Goal: Information Seeking & Learning: Learn about a topic

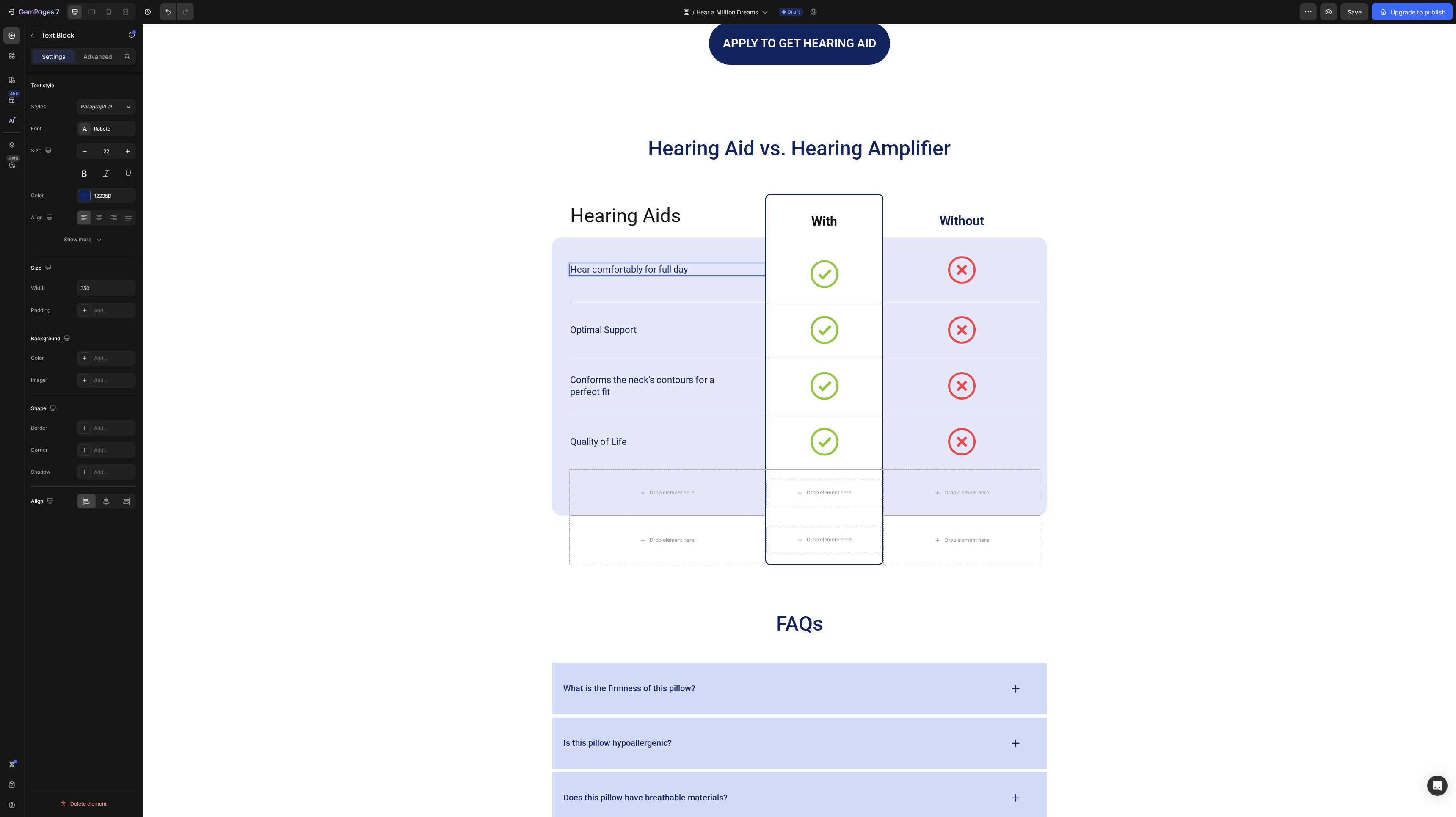
click at [647, 267] on p "Hear comfortably for full day" at bounding box center [644, 269] width 147 height 12
click at [624, 334] on p "Optimal Support" at bounding box center [644, 330] width 147 height 12
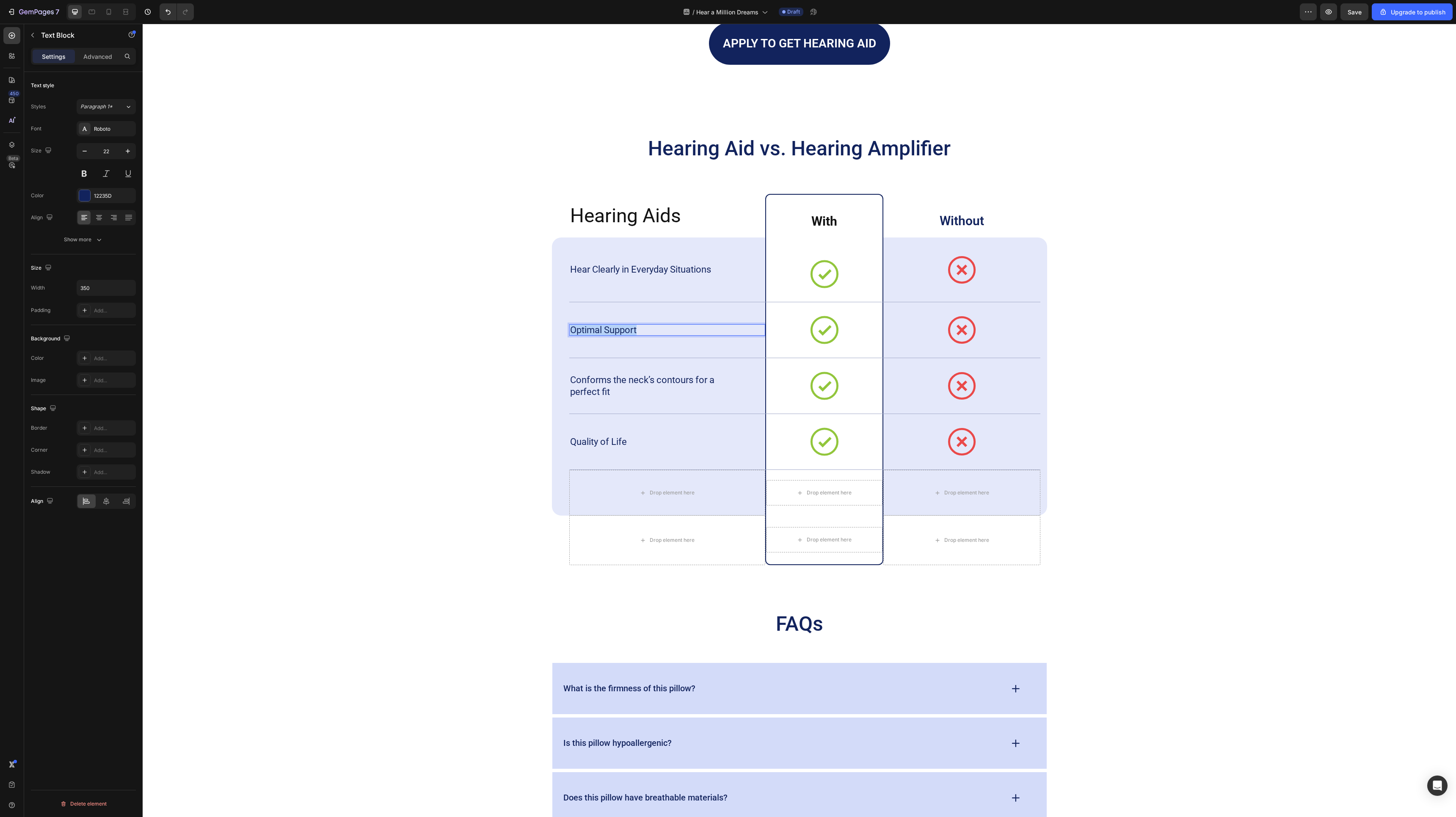
click at [624, 334] on p "Optimal Support" at bounding box center [644, 330] width 147 height 12
click at [1222, 242] on div "Hearing Aid vs. Hearing Amplifier Heading Hearing Aids Heading With Heading Row…" at bounding box center [799, 350] width 1296 height 430
click at [822, 223] on strong "With" at bounding box center [824, 221] width 26 height 15
click at [969, 217] on p "Without" at bounding box center [961, 221] width 155 height 16
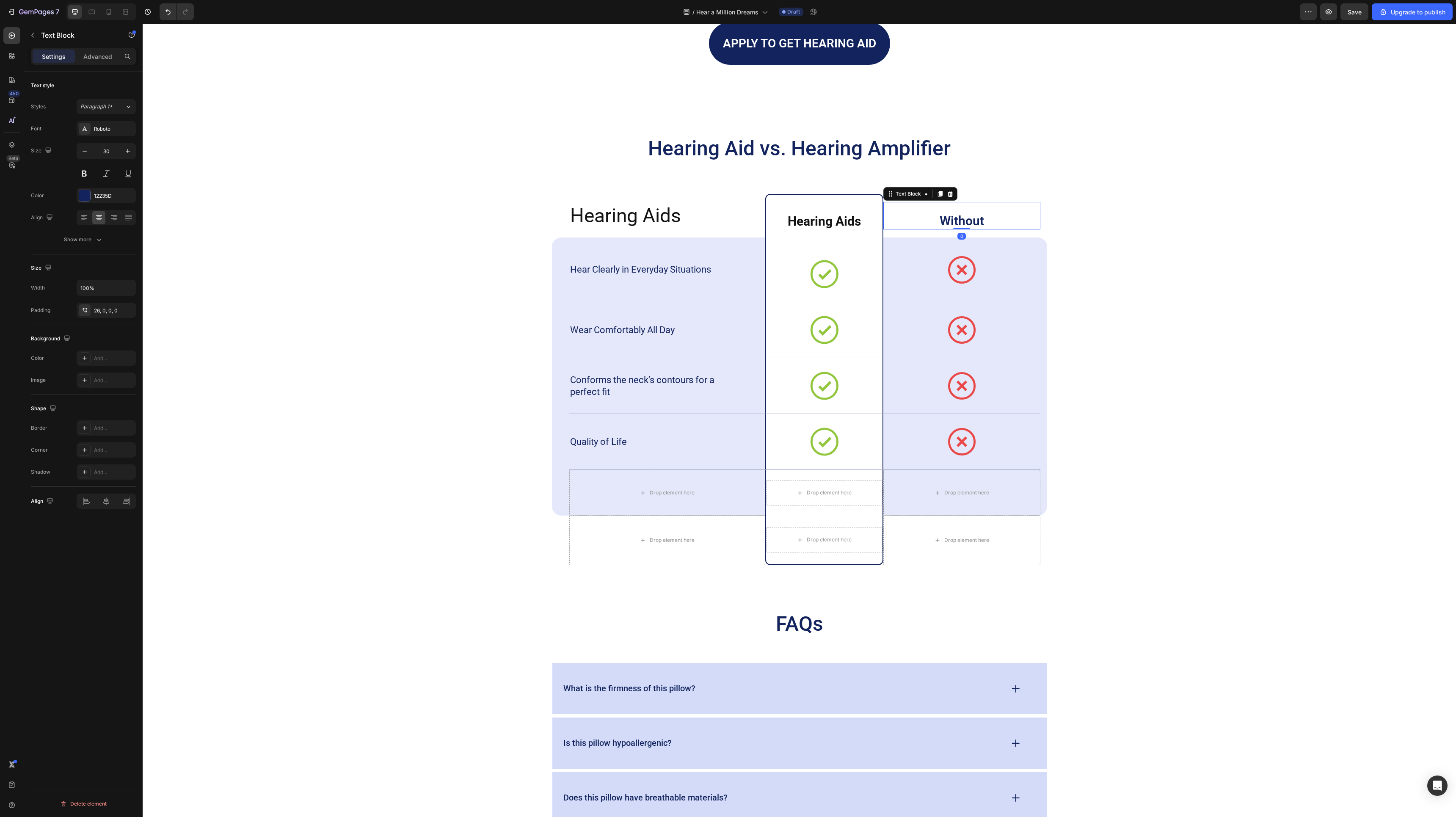
click at [969, 217] on p "Without" at bounding box center [961, 221] width 155 height 16
click at [666, 206] on h2 "Hearing Aids" at bounding box center [667, 216] width 196 height 27
click at [666, 206] on p "Hearing Aids" at bounding box center [667, 215] width 194 height 26
click at [739, 151] on h2 "Hearing Aid vs. Hearing Amplifier" at bounding box center [799, 148] width 495 height 27
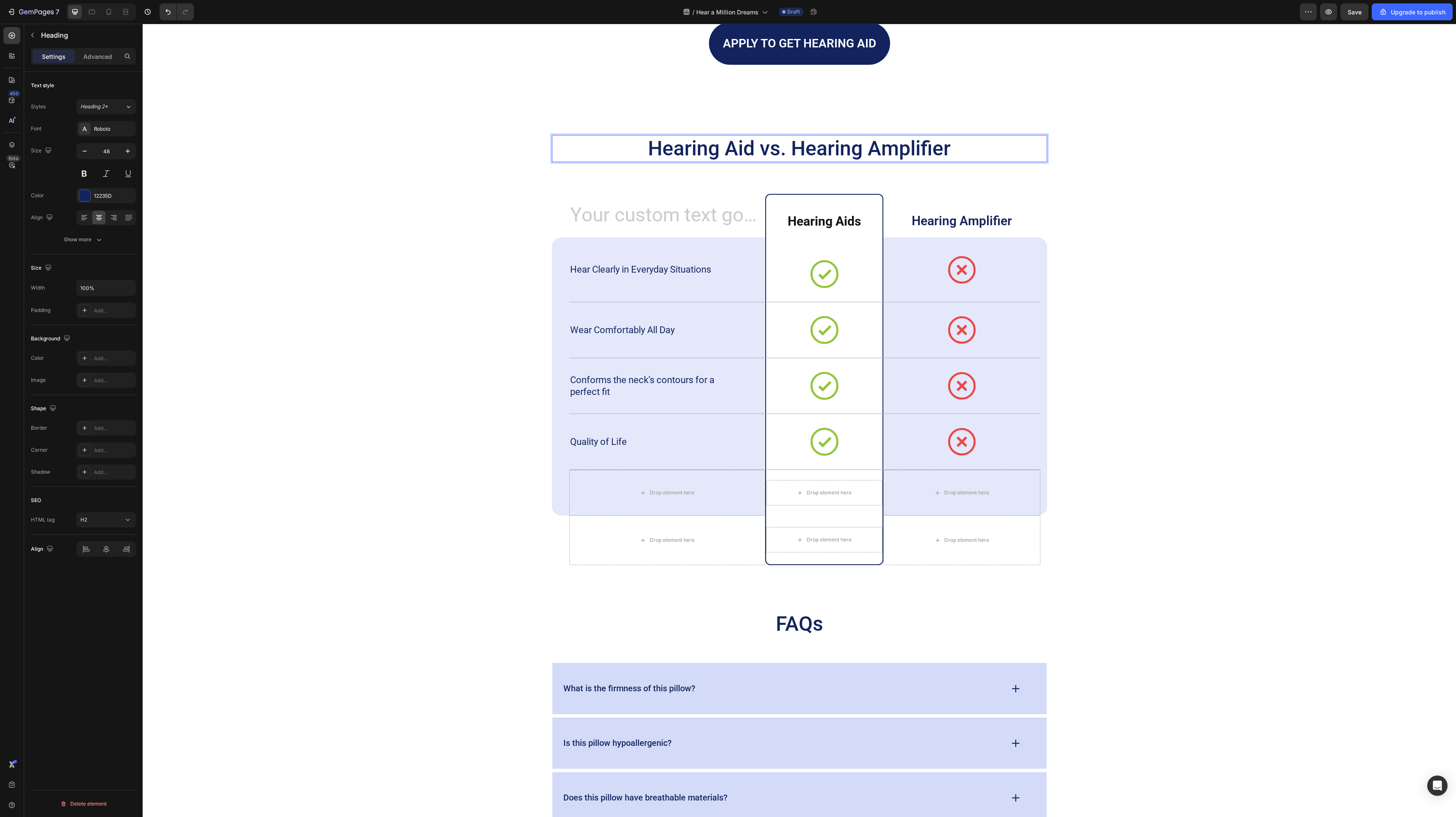
click at [739, 151] on h2 "Hearing Aid vs. Hearing Amplifier" at bounding box center [799, 148] width 495 height 27
click at [739, 151] on p "Hearing Aid vs. Hearing Amplifier" at bounding box center [799, 148] width 493 height 26
click at [640, 326] on p "Wear Comfortably All Day" at bounding box center [644, 330] width 147 height 12
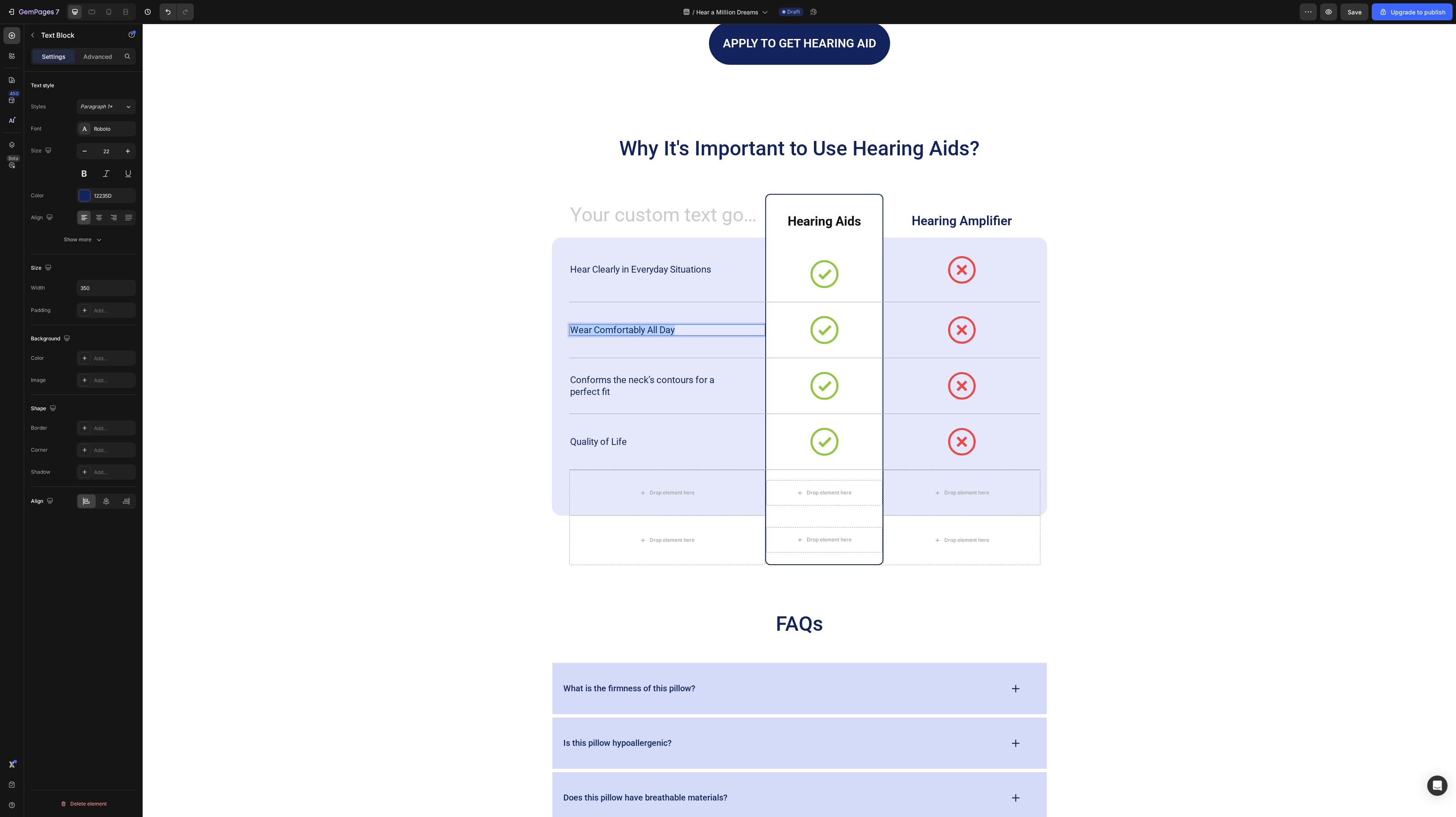
click at [640, 326] on p "Wear Comfortably All Day" at bounding box center [644, 330] width 147 height 12
copy p "Wear Comfortably All Day"
click at [602, 439] on p "Quality of Life" at bounding box center [644, 442] width 147 height 12
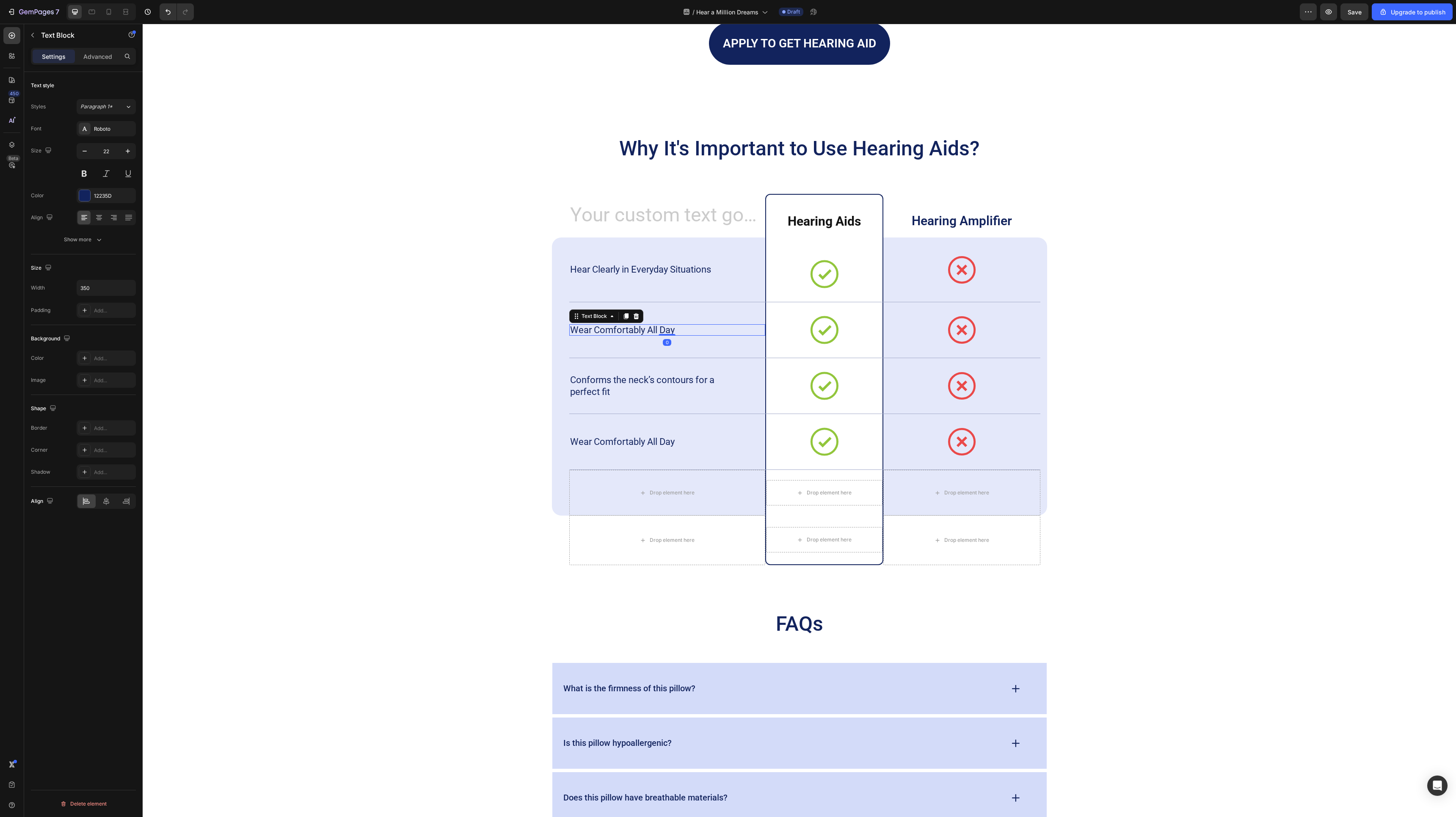
click at [670, 325] on p "Wear Comfortably All Day" at bounding box center [644, 330] width 147 height 12
click at [637, 441] on p "Wear Comfortably All Day" at bounding box center [644, 442] width 147 height 12
click at [1168, 186] on div "Why It's Important to Use Hearing Aids? Heading Heading ⁠⁠⁠⁠⁠⁠⁠ Hearing Aids He…" at bounding box center [799, 350] width 1296 height 430
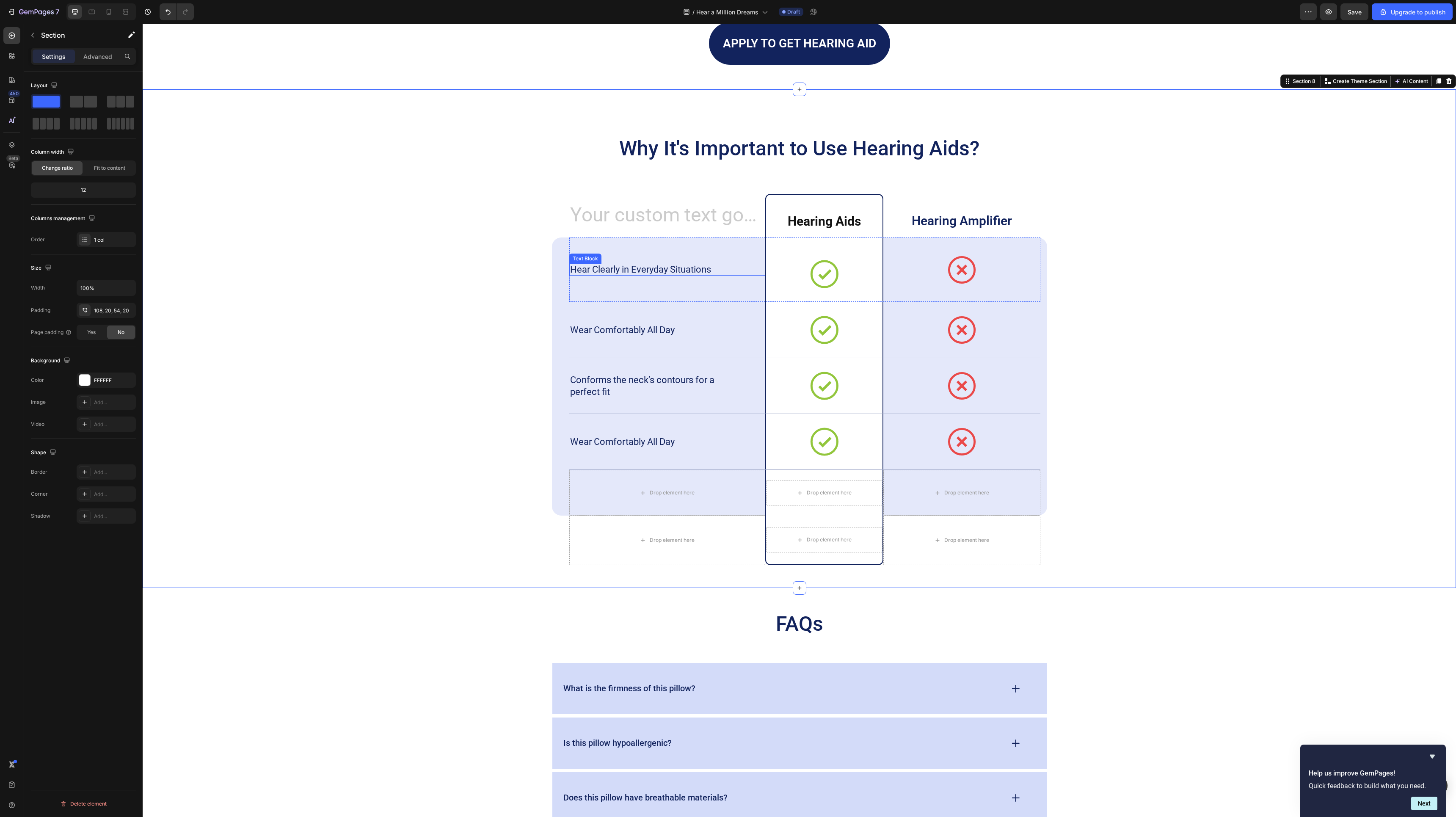
click at [679, 271] on p "Hear Clearly in Everyday Situations" at bounding box center [644, 269] width 147 height 12
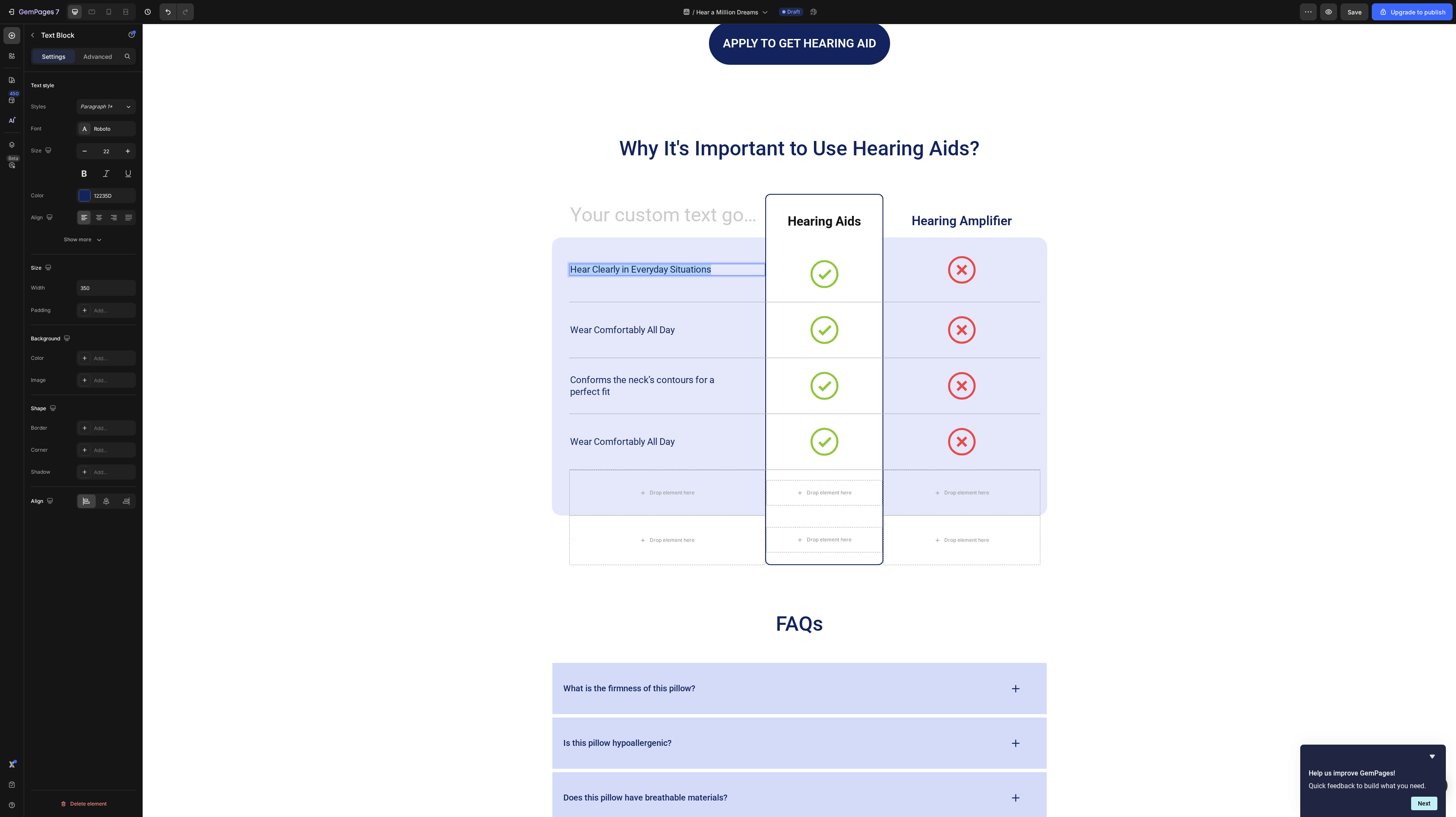
click at [679, 271] on p "Hear Clearly in Everyday Situations" at bounding box center [644, 269] width 147 height 12
click at [652, 326] on p "Wear Comfortably All Day" at bounding box center [644, 330] width 147 height 12
click at [675, 272] on p "Hear Clearly in Everyday Situations" at bounding box center [644, 269] width 147 height 12
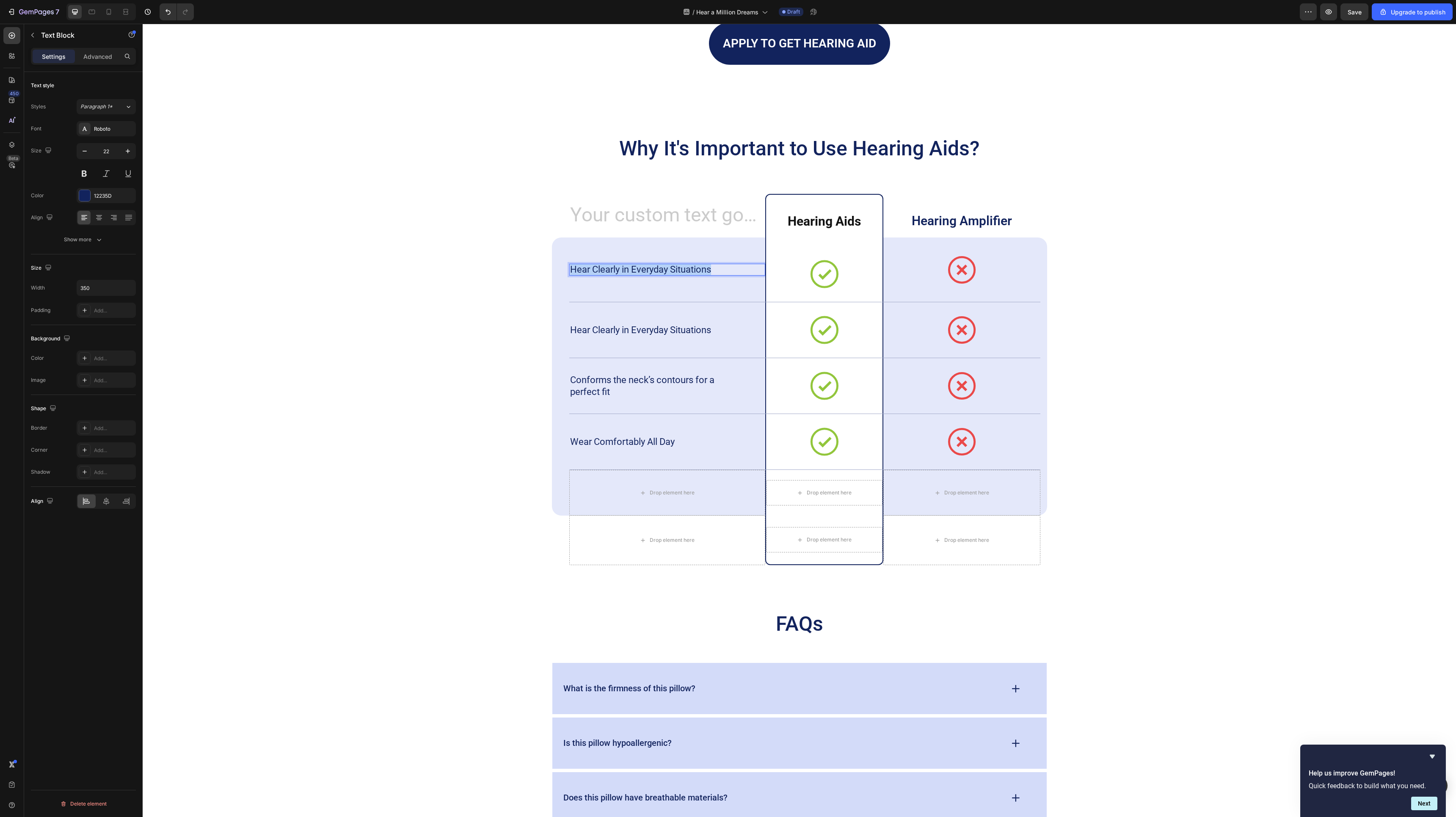
click at [675, 272] on p "Hear Clearly in Everyday Situations" at bounding box center [644, 269] width 147 height 12
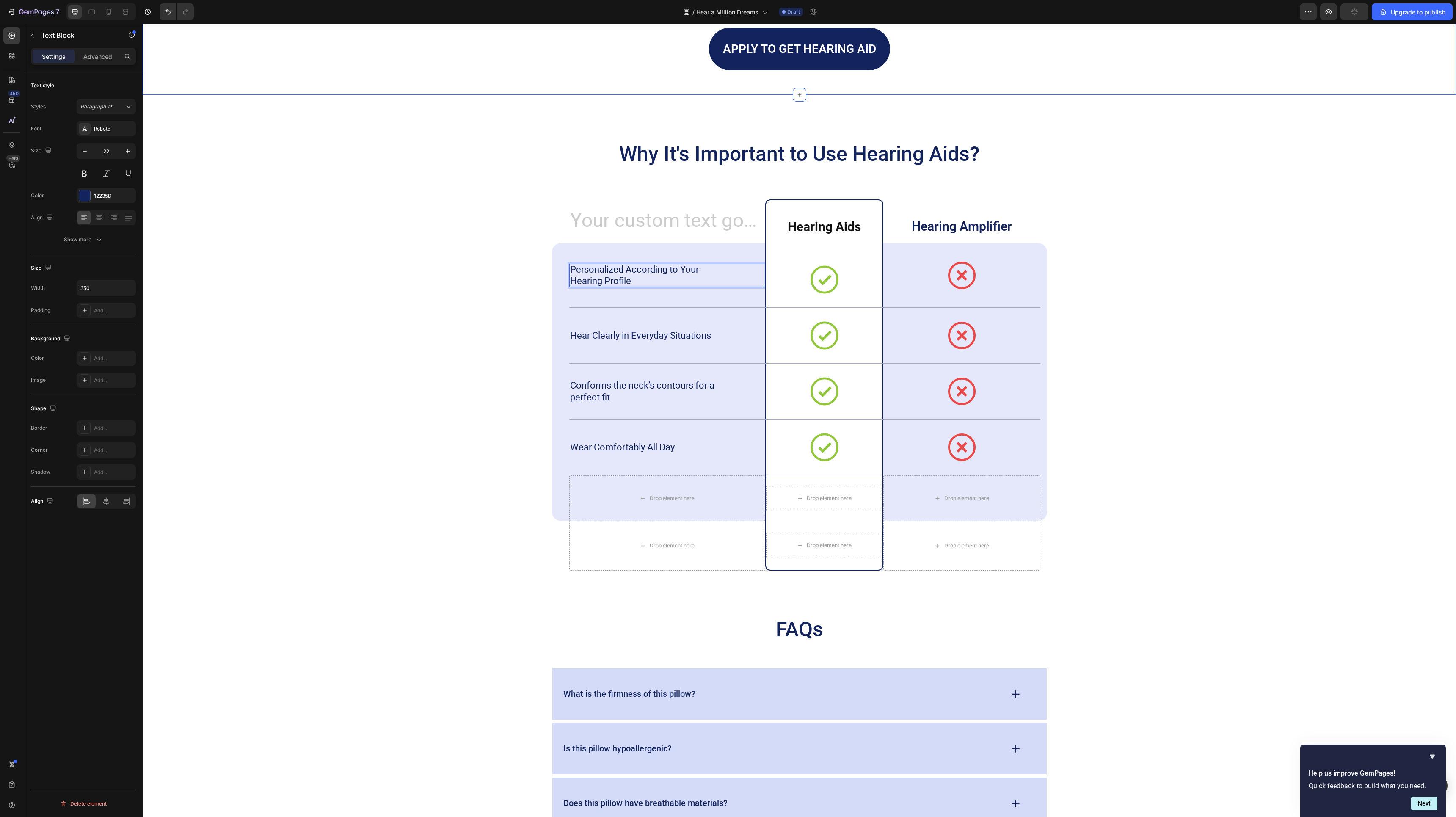
click at [655, 266] on p "Personalized According to Your Hearing Profile" at bounding box center [644, 275] width 147 height 23
click at [646, 262] on div "Personalized According to Your Hearing Profile Text Block 0" at bounding box center [667, 275] width 196 height 64
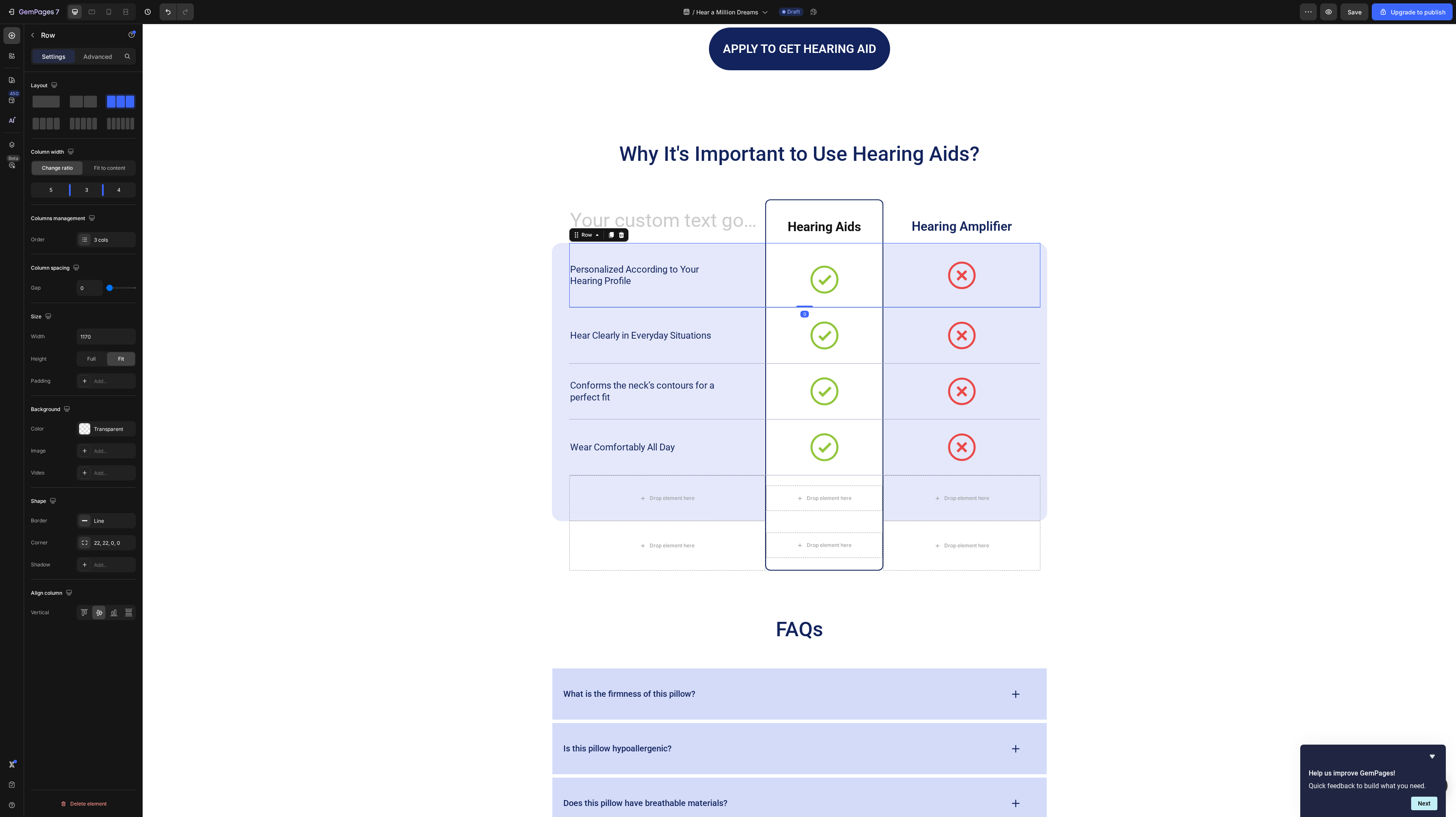
click at [646, 262] on div "Personalized According to Your Hearing Profile Text Block" at bounding box center [667, 275] width 196 height 64
click at [640, 273] on p "Personalized According to Your Hearing Profile" at bounding box center [644, 275] width 147 height 23
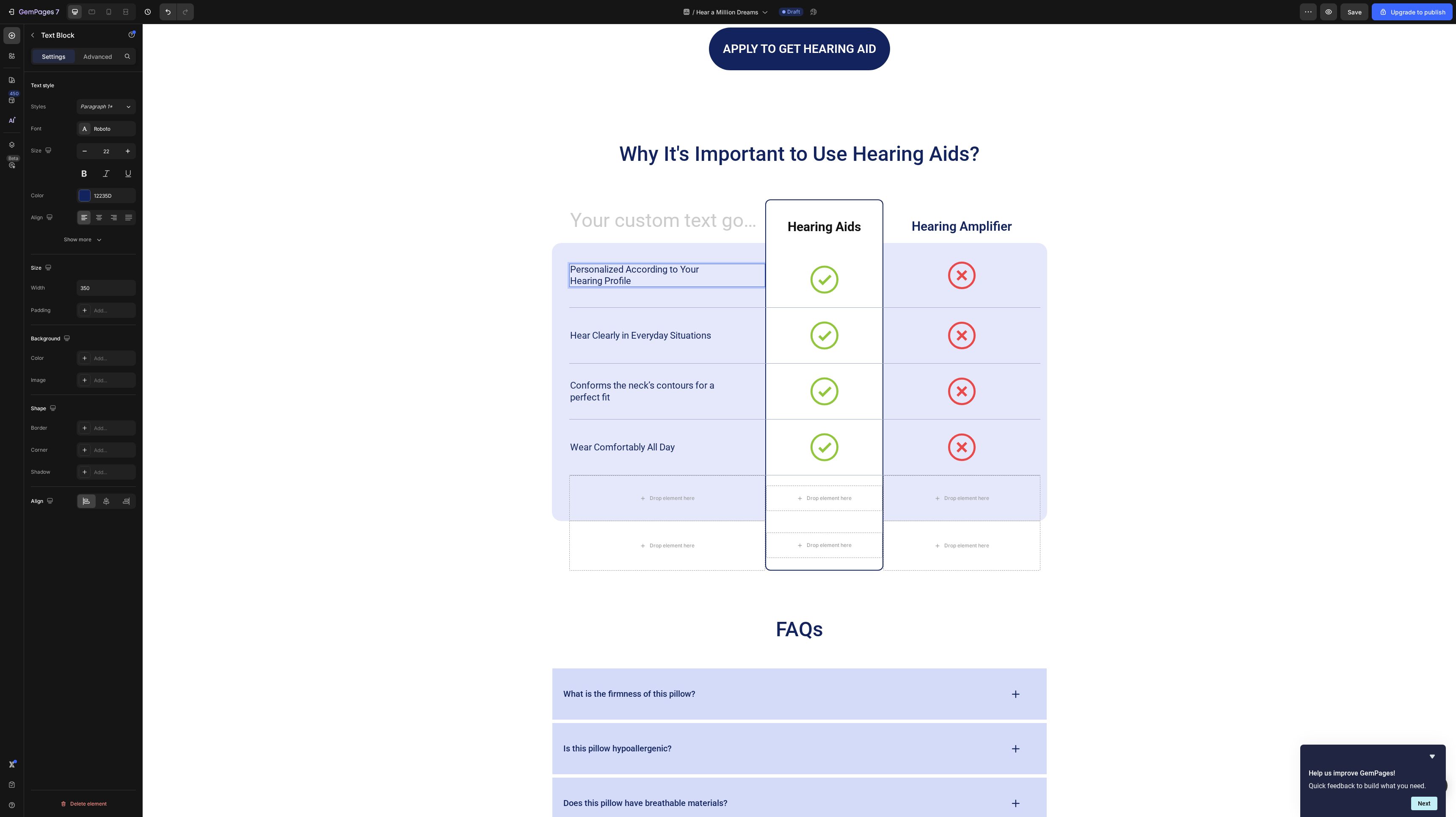
click at [660, 269] on p "Personalized According to Your Hearing Profile" at bounding box center [644, 275] width 147 height 23
click at [708, 269] on p "Personalized to Your Hearing Profile" at bounding box center [644, 275] width 147 height 23
click at [600, 285] on p "Personalized to Your Hearing Profile" at bounding box center [644, 275] width 147 height 23
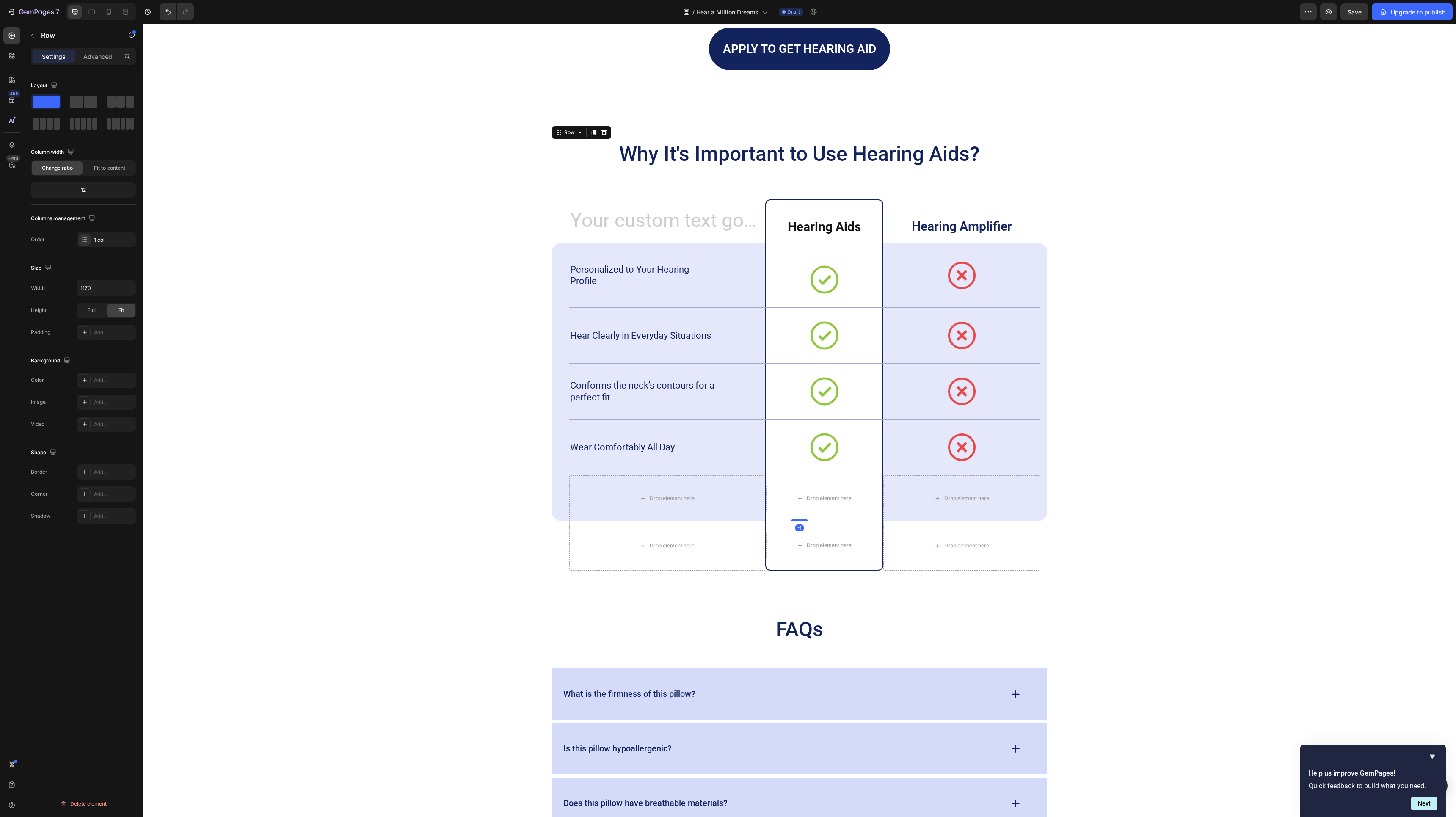
click at [731, 198] on div "Why It's Important to Use Hearing Aids? Heading Heading ⁠⁠⁠⁠⁠⁠⁠ Hearing Aids He…" at bounding box center [799, 330] width 495 height 380
click at [630, 397] on p "Conforms the neck’s contours for a perfect fit" at bounding box center [644, 391] width 147 height 23
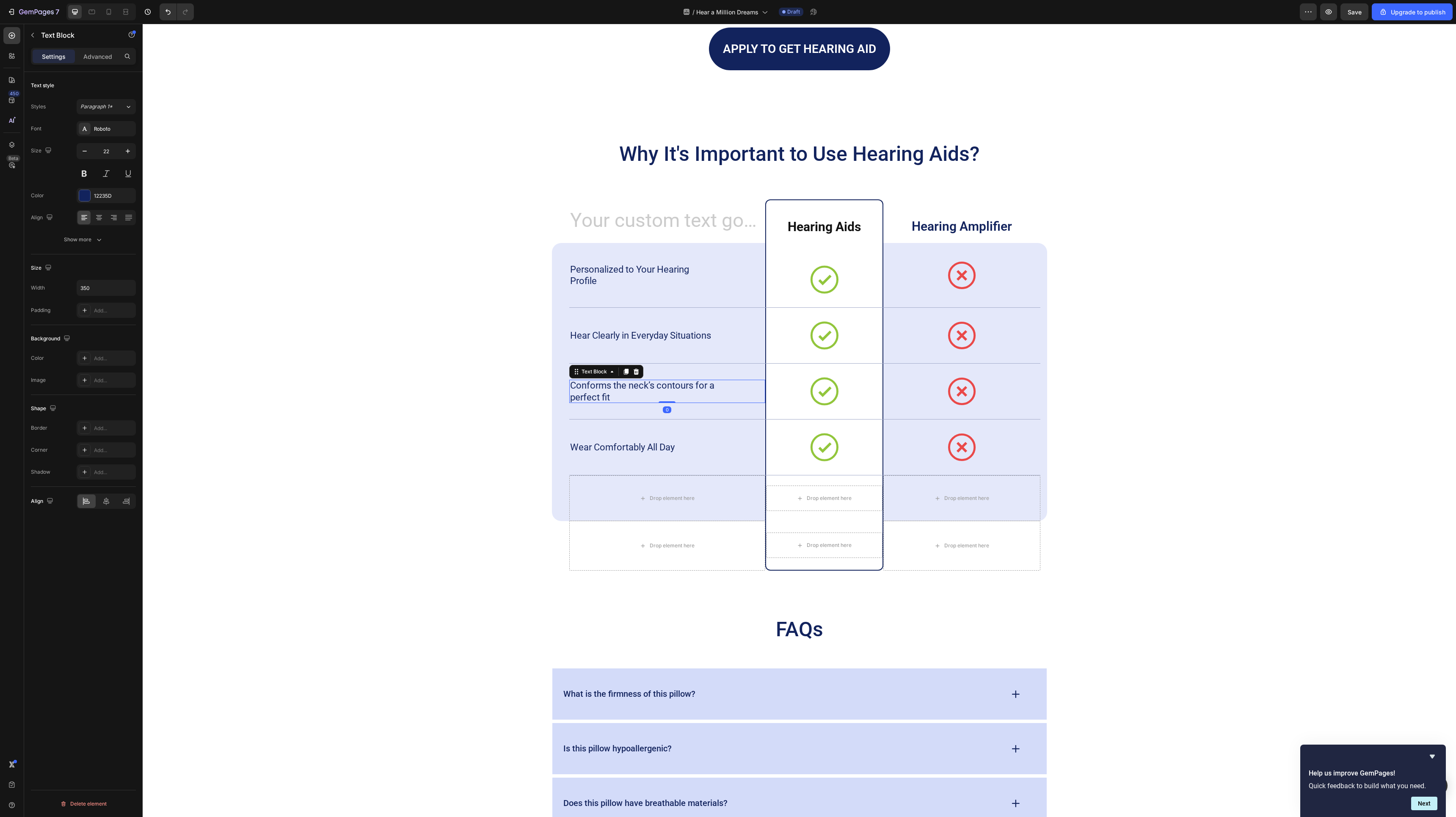
click at [630, 397] on p "Conforms the neck’s contours for a perfect fit" at bounding box center [644, 391] width 147 height 23
click at [748, 316] on div "Hear Clearly in Everyday Situations Text Block" at bounding box center [667, 335] width 196 height 56
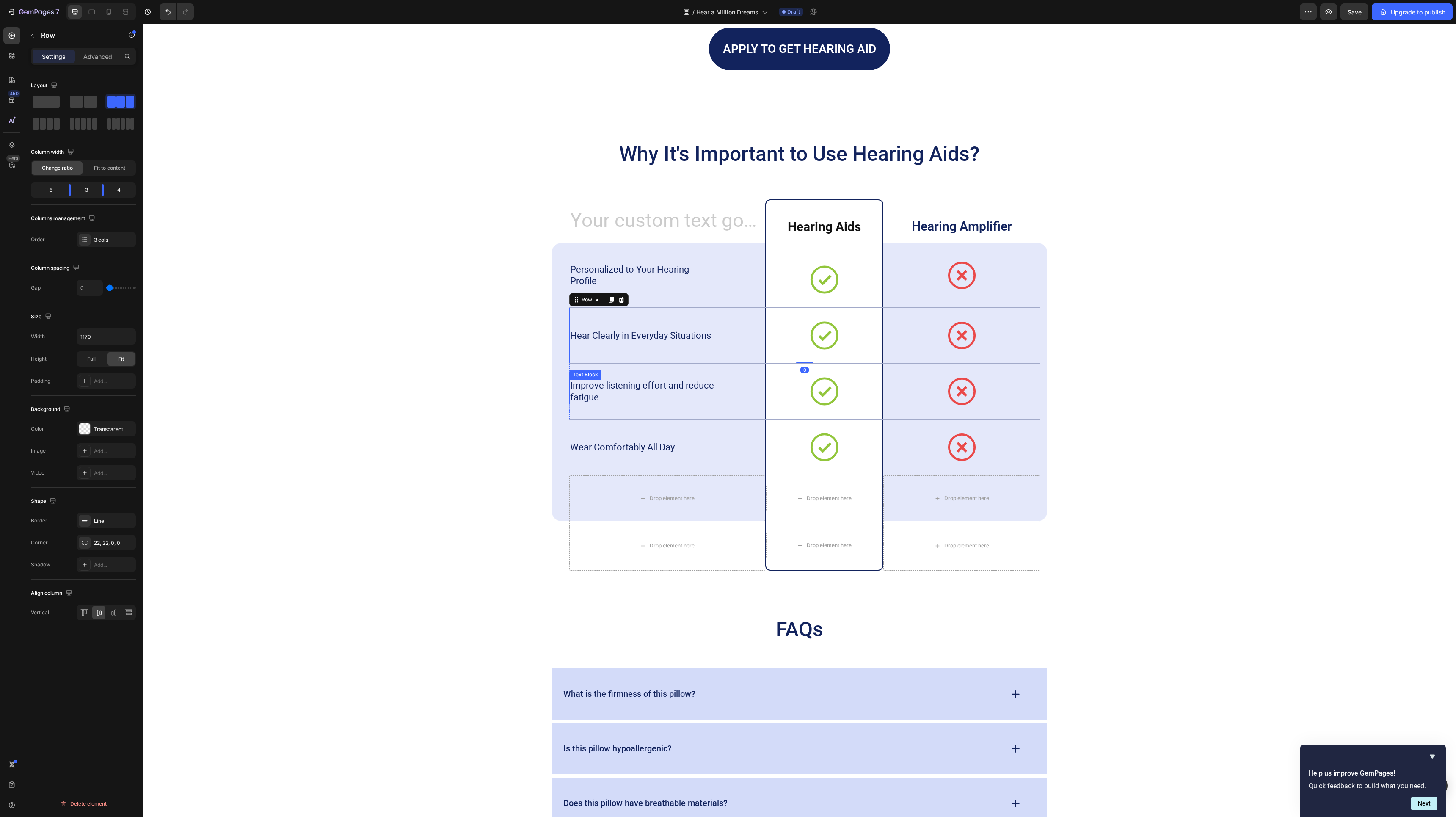
click at [604, 392] on p "Improve listening effort and reduce fatigue" at bounding box center [644, 391] width 147 height 23
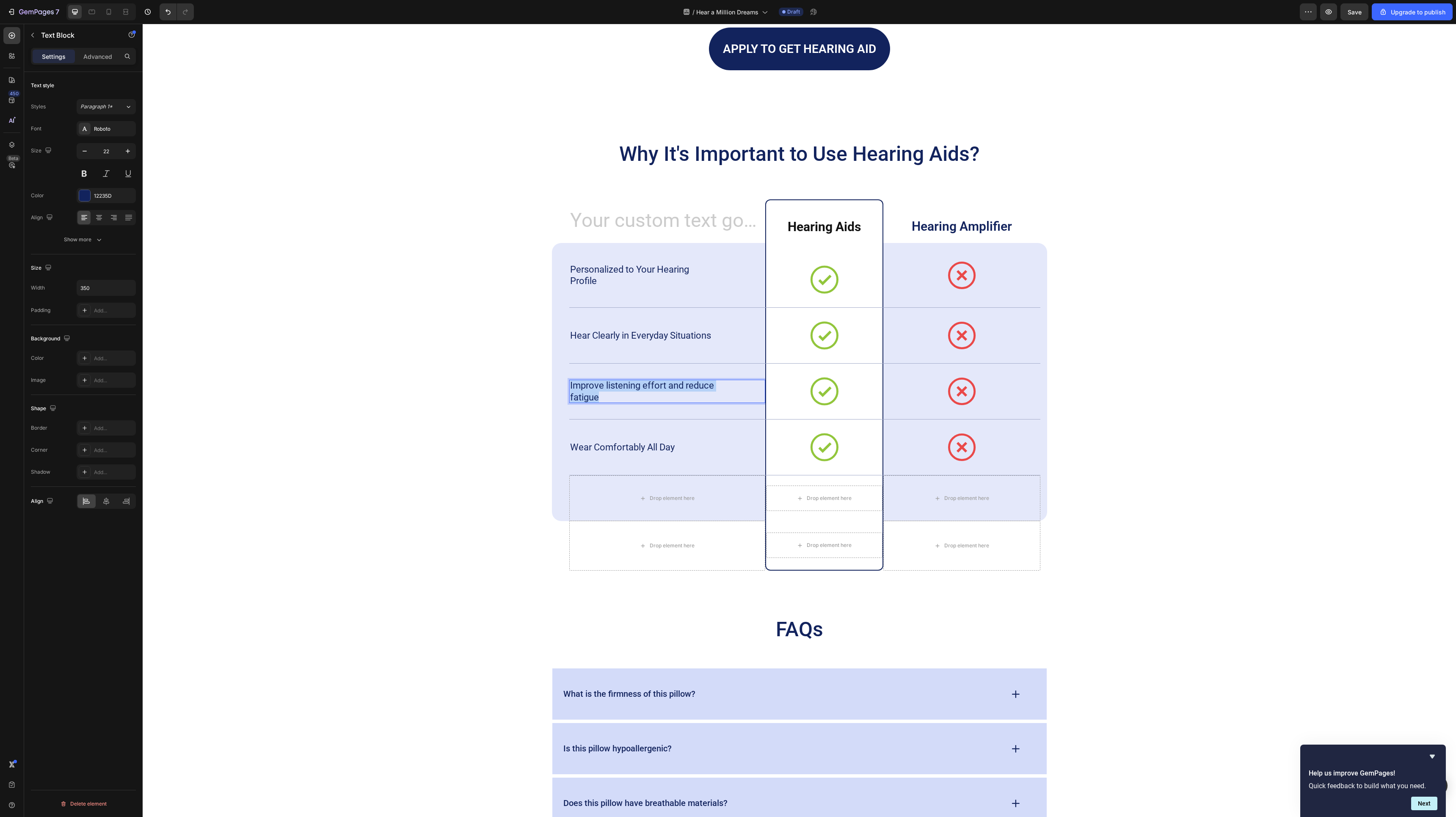
click at [604, 392] on p "Improve listening effort and reduce fatigue" at bounding box center [644, 391] width 147 height 23
click at [613, 280] on p "Personalized to Your Hearing Profile" at bounding box center [644, 275] width 147 height 23
click at [590, 280] on p "Personalized to Your Hearing Profile" at bounding box center [644, 275] width 147 height 23
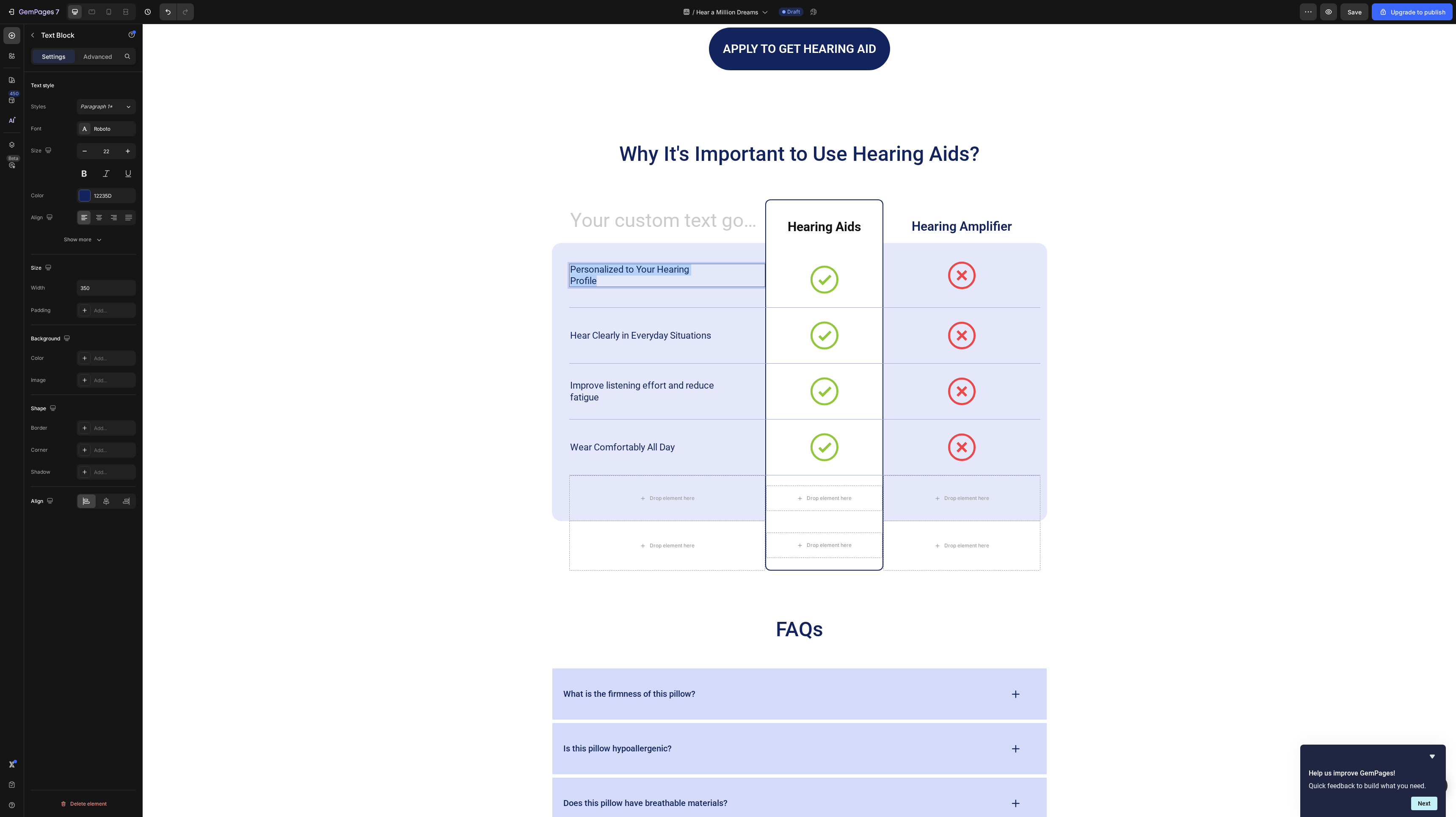
click at [590, 280] on p "Personalized to Your Hearing Profile" at bounding box center [644, 275] width 147 height 23
click at [641, 330] on p "Hear Clearly in Everyday Situations" at bounding box center [644, 335] width 147 height 12
click at [637, 335] on p "Hear Clearly in Everyday Situations" at bounding box center [644, 335] width 147 height 12
copy p "Hear Clearly in Everyday Situations"
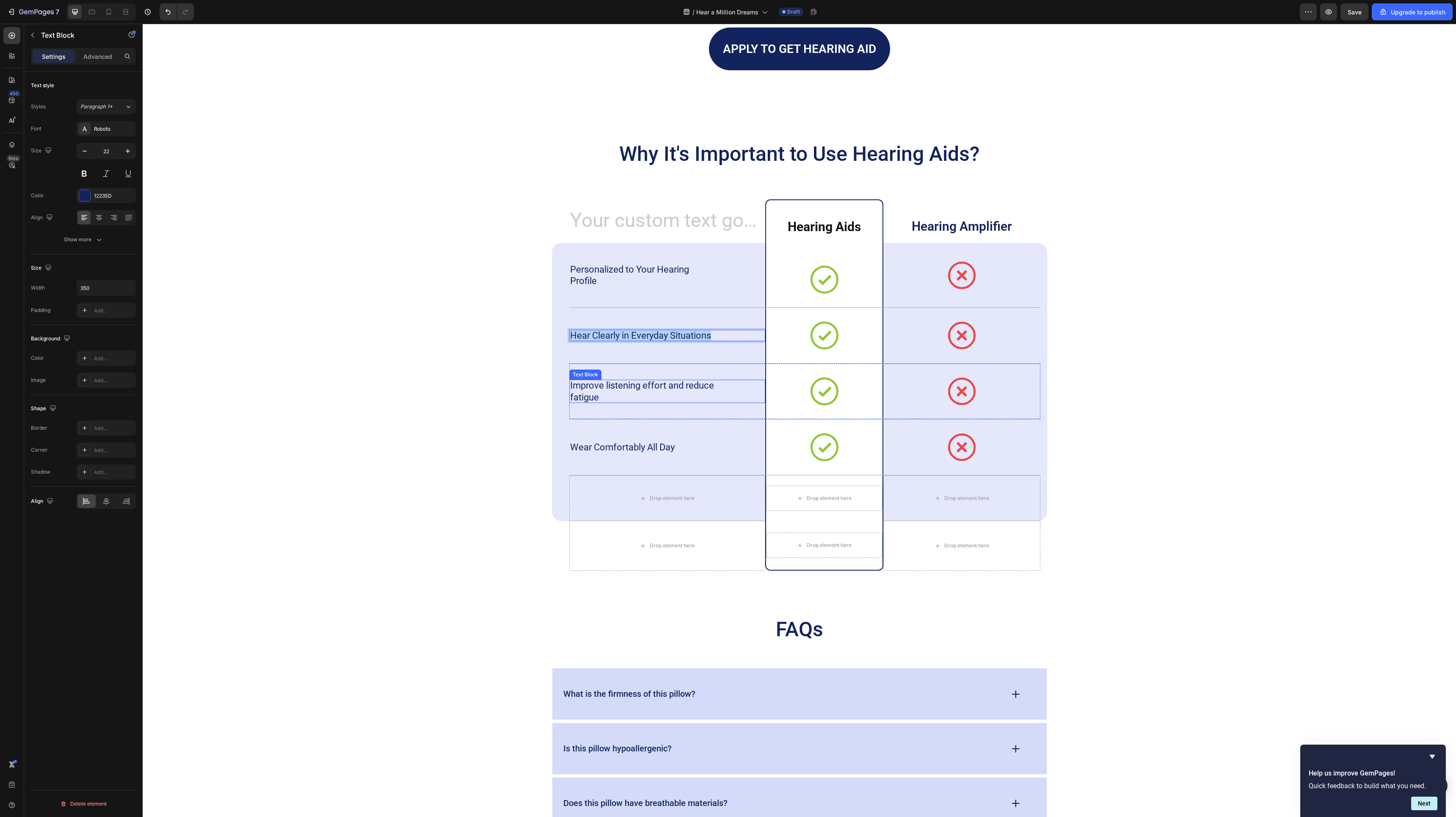
click at [630, 384] on p "Improve listening effort and reduce fatigue" at bounding box center [644, 391] width 147 height 23
click at [646, 453] on p "Wear Comfortably All Day" at bounding box center [644, 447] width 147 height 12
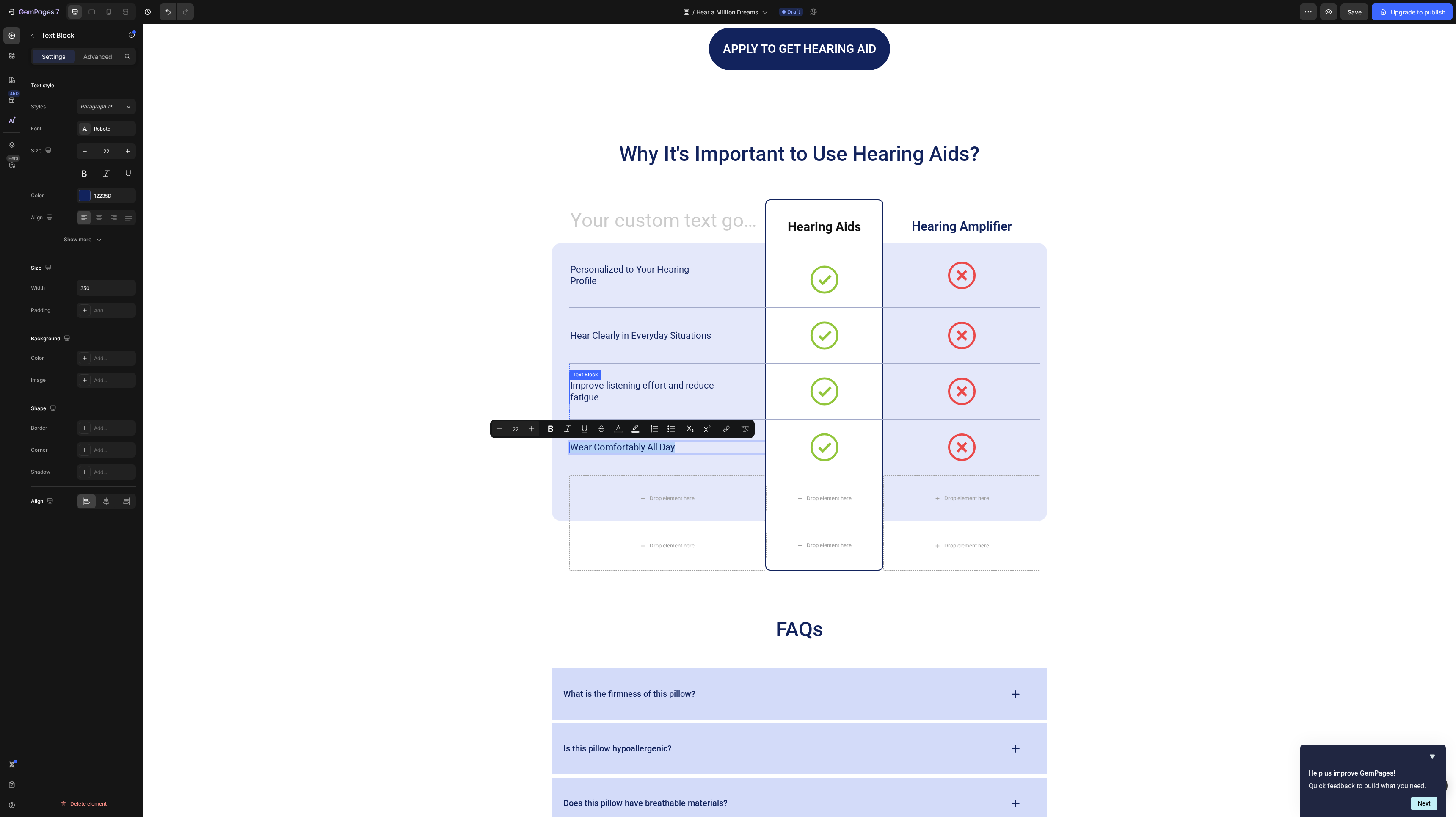
click at [651, 392] on p "Improve listening effort and reduce fatigue" at bounding box center [644, 391] width 147 height 23
click at [698, 451] on p "Wear Comfortably All Day" at bounding box center [644, 447] width 147 height 12
click at [1007, 448] on div "Icon" at bounding box center [962, 447] width 157 height 52
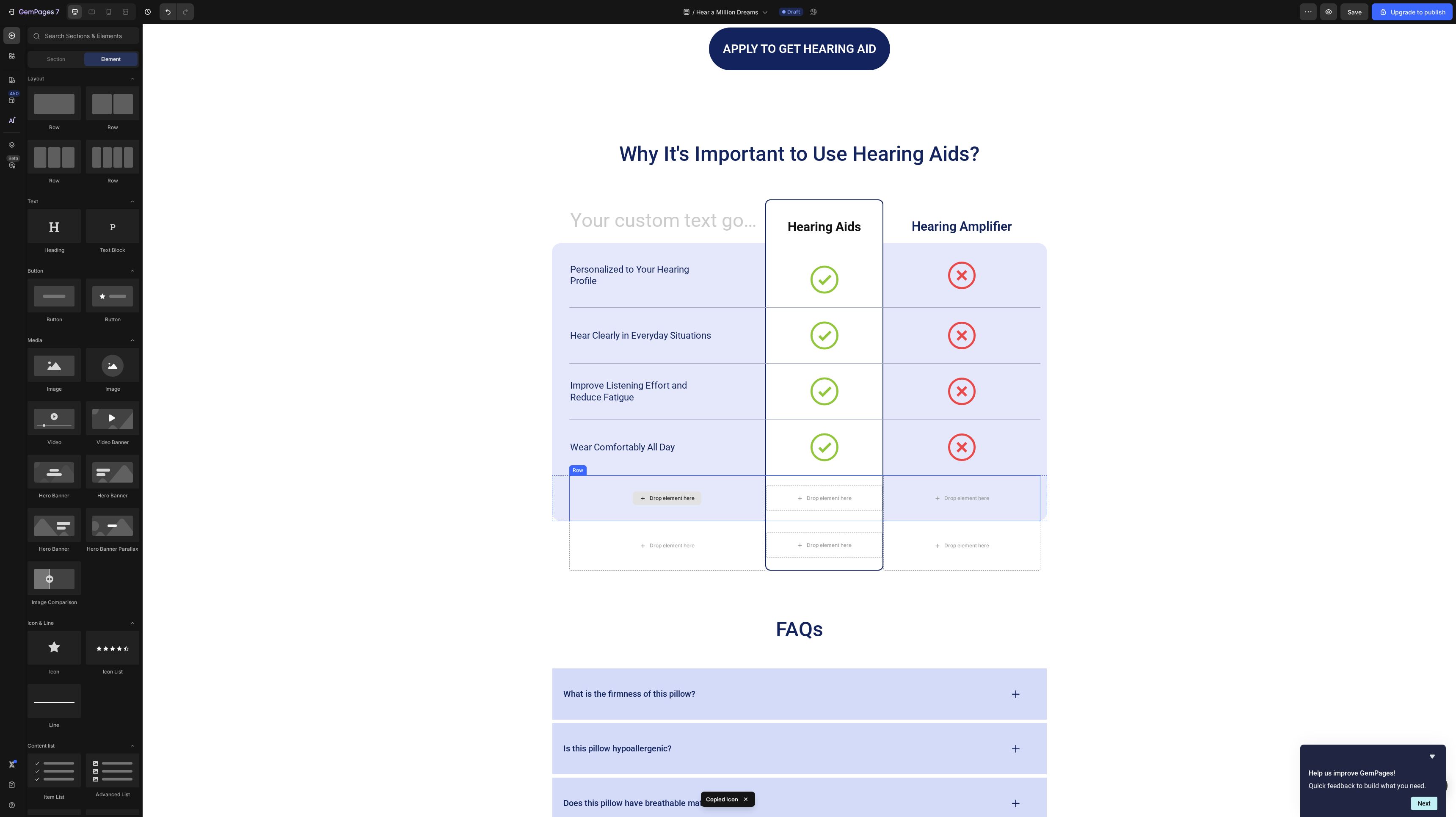
click at [680, 501] on div "Drop element here" at bounding box center [672, 498] width 45 height 7
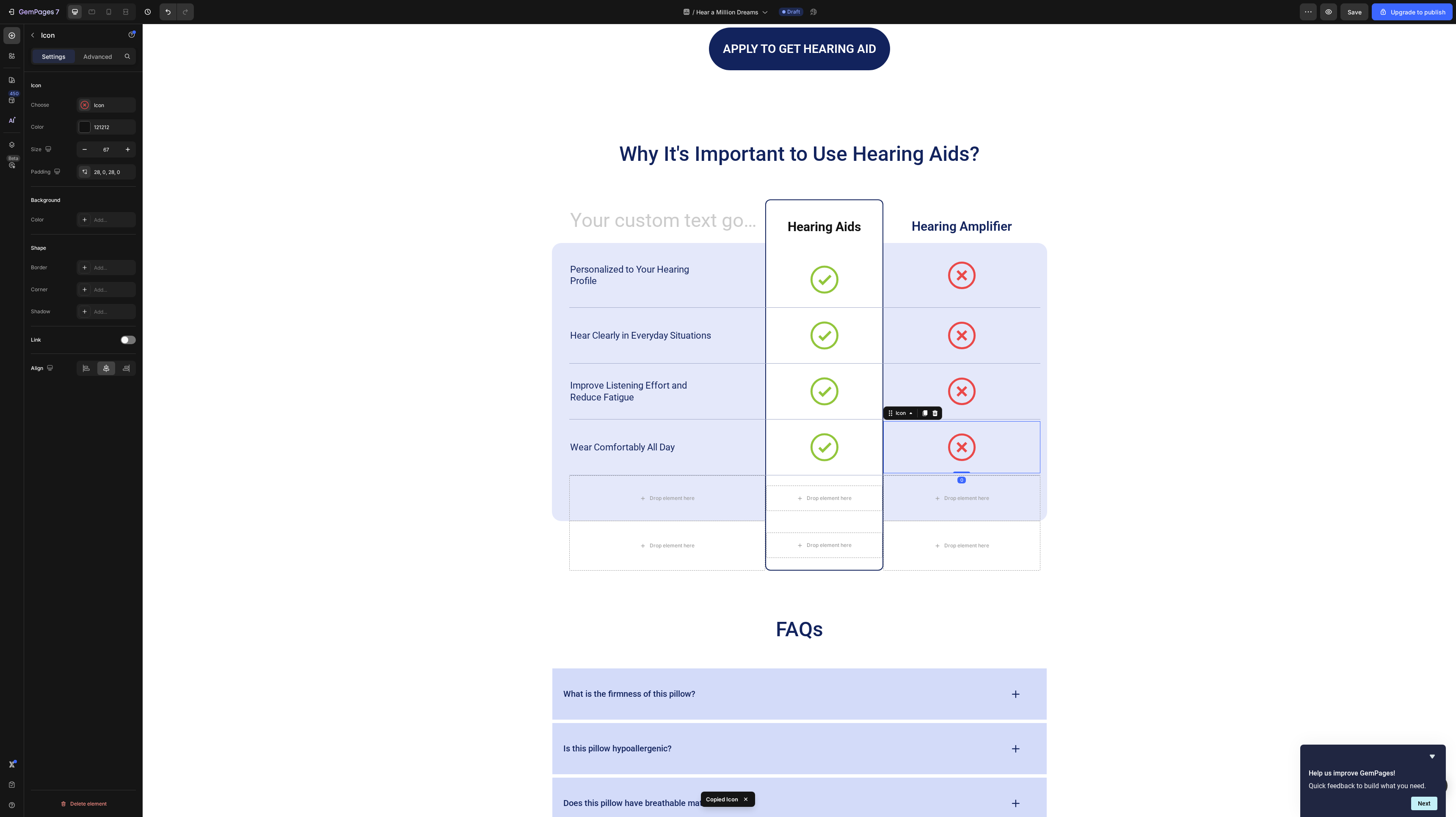
click at [1025, 447] on div "Icon 0" at bounding box center [962, 447] width 157 height 52
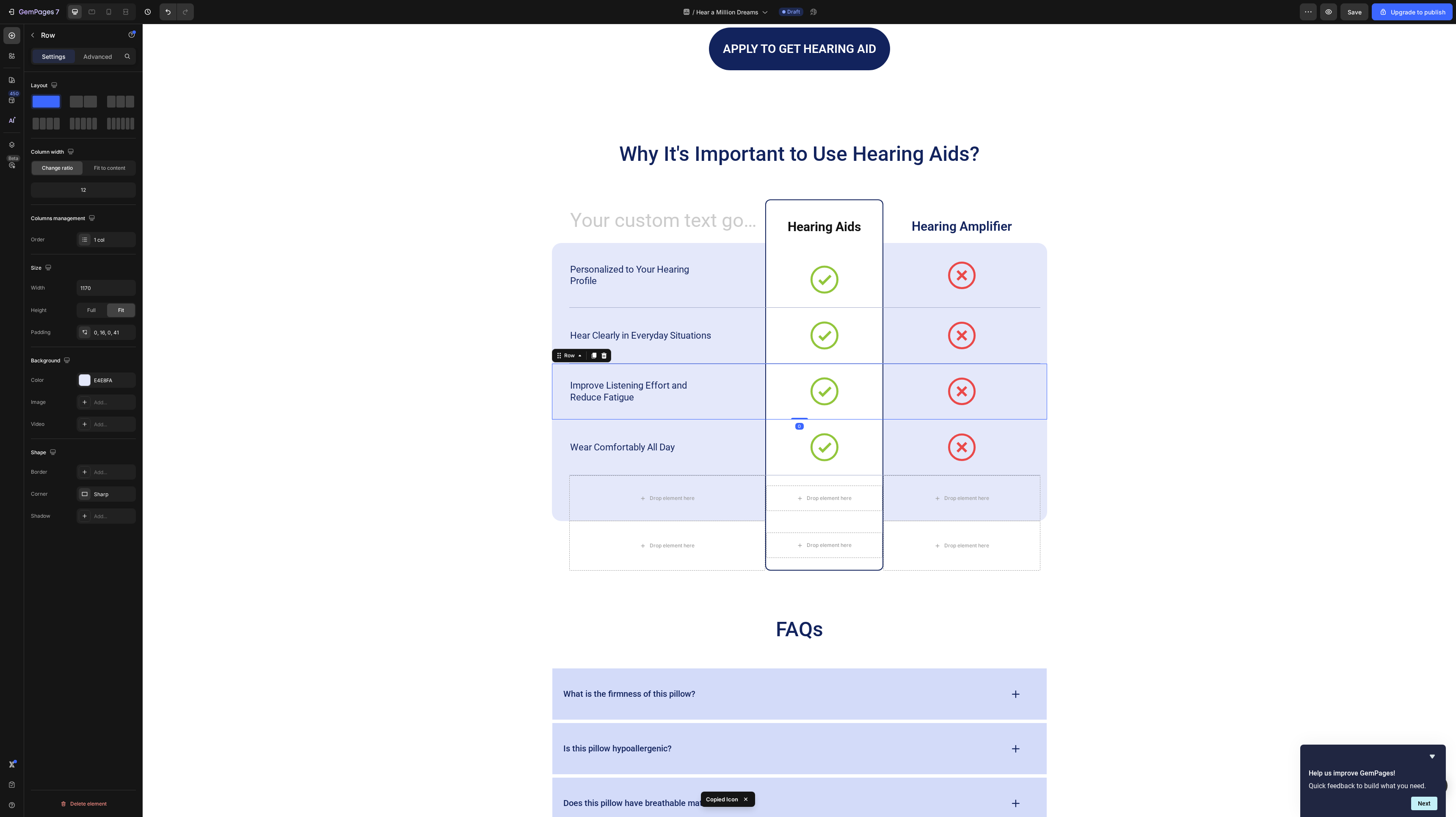
click at [1045, 395] on div "Improve Listening Effort and Reduce Fatigue Text Block Icon Row Icon Row Row 0" at bounding box center [799, 391] width 495 height 56
click at [1037, 438] on div "Icon" at bounding box center [962, 447] width 157 height 52
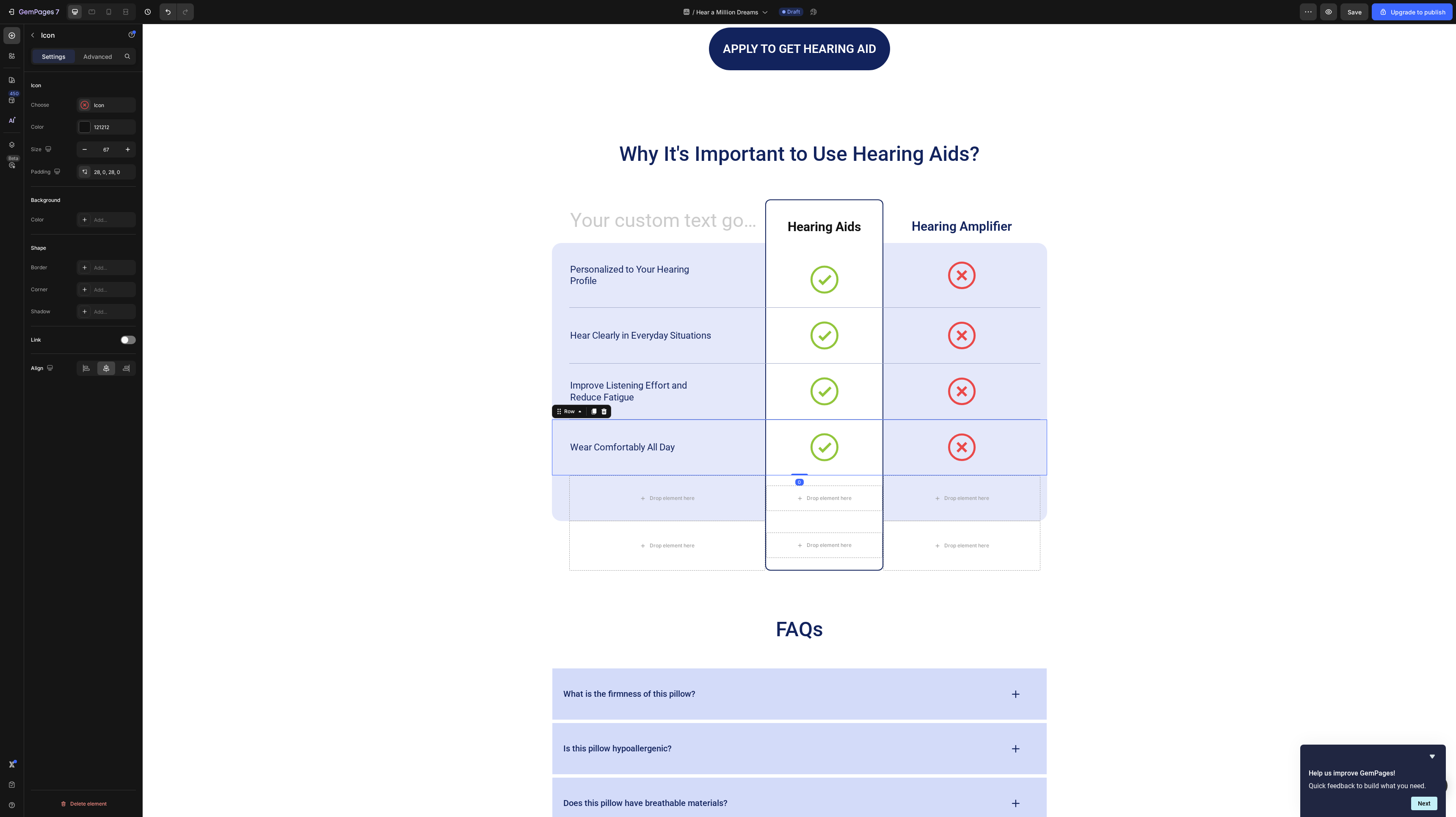
click at [1042, 474] on div "Wear Comfortably All Day Text Block Icon Row Icon Row Row 0" at bounding box center [799, 447] width 495 height 56
click at [1039, 488] on div "Drop element here" at bounding box center [962, 498] width 157 height 45
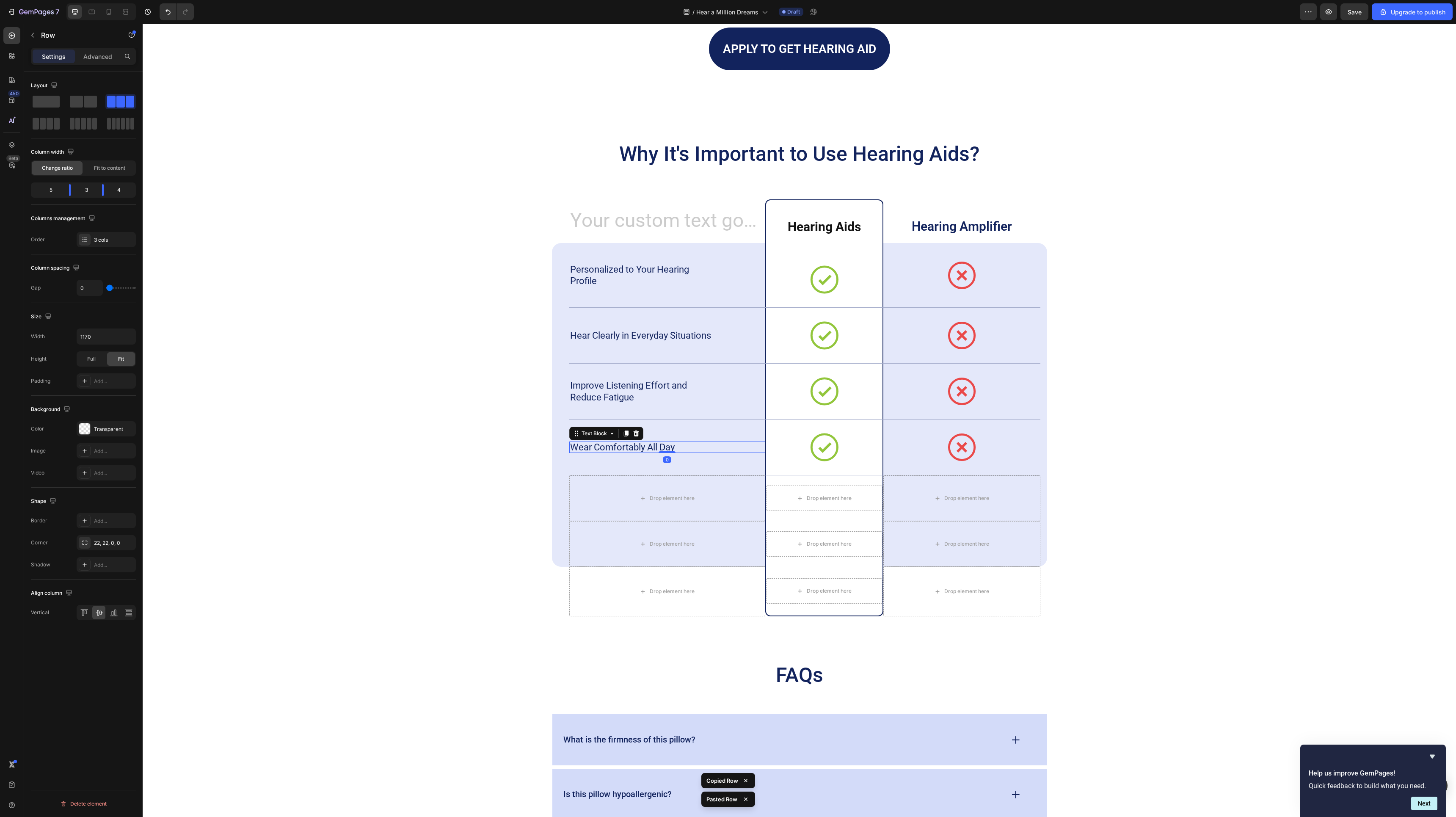
click at [659, 445] on p "Wear Comfortably All Day" at bounding box center [644, 447] width 147 height 12
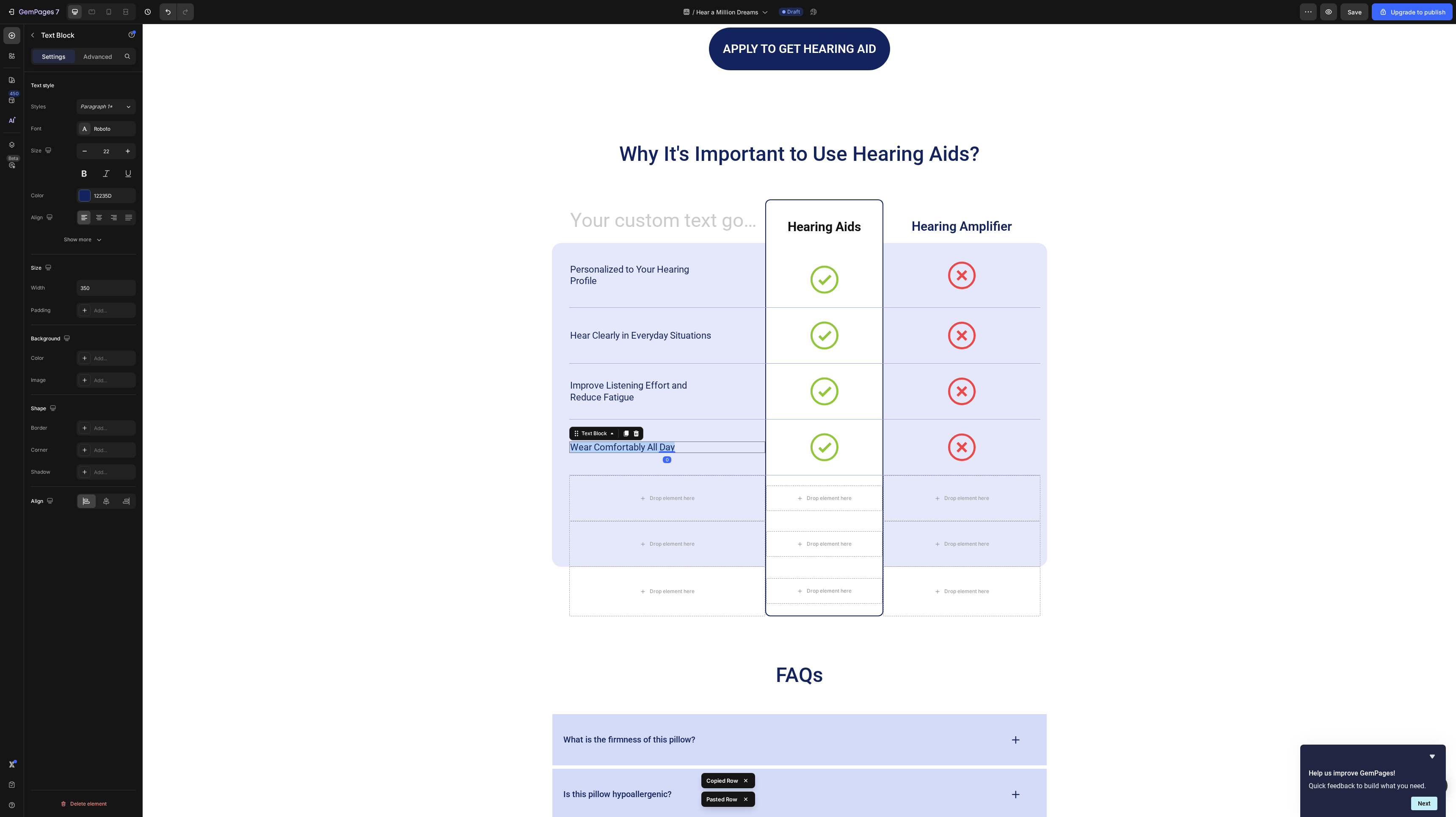
click at [659, 445] on p "Wear Comfortably All Day" at bounding box center [644, 447] width 147 height 12
click at [956, 423] on div at bounding box center [962, 447] width 28 height 52
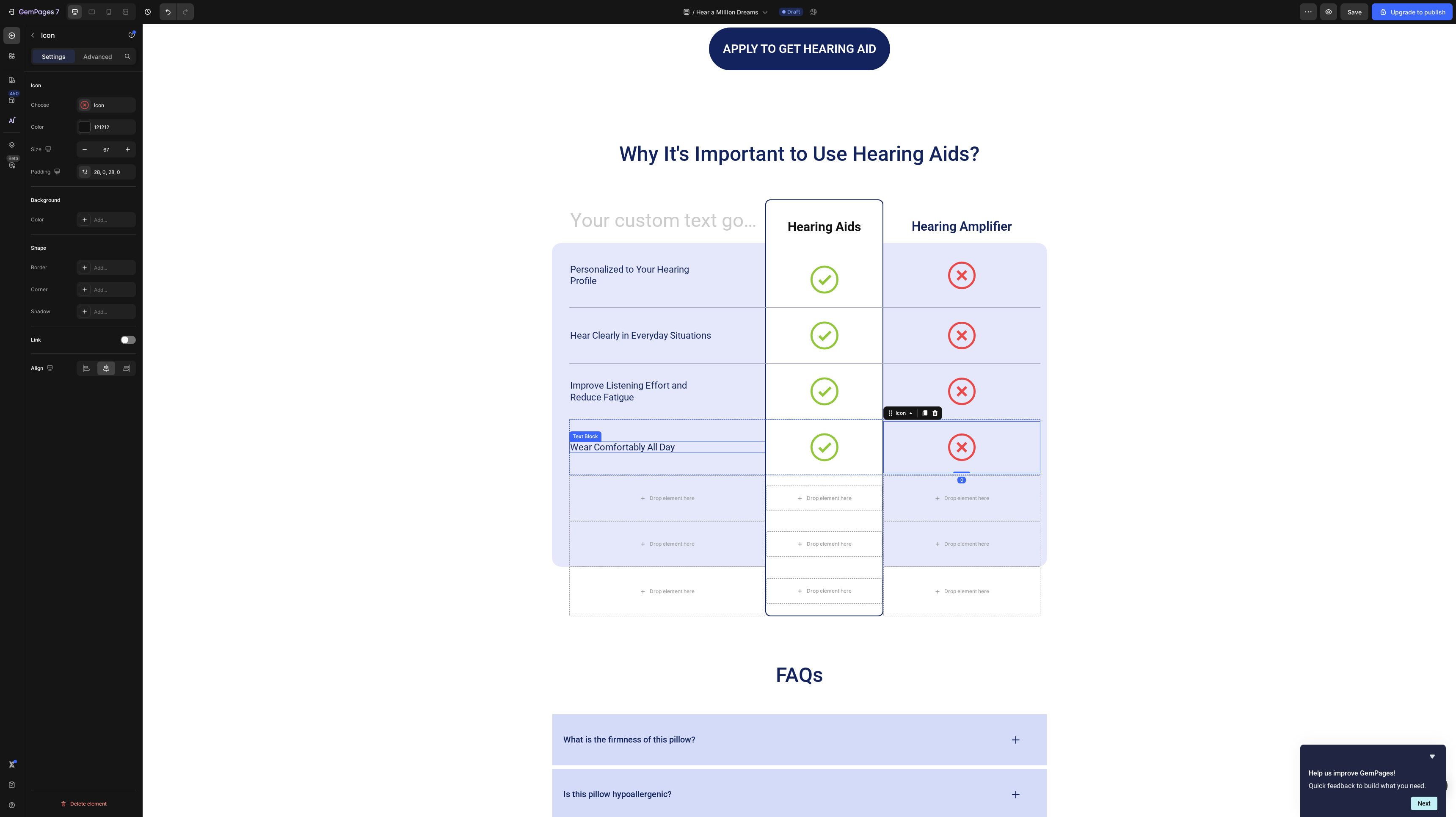
click at [731, 442] on div "Wear Comfortably All Day" at bounding box center [667, 447] width 196 height 12
click at [870, 423] on div "Icon 0" at bounding box center [824, 447] width 116 height 56
click at [827, 451] on icon at bounding box center [824, 447] width 28 height 28
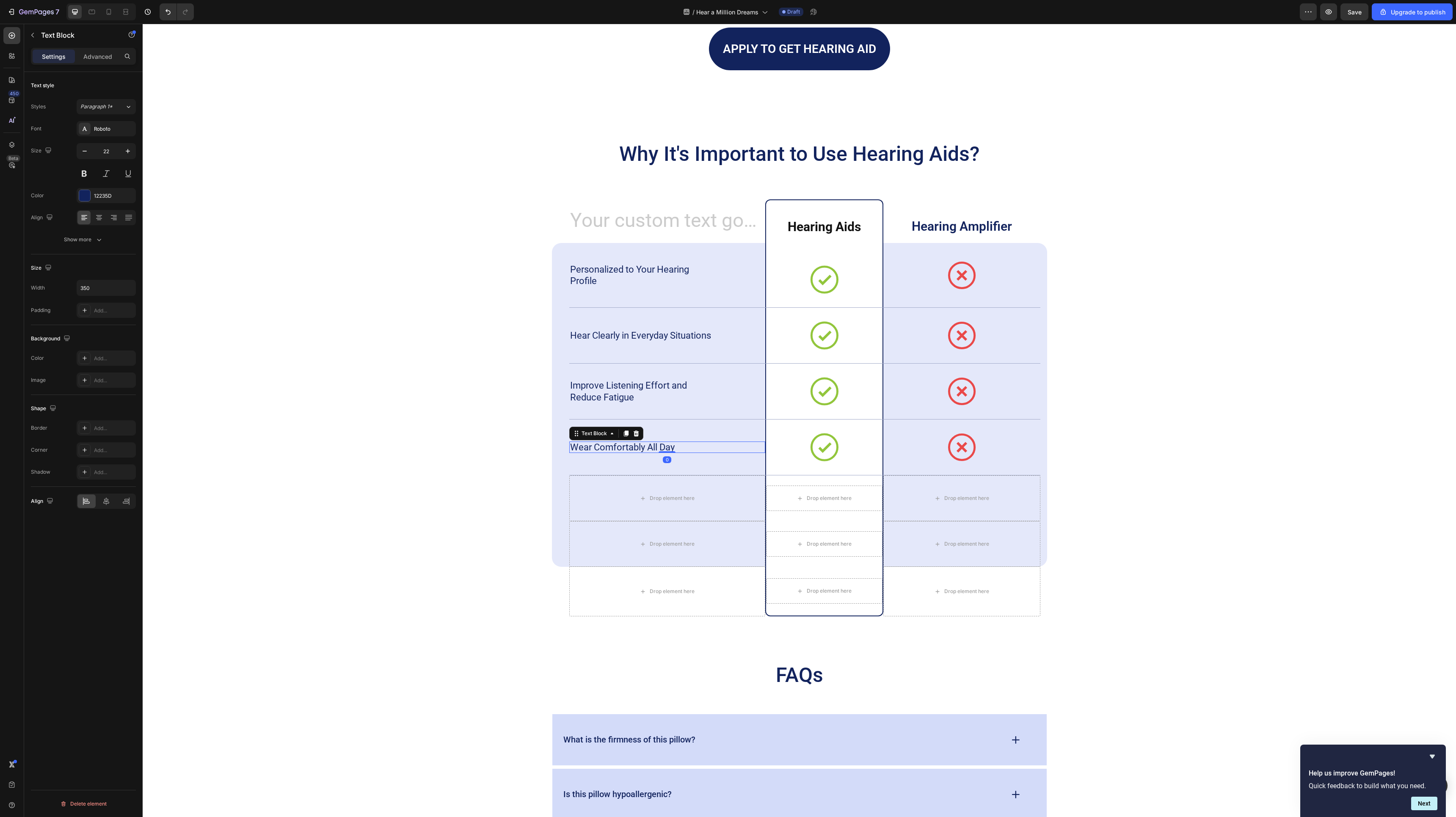
click at [667, 448] on p "Wear Comfortably All Day" at bounding box center [644, 447] width 147 height 12
click at [673, 501] on div "Drop element here" at bounding box center [667, 498] width 69 height 14
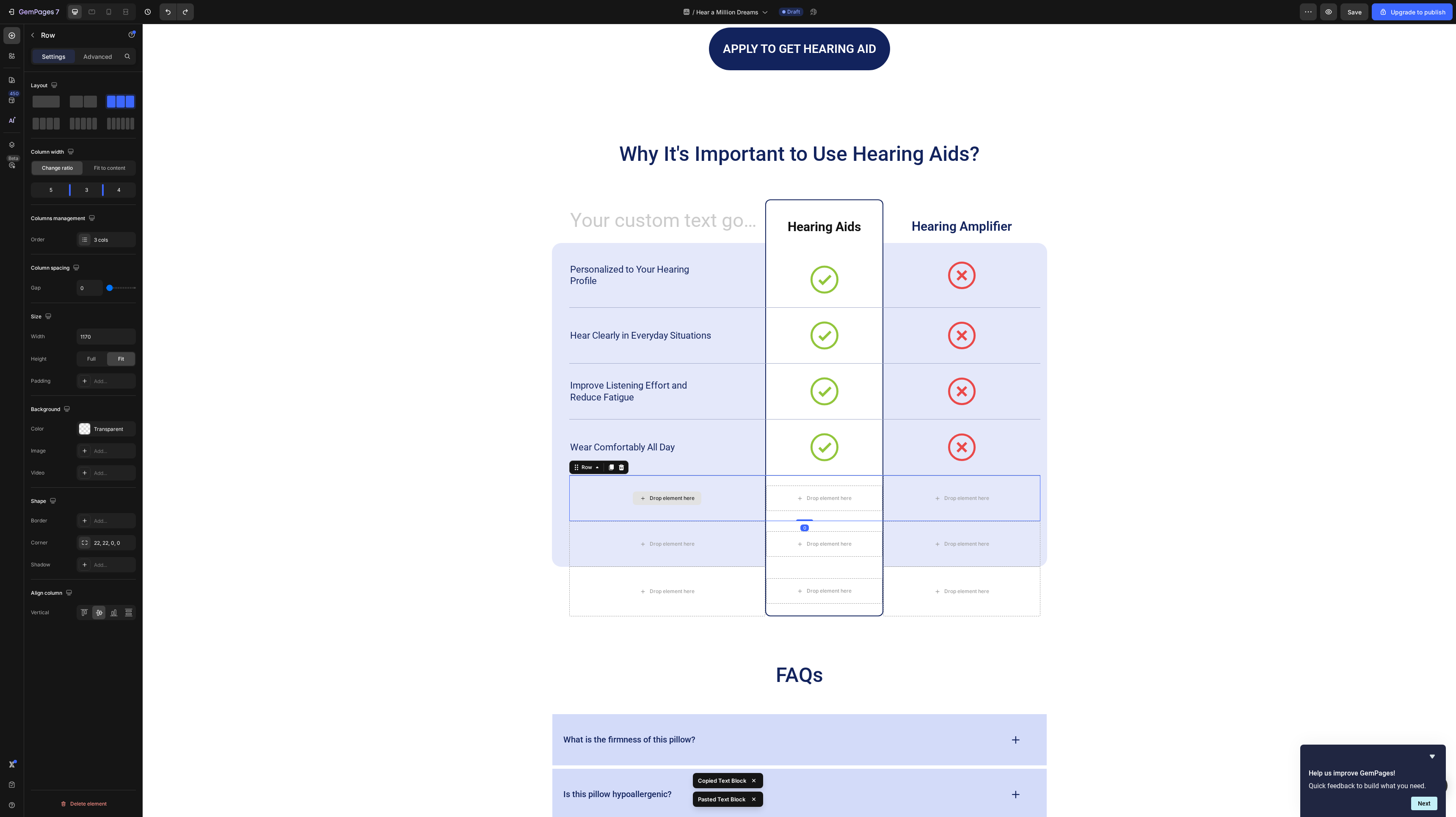
click at [743, 497] on div "Drop element here" at bounding box center [667, 498] width 196 height 45
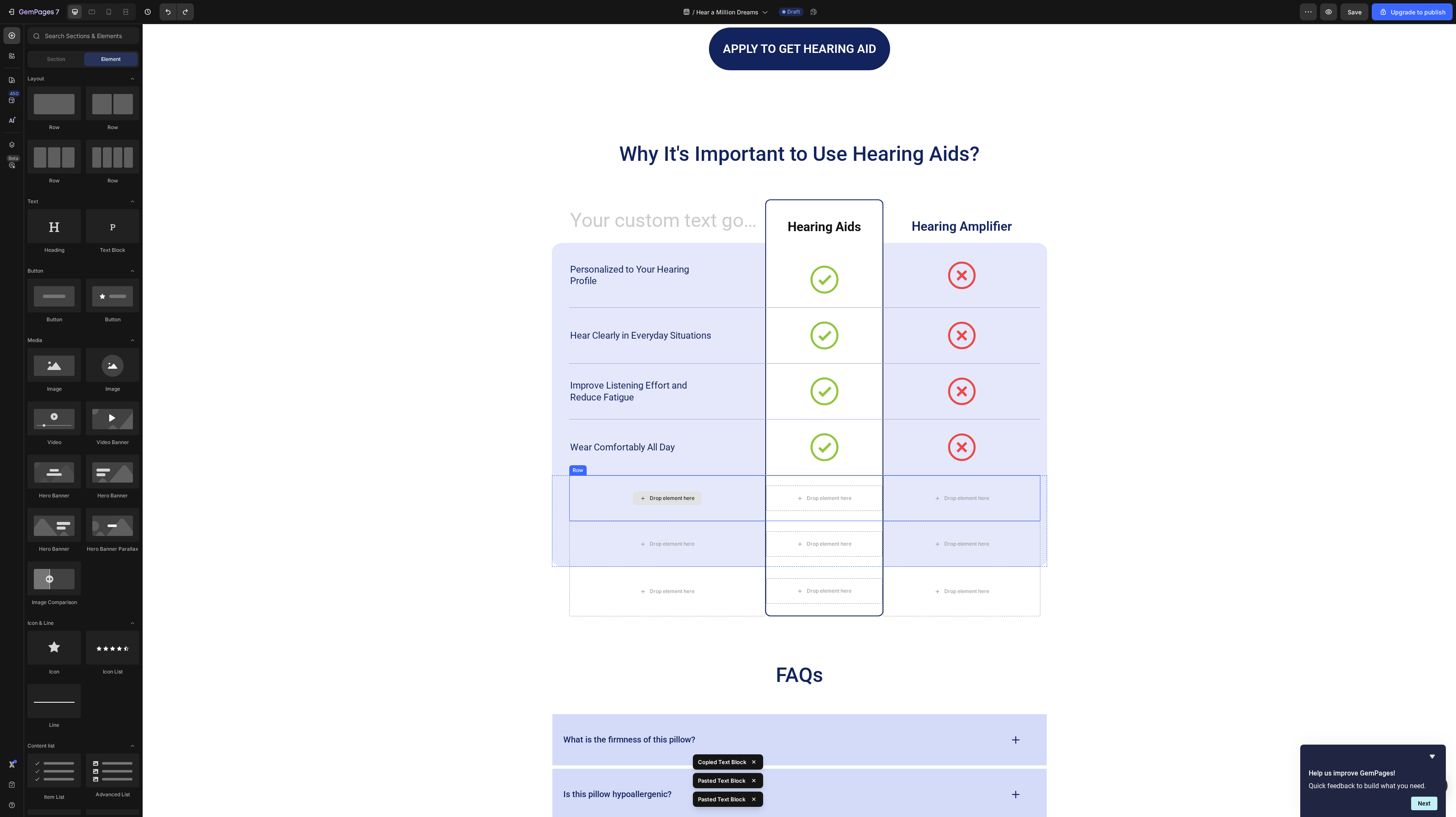
click at [688, 495] on div "Drop element here" at bounding box center [672, 498] width 45 height 7
click at [701, 453] on p "Wear Comfortably All Day" at bounding box center [644, 447] width 147 height 12
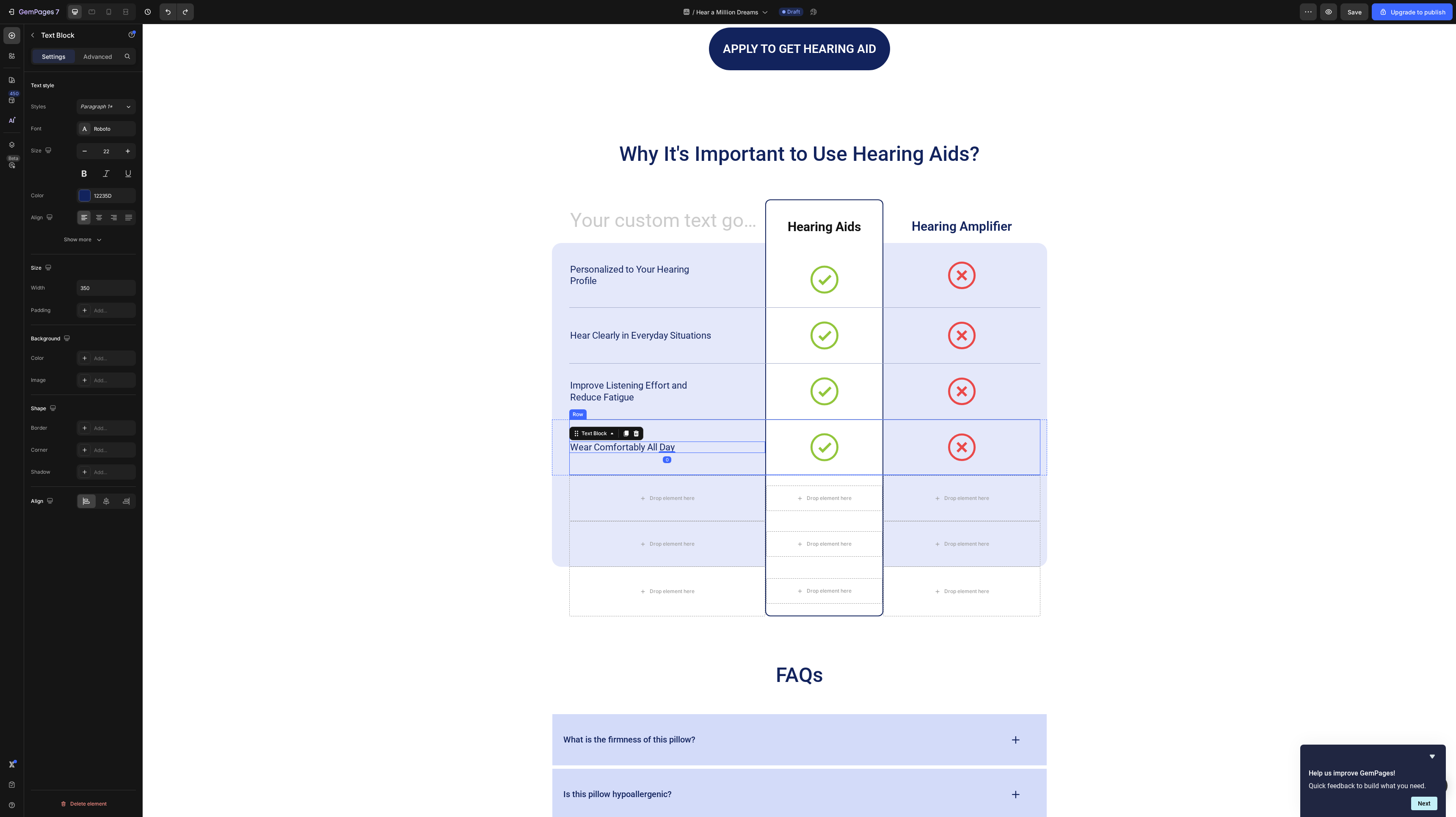
click at [739, 423] on div "Wear Comfortably All Day Text Block 0" at bounding box center [667, 447] width 196 height 56
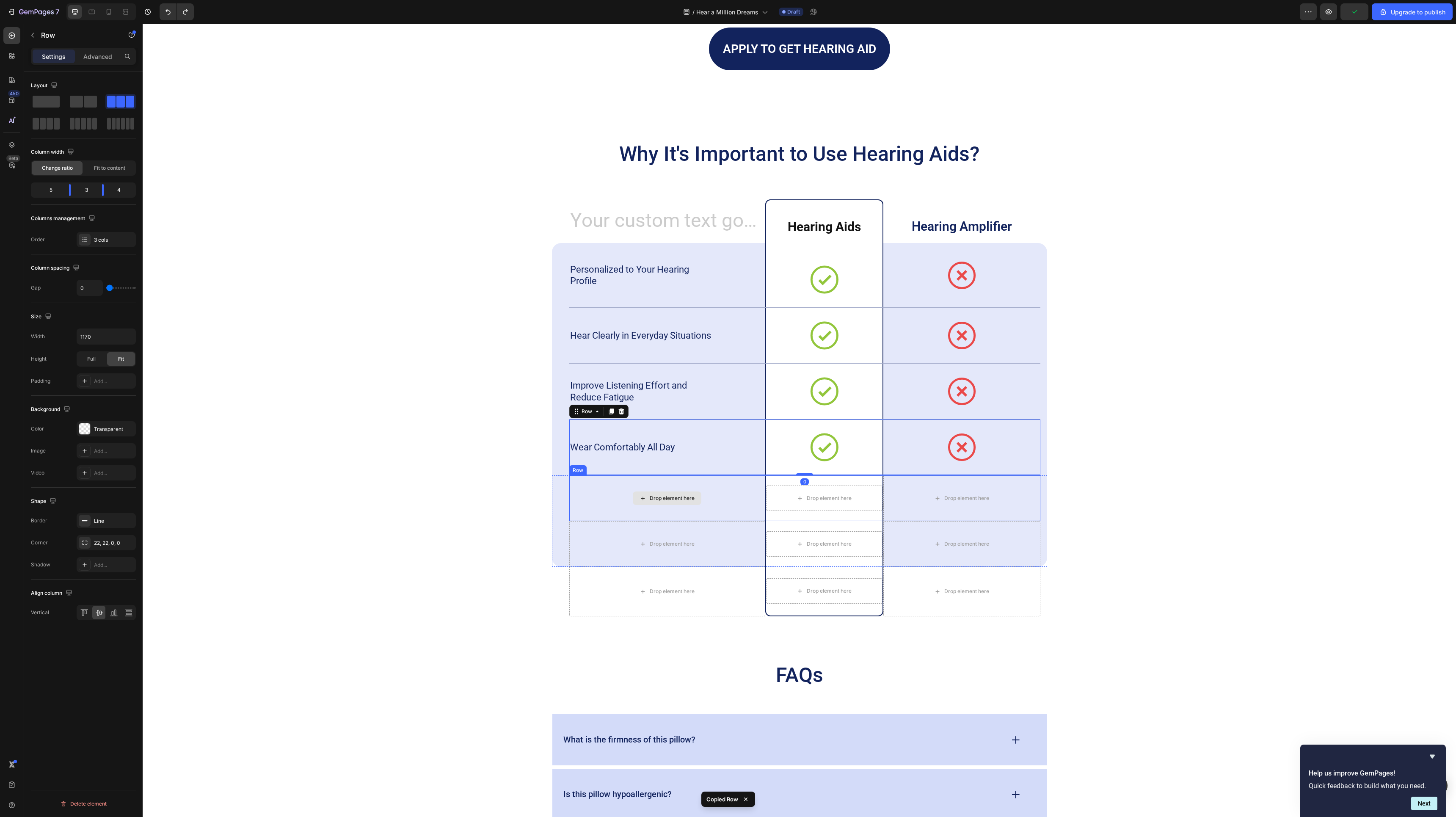
click at [747, 480] on div "Drop element here" at bounding box center [667, 498] width 196 height 45
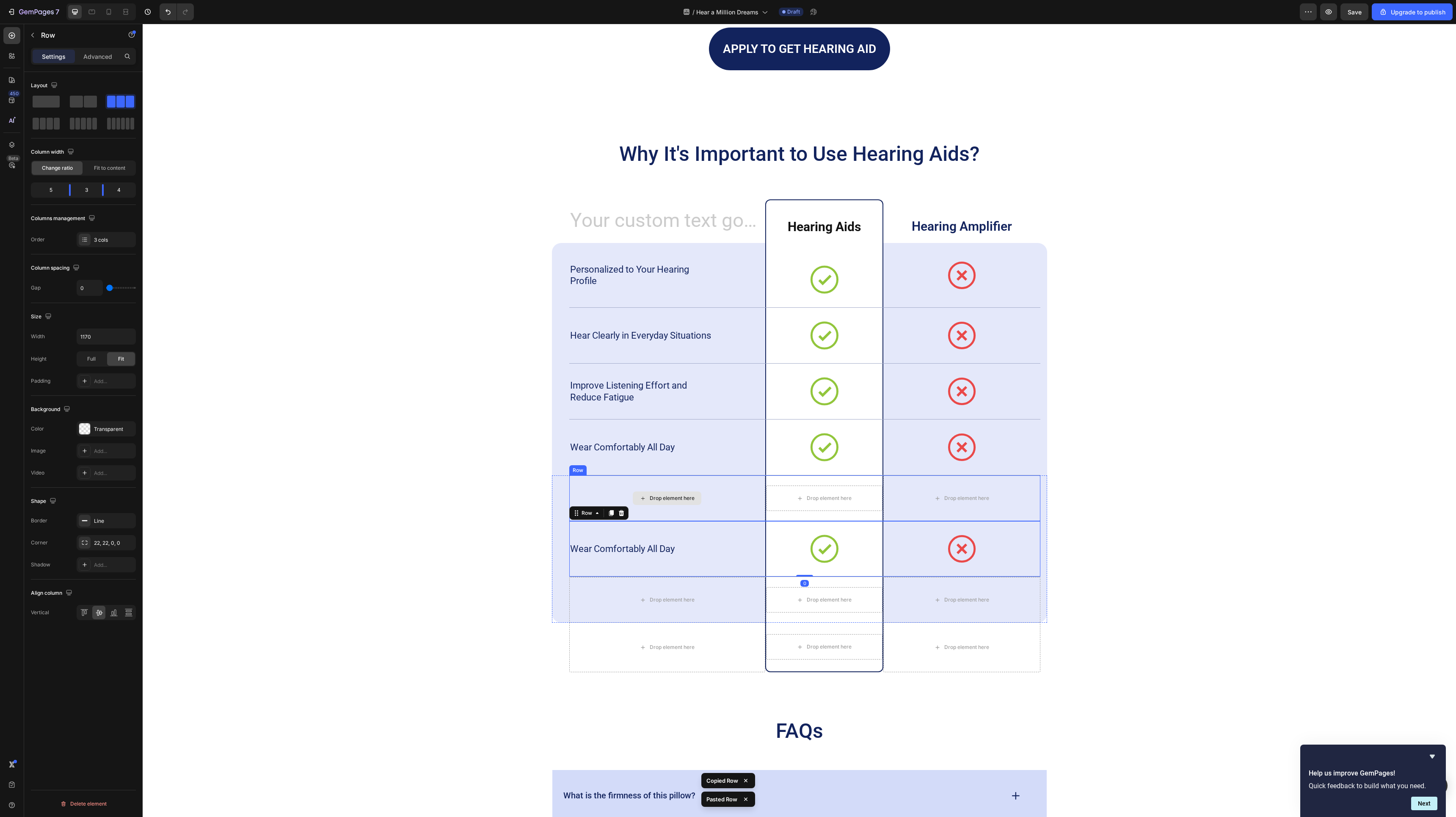
click at [762, 483] on div "Drop element here" at bounding box center [667, 498] width 196 height 45
click at [974, 479] on div "Drop element here" at bounding box center [962, 498] width 157 height 45
click at [739, 475] on div "Drop element here" at bounding box center [667, 498] width 196 height 45
click at [622, 470] on icon at bounding box center [621, 467] width 7 height 7
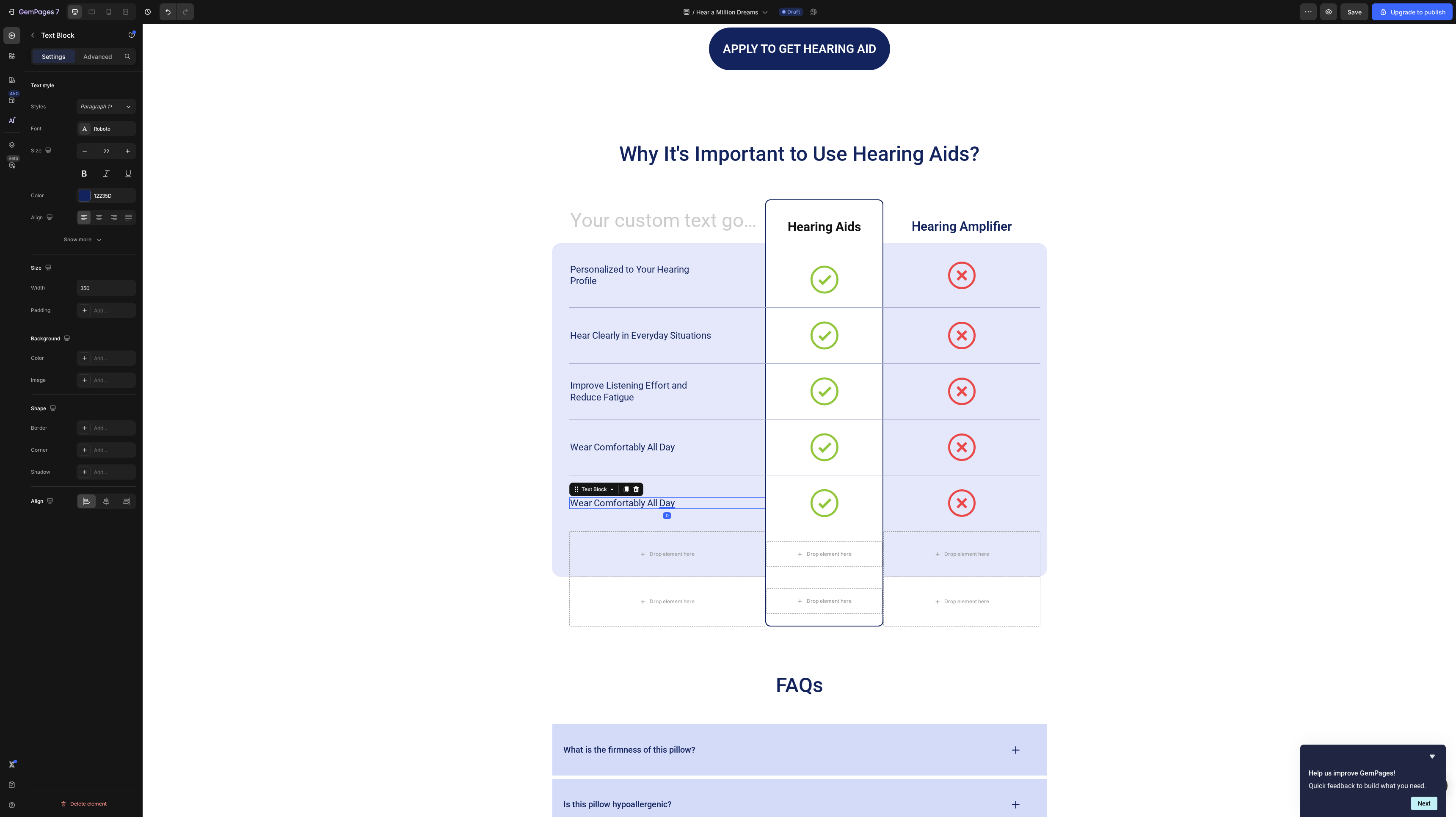
click at [624, 503] on p "Wear Comfortably All Day" at bounding box center [644, 503] width 147 height 12
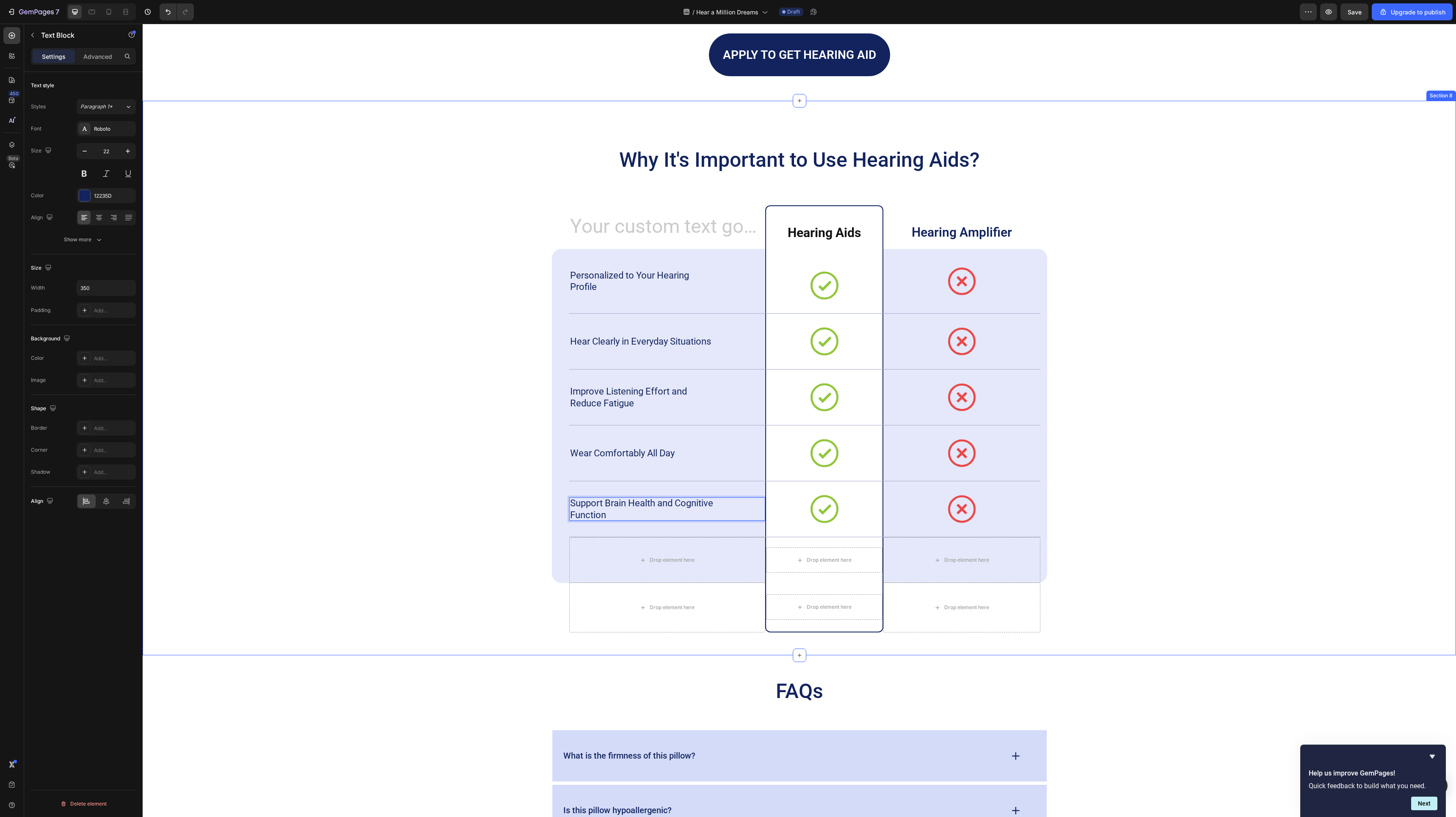
click at [1167, 272] on div "Why It's Important to Use Hearing Aids? Heading Heading ⁠⁠⁠⁠⁠⁠⁠ Hearing Aids He…" at bounding box center [799, 389] width 1296 height 486
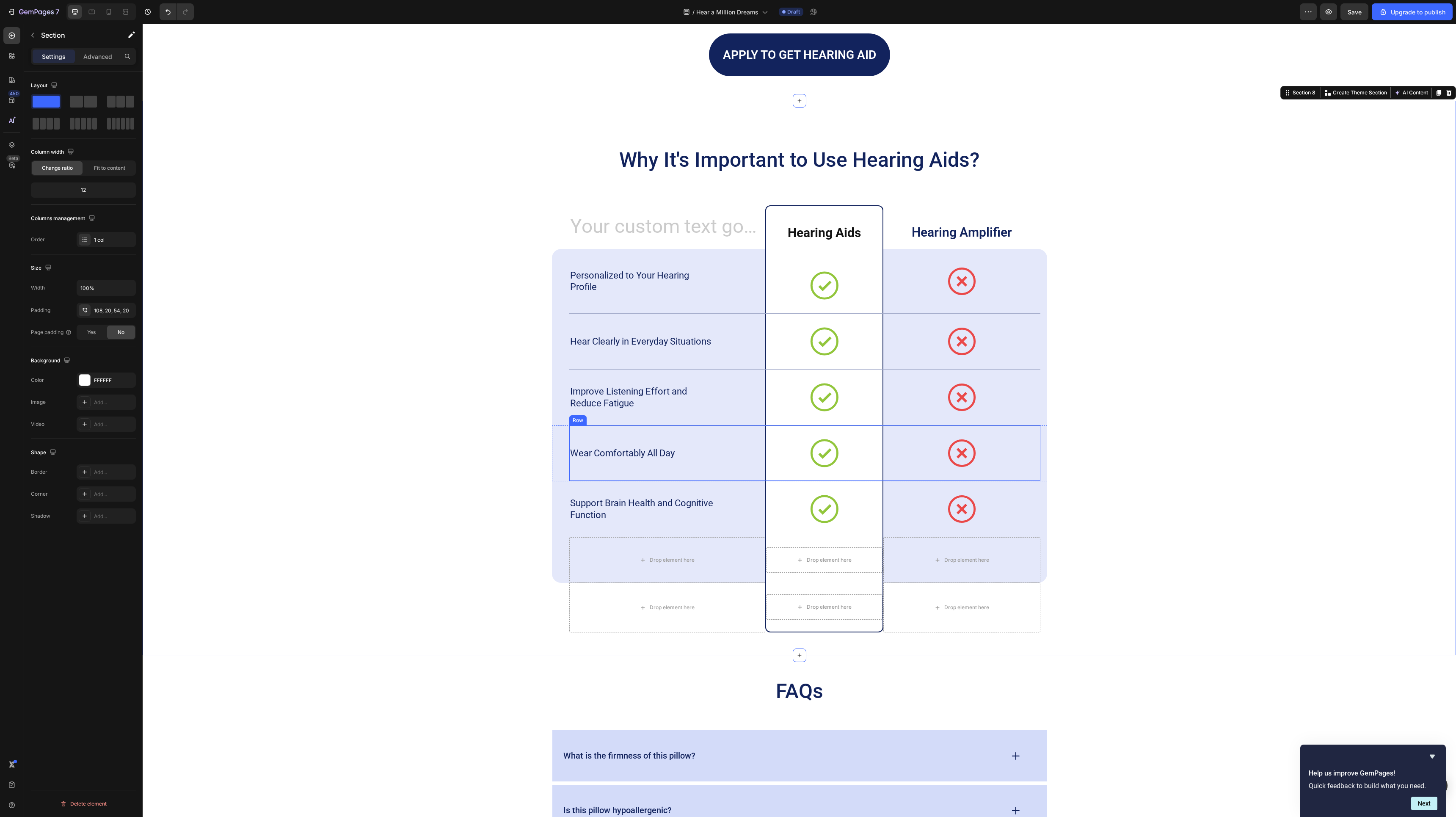
click at [690, 445] on div "Wear Comfortably All Day Text Block" at bounding box center [667, 453] width 196 height 56
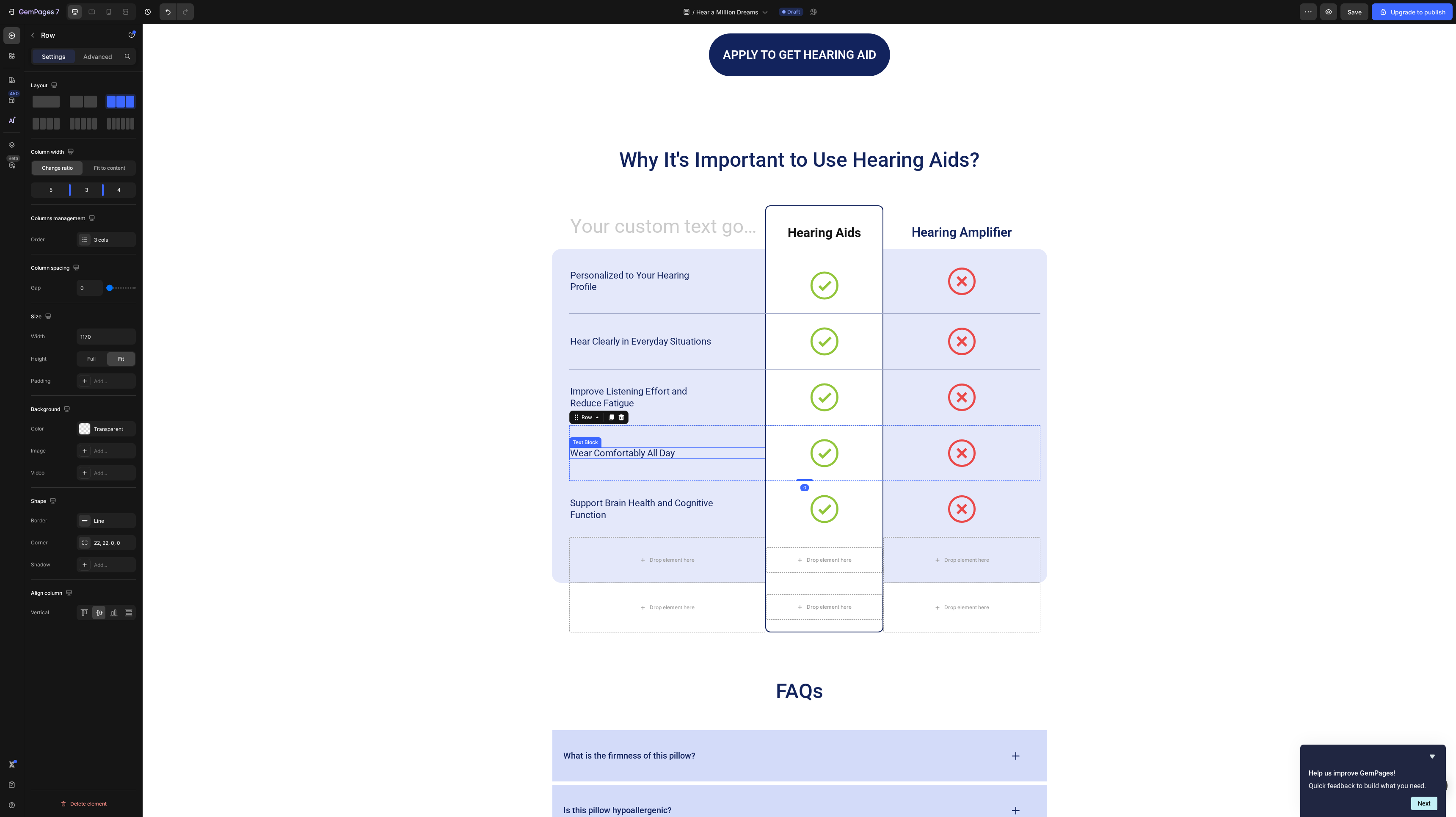
click at [667, 454] on p "Wear Comfortably All Day" at bounding box center [644, 453] width 147 height 12
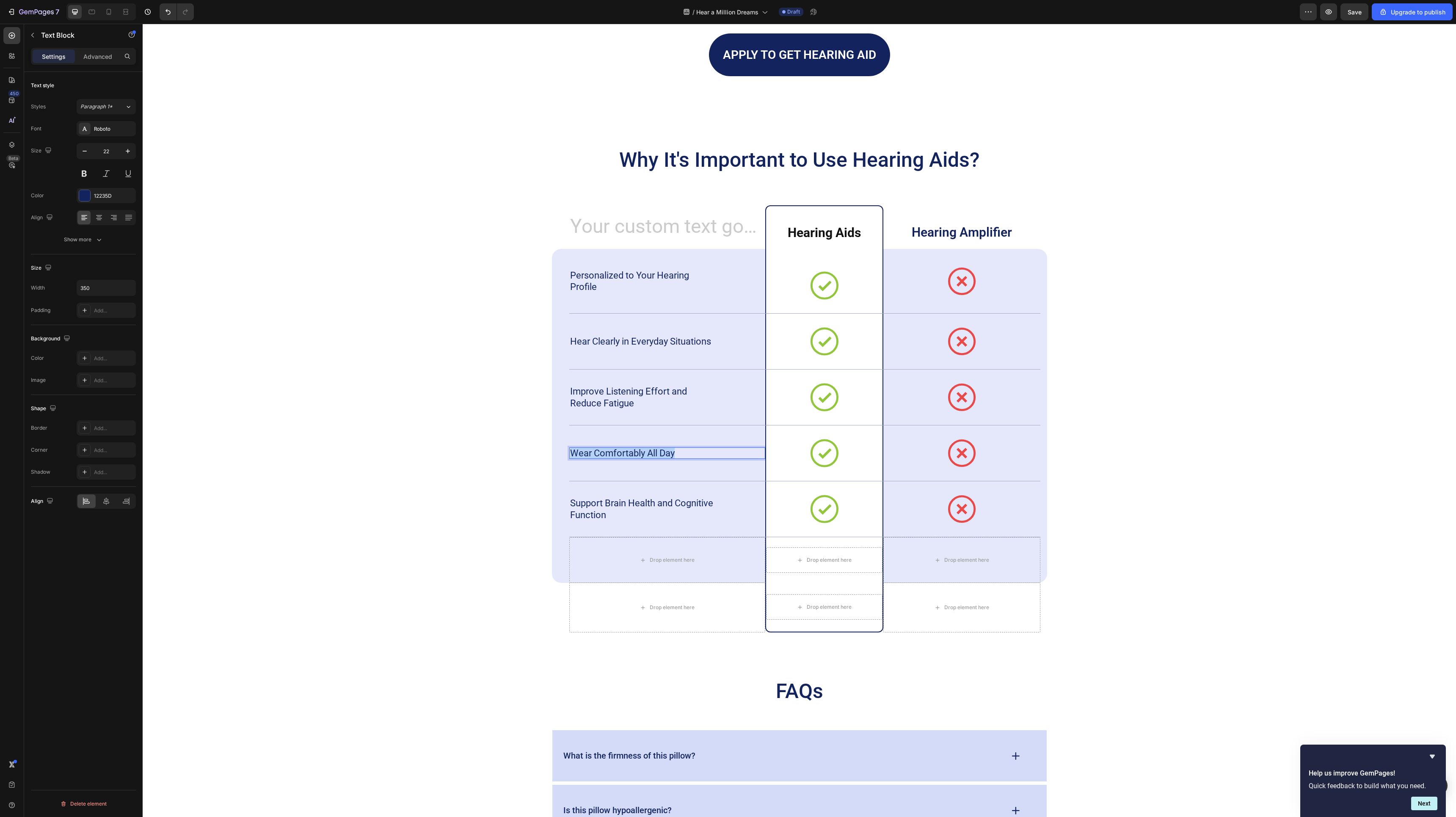
click at [667, 454] on p "Wear Comfortably All Day" at bounding box center [644, 453] width 147 height 12
click at [644, 455] on p "Wear Comfortably All Day" at bounding box center [644, 453] width 147 height 12
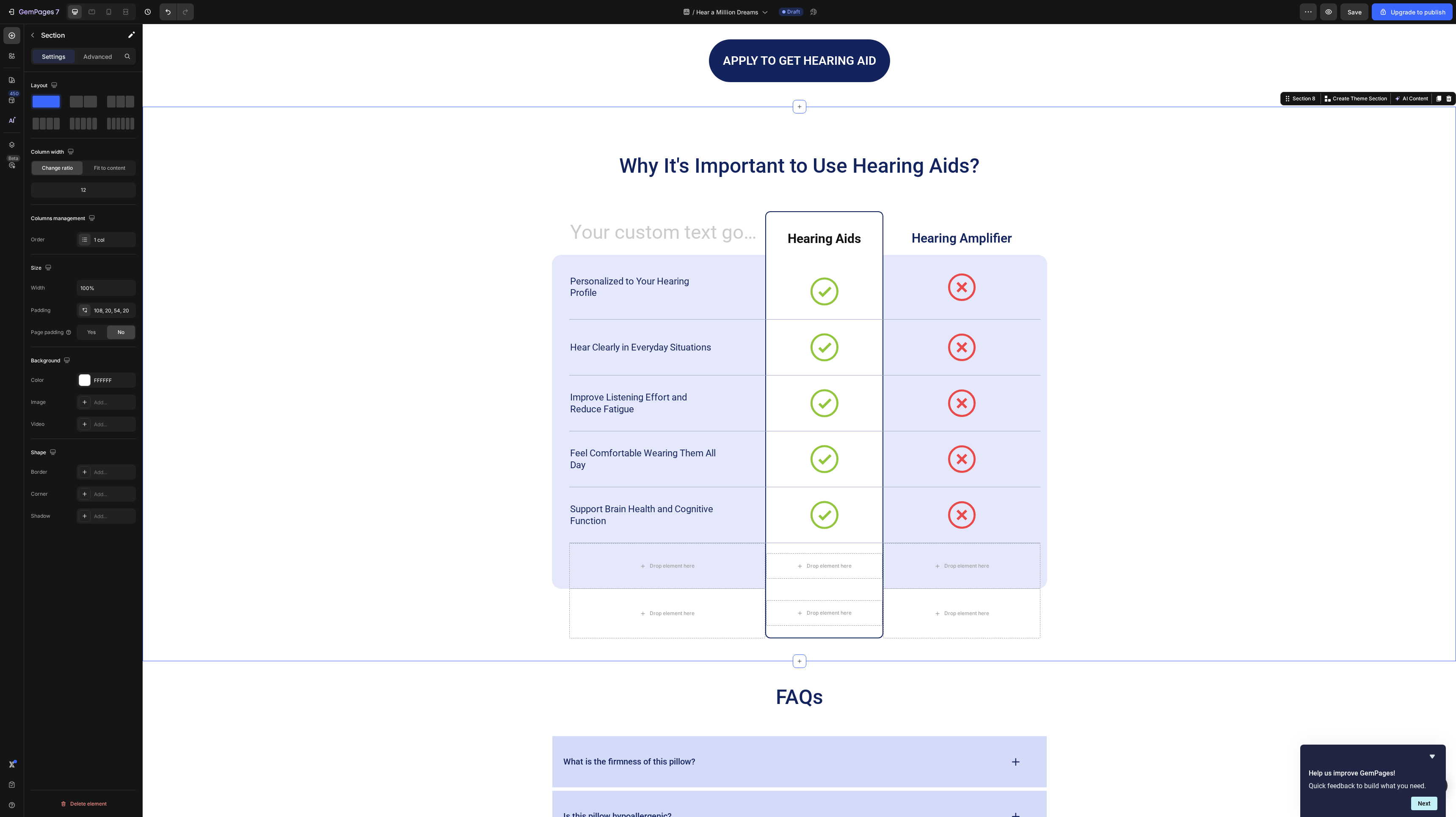
click at [1297, 349] on div "Why It's Important to Use Hearing Aids? Heading Heading ⁠⁠⁠⁠⁠⁠⁠ Hearing Aids He…" at bounding box center [799, 395] width 1296 height 486
click at [936, 167] on p "Why It's Important to Use Hearing Aids?" at bounding box center [799, 165] width 493 height 26
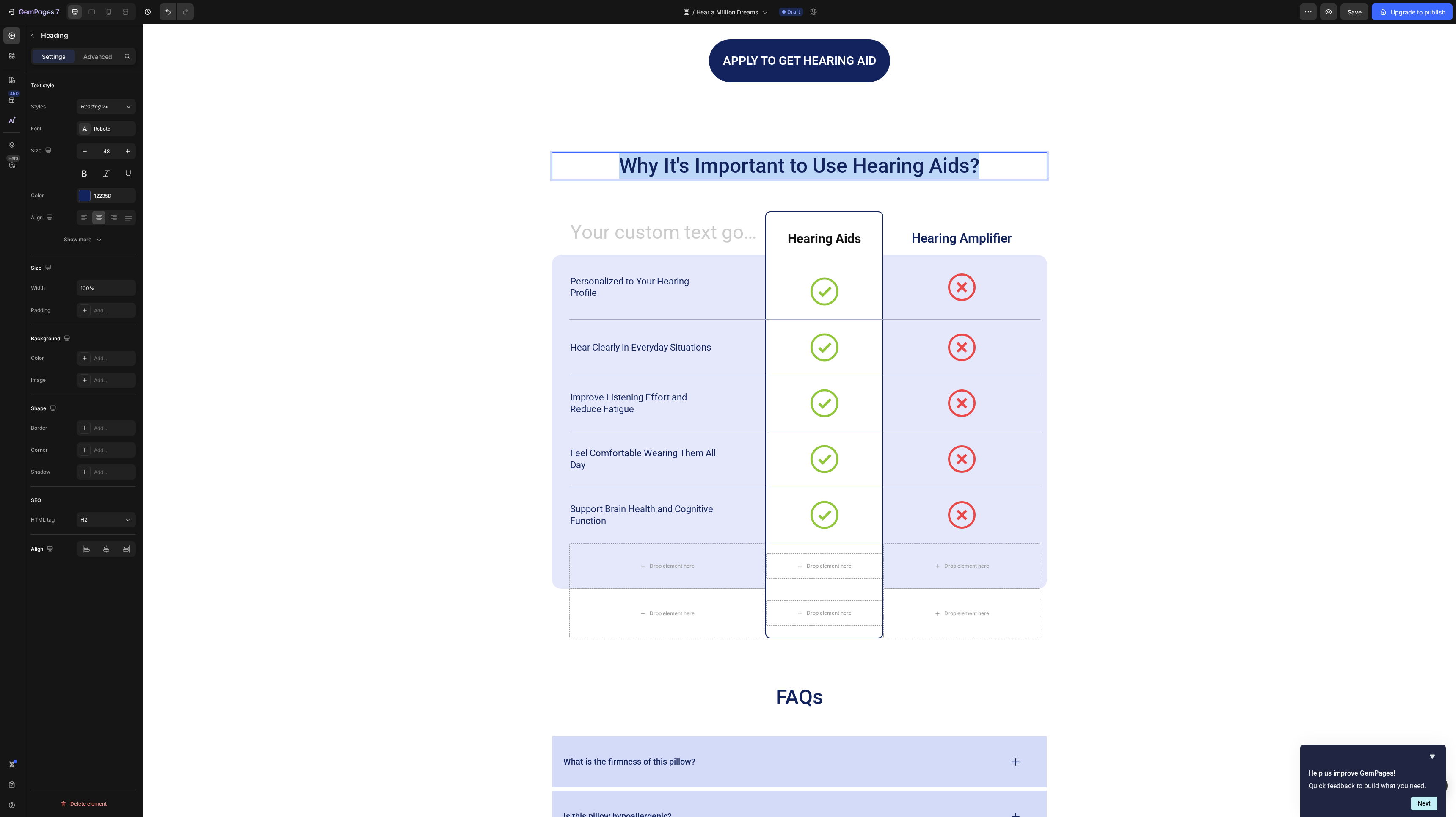
click at [936, 167] on p "Why It's Important to Use Hearing Aids?" at bounding box center [799, 165] width 493 height 26
click at [1302, 292] on div "Why Choose Hearing Aids for Your [MEDICAL_DATA]? Heading 75 Heading ⁠⁠⁠⁠⁠⁠⁠ Hea…" at bounding box center [799, 395] width 1296 height 486
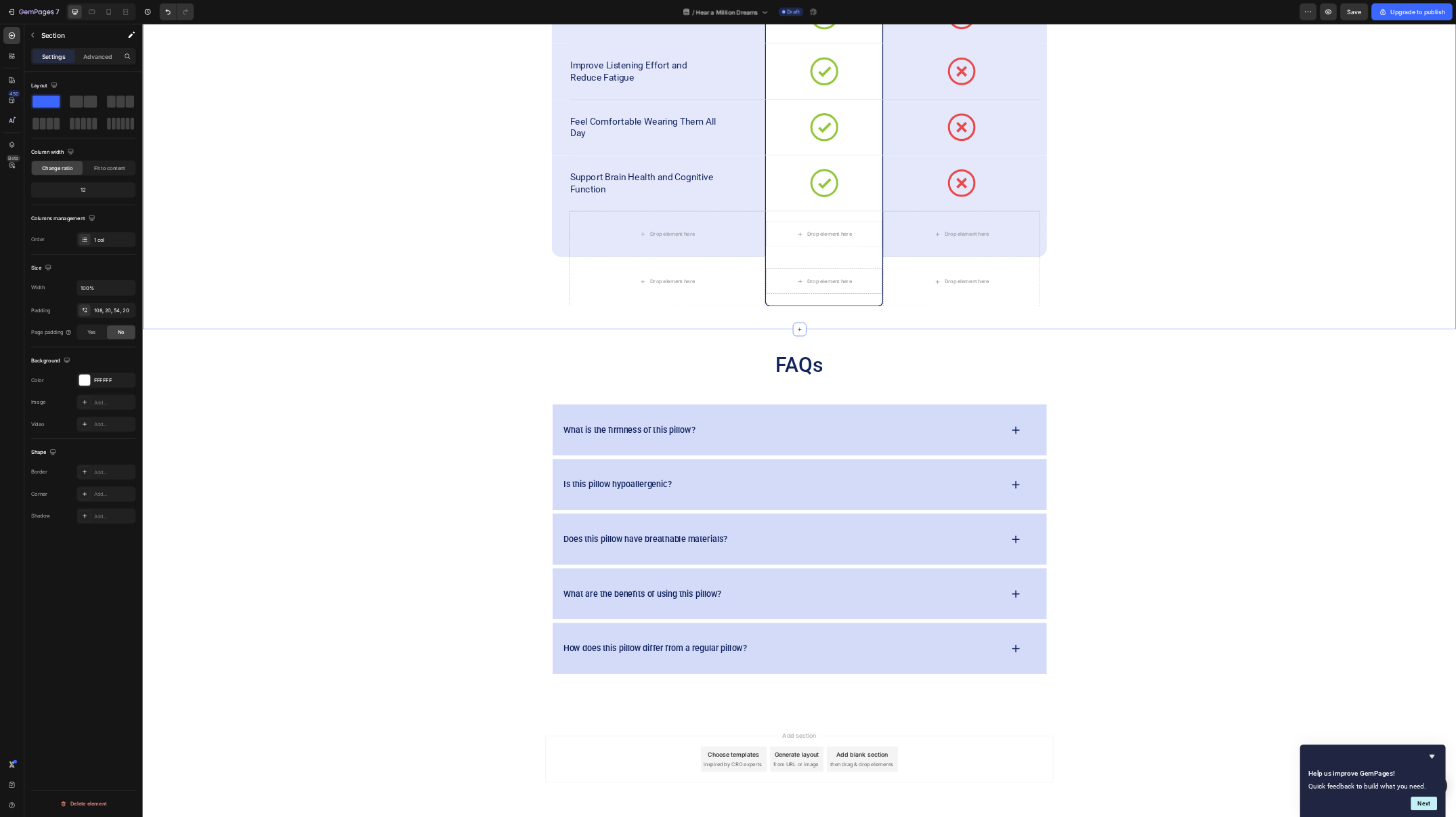
scroll to position [5183, 0]
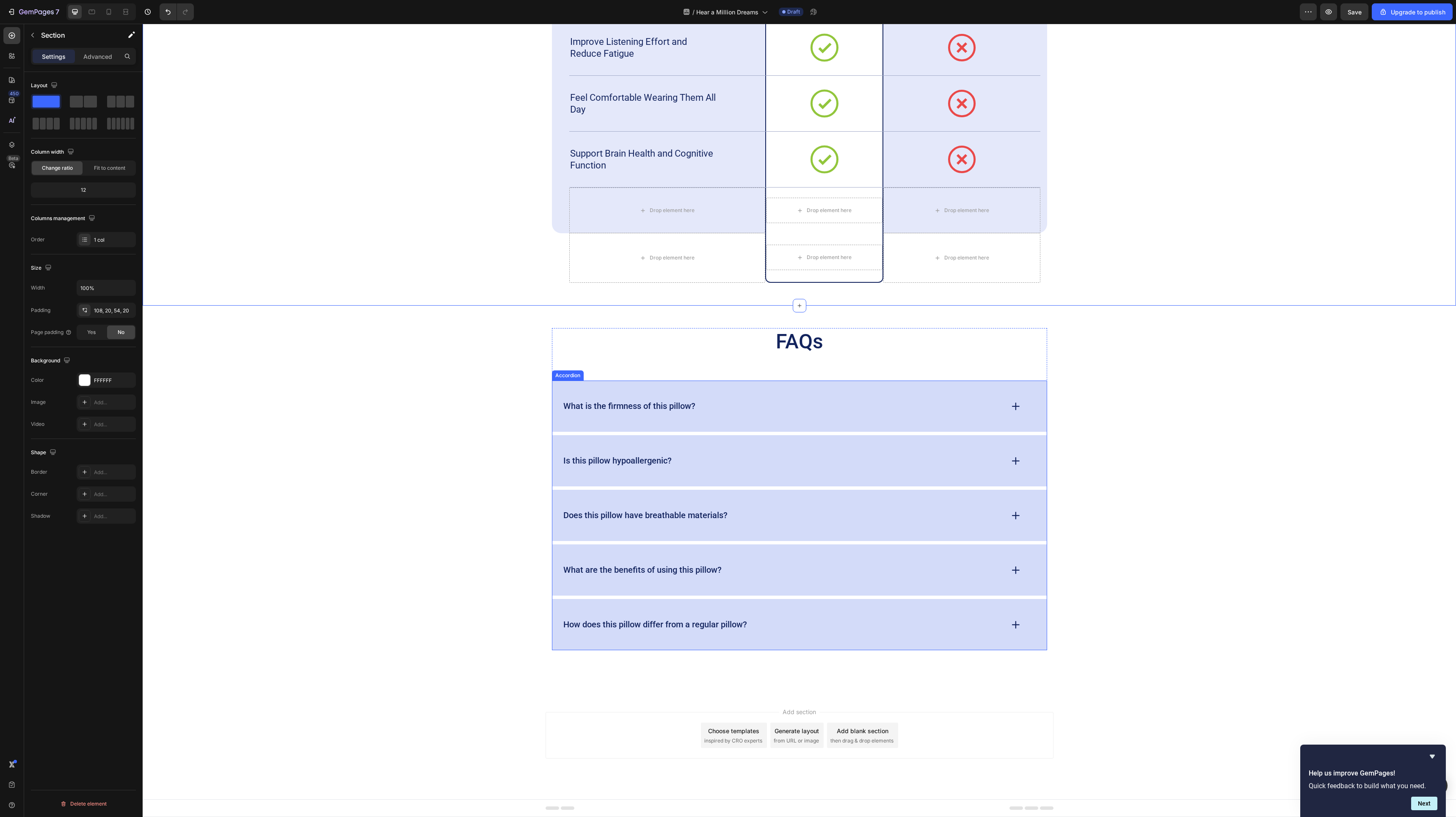
click at [670, 408] on p "What is the firmness of this pillow?" at bounding box center [629, 406] width 132 height 11
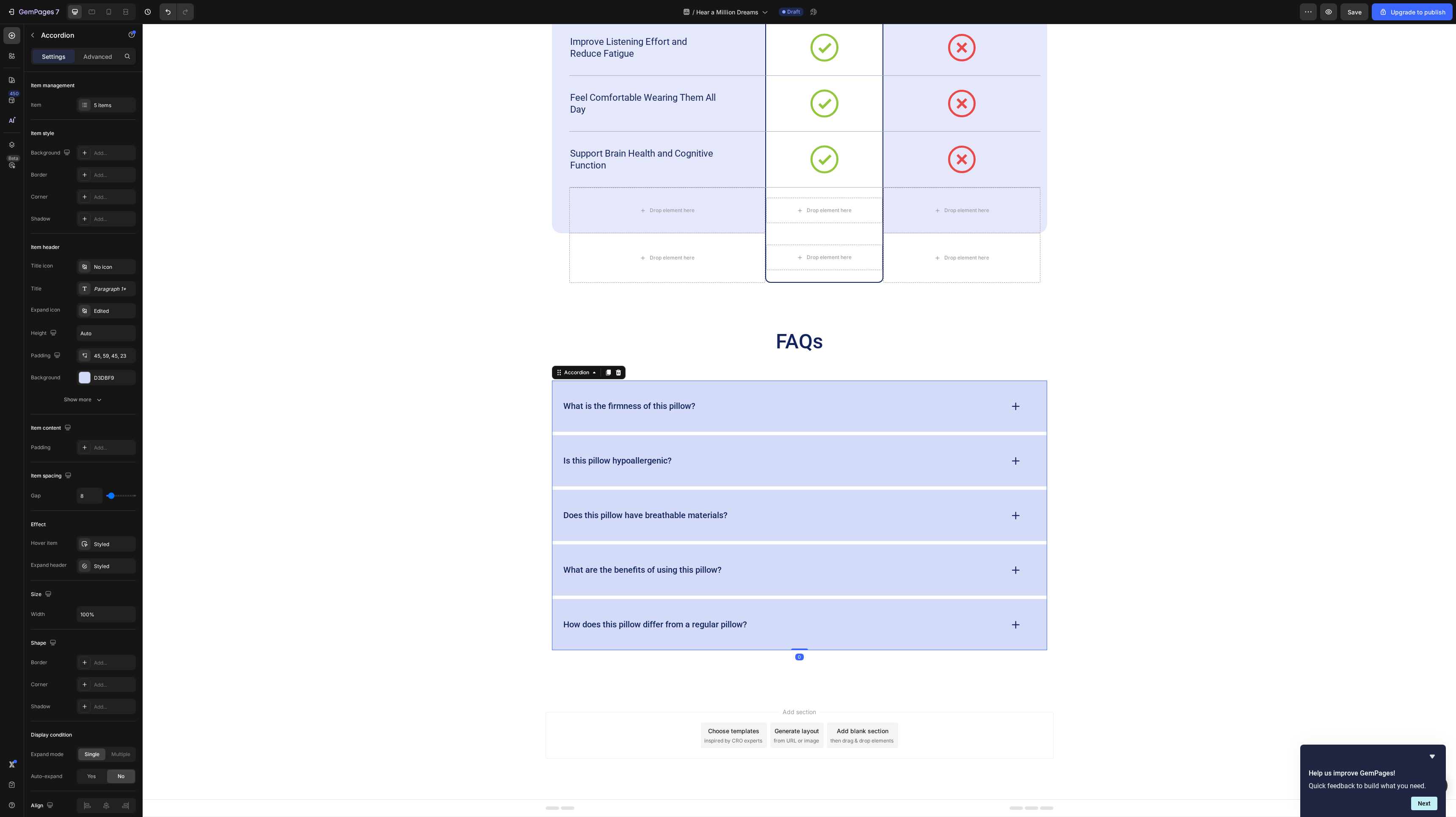
click at [670, 408] on p "What is the firmness of this pillow?" at bounding box center [629, 406] width 132 height 11
click at [1156, 330] on div "FAQs Heading What's "Hear a Million Dream"? Is this pillow hypoallergenic? Does…" at bounding box center [799, 489] width 1296 height 322
click at [1016, 400] on icon at bounding box center [1015, 406] width 12 height 12
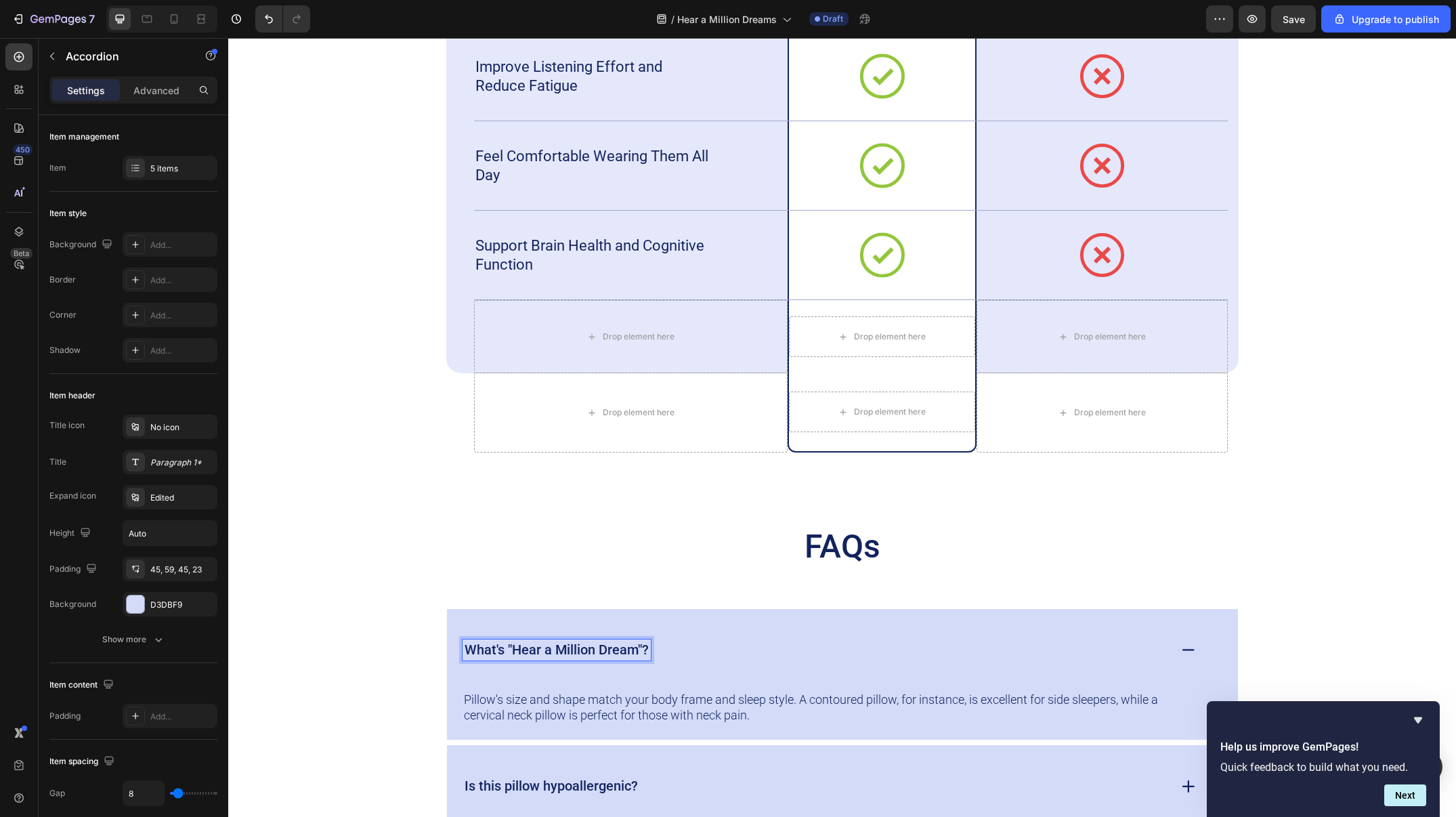
click at [558, 648] on p "What's "Hear a Million Dream"?" at bounding box center [557, 650] width 184 height 17
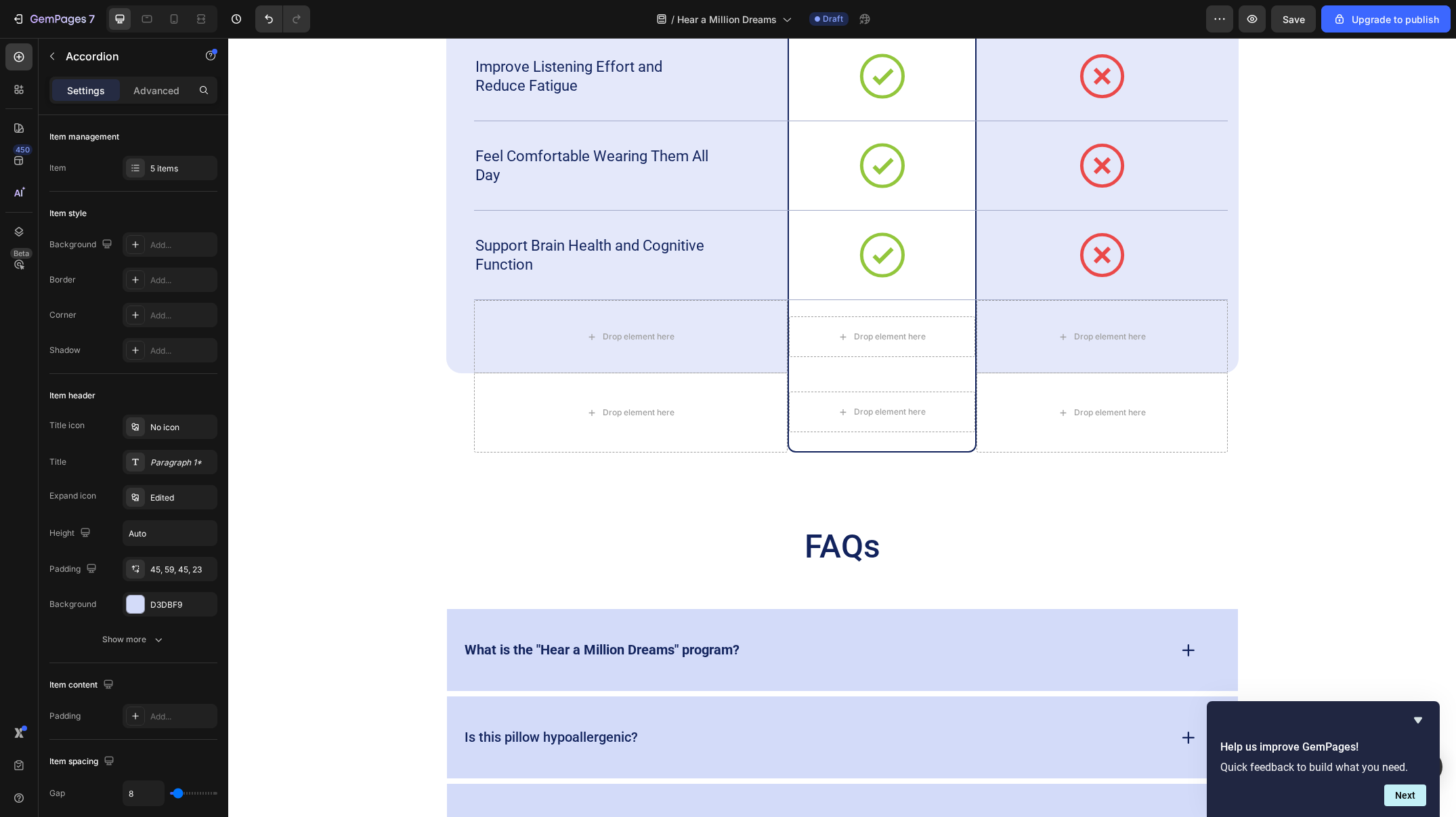
click at [1188, 645] on icon at bounding box center [1188, 651] width 0 height 11
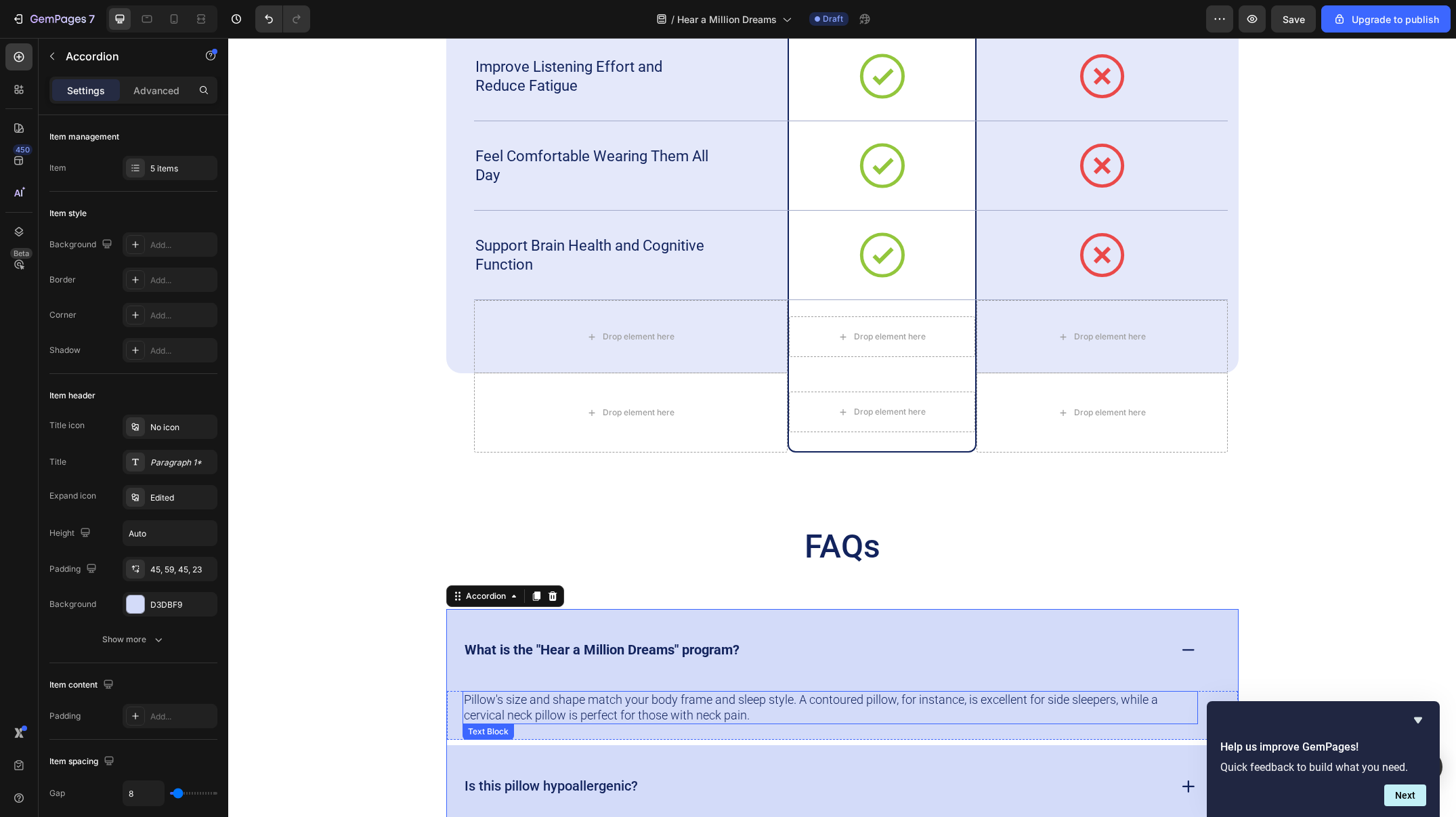
click at [727, 717] on p "Pillow's size and shape match your body frame and sleep style. A contoured pill…" at bounding box center [830, 707] width 733 height 30
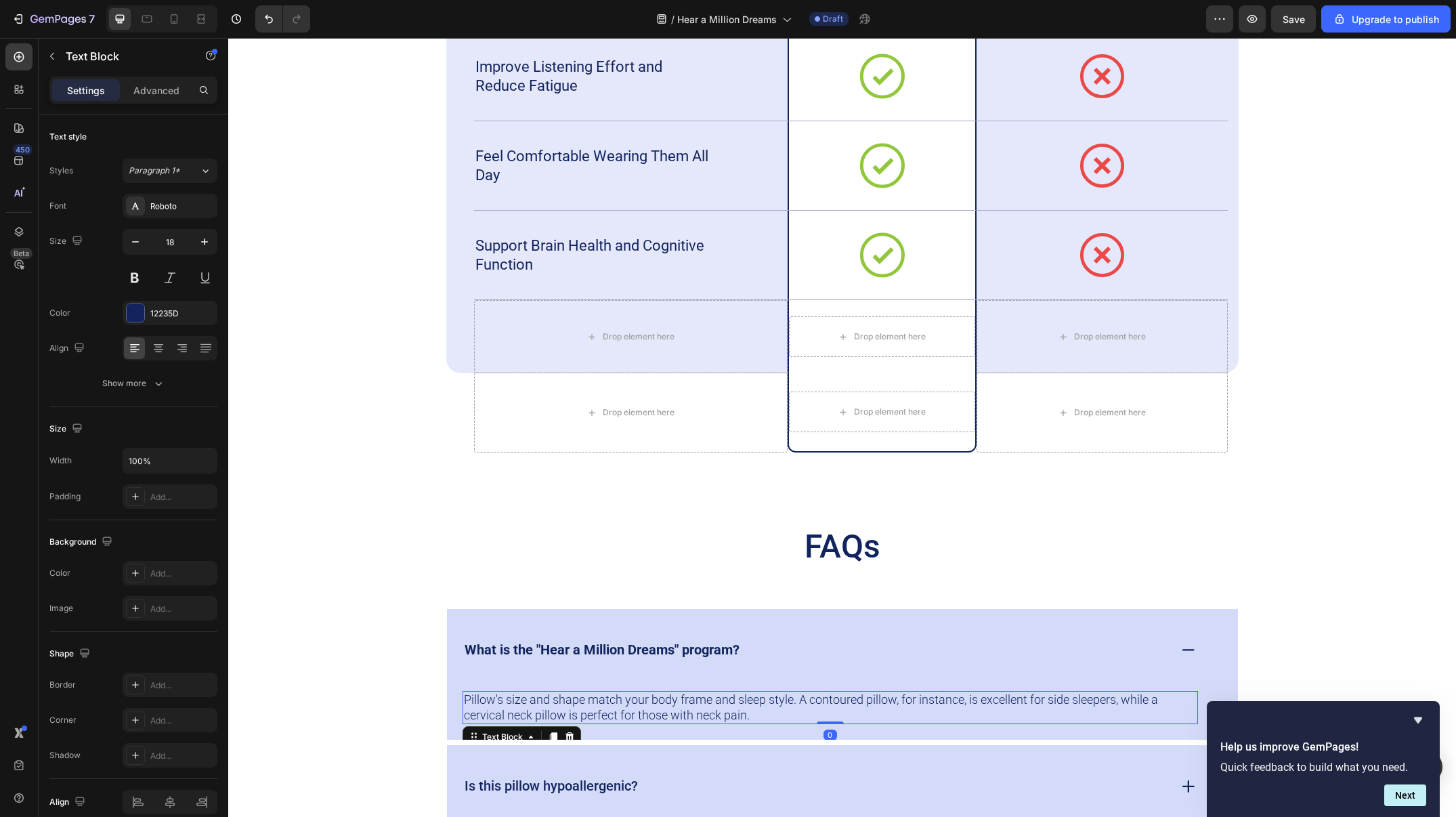
click at [727, 717] on p "Pillow's size and shape match your body frame and sleep style. A contoured pill…" at bounding box center [830, 707] width 733 height 30
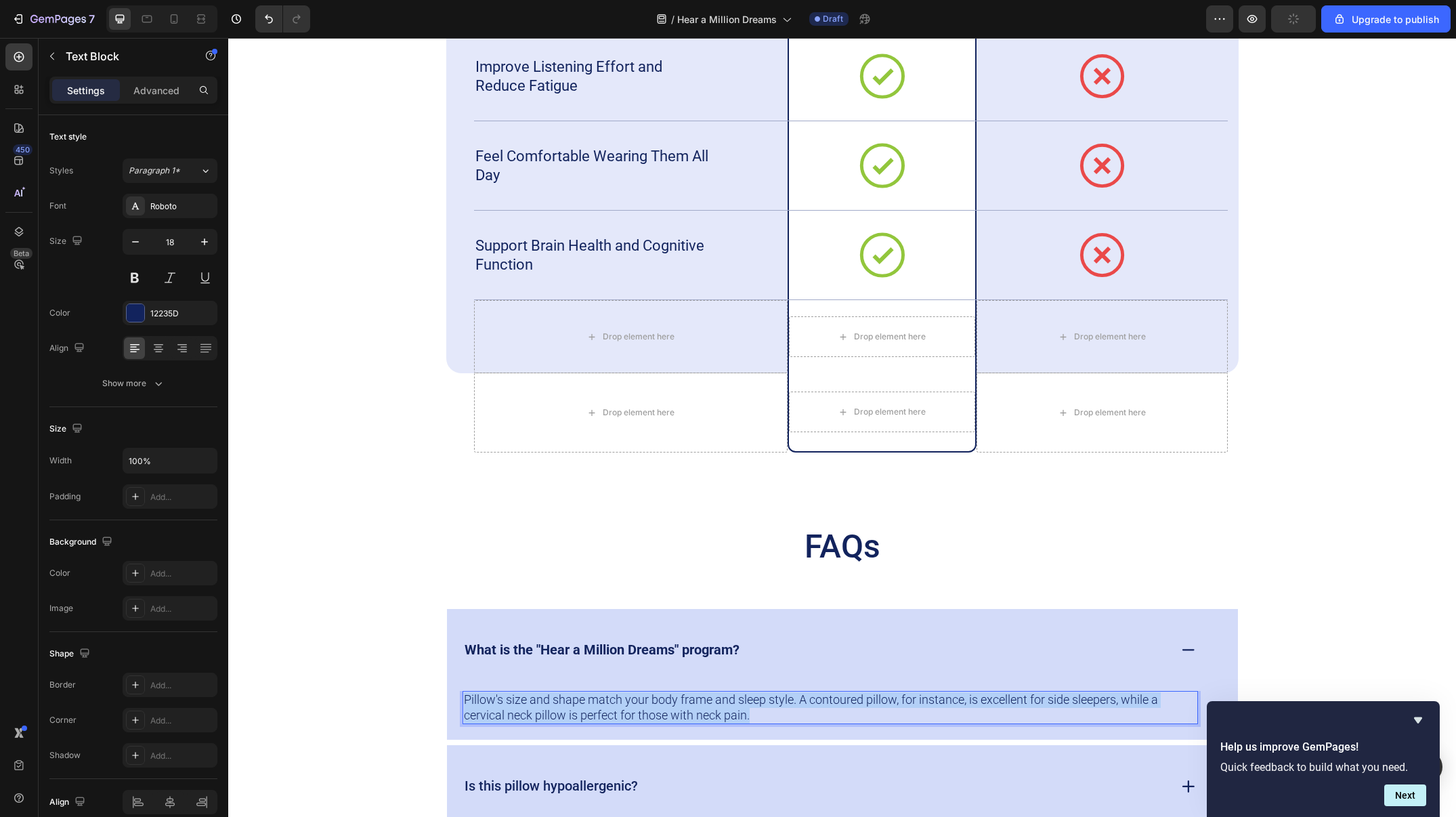
click at [727, 717] on p "Pillow's size and shape match your body frame and sleep style. A contoured pill…" at bounding box center [830, 707] width 733 height 30
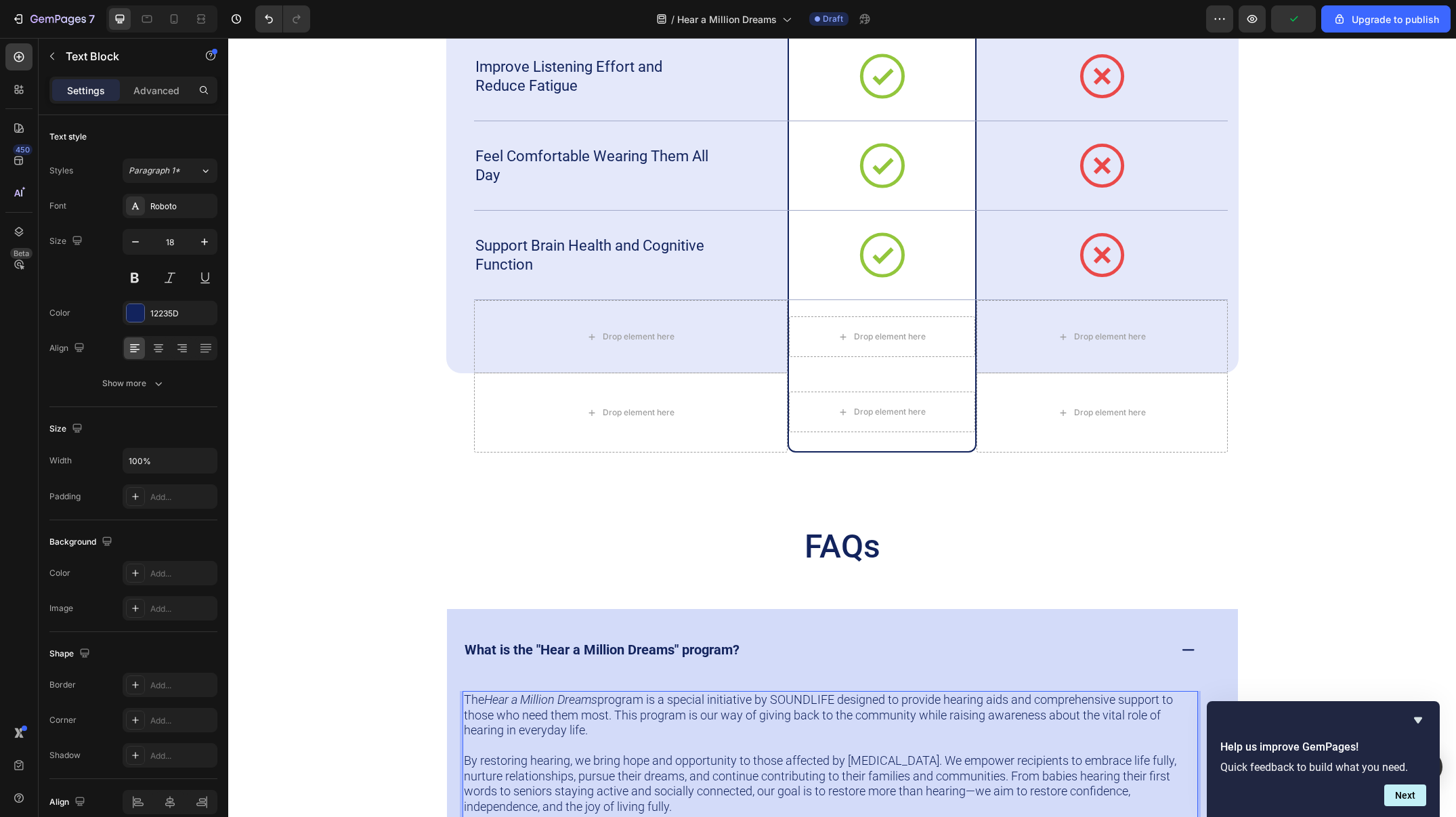
scroll to position [5221, 0]
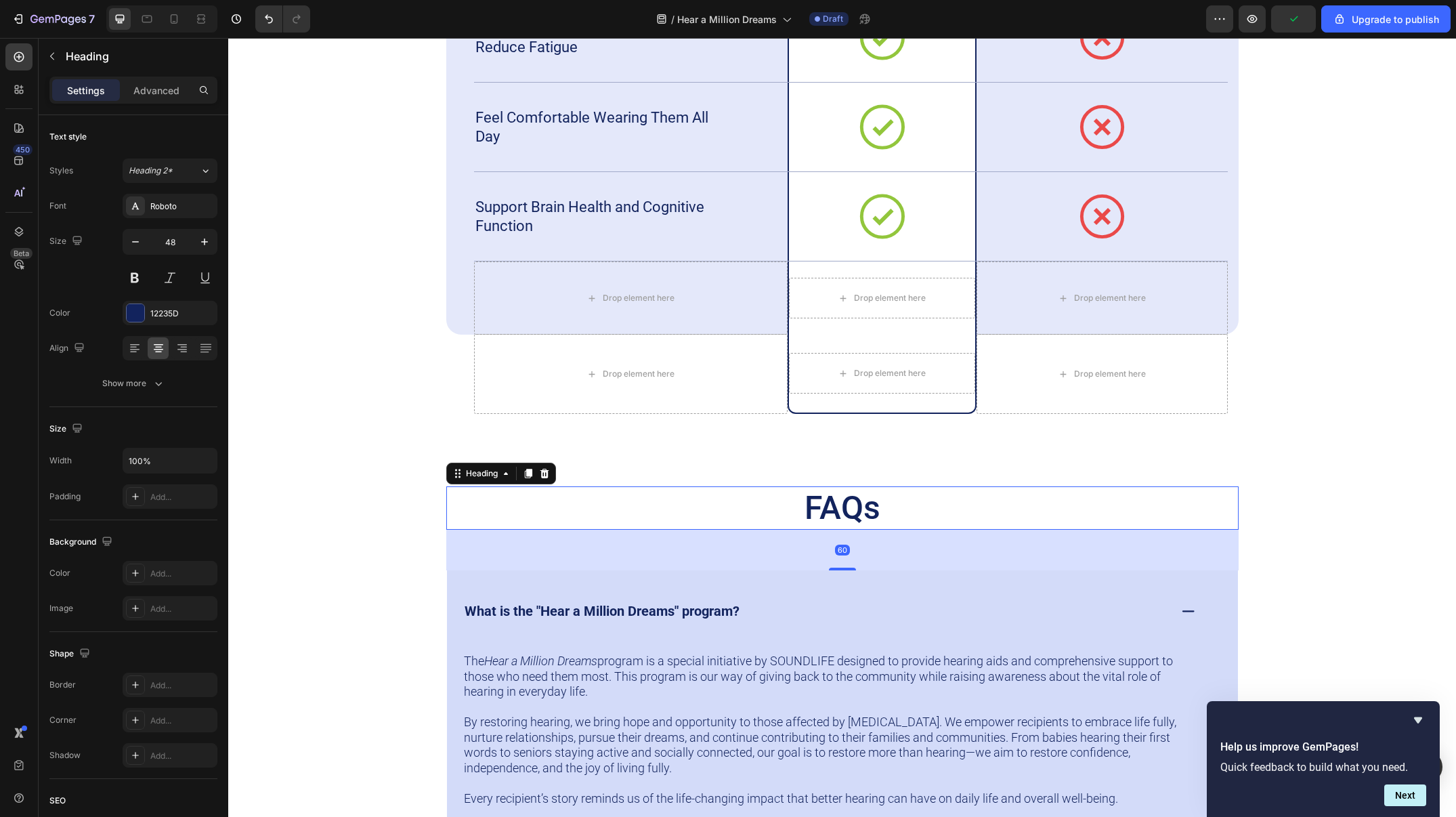
click at [950, 513] on h2 "FAQs" at bounding box center [843, 508] width 793 height 44
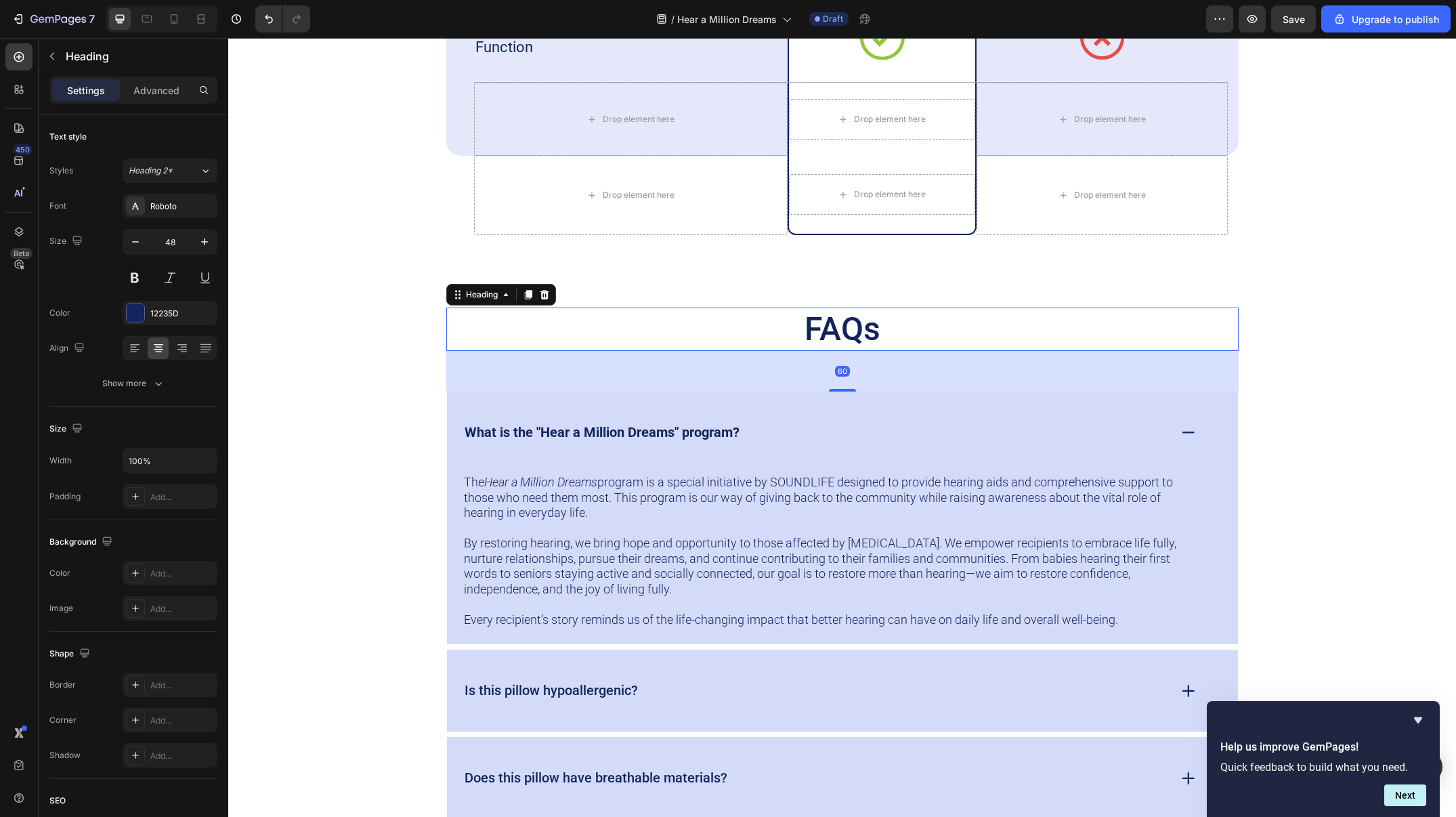
scroll to position [5483, 0]
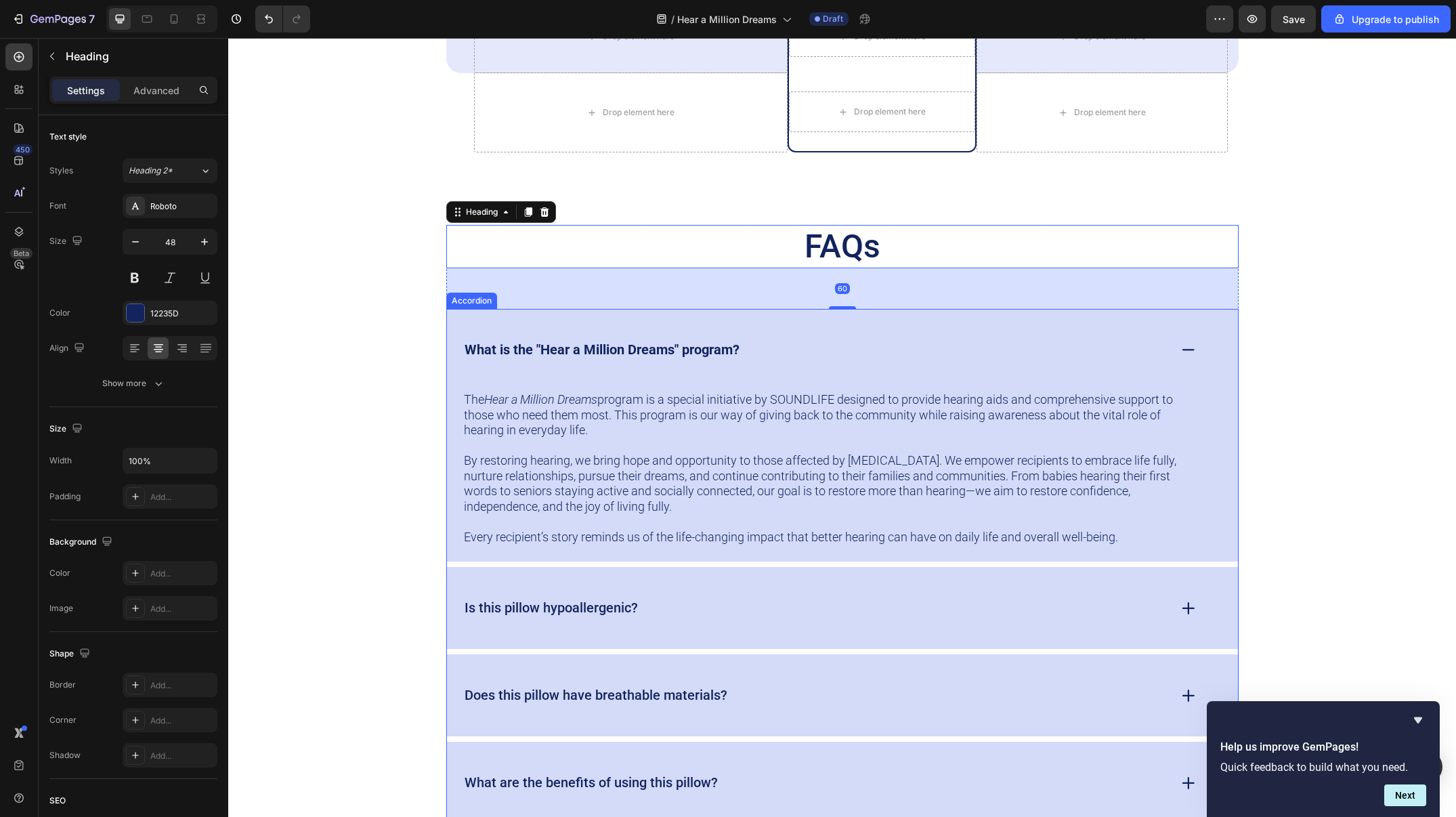
click at [752, 610] on div "Is this pillow hypoallergenic?" at bounding box center [815, 608] width 706 height 21
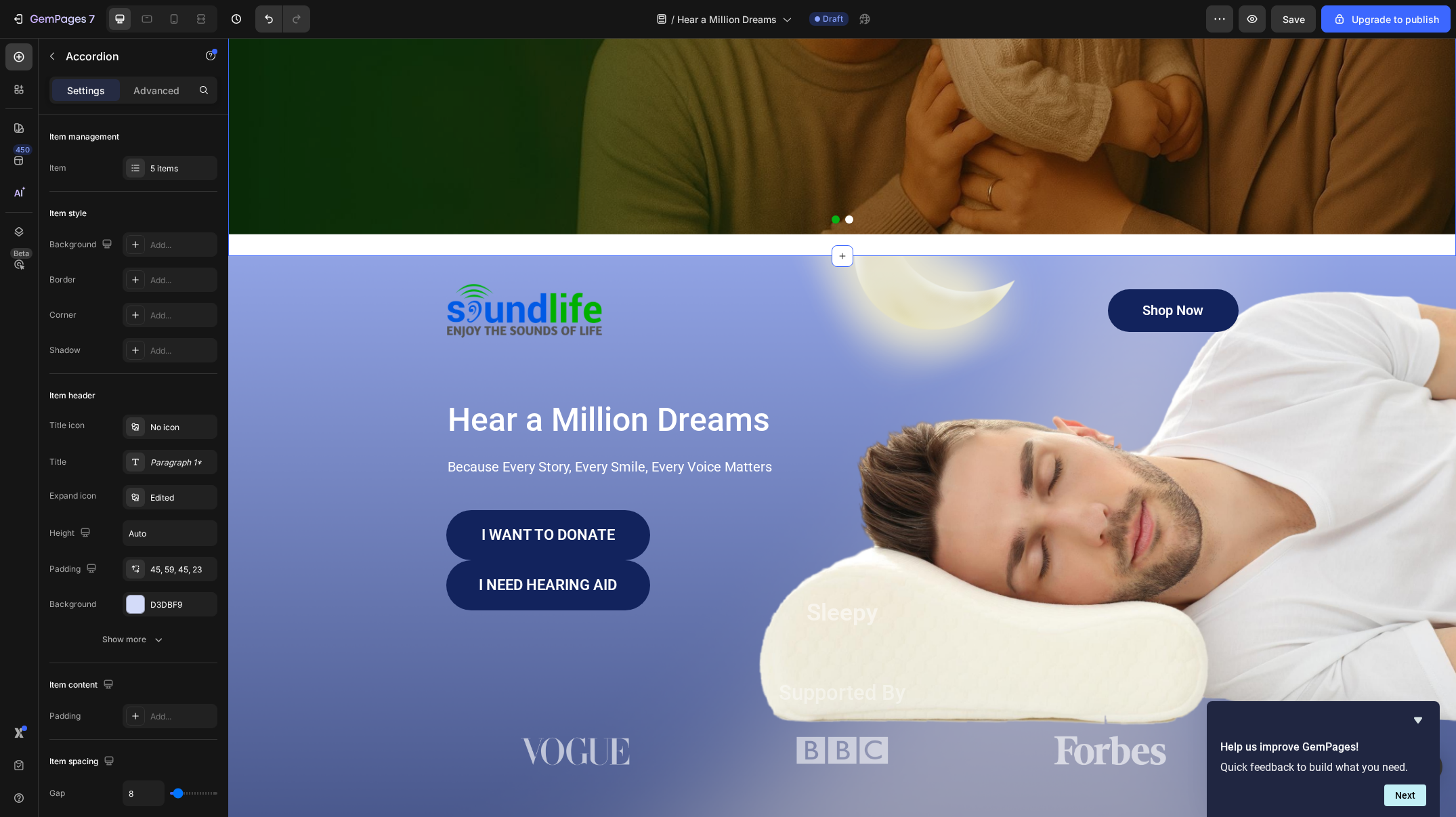
scroll to position [545, 0]
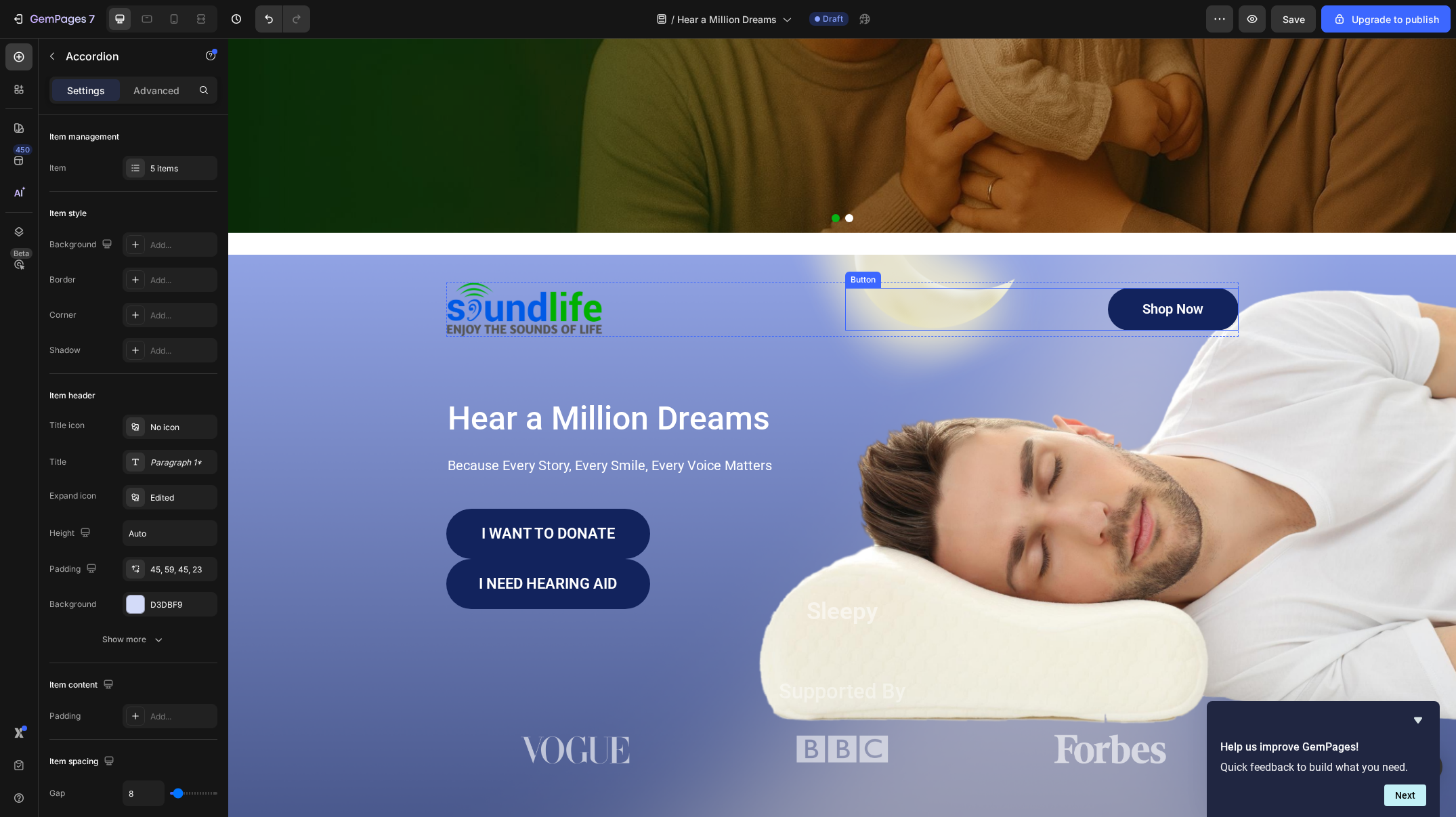
click at [888, 305] on div "Shop Now Button" at bounding box center [1042, 308] width 393 height 43
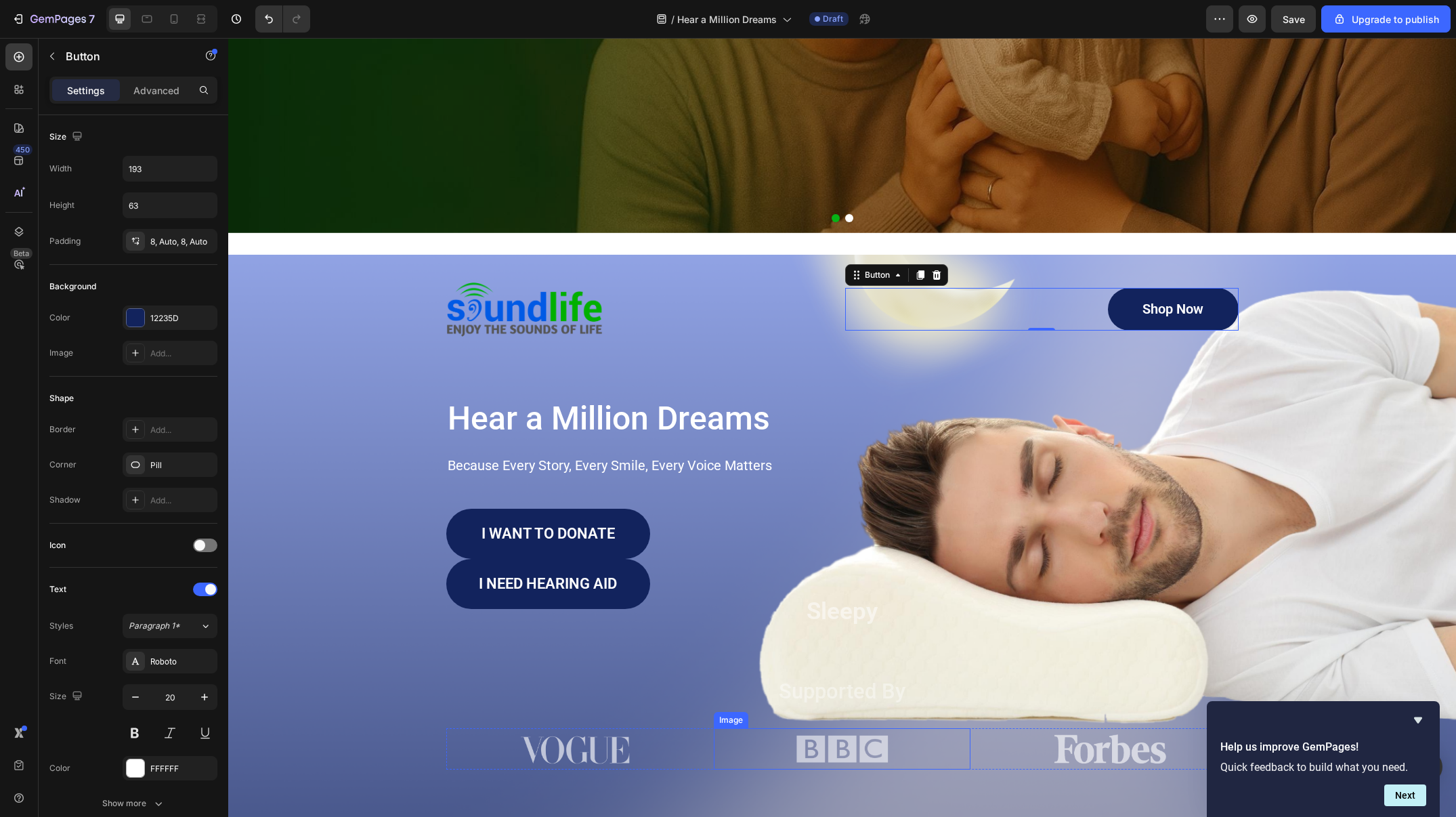
click at [742, 751] on div at bounding box center [843, 749] width 257 height 42
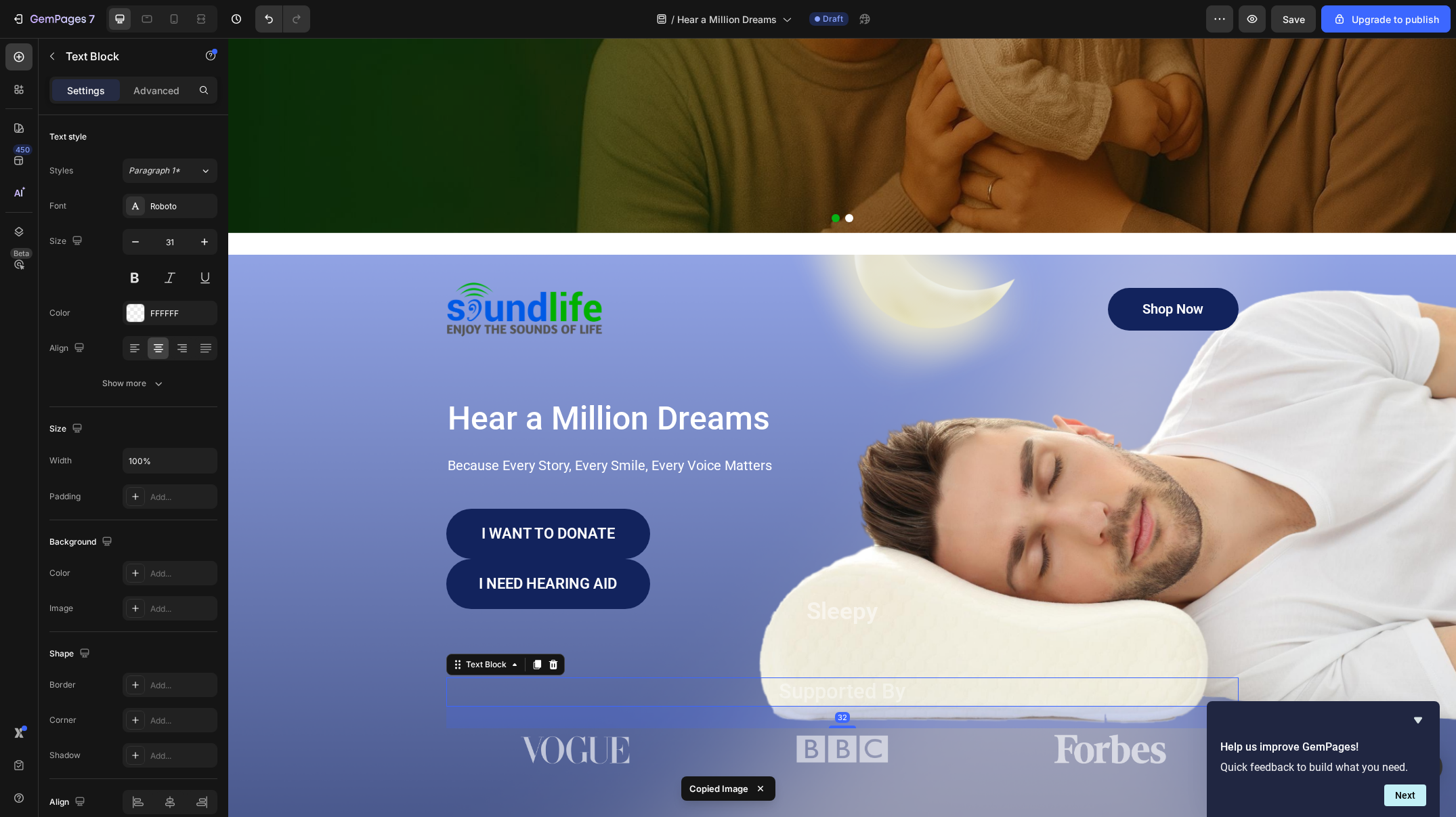
click at [948, 690] on p "Supported By" at bounding box center [843, 691] width 790 height 26
click at [1007, 726] on div "32" at bounding box center [843, 717] width 793 height 22
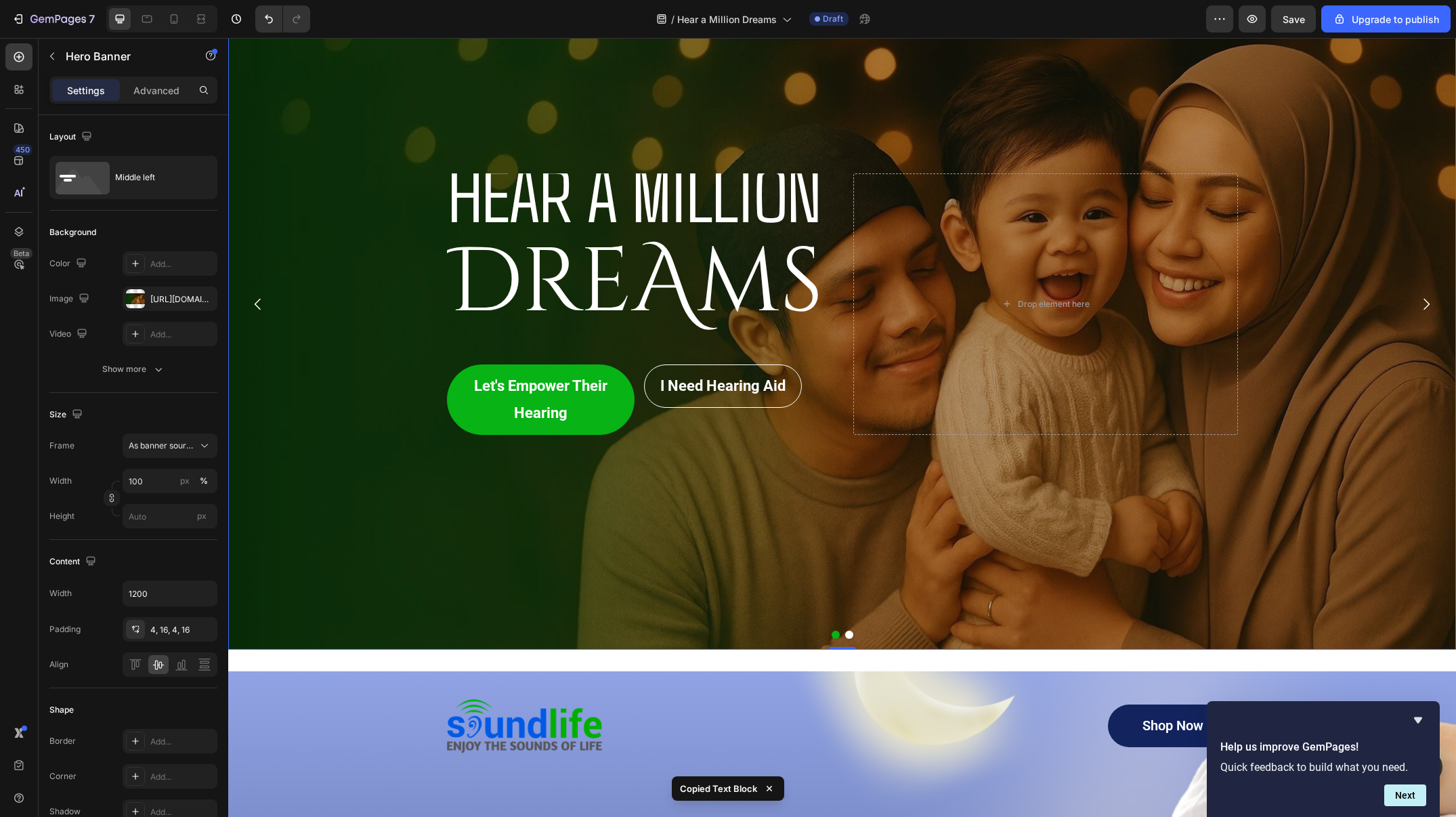
scroll to position [296, 0]
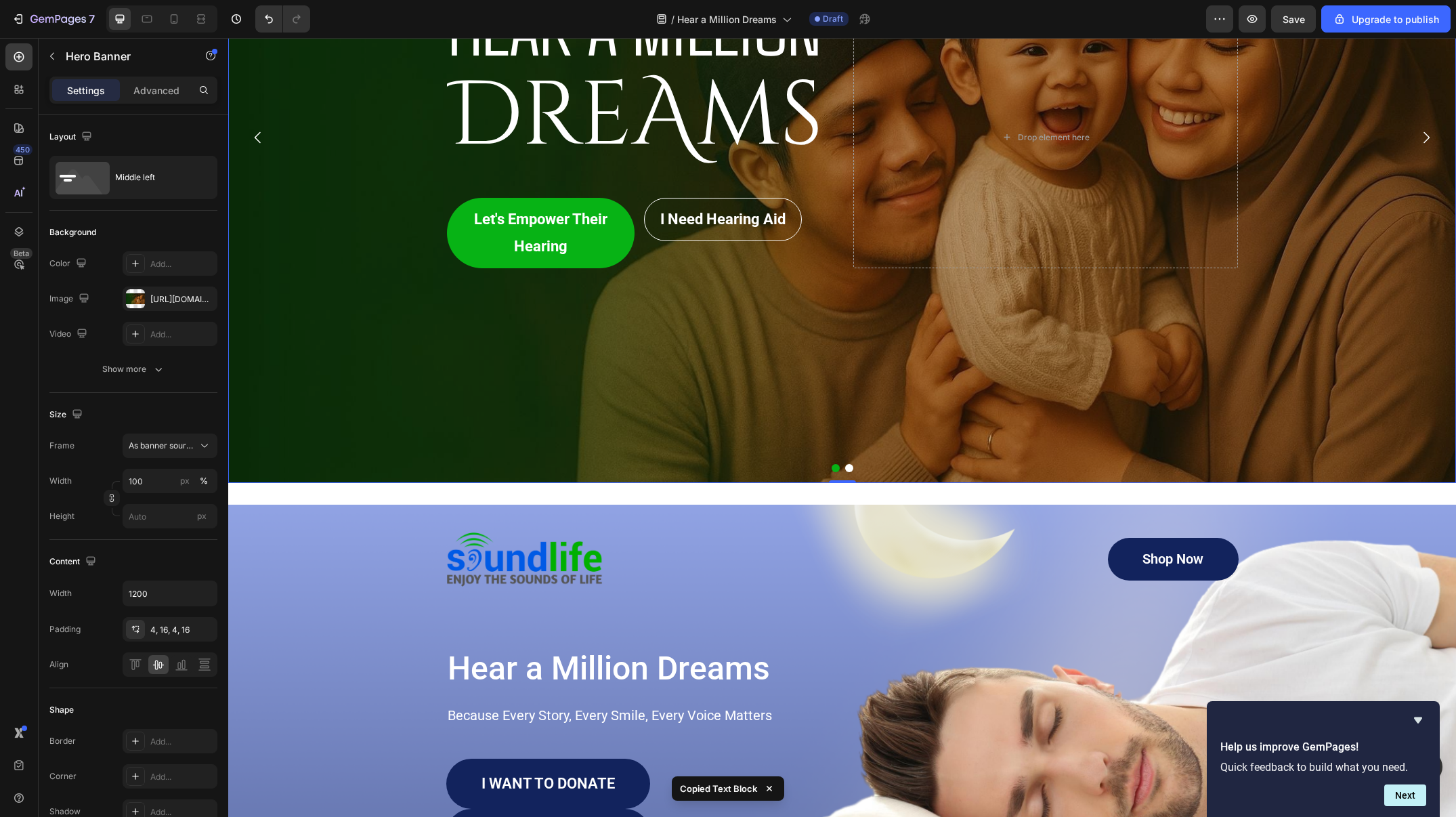
click at [812, 293] on div "Overlay" at bounding box center [843, 136] width 1228 height 691
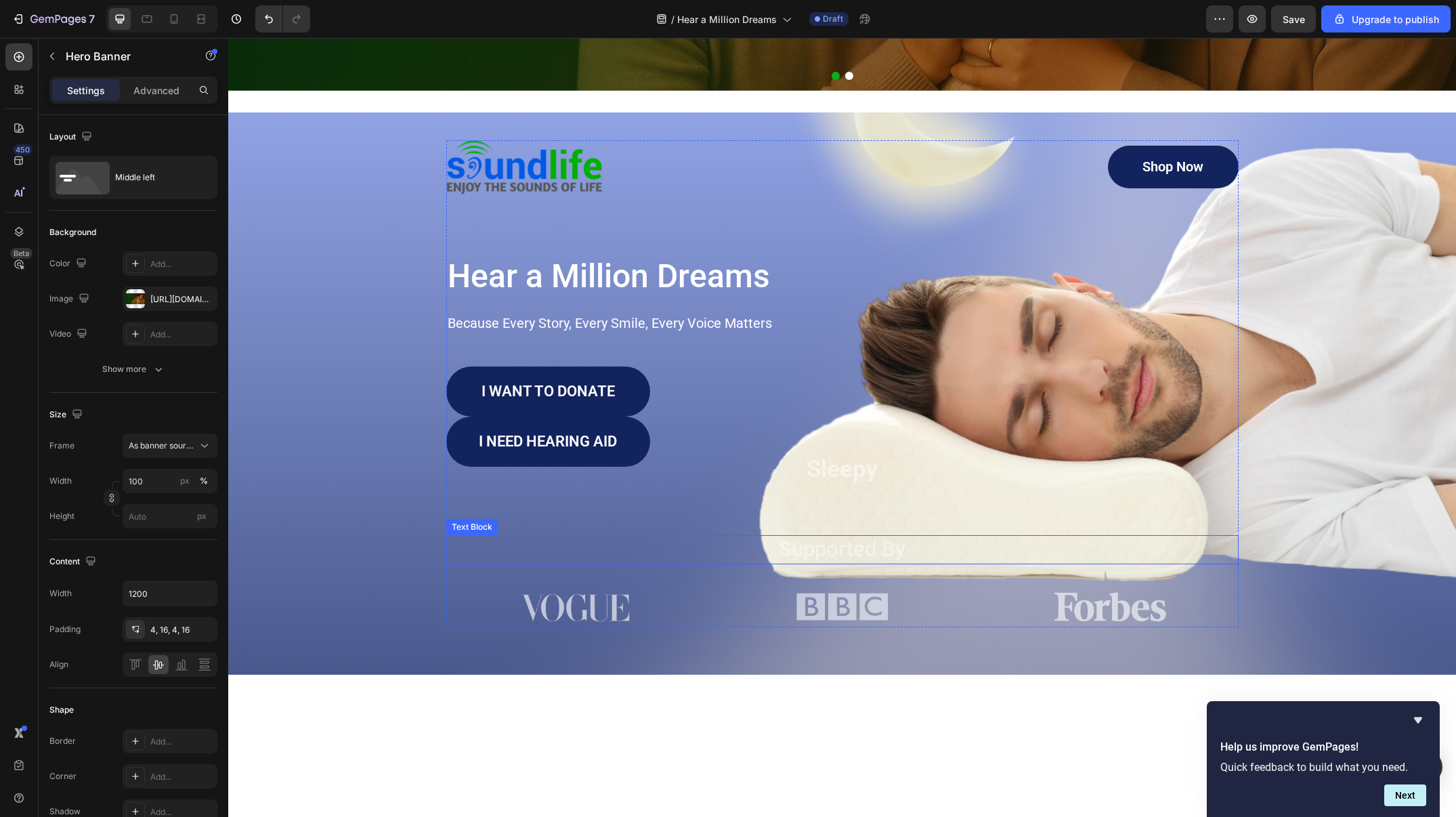
scroll to position [740, 0]
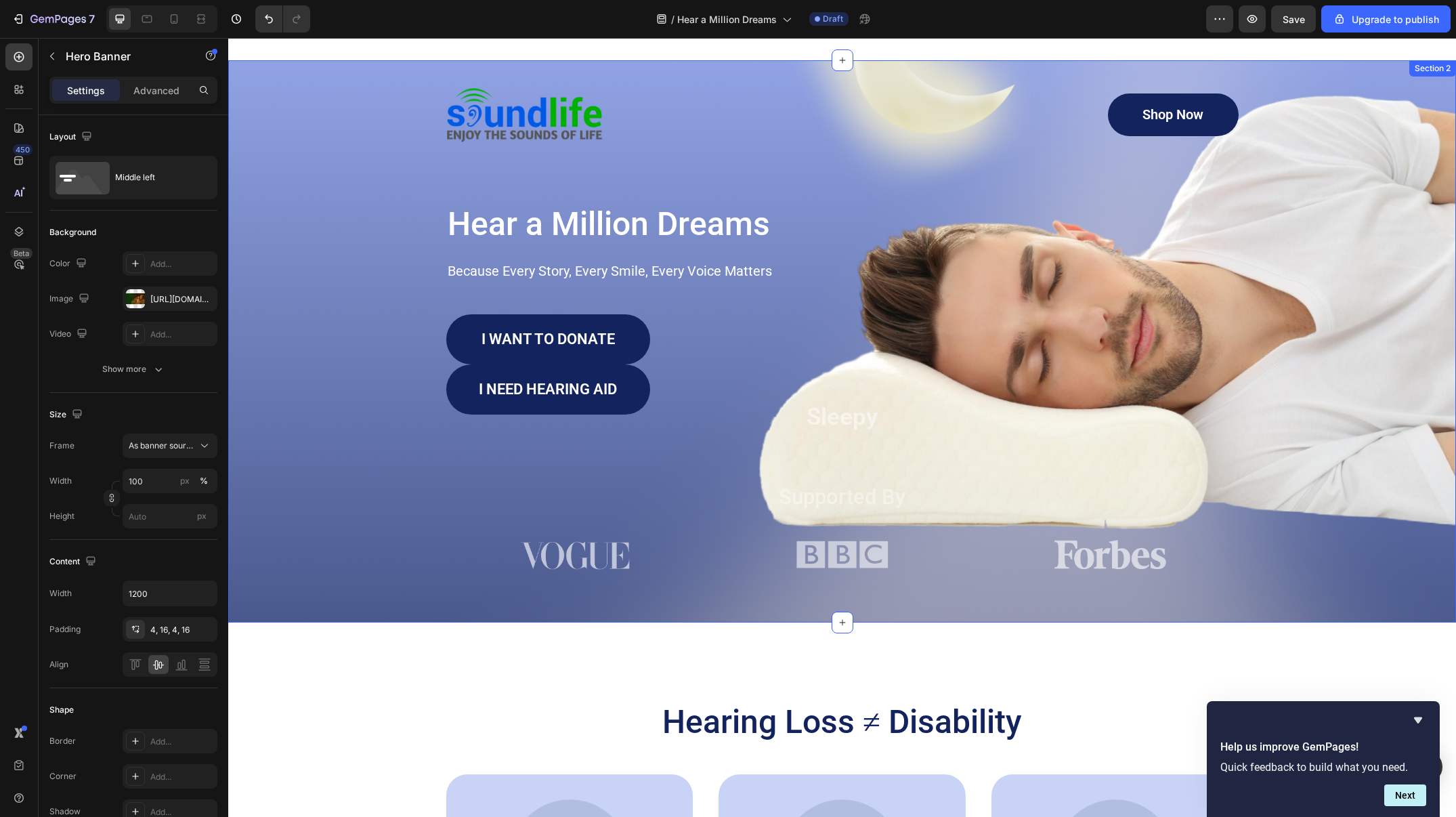
click at [521, 62] on div "Image Shop Now Button Row Hear a Million Dreams Heading Because Every Story, Ev…" at bounding box center [843, 341] width 1228 height 563
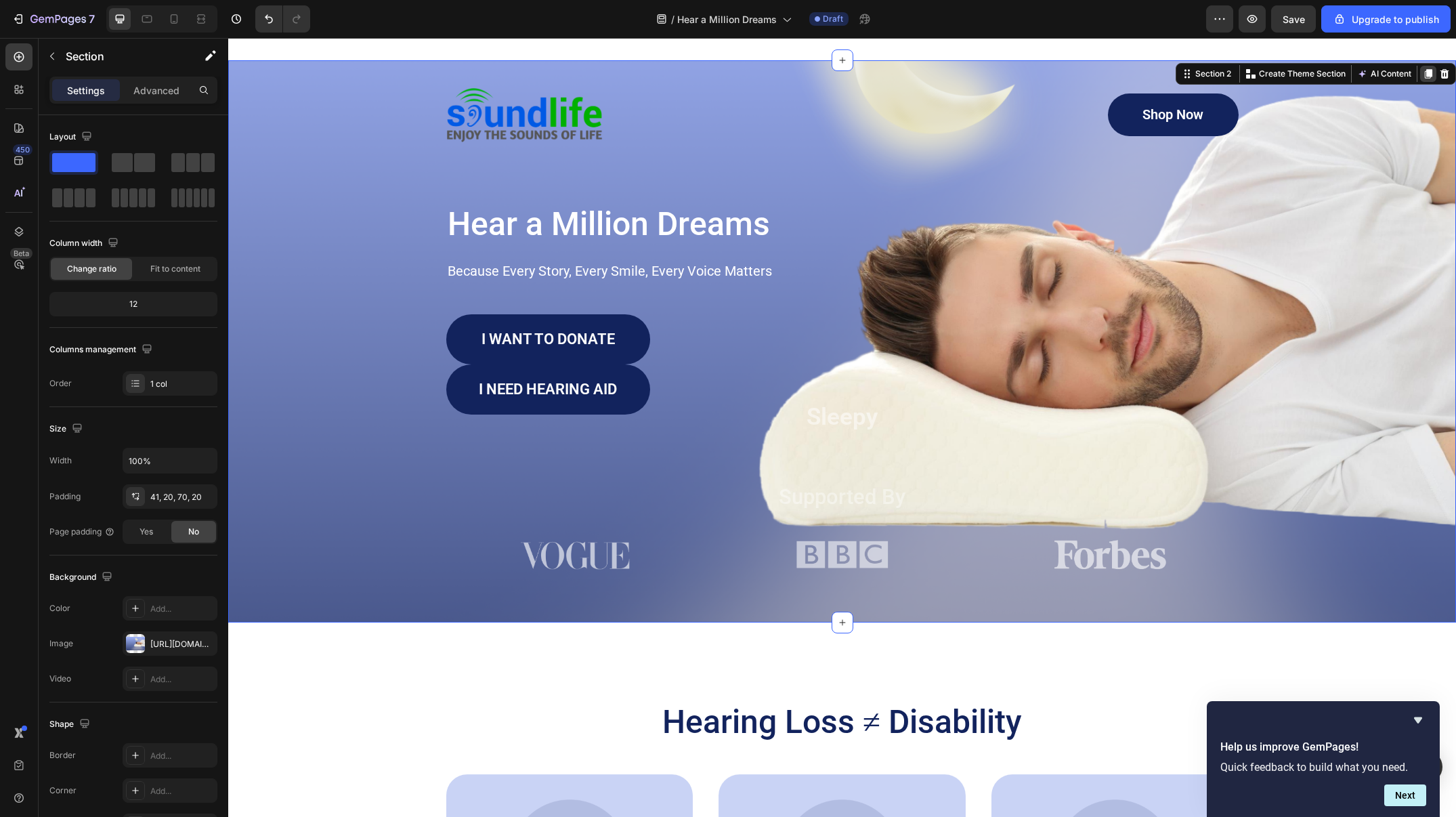
click at [1431, 68] on icon at bounding box center [1429, 74] width 11 height 11
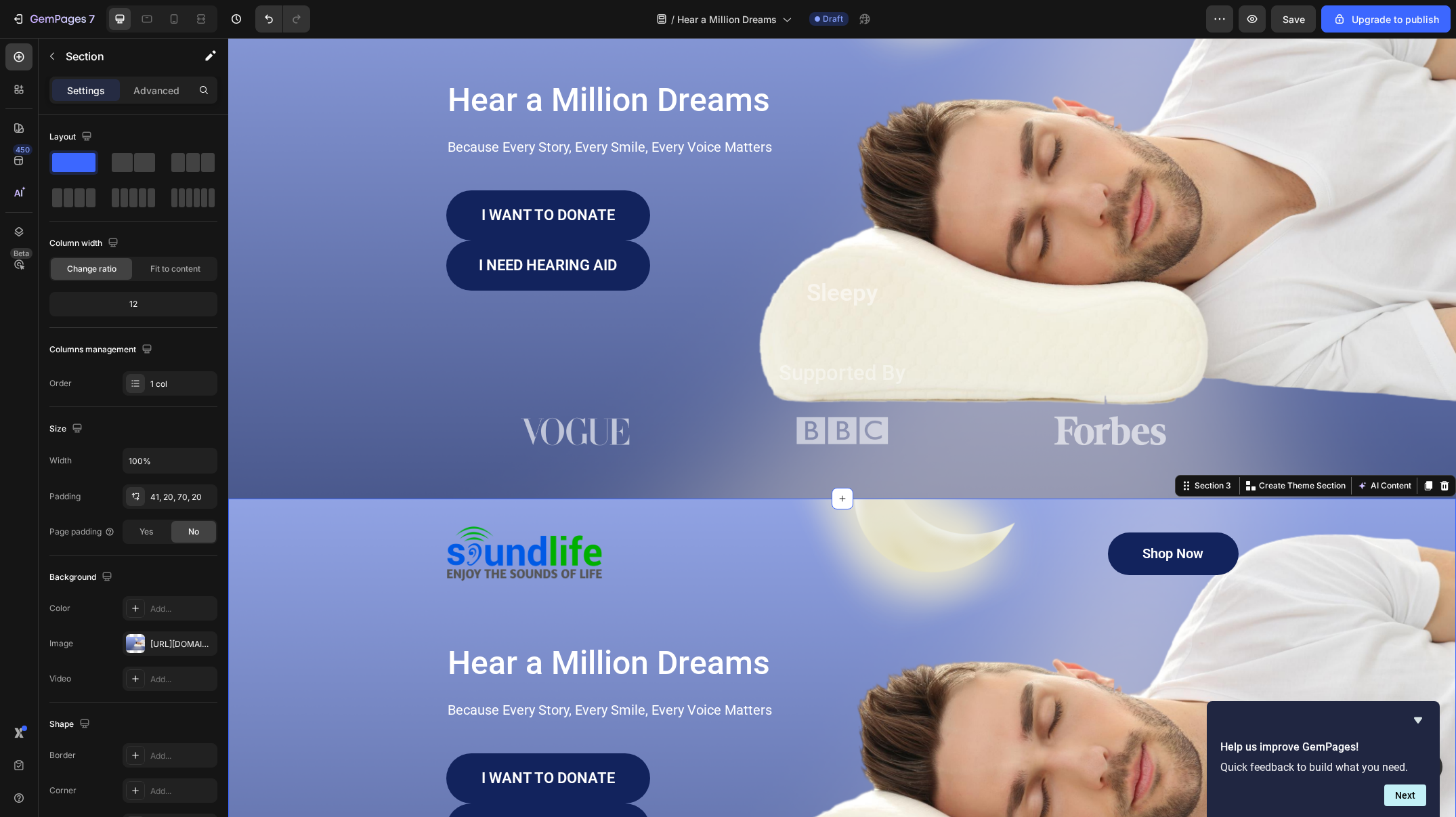
scroll to position [519, 0]
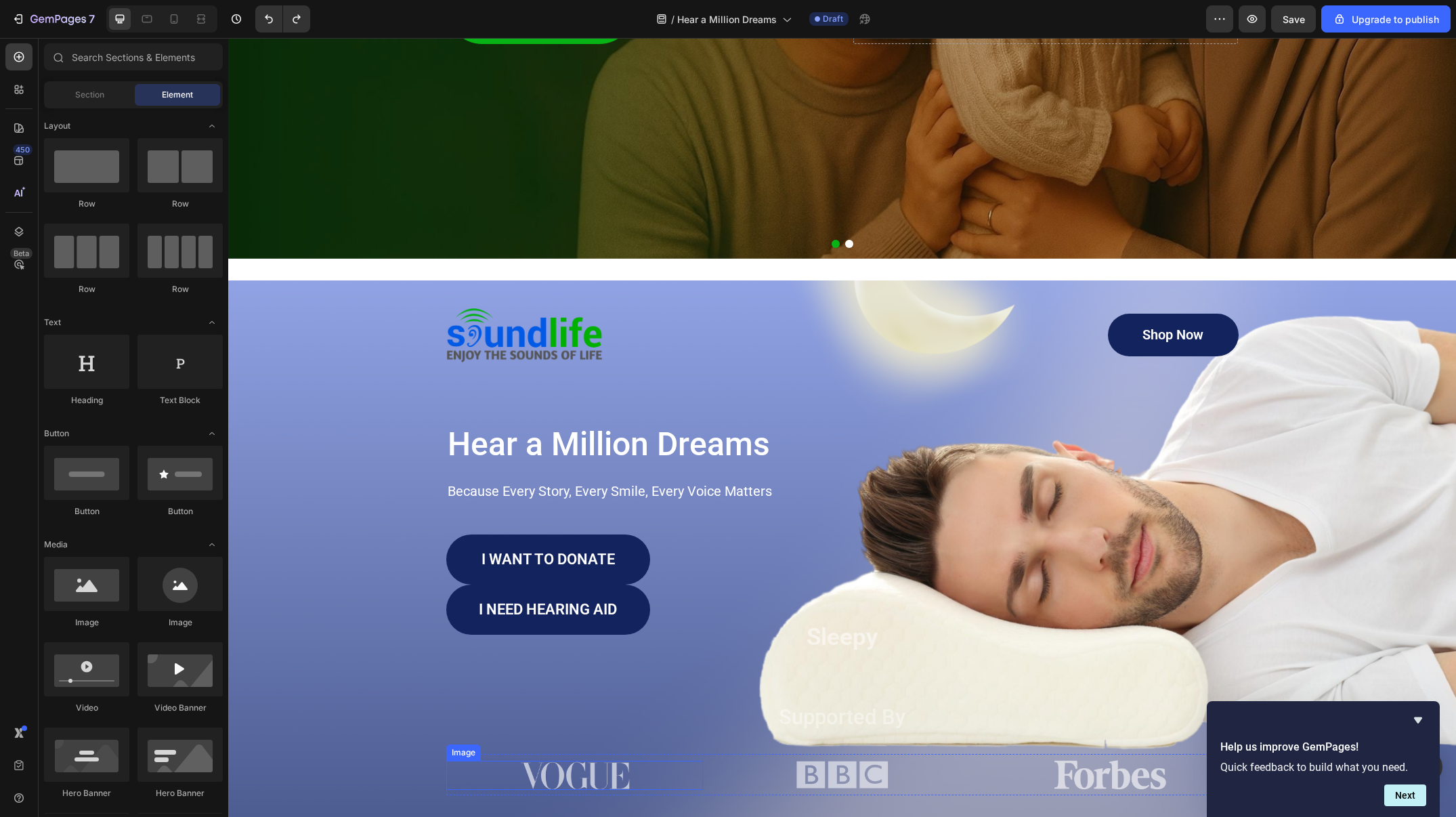
click at [625, 781] on img at bounding box center [574, 775] width 110 height 29
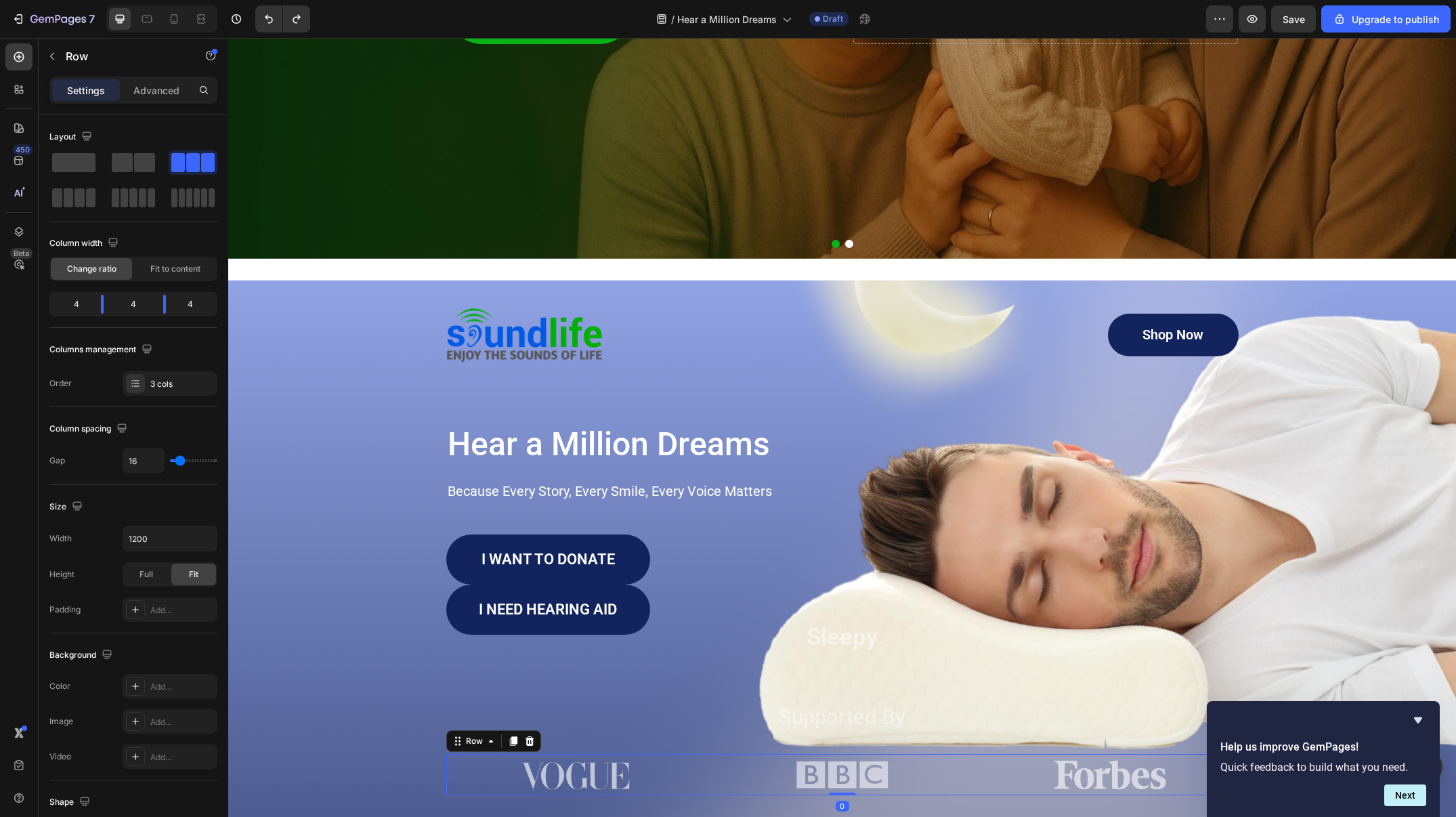
click at [705, 754] on div "Image Image Image Row 0" at bounding box center [843, 775] width 793 height 42
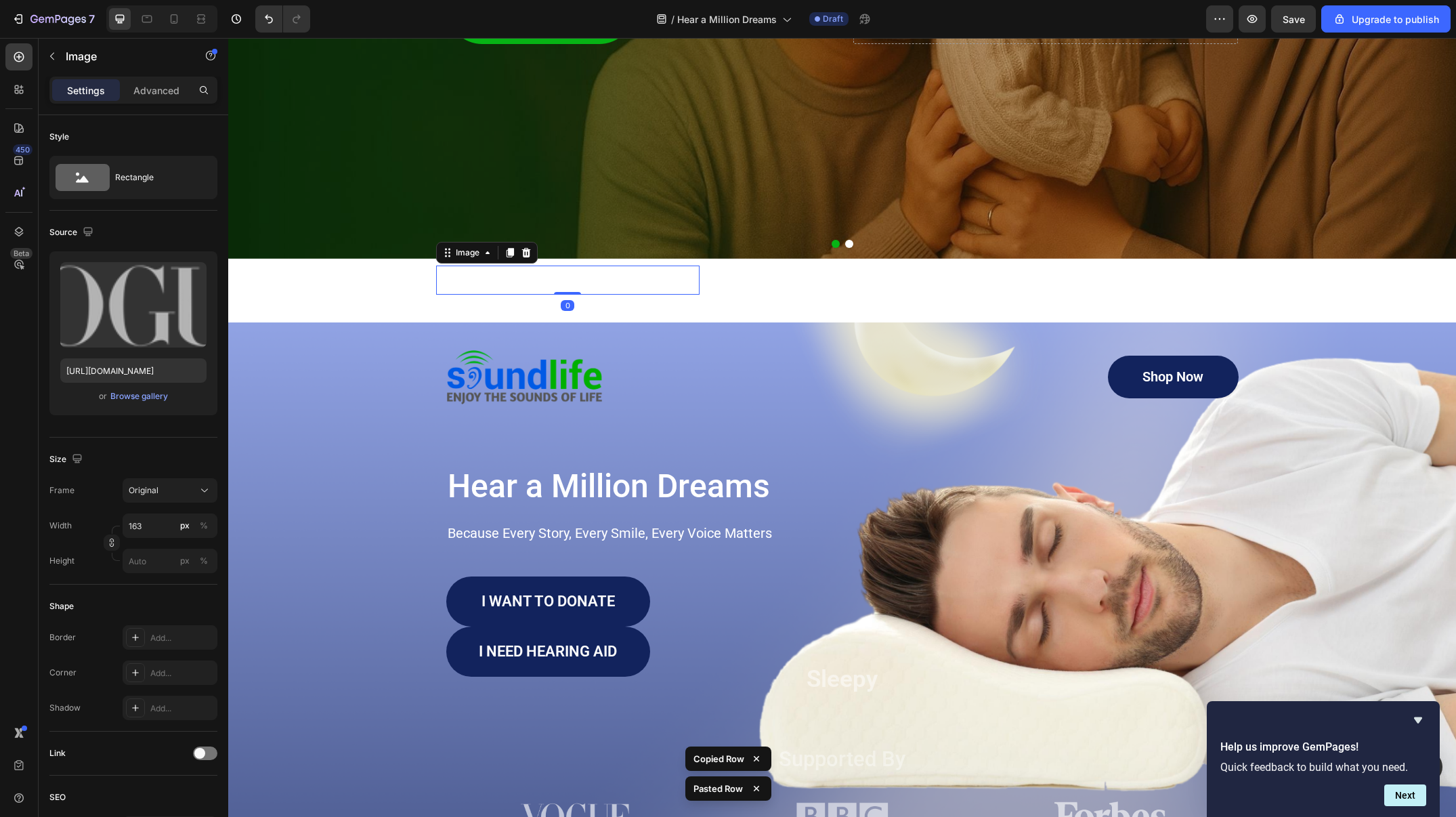
click at [633, 292] on div at bounding box center [568, 280] width 264 height 29
click at [857, 293] on img at bounding box center [842, 279] width 94 height 42
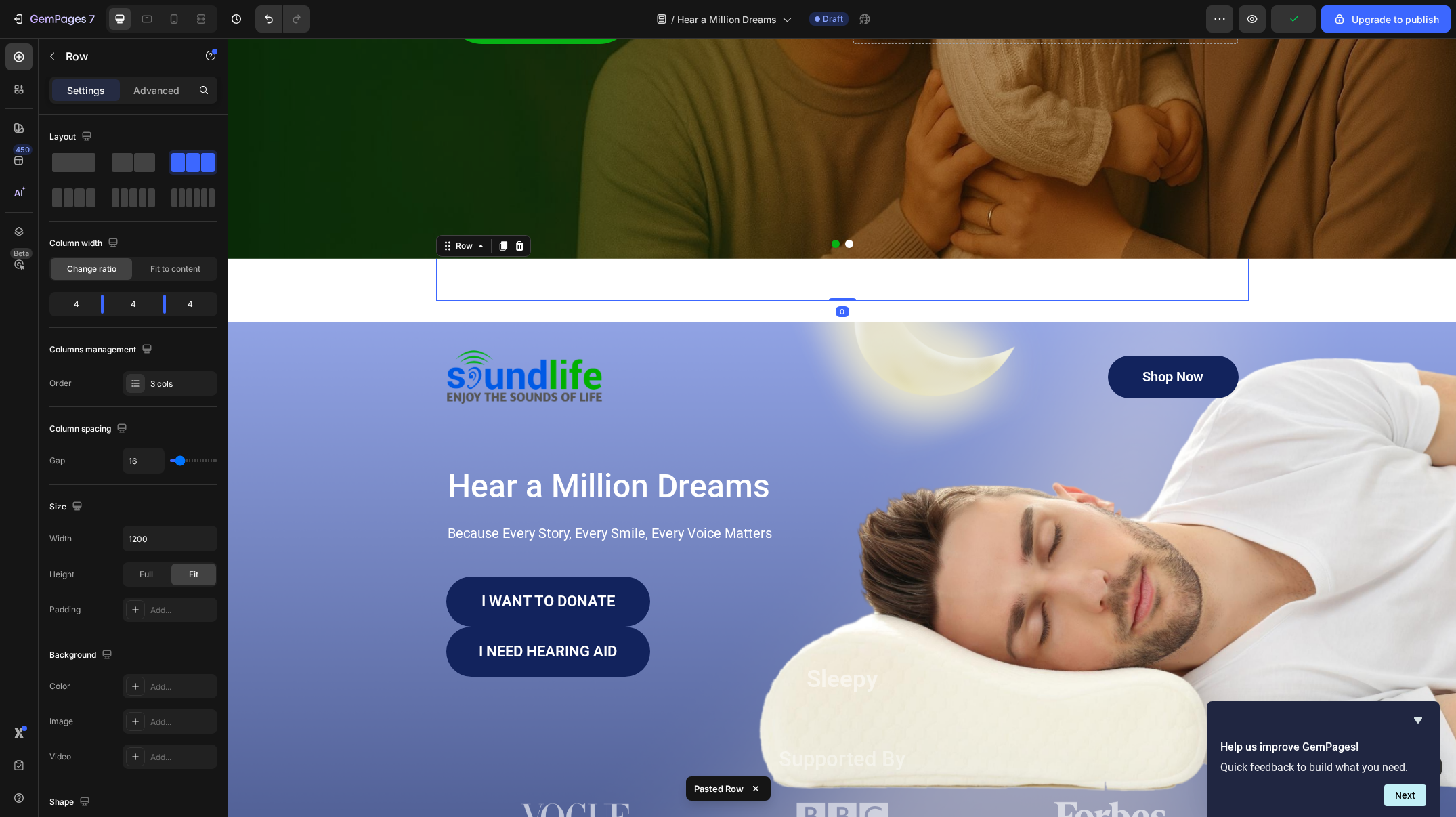
click at [682, 298] on div "Image" at bounding box center [568, 279] width 264 height 42
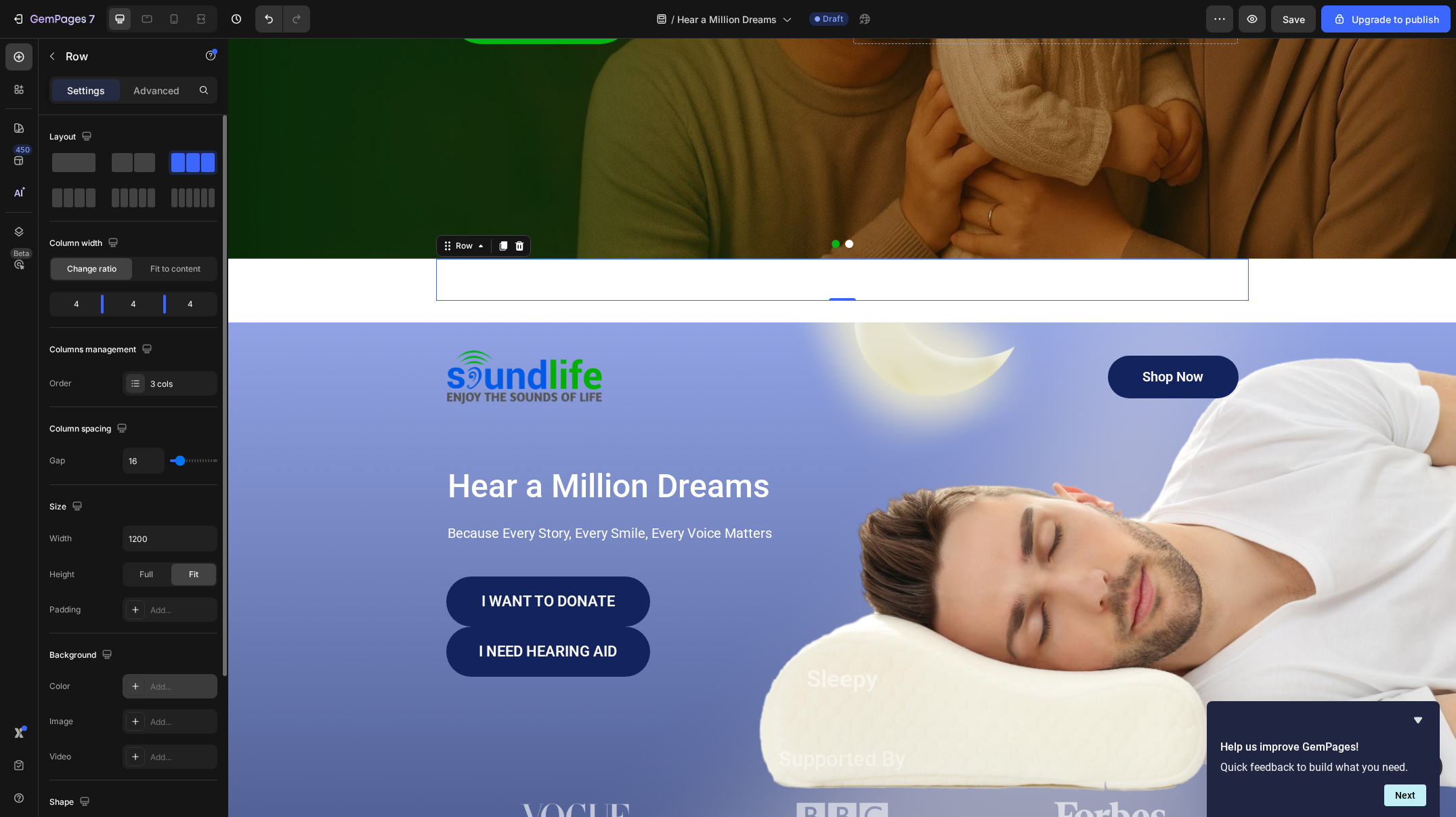
click at [152, 681] on div "Add..." at bounding box center [182, 686] width 64 height 12
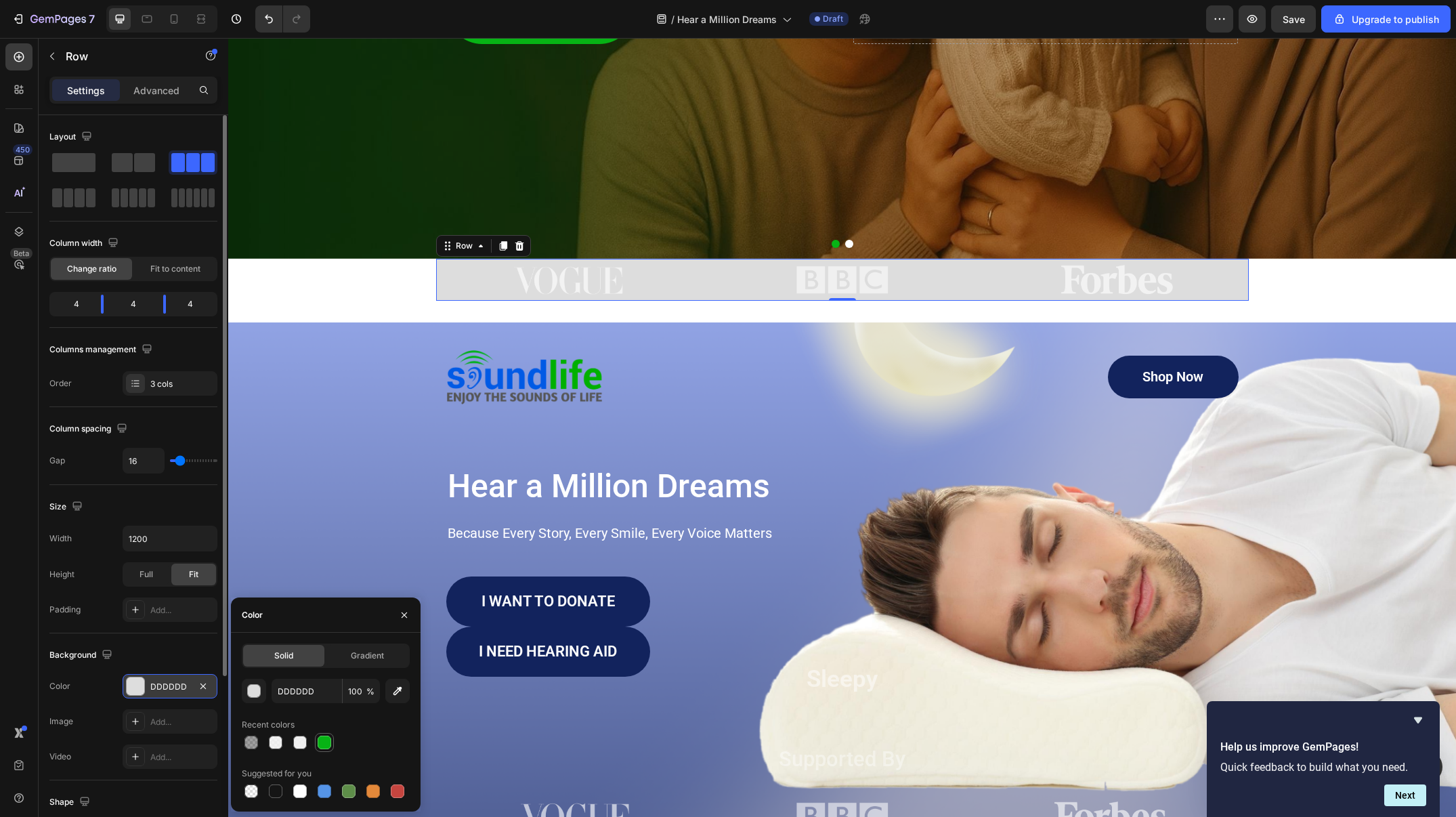
click at [329, 741] on div at bounding box center [324, 741] width 14 height 14
type input "07B315"
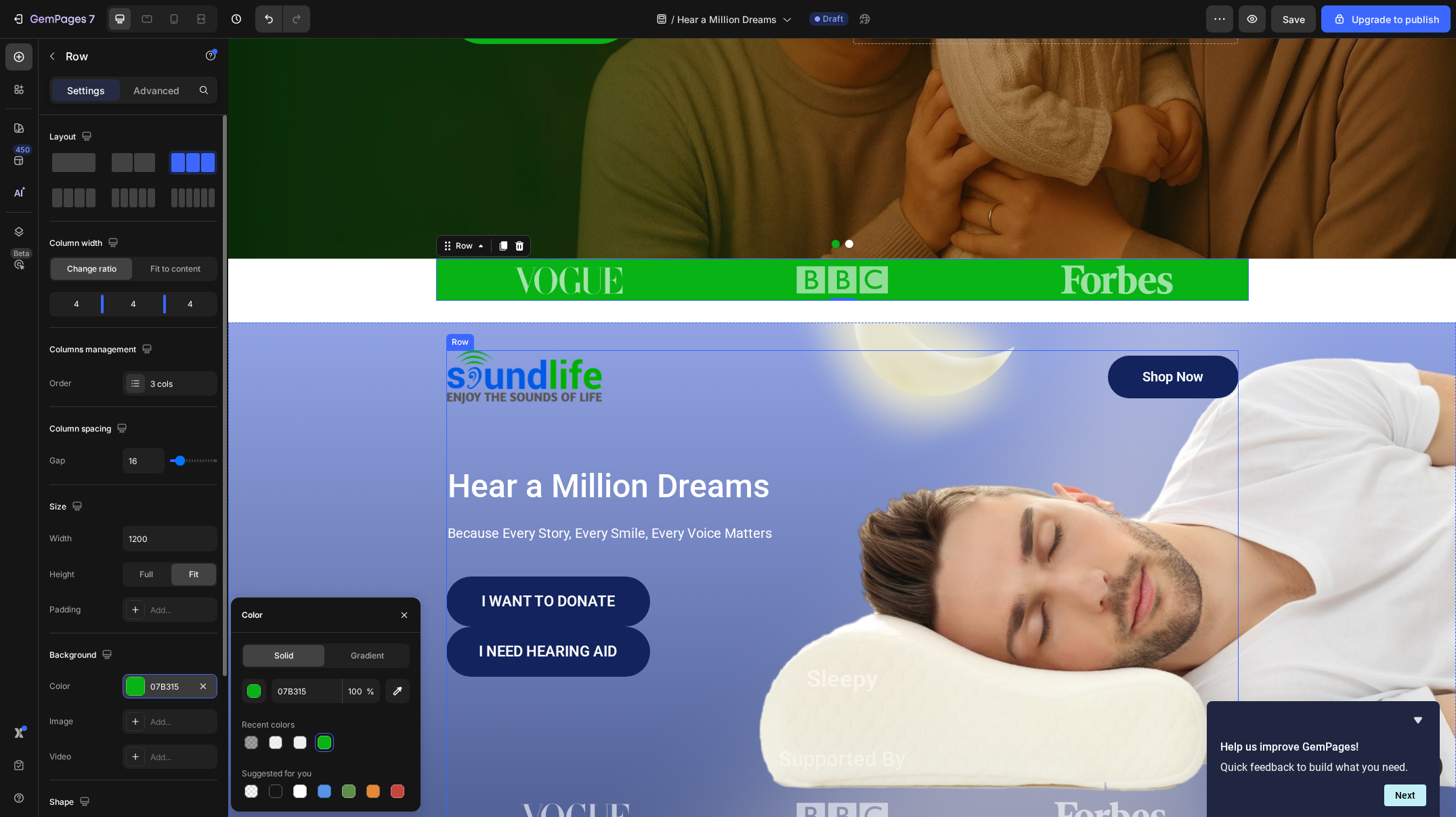
click at [833, 510] on div "Image Shop Now Button Row Hear a Million Dreams Heading Because Every Story, Ev…" at bounding box center [843, 594] width 793 height 488
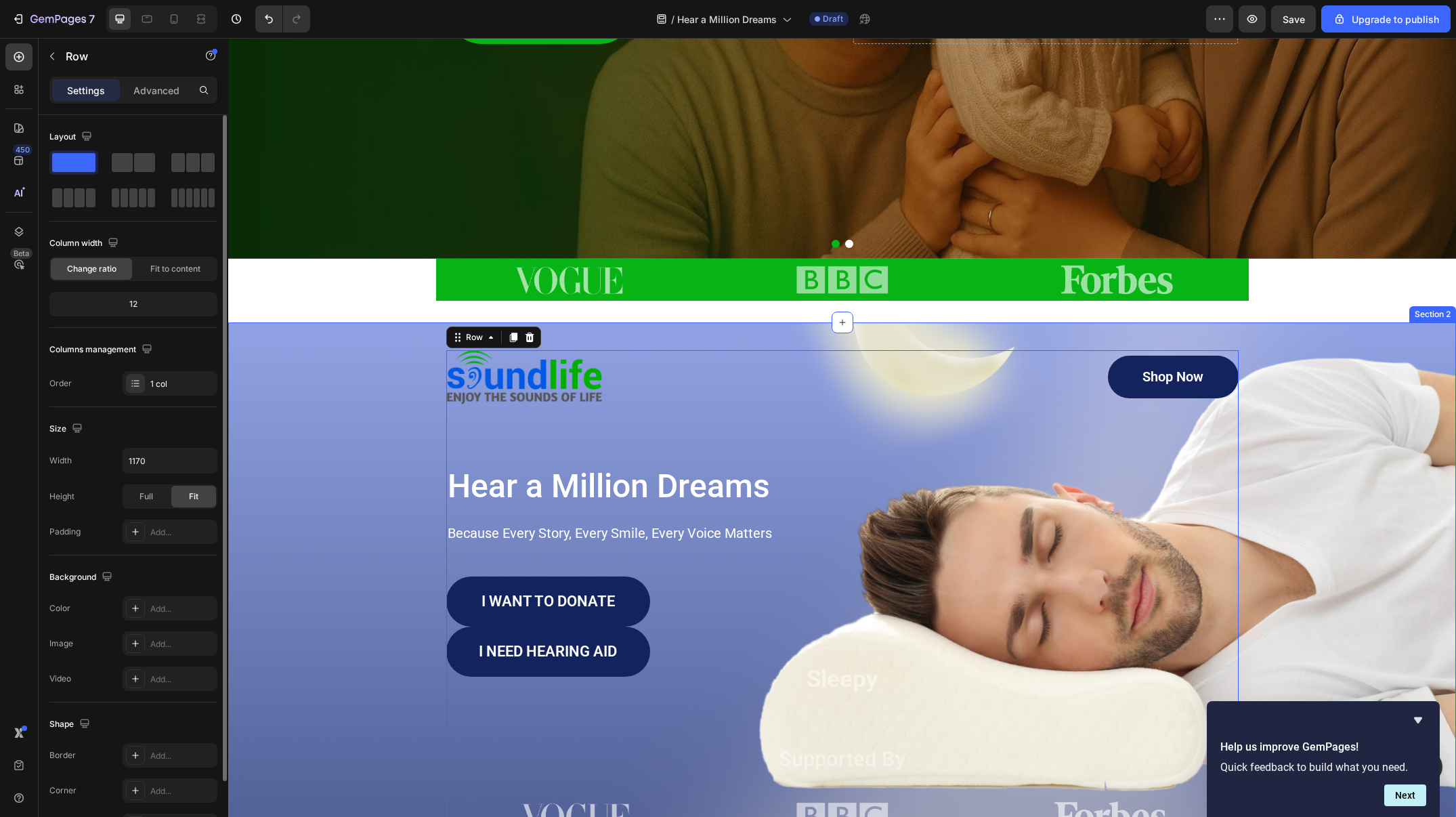
click at [810, 322] on div "Image Shop Now Button Row Hear a Million Dreams Heading Because Every Story, Ev…" at bounding box center [843, 603] width 1228 height 563
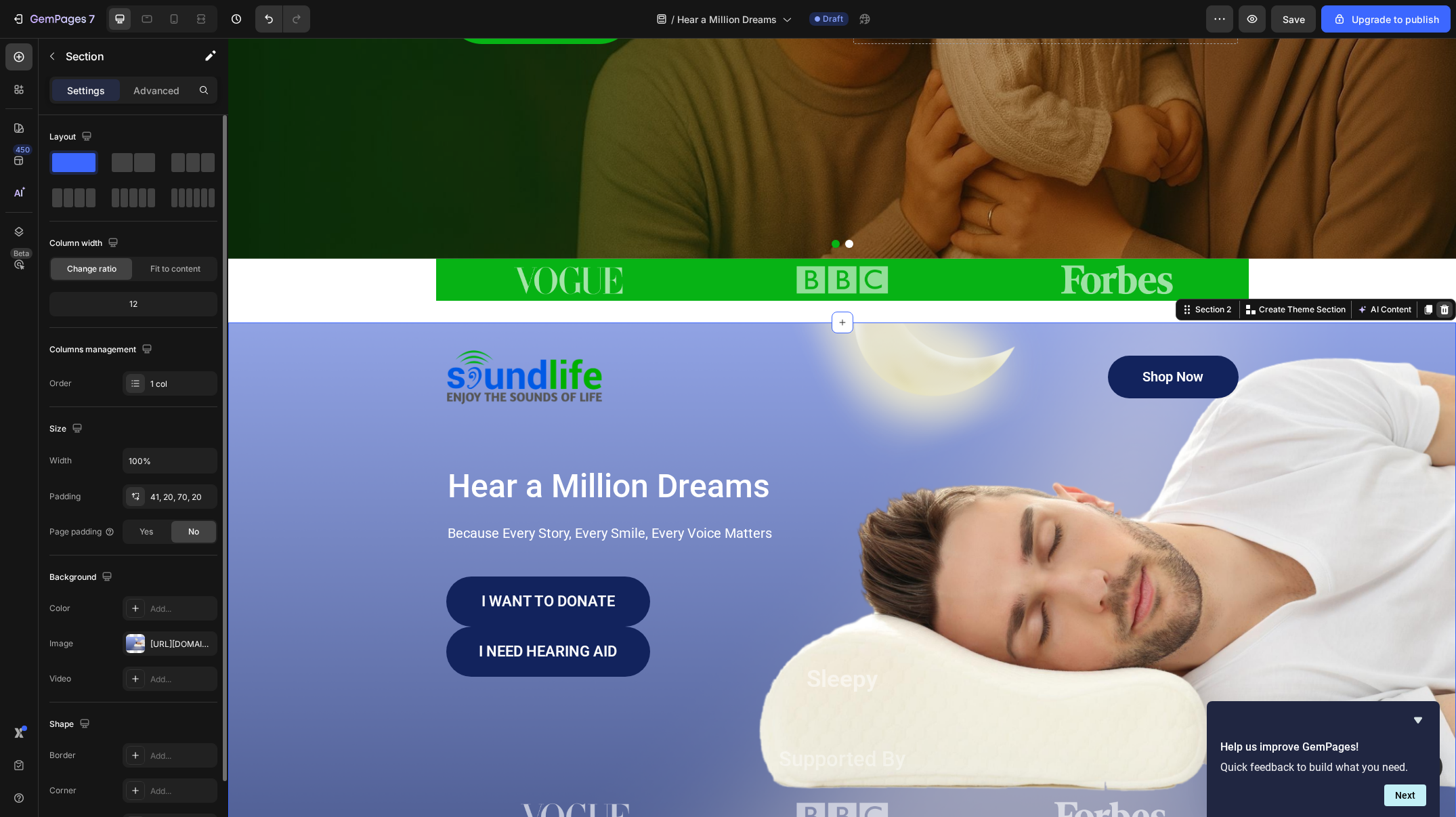
click at [1444, 311] on icon at bounding box center [1445, 309] width 11 height 11
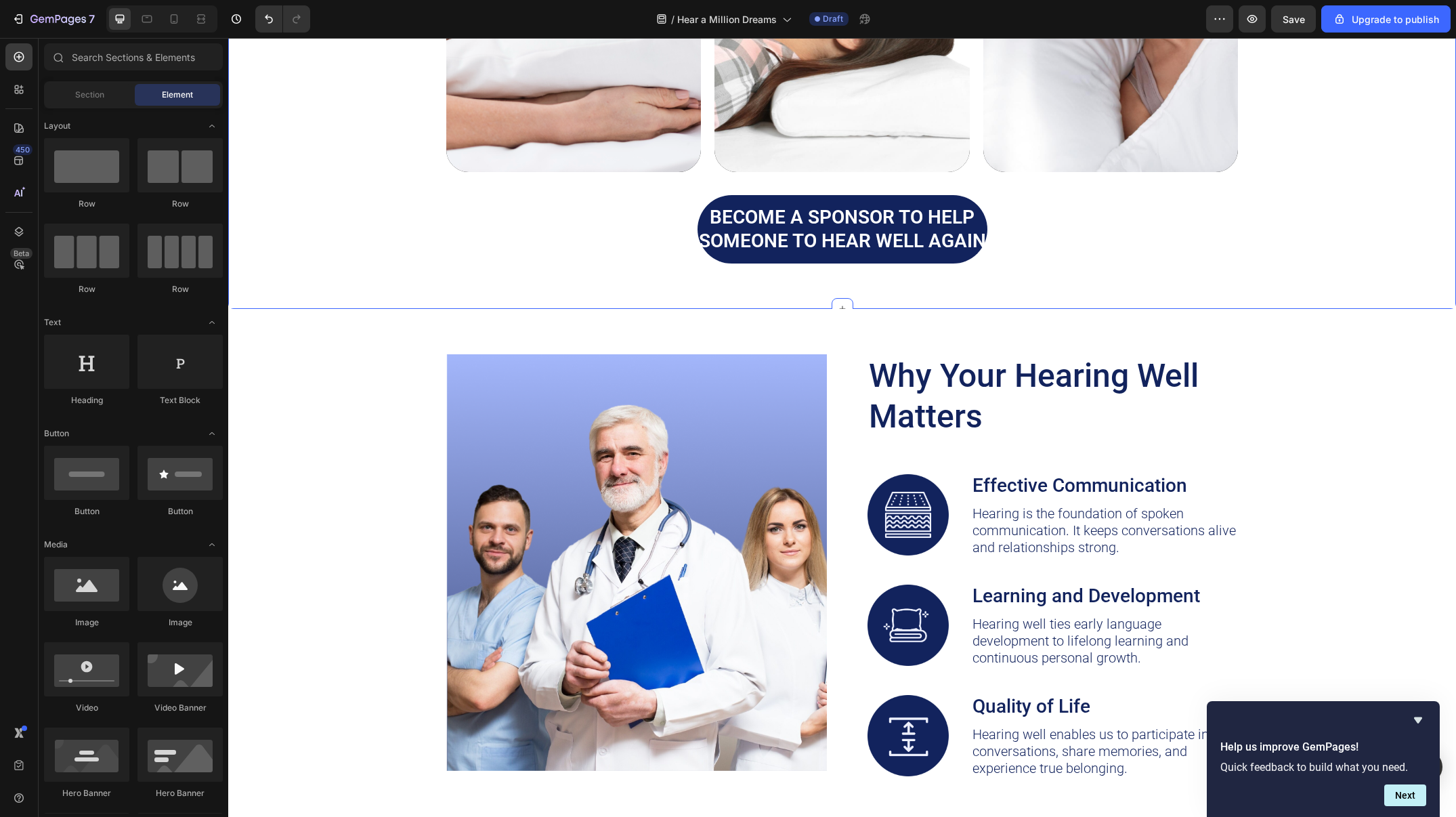
scroll to position [2377, 0]
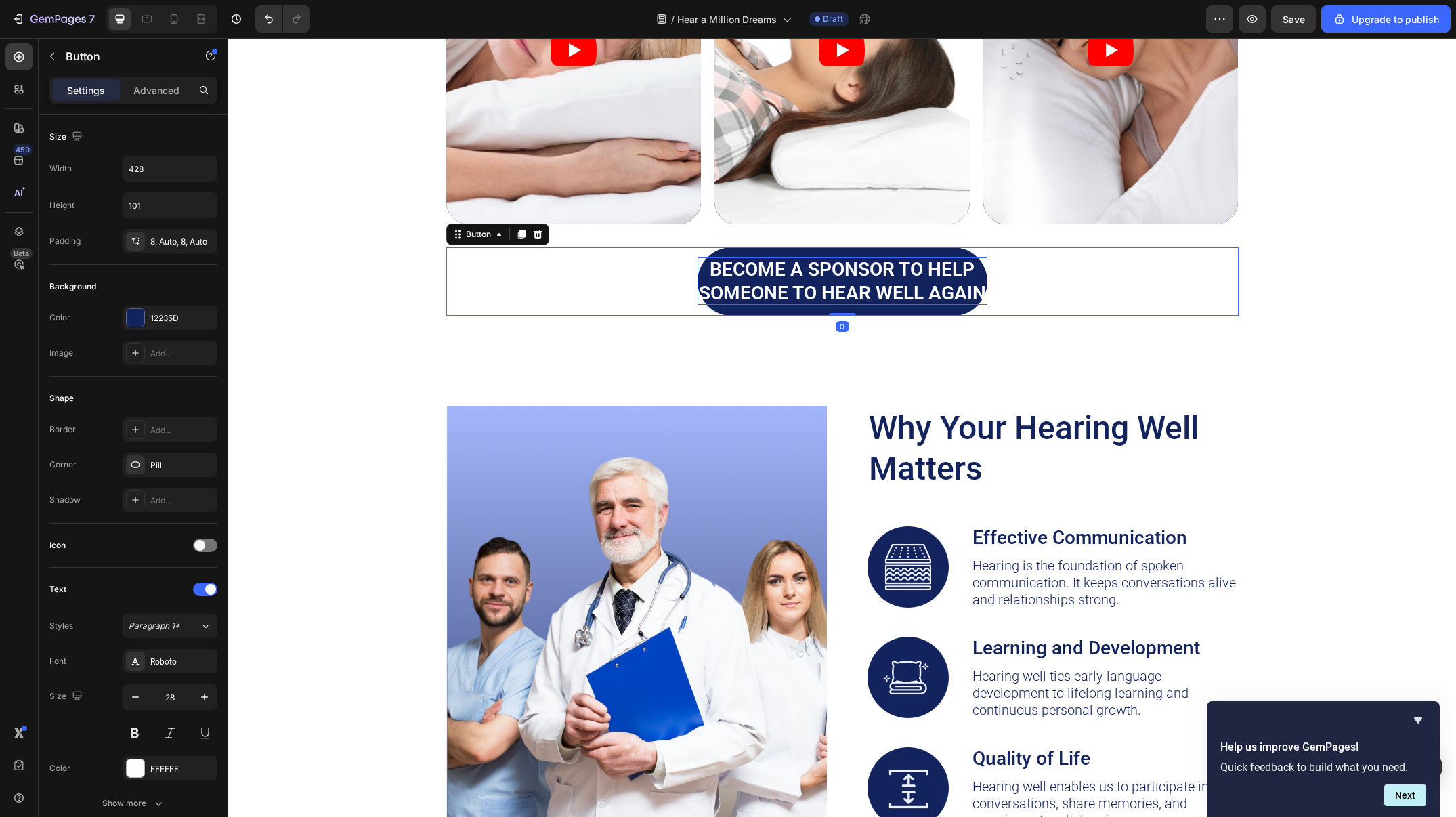
click at [900, 277] on p "BECOME a SPONSOR To help SOMEONE TO HEAR Well AGAIN" at bounding box center [843, 281] width 290 height 47
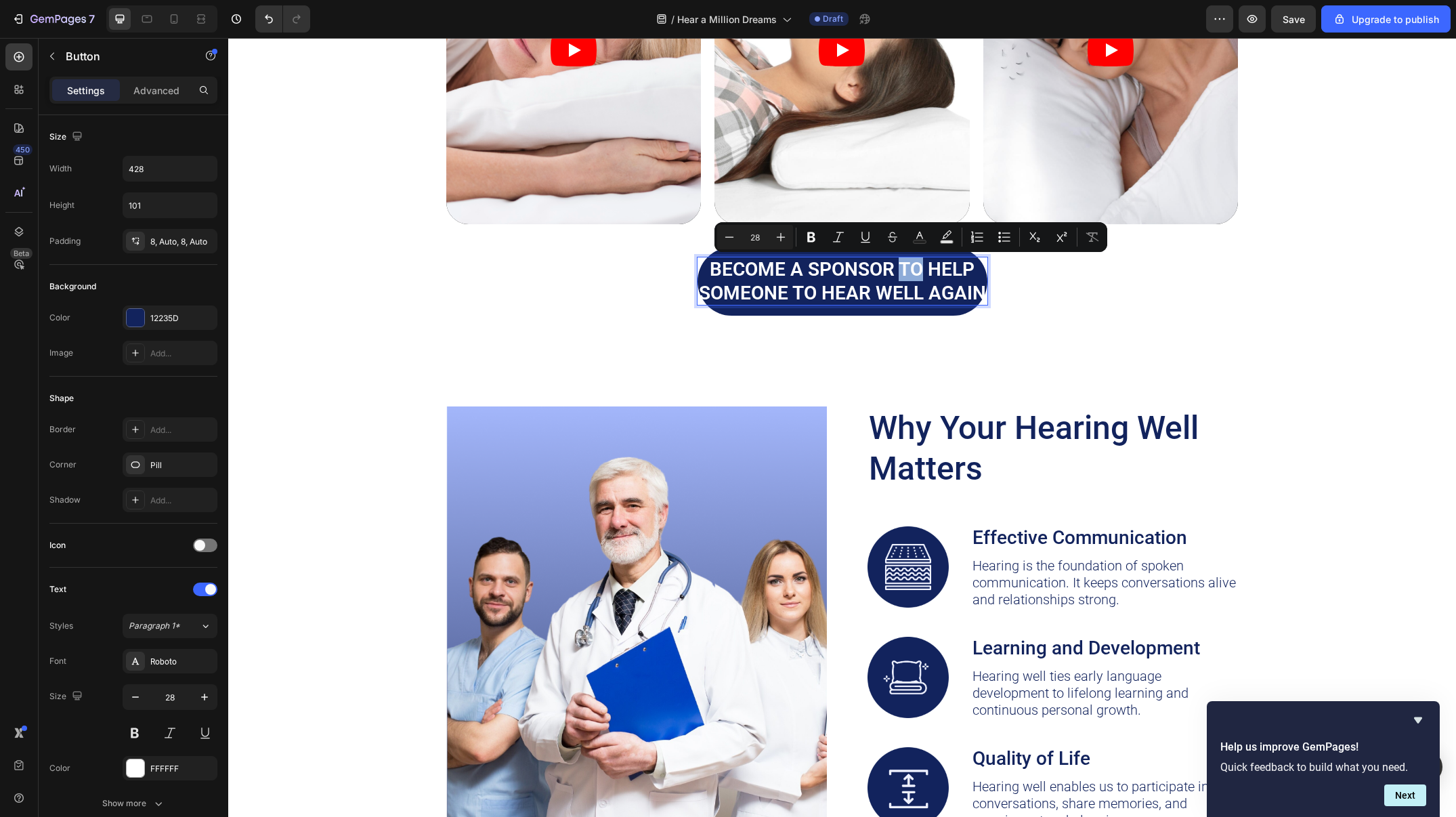
click at [918, 269] on p "BECOME a SPONSOR To help SOMEONE TO HEAR Well AGAIN" at bounding box center [843, 281] width 290 height 47
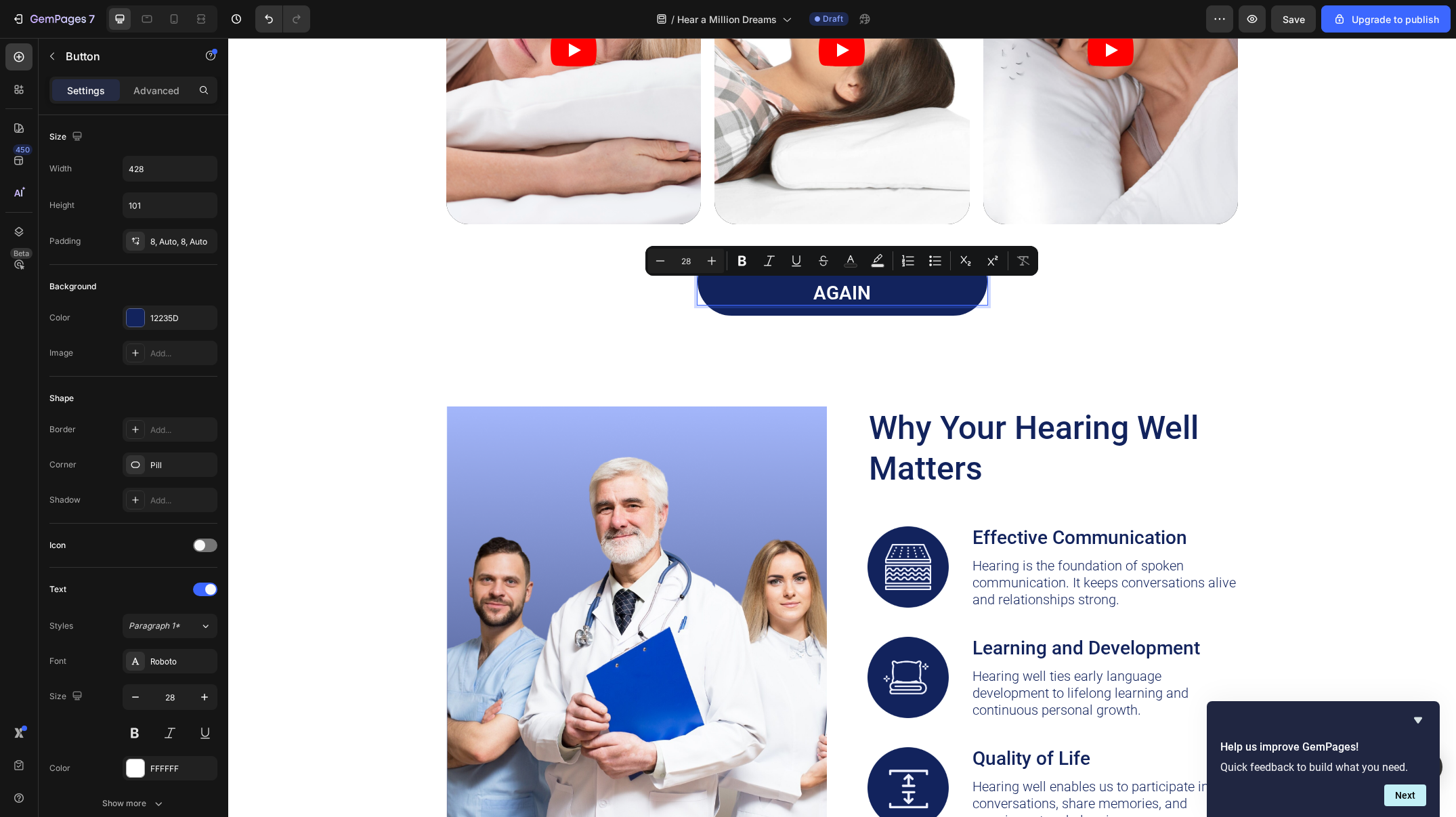
scroll to position [2388, 0]
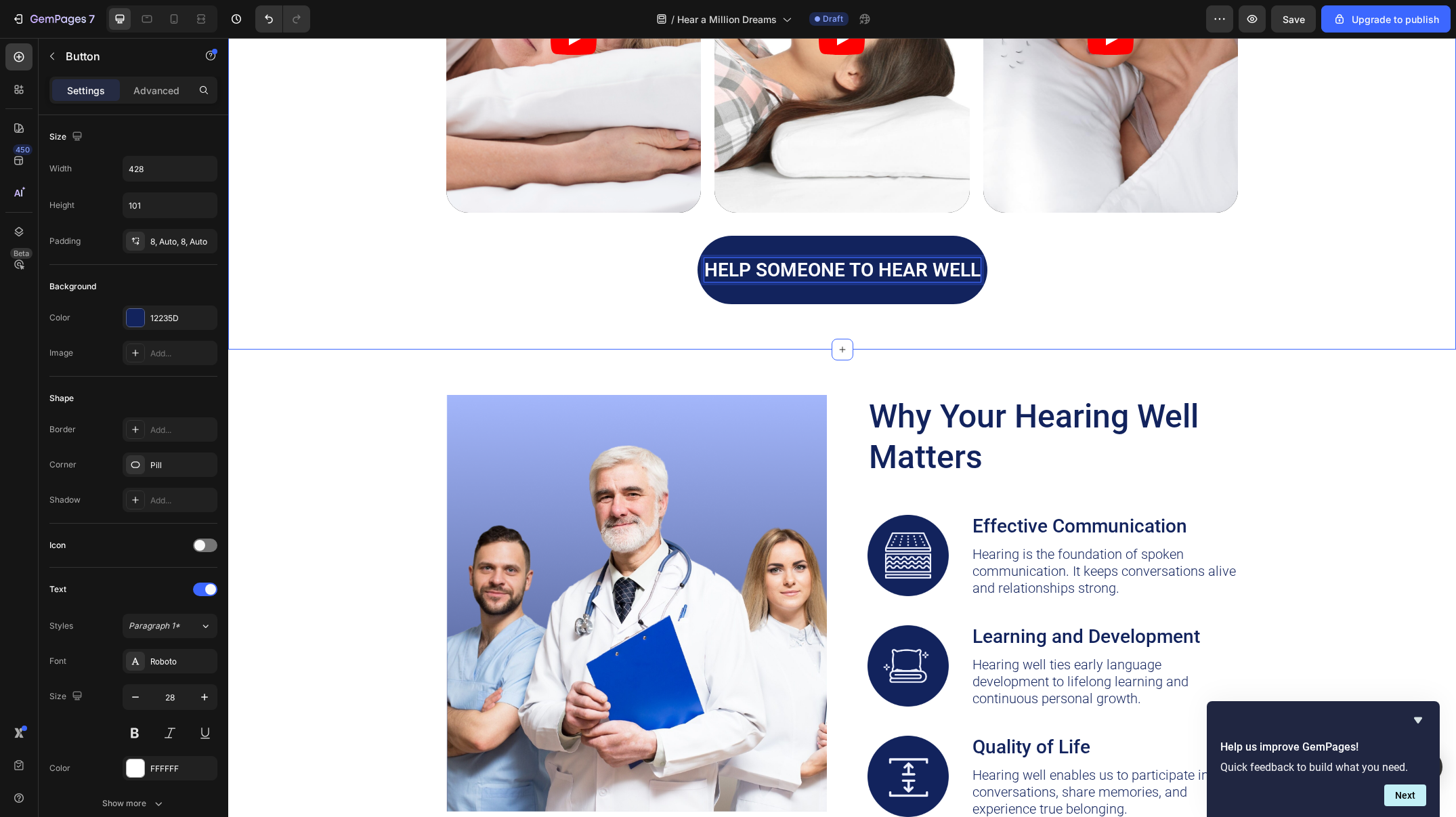
click at [1290, 278] on div "Hear From Those Who’ve Experienced the Change Heading Transforming Lives, One P…" at bounding box center [843, 29] width 1201 height 549
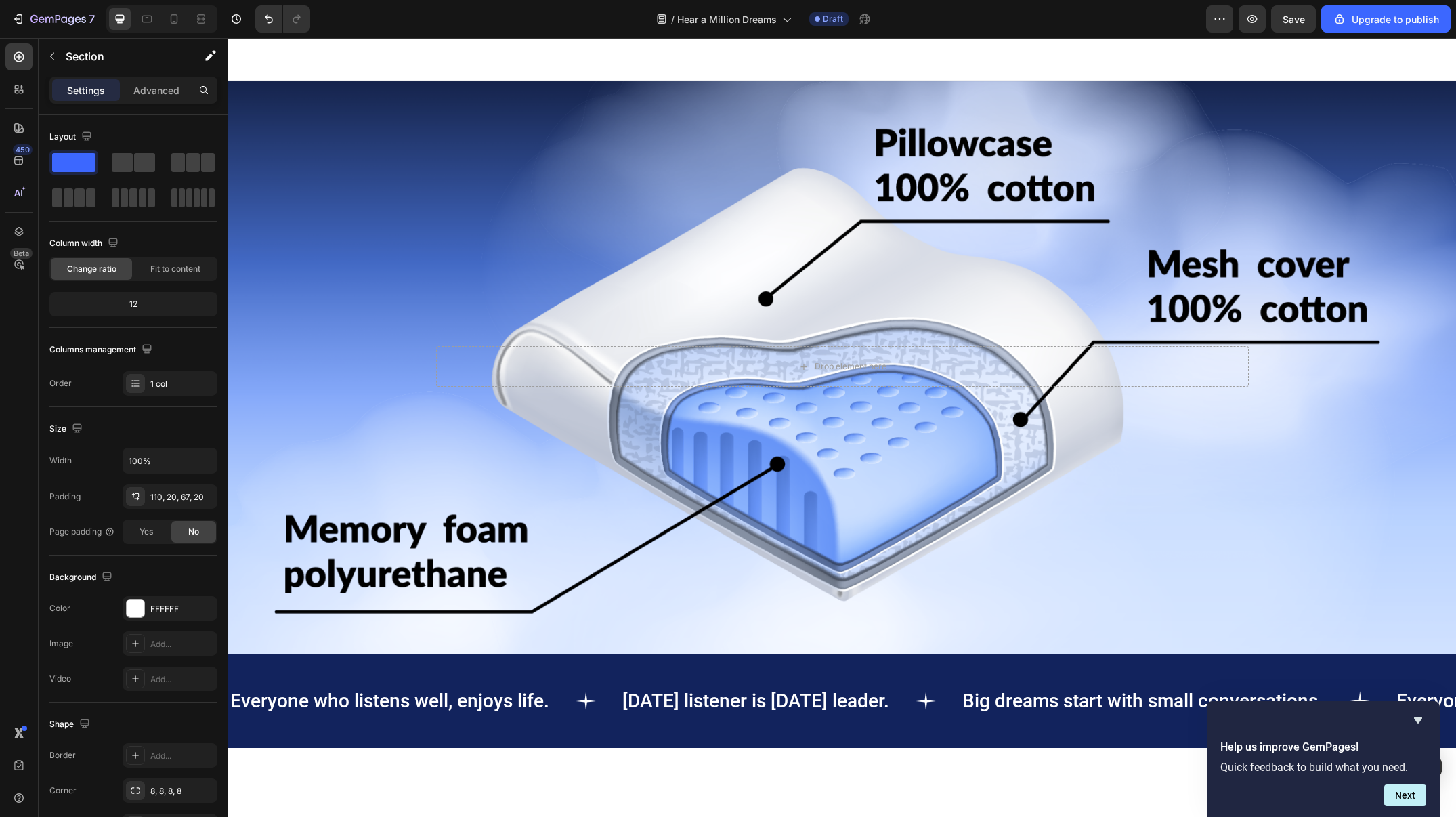
scroll to position [1317, 0]
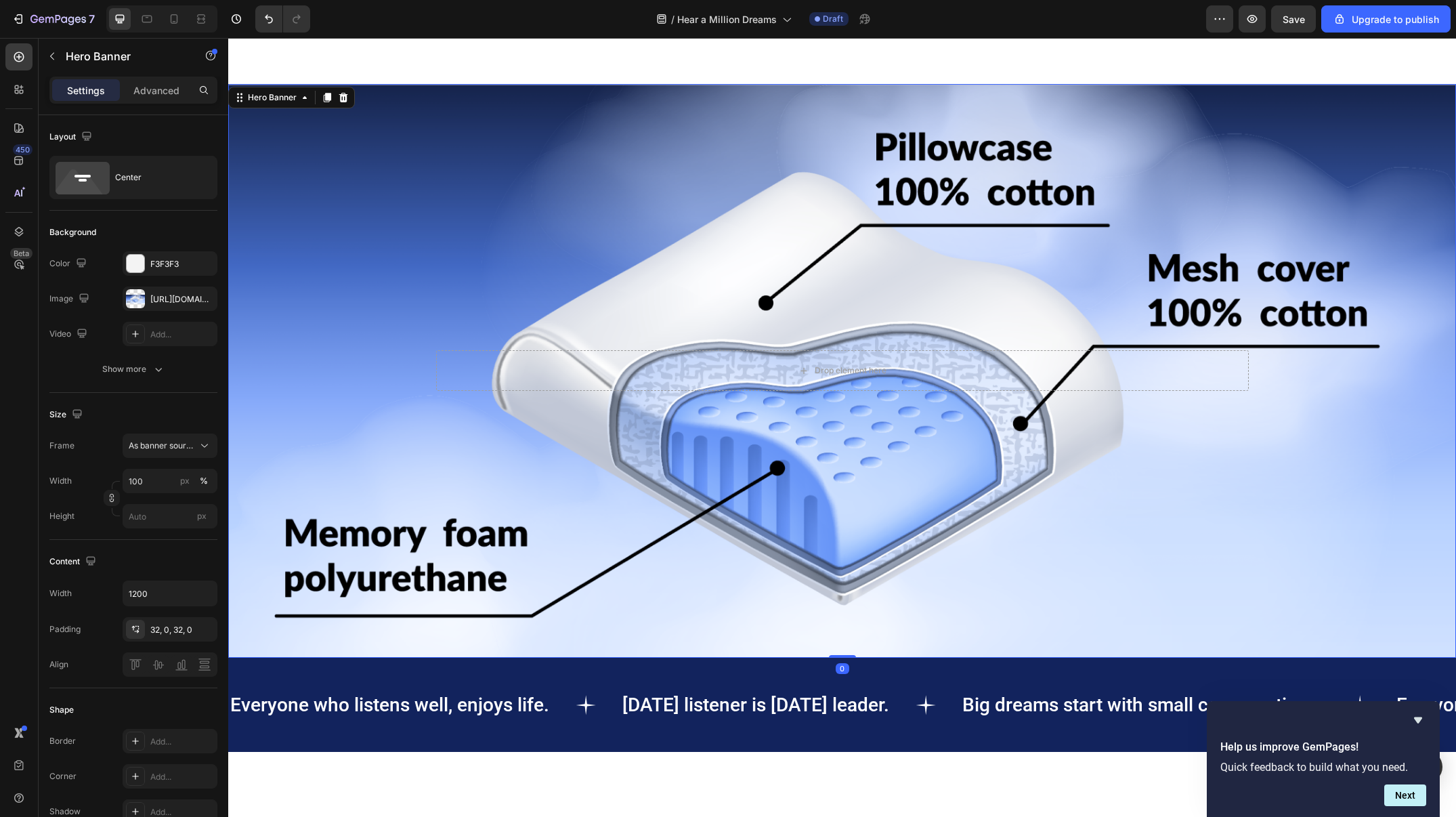
click at [974, 137] on div "Background Image" at bounding box center [843, 370] width 1228 height 574
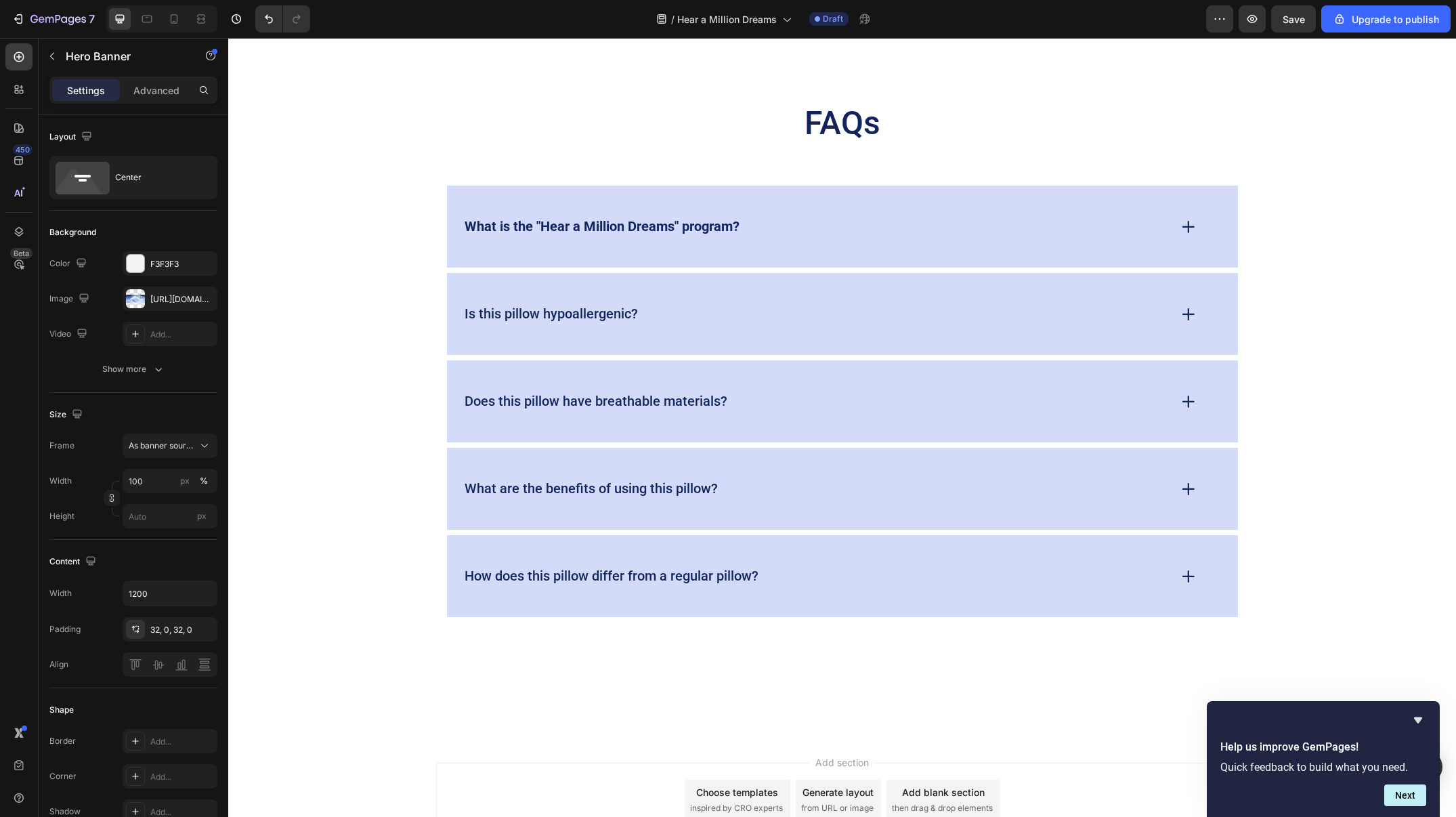
scroll to position [4201, 0]
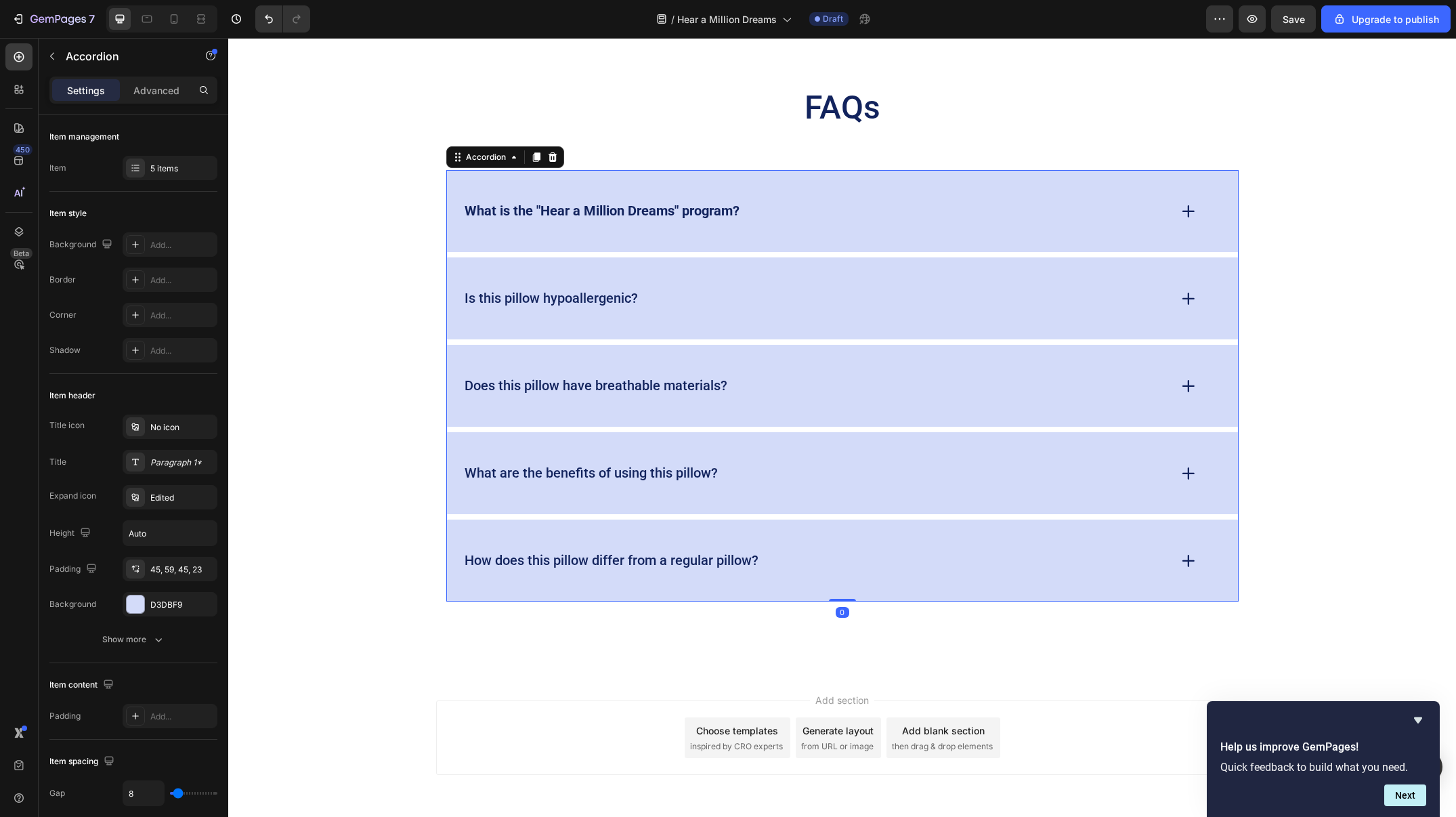
click at [733, 287] on div "Is this pillow hypoallergenic?" at bounding box center [815, 298] width 706 height 21
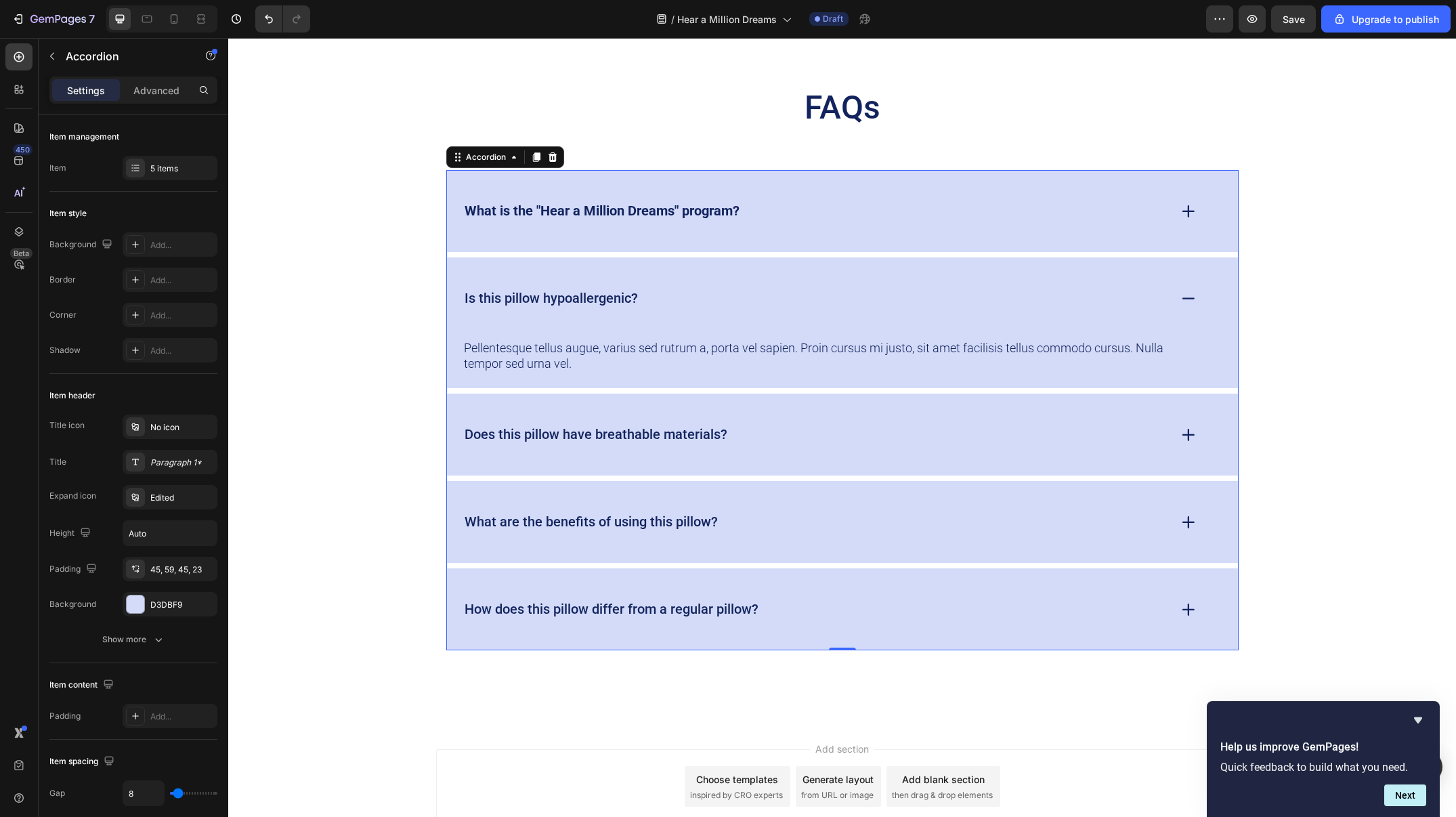
click at [563, 290] on p "Is this pillow hypoallergenic?" at bounding box center [551, 298] width 174 height 17
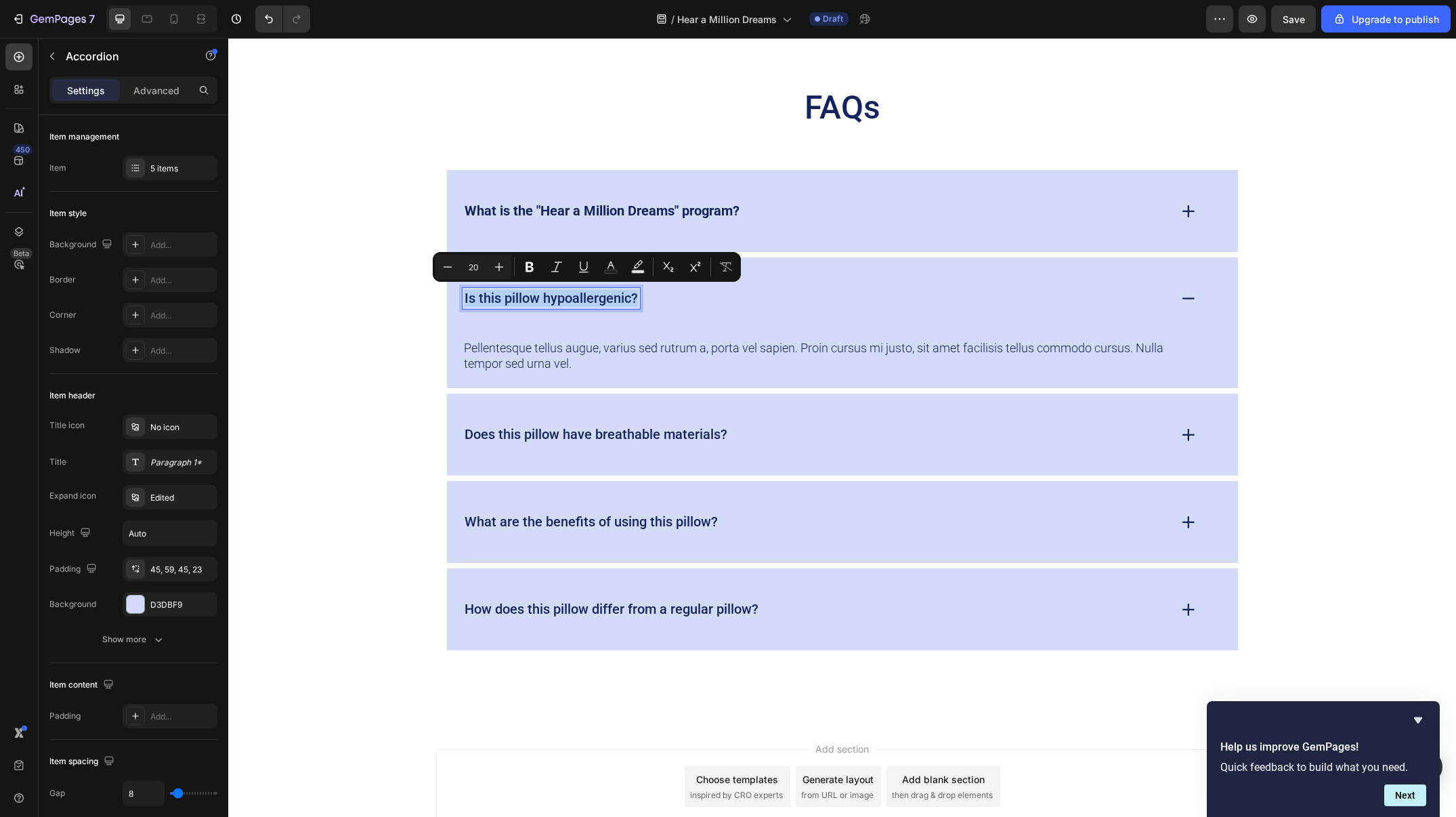
click at [563, 290] on p "Is this pillow hypoallergenic?" at bounding box center [551, 298] width 174 height 17
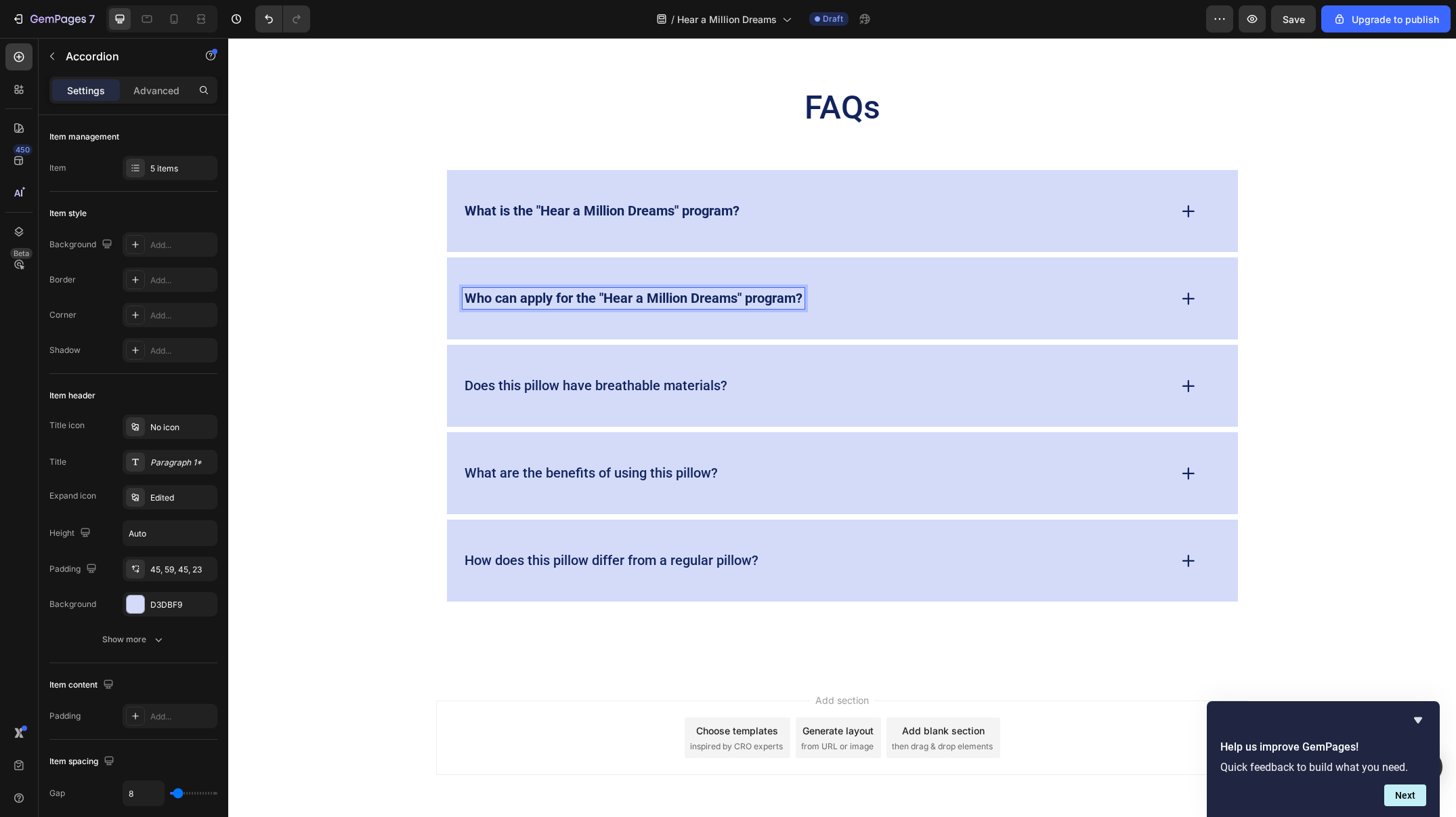
click at [1185, 298] on icon at bounding box center [1188, 298] width 11 height 0
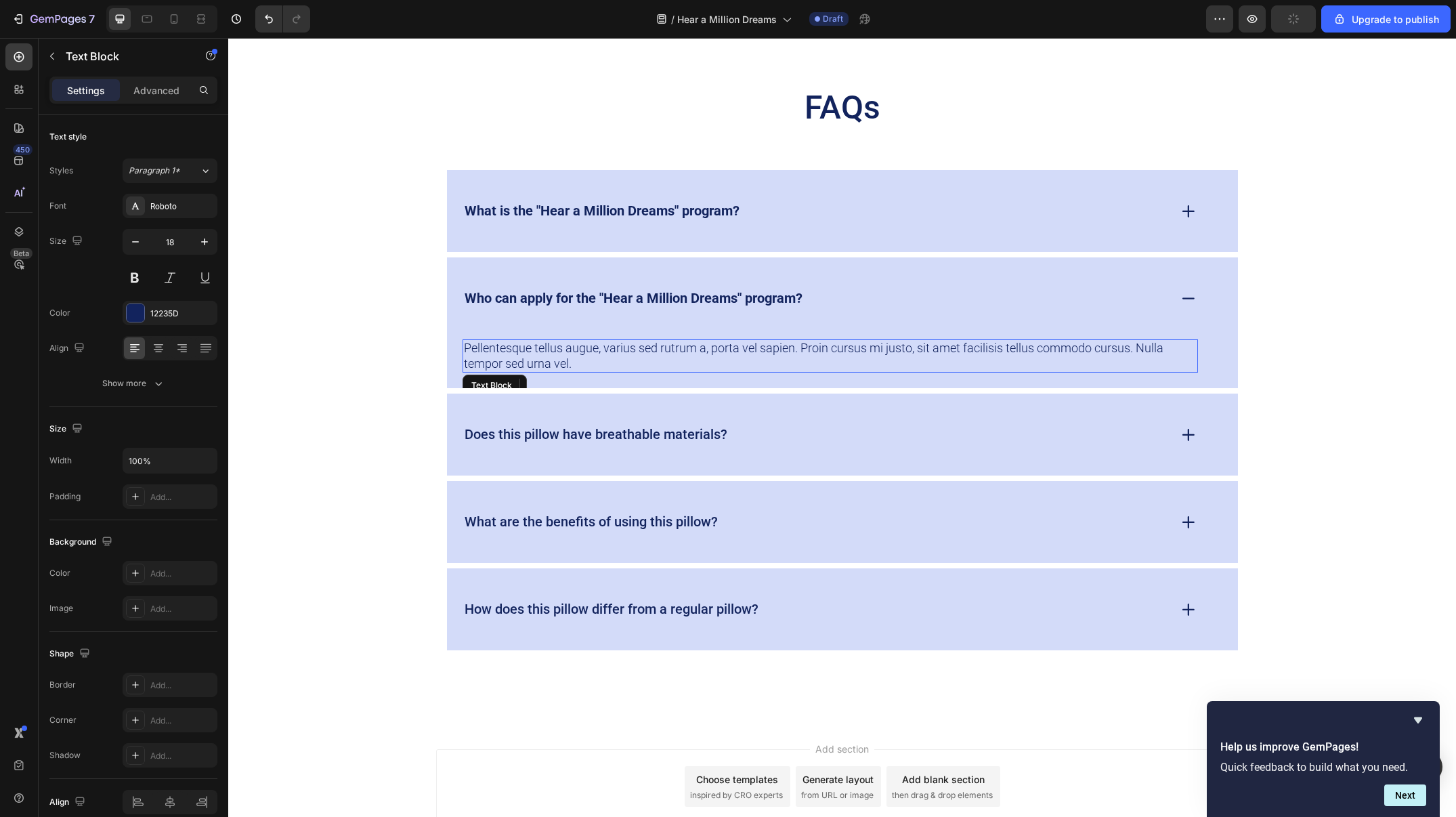
click at [803, 358] on p "Pellentesque tellus augue, varius sed rutrum a, porta vel sapien. Proin cursus …" at bounding box center [830, 355] width 733 height 30
click at [778, 346] on p "Pellentesque tellus augue, varius sed rutrum a, porta vel sapien. Proin cursus …" at bounding box center [830, 355] width 733 height 30
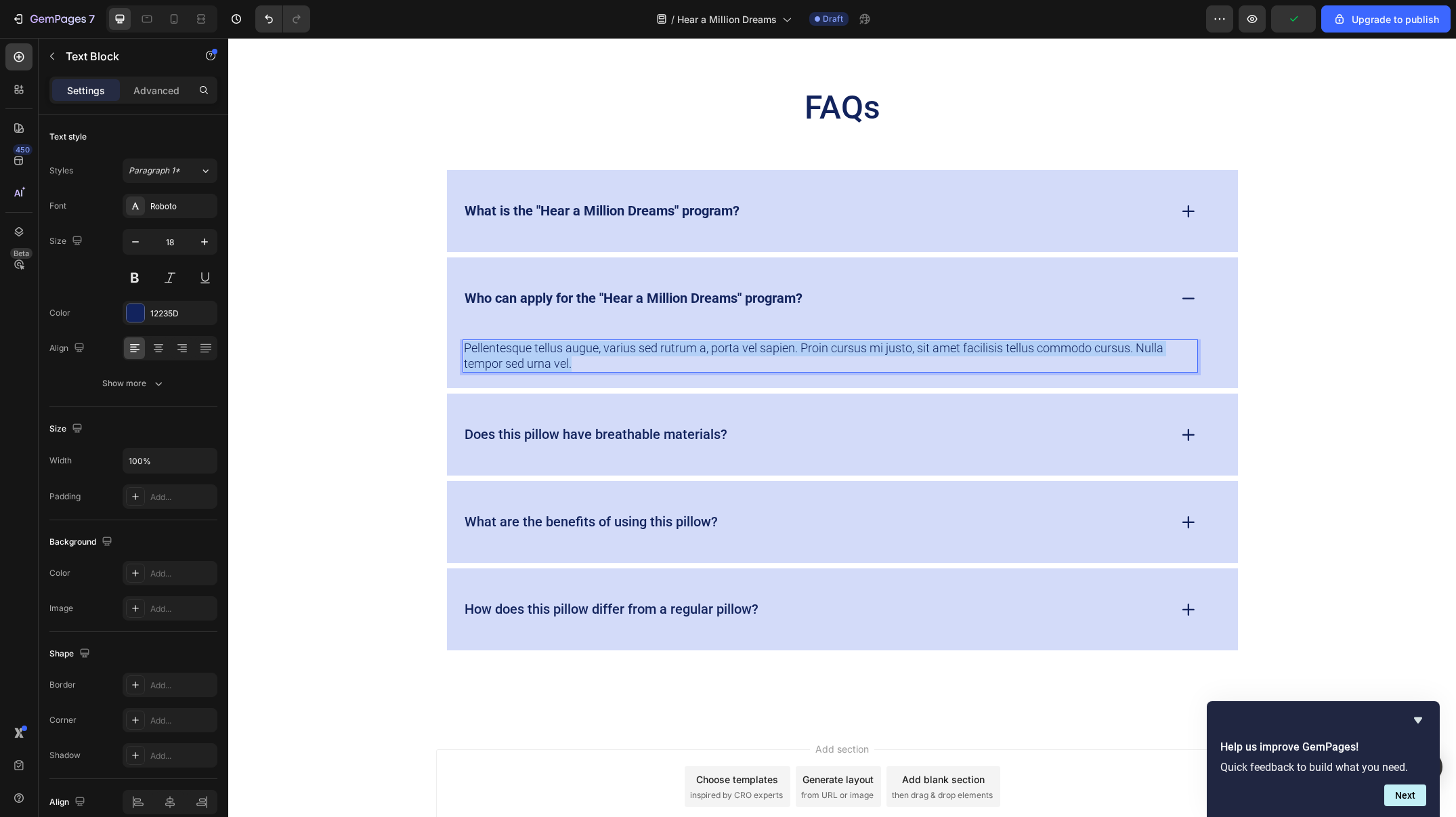
click at [778, 346] on p "Pellentesque tellus augue, varius sed rutrum a, porta vel sapien. Proin cursus …" at bounding box center [830, 355] width 733 height 30
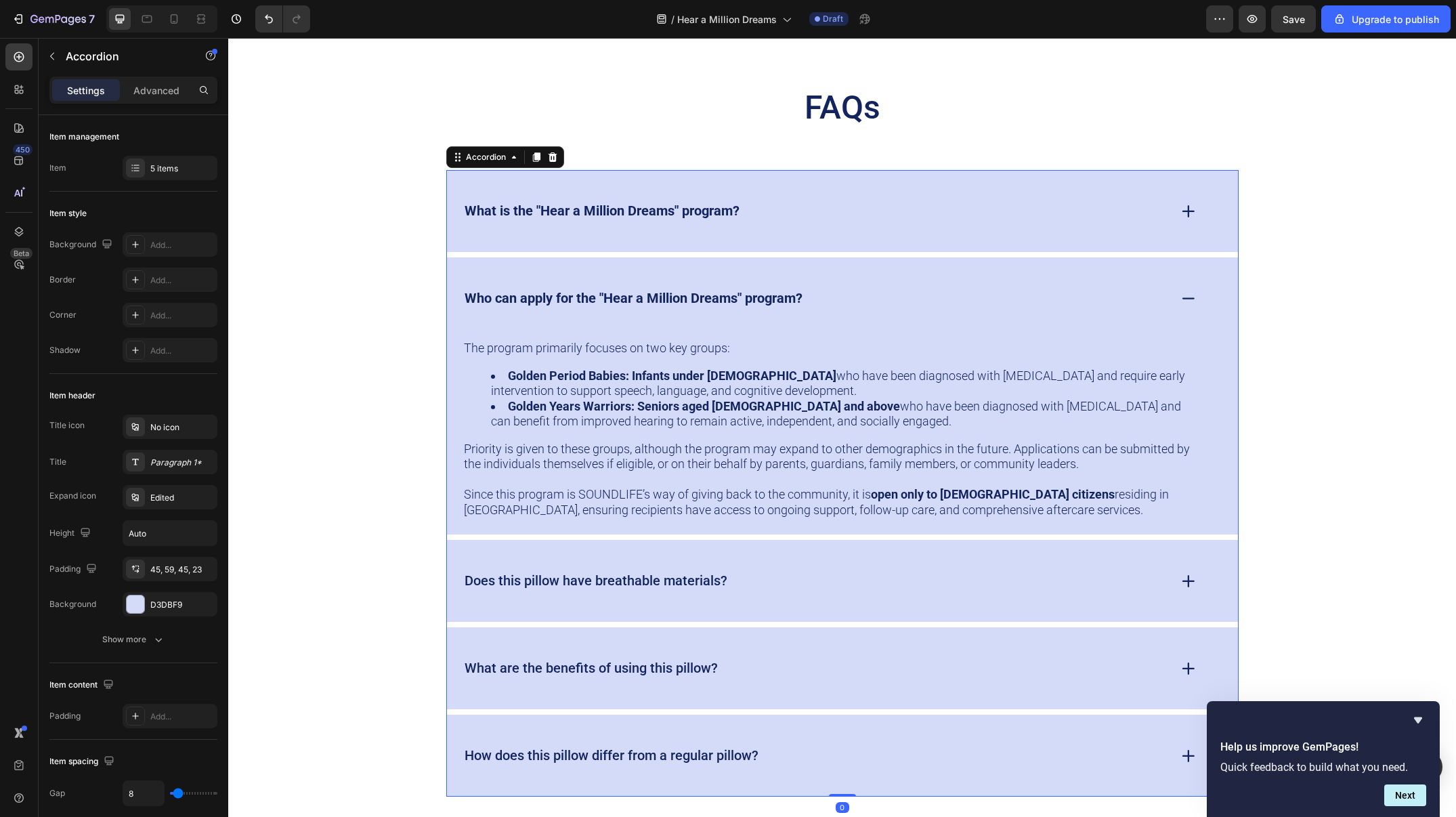
click at [953, 257] on div "Who can apply for the "Hear a Million Dreams" program?" at bounding box center [842, 298] width 791 height 82
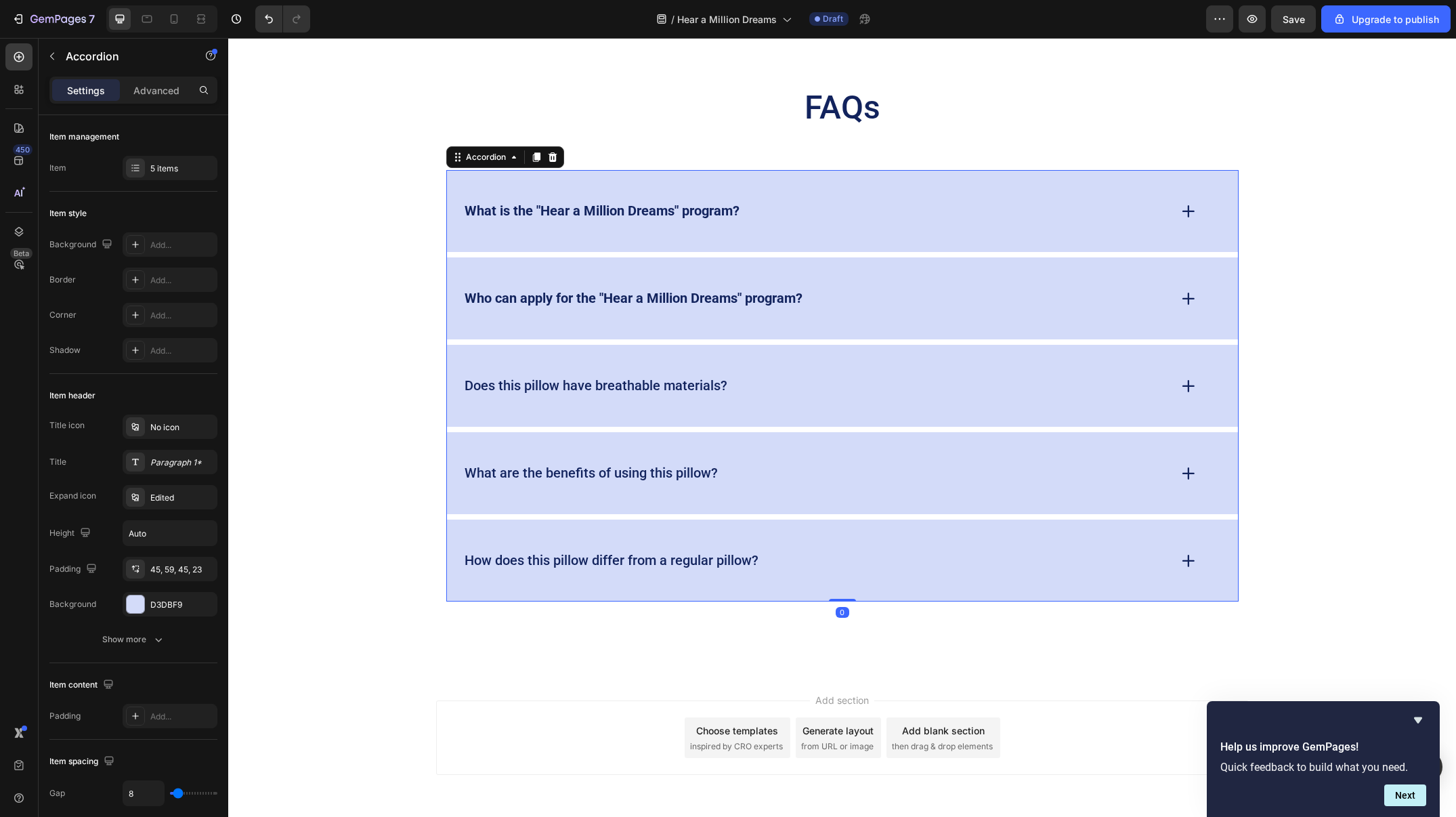
click at [918, 302] on div "Who can apply for the "Hear a Million Dreams" program?" at bounding box center [815, 298] width 706 height 21
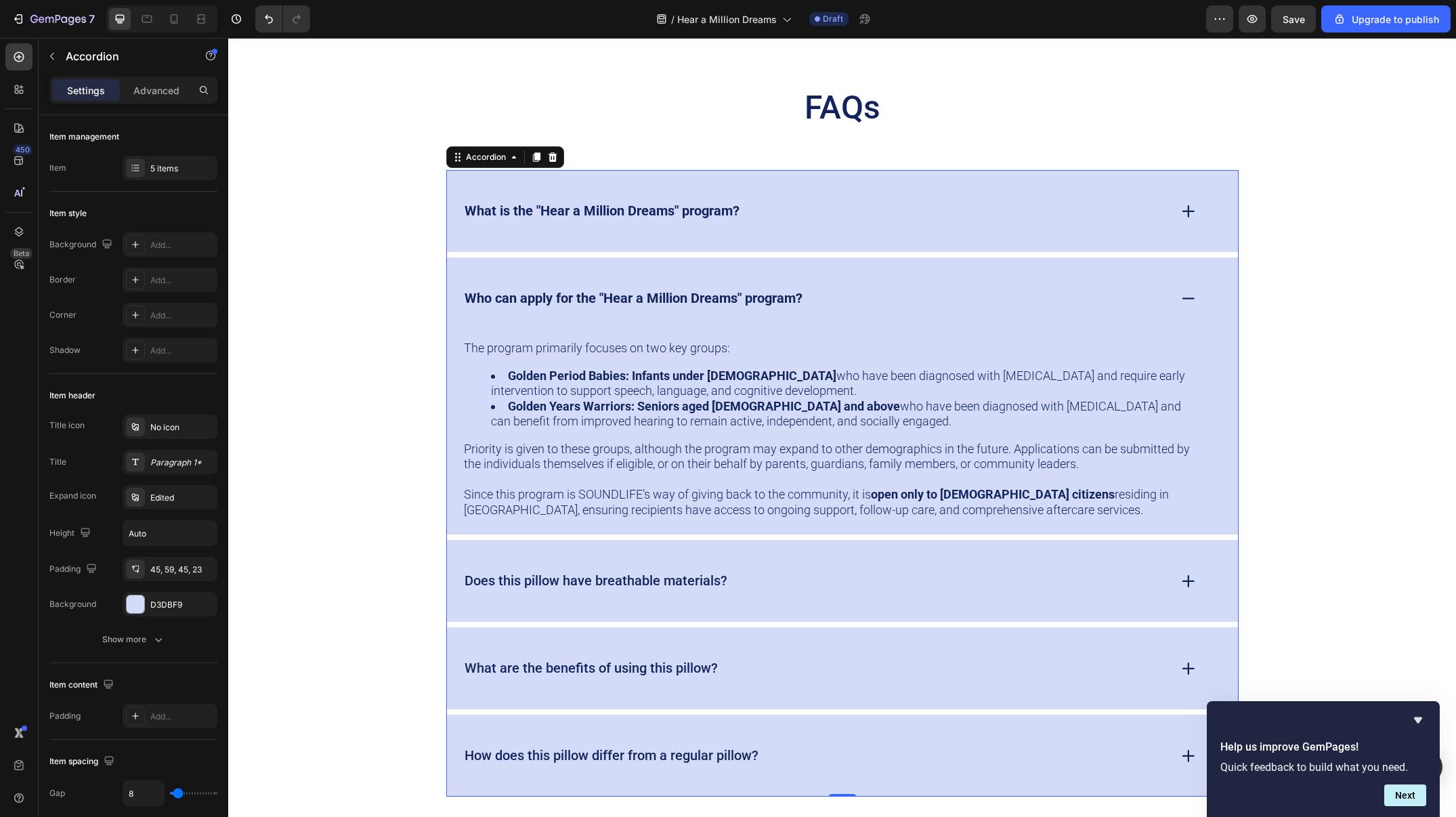
click at [911, 207] on div "What is the "Hear a Million Dreams" program?" at bounding box center [815, 210] width 706 height 21
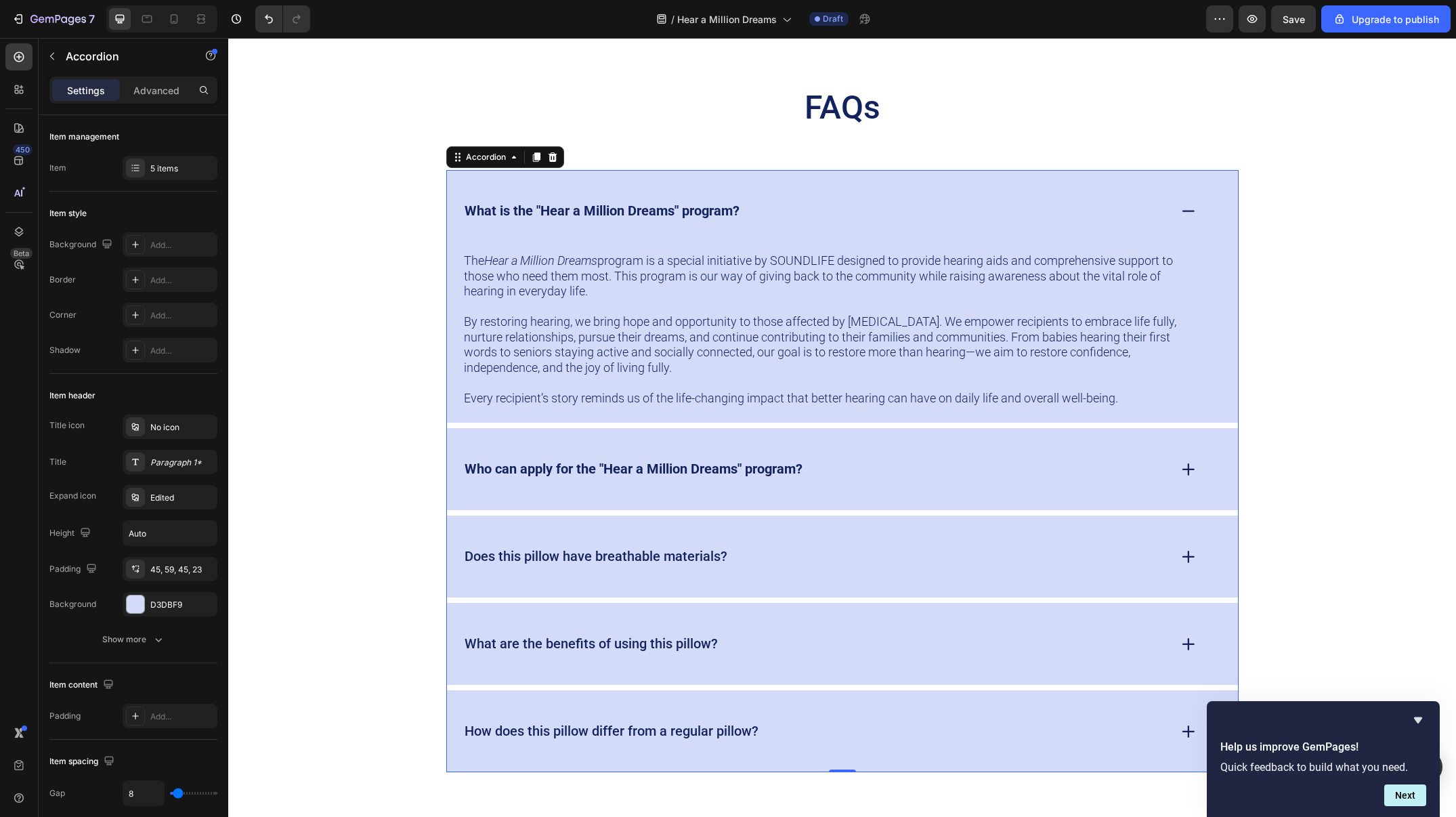
click at [807, 461] on div "Who can apply for the "Hear a Million Dreams" program?" at bounding box center [815, 469] width 706 height 21
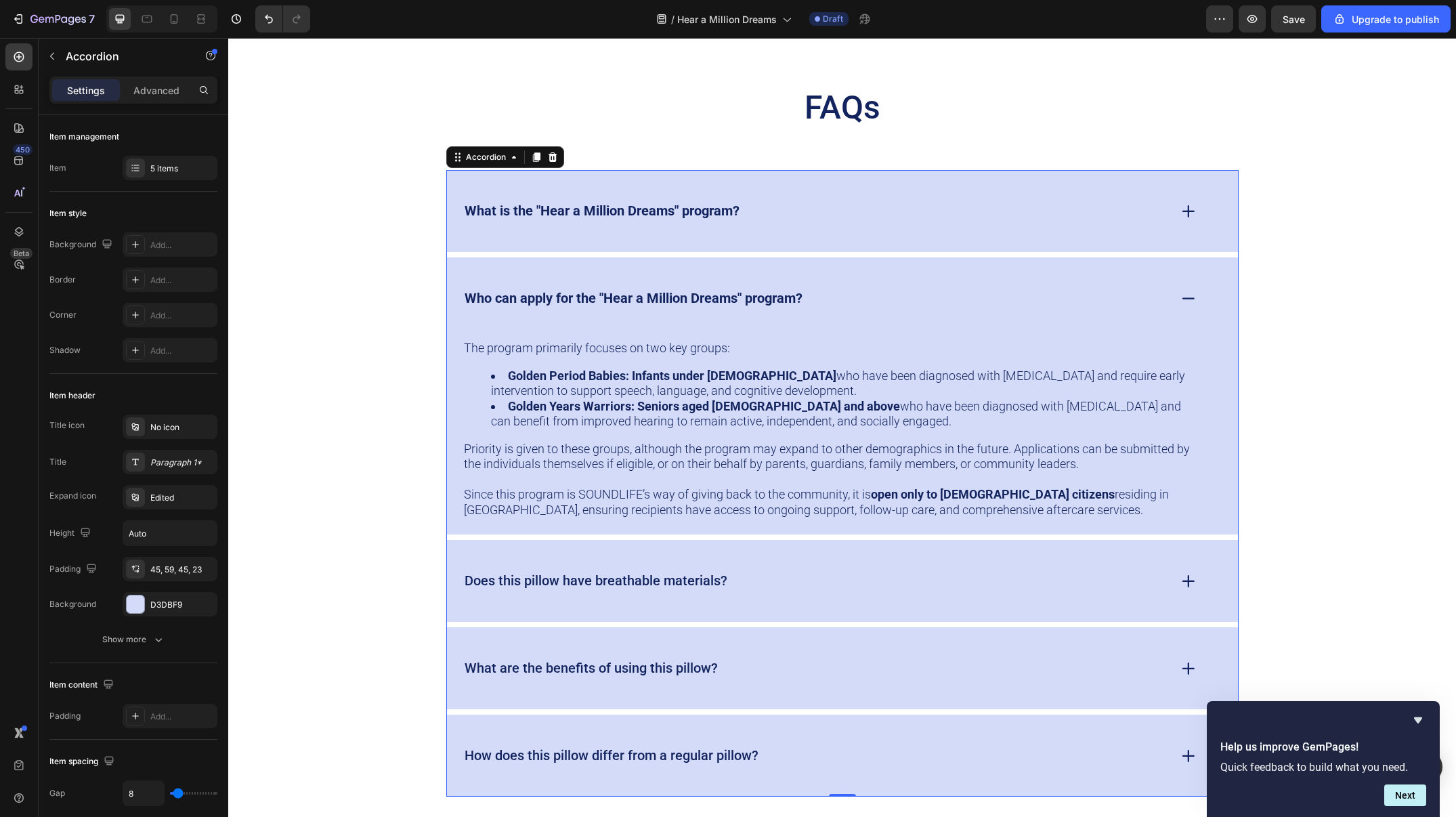
click at [778, 571] on div "Does this pillow have breathable materials?" at bounding box center [815, 580] width 706 height 21
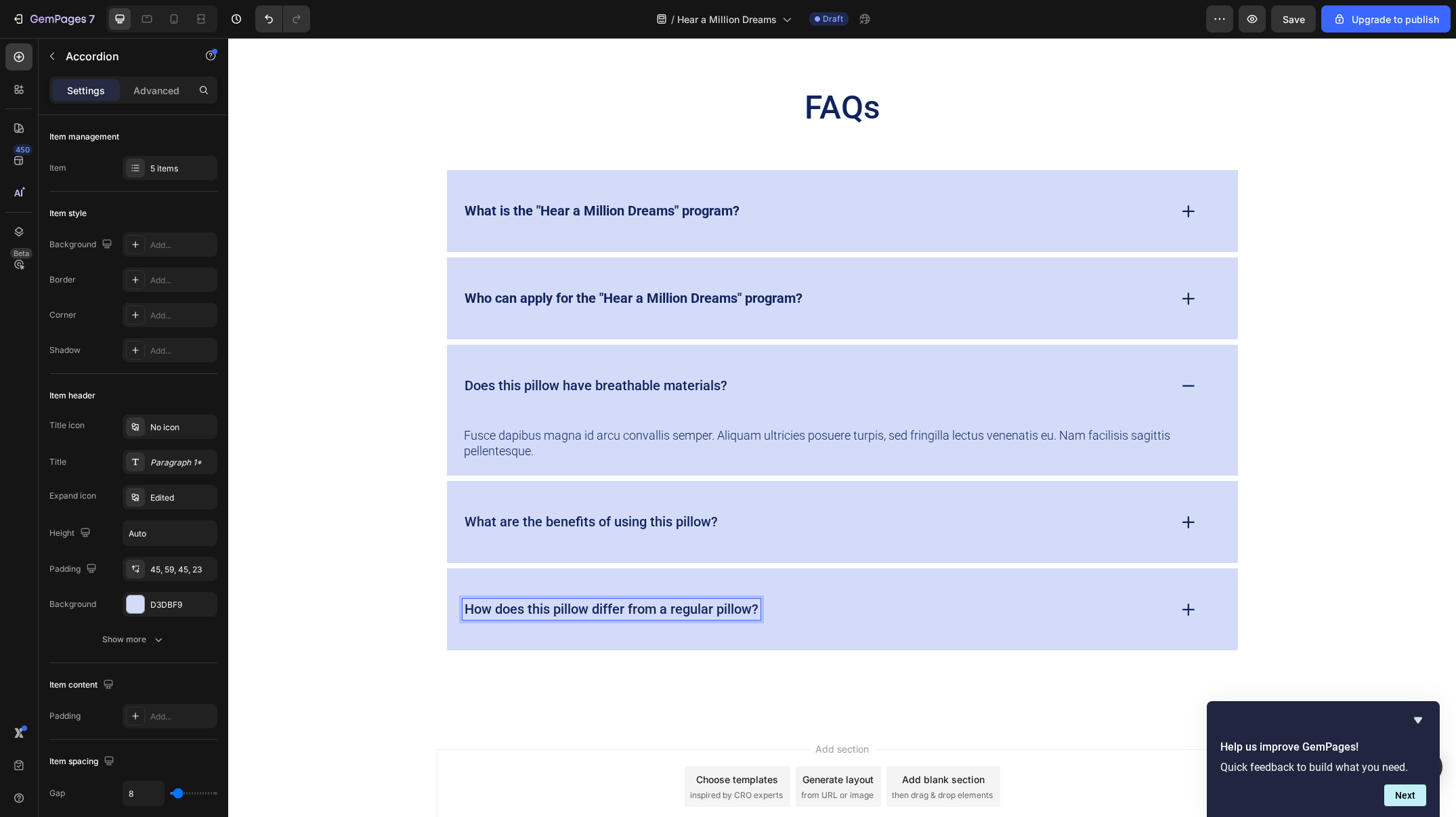
click at [698, 608] on p "How does this pillow differ from a regular pillow?" at bounding box center [612, 609] width 294 height 17
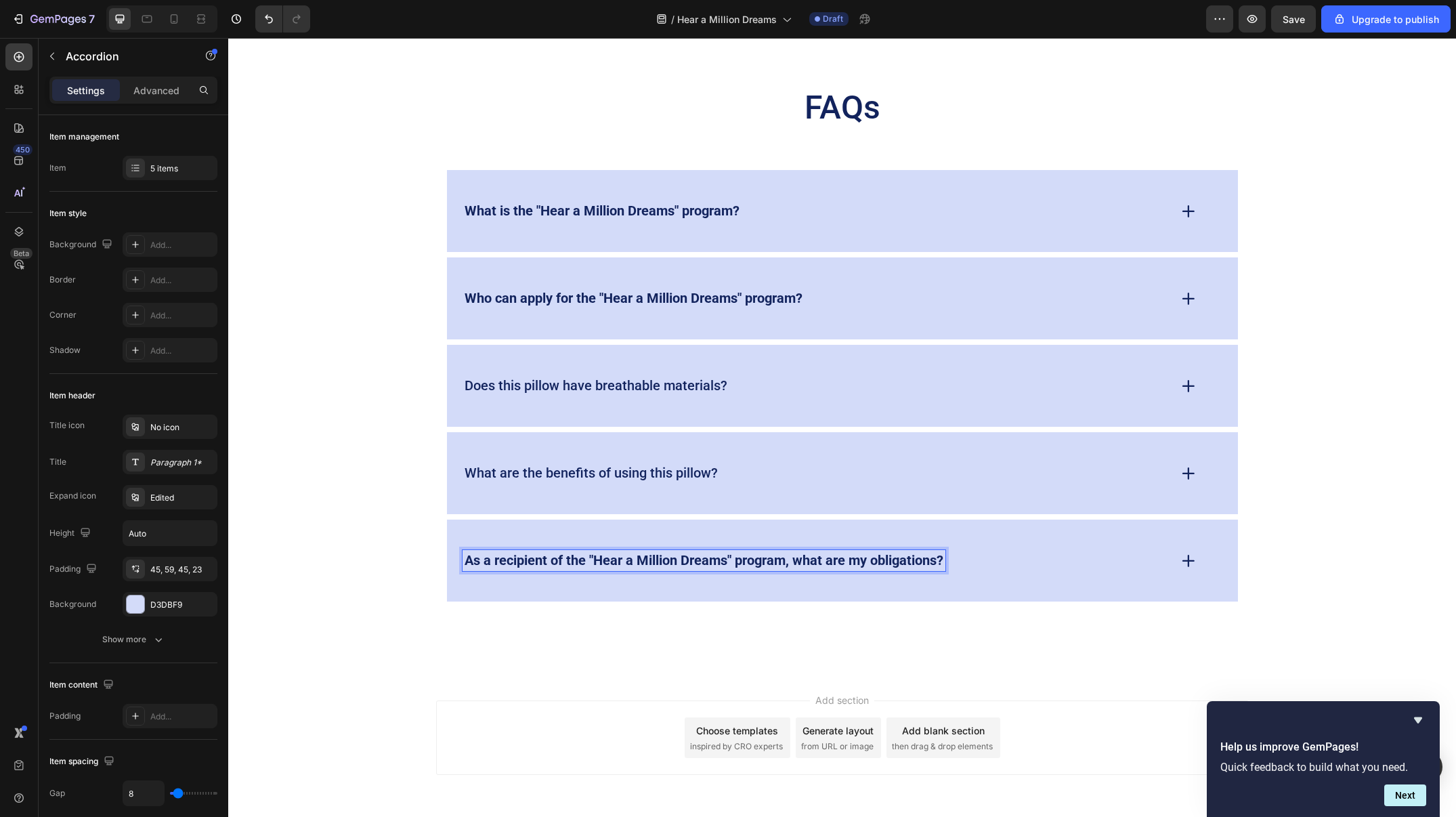
click at [1119, 601] on div "As a recipient of the "Hear a Million Dreams" program, what are my obligations?" at bounding box center [842, 560] width 791 height 82
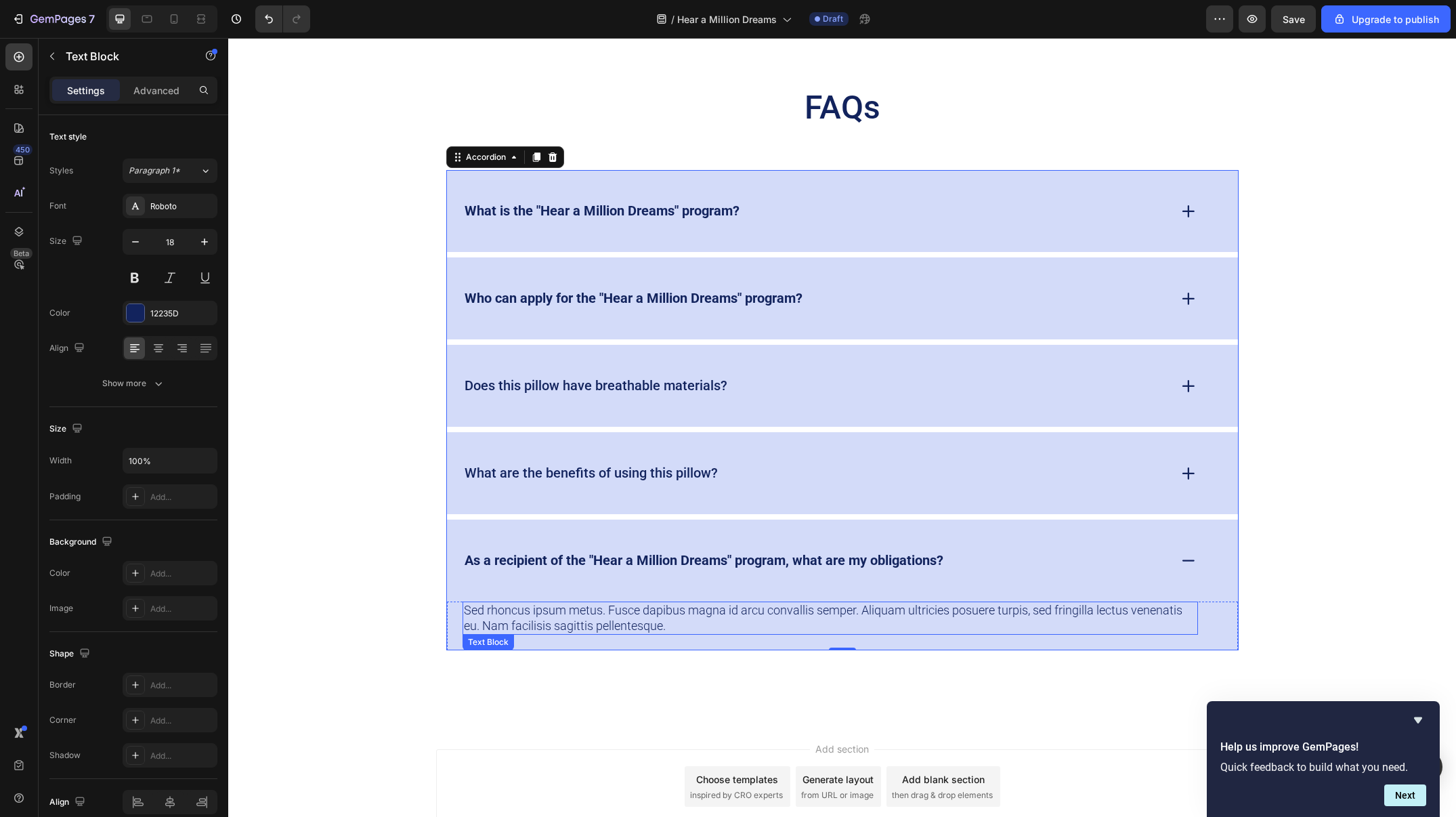
click at [688, 605] on p "Sed rhoncus ipsum metus. Fusce dapibus magna id arcu convallis semper. Aliquam …" at bounding box center [830, 618] width 733 height 30
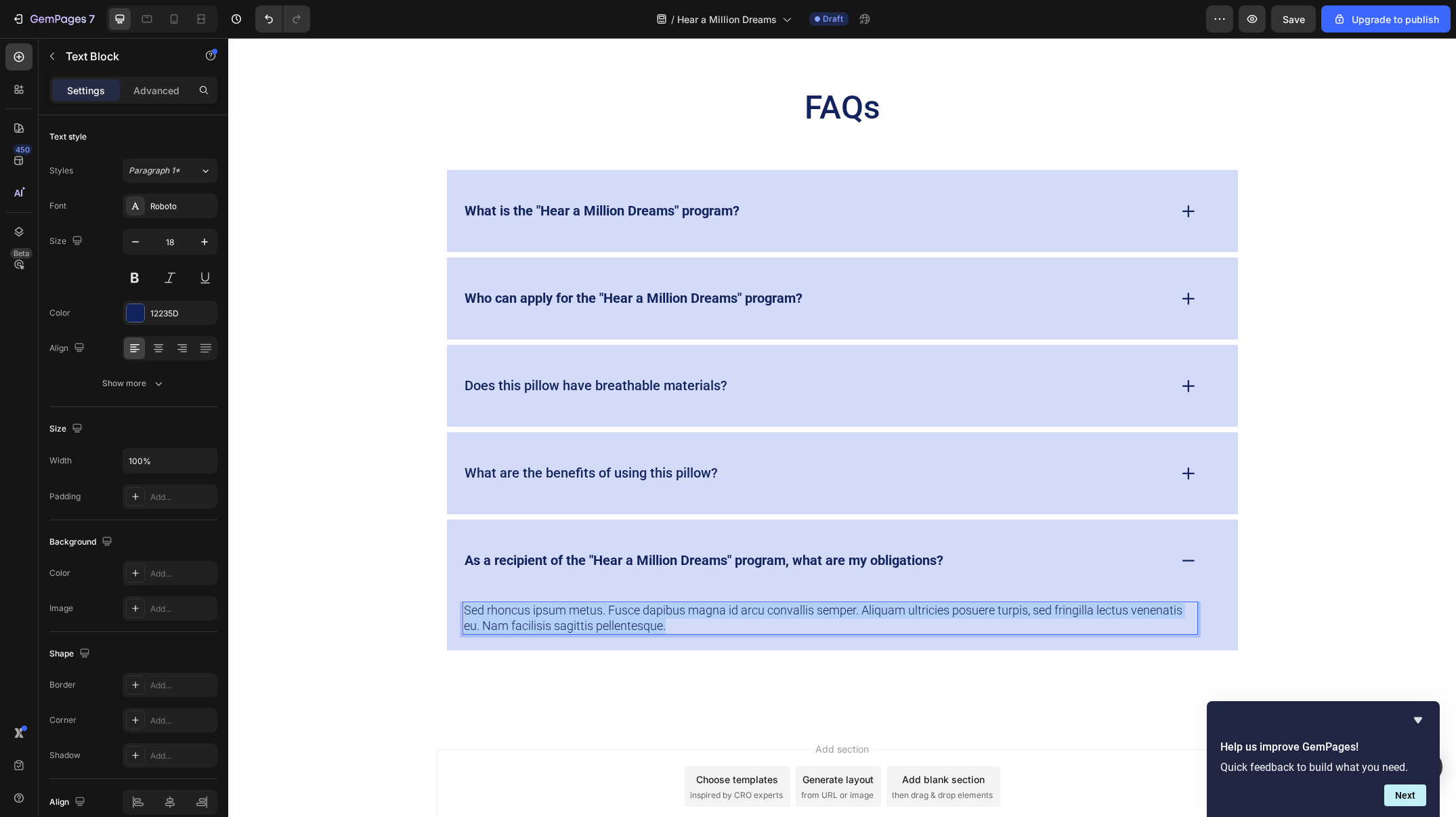
click at [688, 605] on p "Sed rhoncus ipsum metus. Fusce dapibus magna id arcu convallis semper. Aliquam …" at bounding box center [830, 618] width 733 height 30
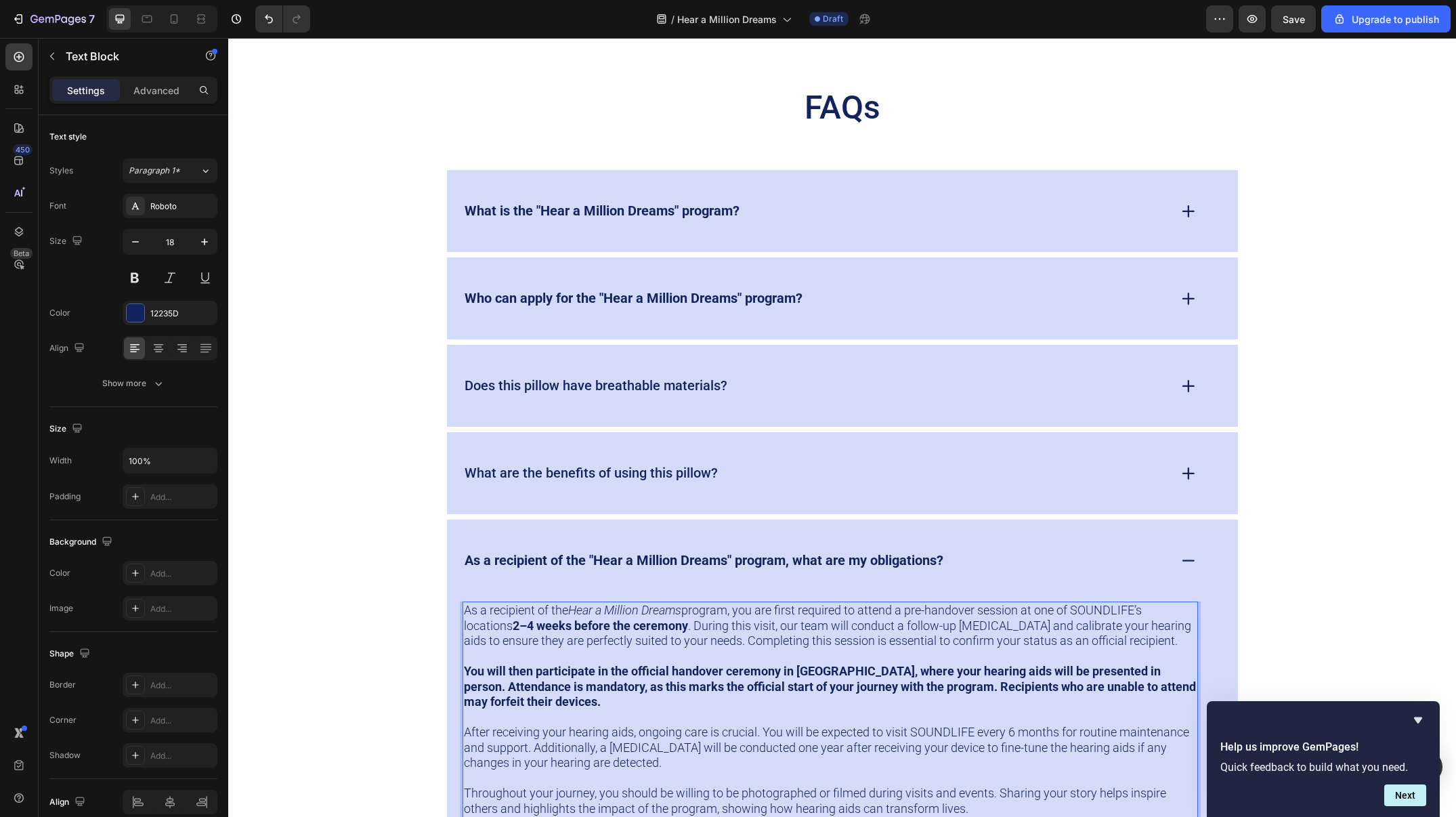
scroll to position [4209, 0]
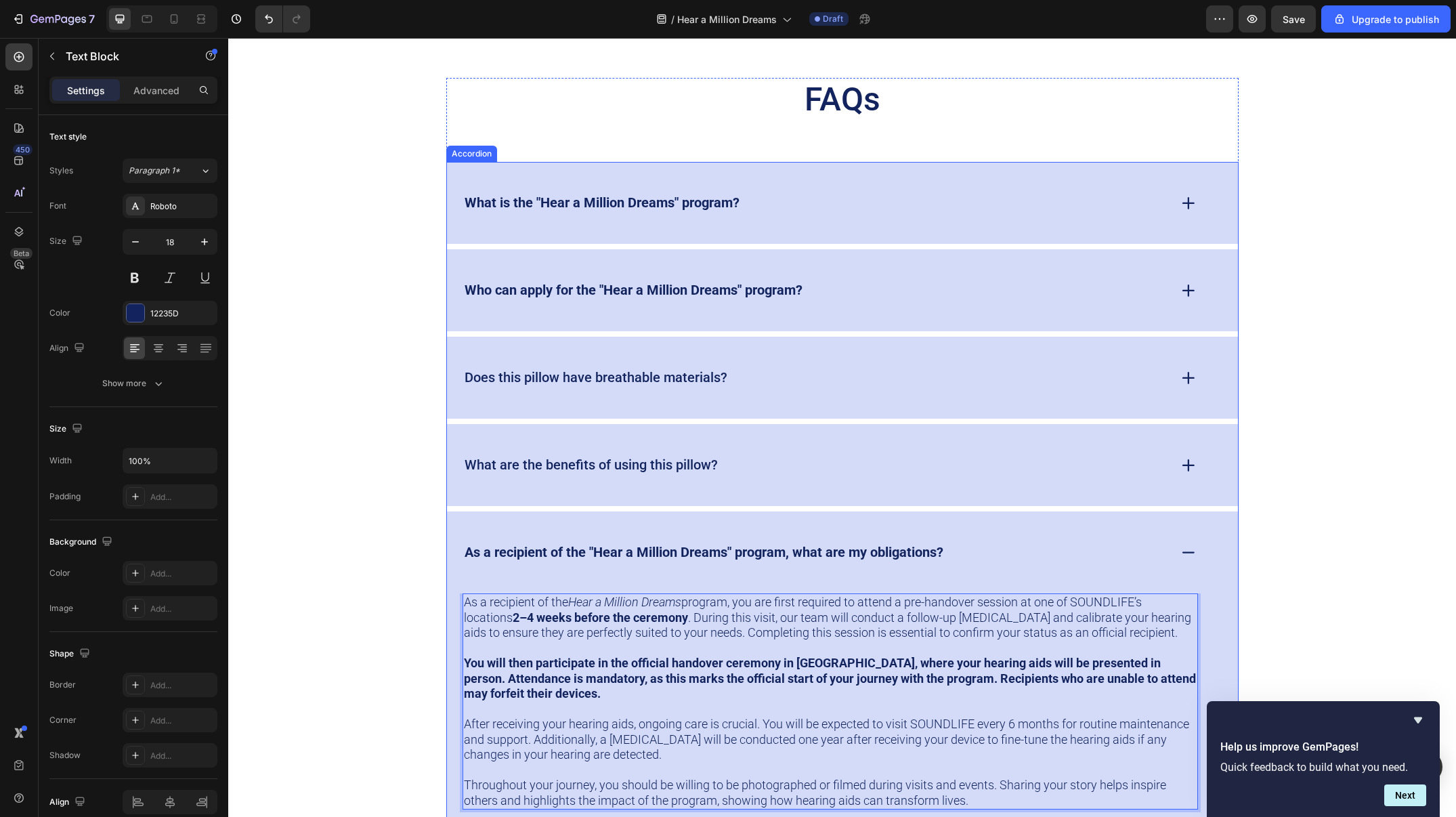
click at [980, 430] on div "What are the benefits of using this pillow?" at bounding box center [842, 465] width 791 height 82
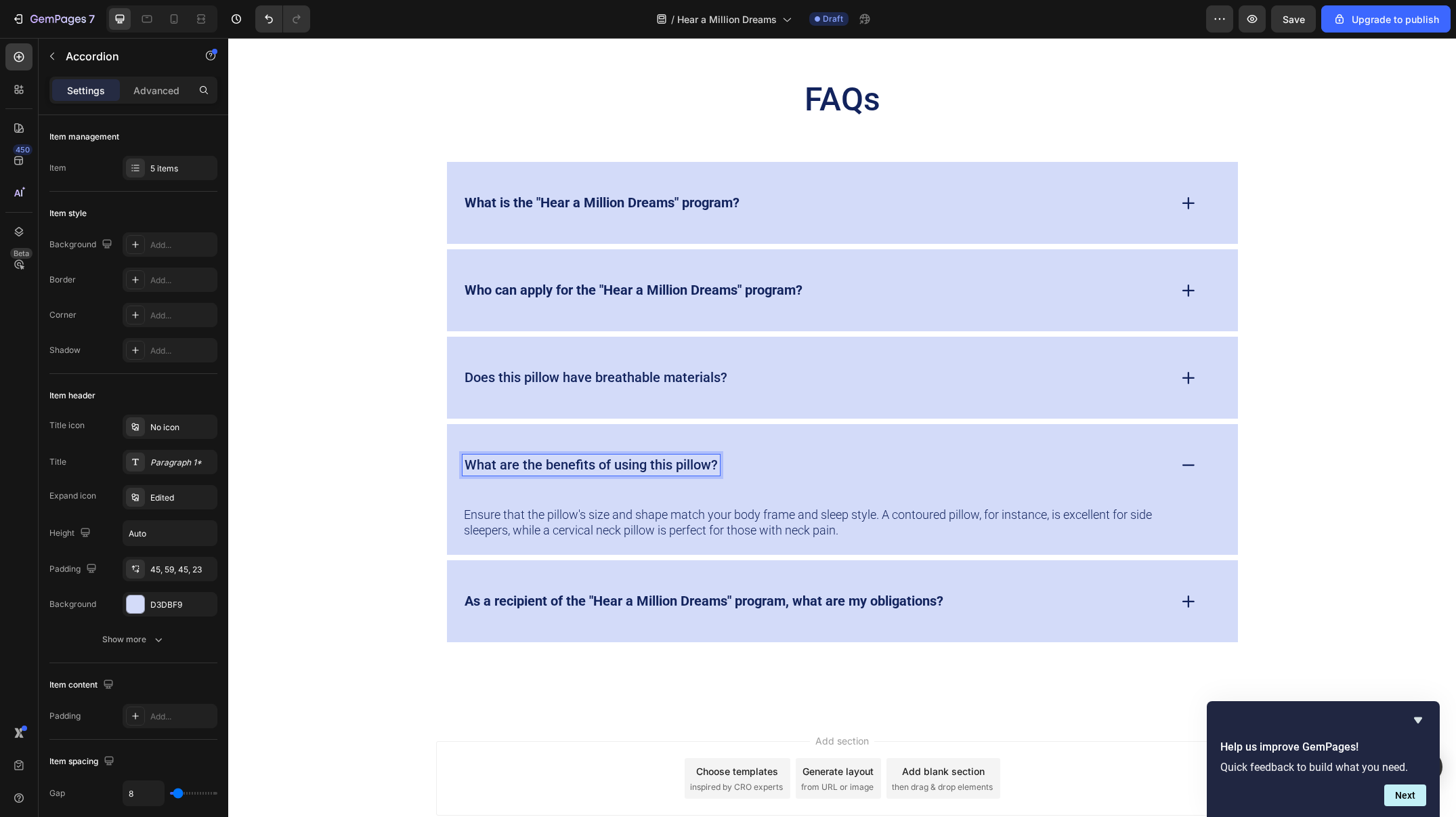
click at [619, 459] on p "What are the benefits of using this pillow?" at bounding box center [592, 465] width 253 height 17
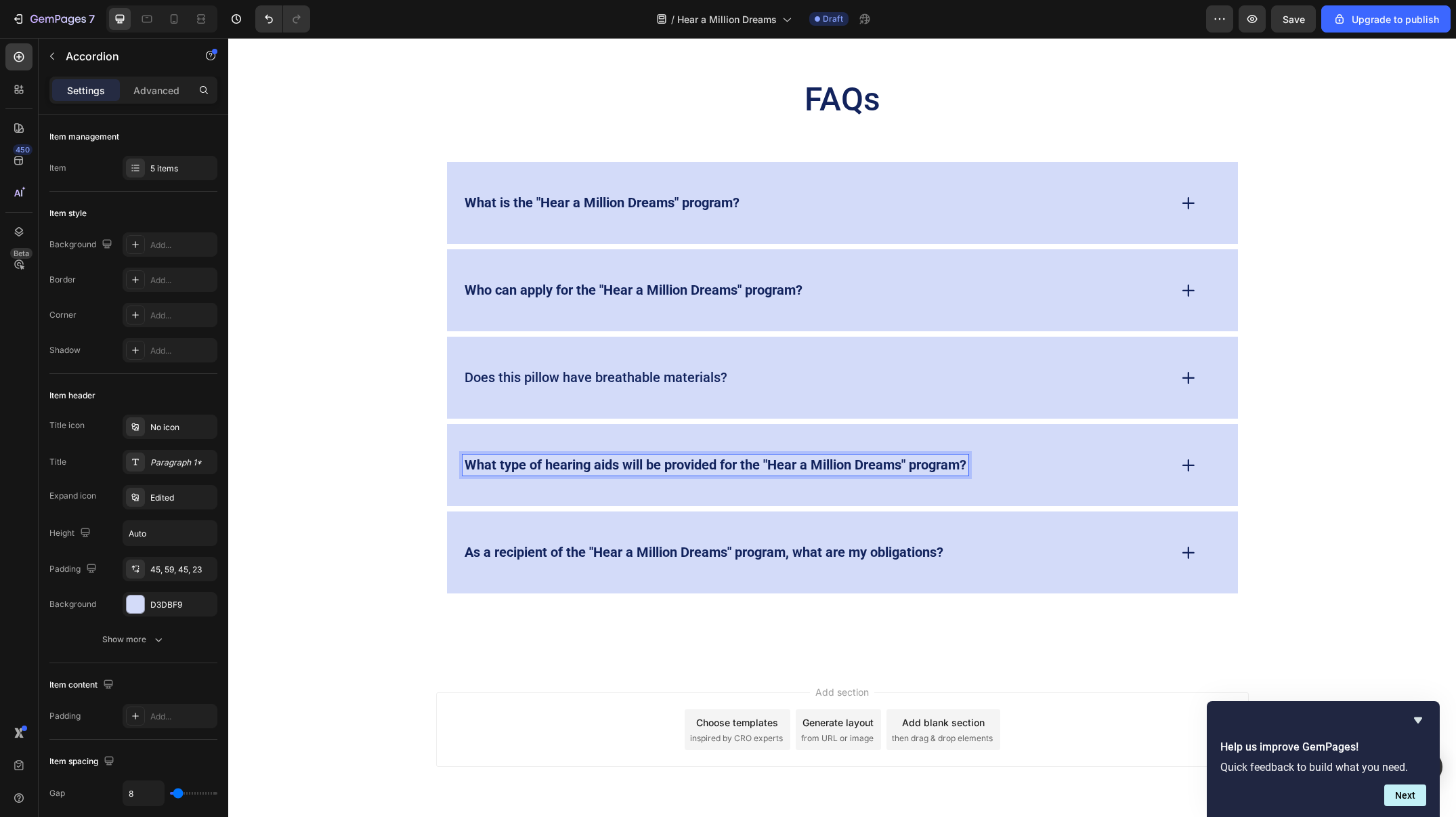
click at [1194, 459] on icon at bounding box center [1188, 465] width 19 height 19
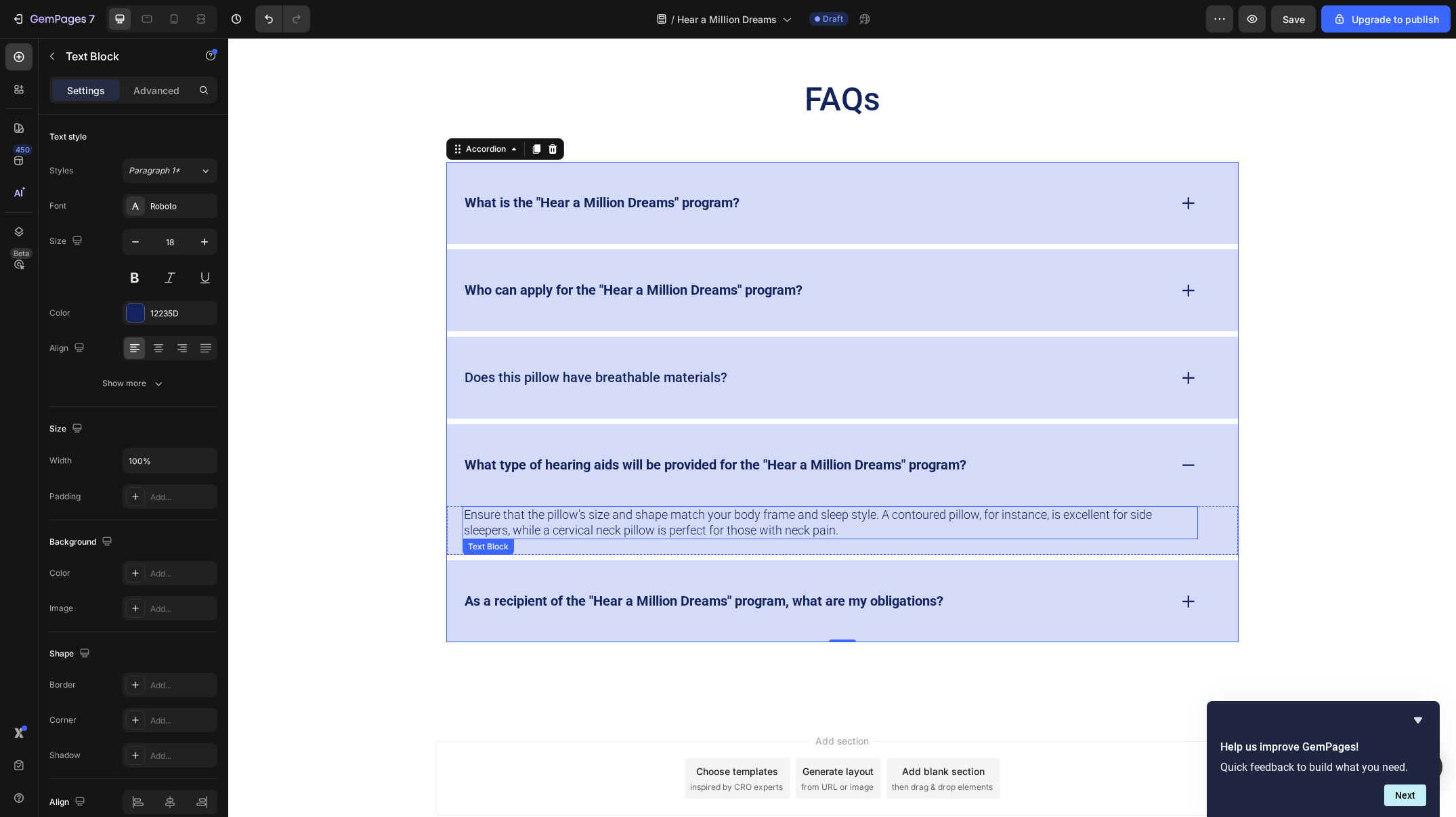
click at [970, 508] on p "Ensure that the pillow's size and shape match your body frame and sleep style. …" at bounding box center [830, 522] width 733 height 30
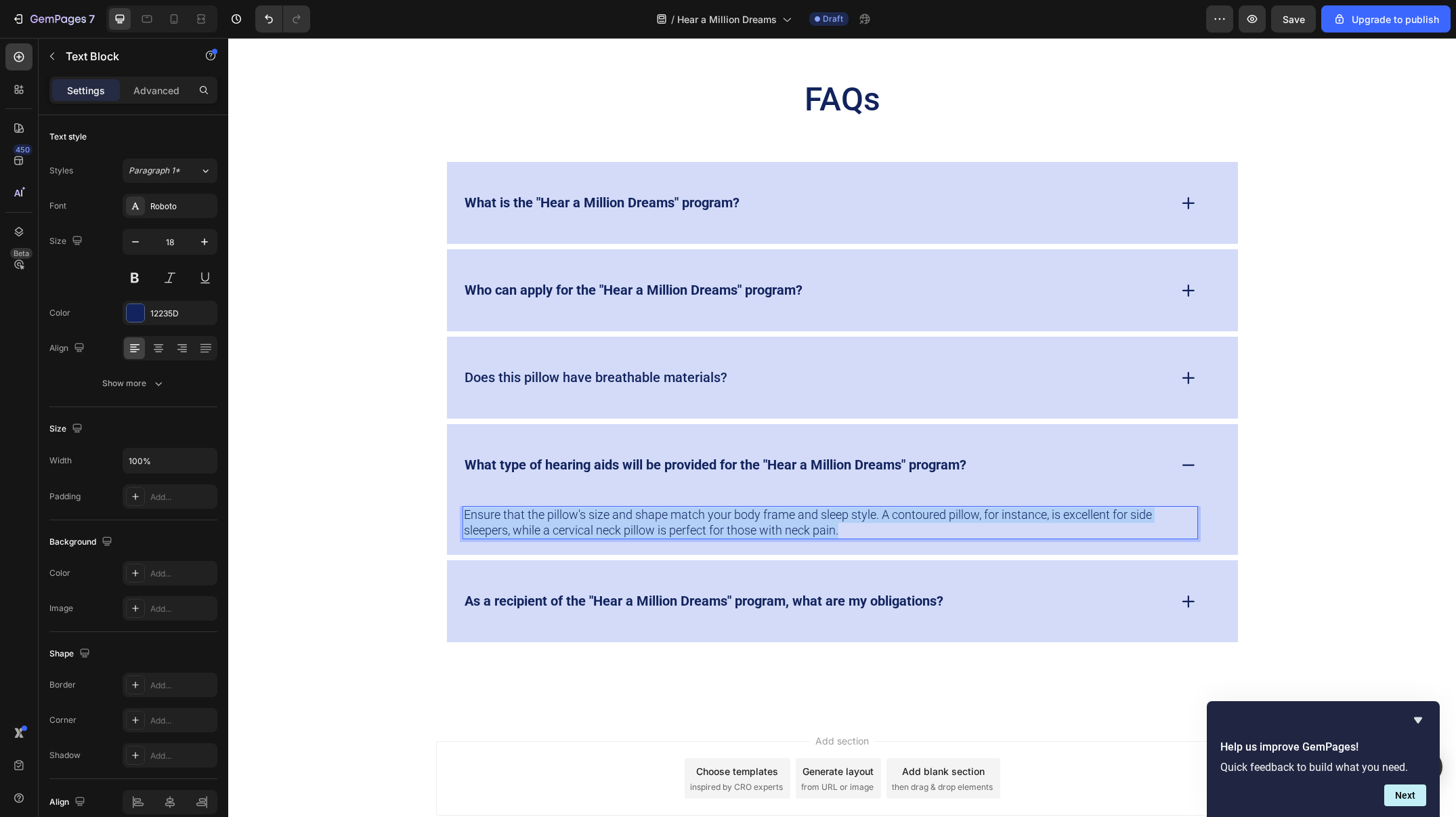
click at [970, 508] on p "Ensure that the pillow's size and shape match your body frame and sleep style. …" at bounding box center [830, 522] width 733 height 30
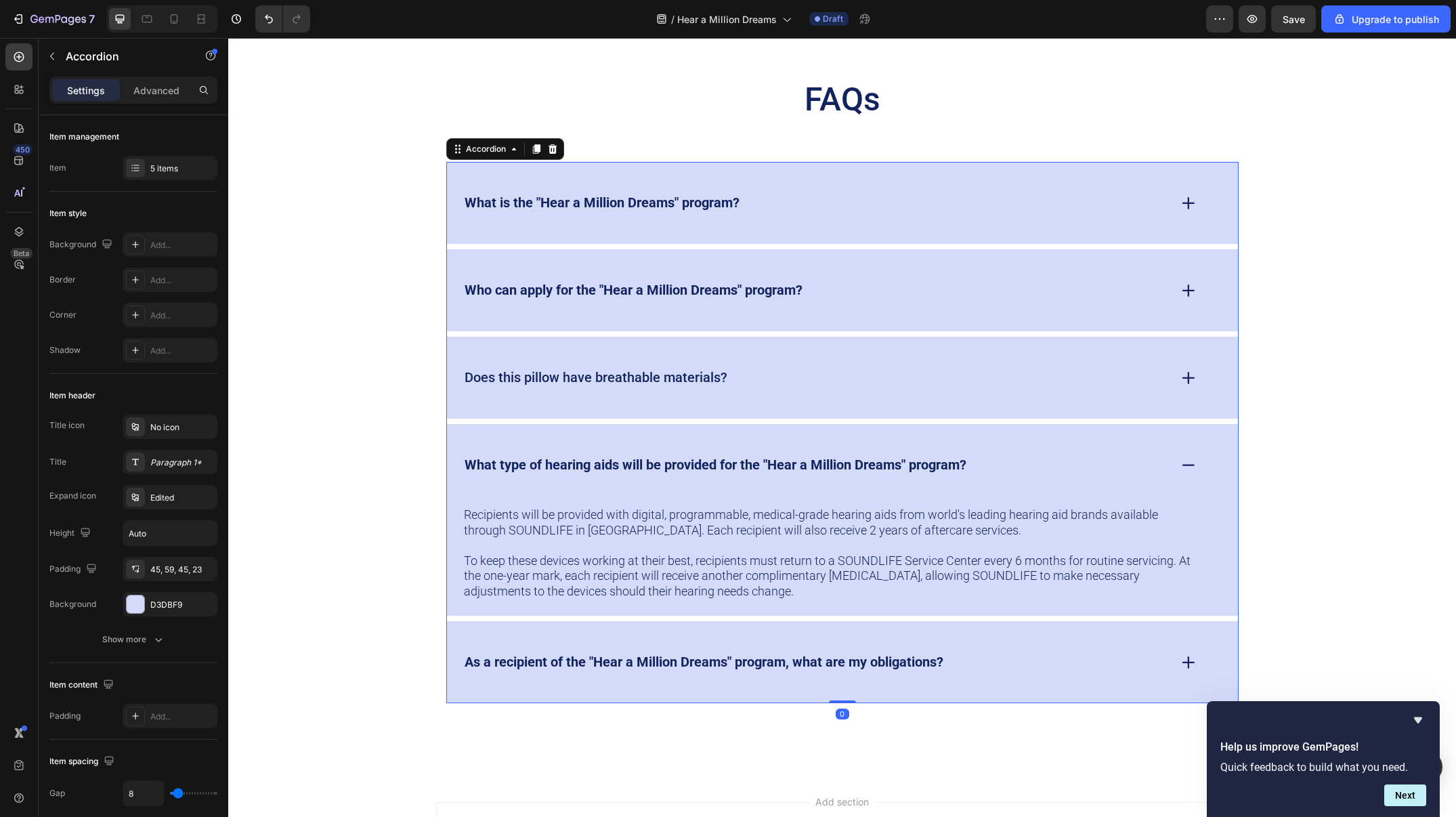
click at [655, 375] on p "Does this pillow have breathable materials?" at bounding box center [596, 378] width 263 height 17
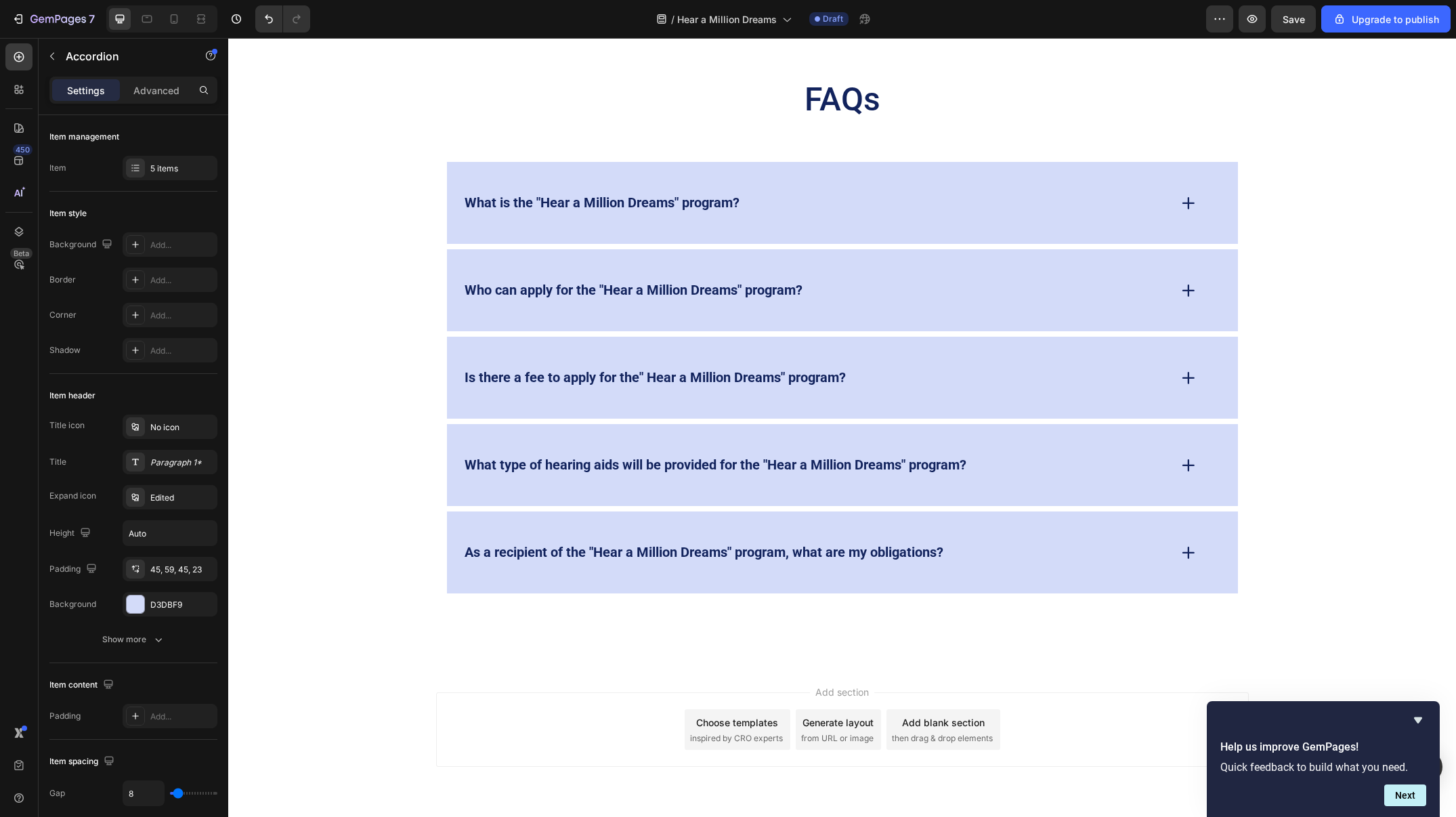
click at [1187, 376] on icon at bounding box center [1188, 378] width 19 height 19
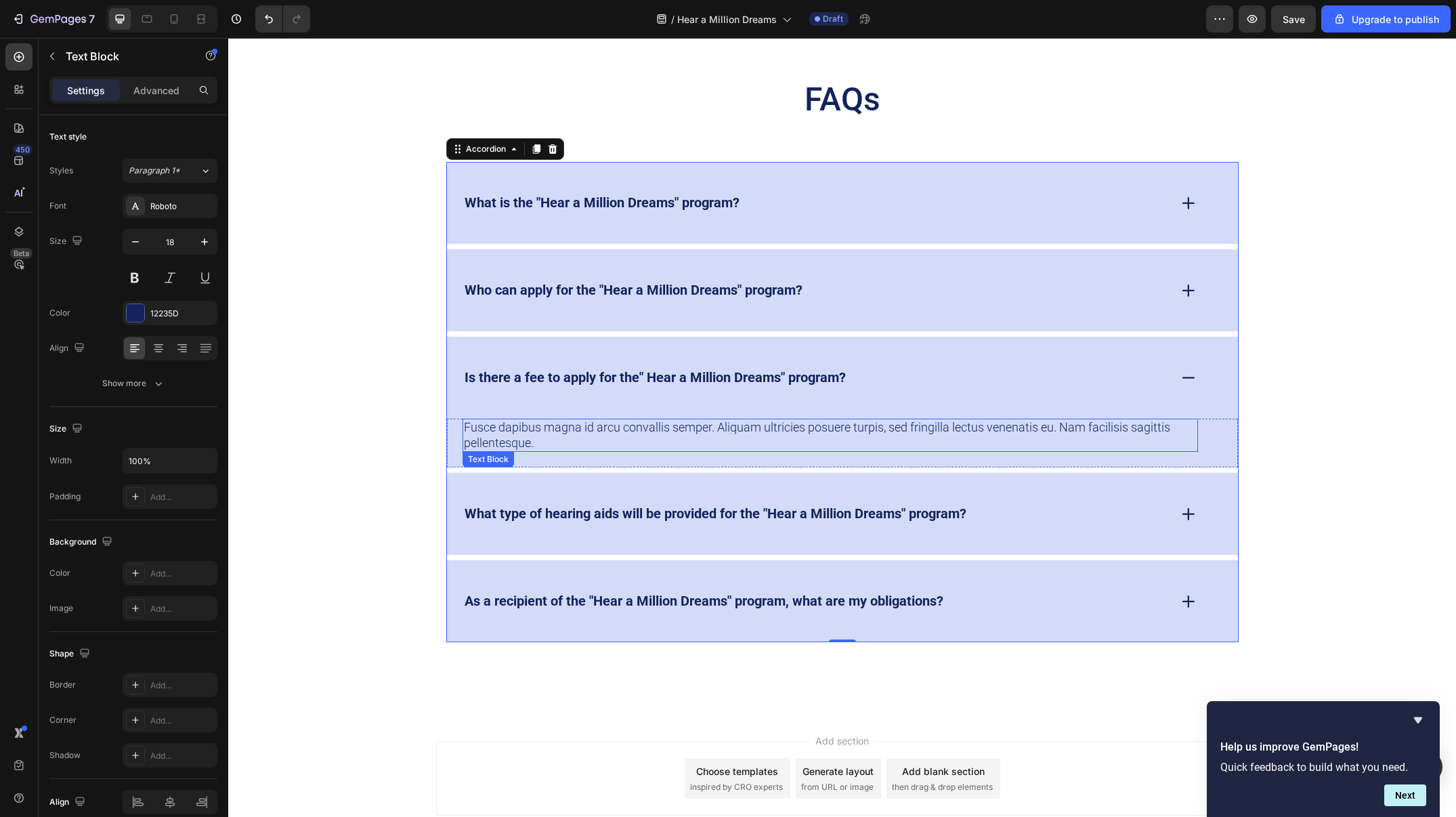
click at [724, 429] on p "Fusce dapibus magna id arcu convallis semper. Aliquam ultricies posuere turpis,…" at bounding box center [830, 435] width 733 height 30
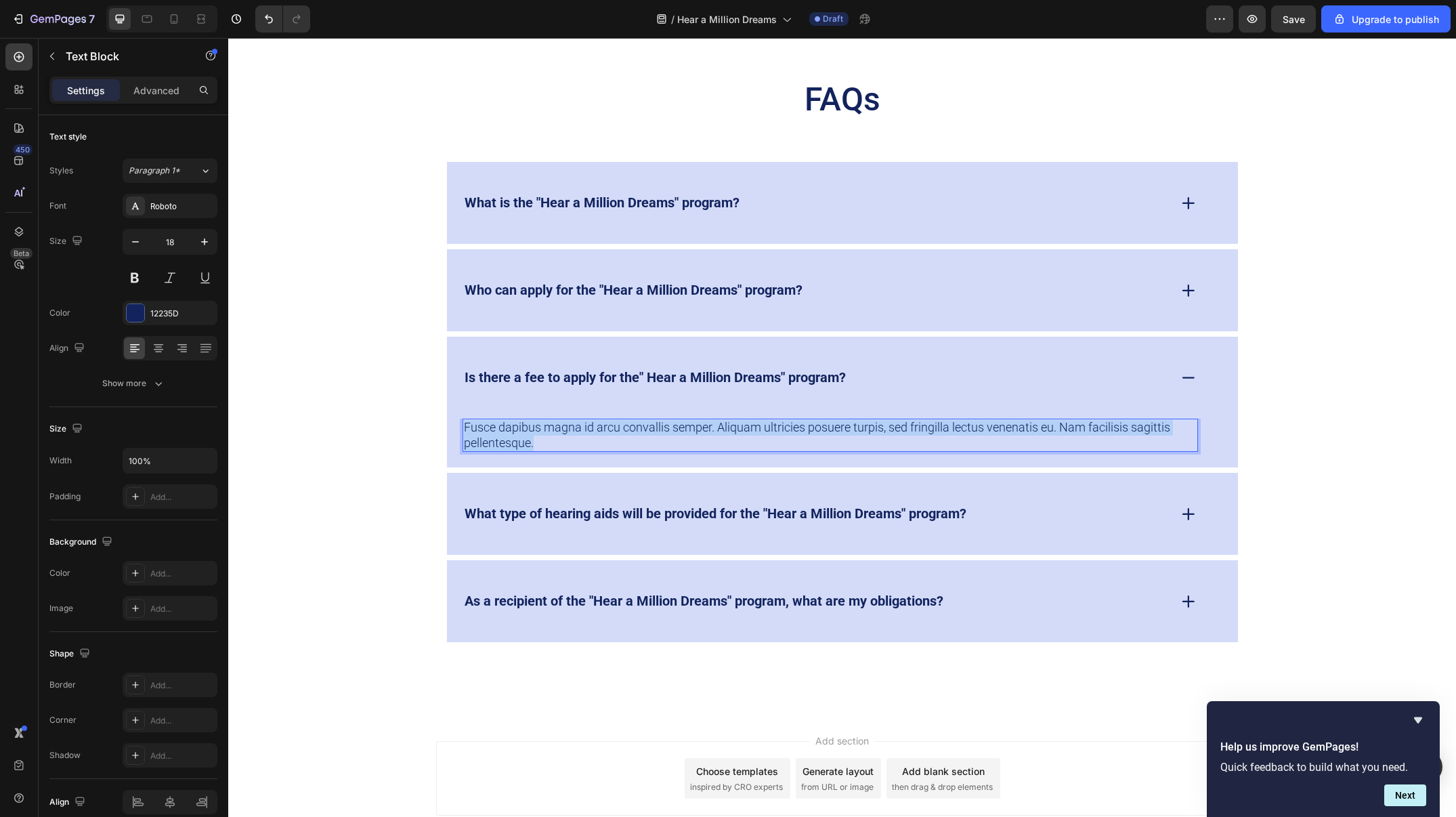
click at [724, 429] on p "Fusce dapibus magna id arcu convallis semper. Aliquam ultricies posuere turpis,…" at bounding box center [830, 435] width 733 height 30
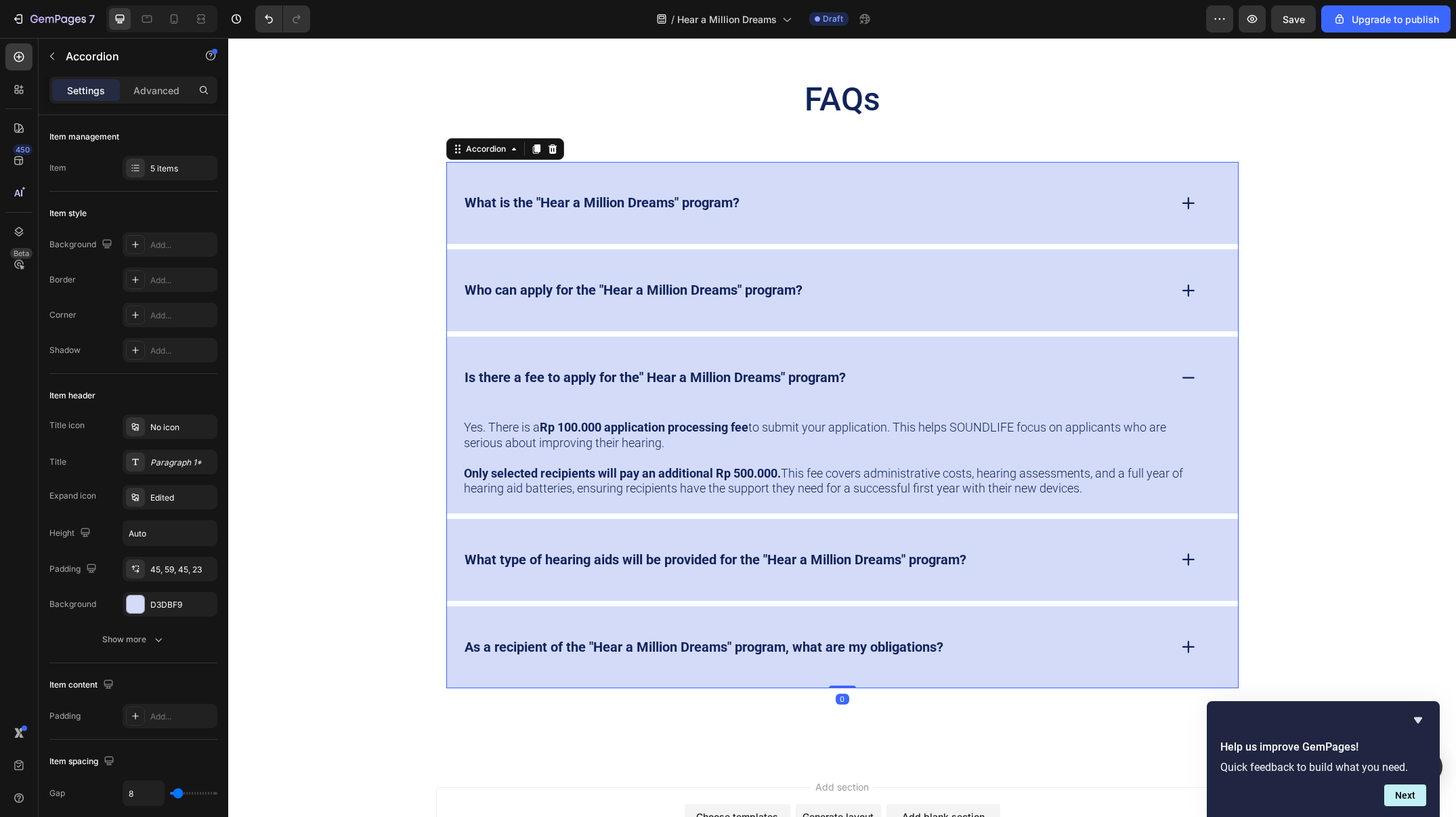
click at [958, 375] on div "Is there a fee to apply for the" Hear a Million Dreams" program?" at bounding box center [815, 377] width 706 height 21
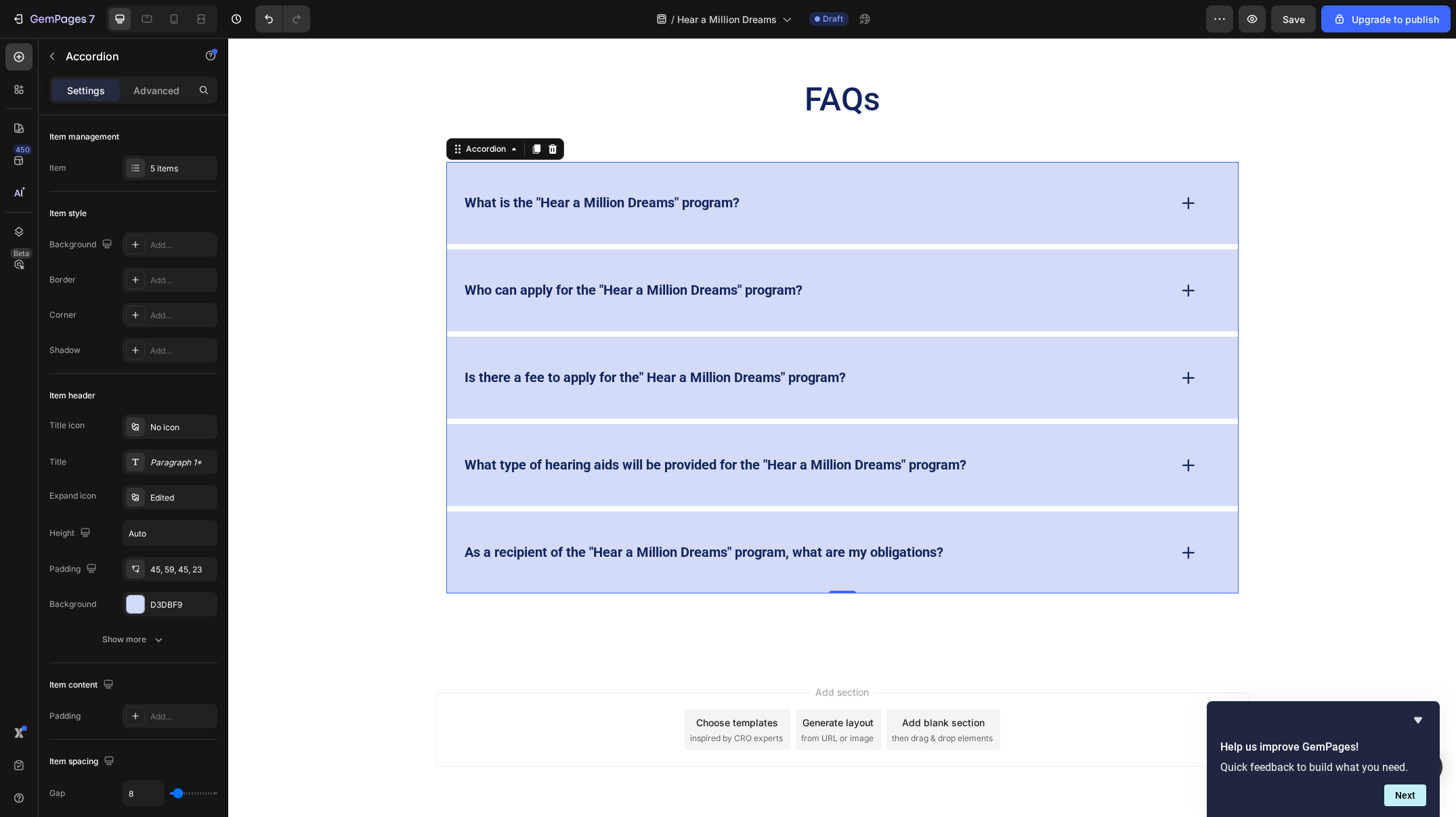
click at [1076, 552] on div "As a recipient of the "Hear a Million Dreams" program, what are my obligations?" at bounding box center [815, 552] width 706 height 21
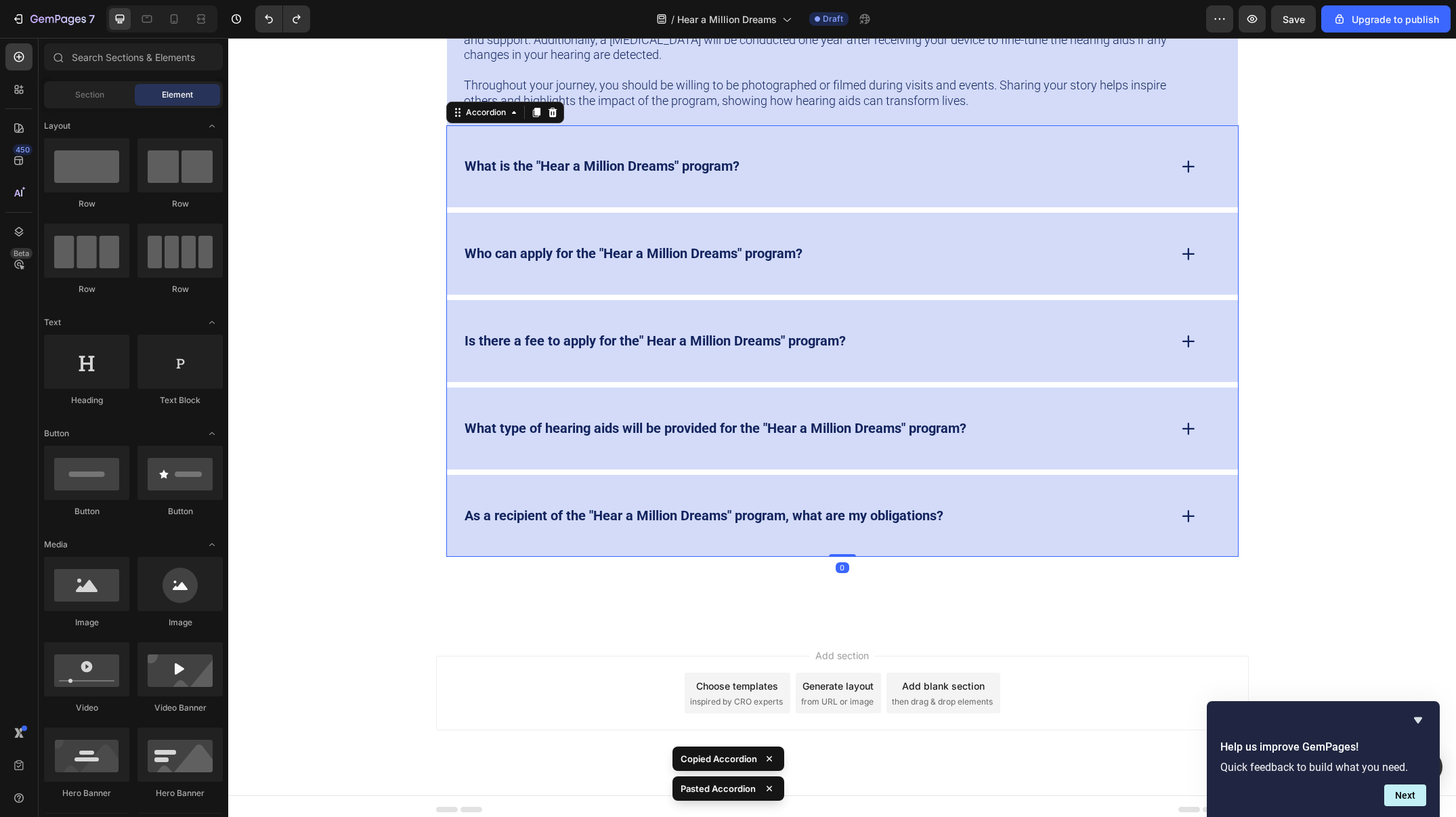
scroll to position [4479, 0]
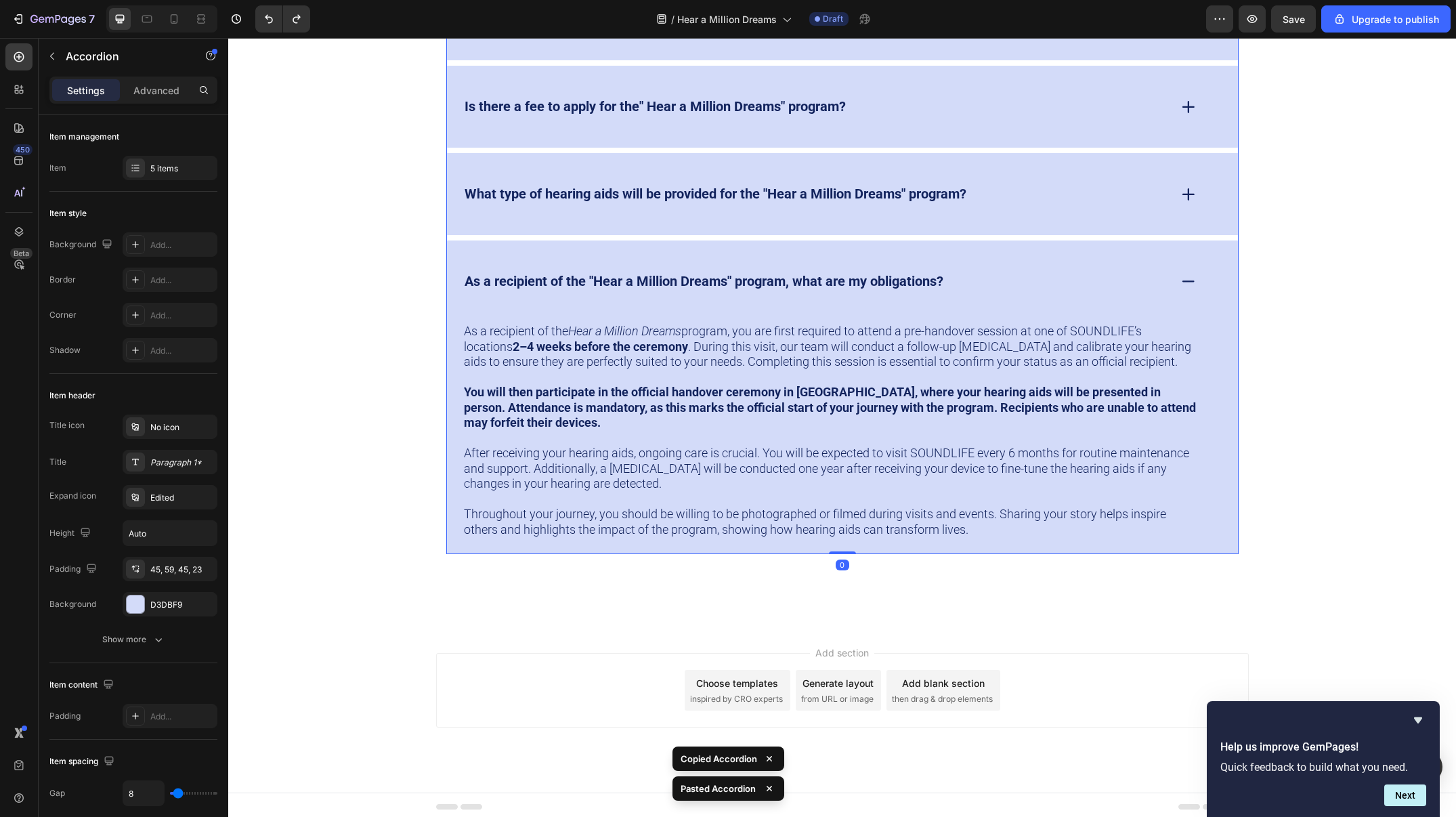
click at [1005, 257] on div "As a recipient of the "Hear a Million Dreams" program, what are my obligations?" at bounding box center [842, 281] width 791 height 82
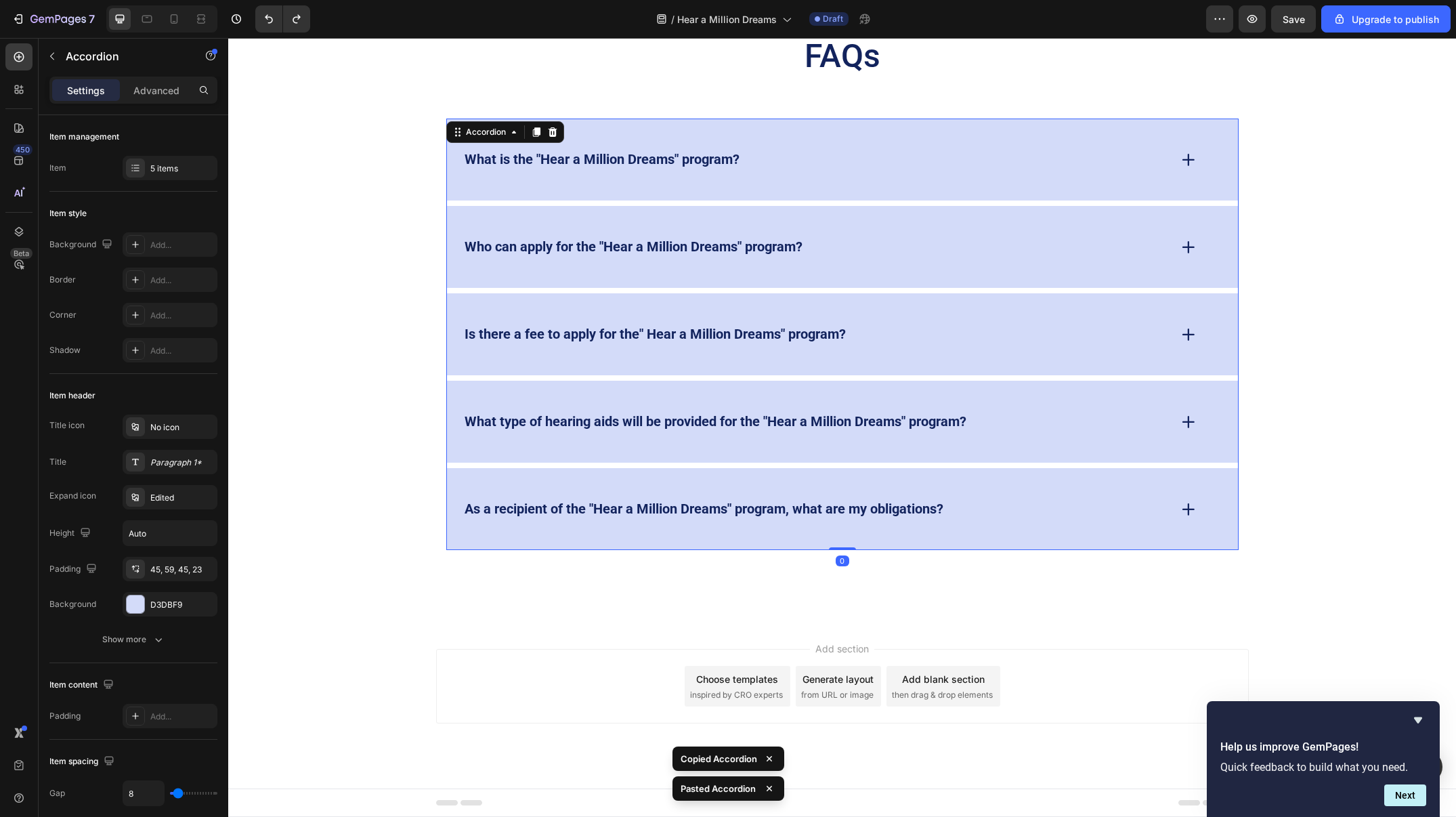
scroll to position [4247, 0]
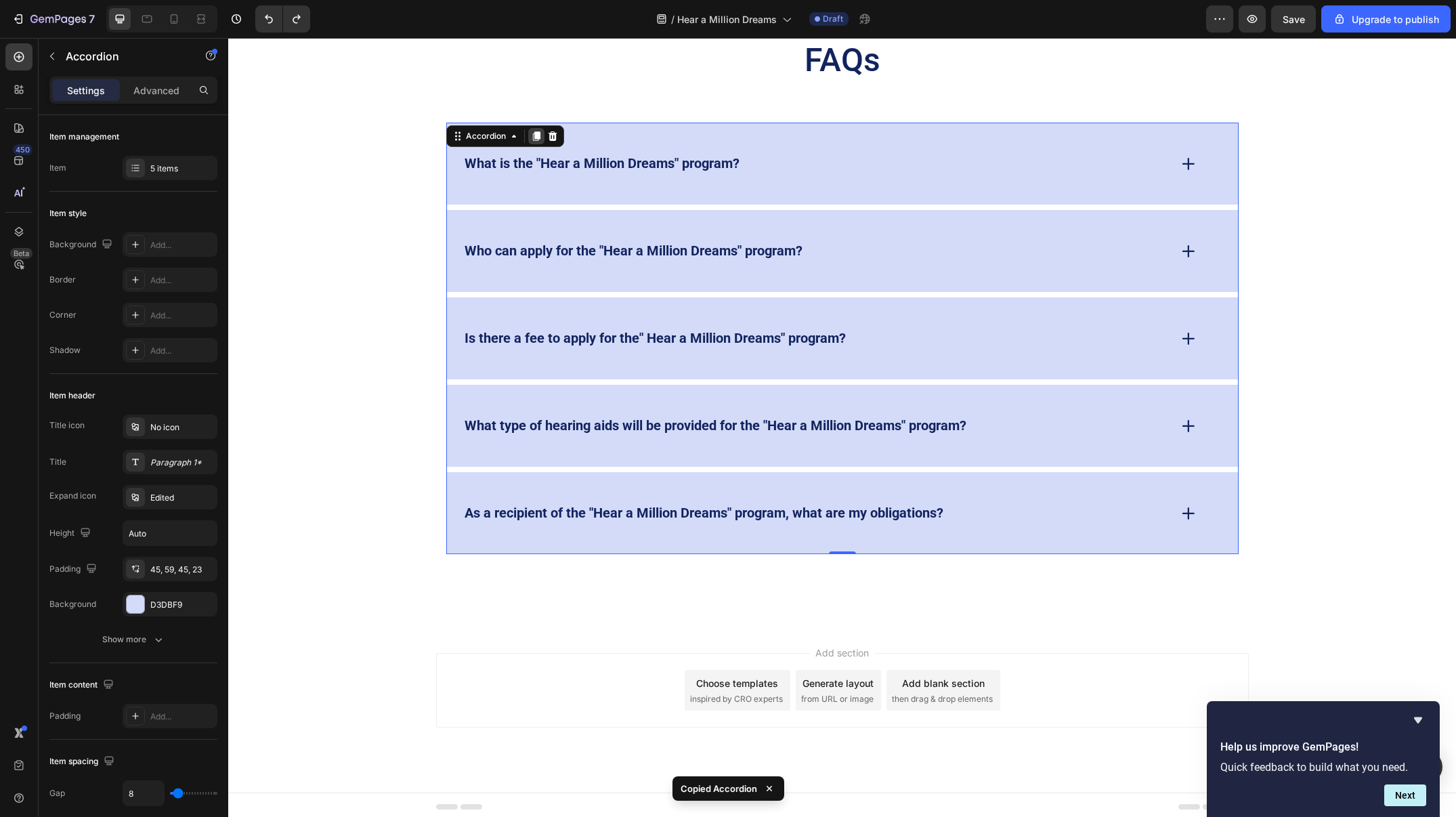
click at [539, 133] on icon at bounding box center [536, 136] width 7 height 9
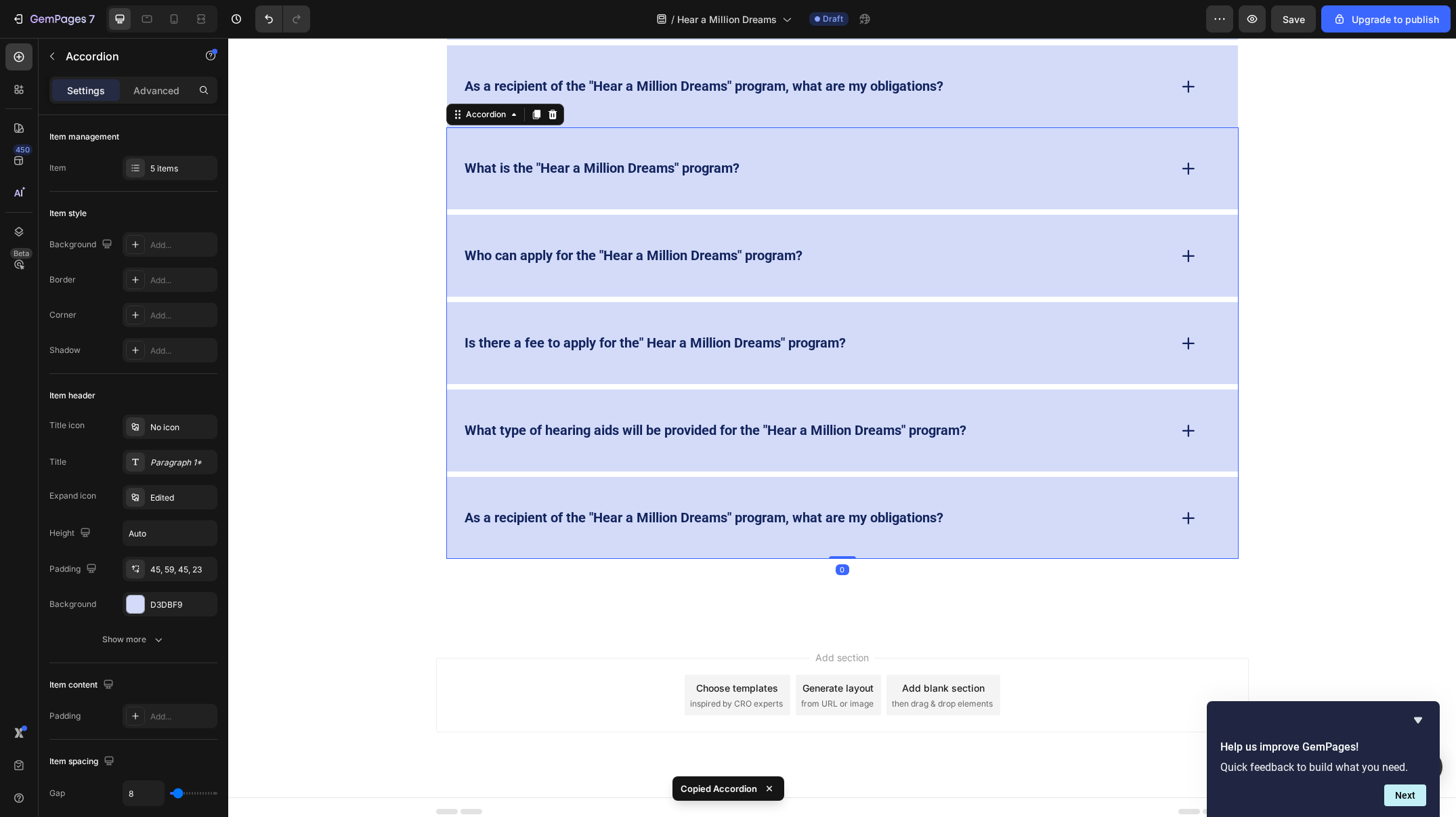
scroll to position [4675, 0]
click at [825, 166] on div "What is the "Hear a Million Dreams" program?" at bounding box center [815, 166] width 706 height 21
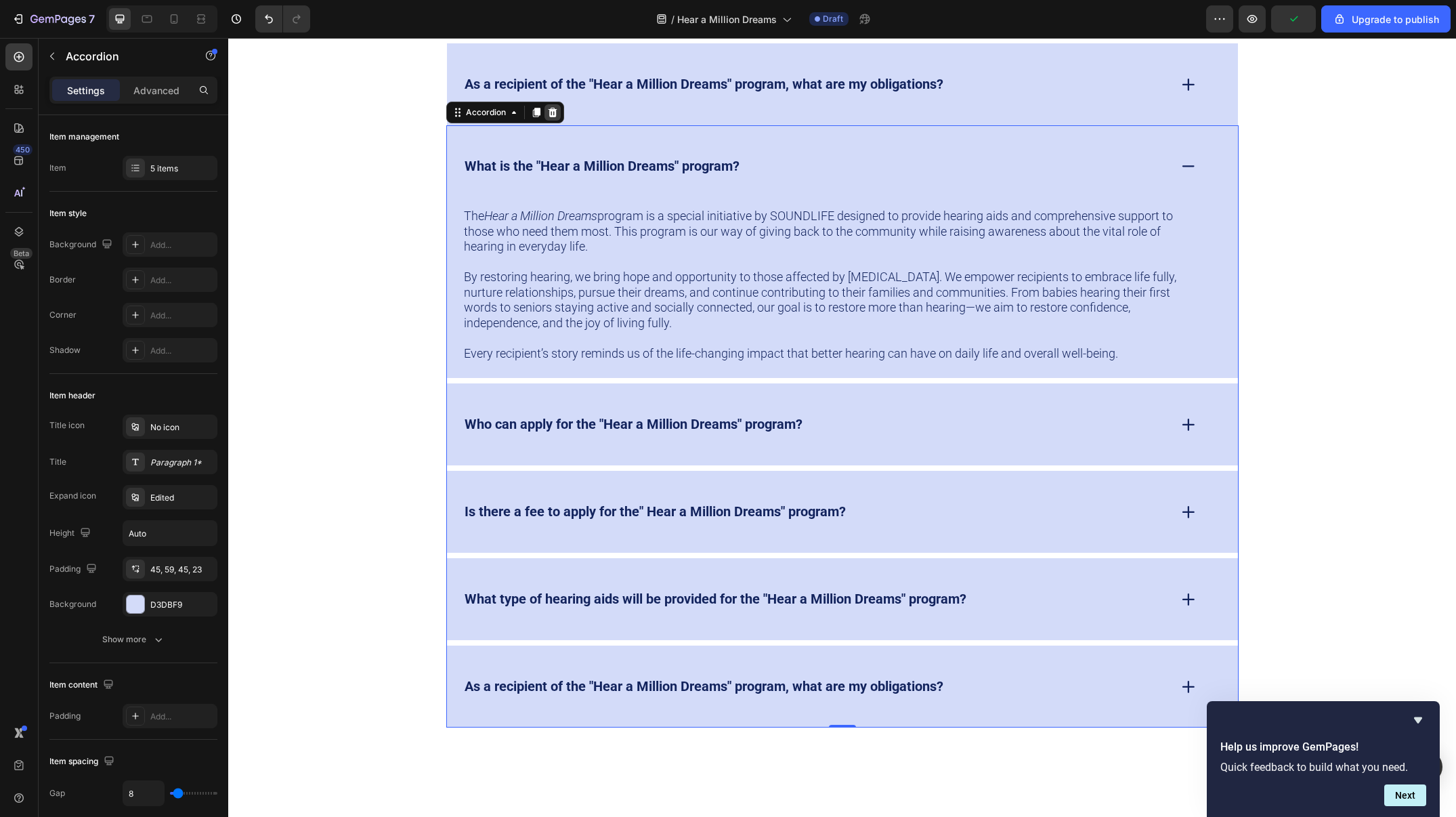
click at [552, 107] on icon at bounding box center [552, 113] width 11 height 11
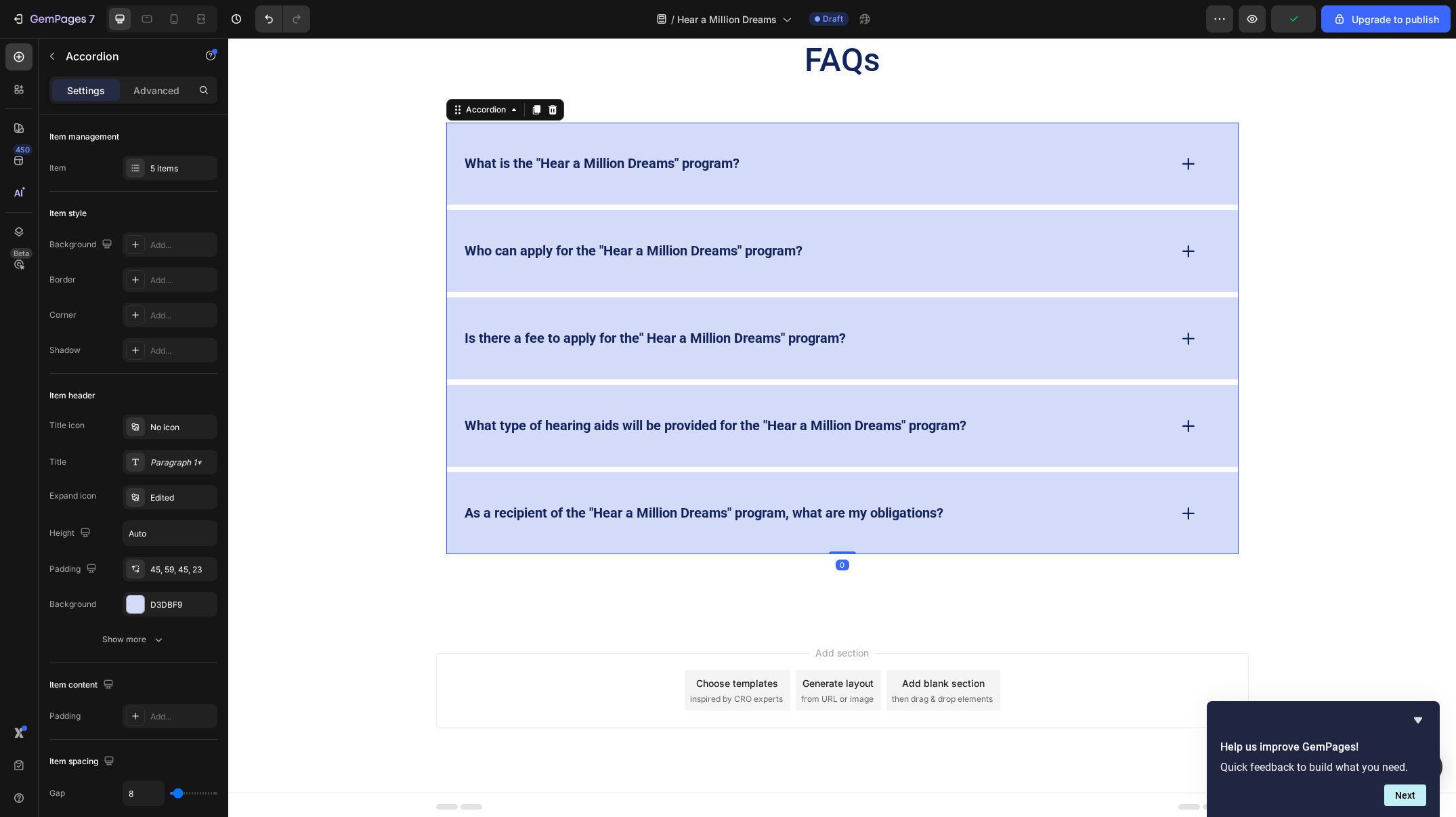
click at [1031, 486] on div "As a recipient of the "Hear a Million Dreams" program, what are my obligations?" at bounding box center [842, 513] width 791 height 82
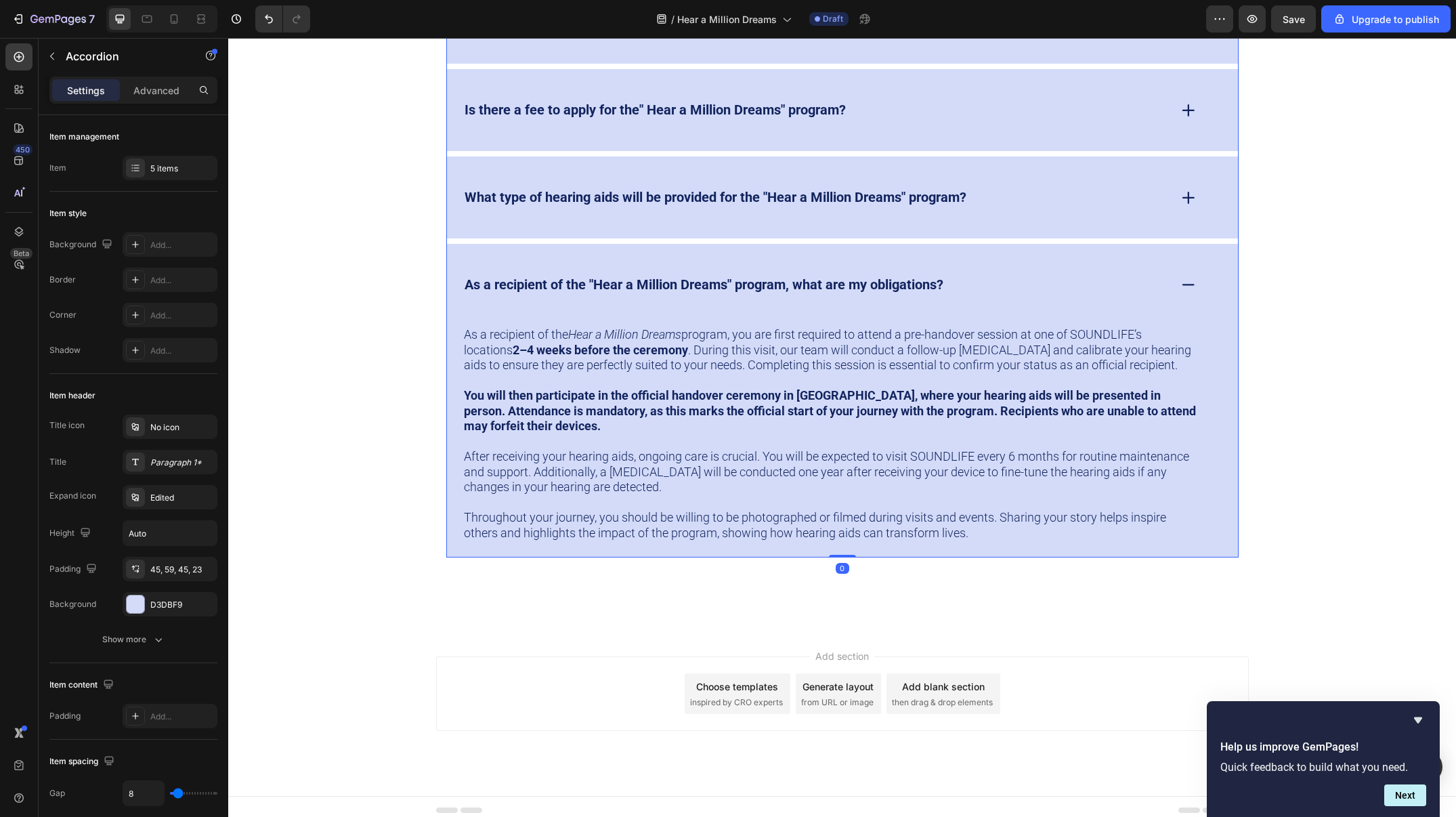
scroll to position [4479, 0]
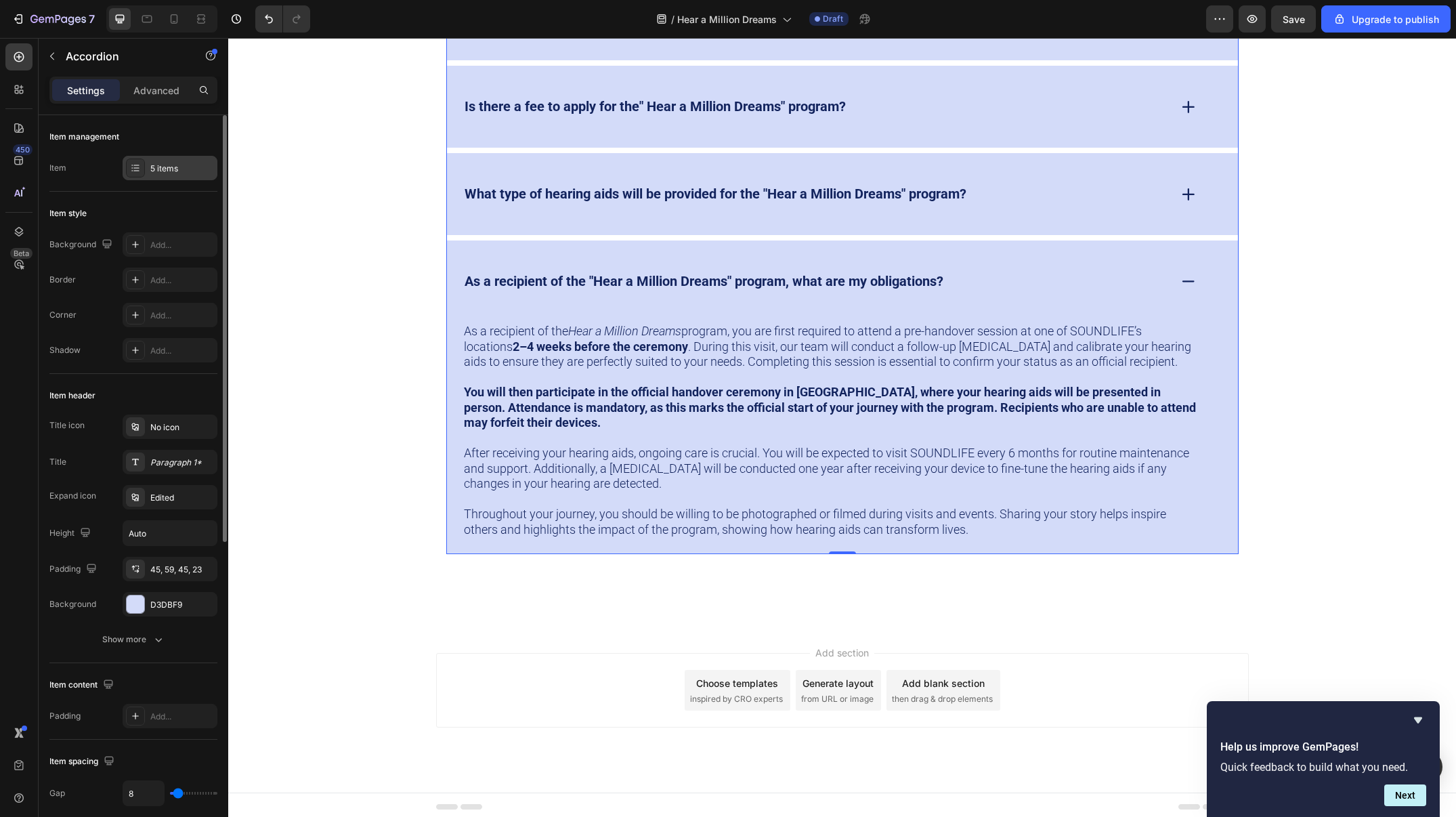
click at [186, 169] on div "5 items" at bounding box center [182, 168] width 64 height 12
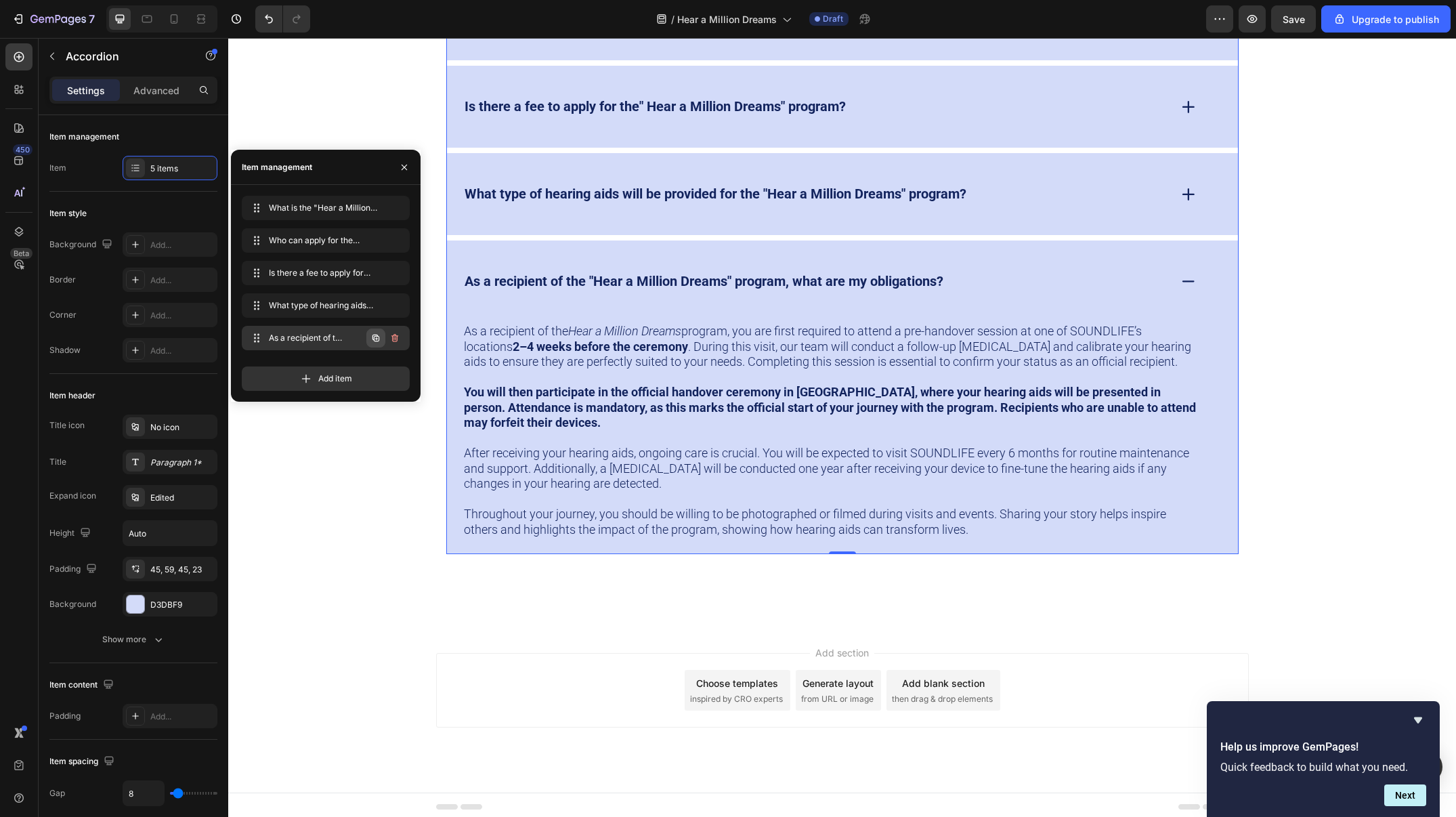
click at [379, 338] on icon "button" at bounding box center [375, 338] width 6 height 6
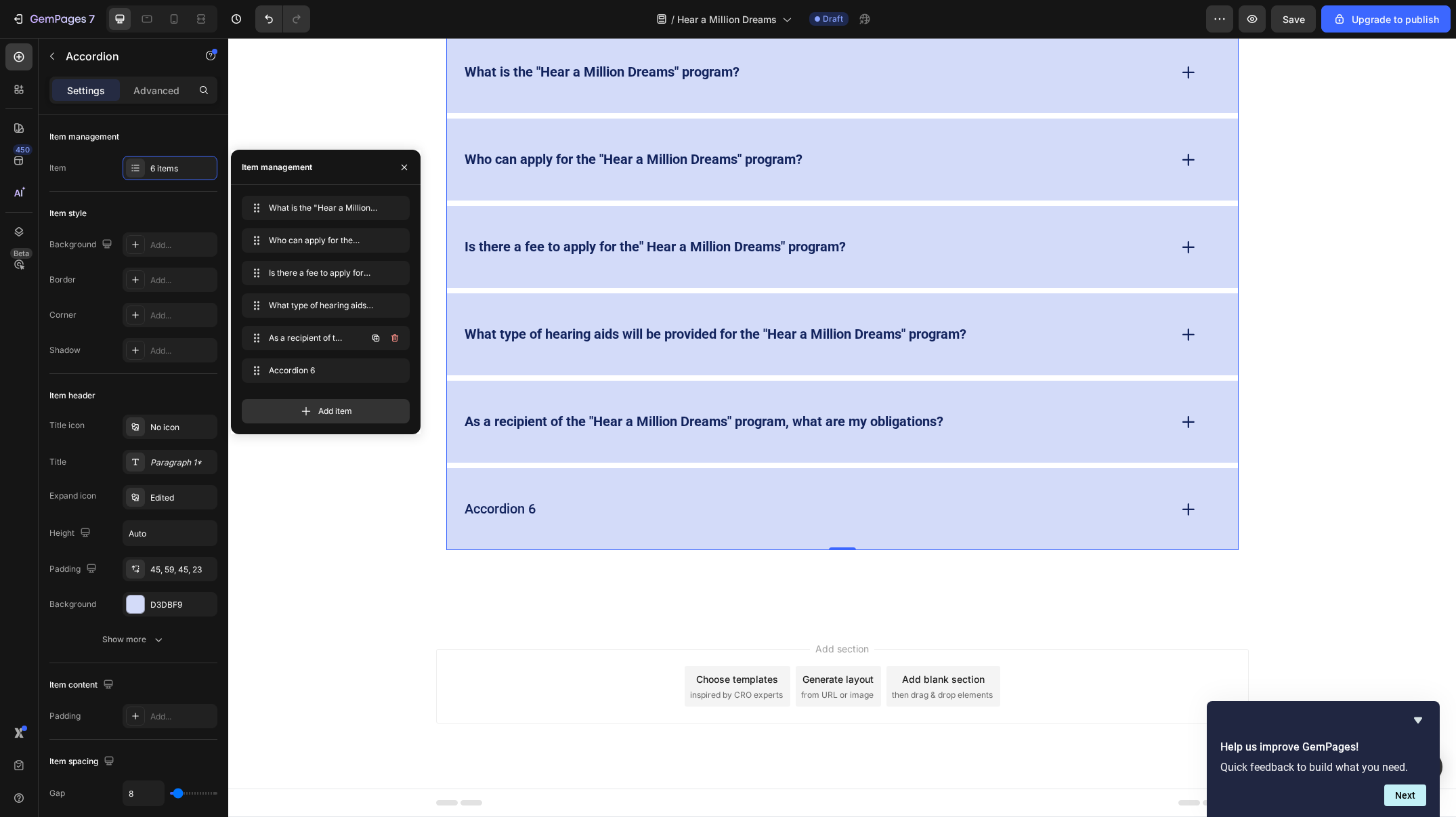
scroll to position [4334, 0]
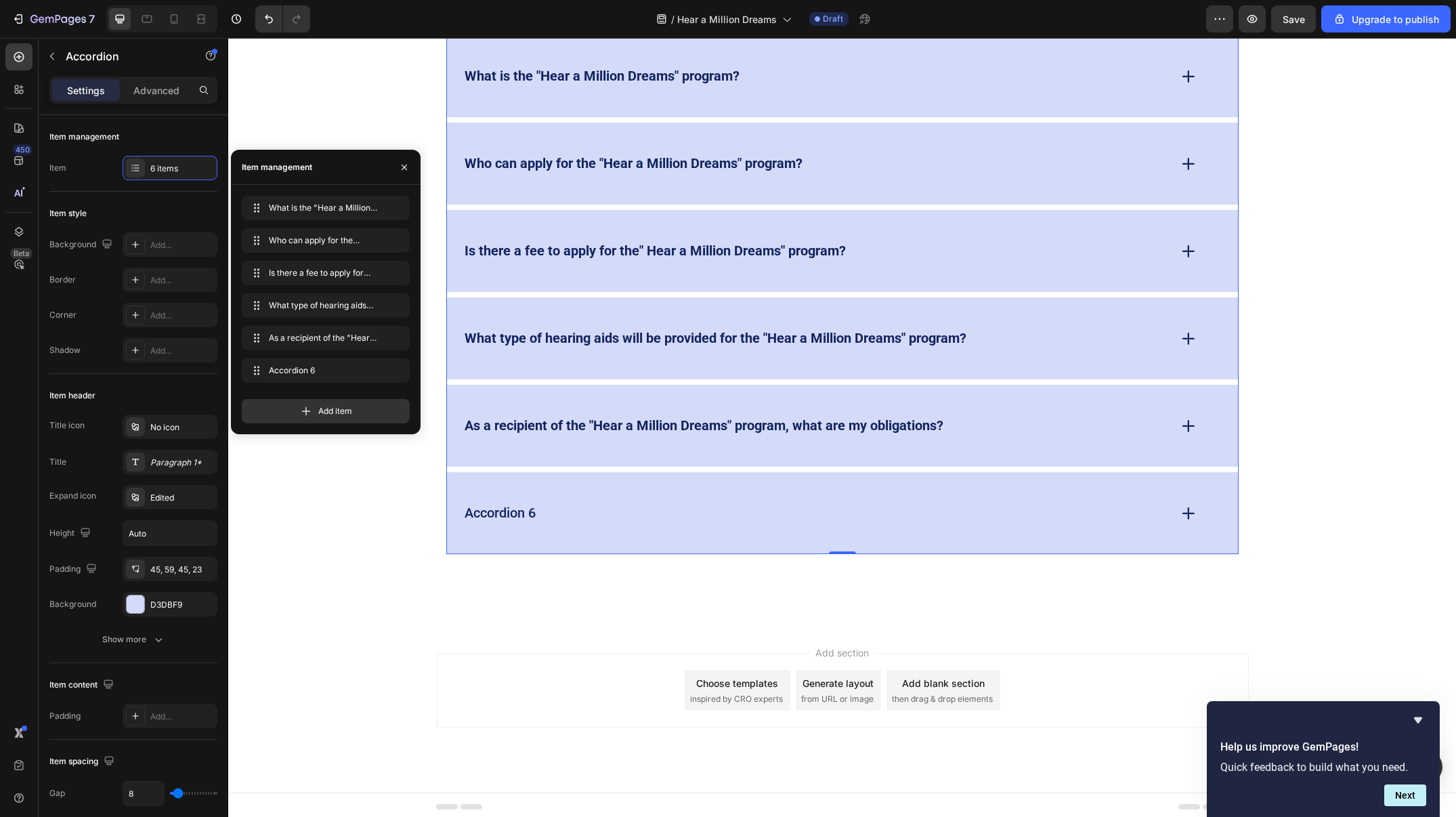
click at [516, 510] on div "Accordion 6" at bounding box center [500, 512] width 76 height 21
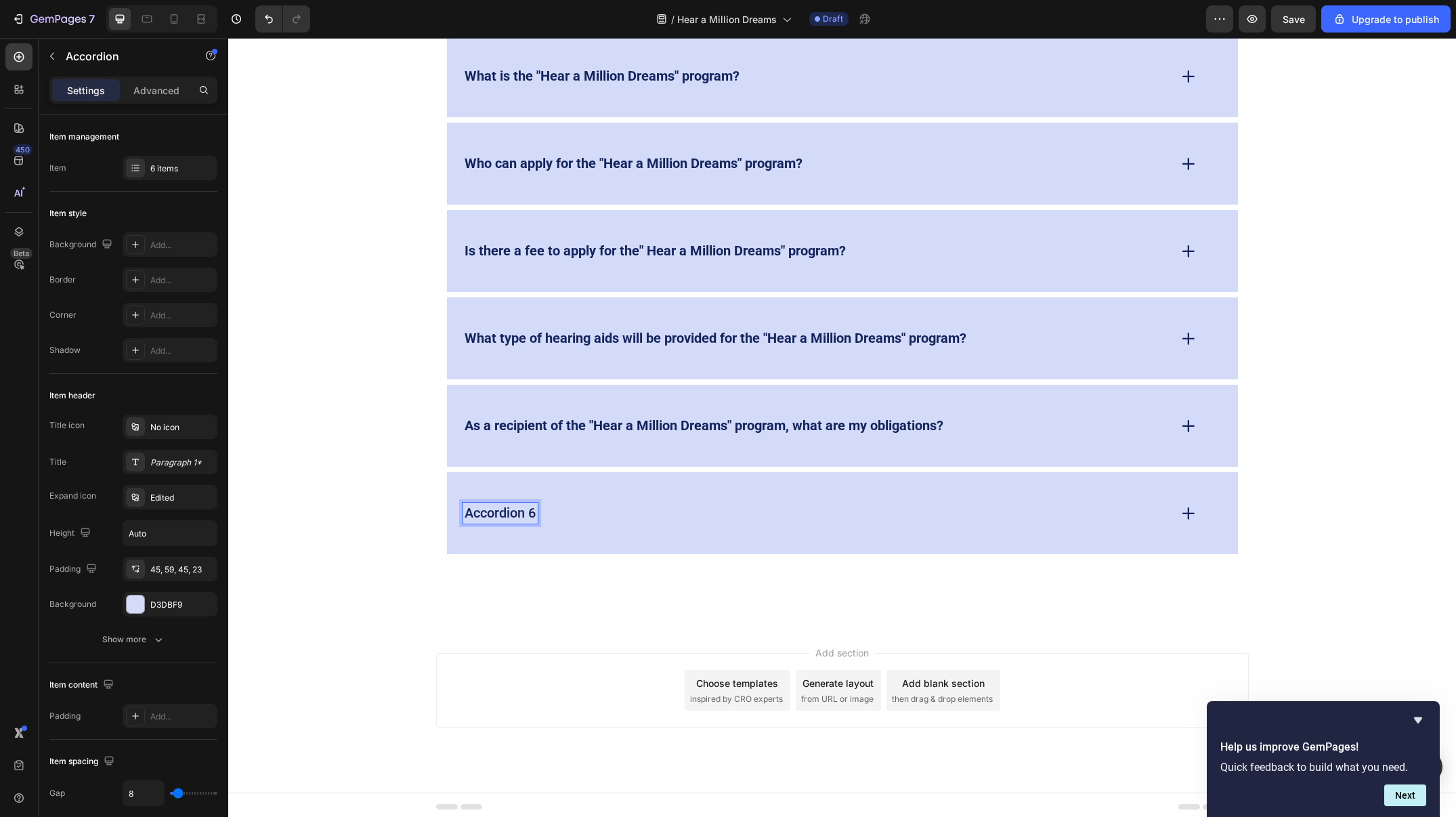
click at [516, 510] on p "Accordion 6" at bounding box center [500, 513] width 71 height 17
click at [1027, 512] on div "How many people can benefit from the Hear a Million Dreams program?" at bounding box center [815, 512] width 706 height 21
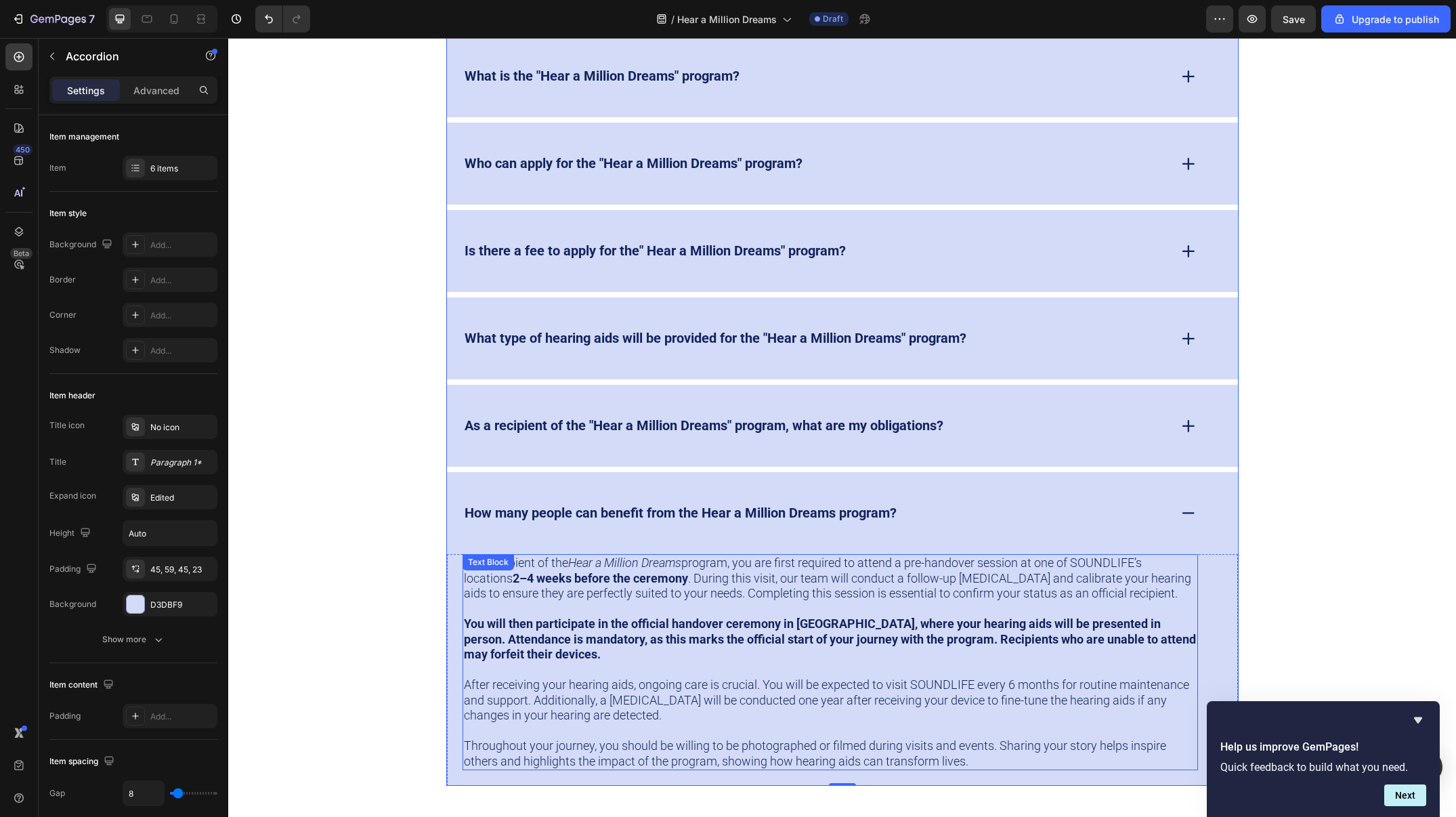
click at [905, 574] on p "As a recipient of the Hear a Million Dreams program, you are first required to …" at bounding box center [830, 578] width 733 height 46
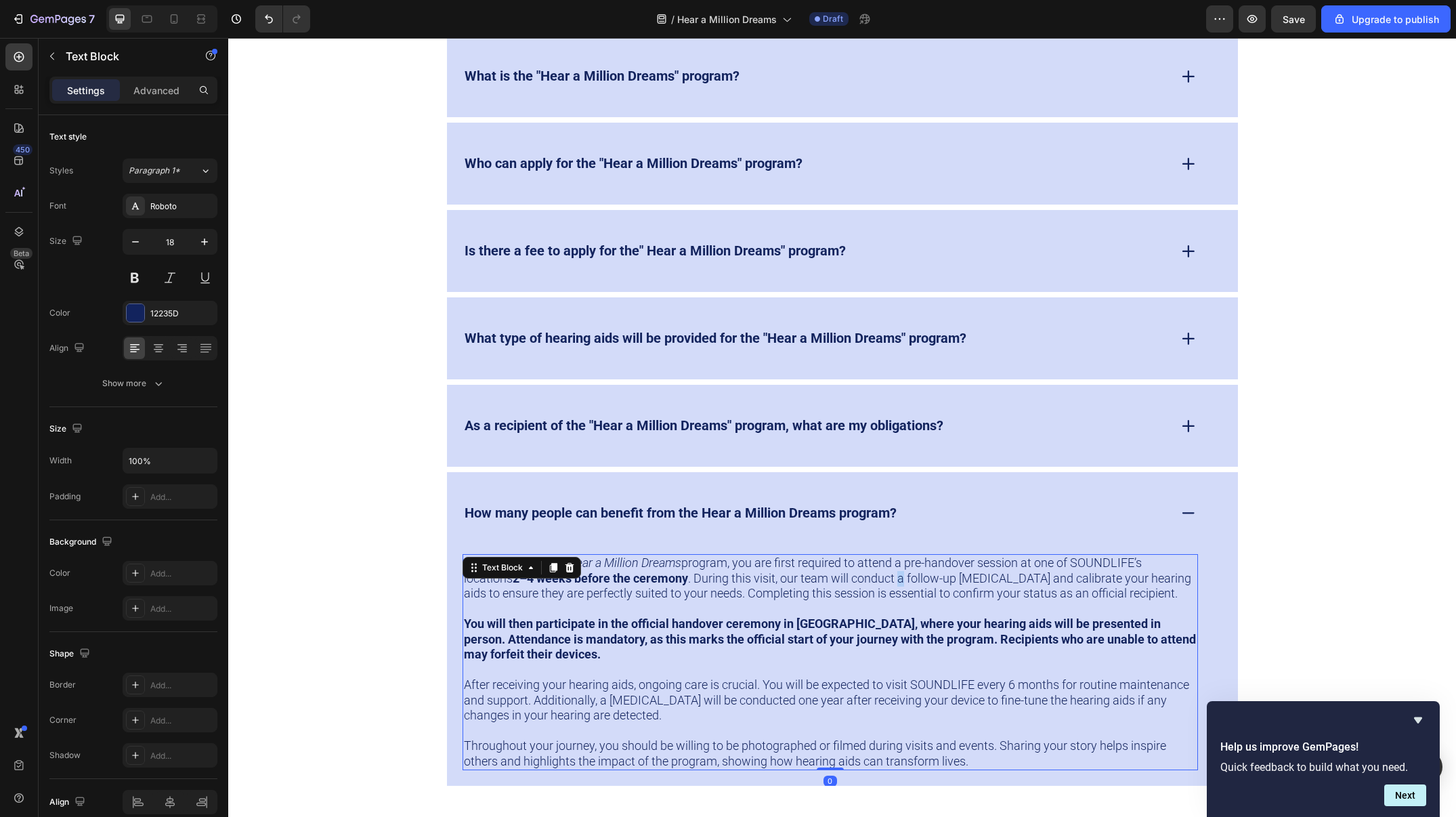
click at [905, 574] on p "As a recipient of the Hear a Million Dreams program, you are first required to …" at bounding box center [830, 578] width 733 height 46
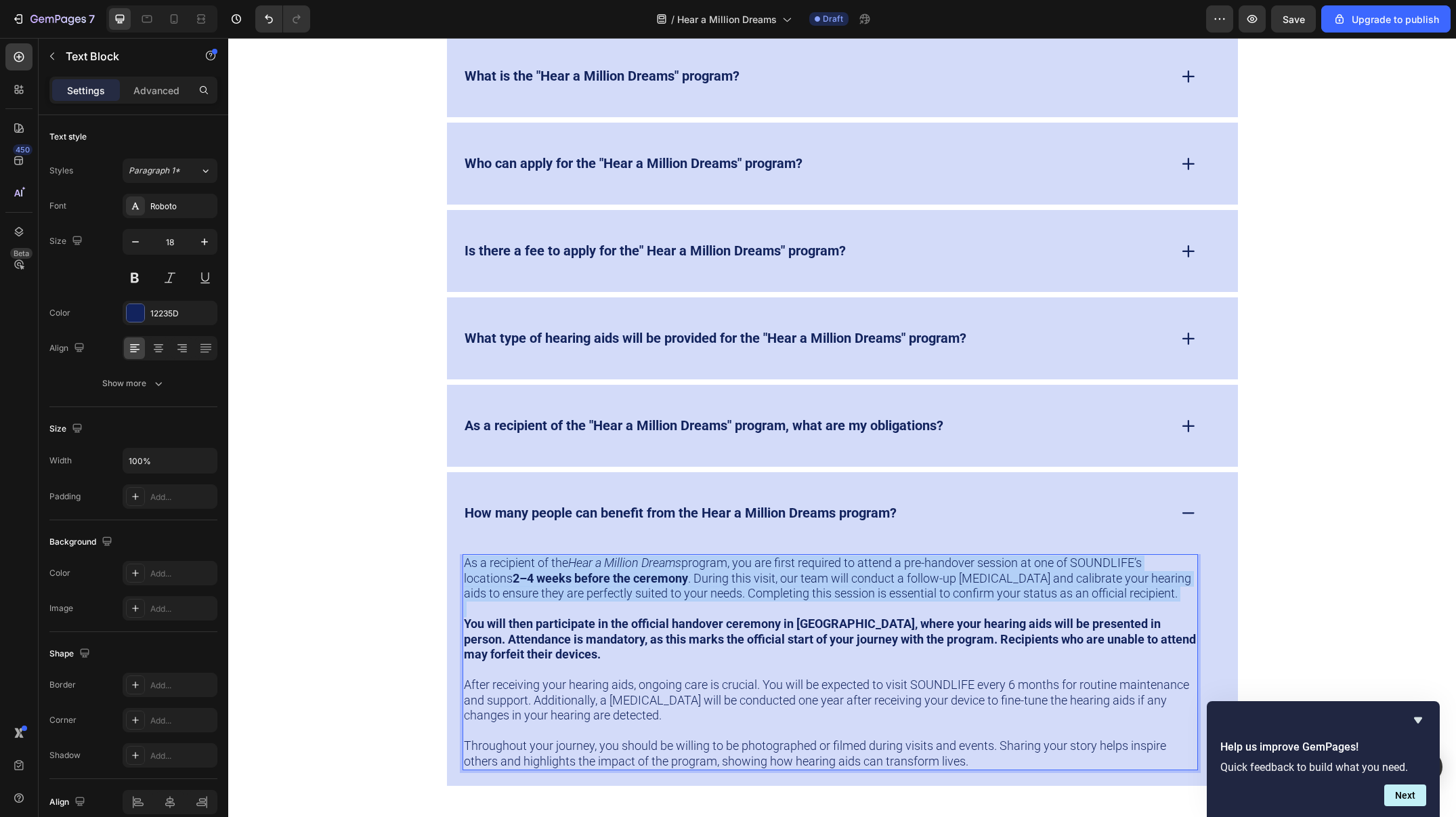
click at [905, 574] on p "As a recipient of the Hear a Million Dreams program, you are first required to …" at bounding box center [830, 578] width 733 height 46
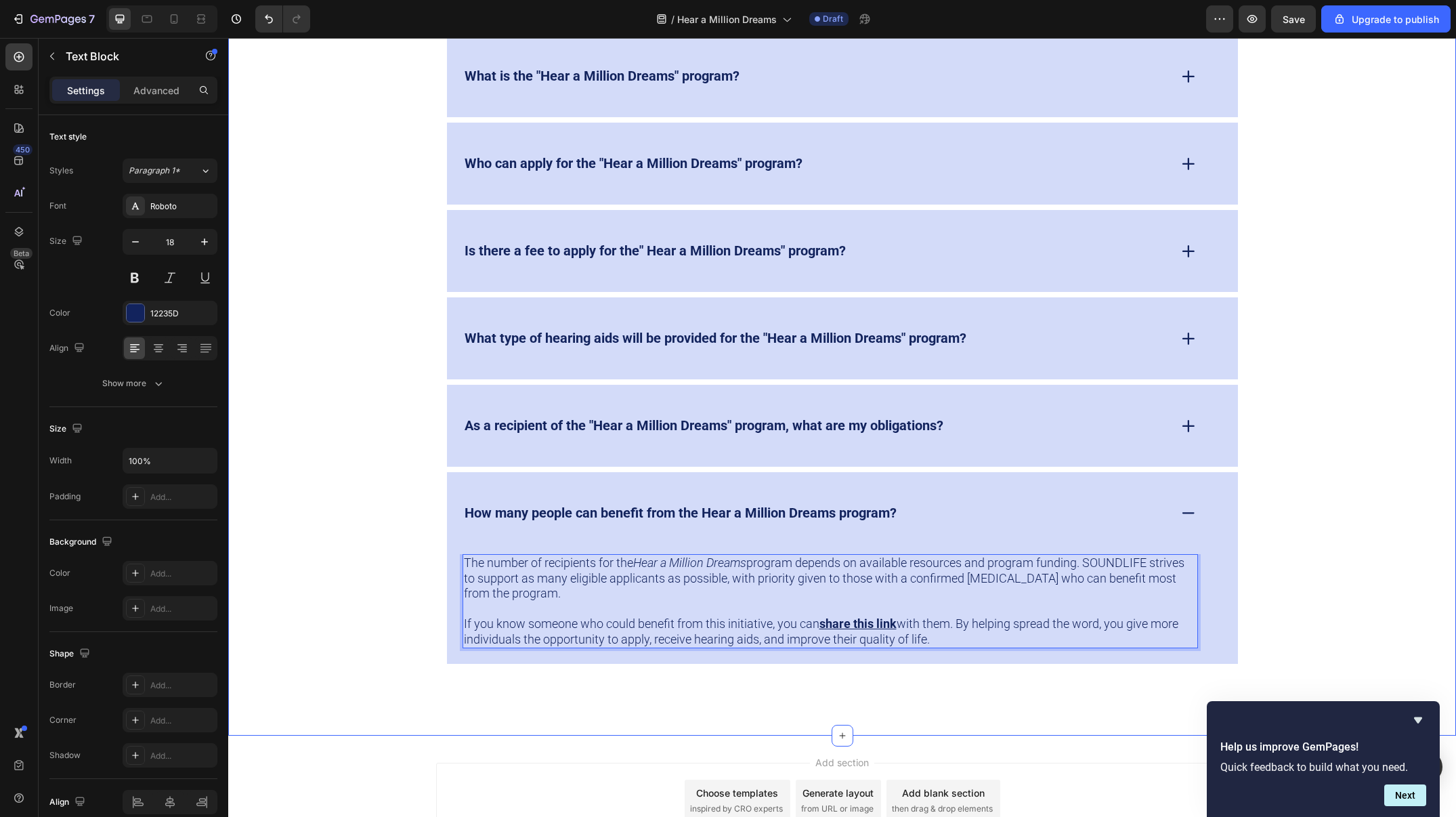
click at [1306, 477] on div "FAQs Heading What is the "Hear a Million Dreams" program? Who can apply for the…" at bounding box center [843, 307] width 1201 height 712
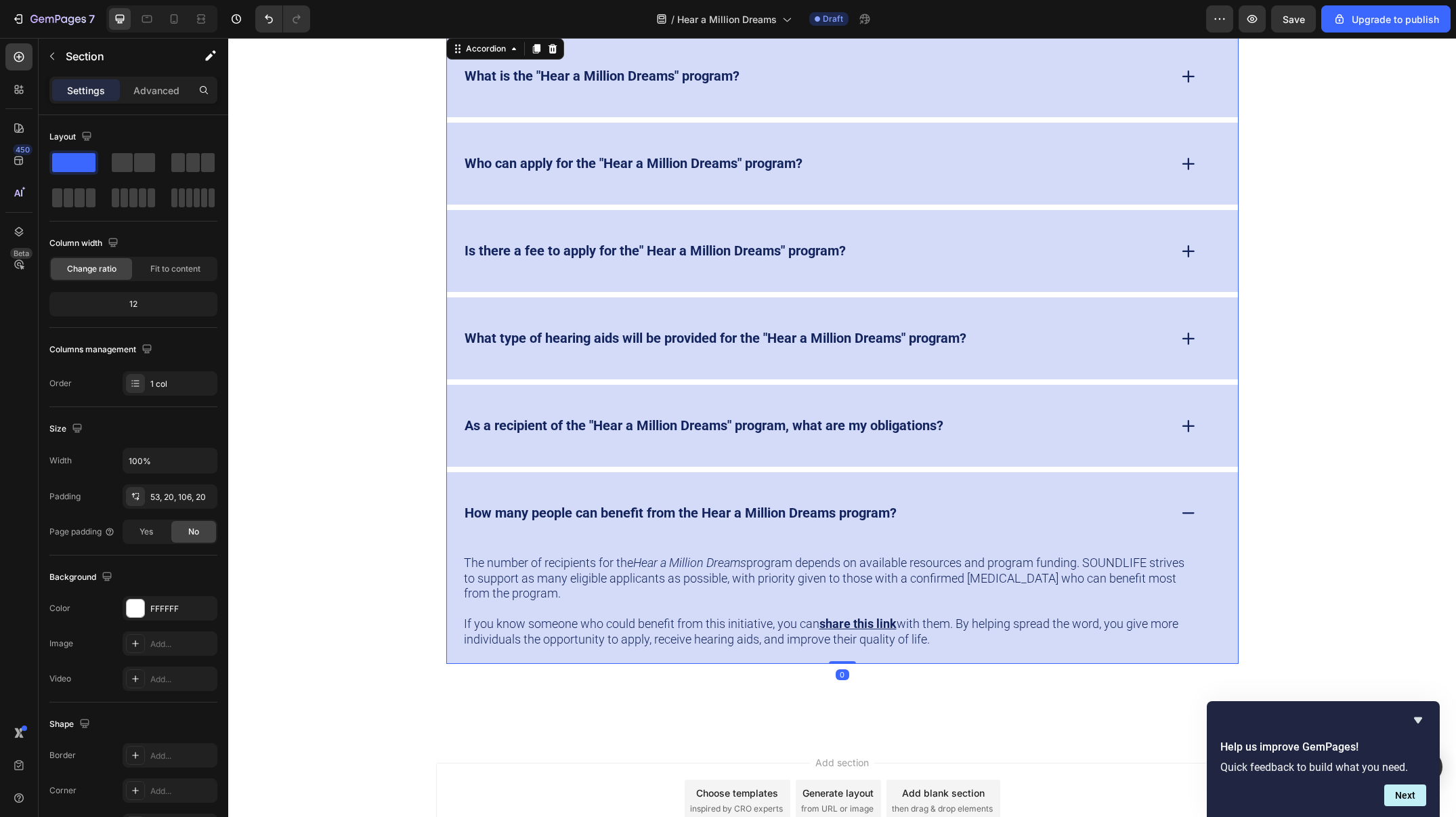
click at [1077, 421] on div "As a recipient of the "Hear a Million Dreams" program, what are my obligations?" at bounding box center [815, 425] width 706 height 21
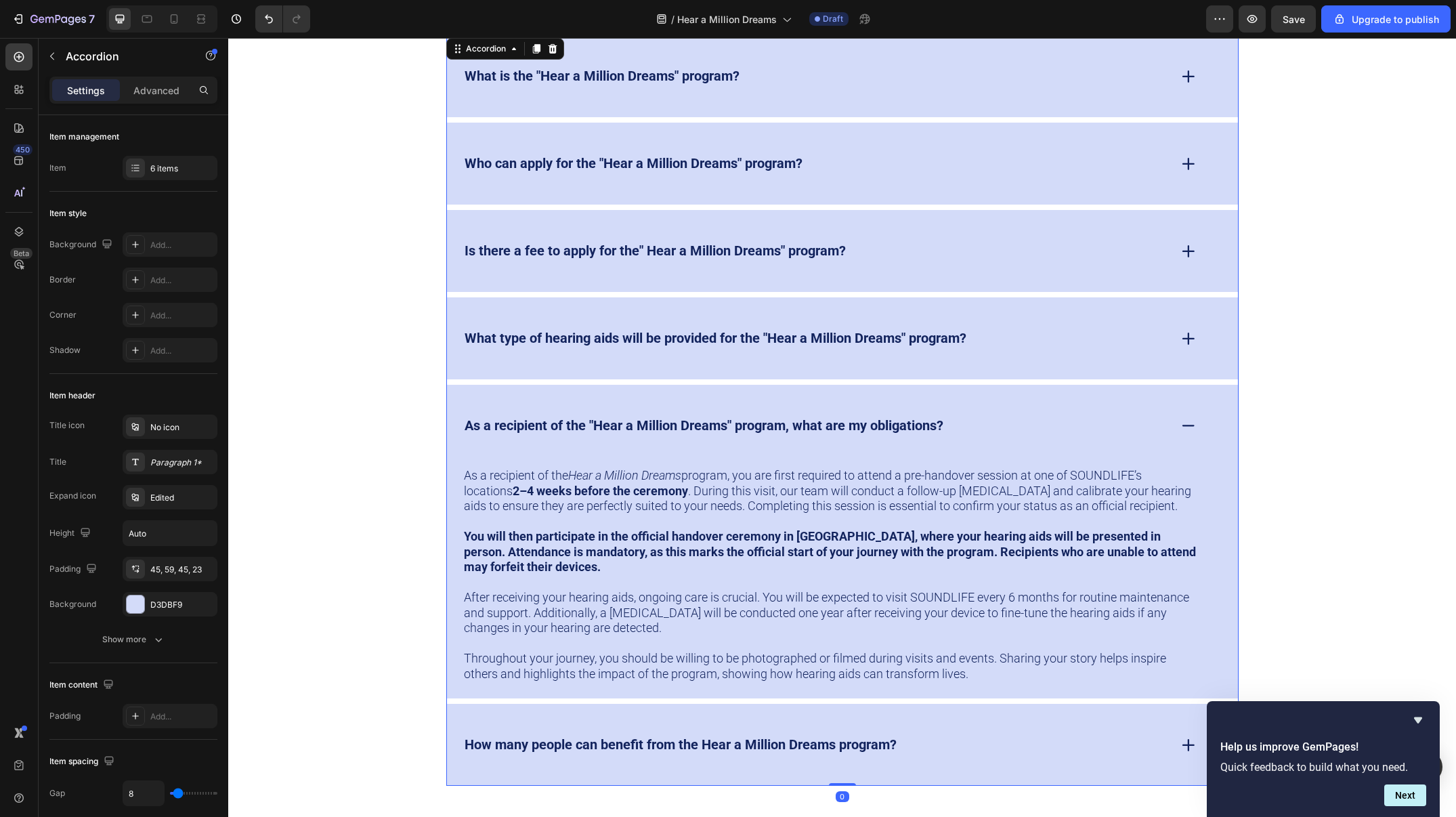
click at [1077, 421] on div "As a recipient of the "Hear a Million Dreams" program, what are my obligations?" at bounding box center [815, 425] width 706 height 21
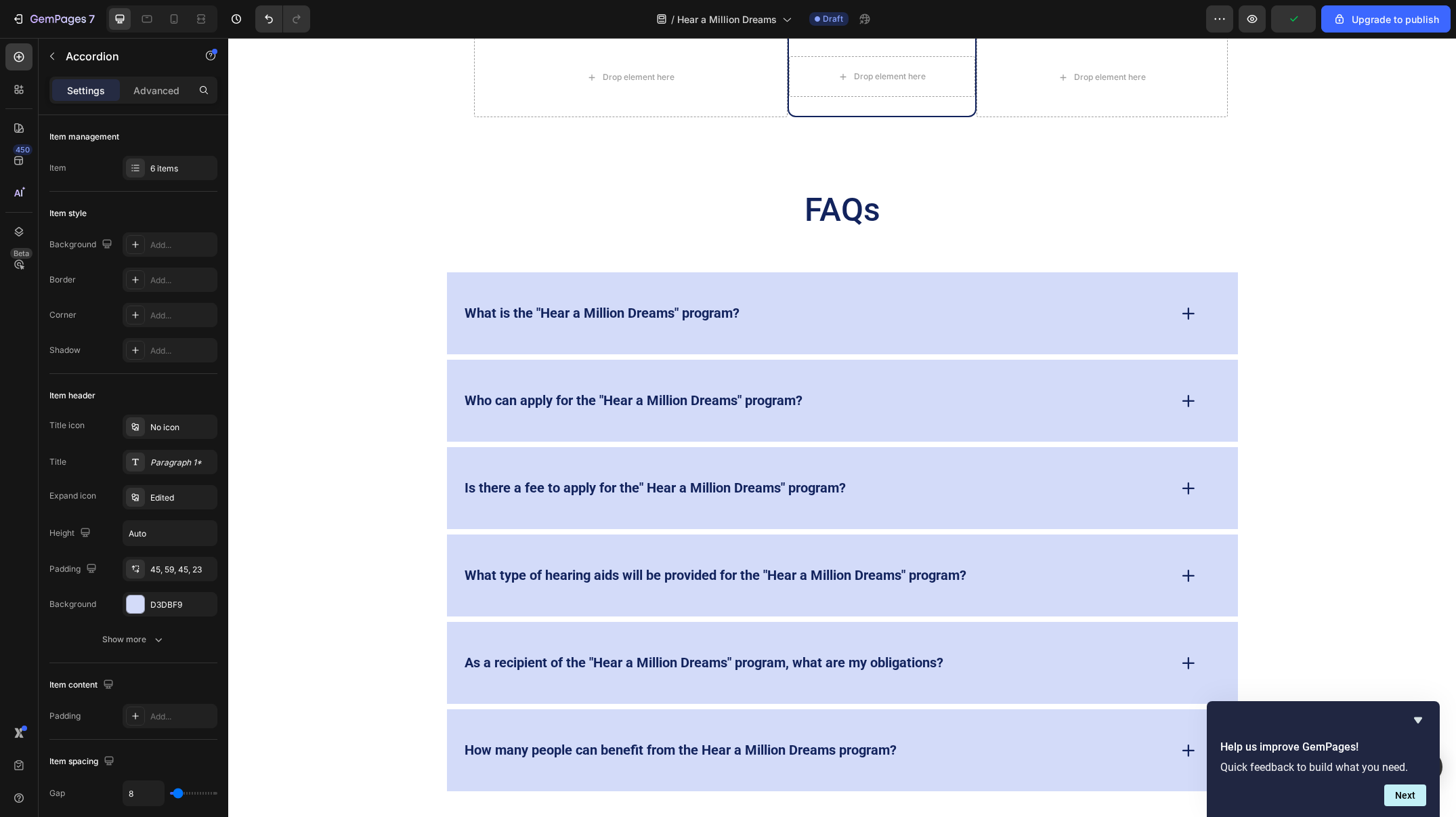
scroll to position [4174, 0]
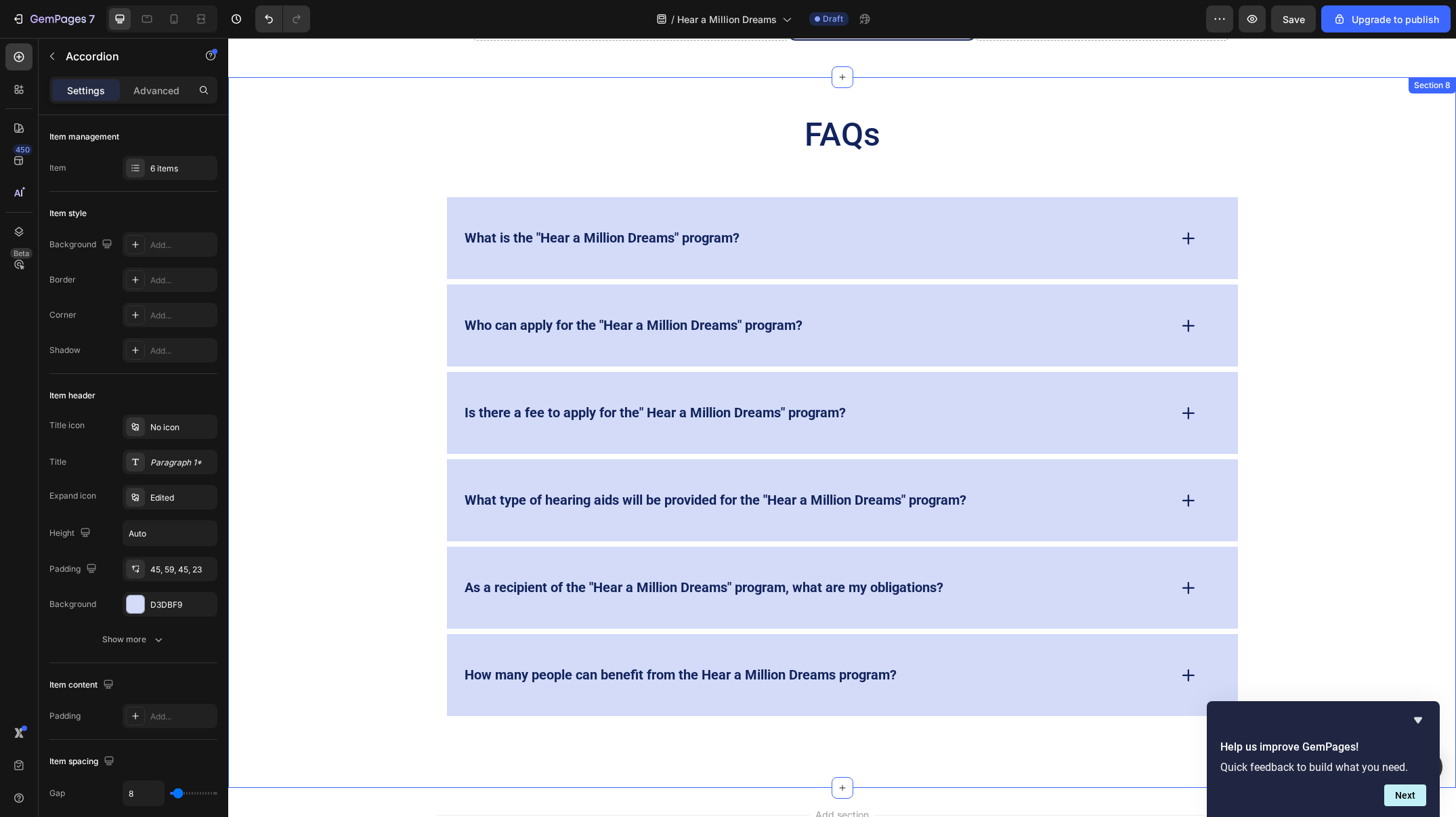
click at [960, 84] on div "FAQs Heading What is the "Hear a Million Dreams" program? Who can apply for the…" at bounding box center [843, 432] width 1228 height 711
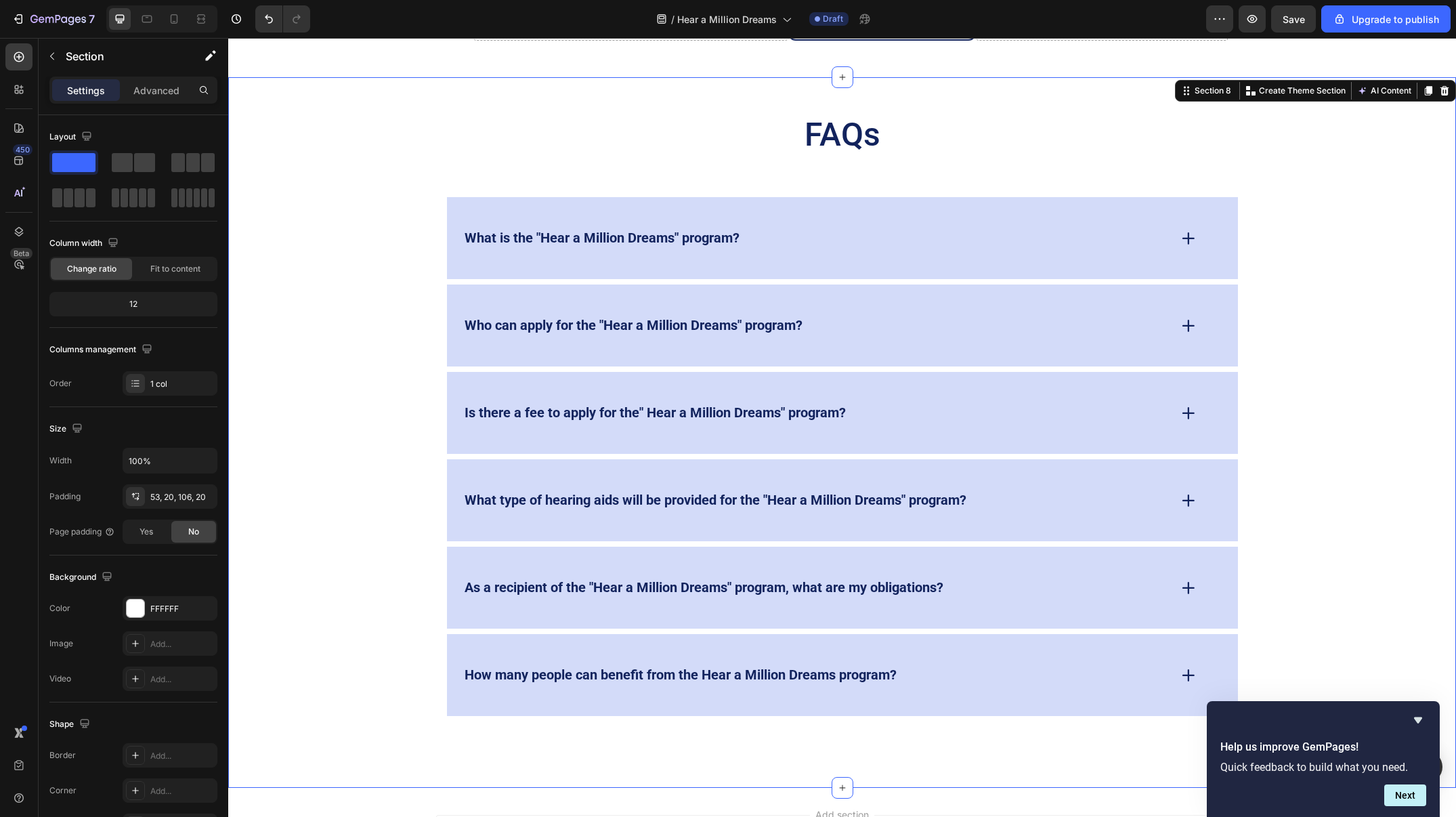
click at [996, 97] on div "FAQs Heading What is the "Hear a Million Dreams" program? Who can apply for the…" at bounding box center [843, 432] width 1228 height 711
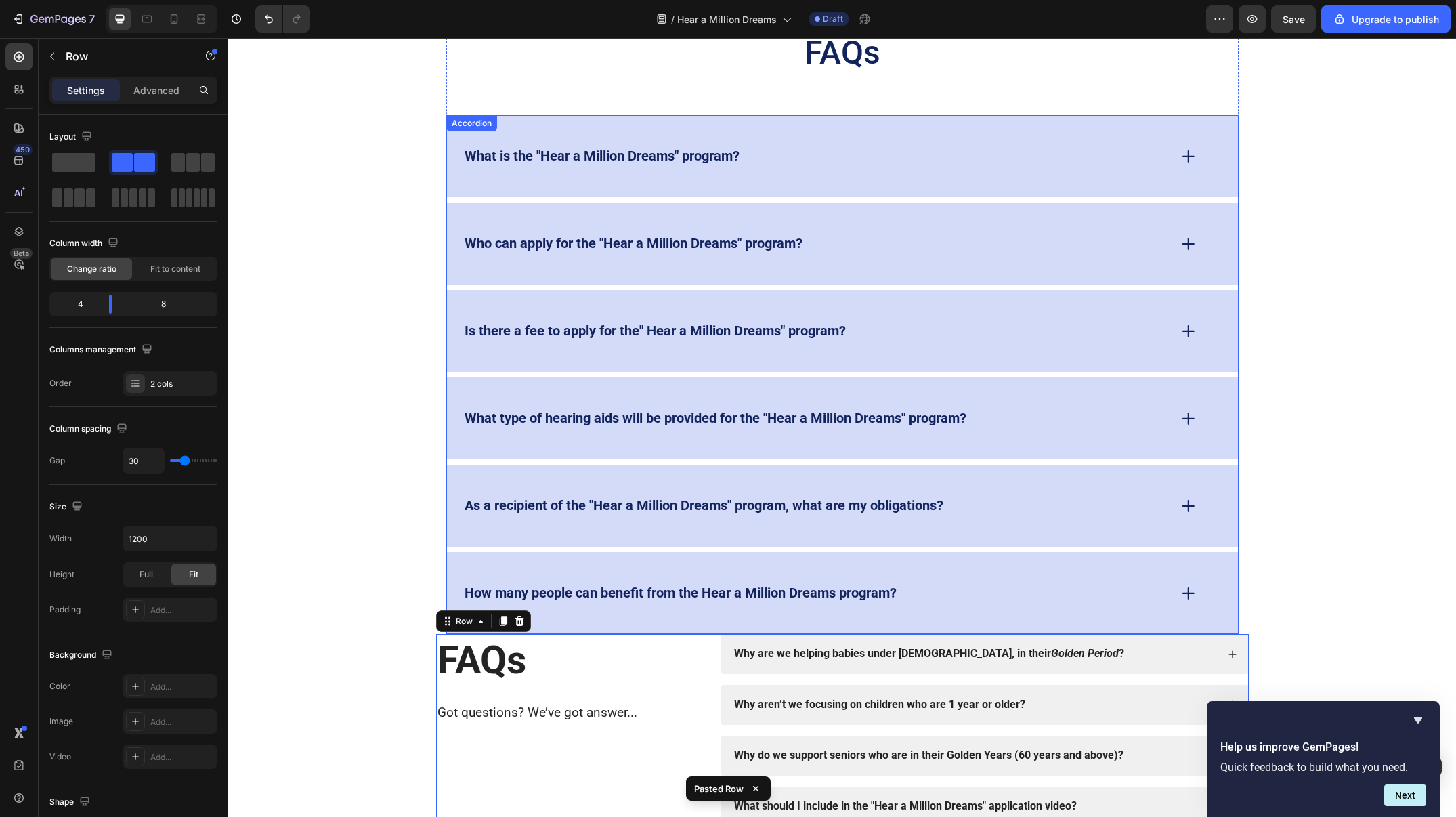
scroll to position [4186, 0]
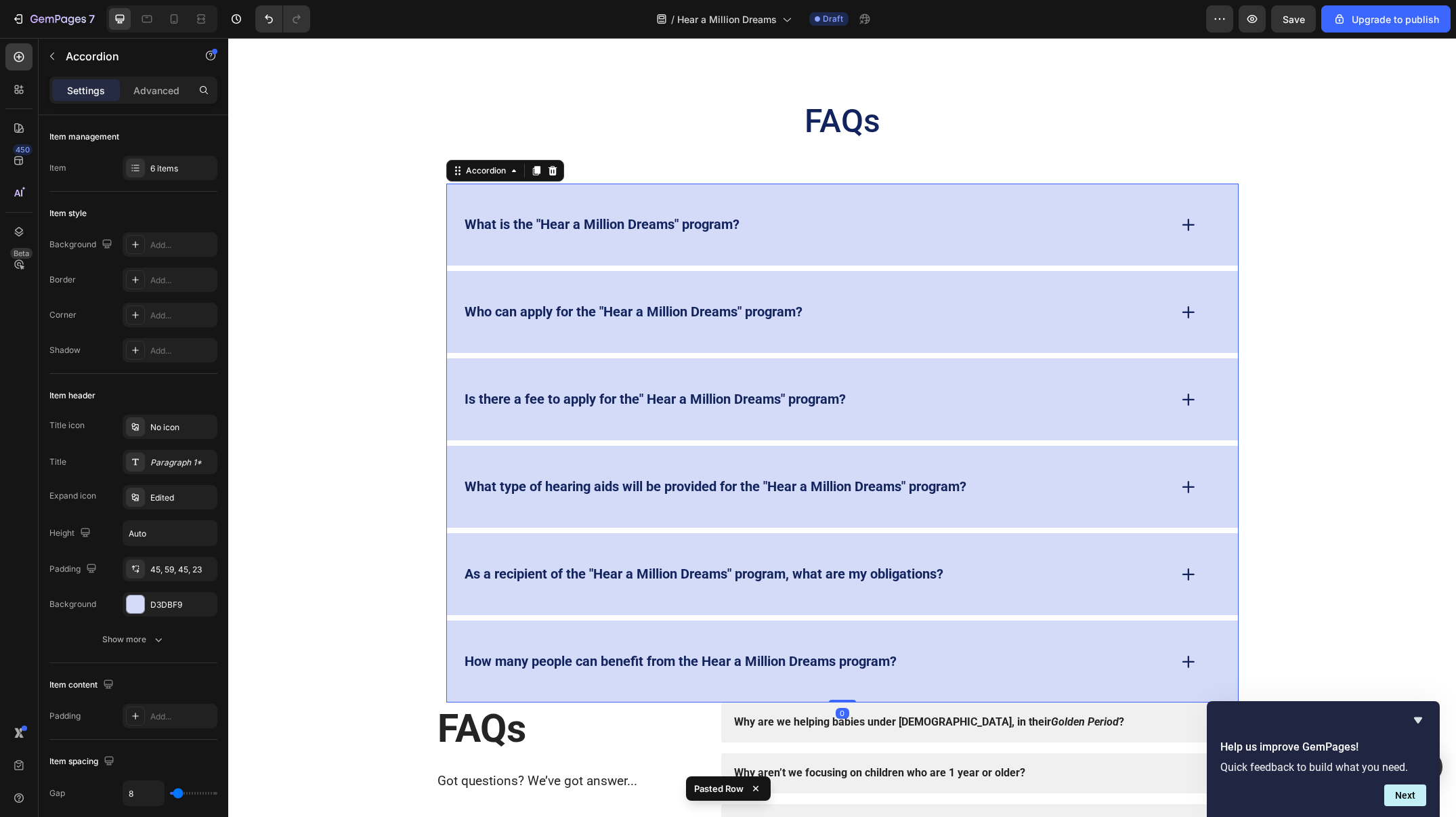
click at [860, 215] on div "What is the "Hear a Million Dreams" program?" at bounding box center [815, 224] width 706 height 21
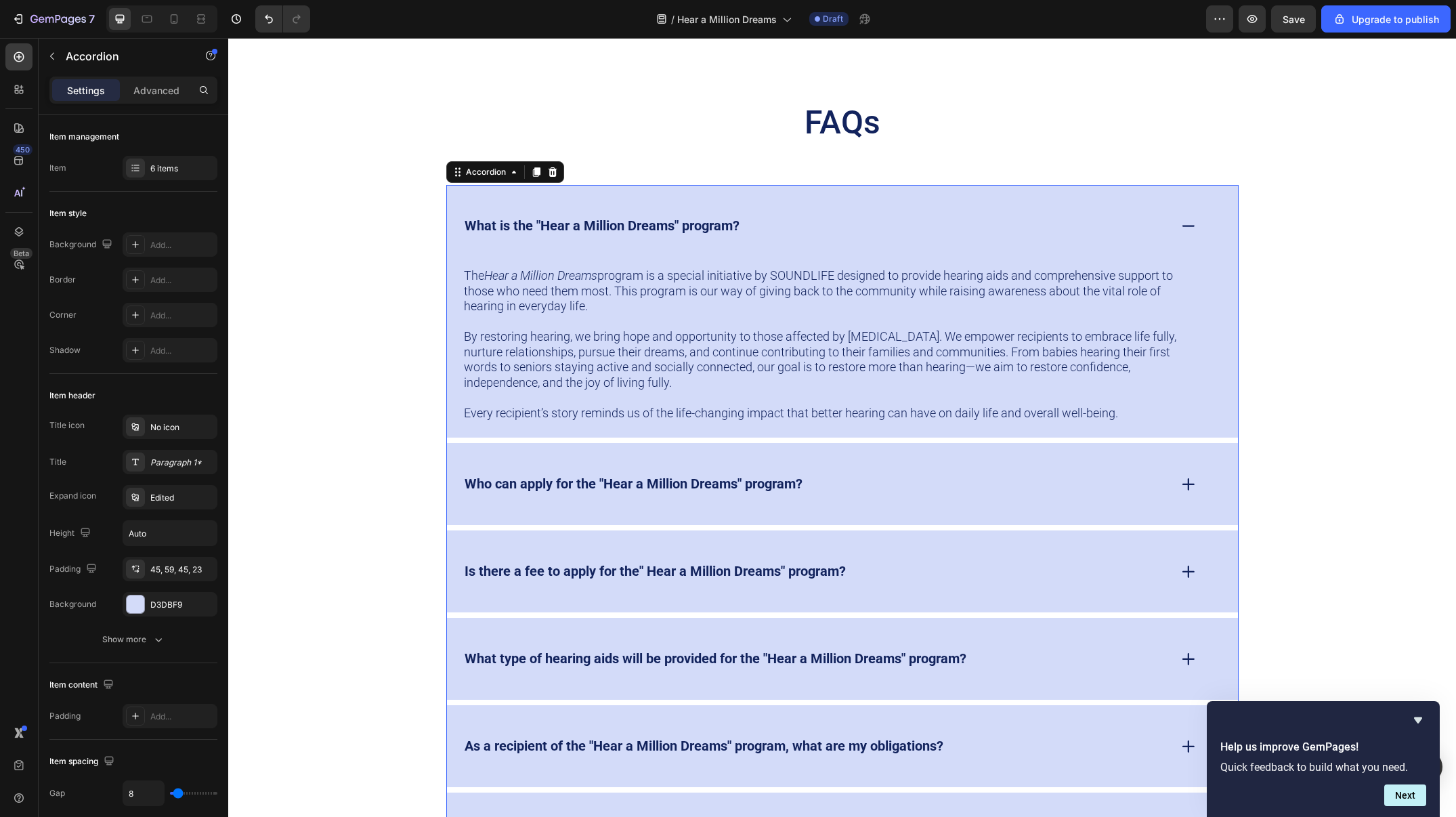
click at [682, 217] on p "What is the "Hear a Million Dreams" program?" at bounding box center [602, 226] width 275 height 17
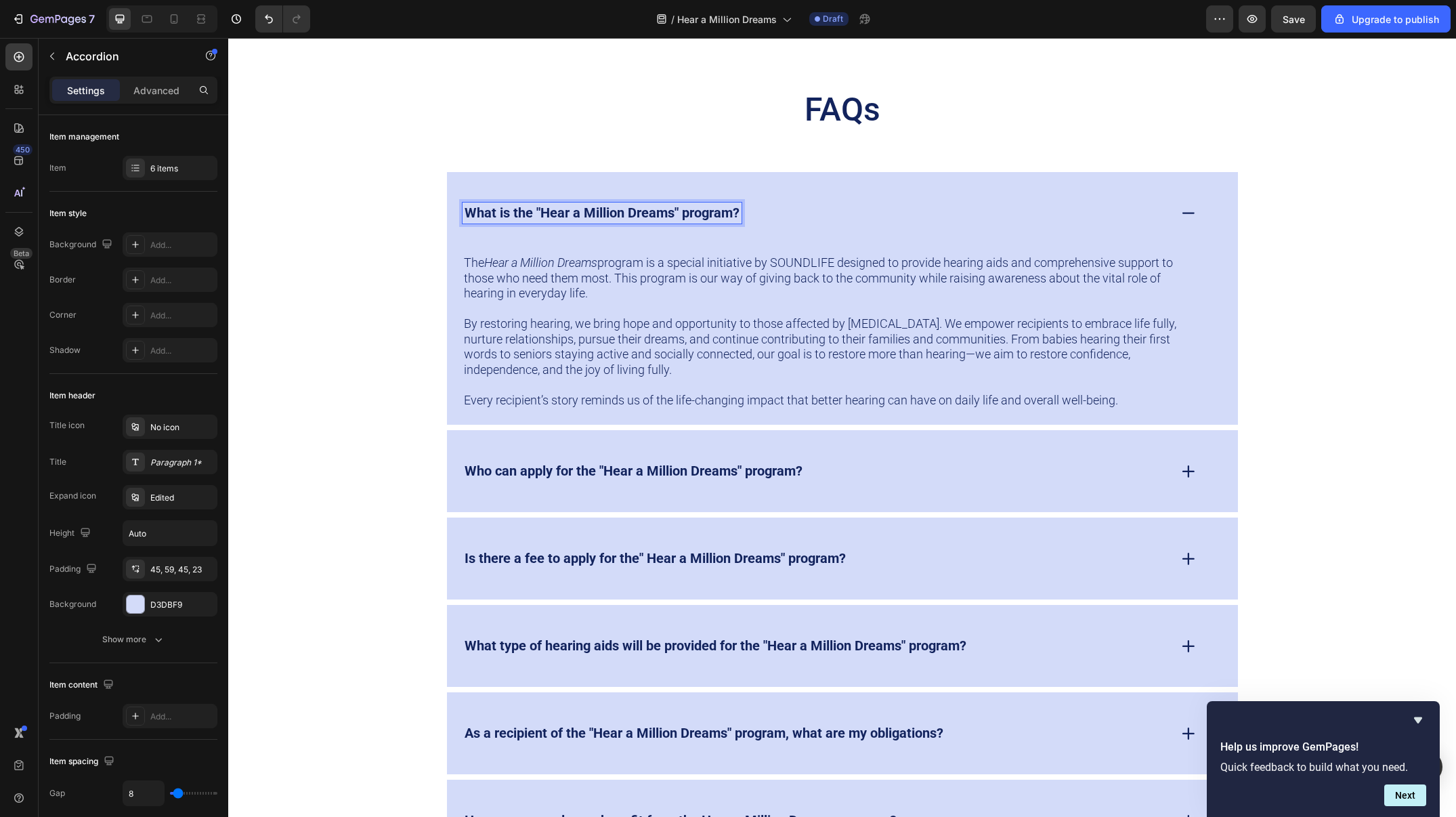
click at [958, 197] on div "What is the "Hear a Million Dreams" program?" at bounding box center [842, 213] width 791 height 82
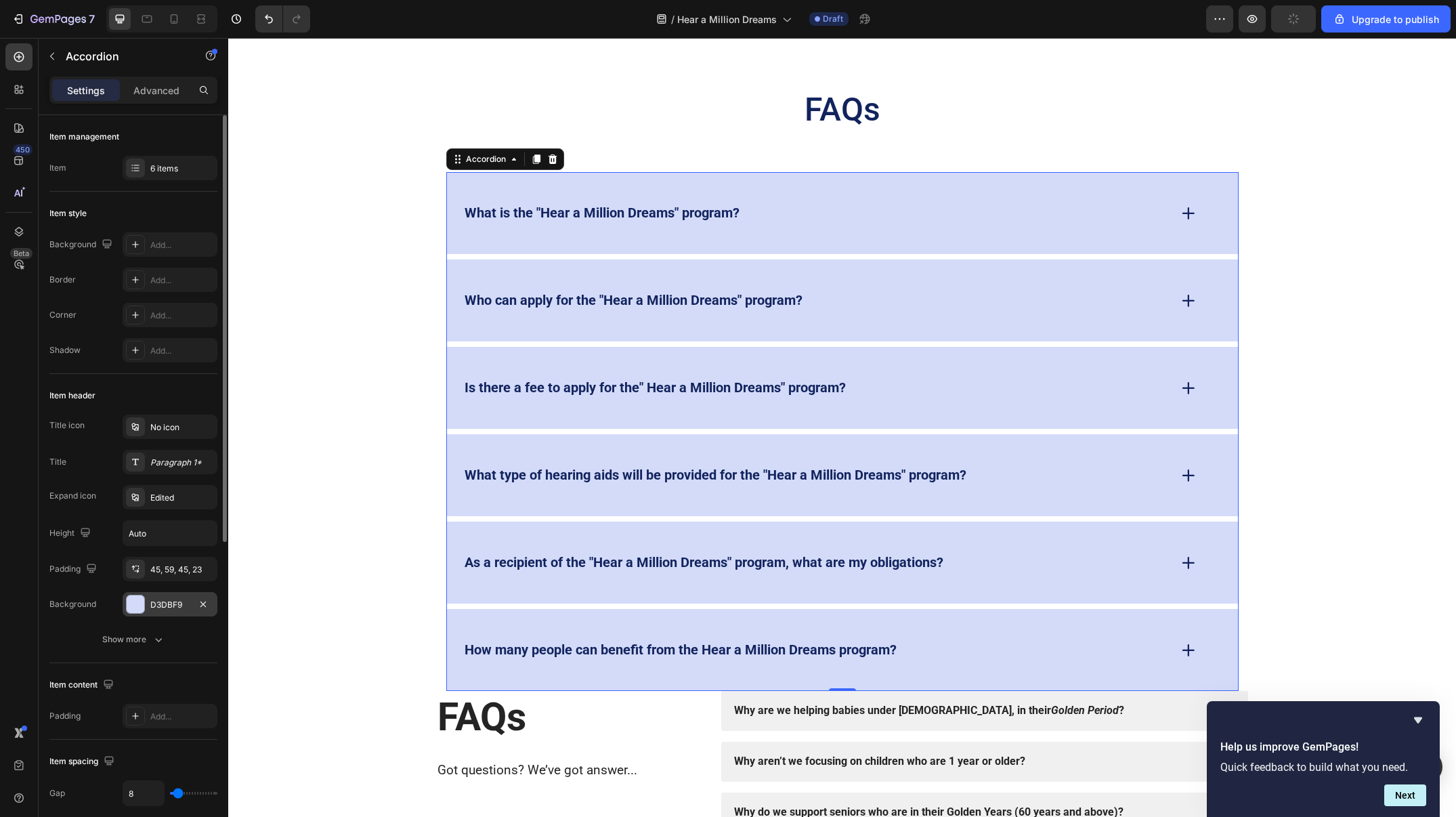
click at [128, 599] on div at bounding box center [135, 603] width 17 height 17
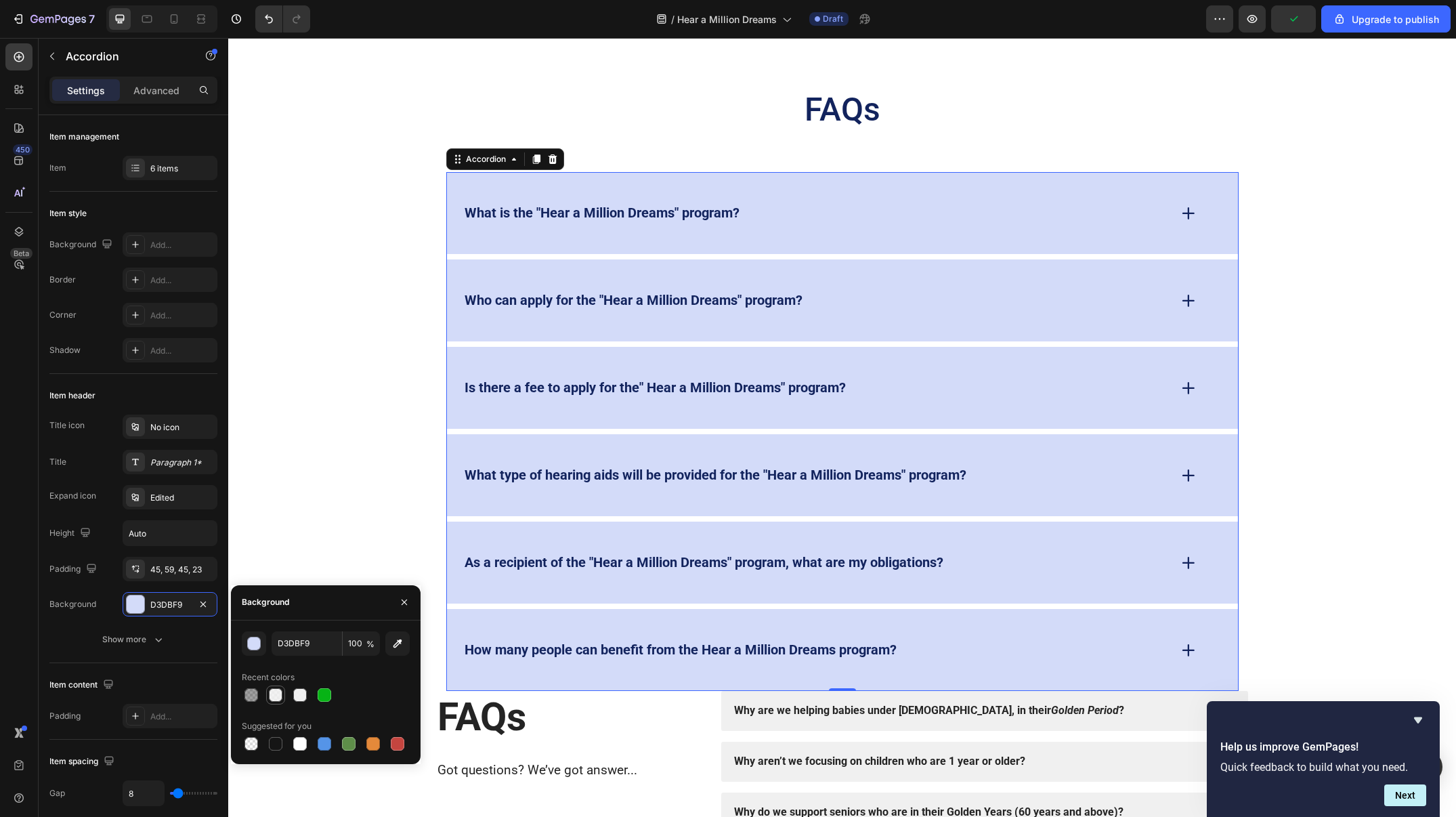
click at [274, 698] on div at bounding box center [276, 694] width 14 height 14
type input "EFEFEF"
type input "80"
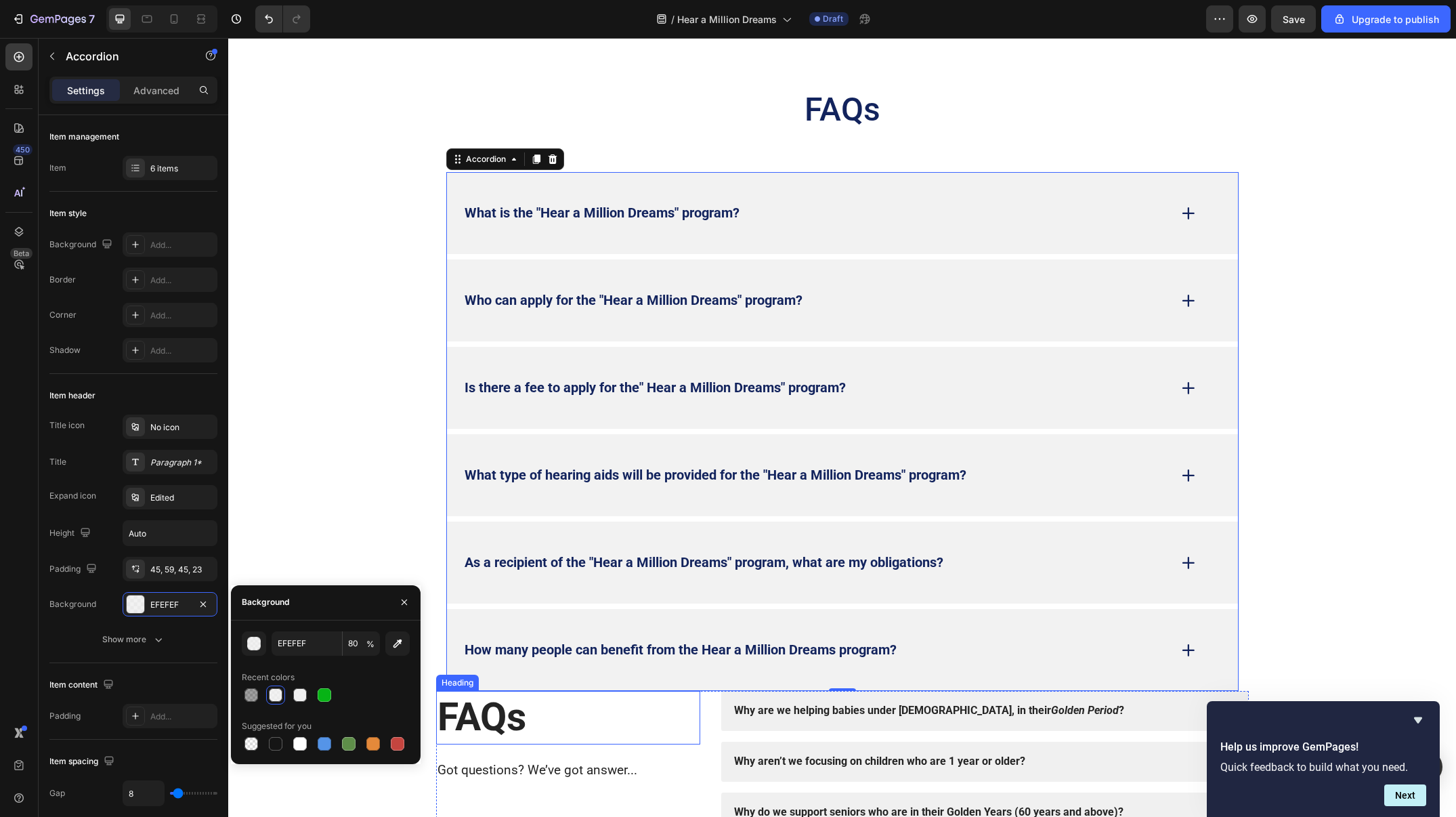
click at [648, 711] on h2 "FAQs" at bounding box center [568, 717] width 264 height 53
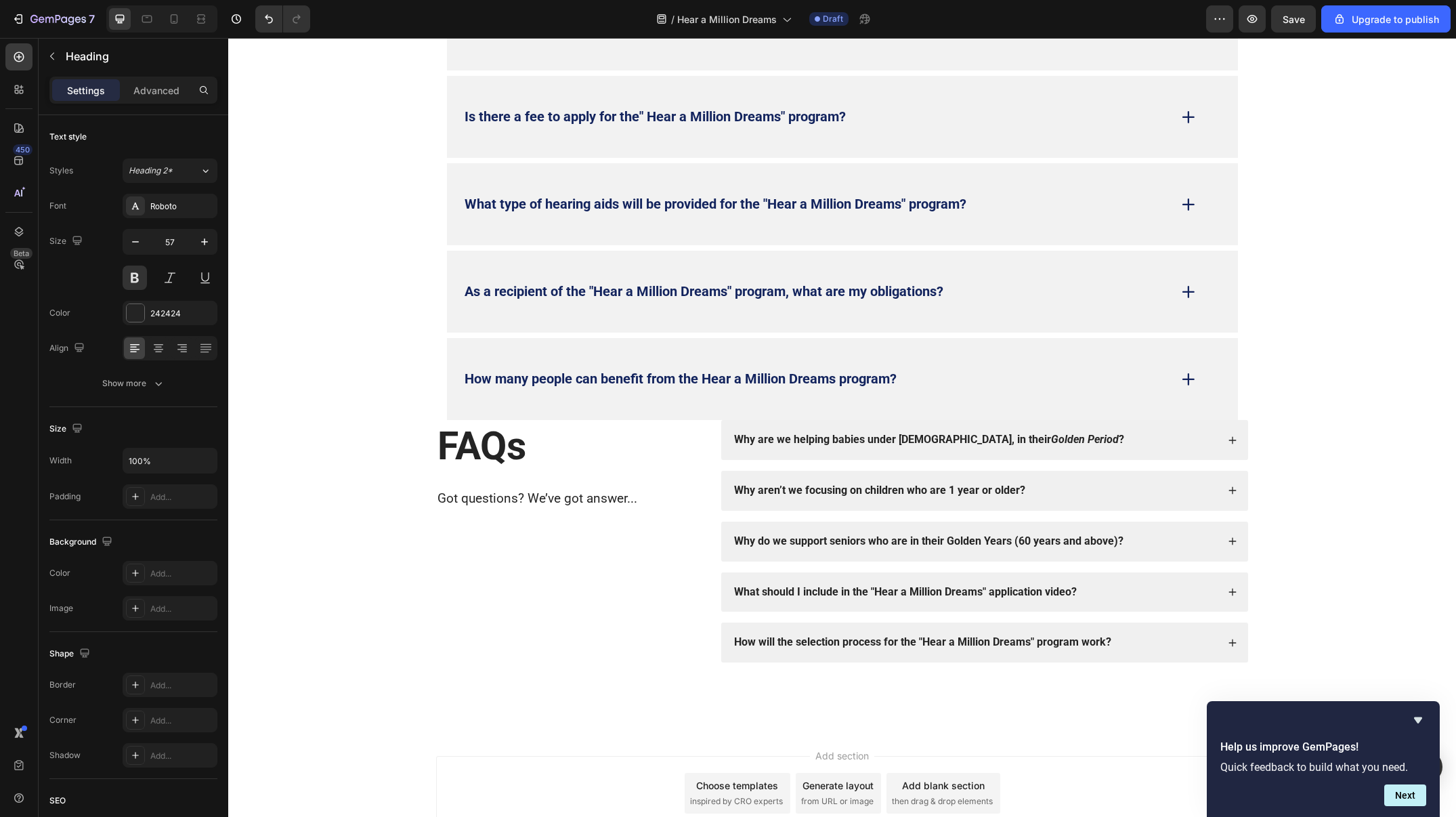
scroll to position [4574, 0]
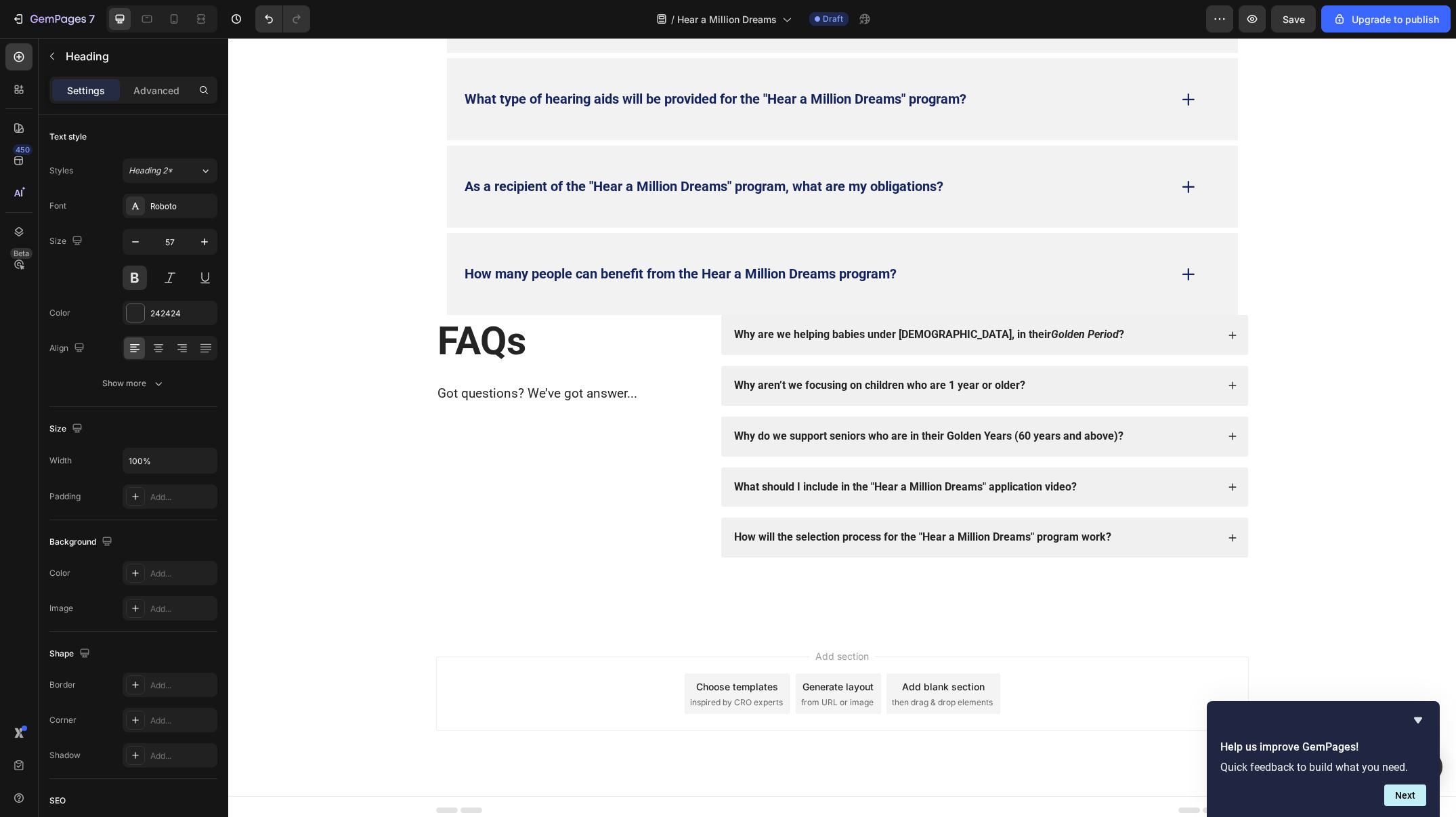
click at [662, 335] on h2 "FAQs" at bounding box center [568, 341] width 264 height 53
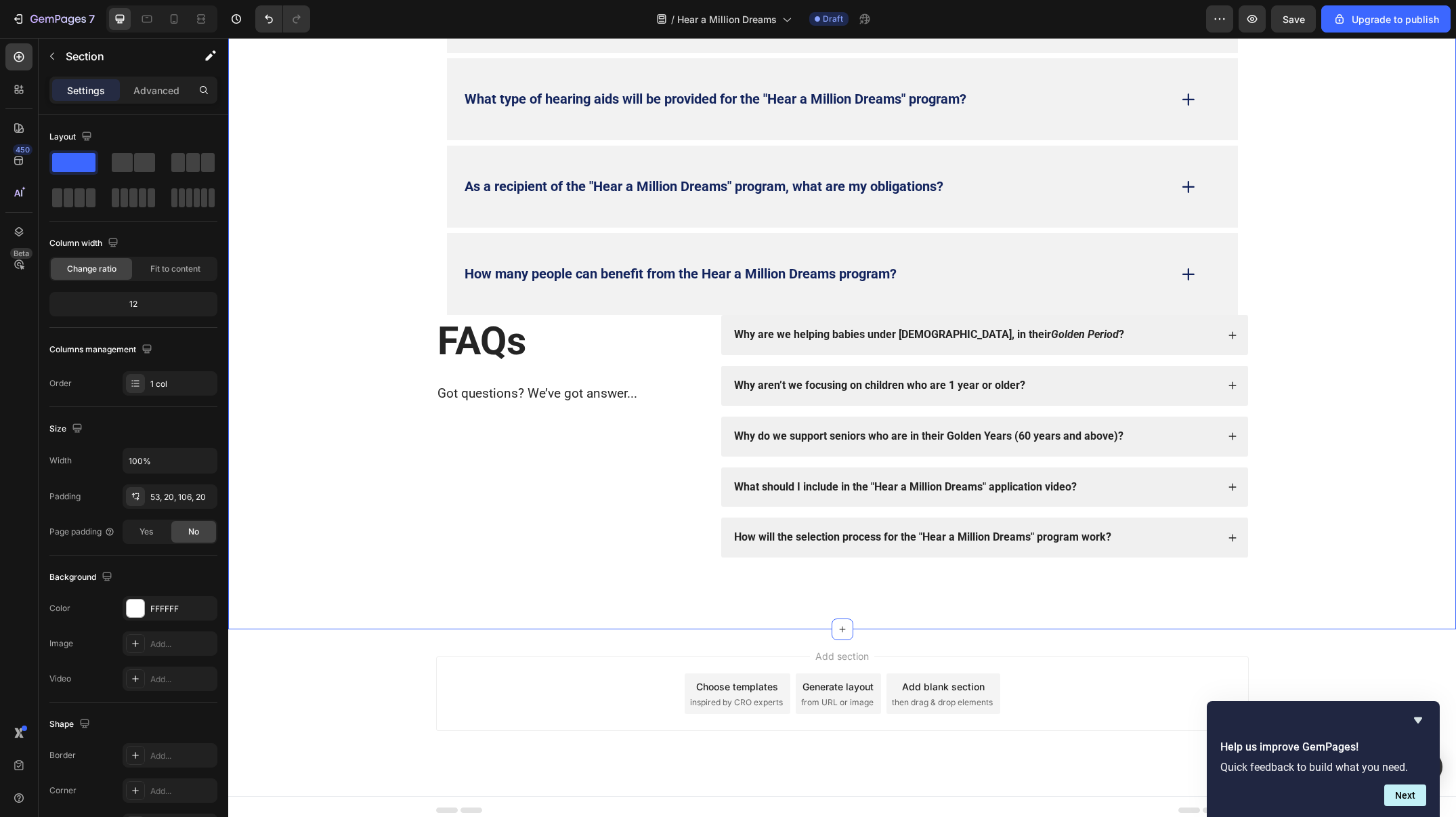
click at [1271, 301] on div "FAQs Heading What is the "Hear a Million Dreams" program? Who can apply for the…" at bounding box center [843, 135] width 1201 height 845
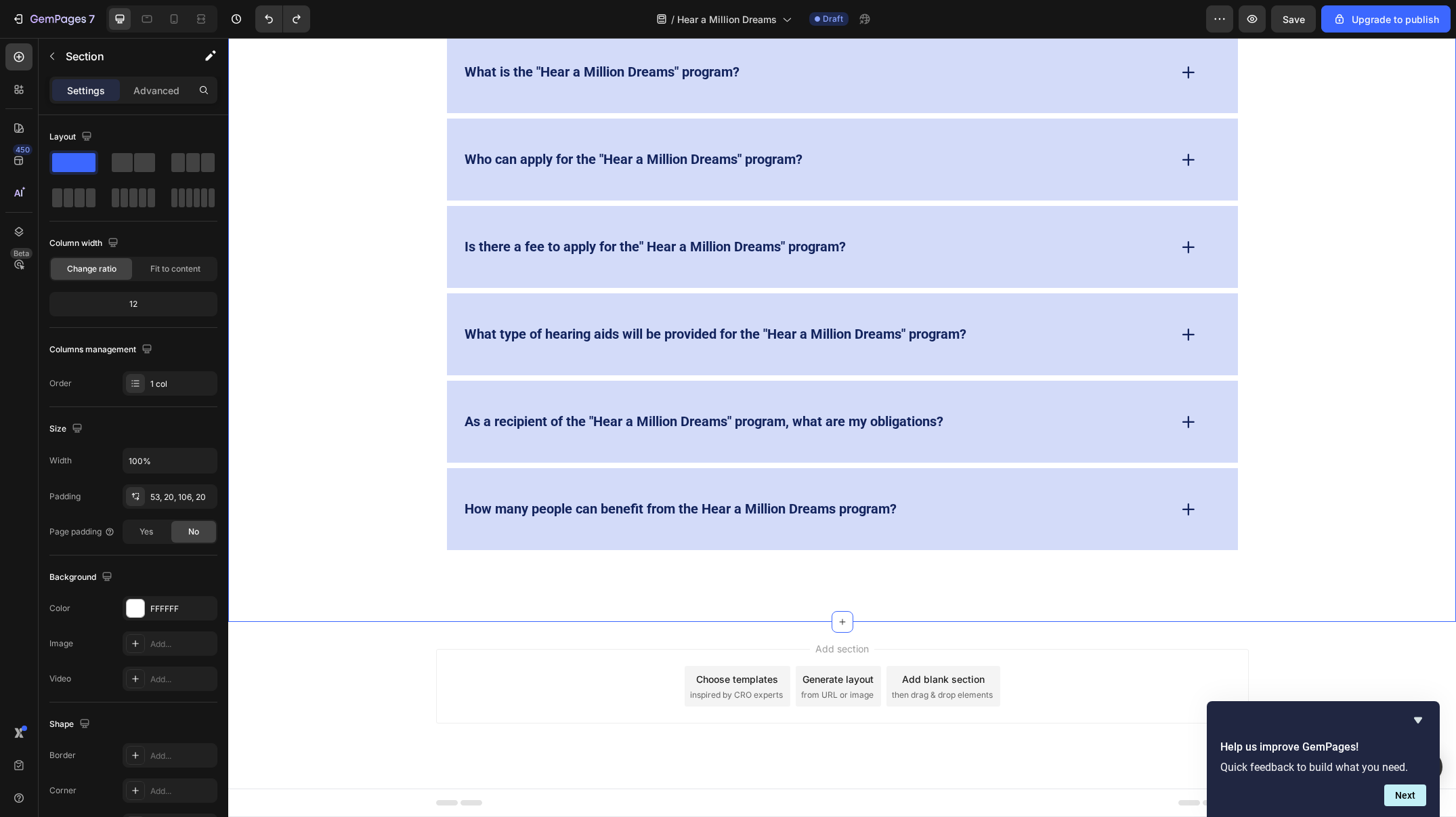
scroll to position [4334, 0]
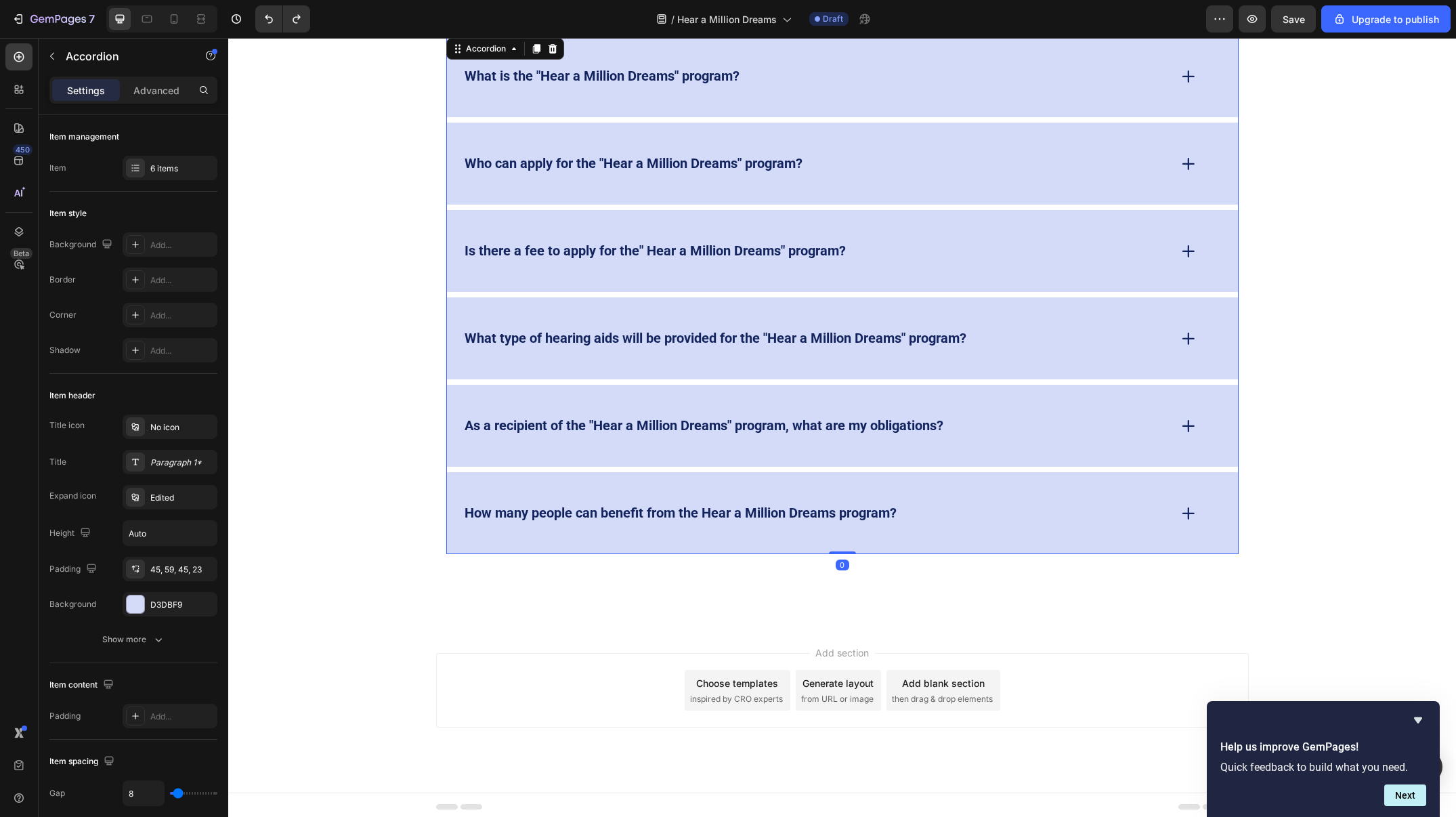
click at [1074, 257] on div "Is there a fee to apply for the" Hear a Million Dreams" program?" at bounding box center [815, 250] width 706 height 21
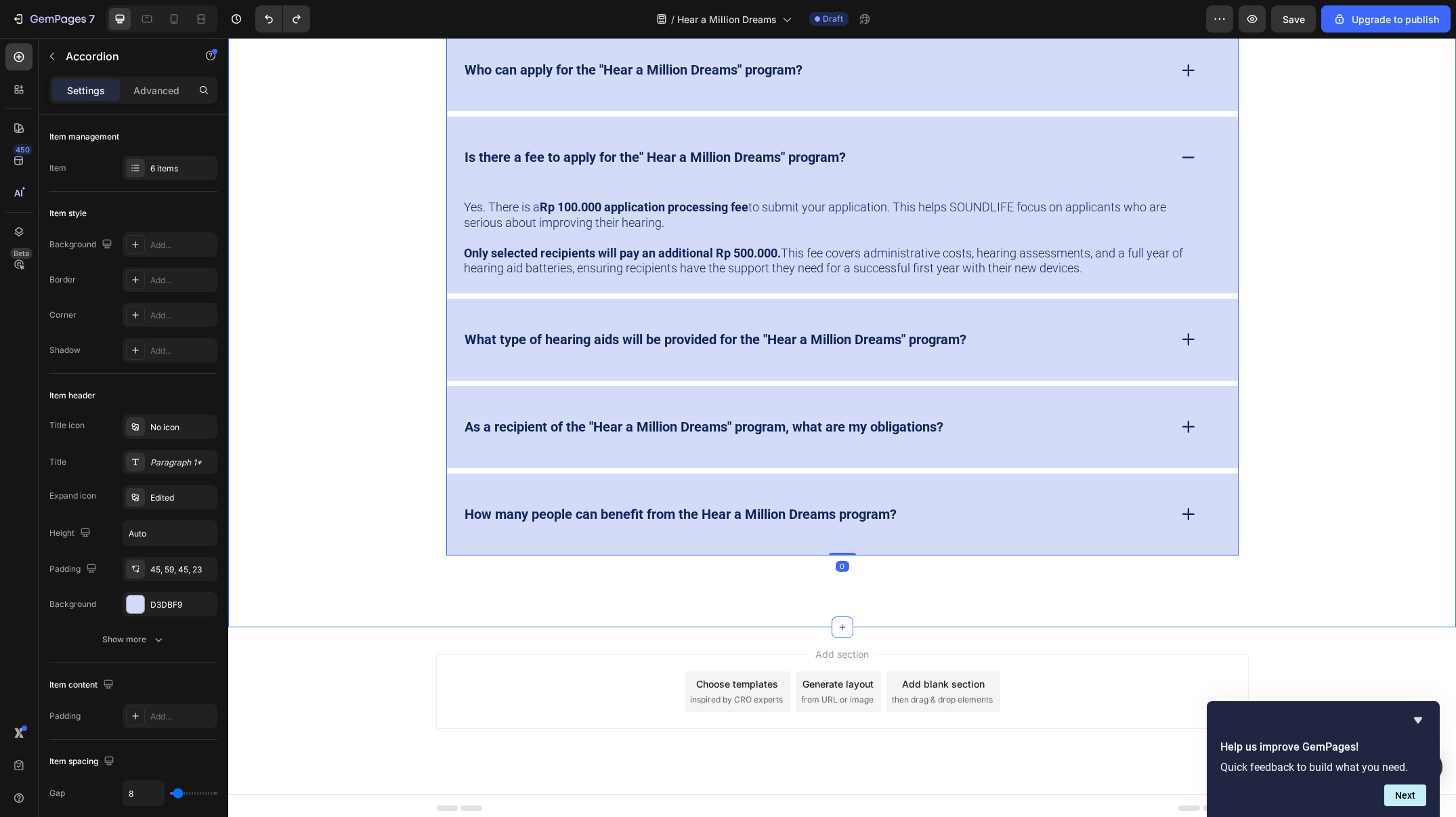
scroll to position [4429, 0]
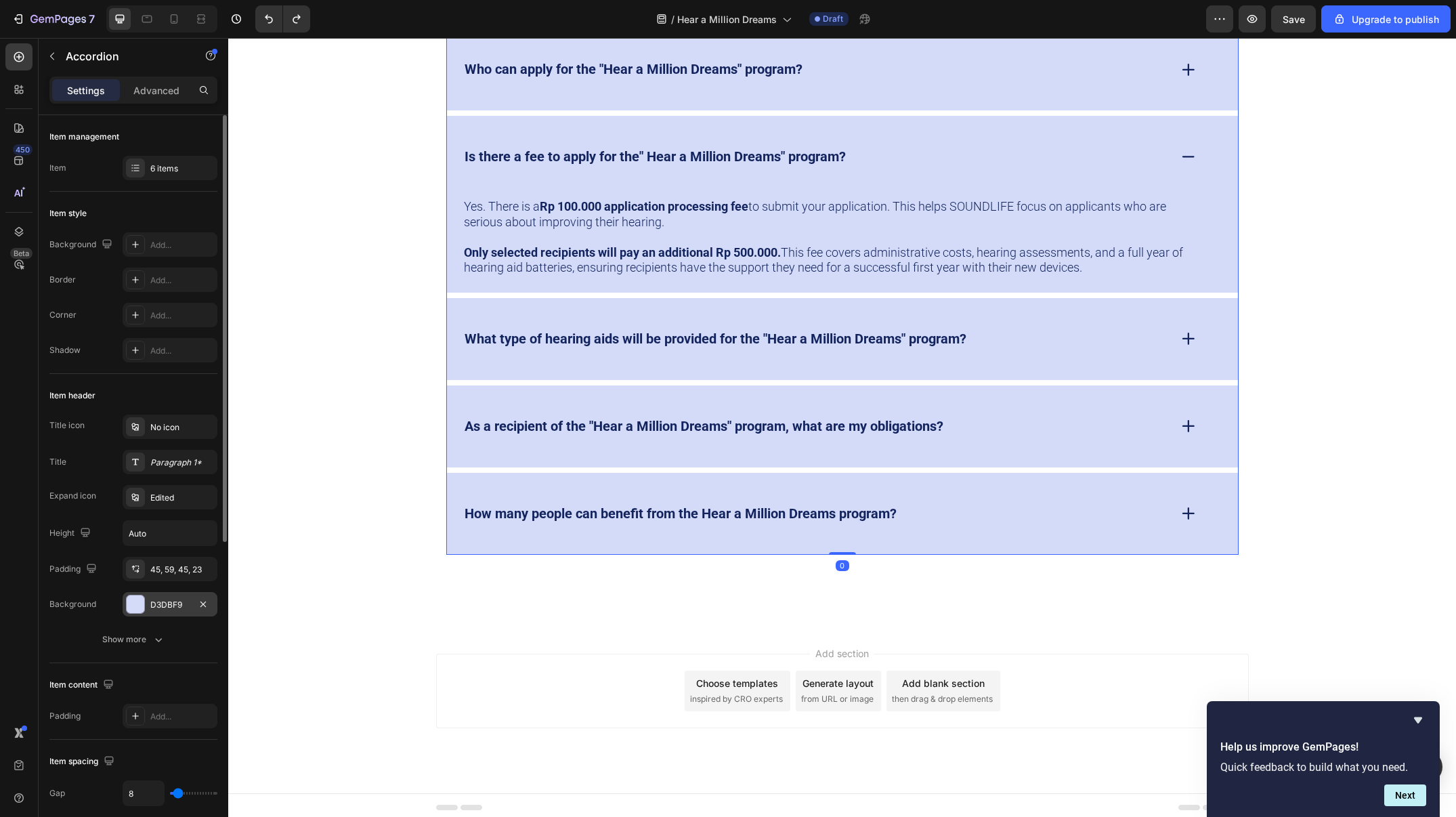
click at [137, 600] on div at bounding box center [135, 603] width 17 height 17
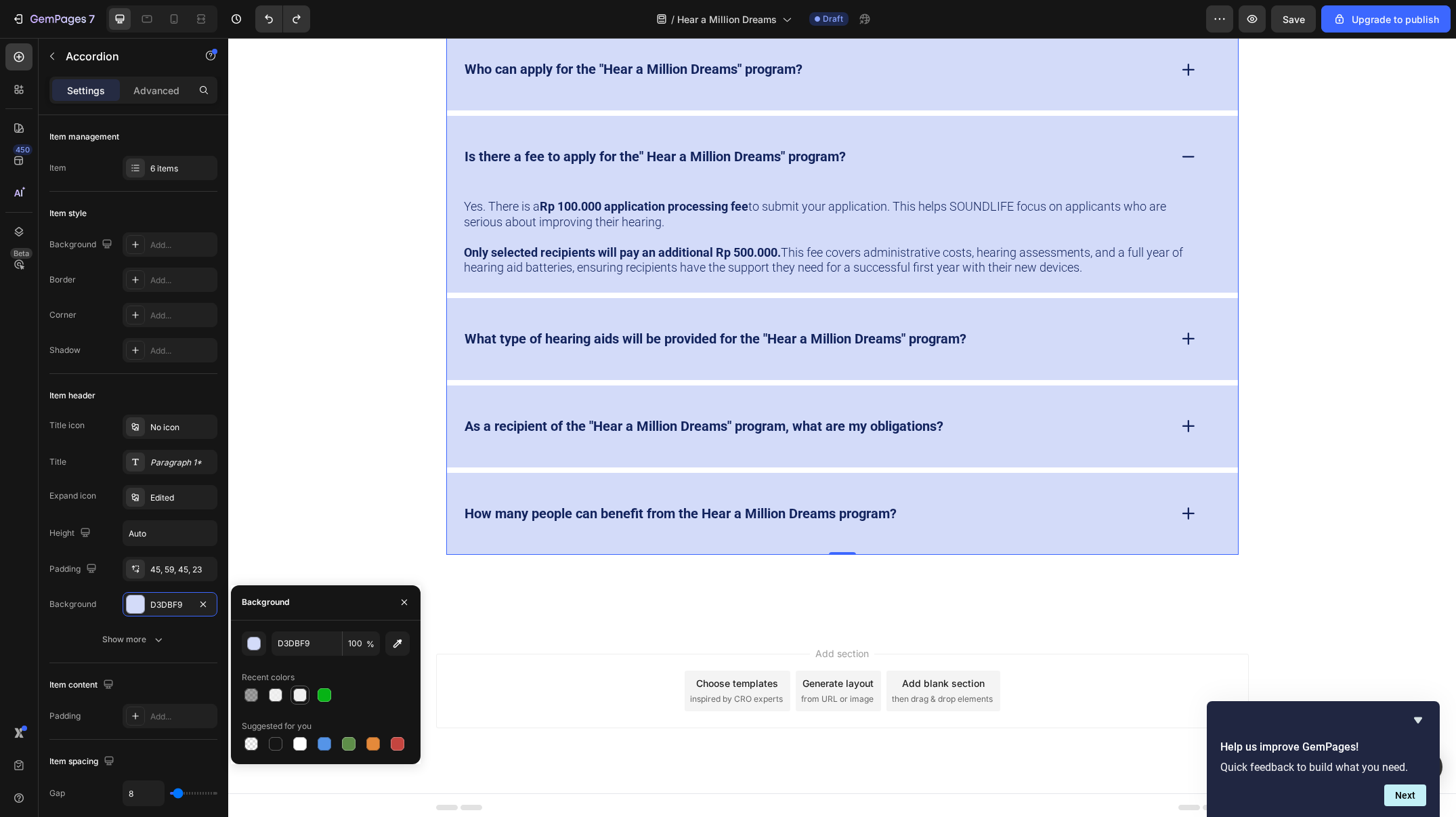
click at [296, 691] on div at bounding box center [299, 694] width 14 height 14
type input "EFEFEF"
type input "90"
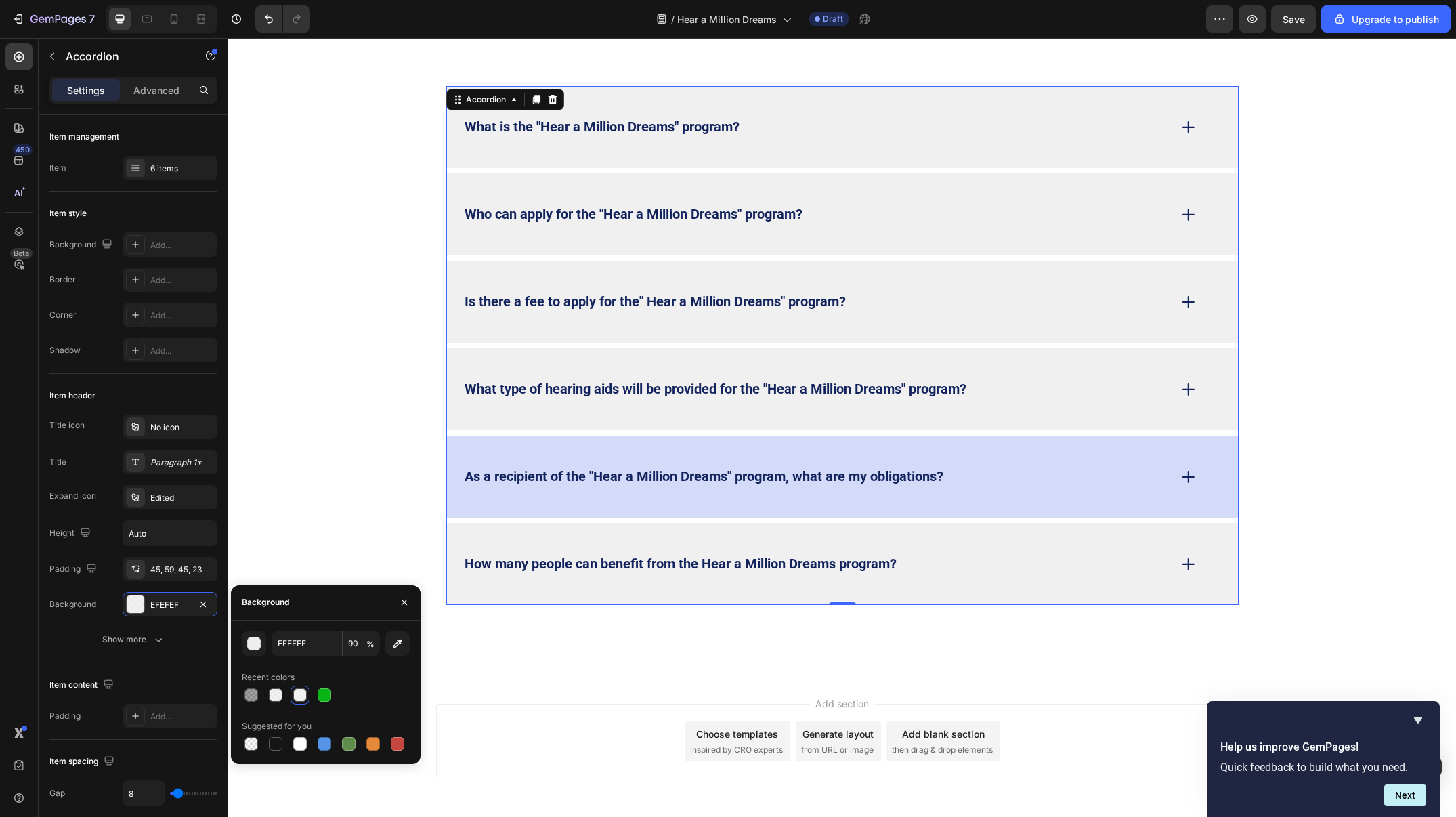
scroll to position [4299, 0]
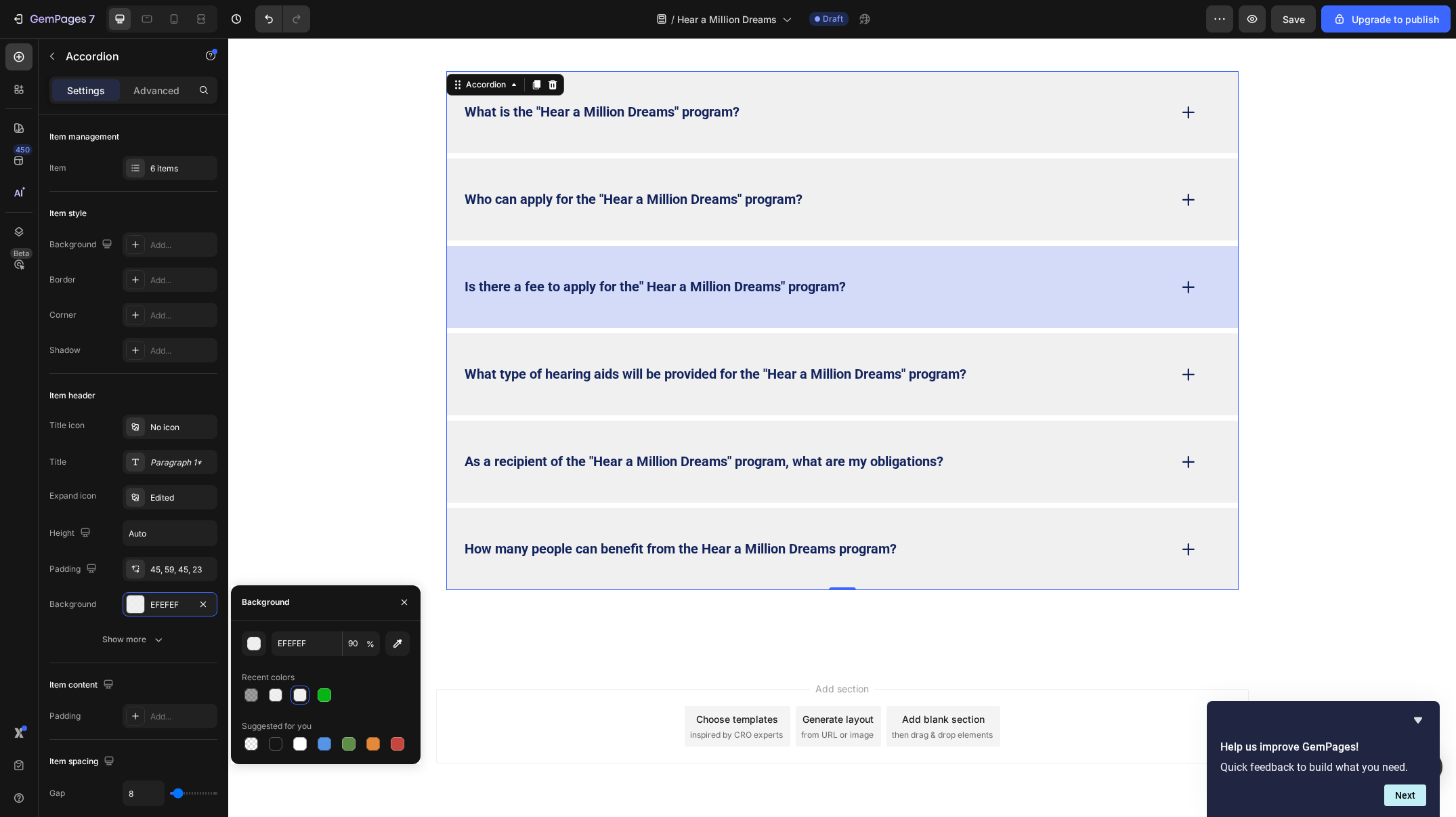
click at [913, 277] on div "Is there a fee to apply for the" Hear a Million Dreams" program?" at bounding box center [815, 287] width 706 height 21
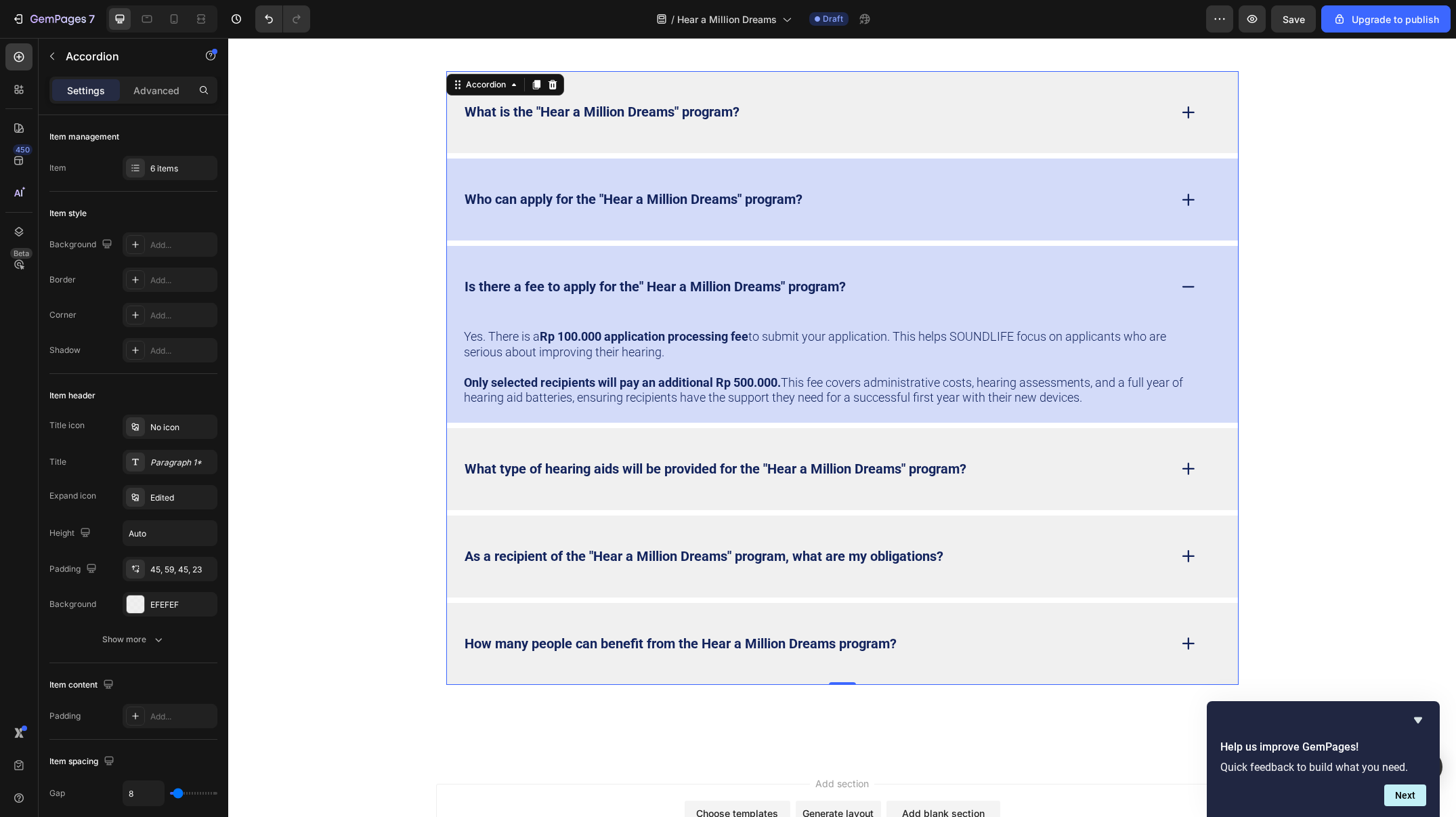
click at [893, 200] on div "Who can apply for the "Hear a Million Dreams" program?" at bounding box center [815, 199] width 706 height 21
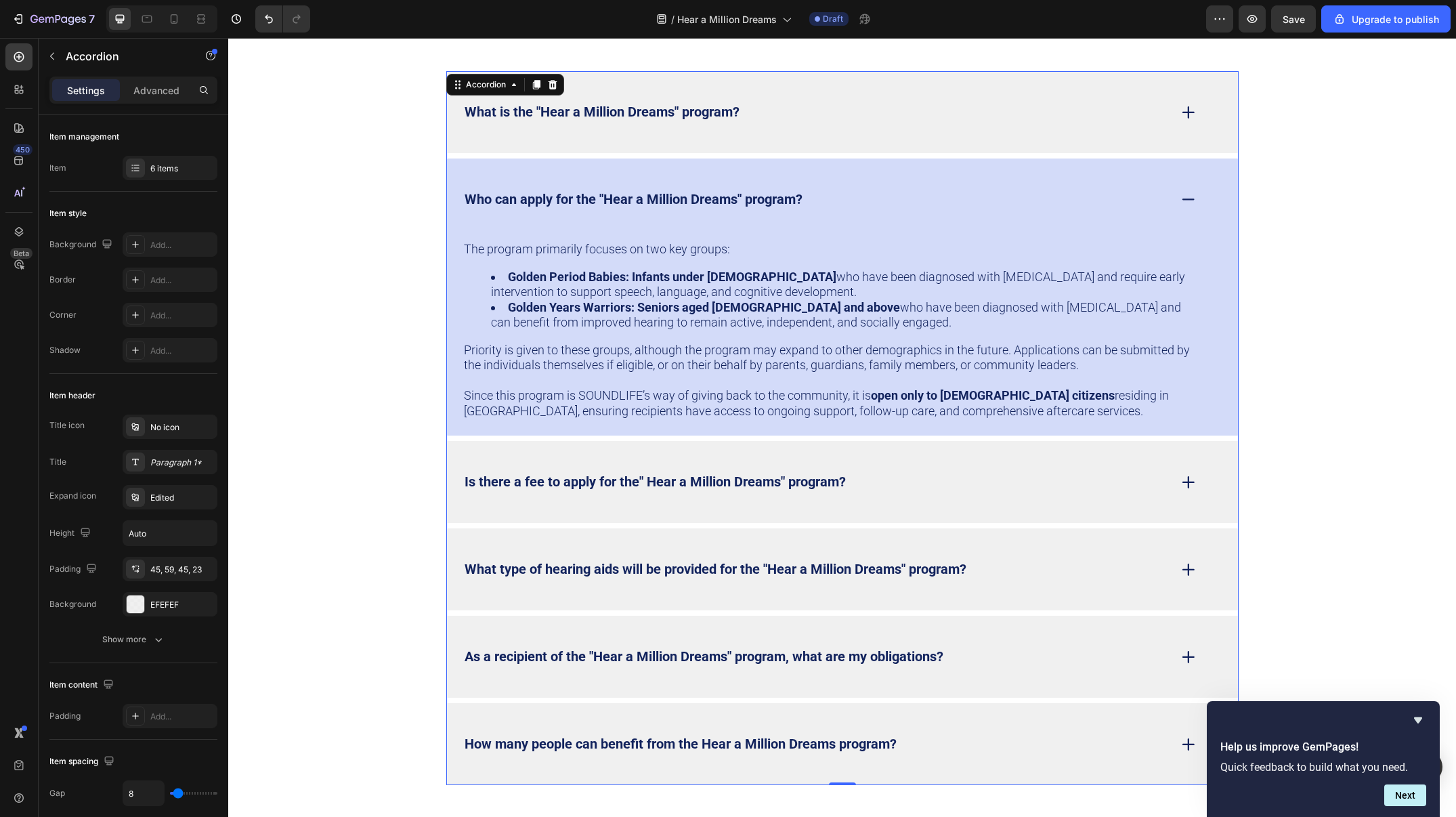
click at [799, 200] on strong "Who can apply for the "Hear a Million Dreams" program?" at bounding box center [633, 199] width 338 height 16
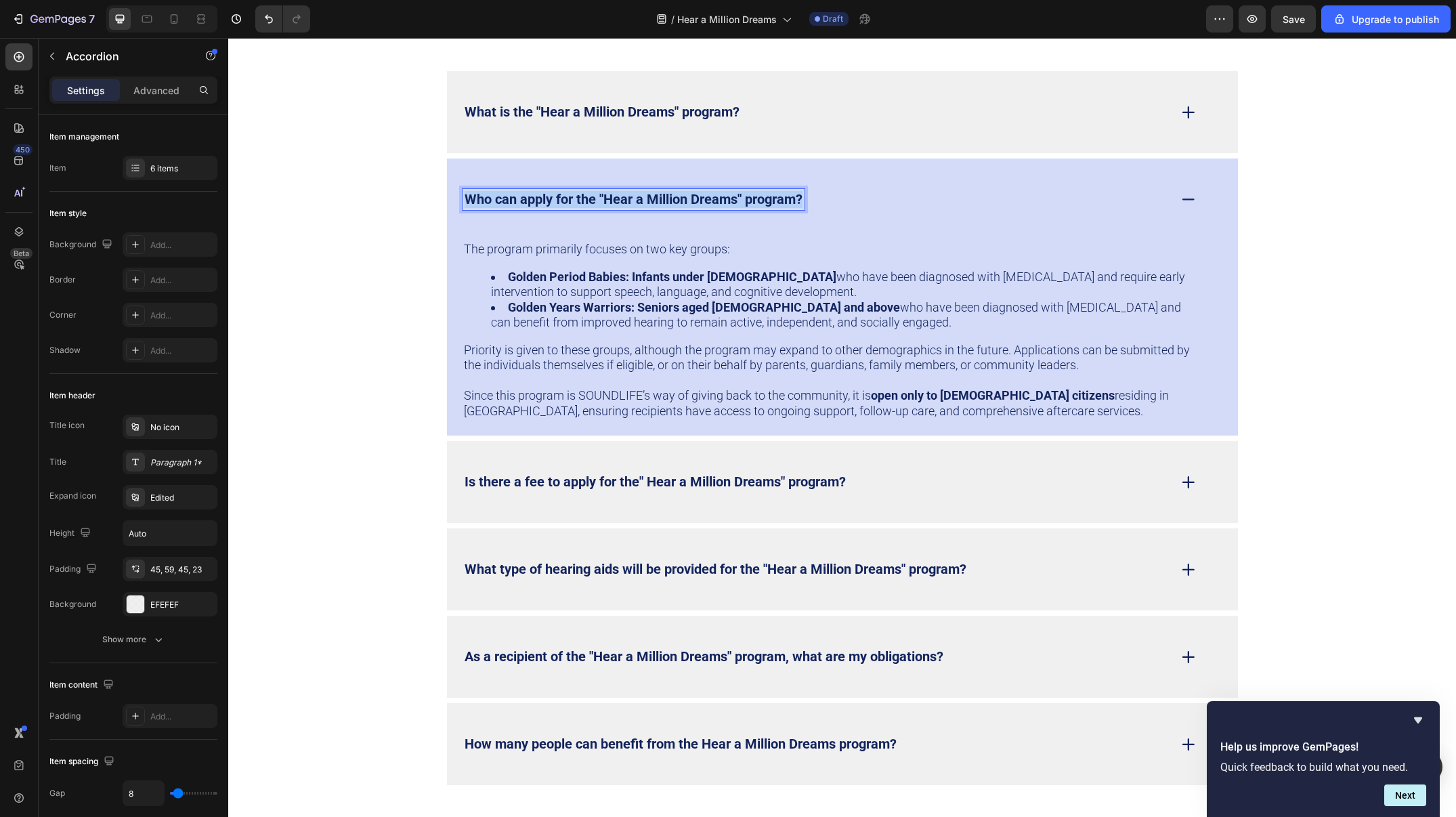
click at [799, 200] on strong "Who can apply for the "Hear a Million Dreams" program?" at bounding box center [633, 199] width 338 height 16
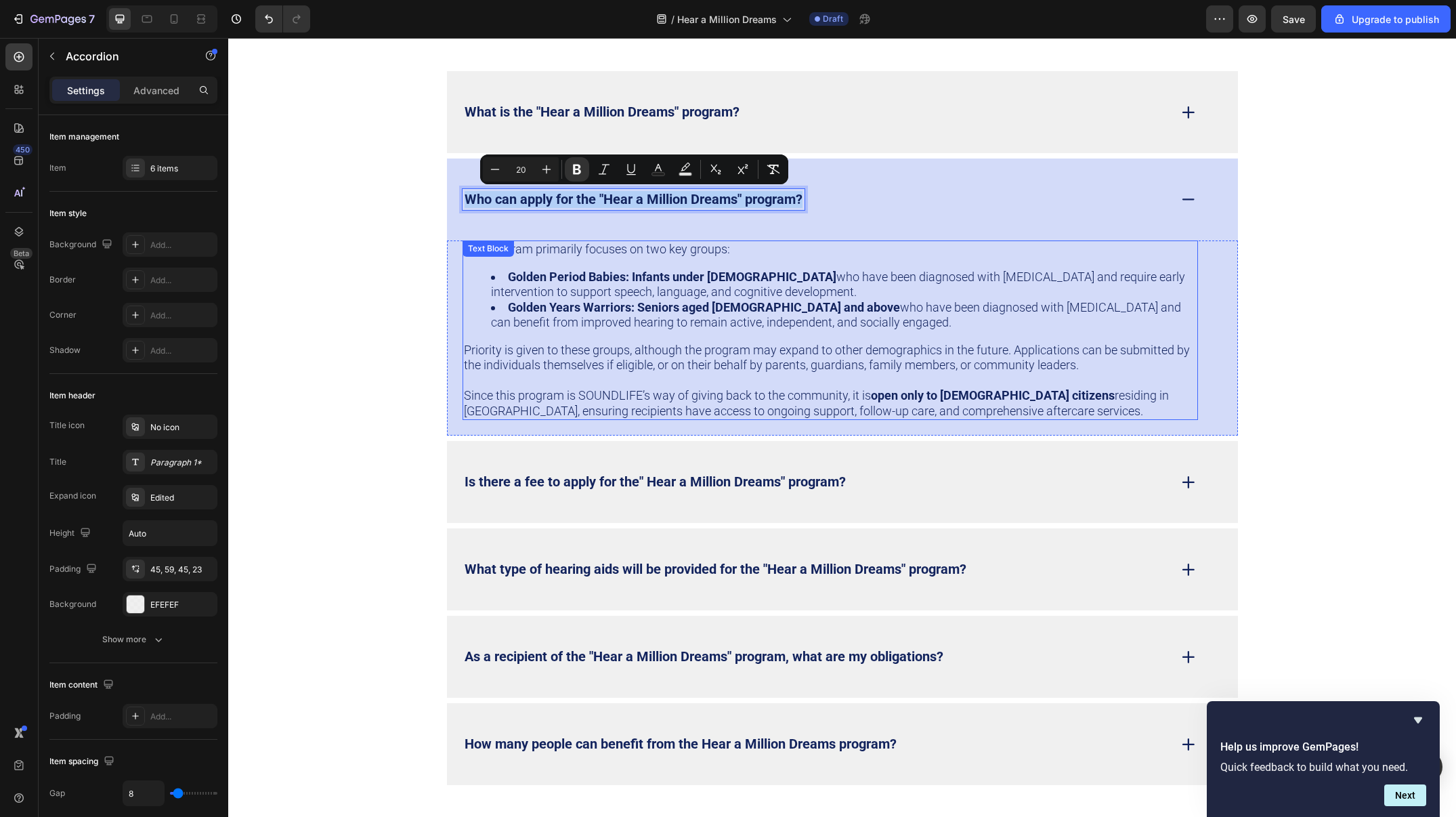
click at [822, 293] on li "Golden Period Babies: Infants under [DEMOGRAPHIC_DATA] who have been diagnosed …" at bounding box center [844, 284] width 706 height 30
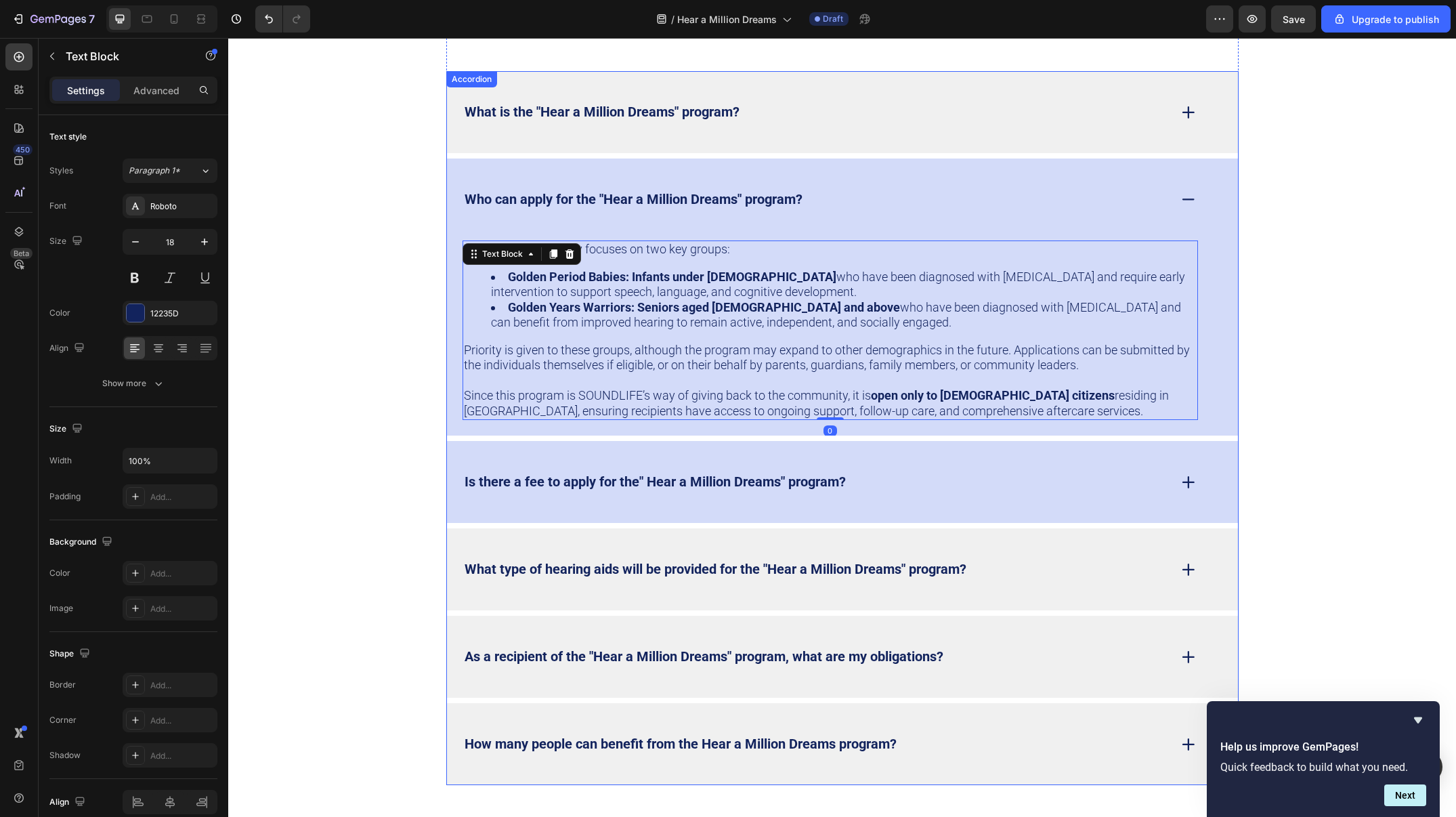
click at [777, 473] on strong "Is there a fee to apply for the" Hear a Million Dreams" program?" at bounding box center [655, 481] width 381 height 16
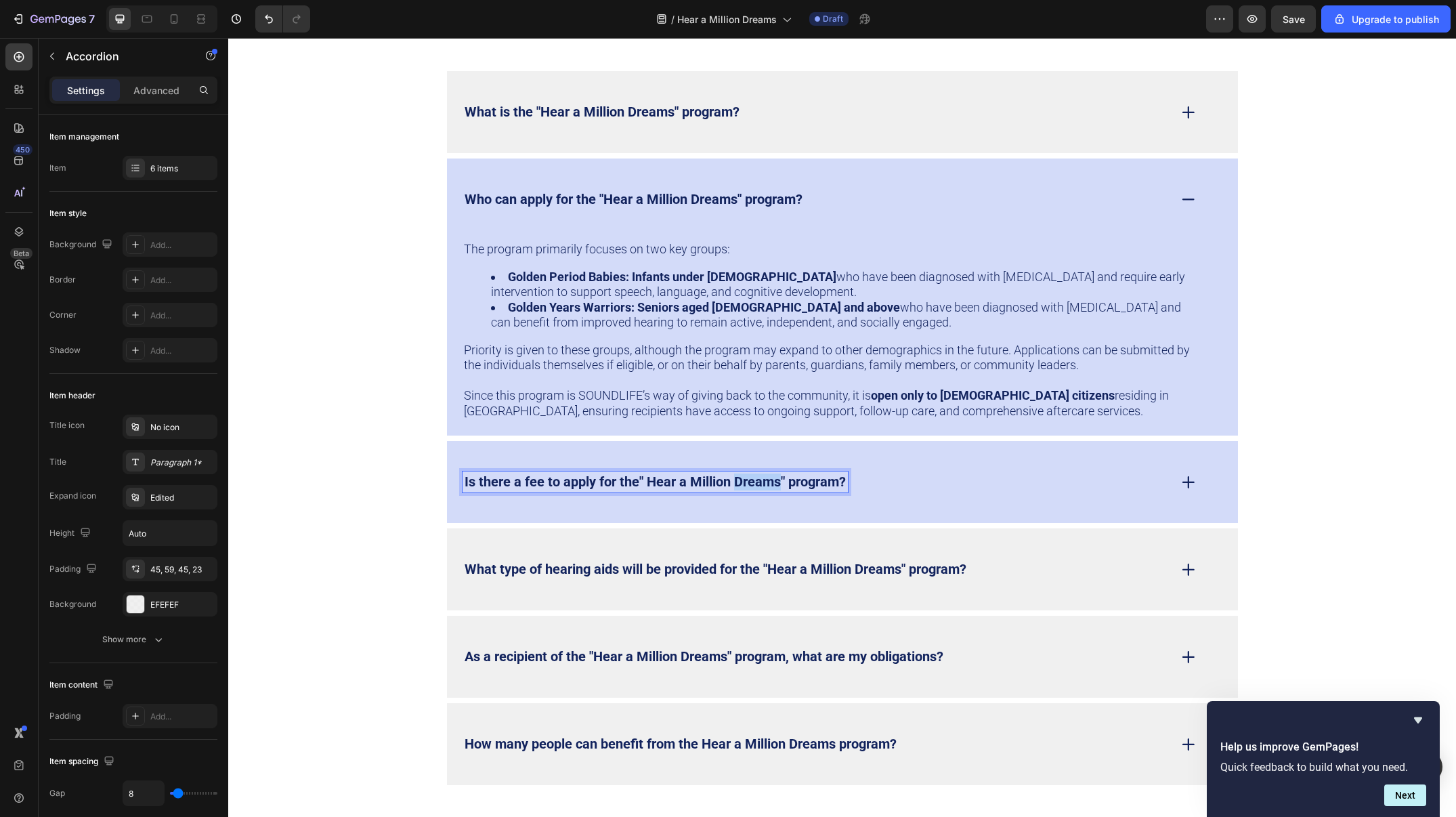
click at [762, 481] on strong "Is there a fee to apply for the" Hear a Million Dreams" program?" at bounding box center [655, 481] width 381 height 16
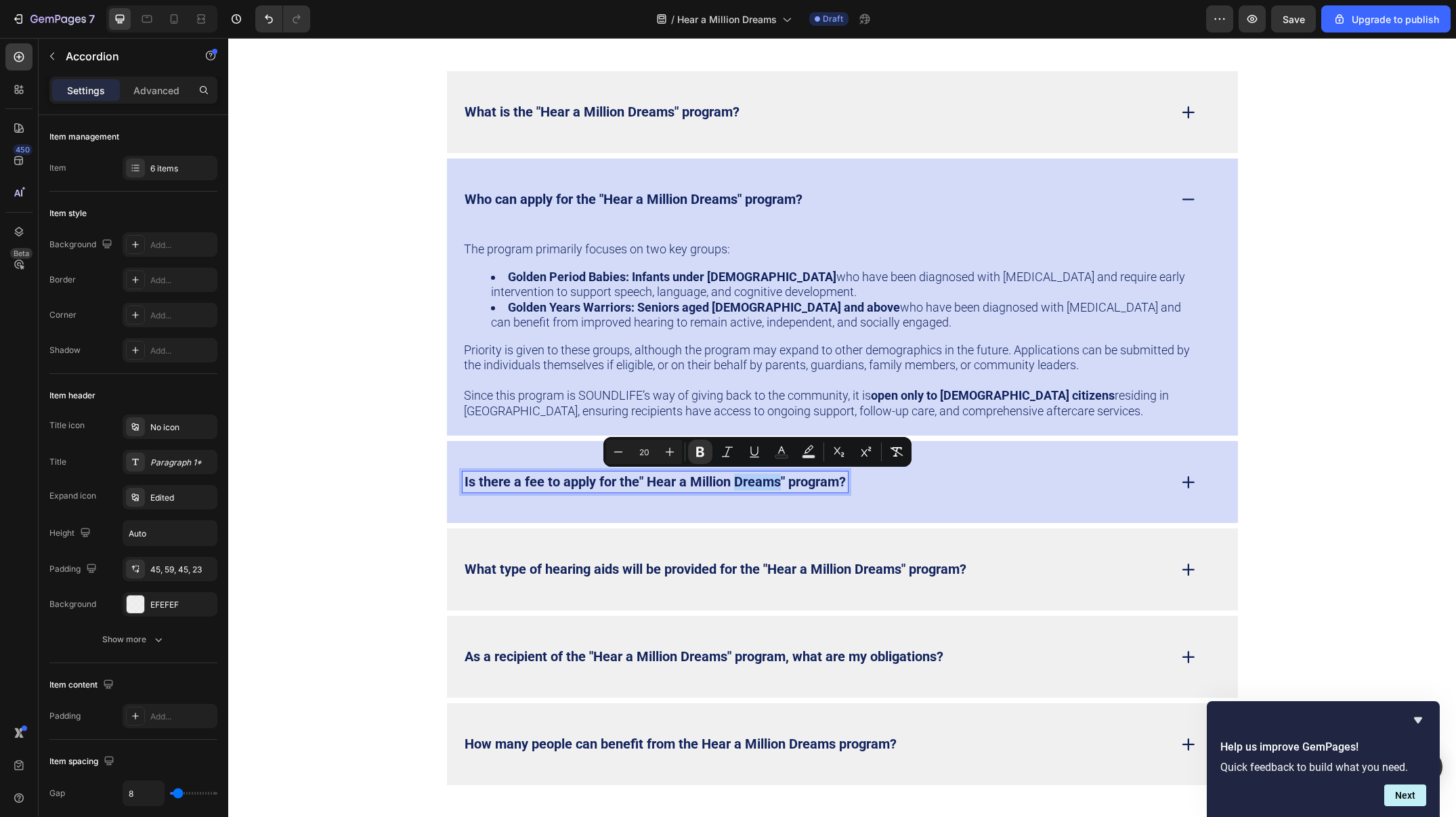
copy strong "Dreams"
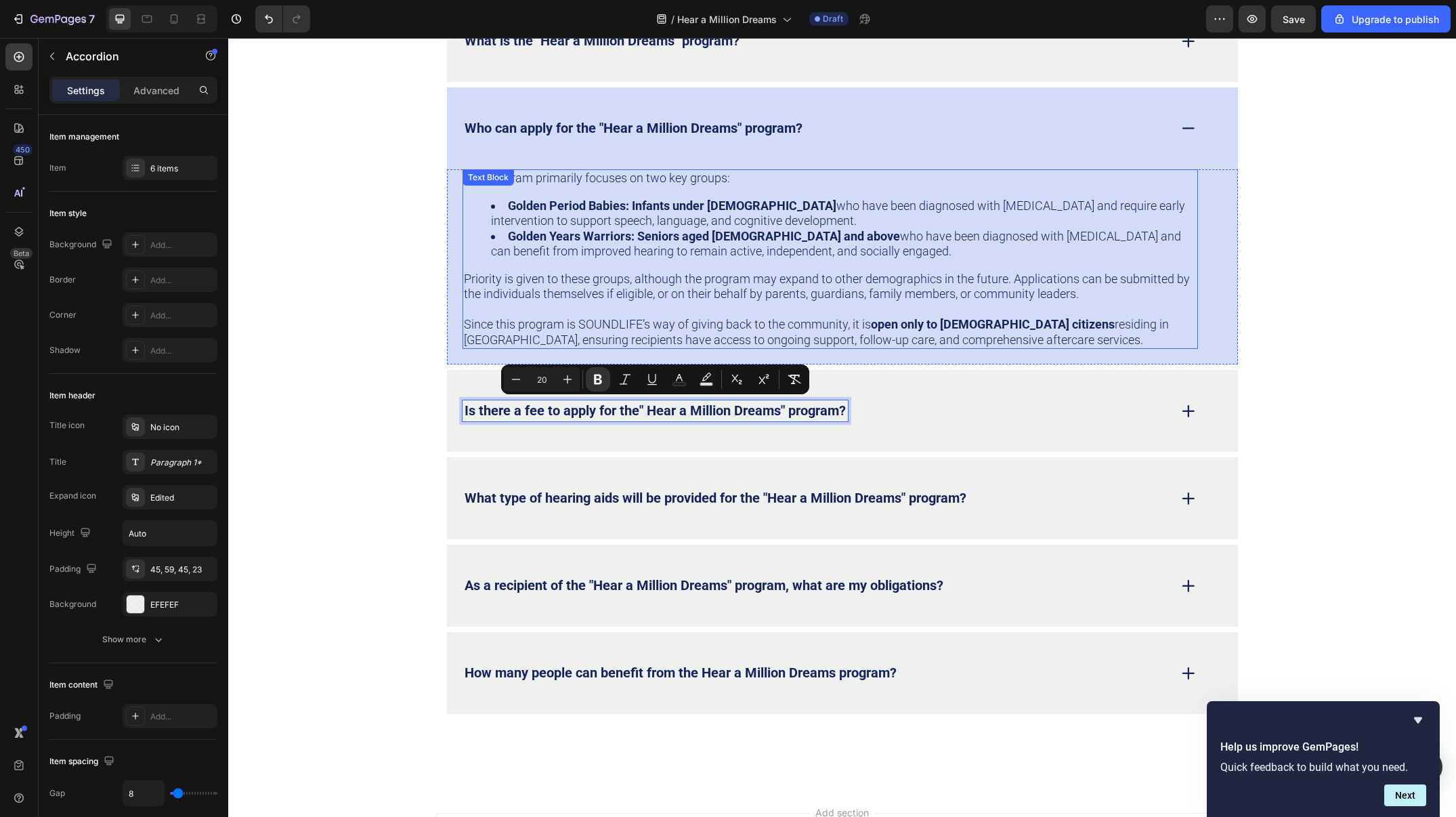
scroll to position [4372, 0]
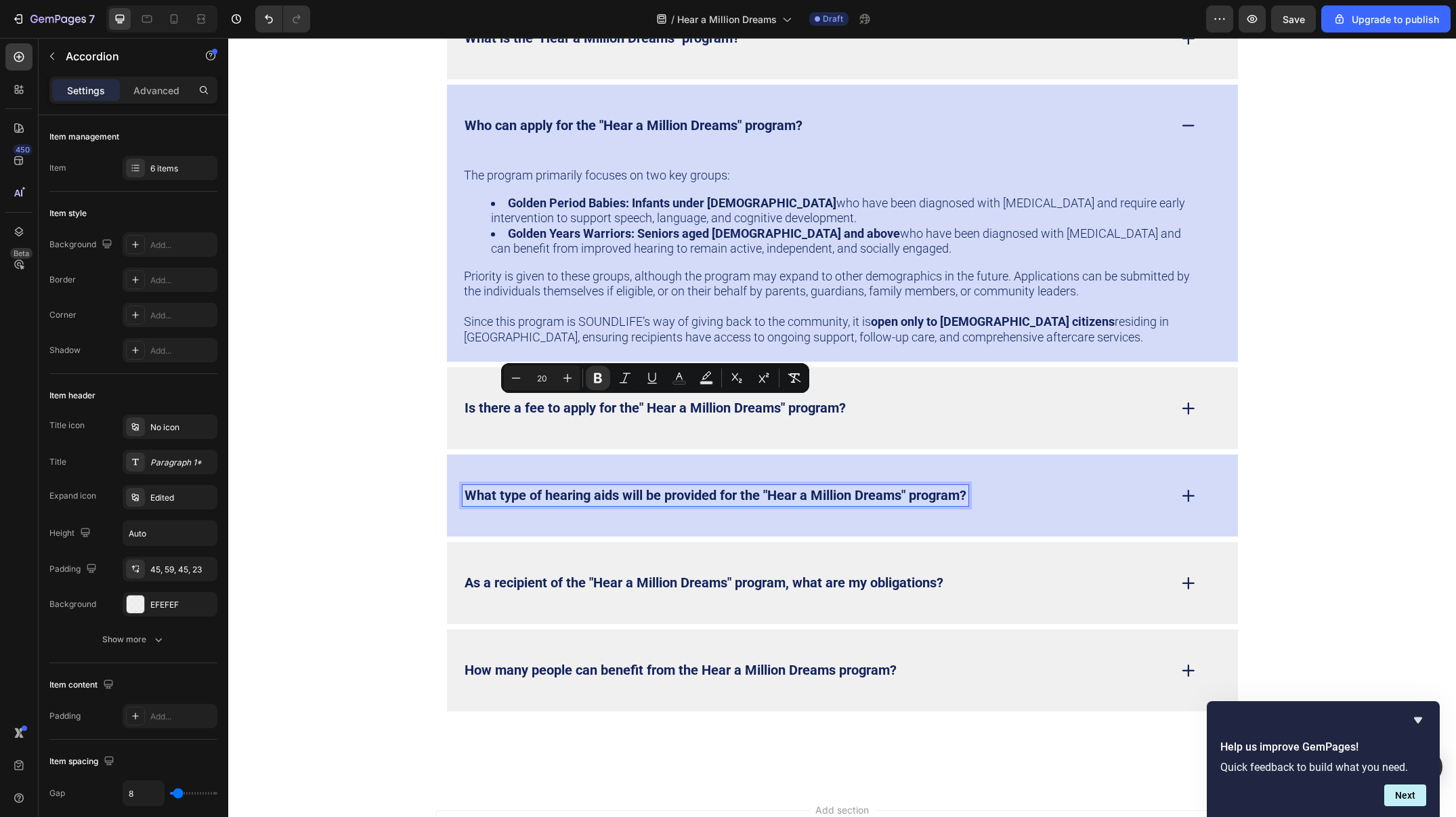
click at [812, 487] on strong "What type of hearing aids will be provided for the "Hear a Million Dreams" prog…" at bounding box center [716, 495] width 502 height 16
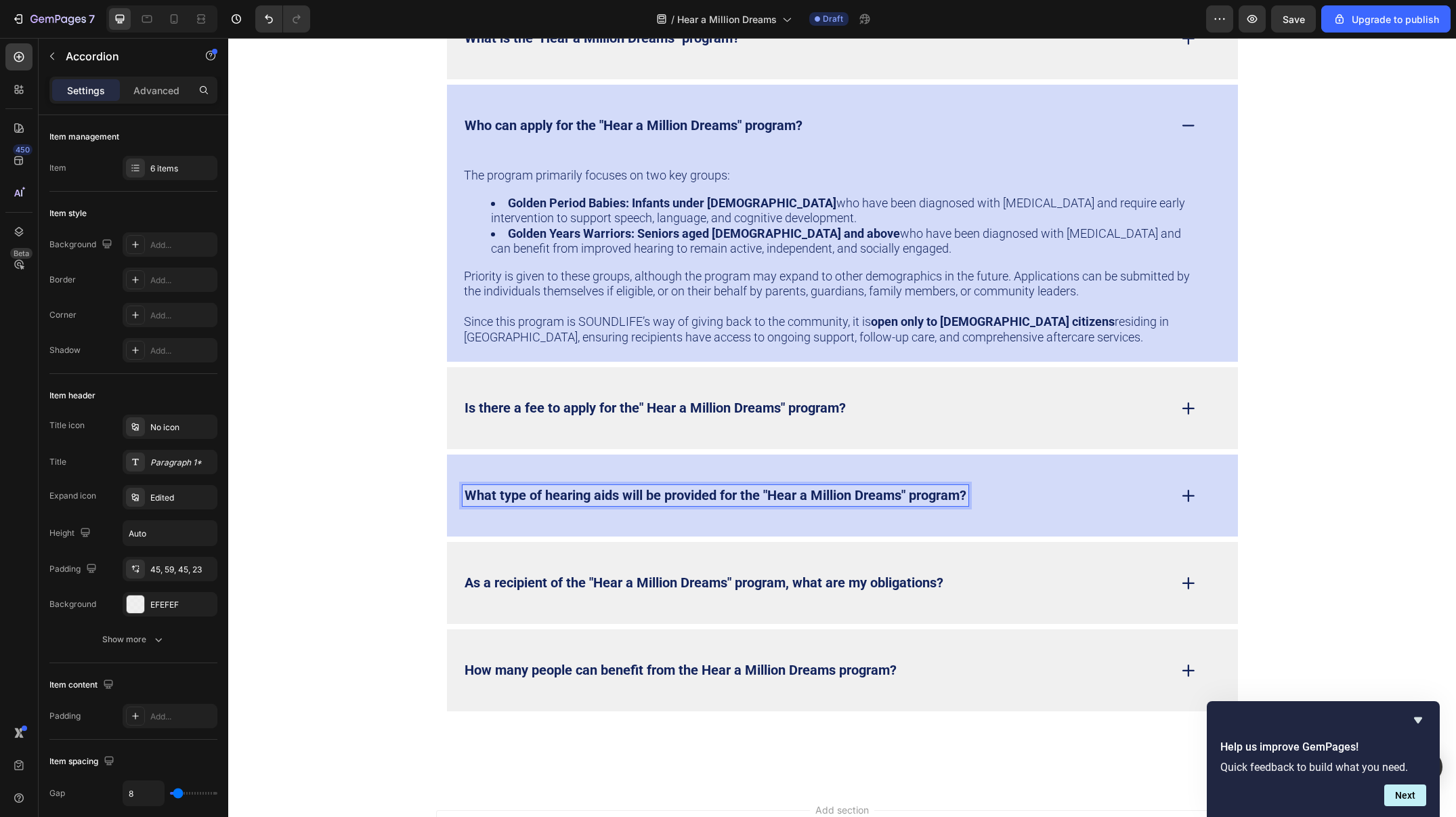
click at [1193, 490] on icon at bounding box center [1188, 495] width 19 height 19
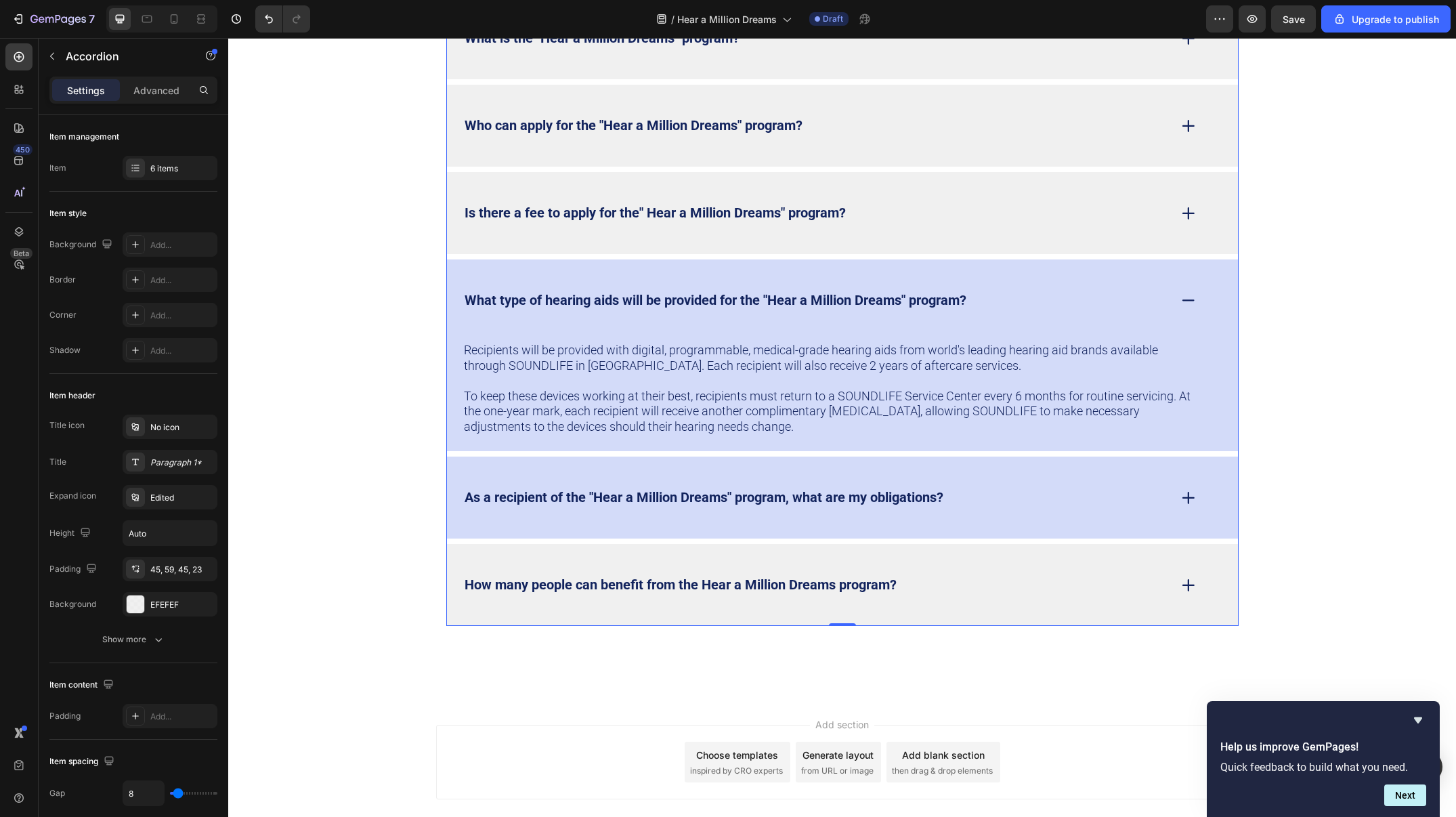
click at [1006, 493] on div "As a recipient of the "Hear a Million Dreams" program, what are my obligations?" at bounding box center [815, 497] width 706 height 21
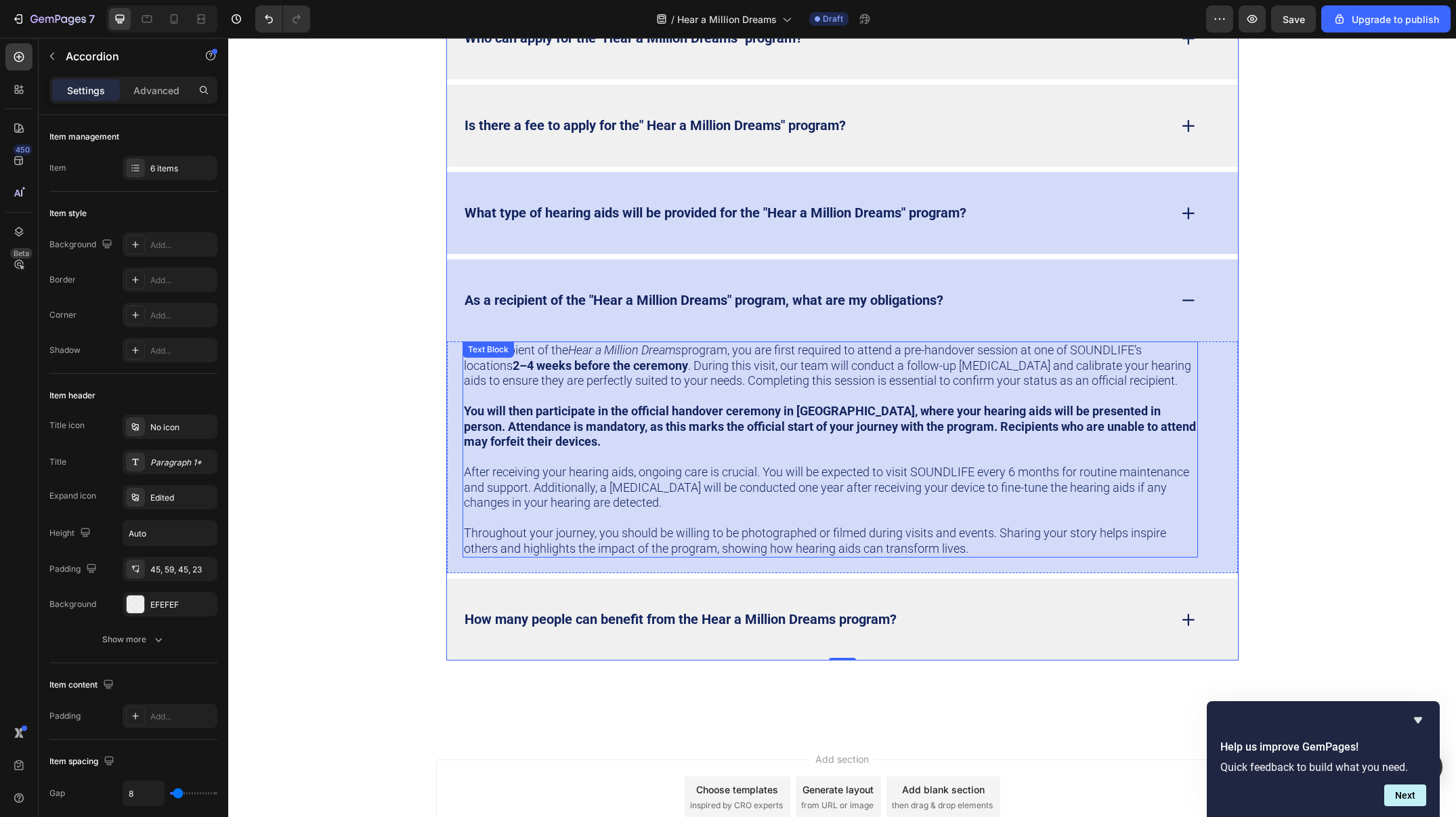
scroll to position [4527, 0]
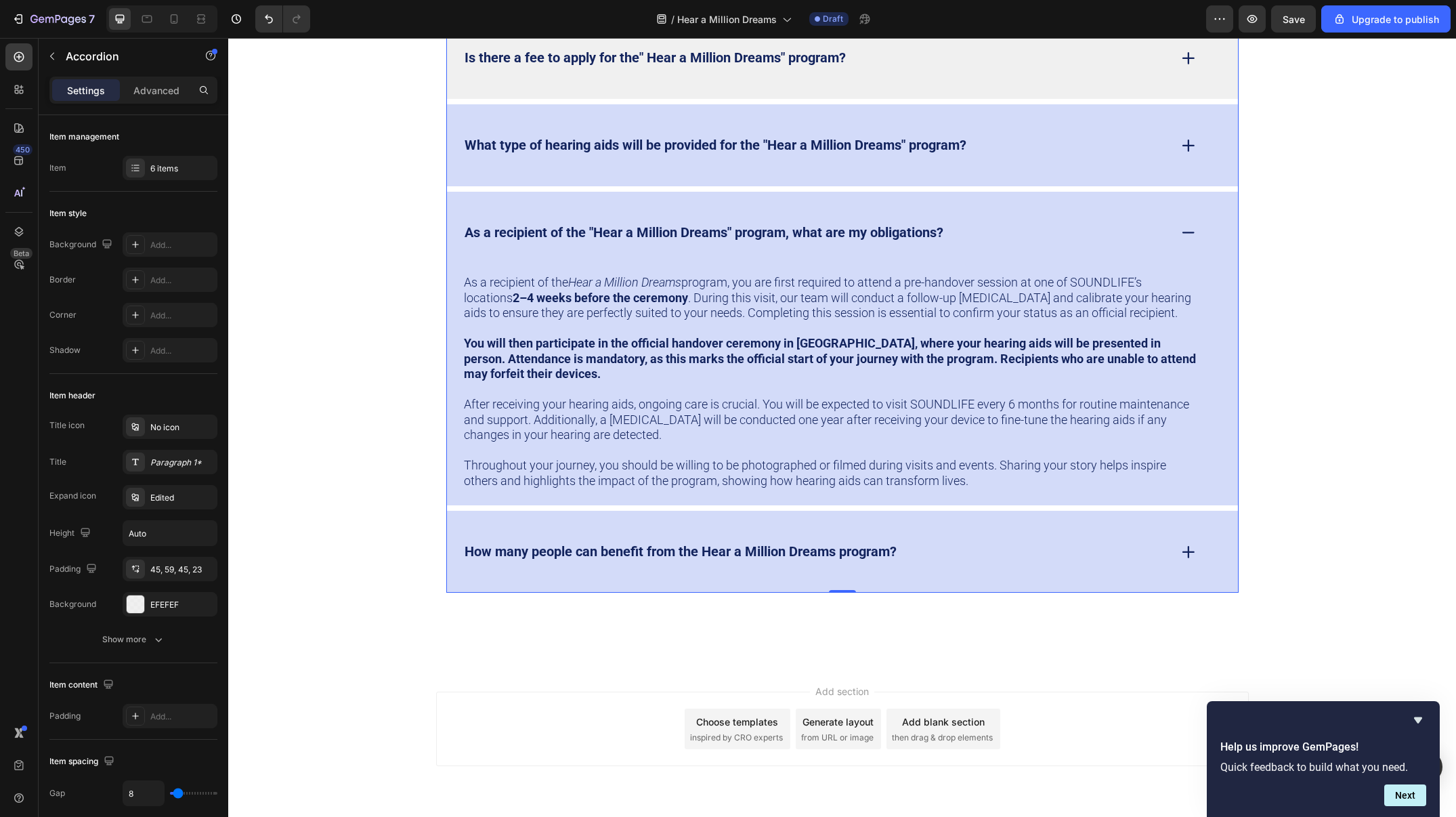
click at [976, 541] on div "How many people can benefit from the Hear a Million Dreams program?" at bounding box center [815, 551] width 706 height 21
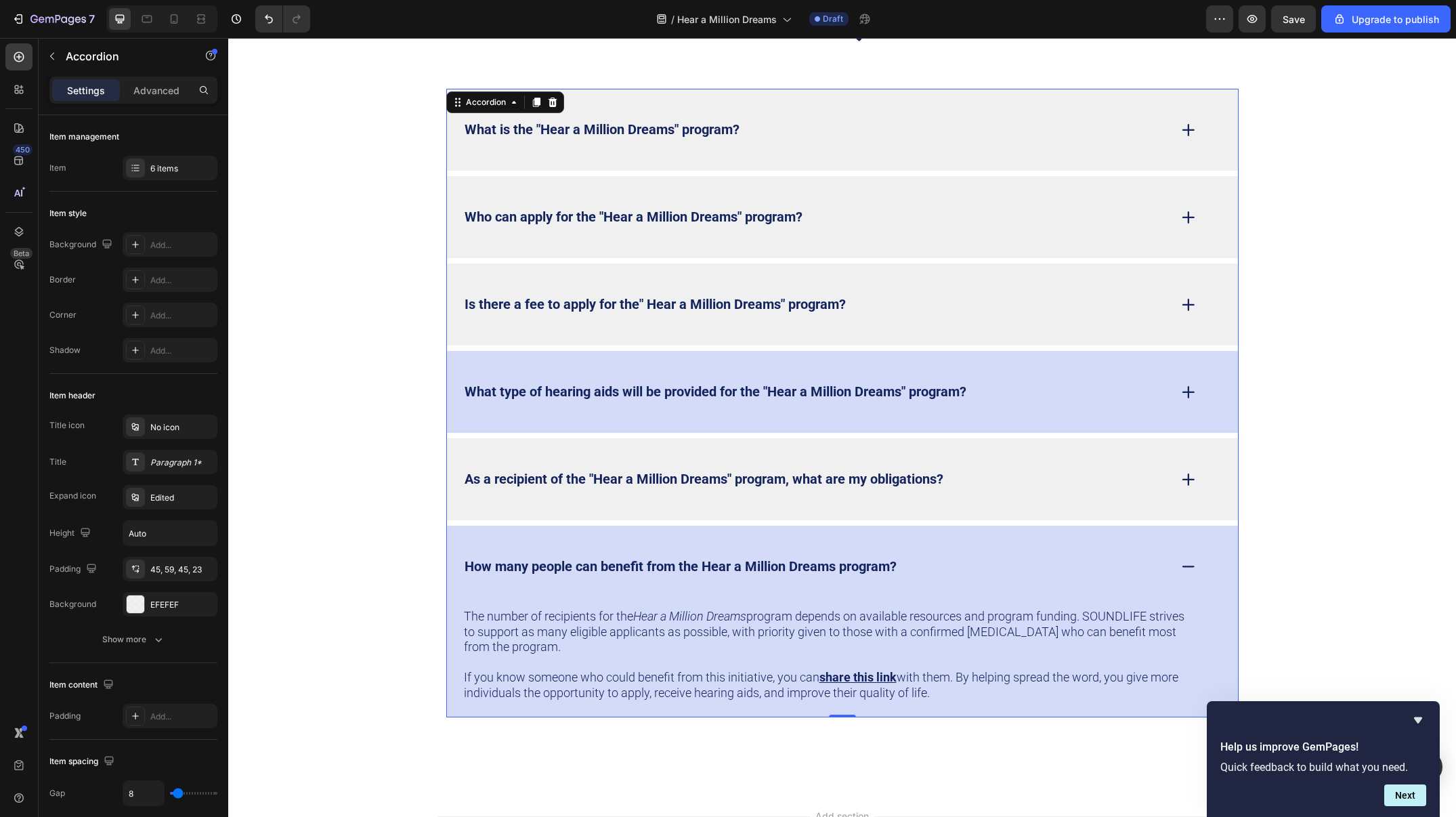
scroll to position [4281, 0]
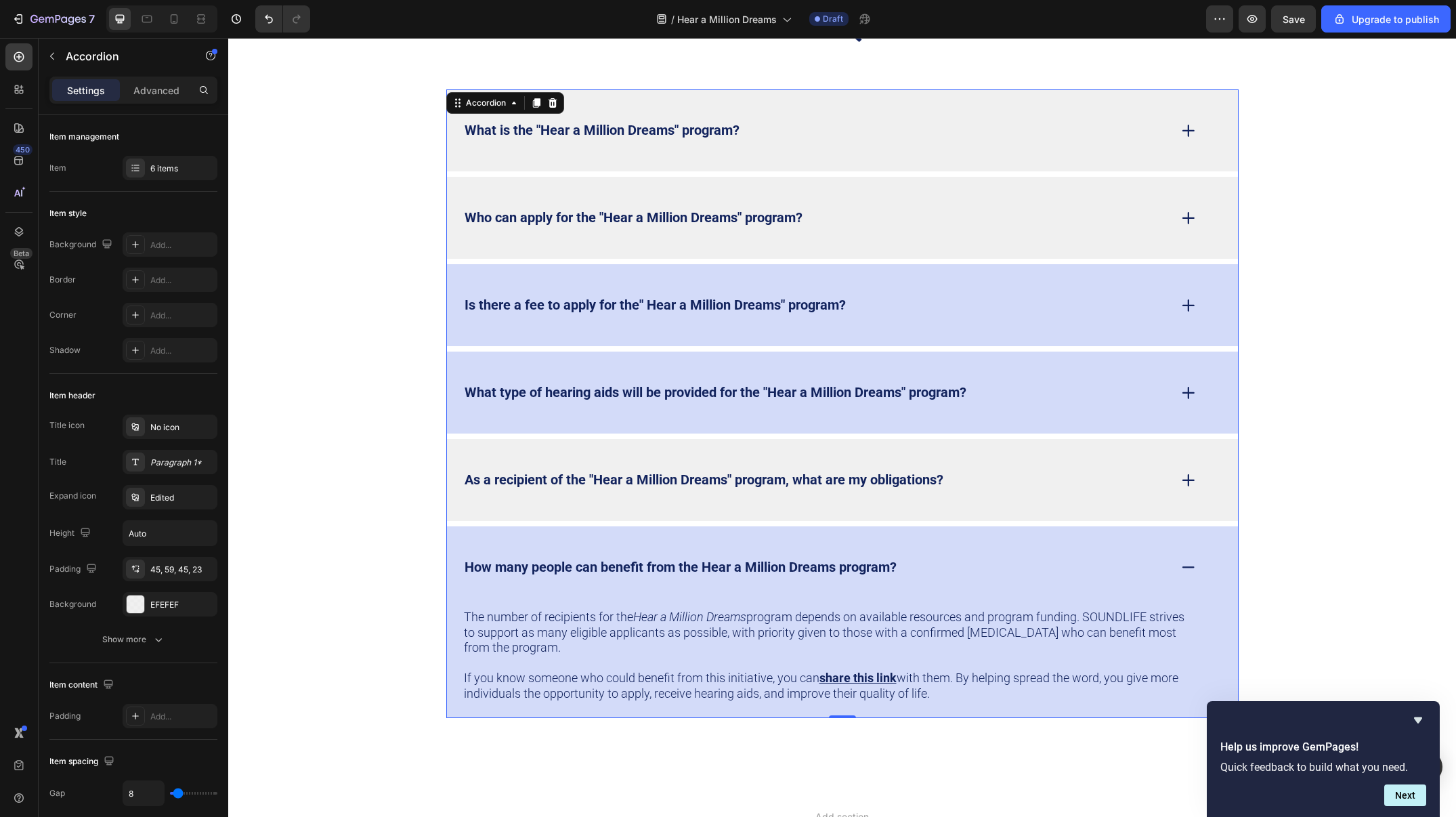
click at [964, 313] on div "Is there a fee to apply for the" Hear a Million Dreams" program?" at bounding box center [815, 305] width 706 height 21
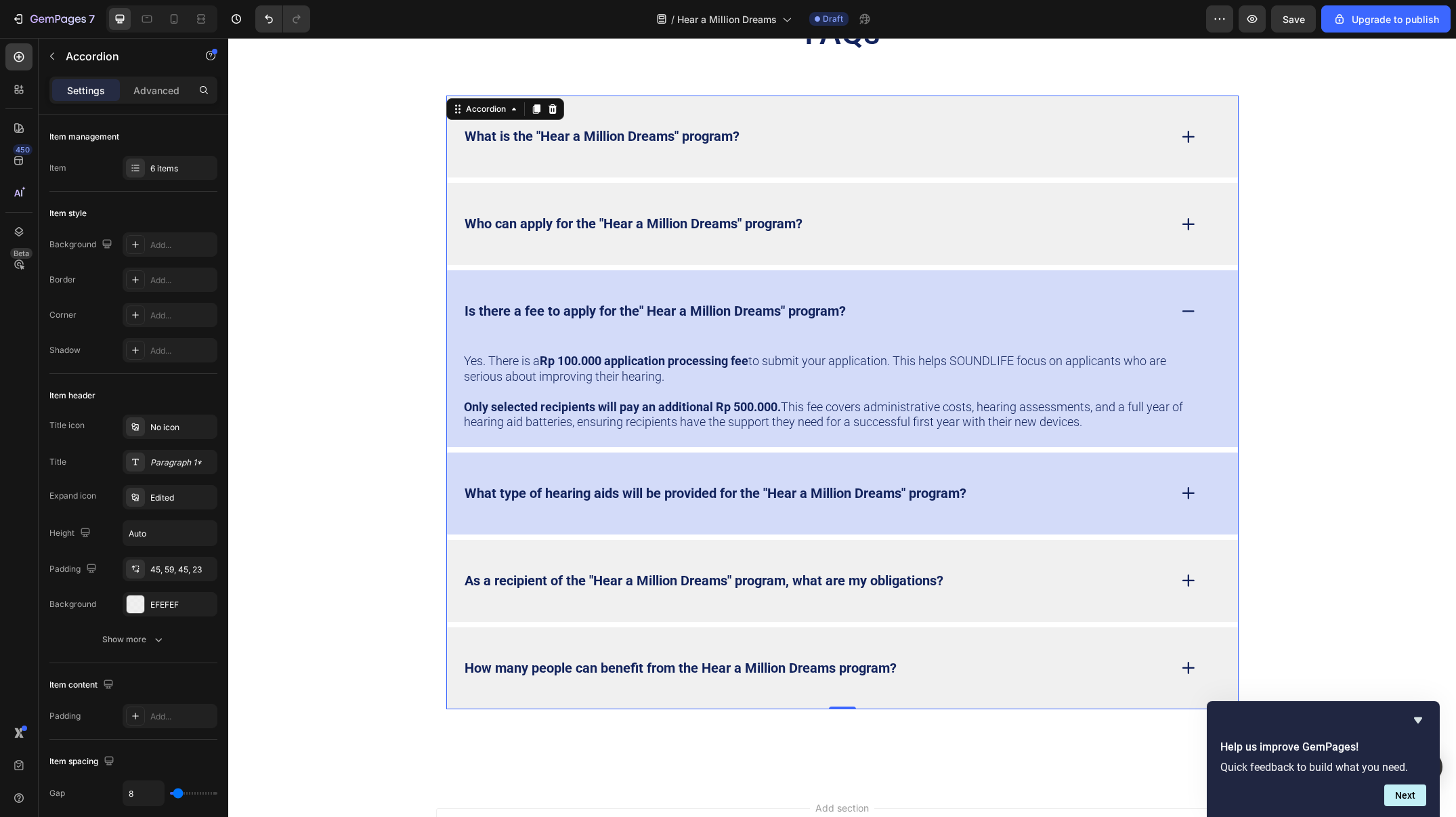
scroll to position [4279, 0]
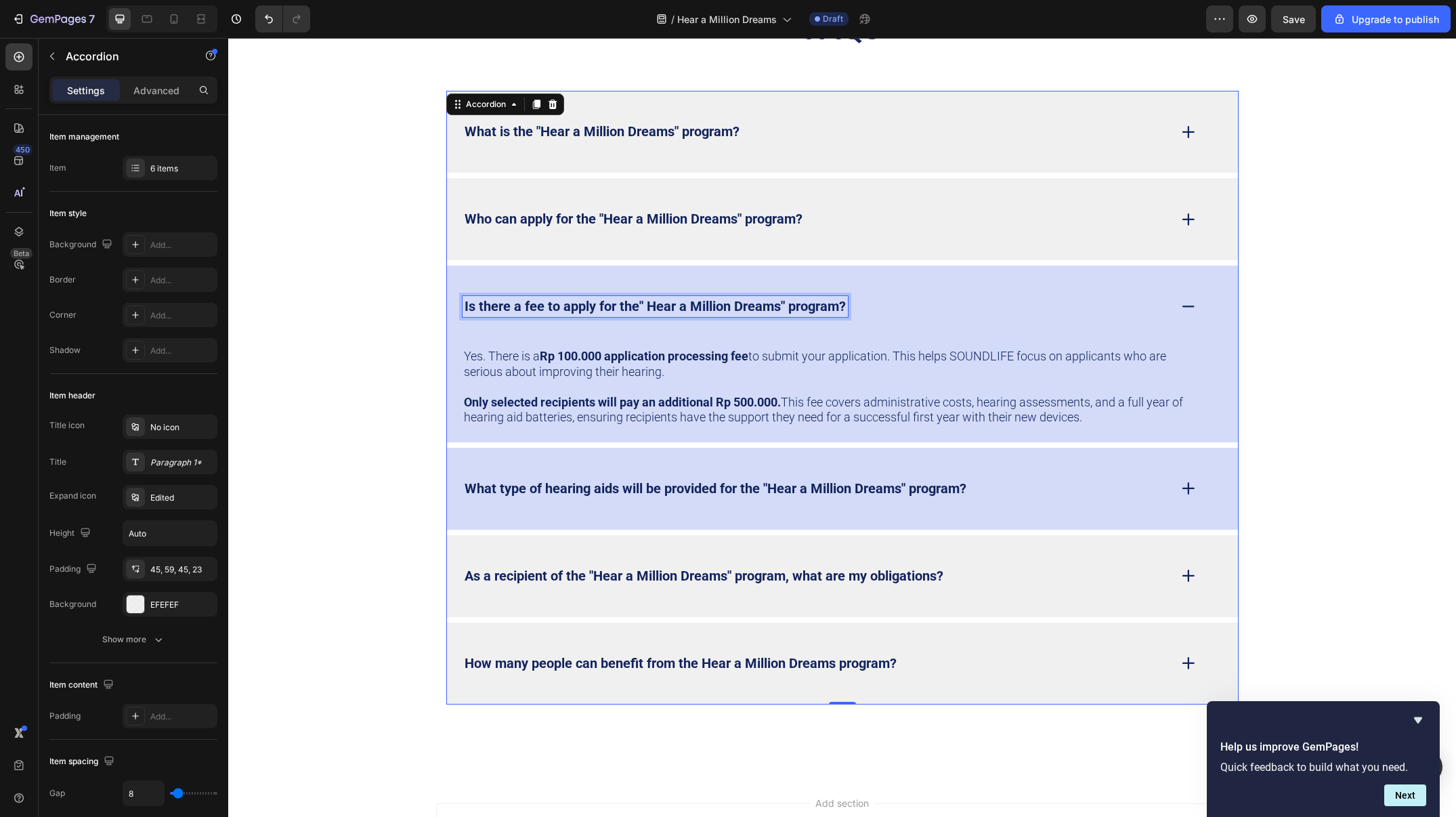
click at [818, 304] on strong "Is there a fee to apply for the" Hear a Million Dreams" program?" at bounding box center [655, 307] width 381 height 16
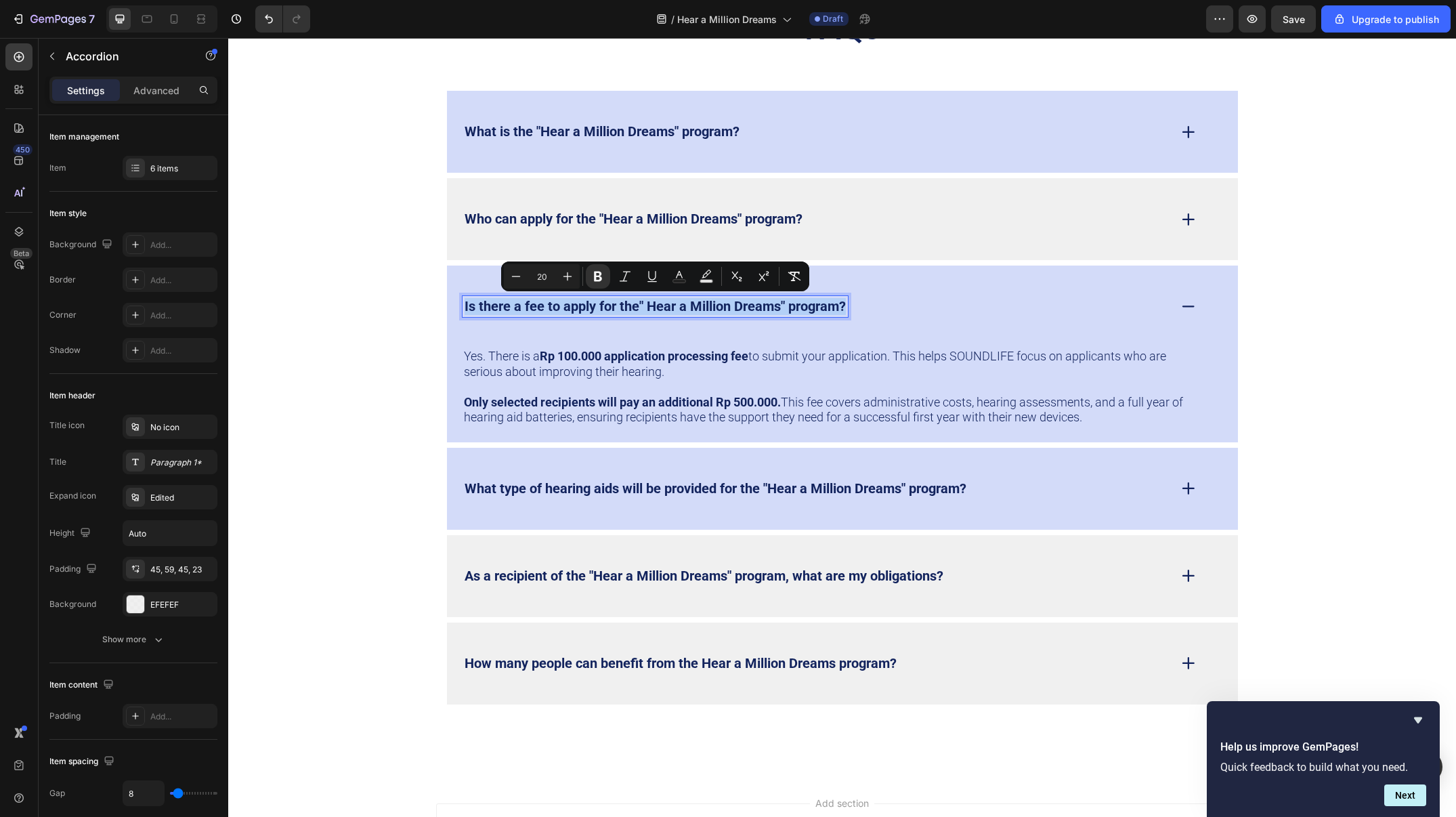
copy strong "Is there a fee to apply for the" Hear a Million Dreams" program?"
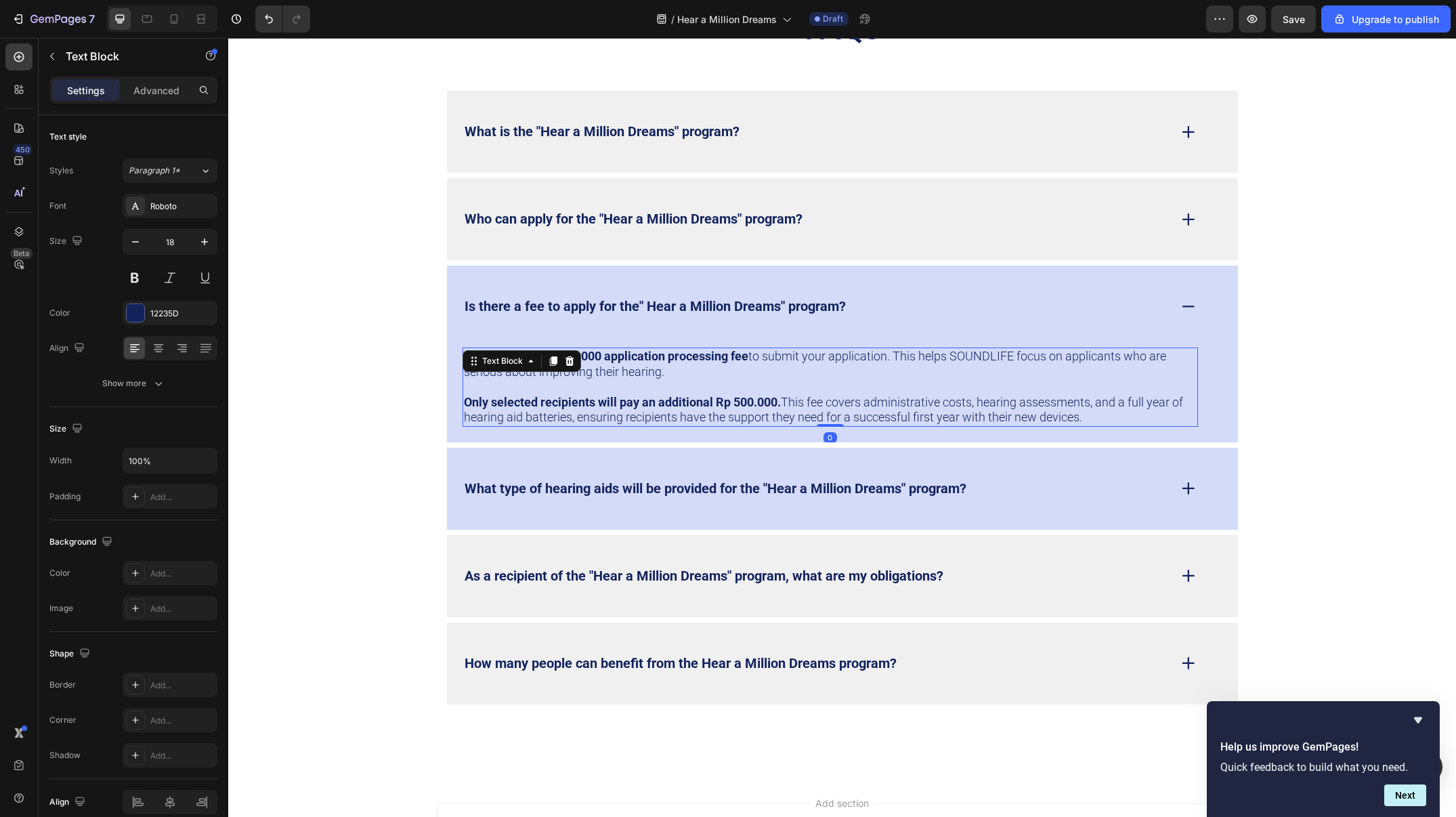
click at [809, 357] on p "Yes. There is a Rp 100.000 application processing fee to submit your applicatio…" at bounding box center [830, 363] width 733 height 30
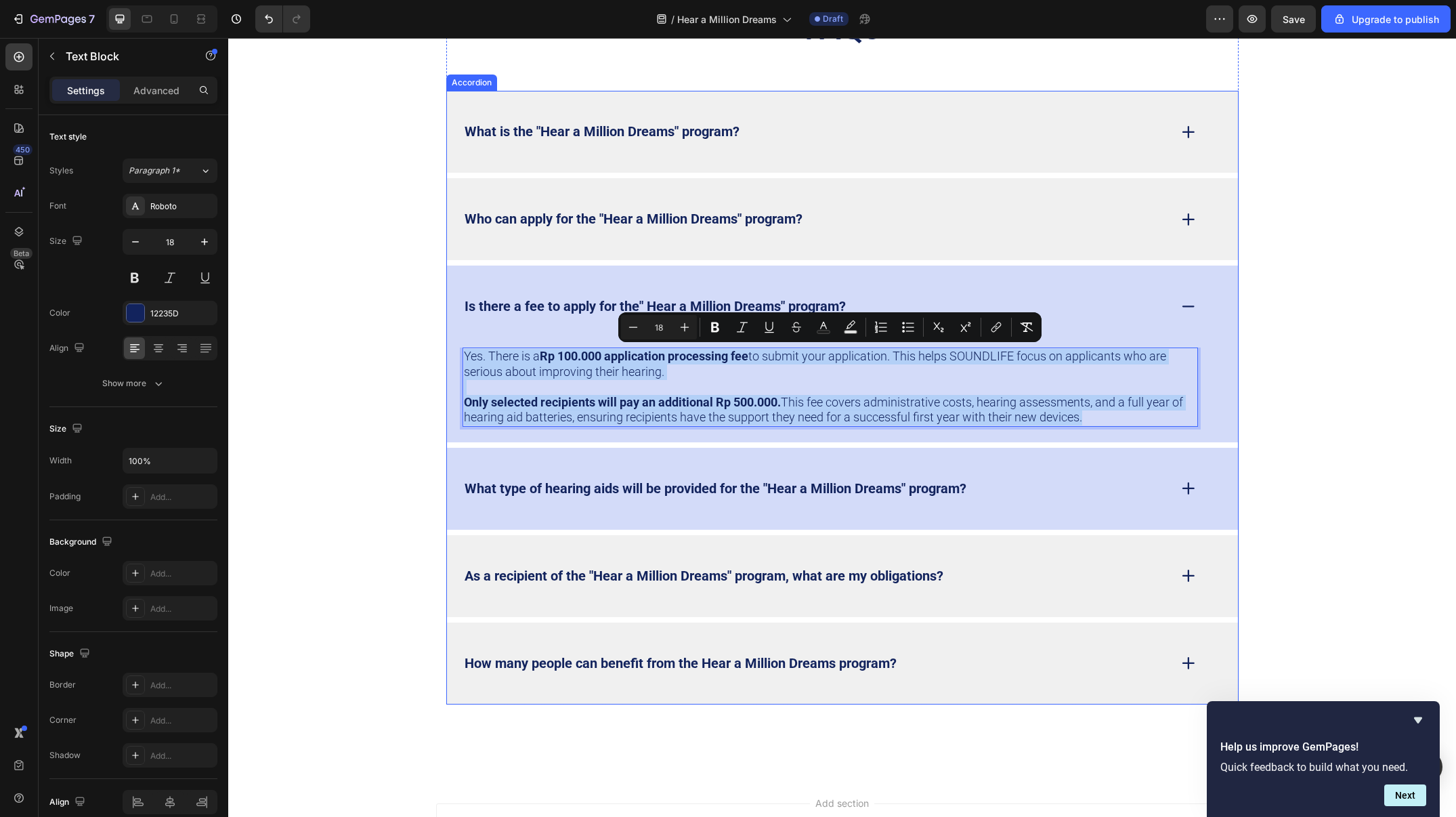
copy div "Yes. There is a Rp 100.000 application processing fee to submit your applicatio…"
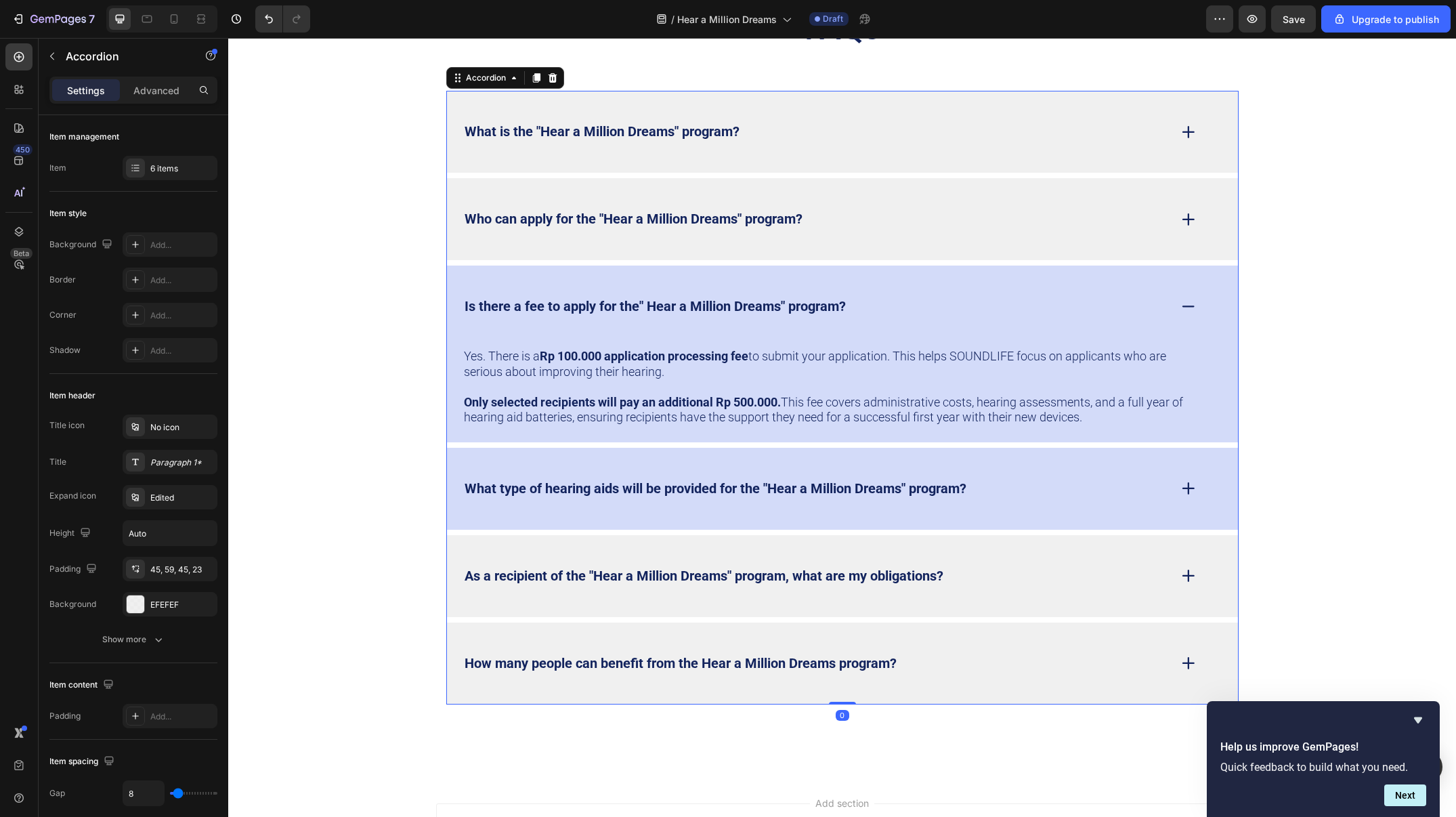
click at [1025, 274] on div "Is there a fee to apply for the" Hear a Million Dreams" program?" at bounding box center [842, 307] width 791 height 82
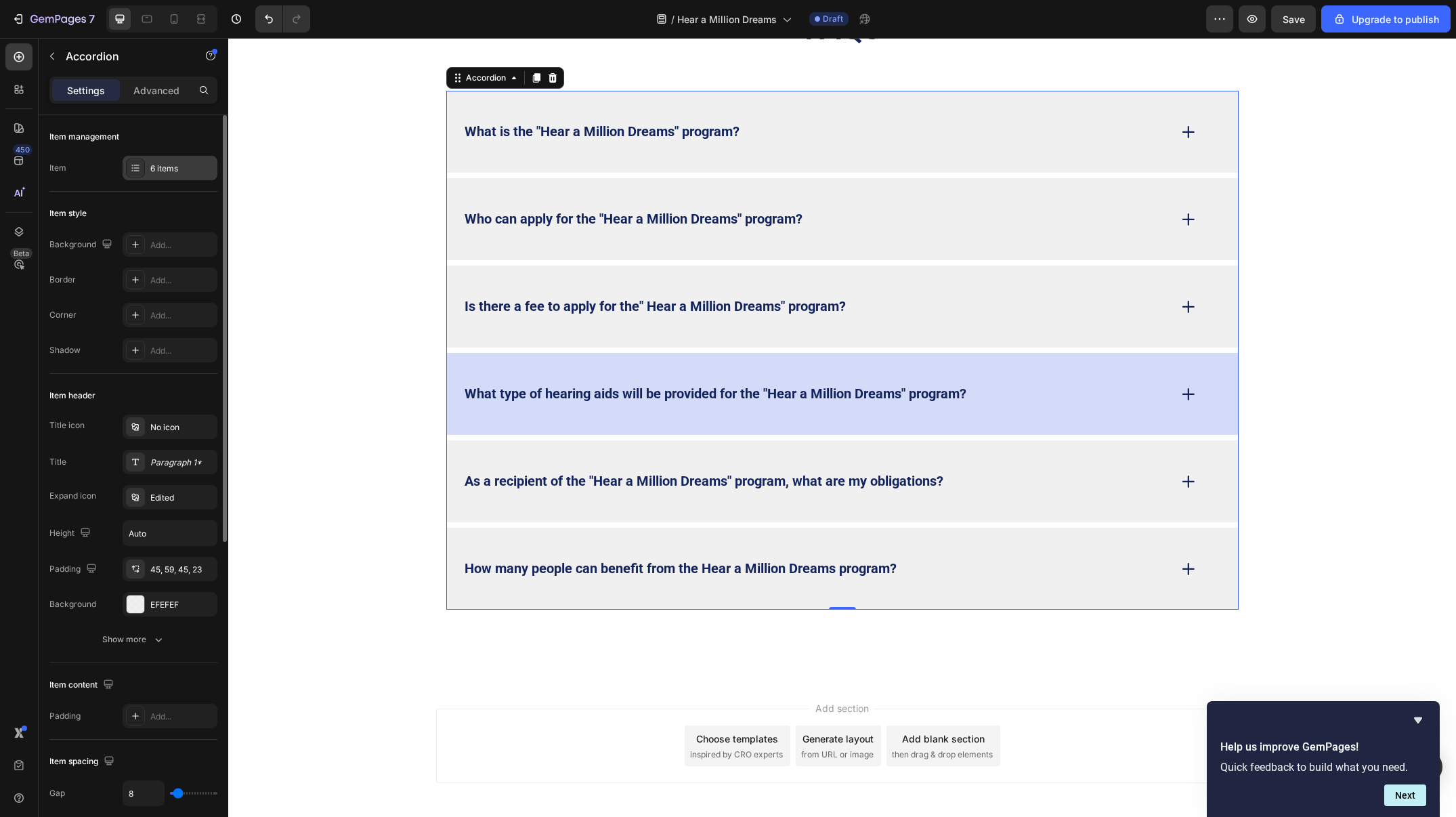
click at [195, 165] on div "6 items" at bounding box center [182, 168] width 64 height 12
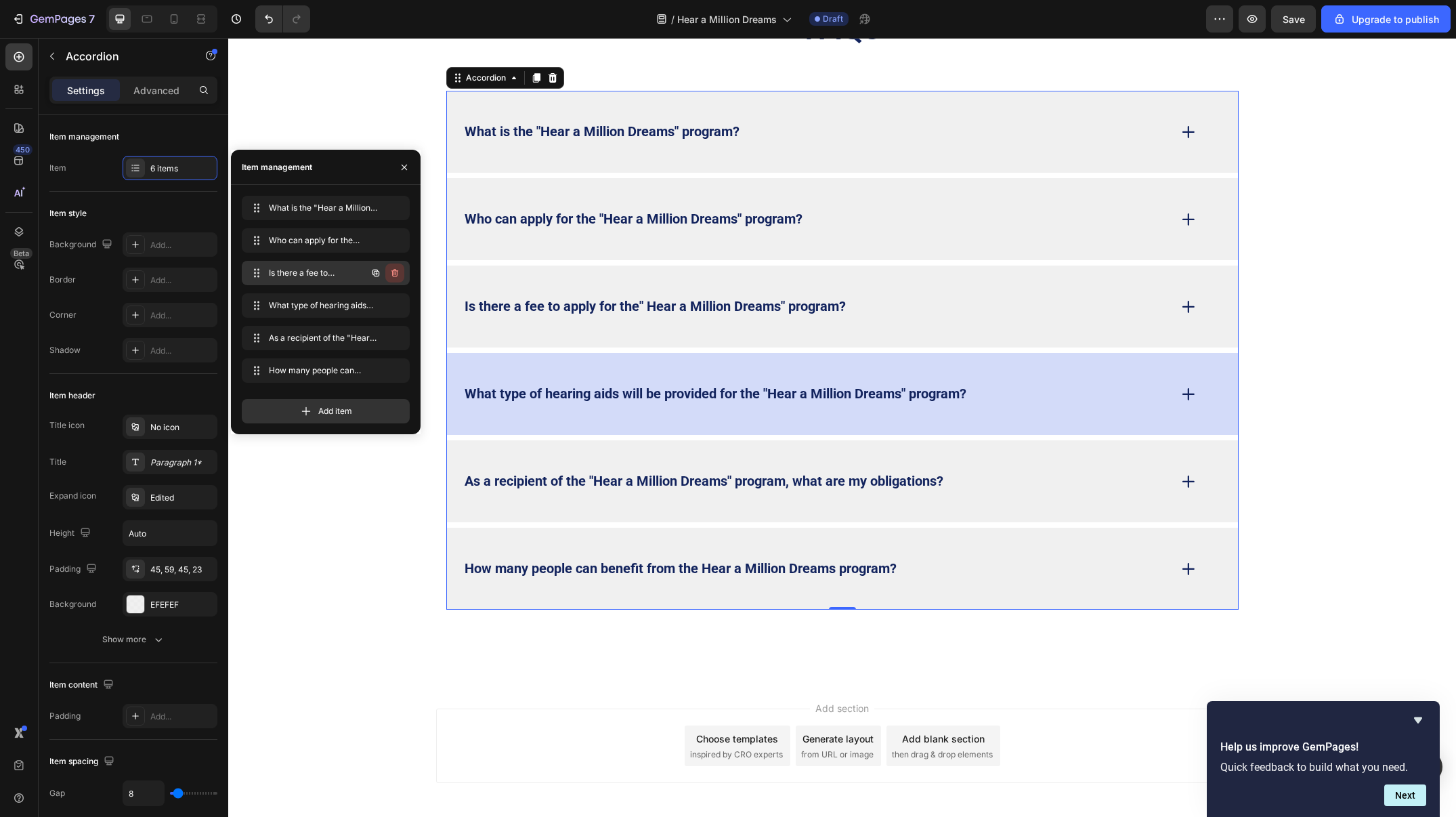
click at [396, 269] on icon "button" at bounding box center [395, 273] width 11 height 11
click at [391, 267] on div "Delete" at bounding box center [386, 272] width 25 height 12
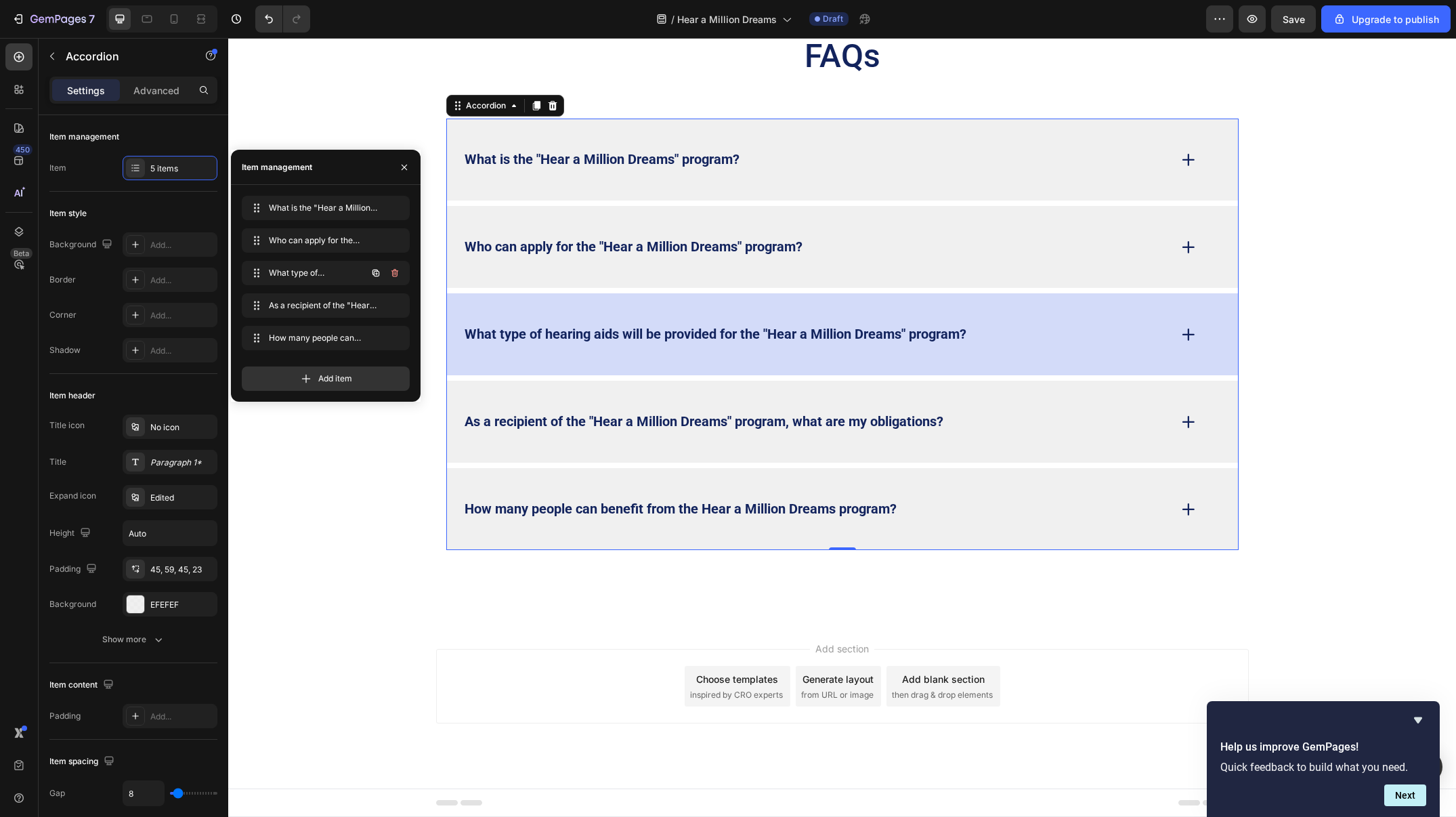
scroll to position [4247, 0]
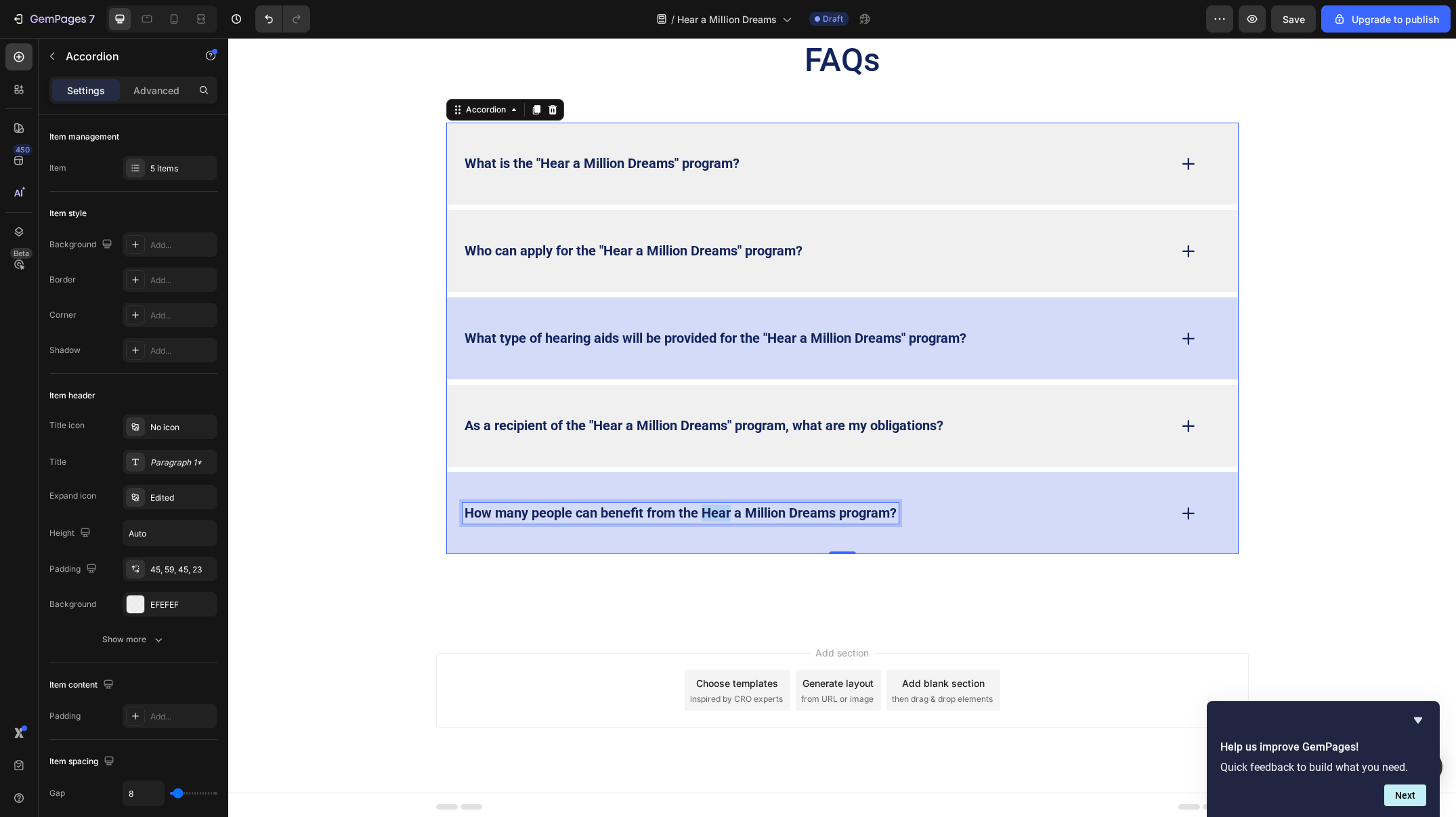
click at [709, 505] on strong "How many people can benefit from the Hear a Million Dreams program?" at bounding box center [681, 513] width 432 height 16
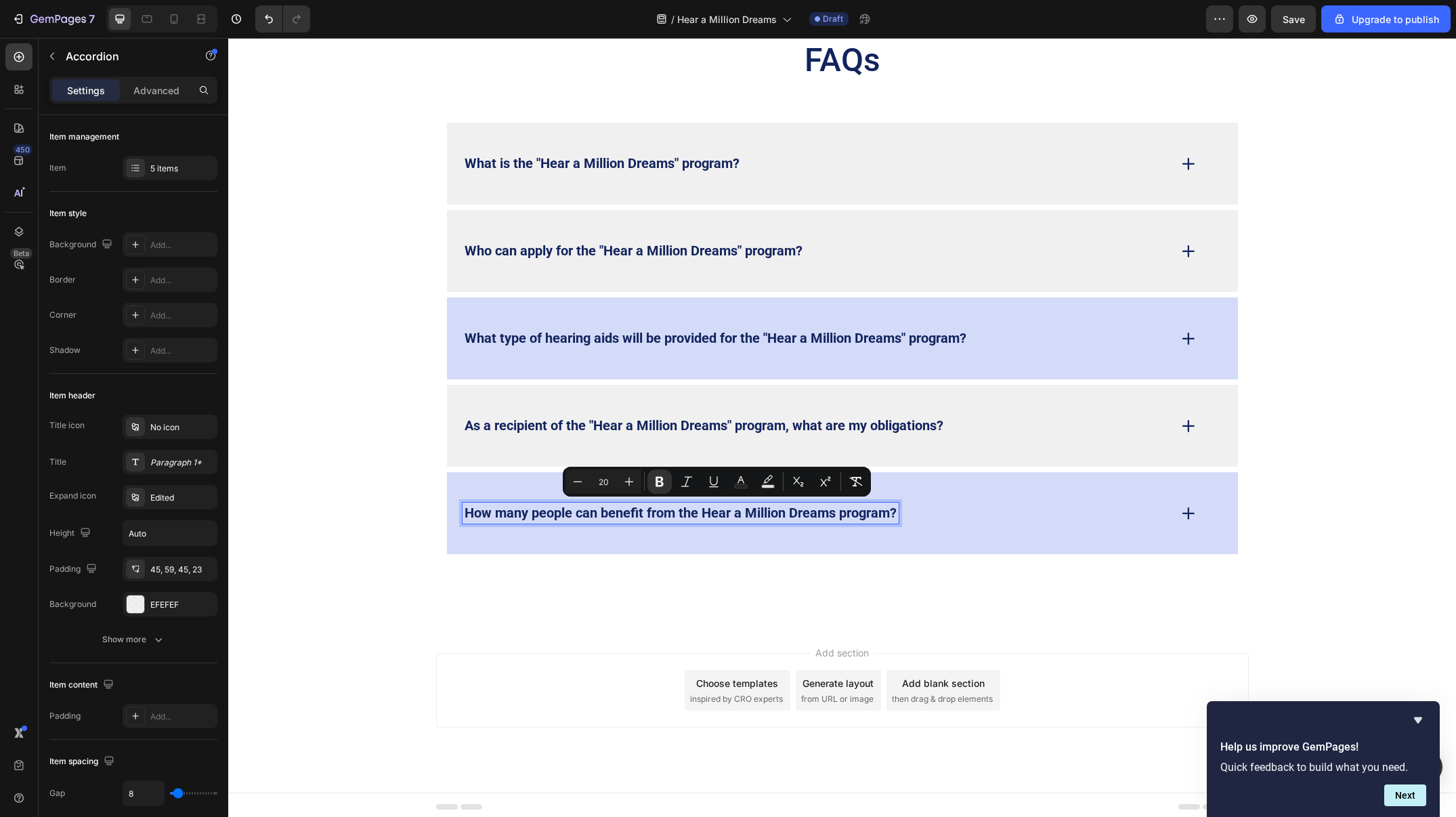
click at [692, 508] on strong "How many people can benefit from the Hear a Million Dreams program?" at bounding box center [681, 513] width 432 height 16
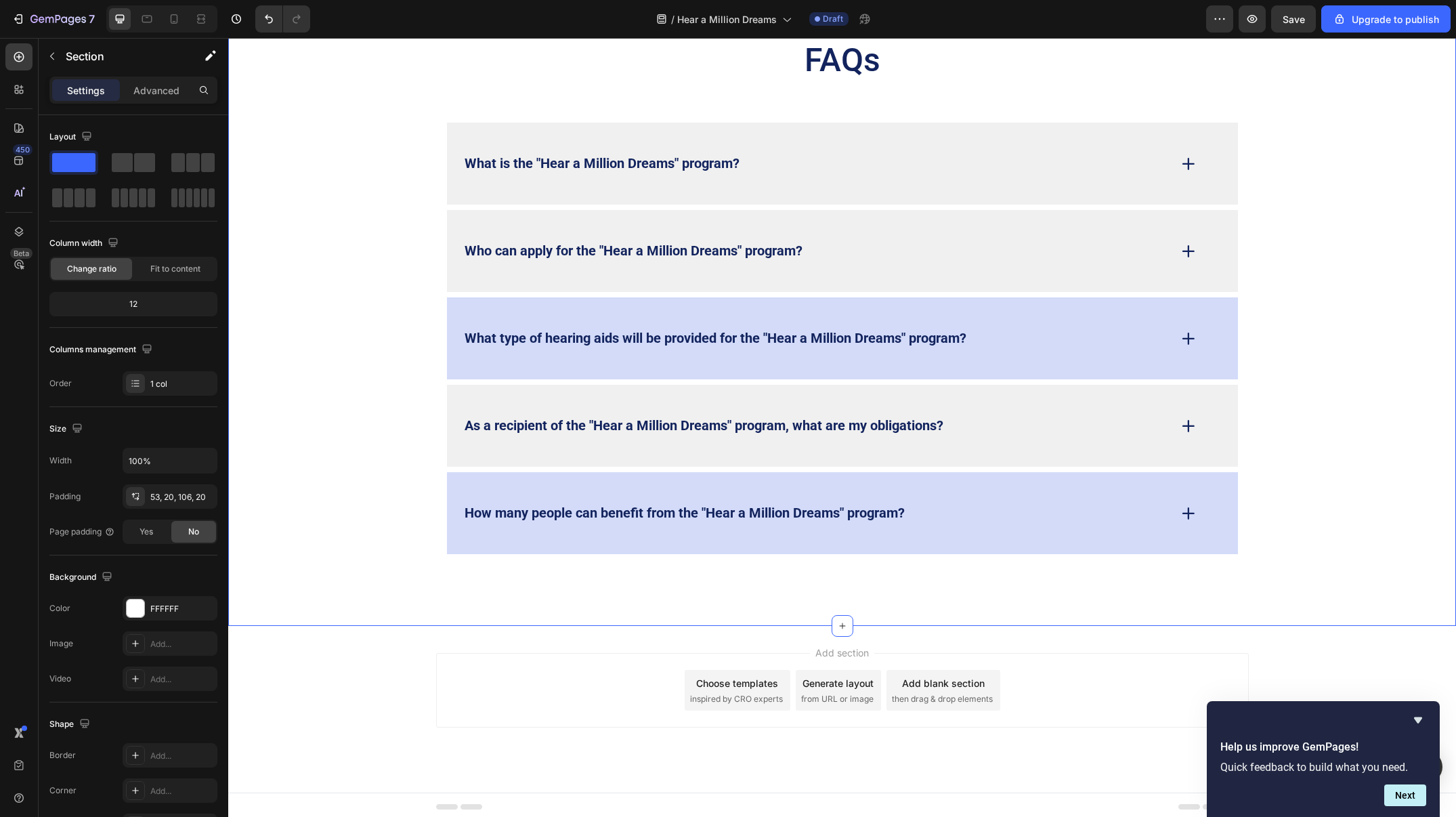
click at [1273, 404] on div "FAQs Heading What is the "Hear a Million Dreams" program? Who can apply for the…" at bounding box center [843, 296] width 1201 height 515
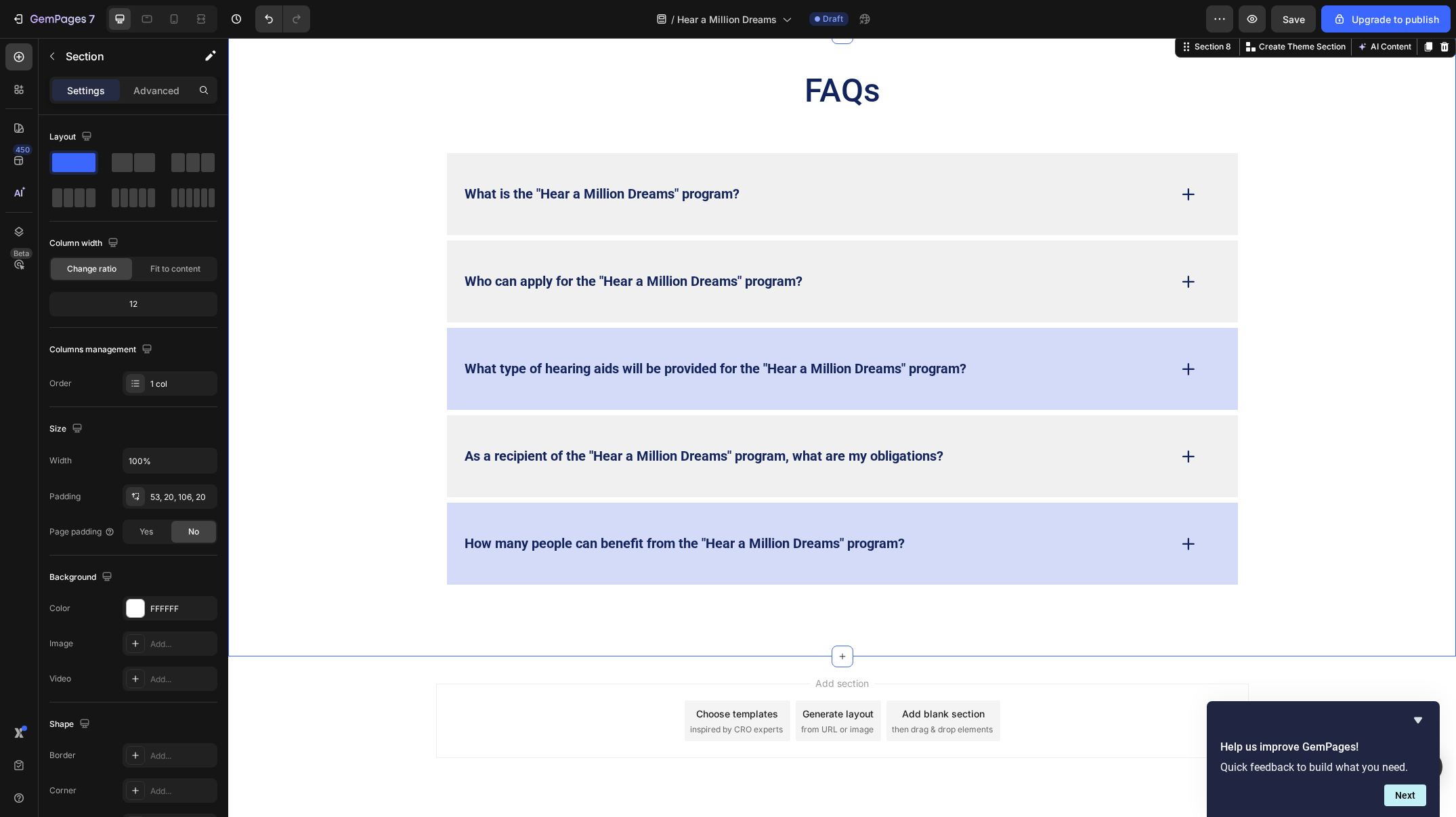
scroll to position [4218, 0]
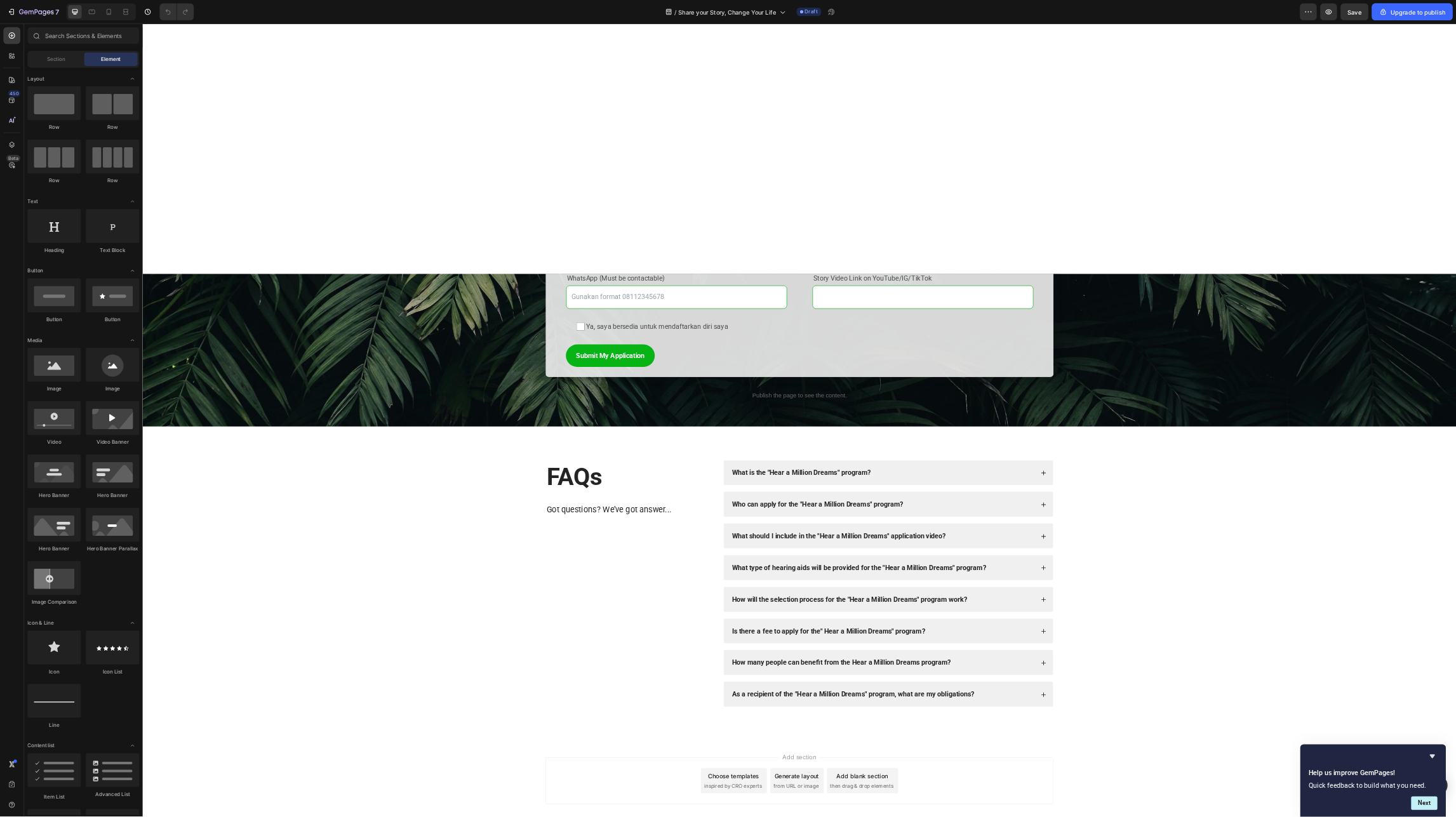
scroll to position [1348, 0]
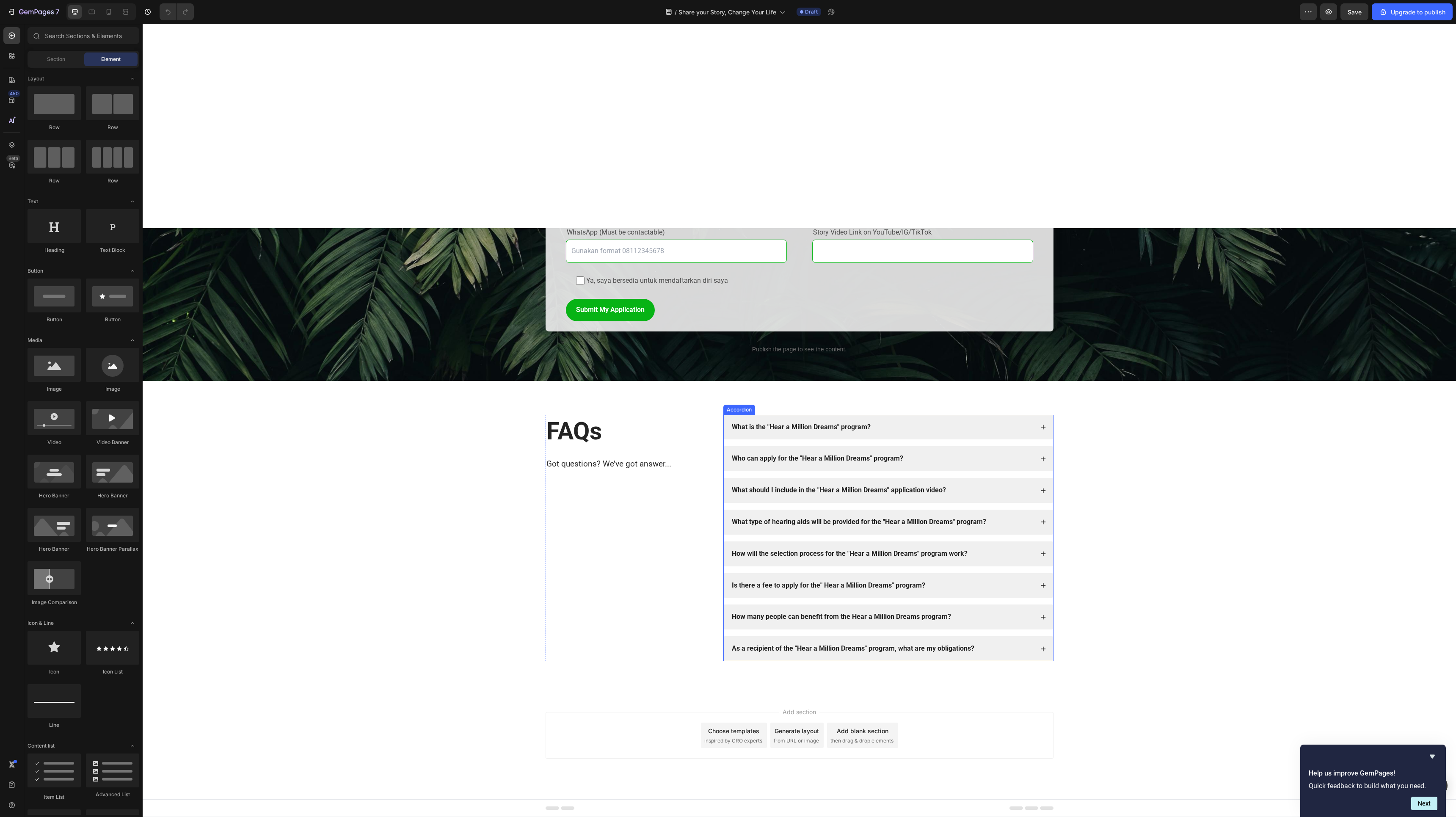
click at [812, 418] on div "What is the "Hear a Million Dreams" program?" at bounding box center [888, 428] width 329 height 25
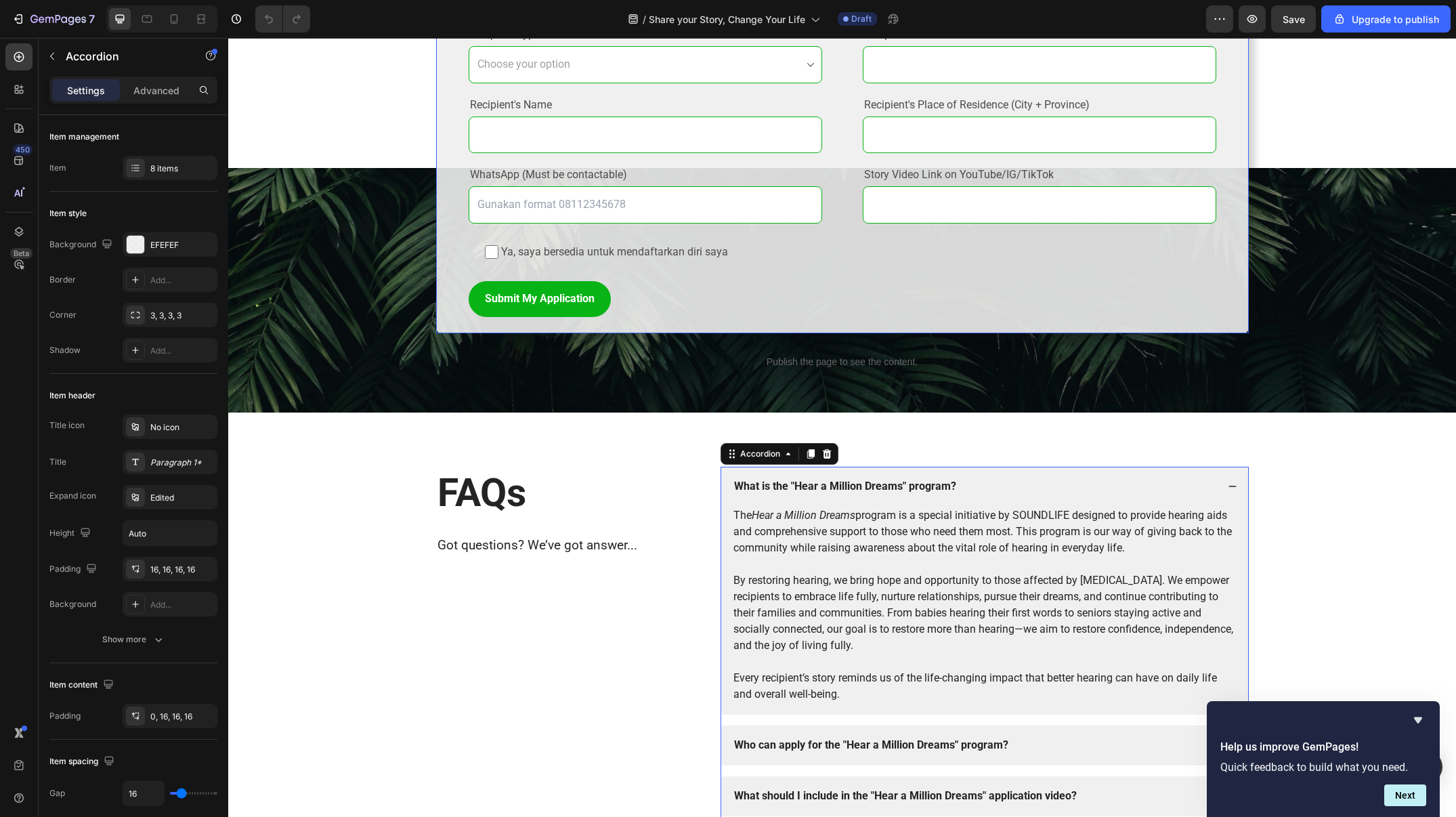
scroll to position [1702, 0]
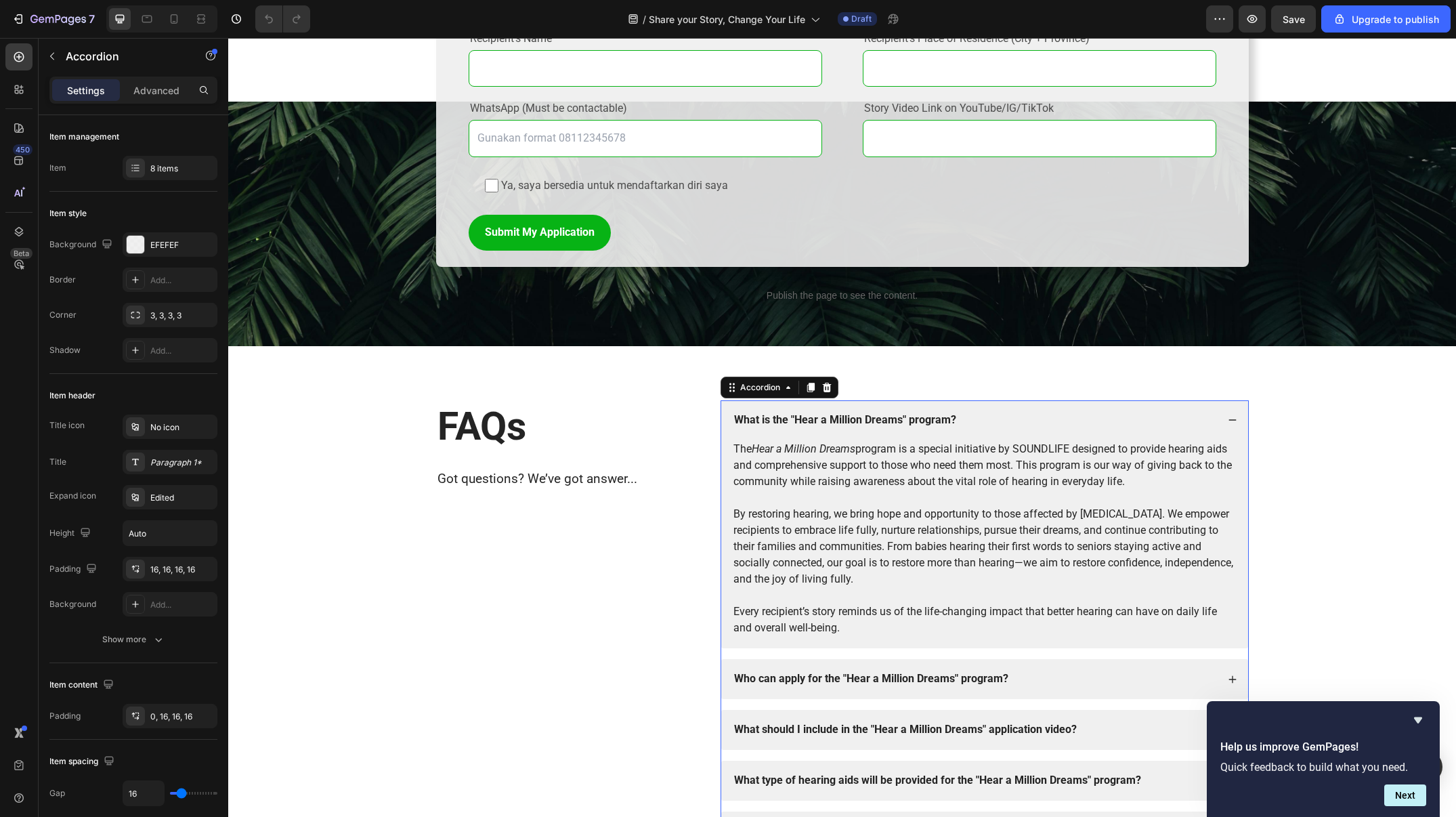
click at [854, 414] on strong "What is the "Hear a Million Dreams" program?" at bounding box center [845, 419] width 222 height 13
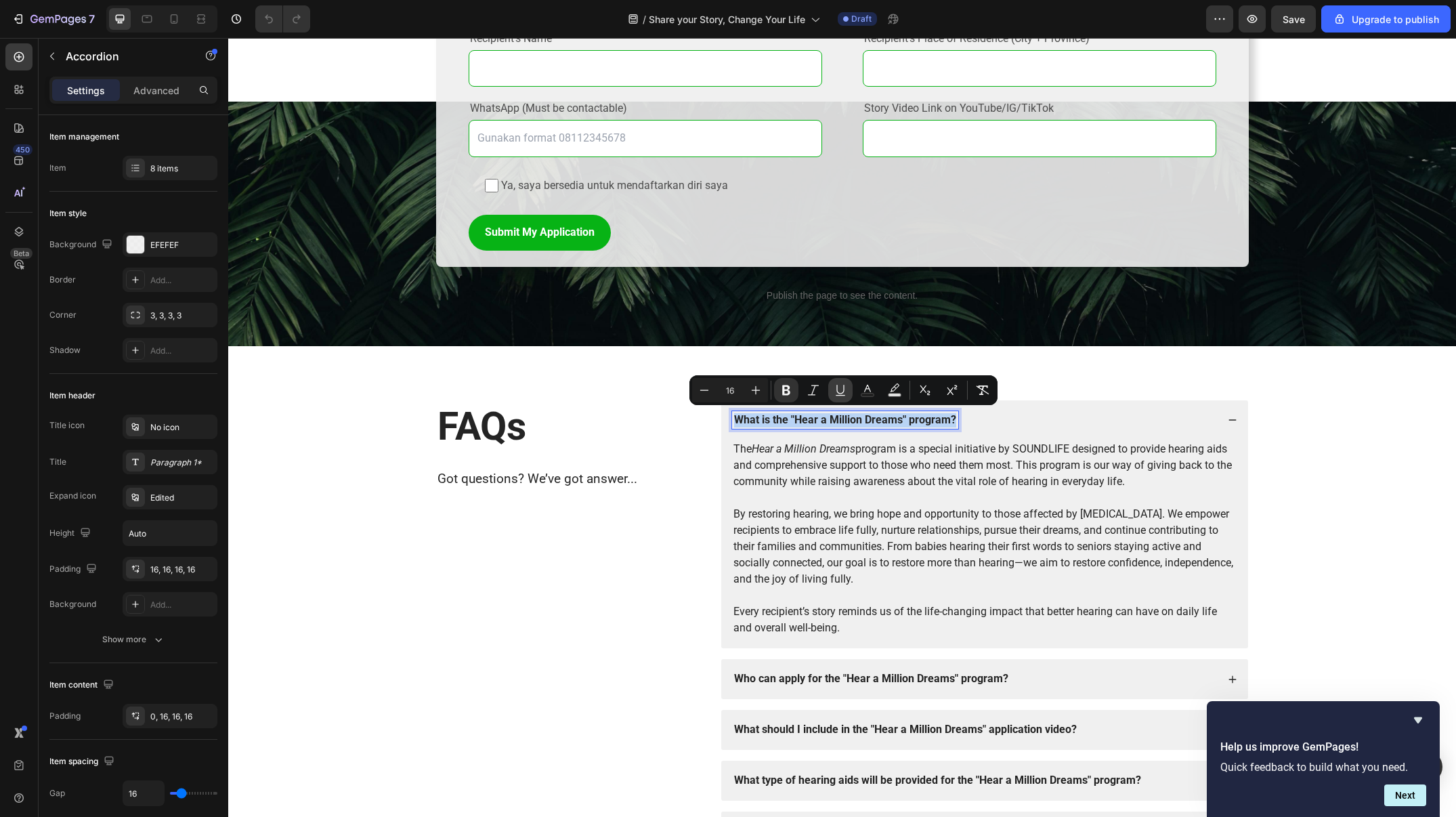
copy strong "What is the "Hear a Million Dreams" program?"
click at [907, 469] on p "The Hear a Million Dreams program is a special initiative by SOUNDLIFE designed…" at bounding box center [985, 466] width 502 height 49
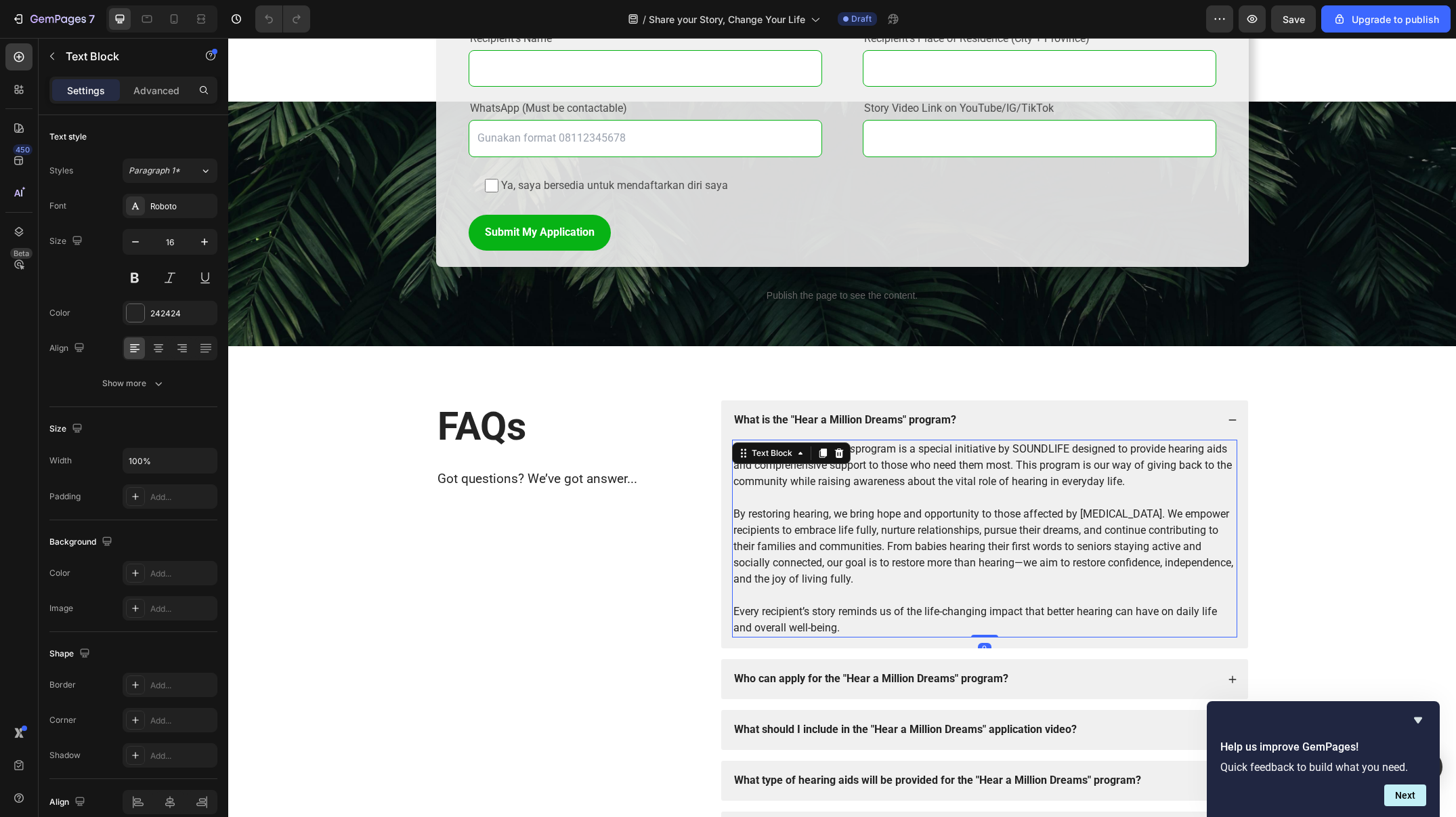
click at [907, 469] on p "The Hear a Million Dreams program is a special initiative by SOUNDLIFE designed…" at bounding box center [985, 466] width 502 height 49
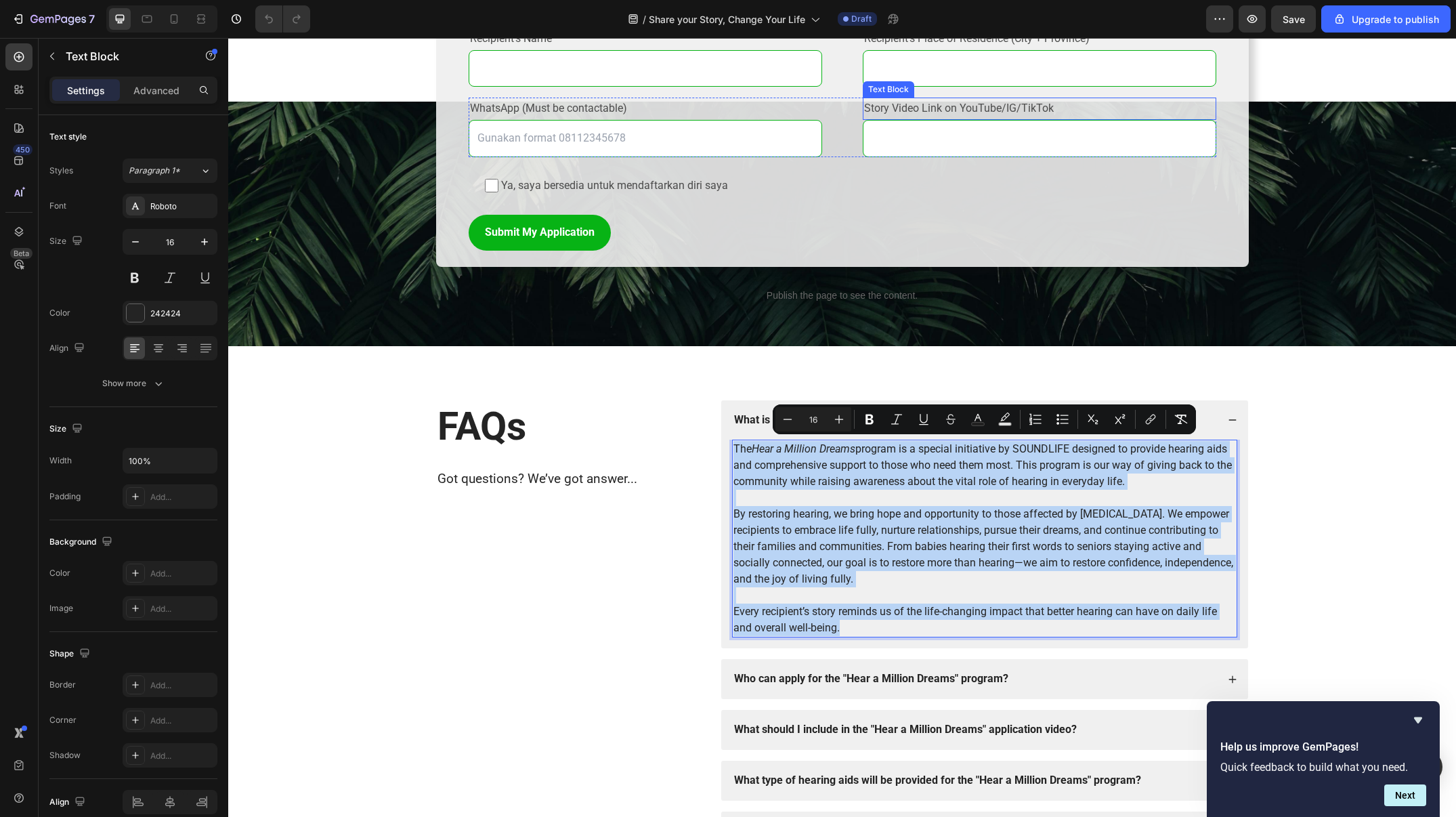
copy div "The Hear a Million Dreams program is a special initiative by SOUNDLIFE designed…"
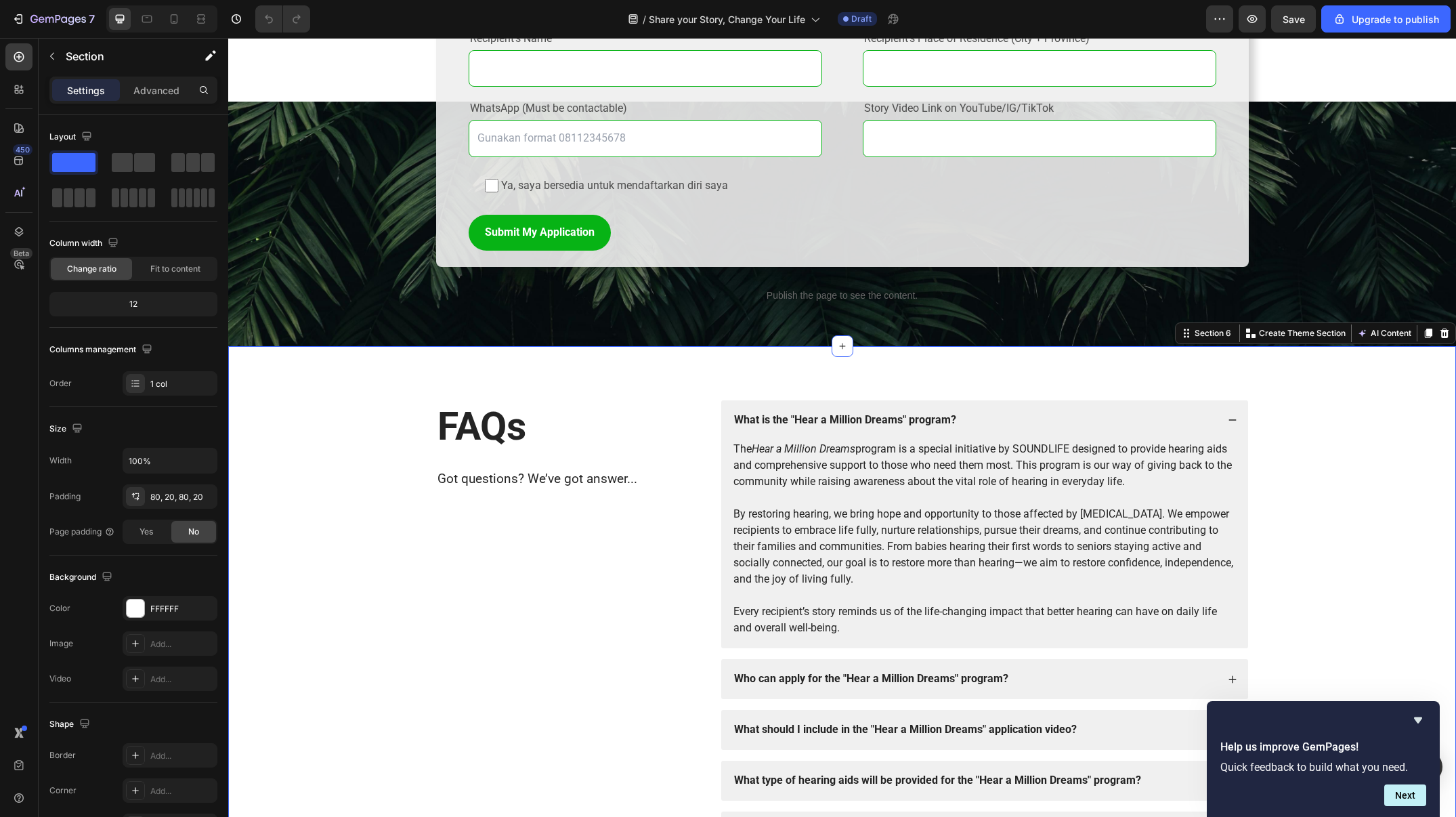
click at [1360, 425] on div "FAQs Heading Got questions? We’ve got answer... Text Block What is the "Hear a …" at bounding box center [843, 701] width 1201 height 603
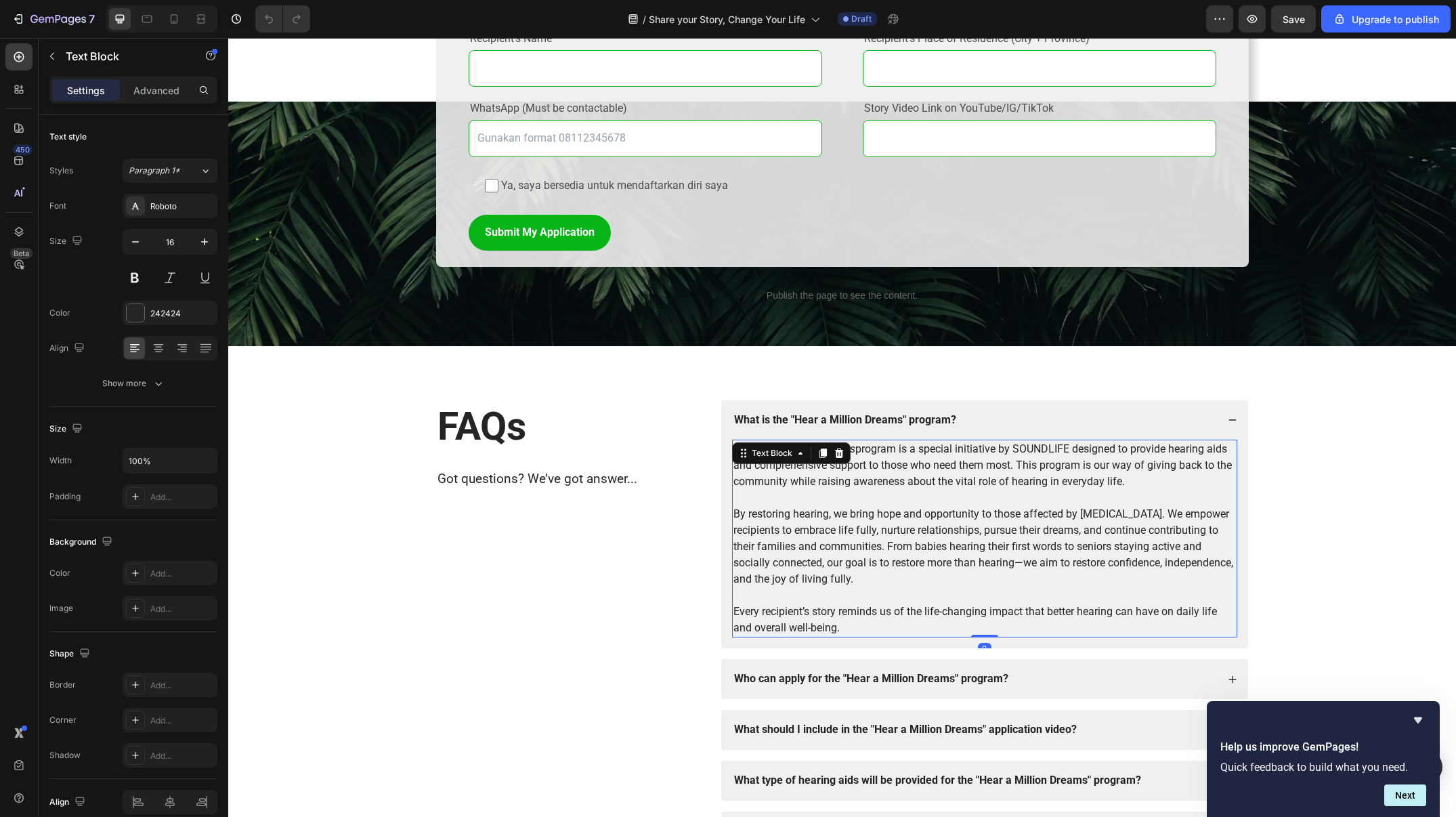
click at [1174, 448] on p "The Hear a Million Dreams program is a special initiative by SOUNDLIFE designed…" at bounding box center [985, 466] width 502 height 49
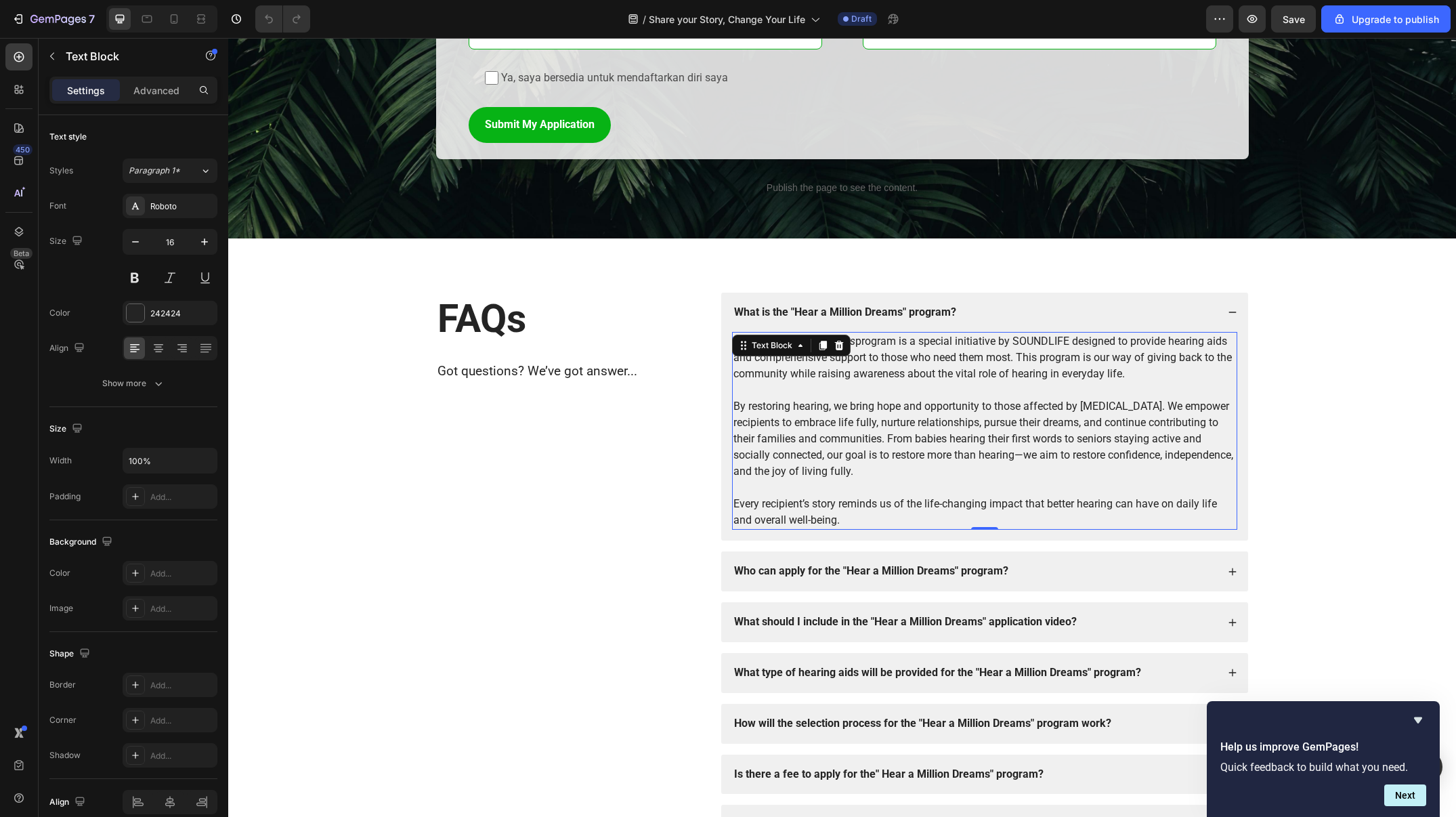
scroll to position [1897, 0]
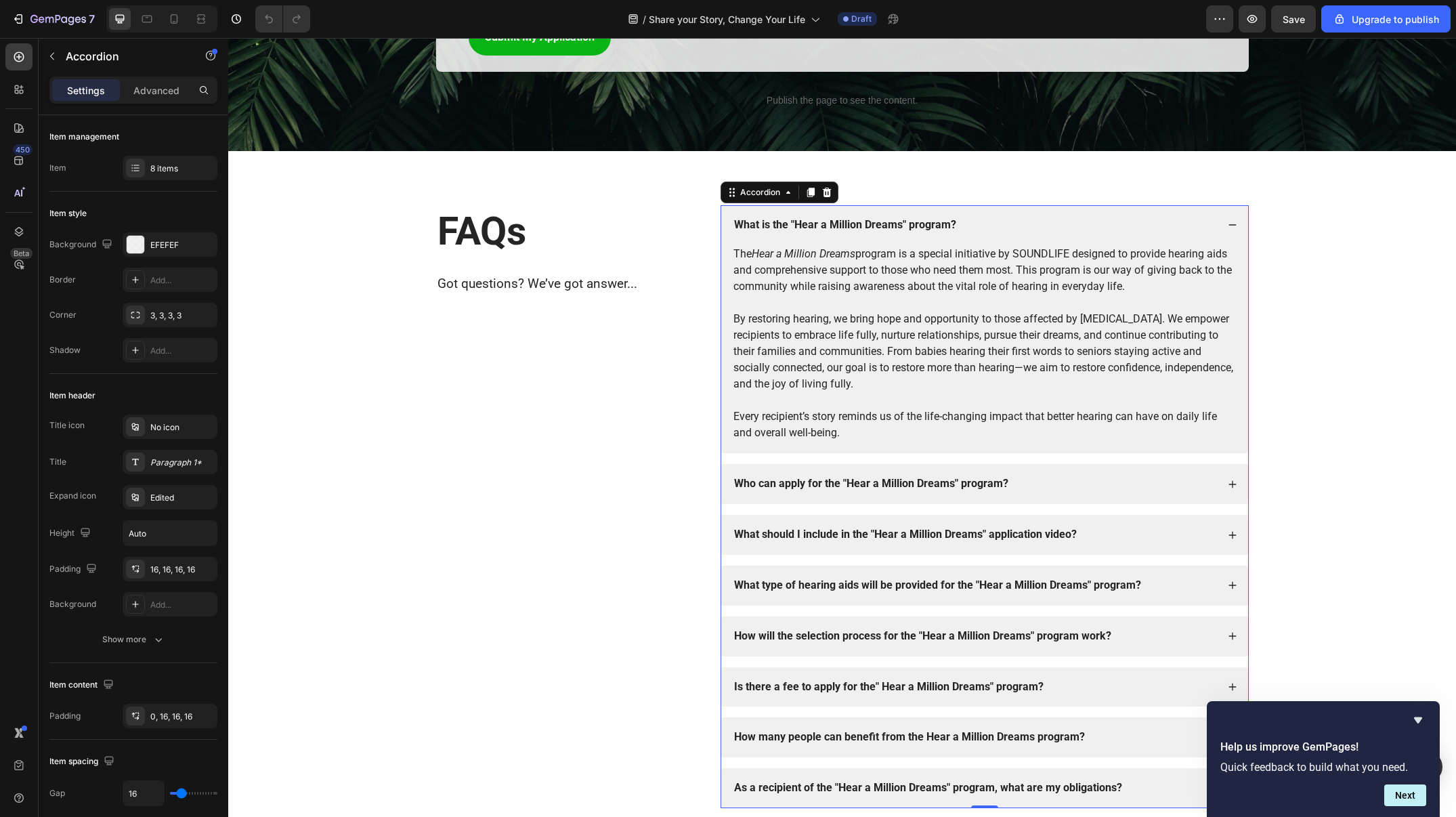
click at [1145, 531] on div "What should I include in the "Hear a Million Dreams" application video?" at bounding box center [975, 535] width 485 height 18
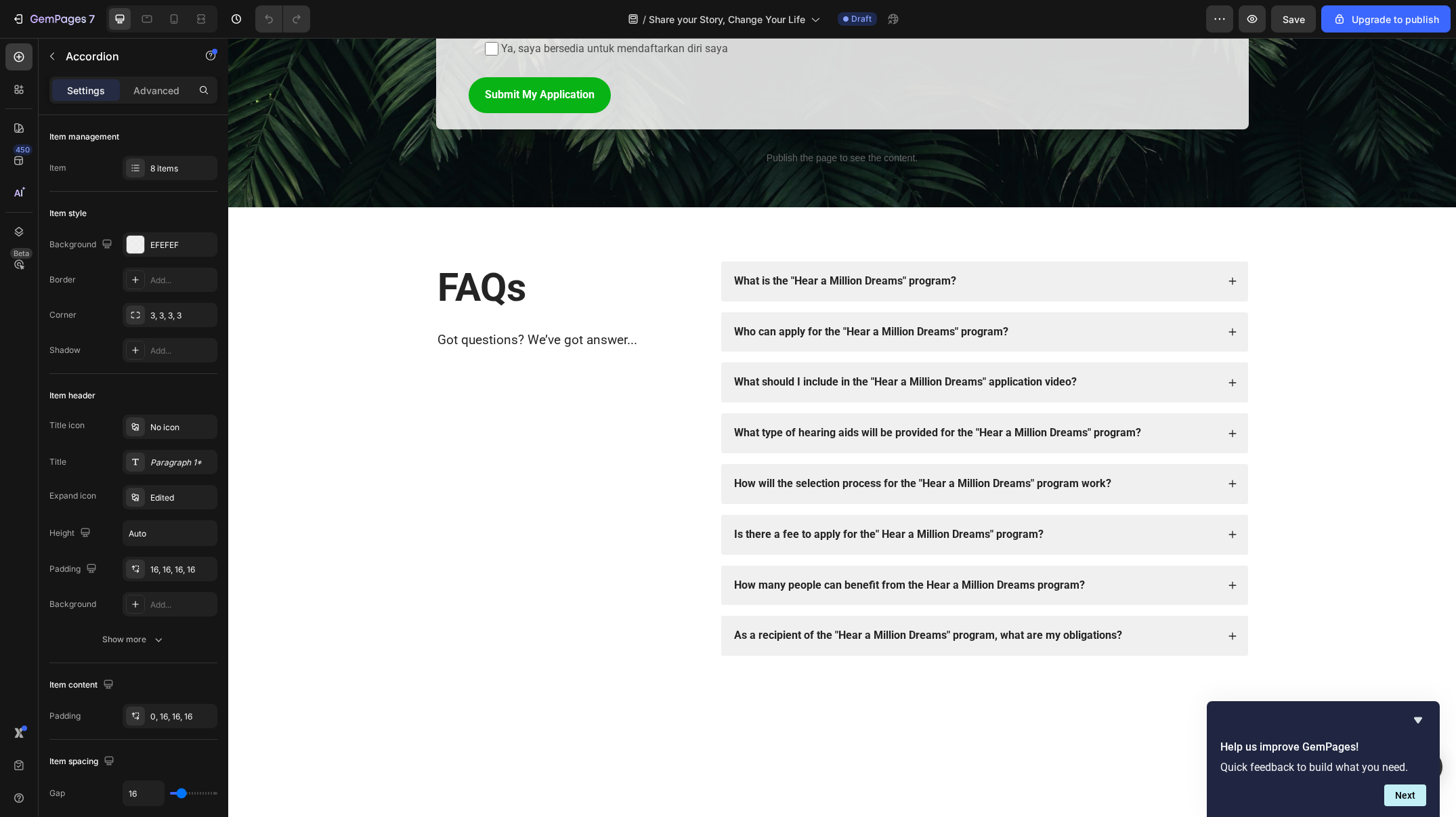
scroll to position [1846, 0]
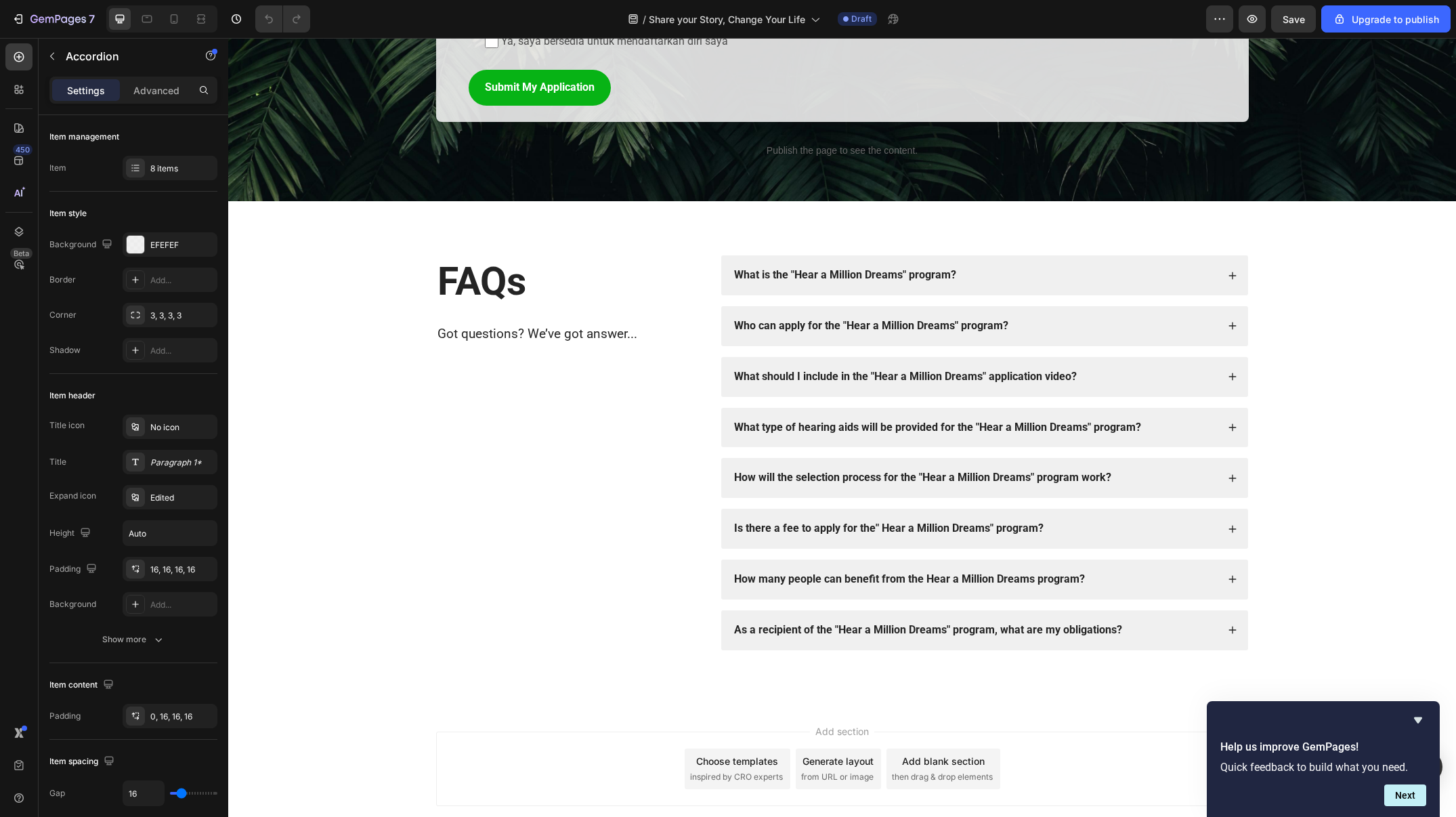
click at [1239, 322] on div "Who can apply for the "Hear a Million Dreams" program?" at bounding box center [985, 326] width 527 height 40
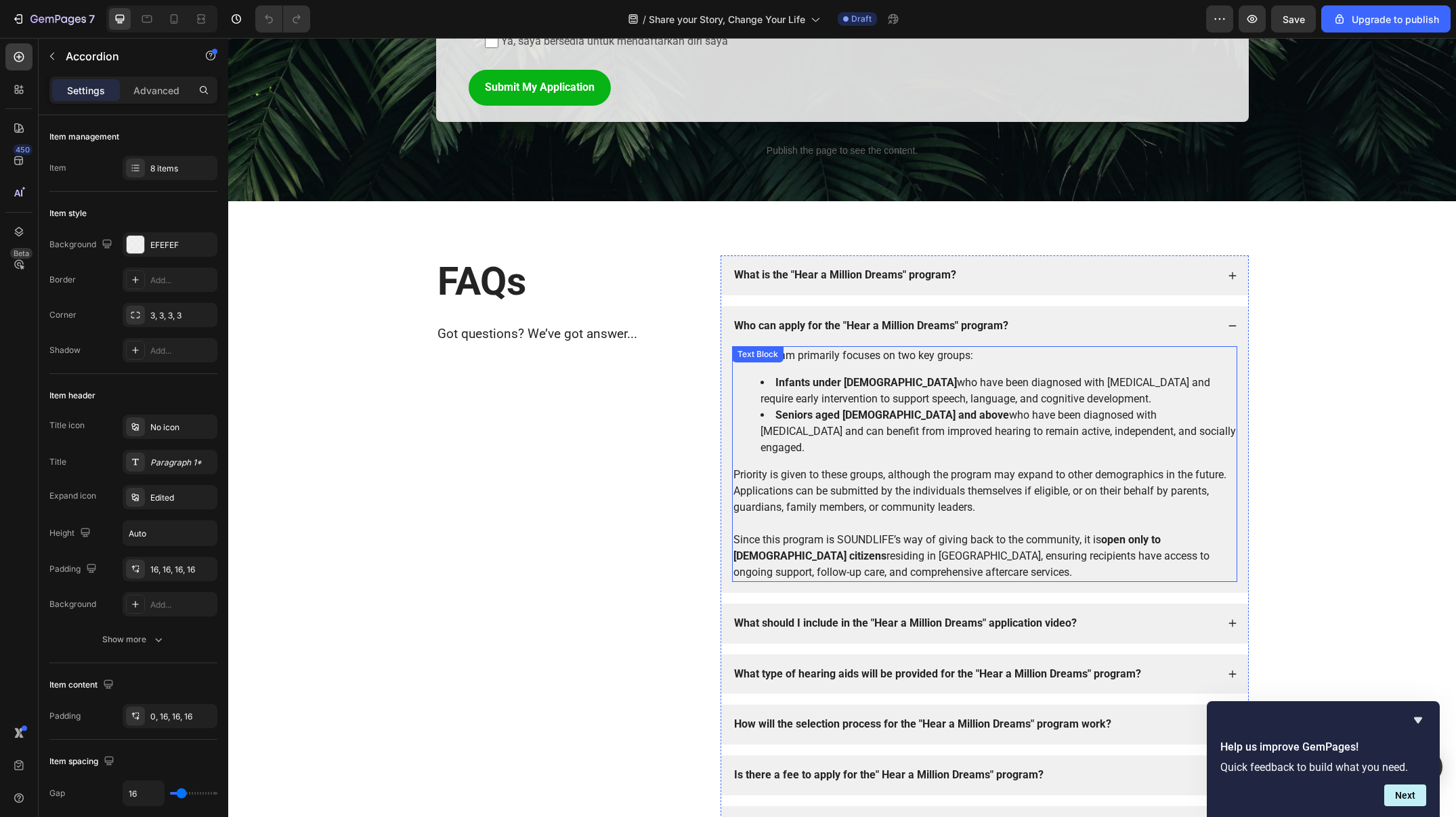
click at [843, 376] on strong "Infants under 1 year old" at bounding box center [865, 382] width 181 height 13
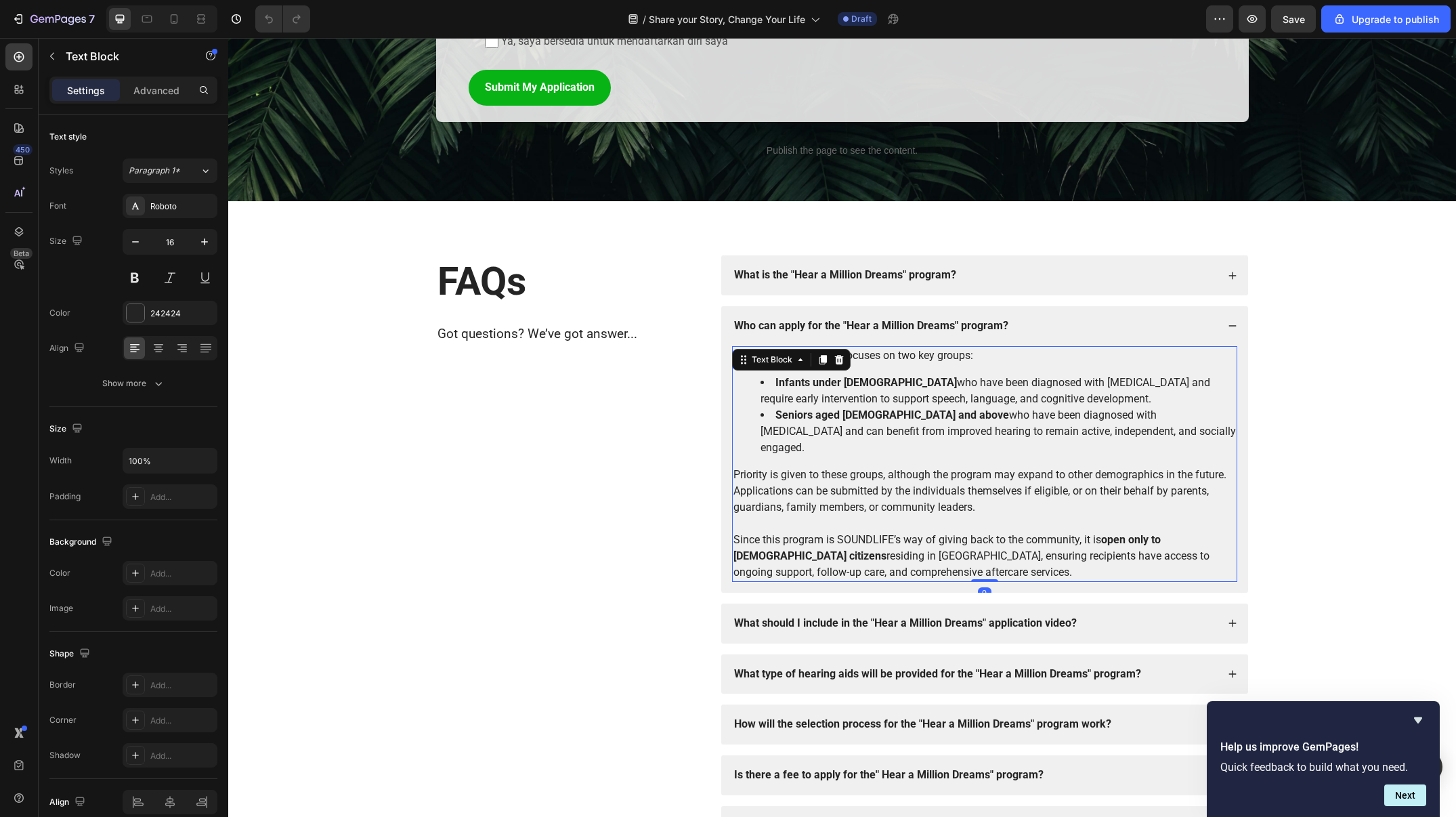
click at [843, 376] on strong "Infants under 1 year old" at bounding box center [865, 382] width 181 height 13
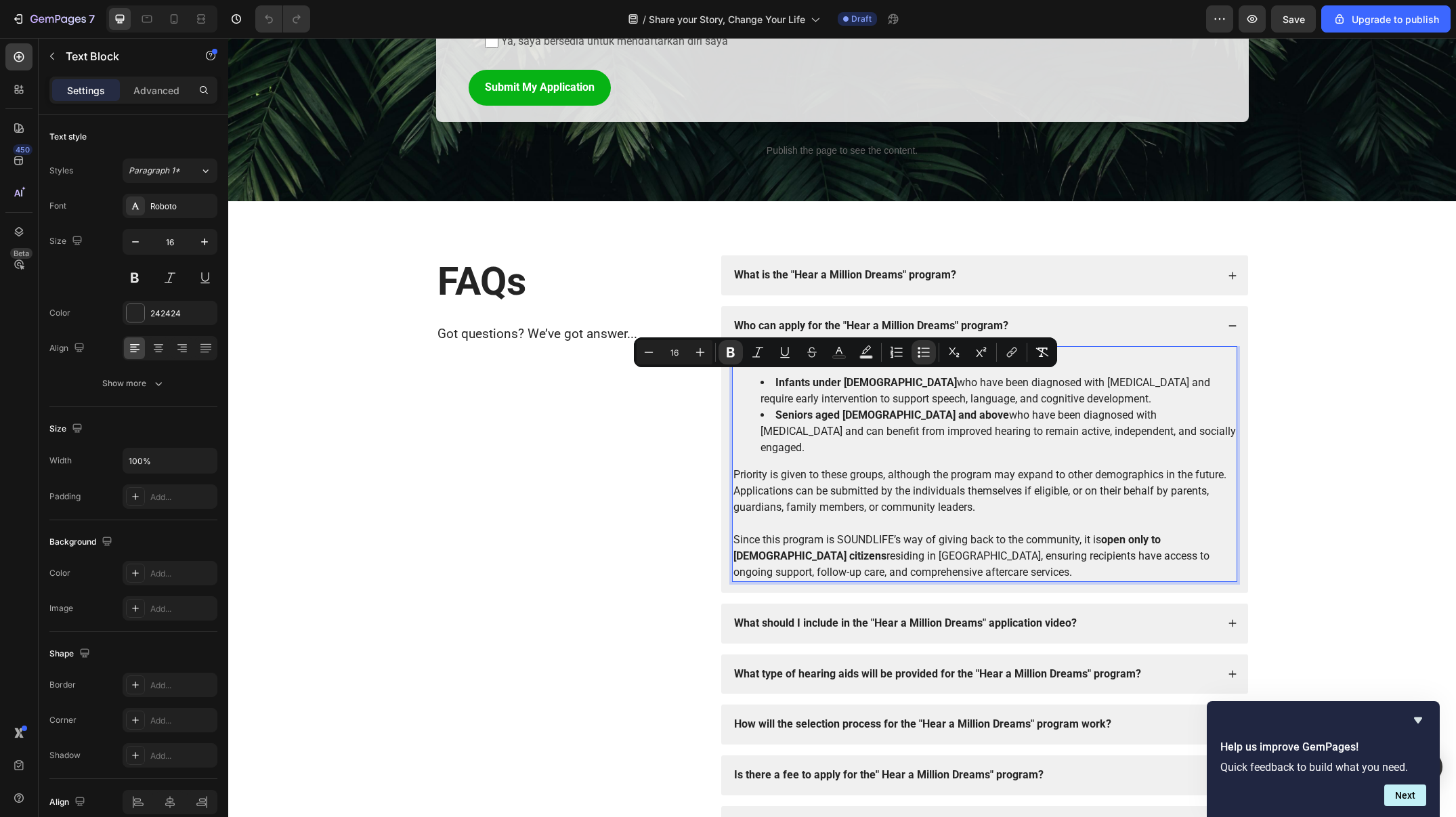
click at [814, 379] on strong "Infants under 1 year old" at bounding box center [865, 382] width 181 height 13
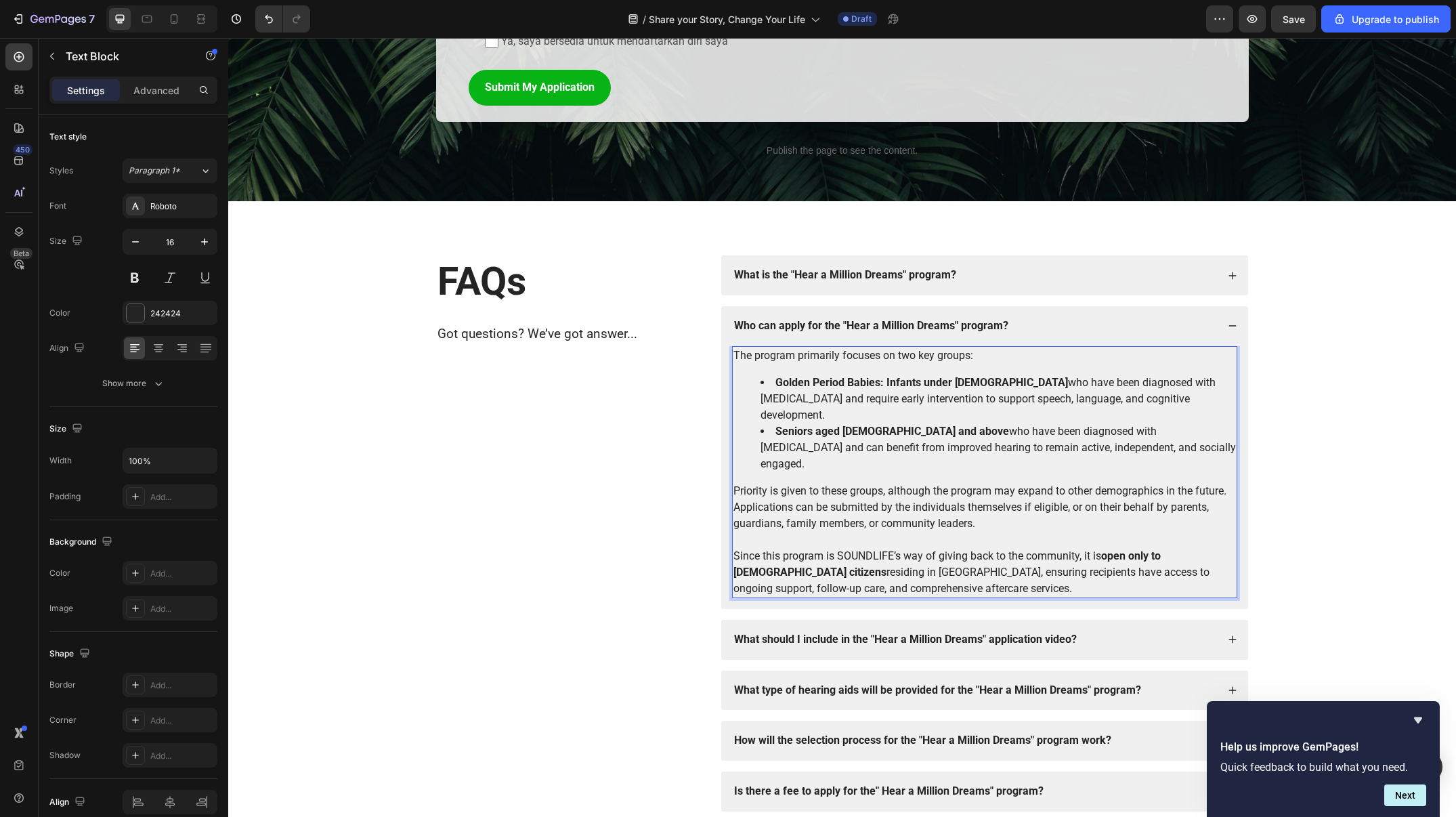
click at [786, 425] on strong "Seniors aged 60 and above" at bounding box center [892, 431] width 234 height 13
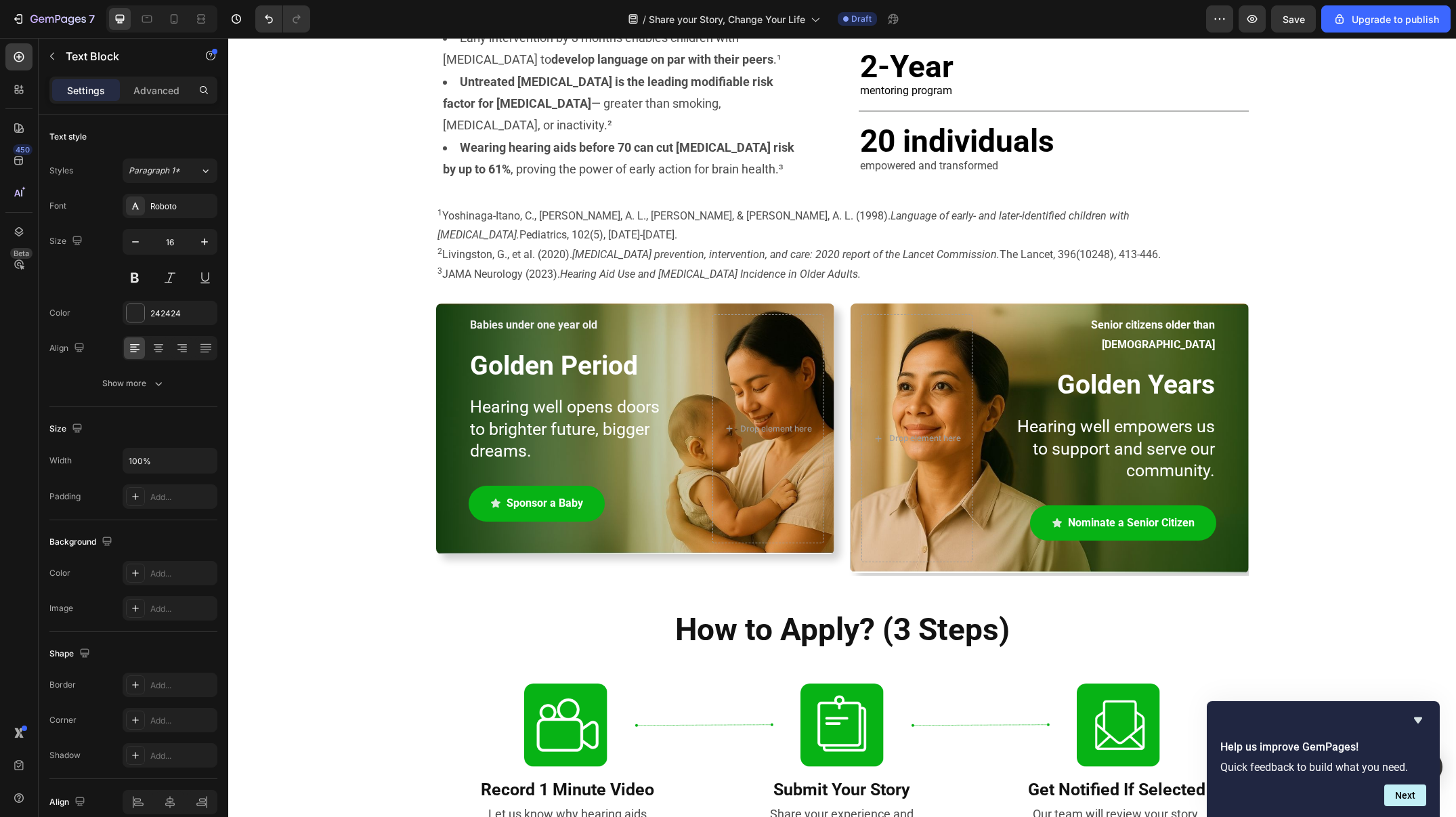
scroll to position [613, 0]
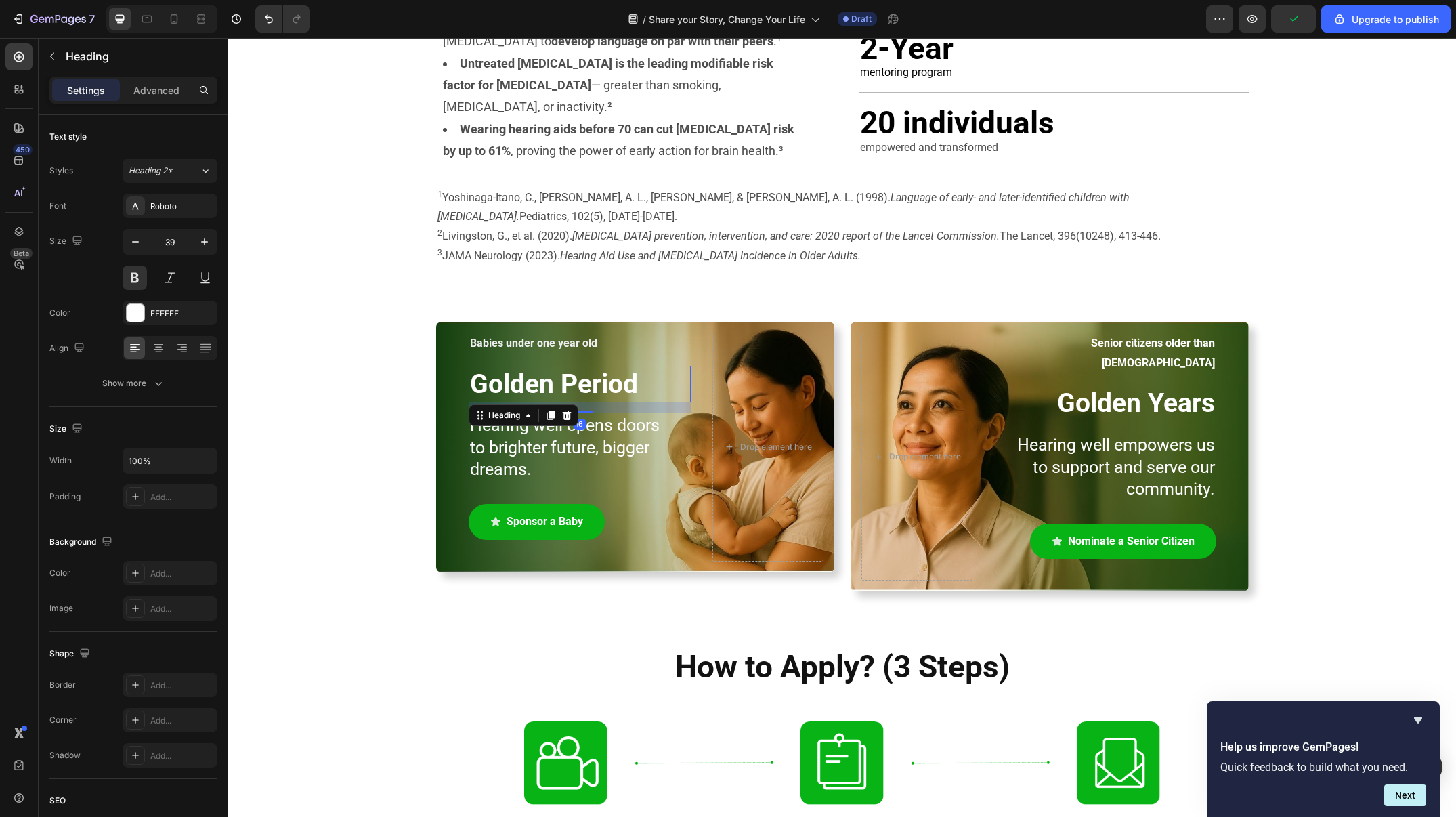
click at [615, 366] on h2 "Golden Period" at bounding box center [580, 384] width 222 height 37
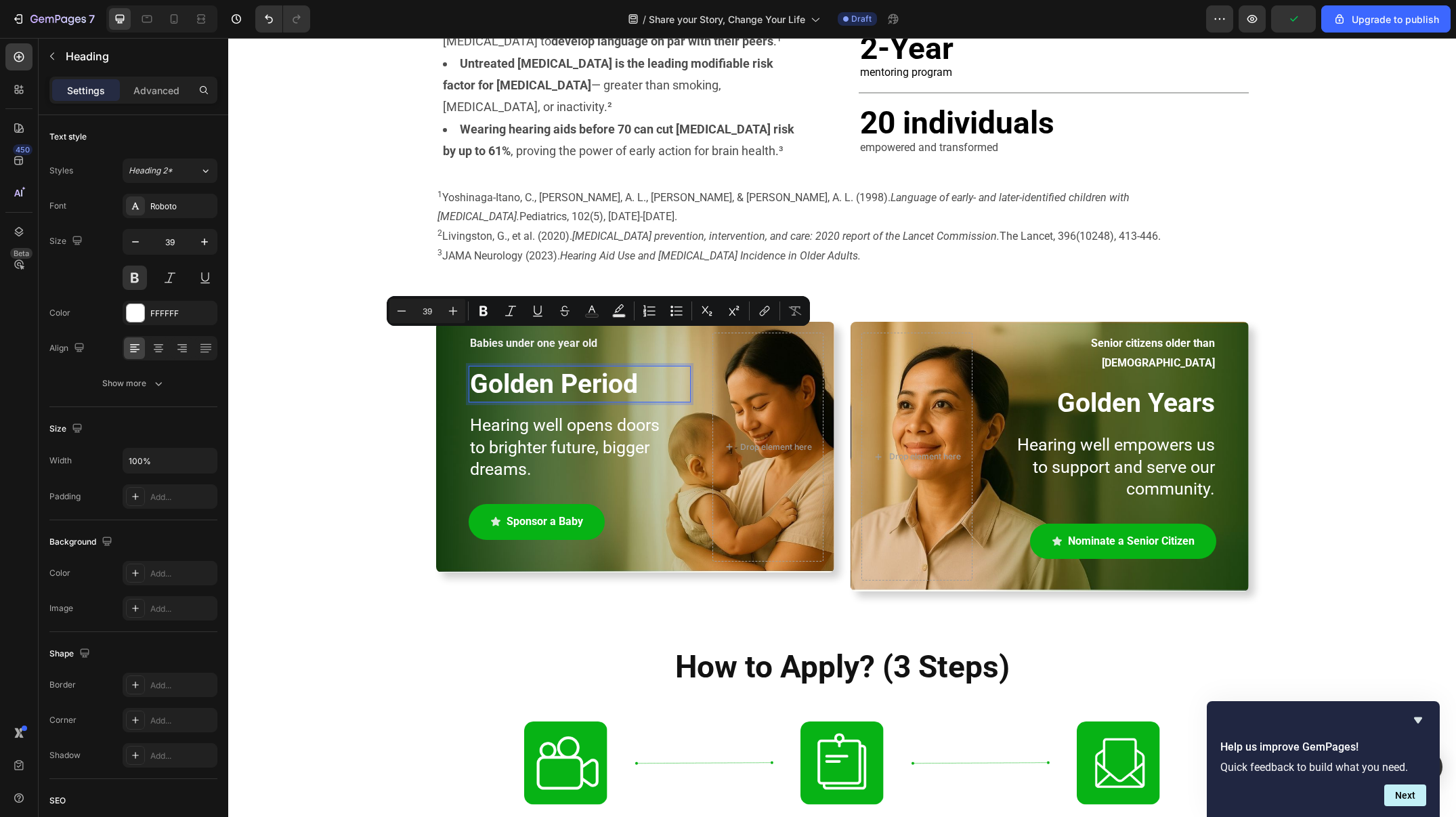
click at [658, 367] on p "Golden Period" at bounding box center [580, 384] width 219 height 35
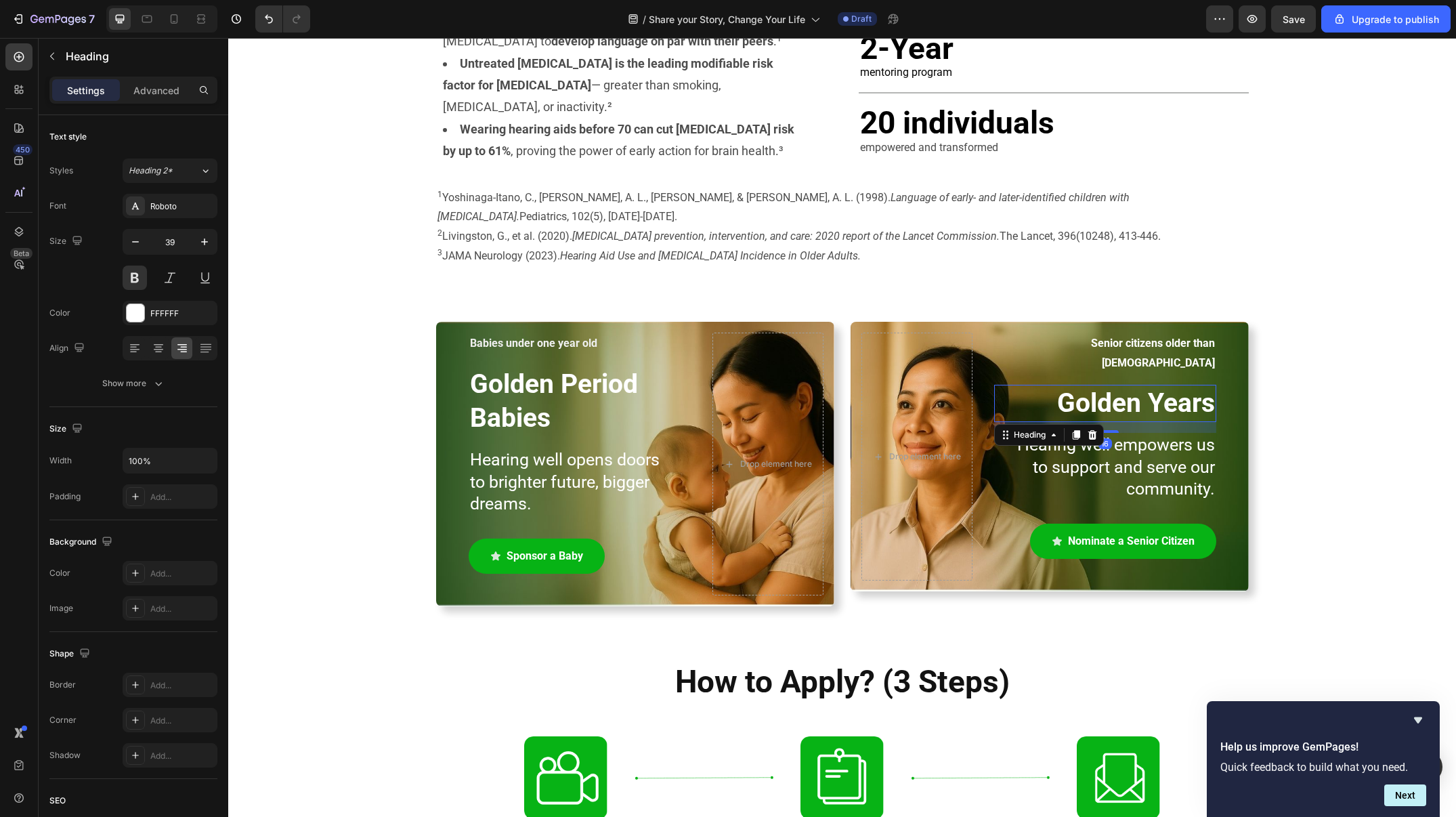
click at [1176, 385] on h2 "Golden Years" at bounding box center [1106, 403] width 222 height 37
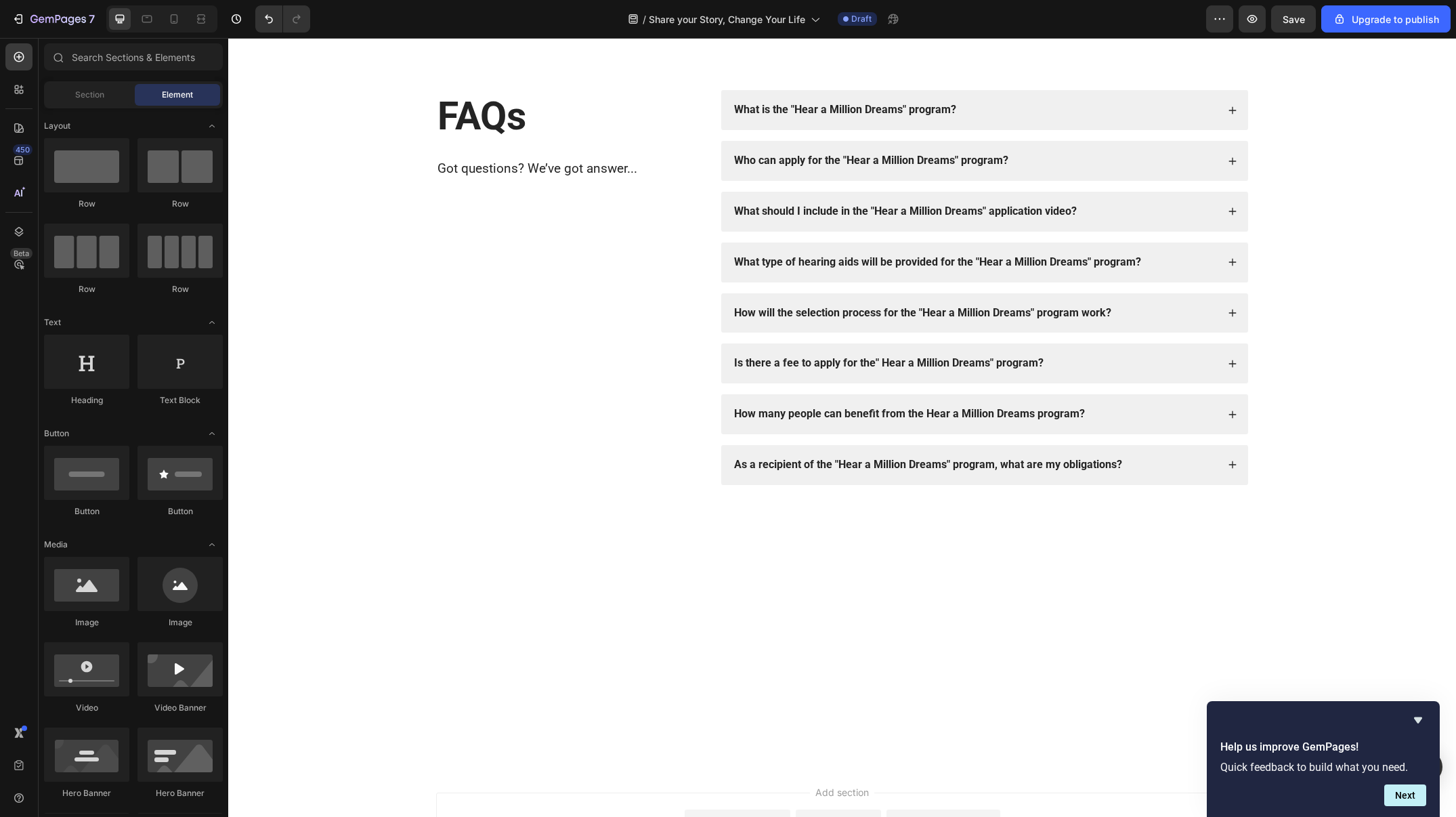
scroll to position [1904, 0]
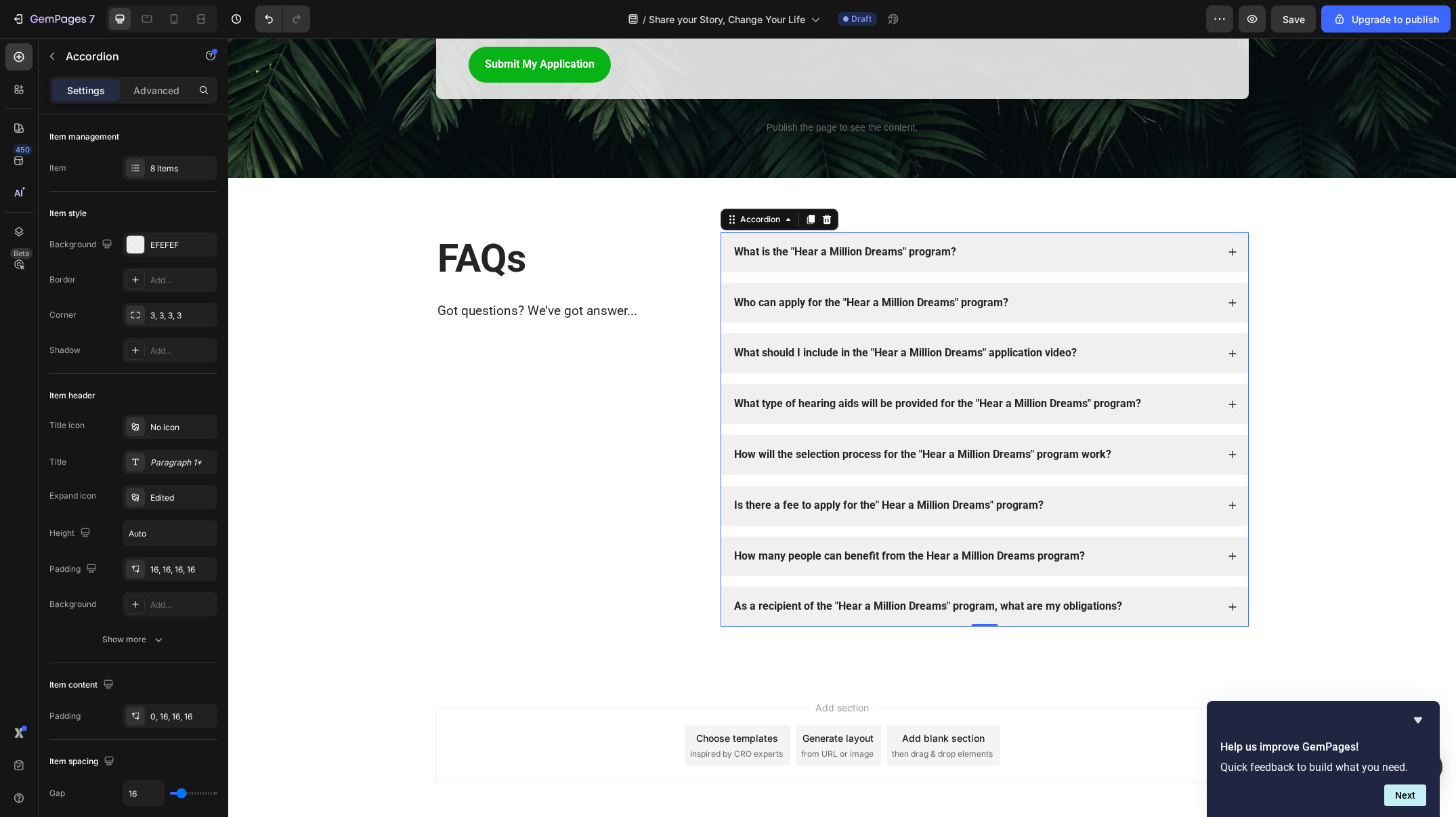
click at [1014, 294] on div "Who can apply for the "Hear a Million Dreams" program?" at bounding box center [975, 303] width 485 height 18
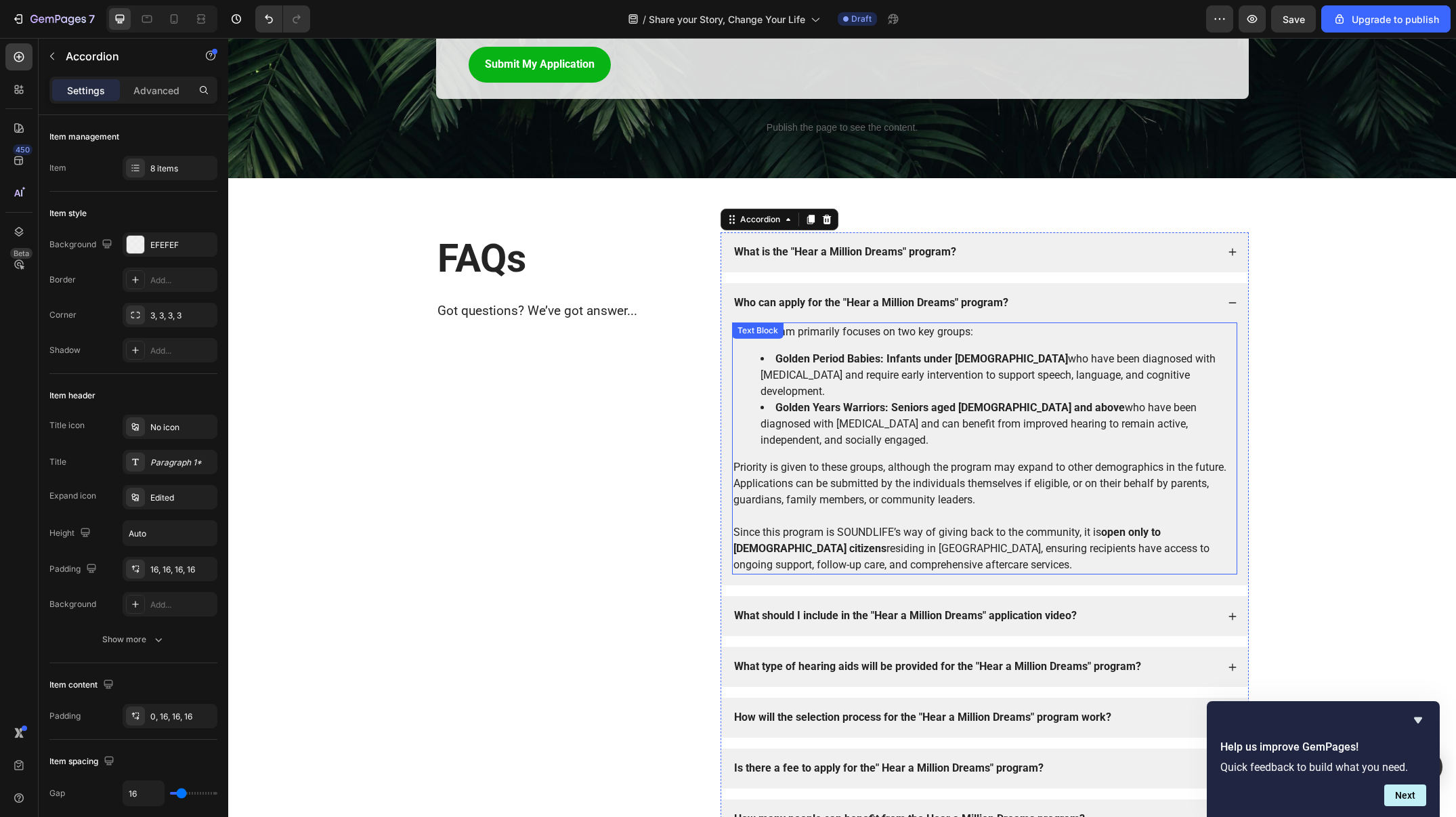
click at [971, 369] on li "Golden Period Babies: Infants under [DEMOGRAPHIC_DATA] who have been diagnosed …" at bounding box center [998, 376] width 476 height 49
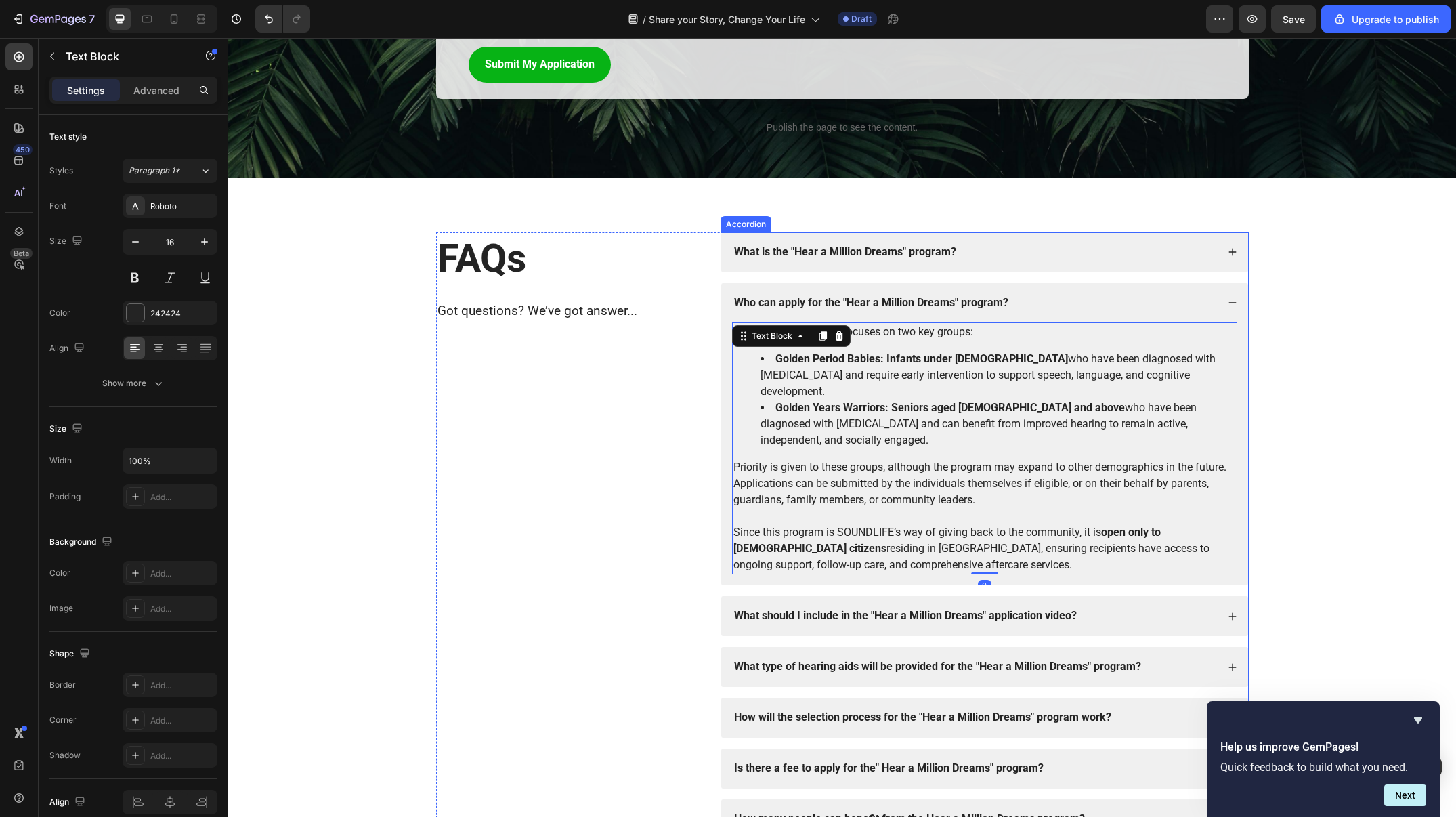
click at [940, 297] on strong "Who can apply for the "Hear a Million Dreams" program?" at bounding box center [871, 302] width 274 height 13
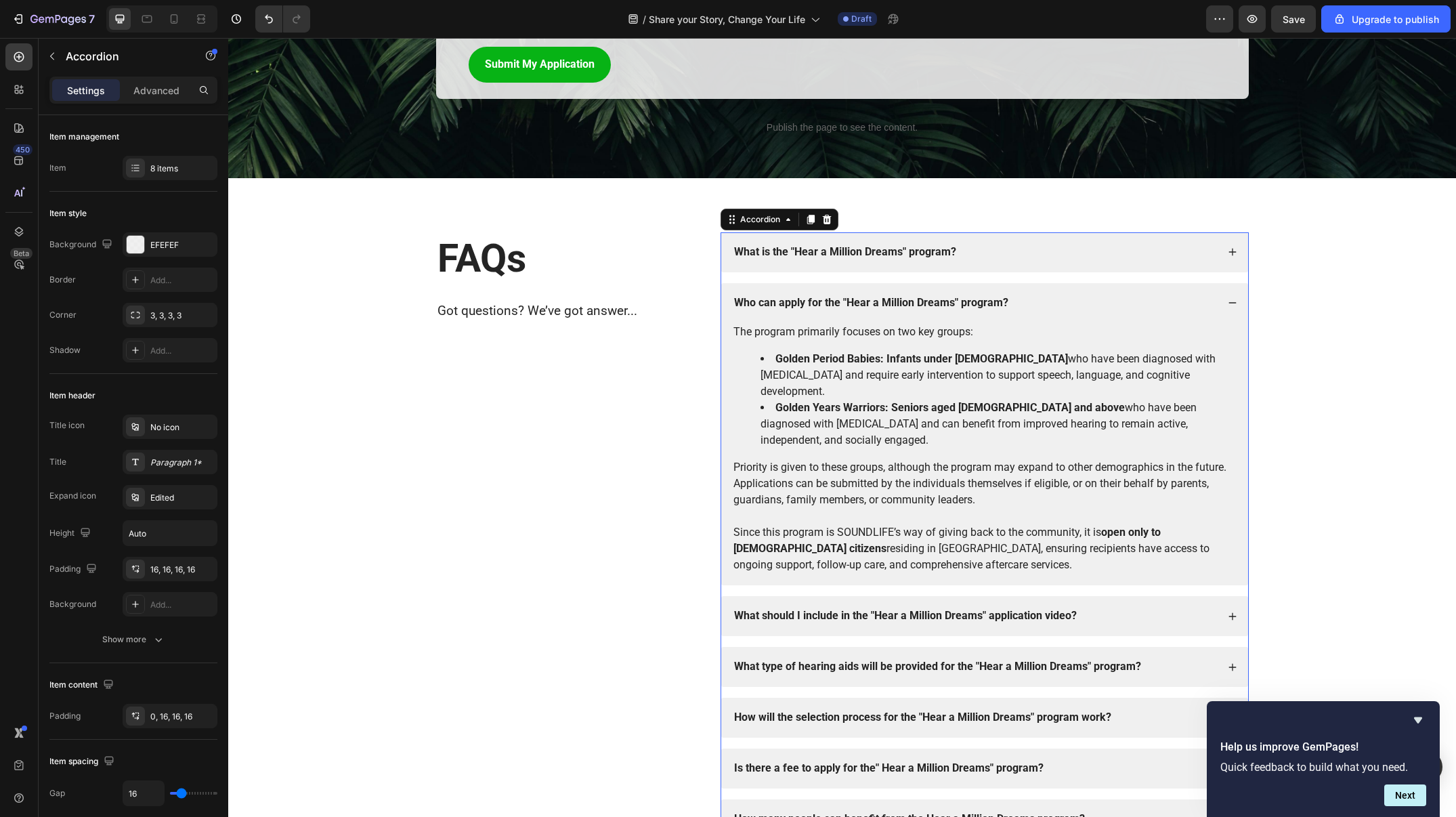
click at [940, 297] on strong "Who can apply for the "Hear a Million Dreams" program?" at bounding box center [871, 302] width 274 height 13
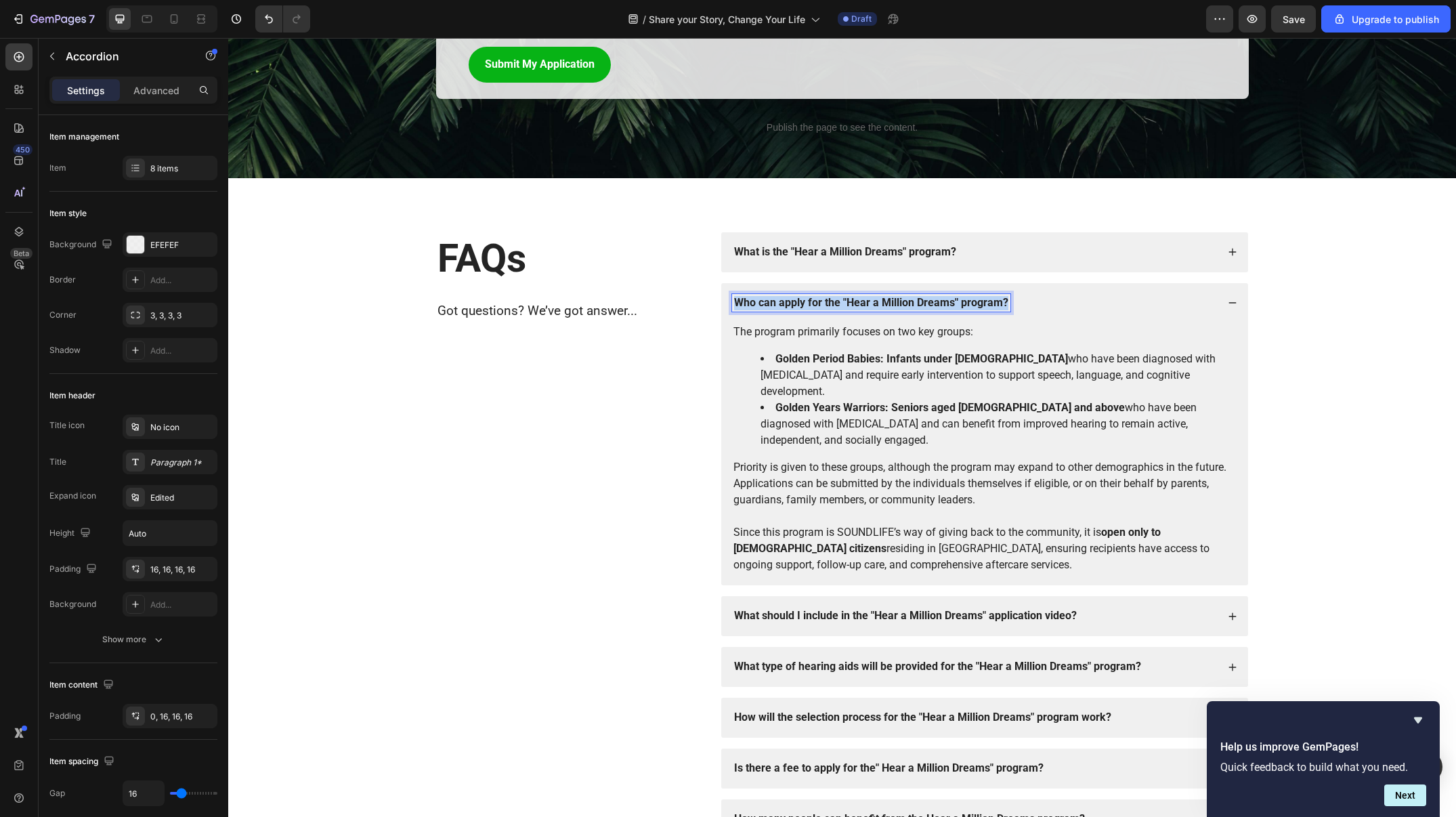
click at [940, 297] on strong "Who can apply for the "Hear a Million Dreams" program?" at bounding box center [871, 302] width 274 height 13
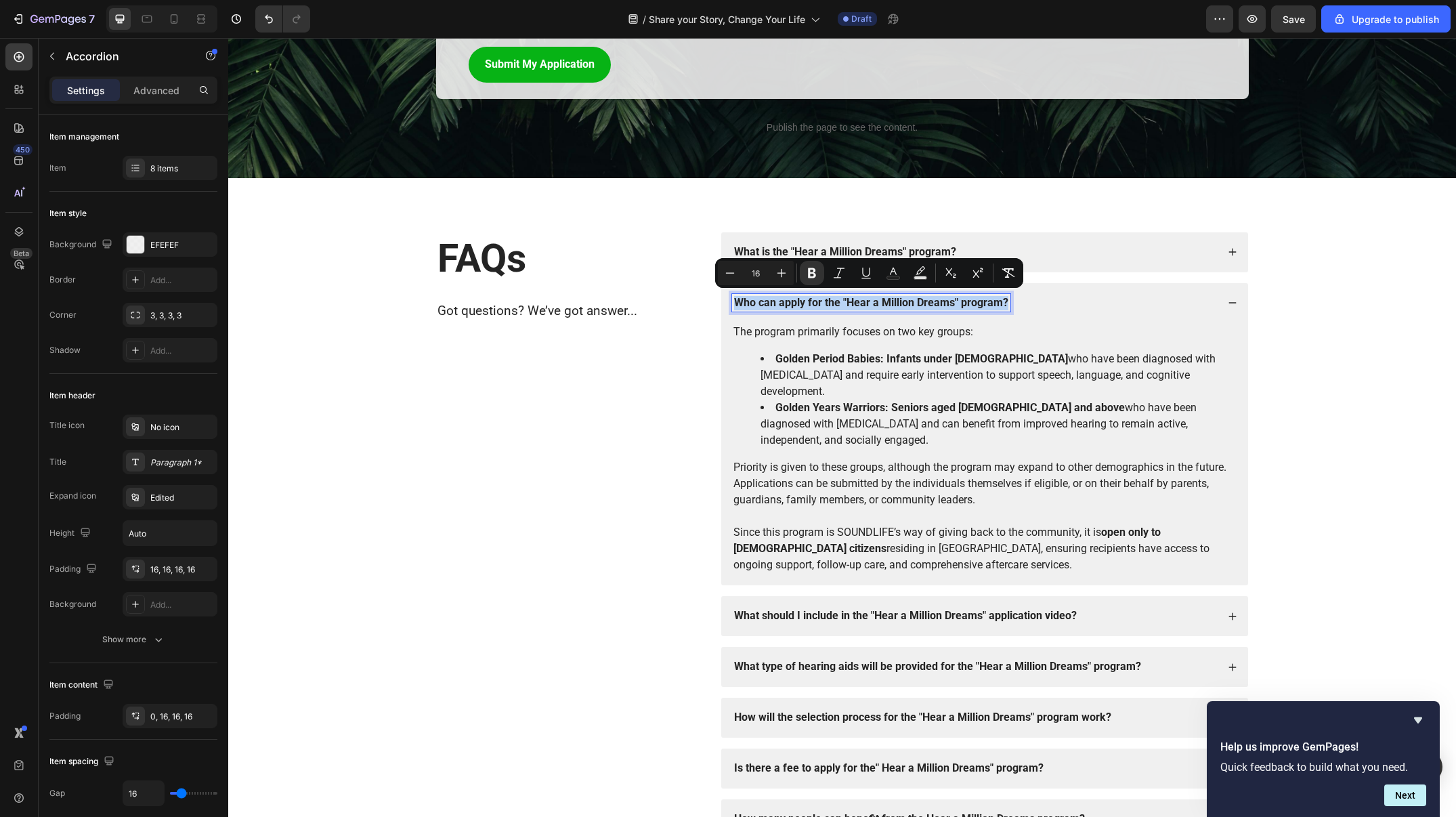
copy strong "Who can apply for the "Hear a Million Dreams" program?"
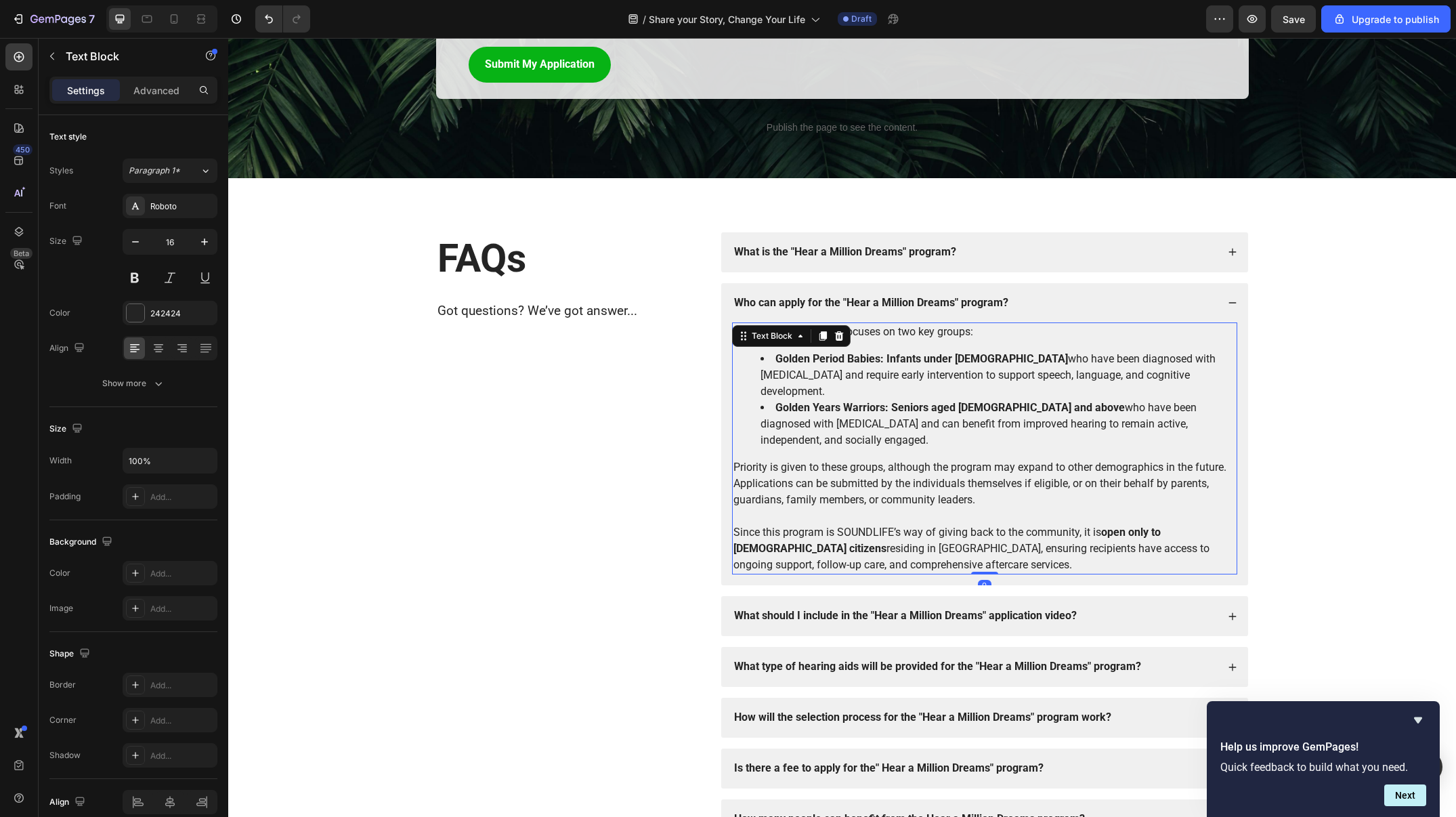
click at [883, 336] on p "The program primarily focuses on two key groups:" at bounding box center [985, 332] width 502 height 16
click at [865, 330] on p "The program primarily focuses on two key groups:" at bounding box center [985, 332] width 502 height 16
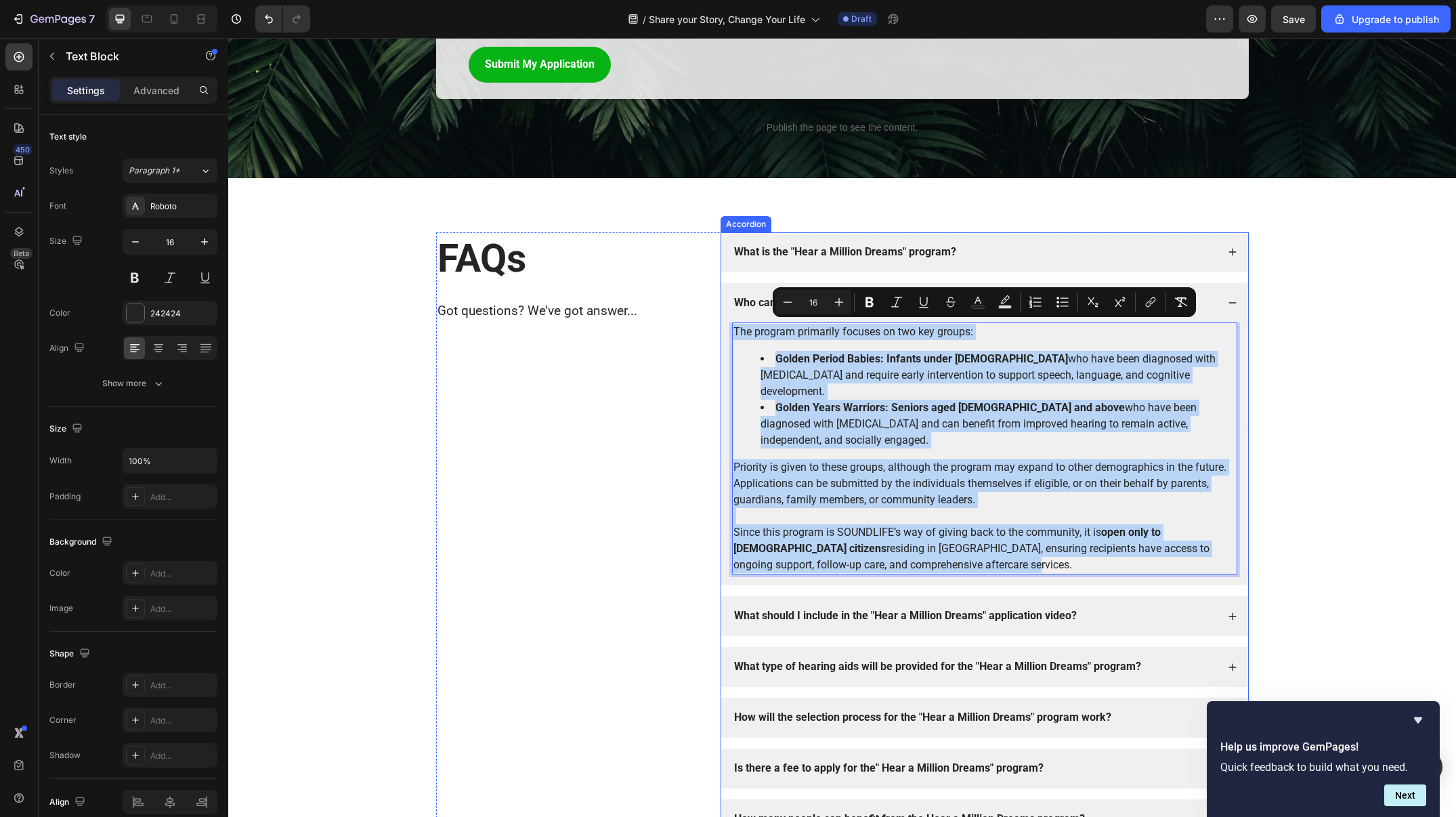
copy div "The program primarily focuses on two key groups: Golden Period Babies: Infants …"
click at [952, 248] on strong "What is the "Hear a Million Dreams" program?" at bounding box center [845, 251] width 222 height 13
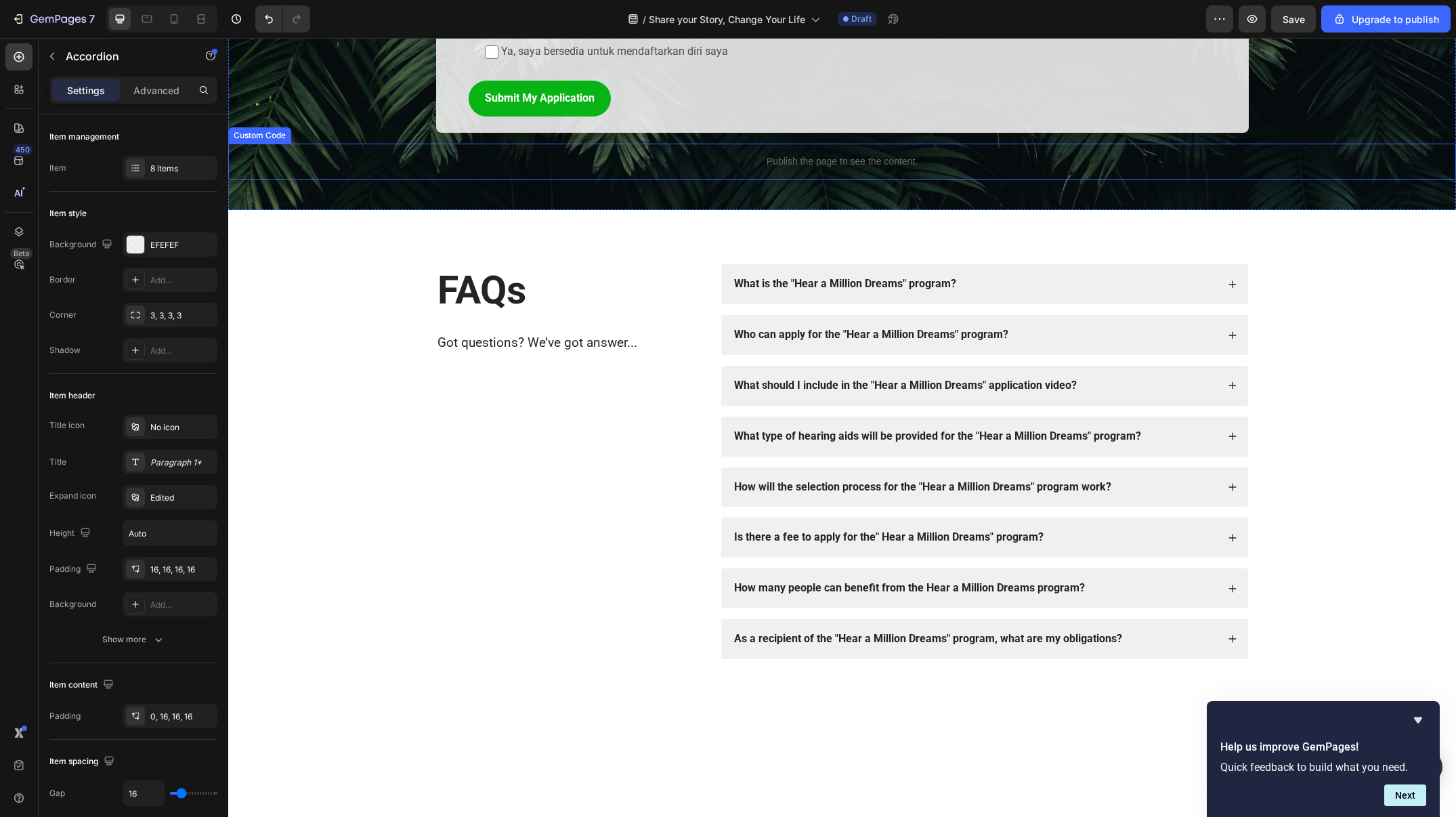
scroll to position [1919, 0]
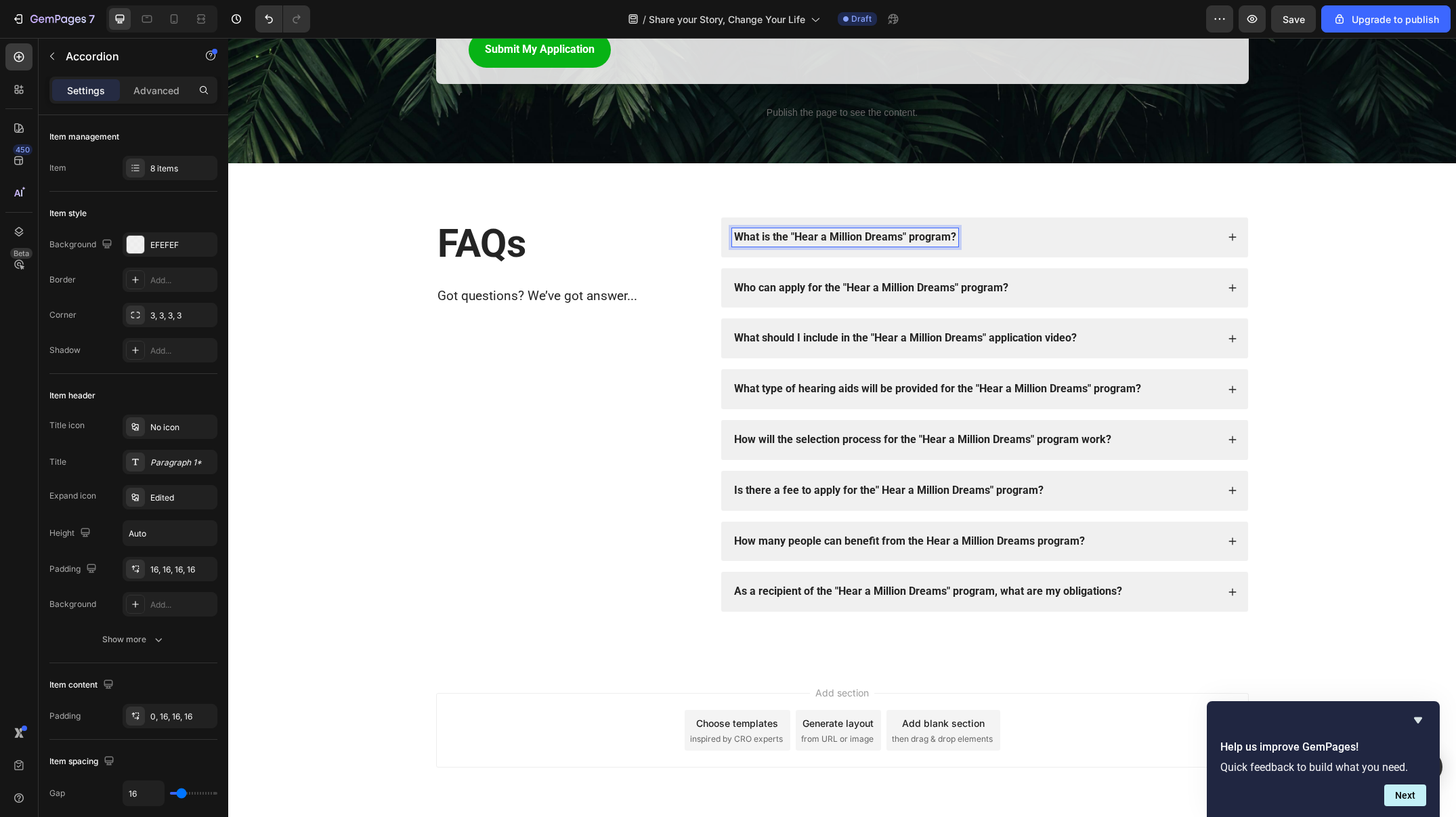
click at [895, 237] on strong "What is the "Hear a Million Dreams" program?" at bounding box center [845, 237] width 222 height 13
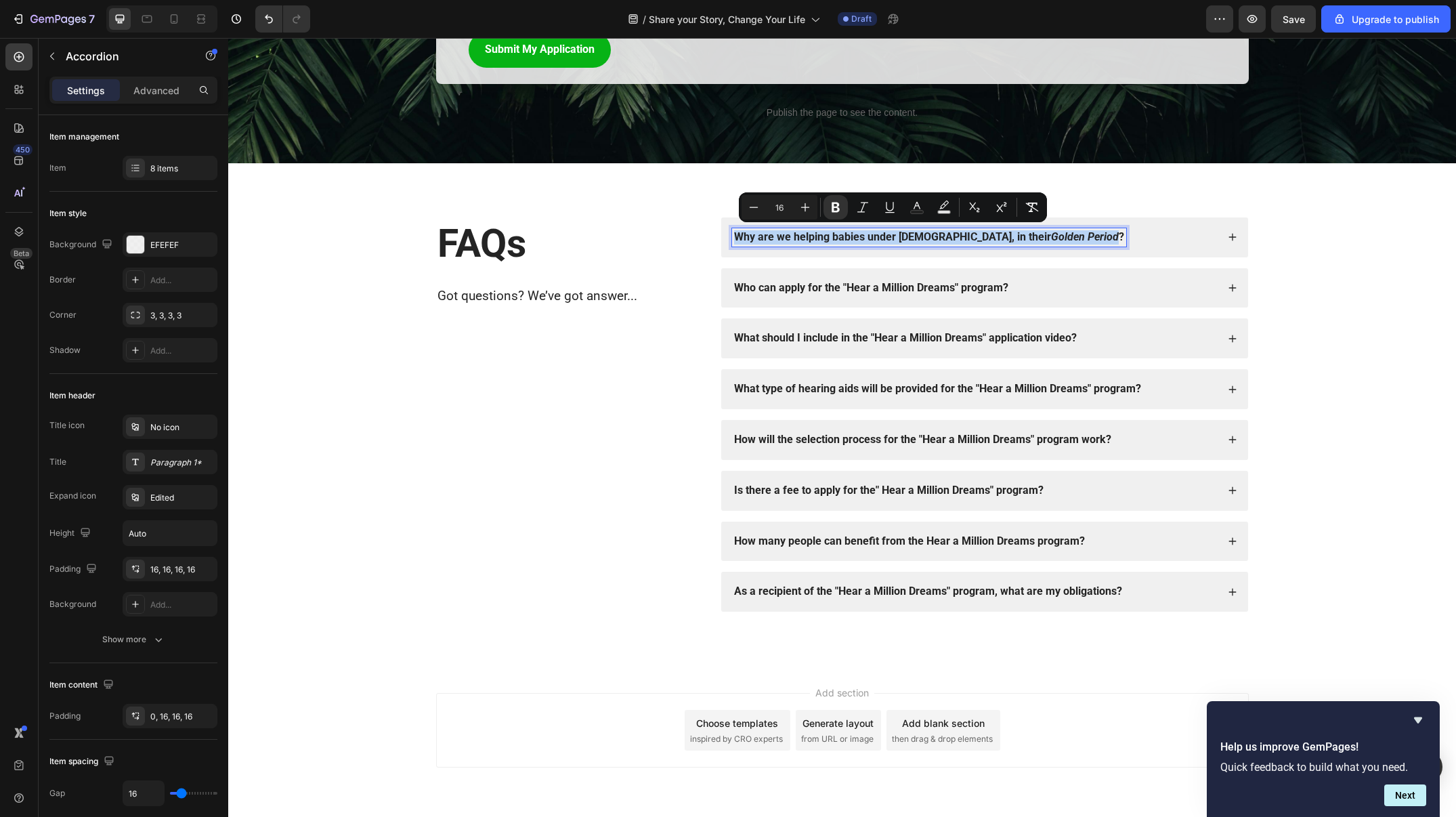
click at [1238, 234] on div "Why are we helping babies under 1 year old, in their Golden Period ?" at bounding box center [985, 237] width 527 height 40
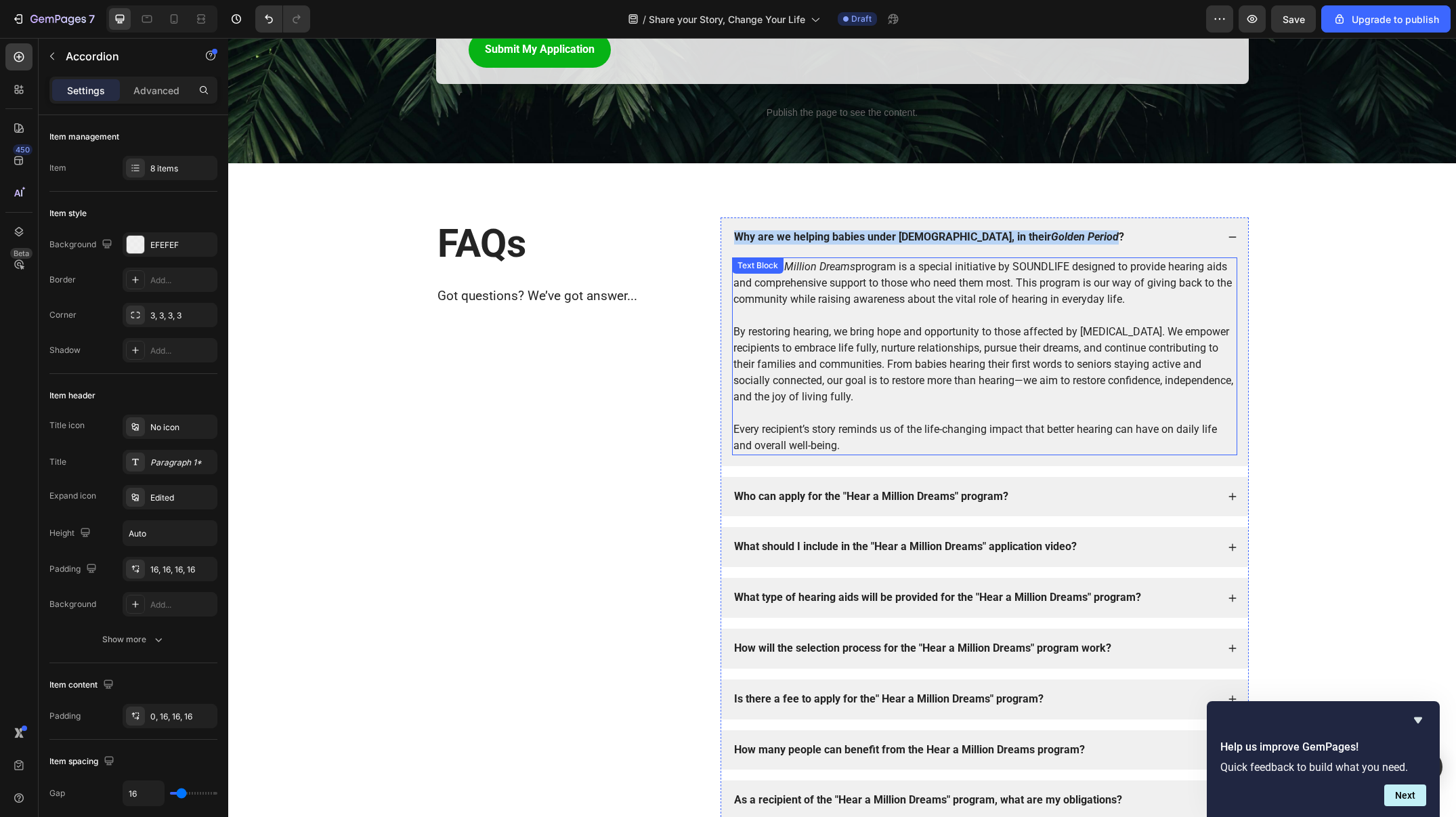
click at [1072, 378] on p "By restoring hearing, we bring hope and opportunity to those affected by [MEDIC…" at bounding box center [985, 364] width 502 height 81
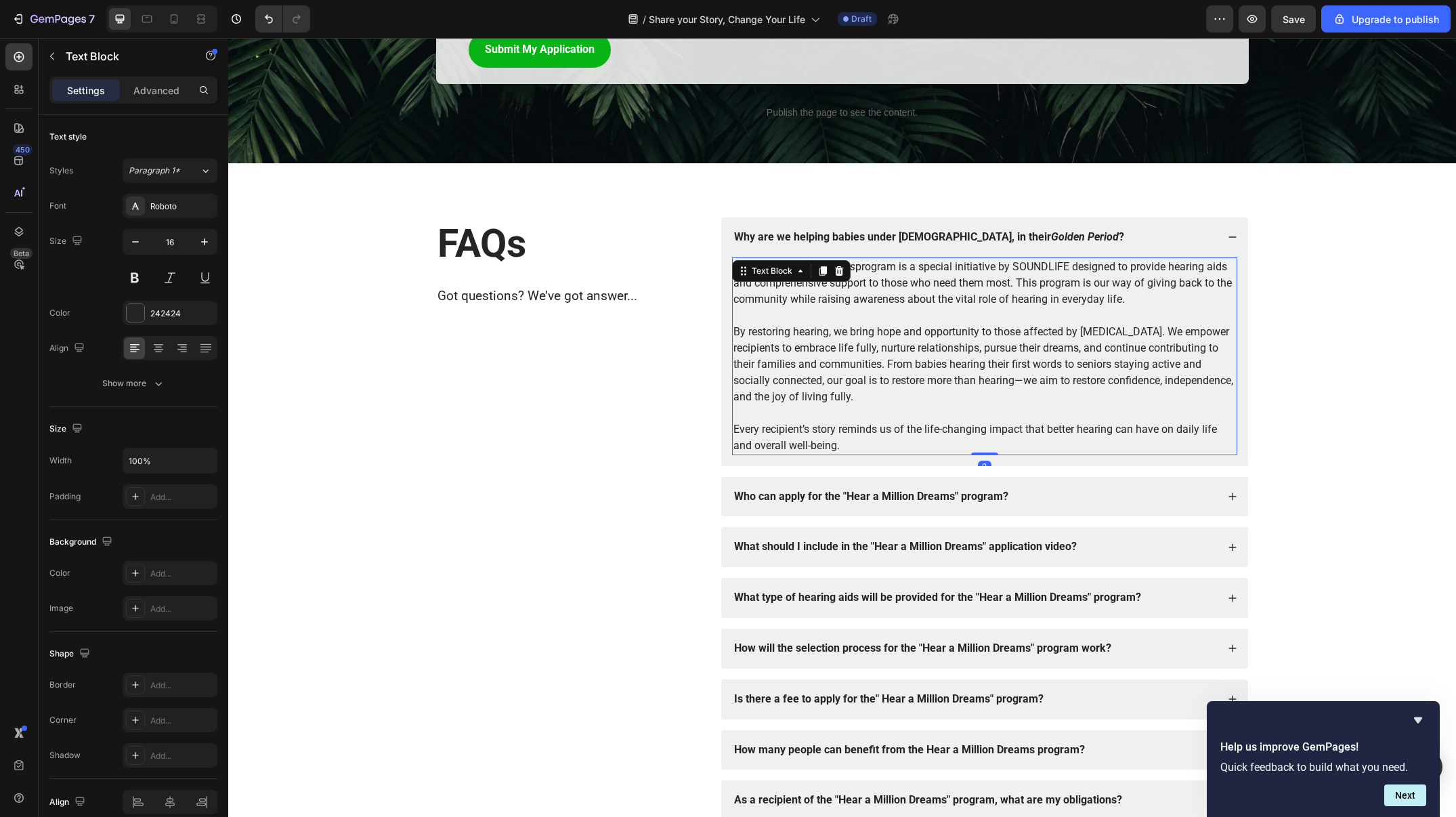
click at [1072, 378] on p "By restoring hearing, we bring hope and opportunity to those affected by [MEDIC…" at bounding box center [985, 364] width 502 height 81
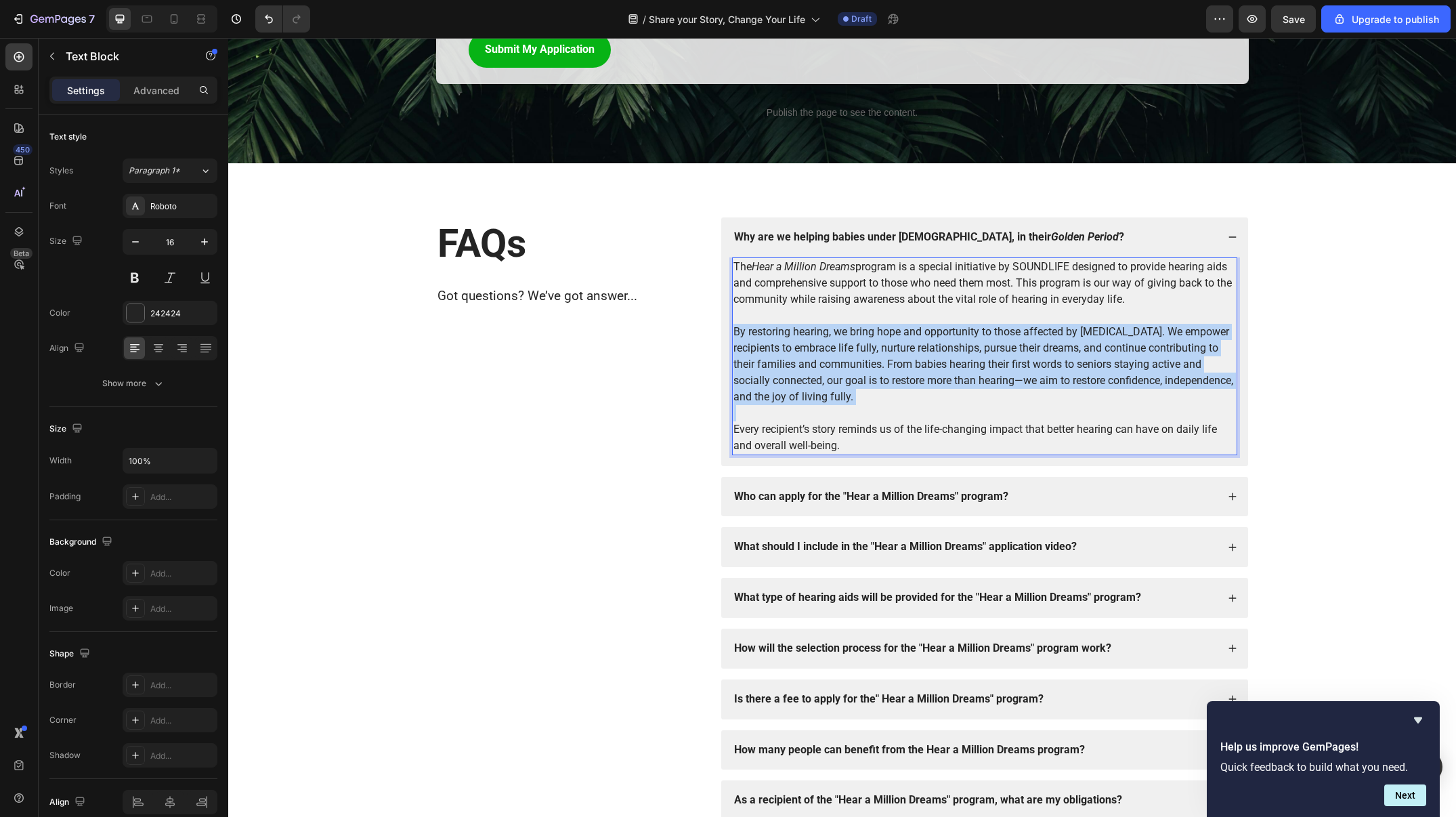
click at [1072, 378] on p "By restoring hearing, we bring hope and opportunity to those affected by [MEDIC…" at bounding box center [985, 364] width 502 height 81
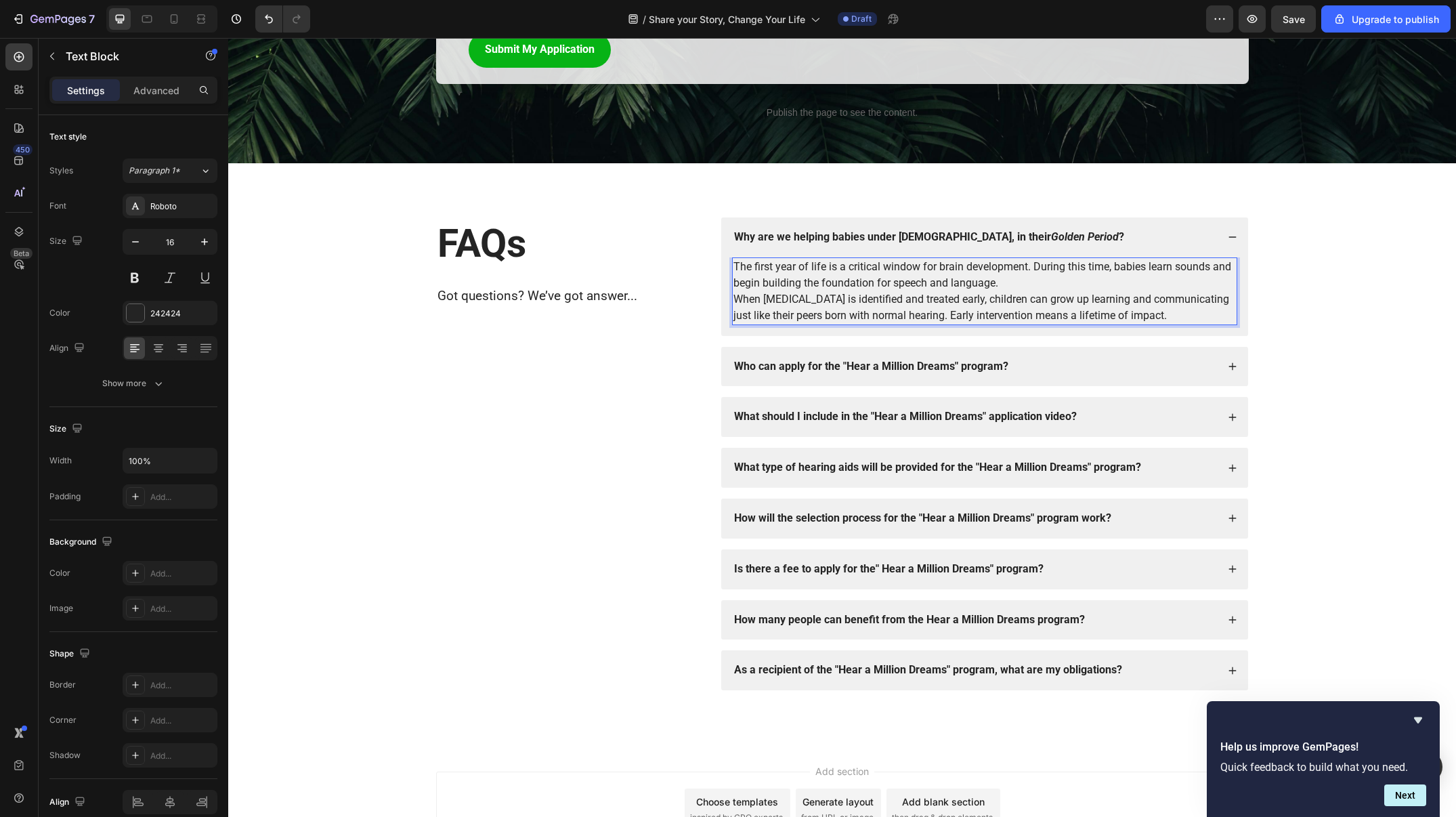
click at [1063, 274] on p "The first year of life is a critical window for brain development. During this …" at bounding box center [985, 290] width 502 height 65
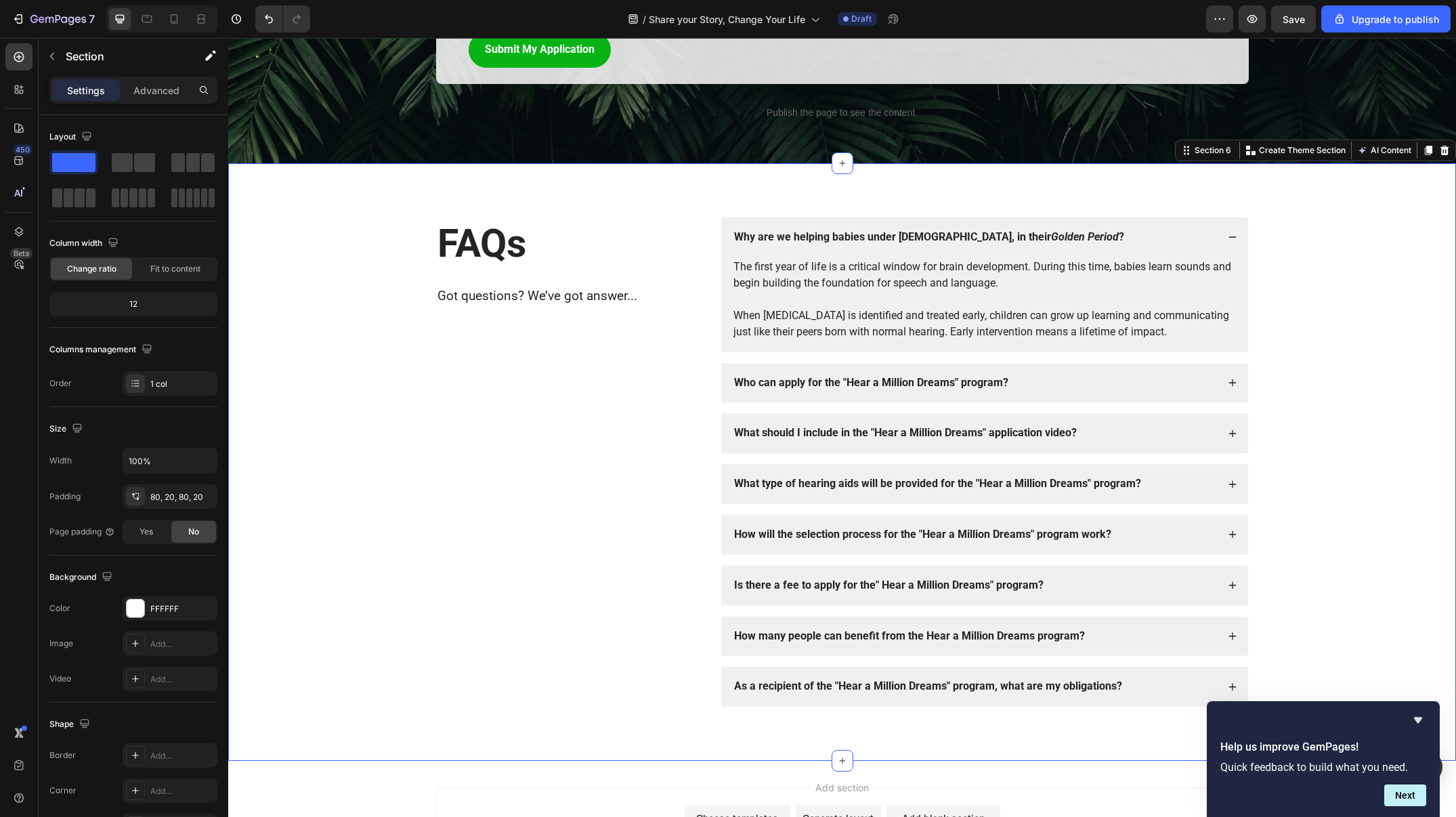
click at [1350, 266] on div "FAQs Heading Got questions? We’ve got answer... Text Block Why are we helping b…" at bounding box center [843, 461] width 1201 height 489
click at [1175, 272] on p "The first year of life is a critical window for brain development. During this …" at bounding box center [985, 298] width 502 height 81
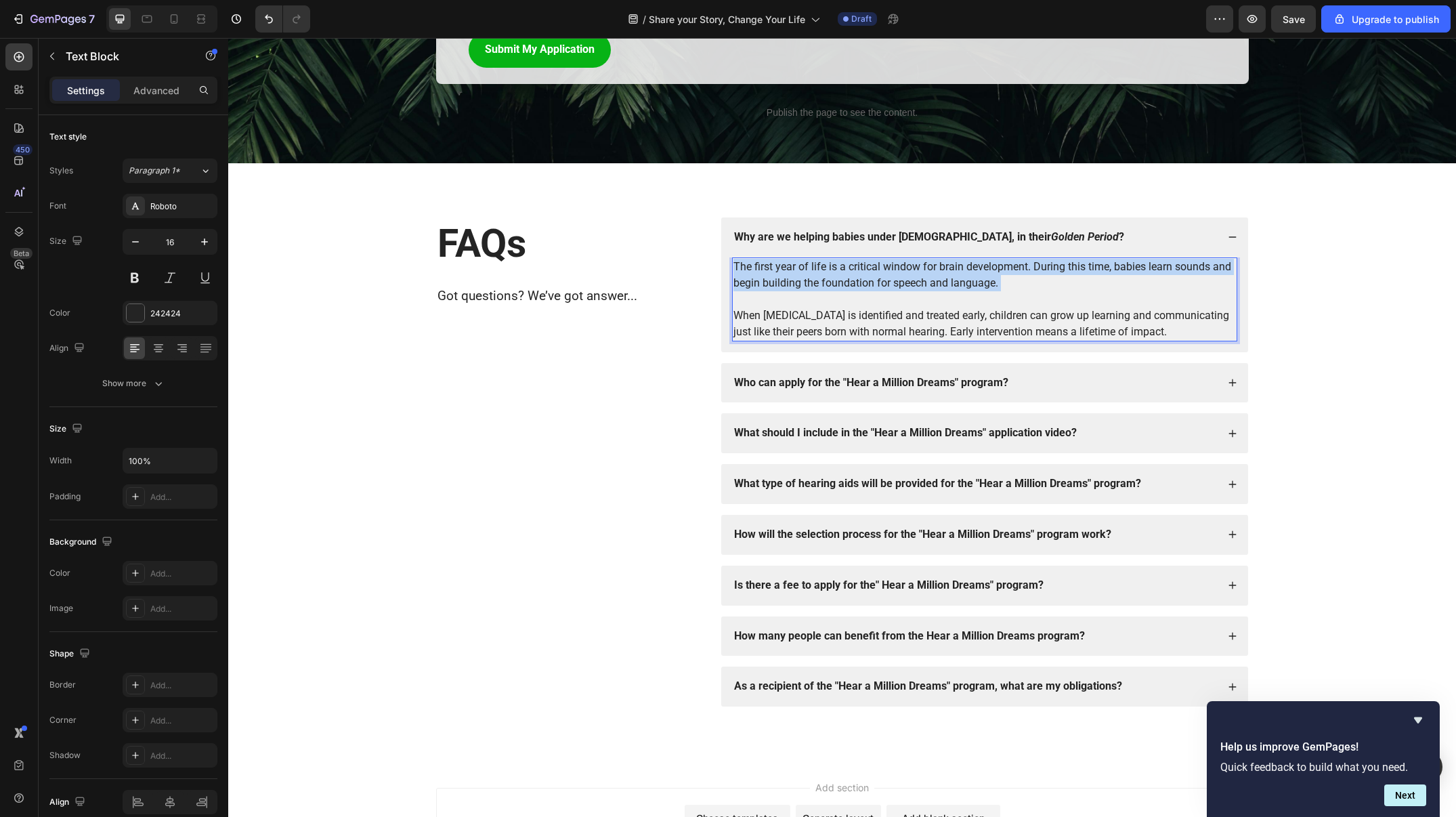
click at [1175, 272] on p "The first year of life is a critical window for brain development. During this …" at bounding box center [985, 298] width 502 height 81
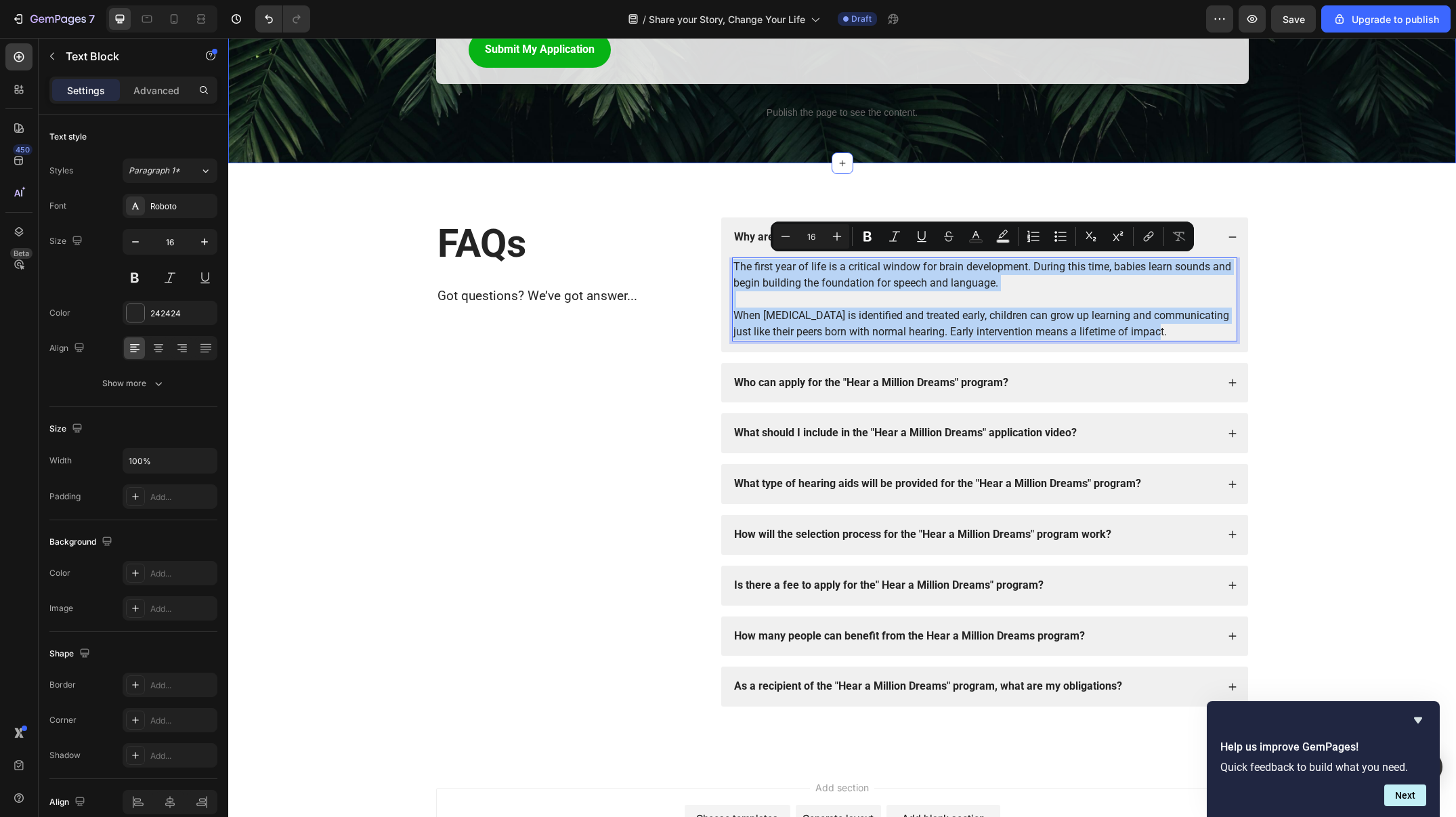
copy p "The first year of life is a critical window for brain development. During this …"
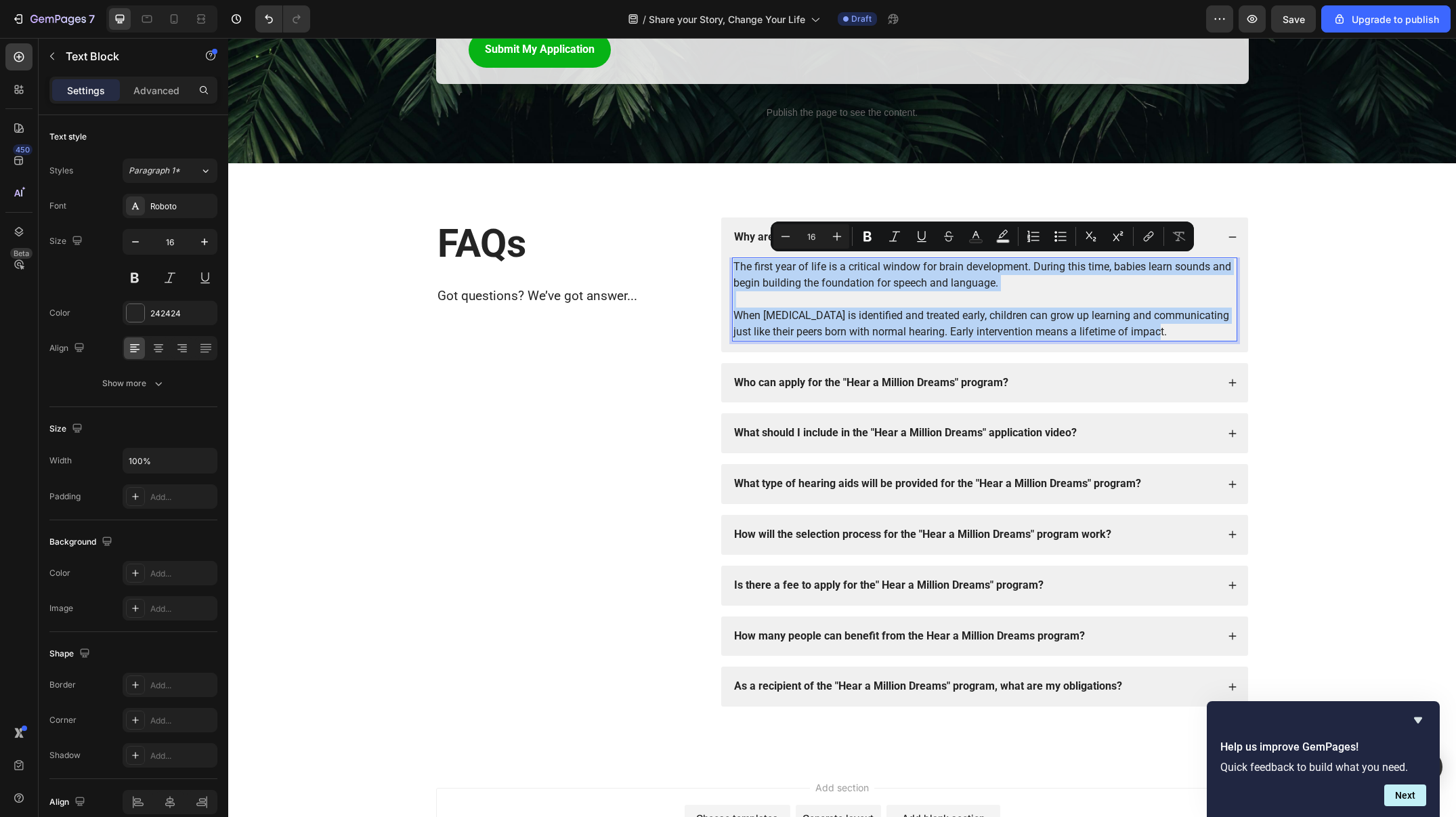
click at [986, 309] on p "The first year of life is a critical window for brain development. During this …" at bounding box center [985, 298] width 502 height 81
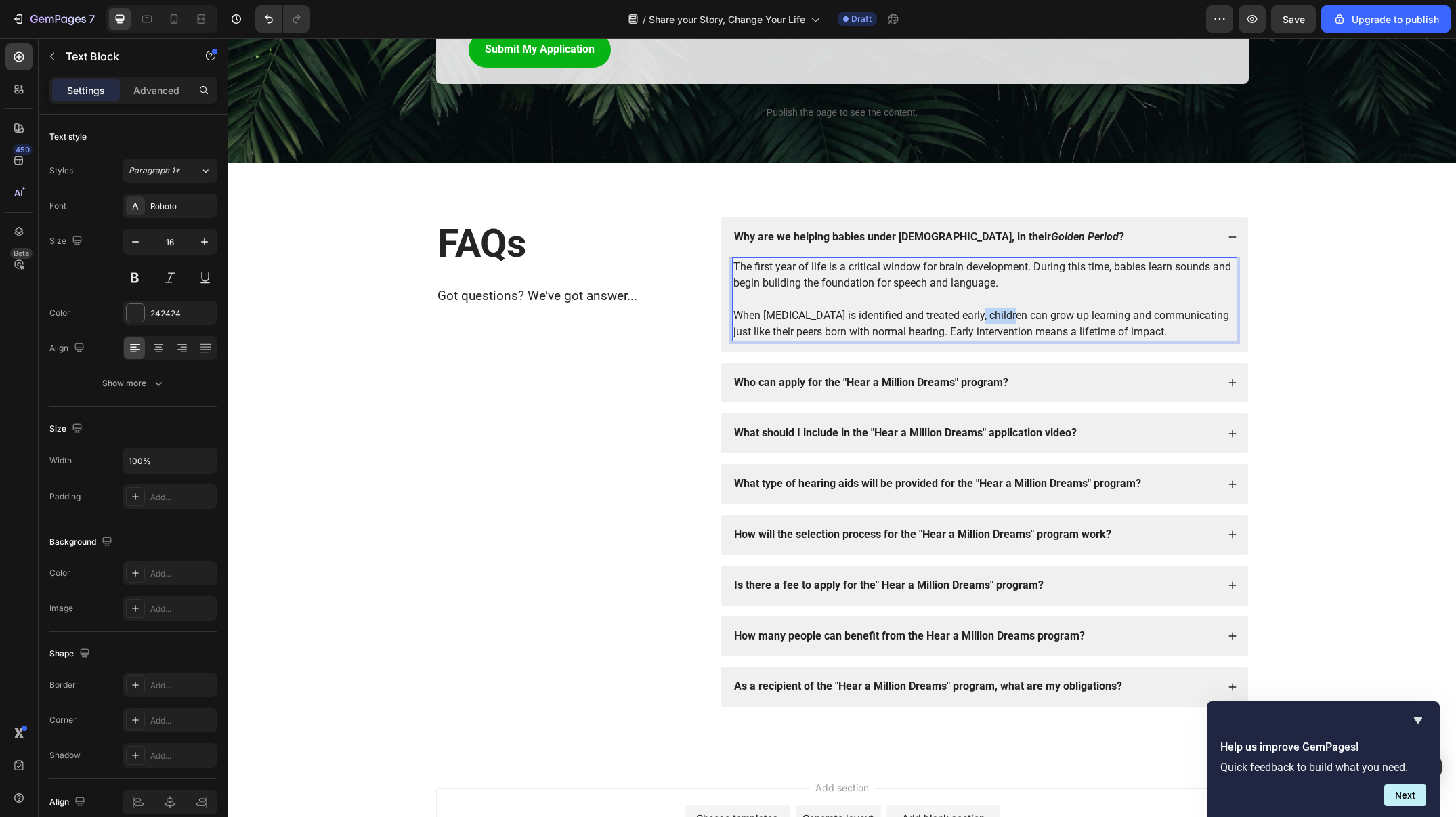
click at [986, 309] on p "The first year of life is a critical window for brain development. During this …" at bounding box center [985, 298] width 502 height 81
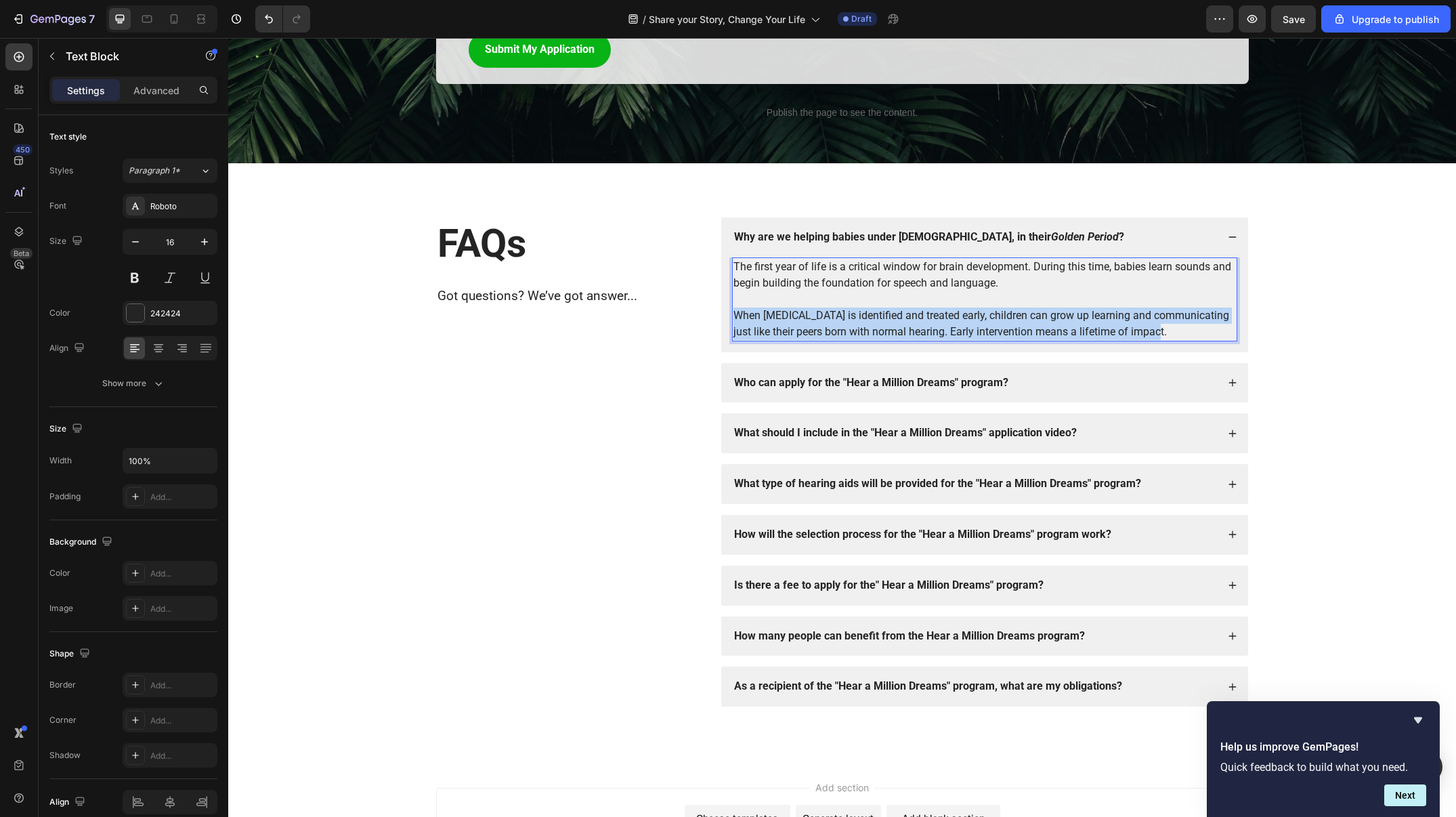
click at [986, 309] on p "The first year of life is a critical window for brain development. During this …" at bounding box center [985, 298] width 502 height 81
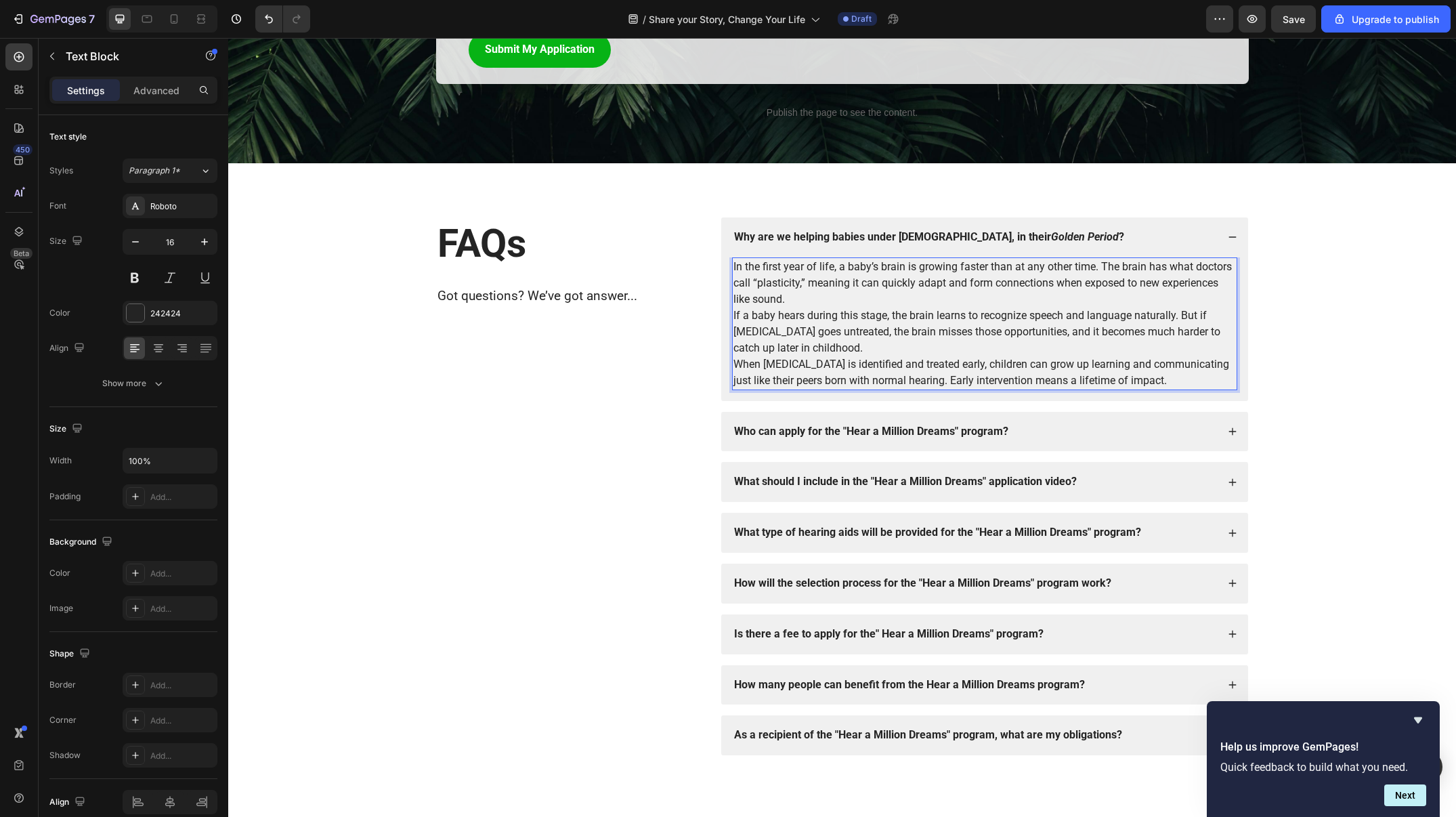
click at [943, 298] on p "In the first year of life, a baby’s brain is growing faster than at any other t…" at bounding box center [985, 283] width 502 height 49
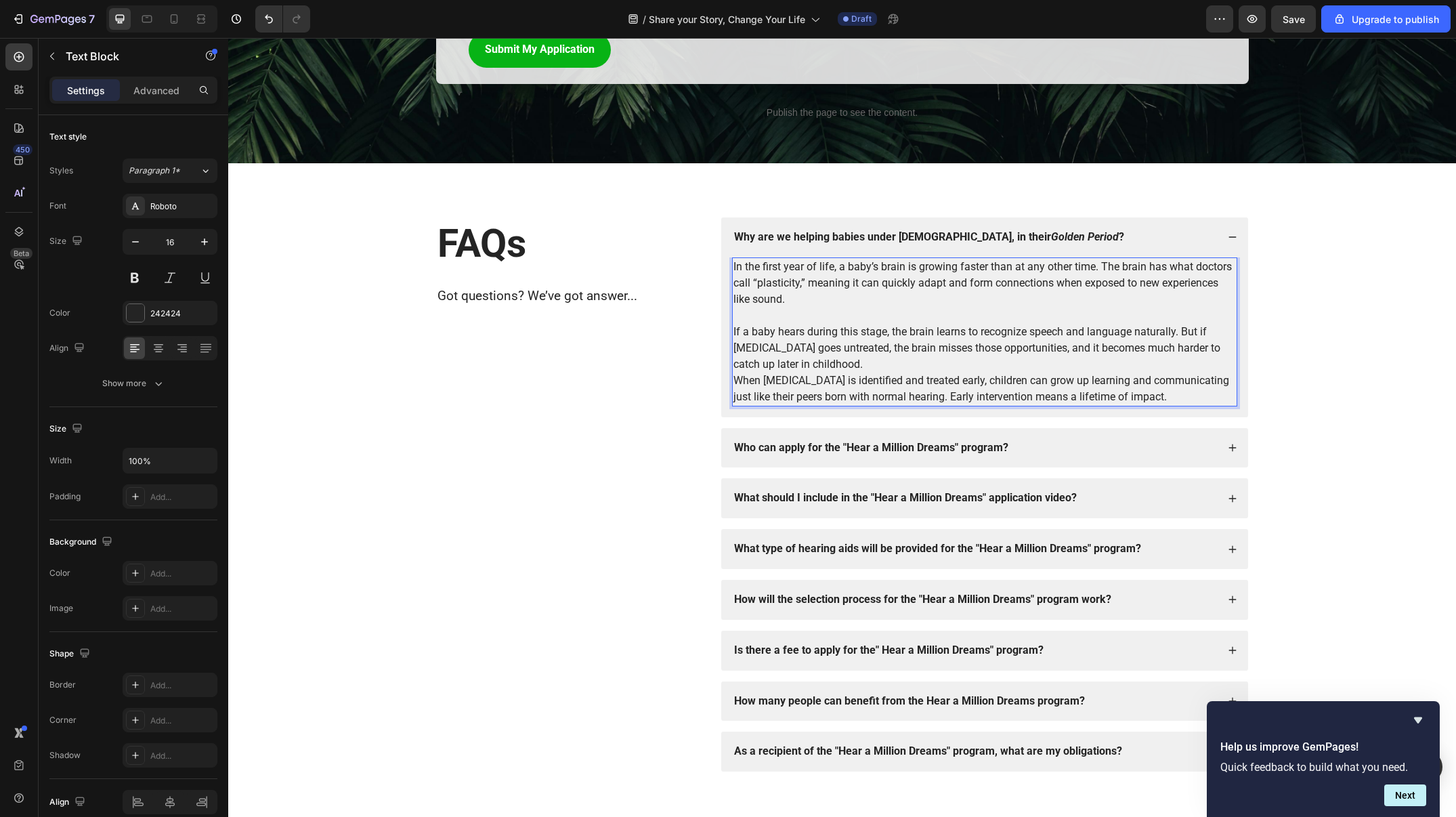
click at [913, 351] on p "If a baby hears during this stage, the brain learns to recognize speech and lan…" at bounding box center [985, 348] width 502 height 49
click at [898, 352] on p "If a baby hears during this stage, the brain learns to recognize speech and lan…" at bounding box center [985, 348] width 502 height 49
click at [886, 362] on p "If a baby hears during this stage, the brain learns to recognize speech and lan…" at bounding box center [985, 348] width 502 height 49
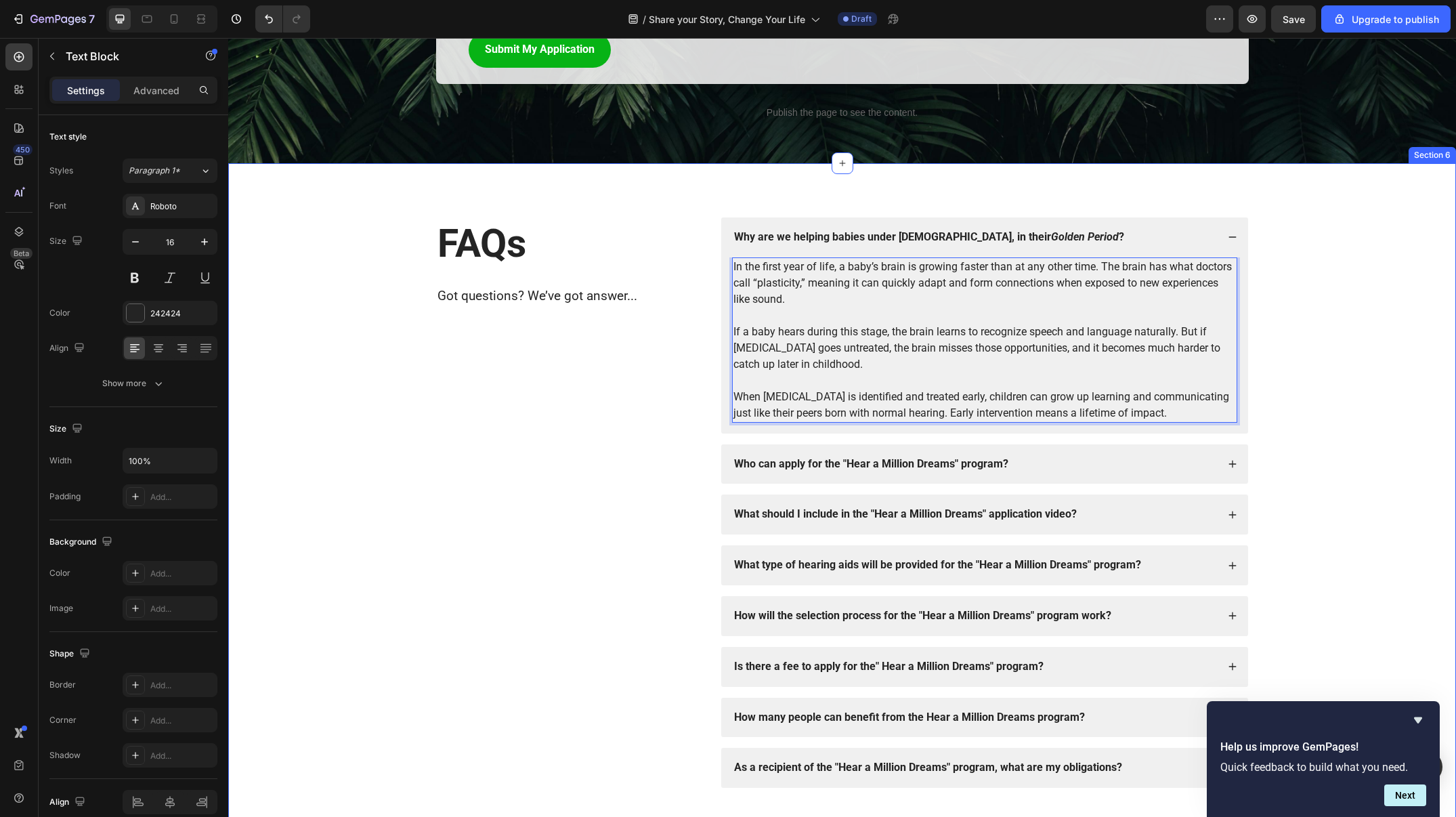
click at [1323, 285] on div "FAQs Heading Got questions? We’ve got answer... Text Block Why are we helping b…" at bounding box center [843, 502] width 1201 height 570
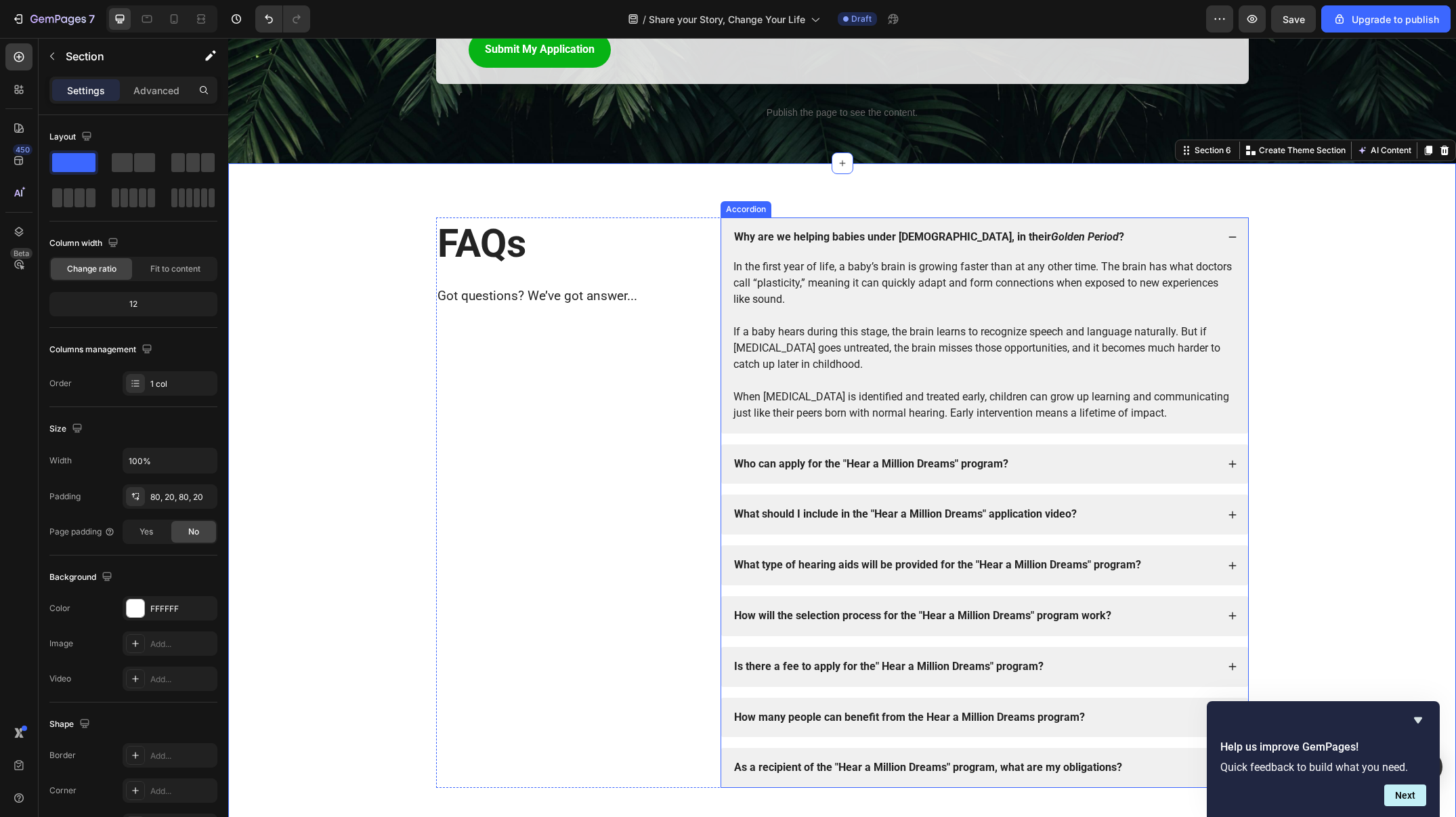
click at [966, 458] on strong "Who can apply for the "Hear a Million Dreams" program?" at bounding box center [871, 463] width 274 height 13
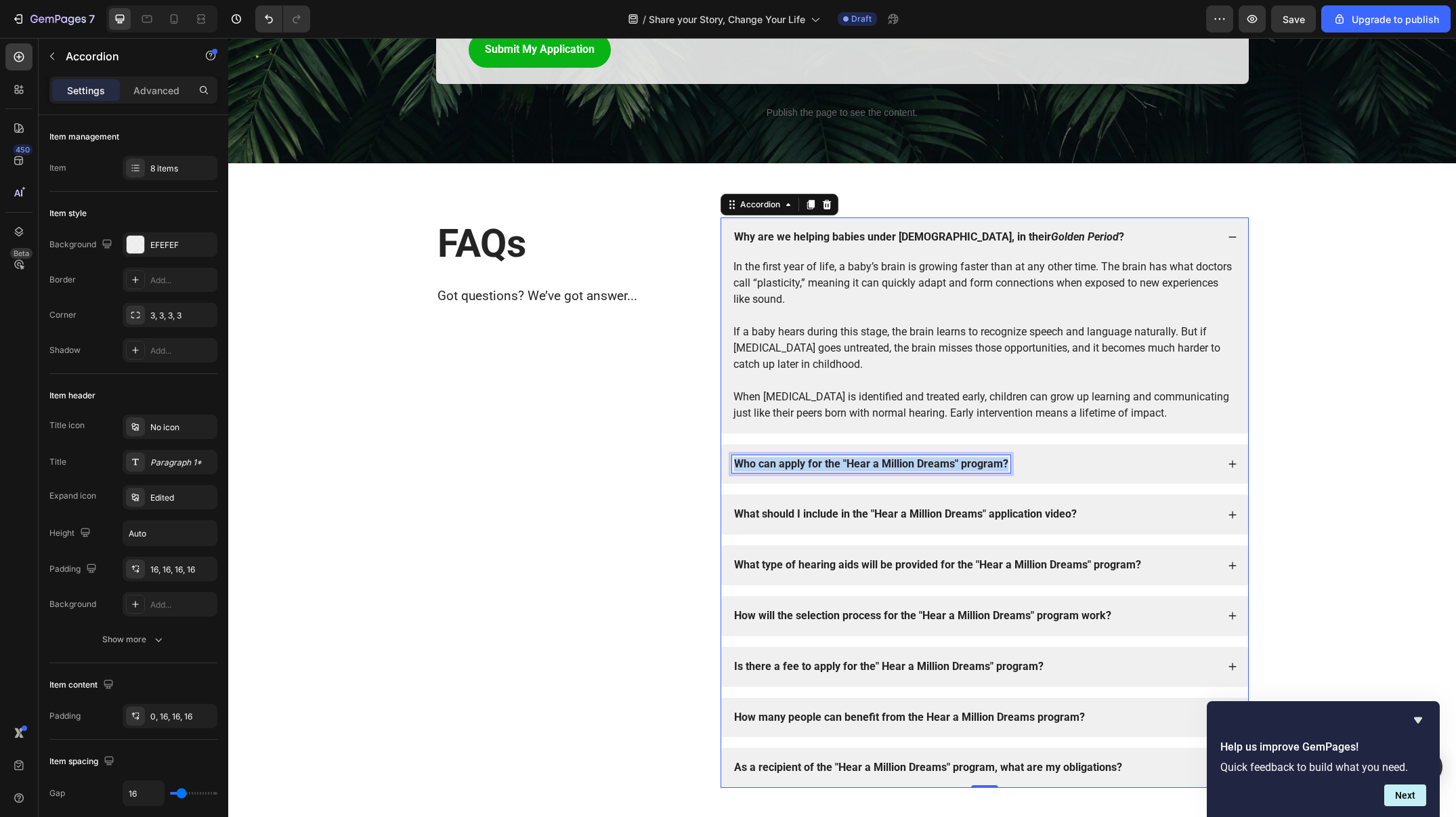
click at [966, 458] on strong "Who can apply for the "Hear a Million Dreams" program?" at bounding box center [871, 463] width 274 height 13
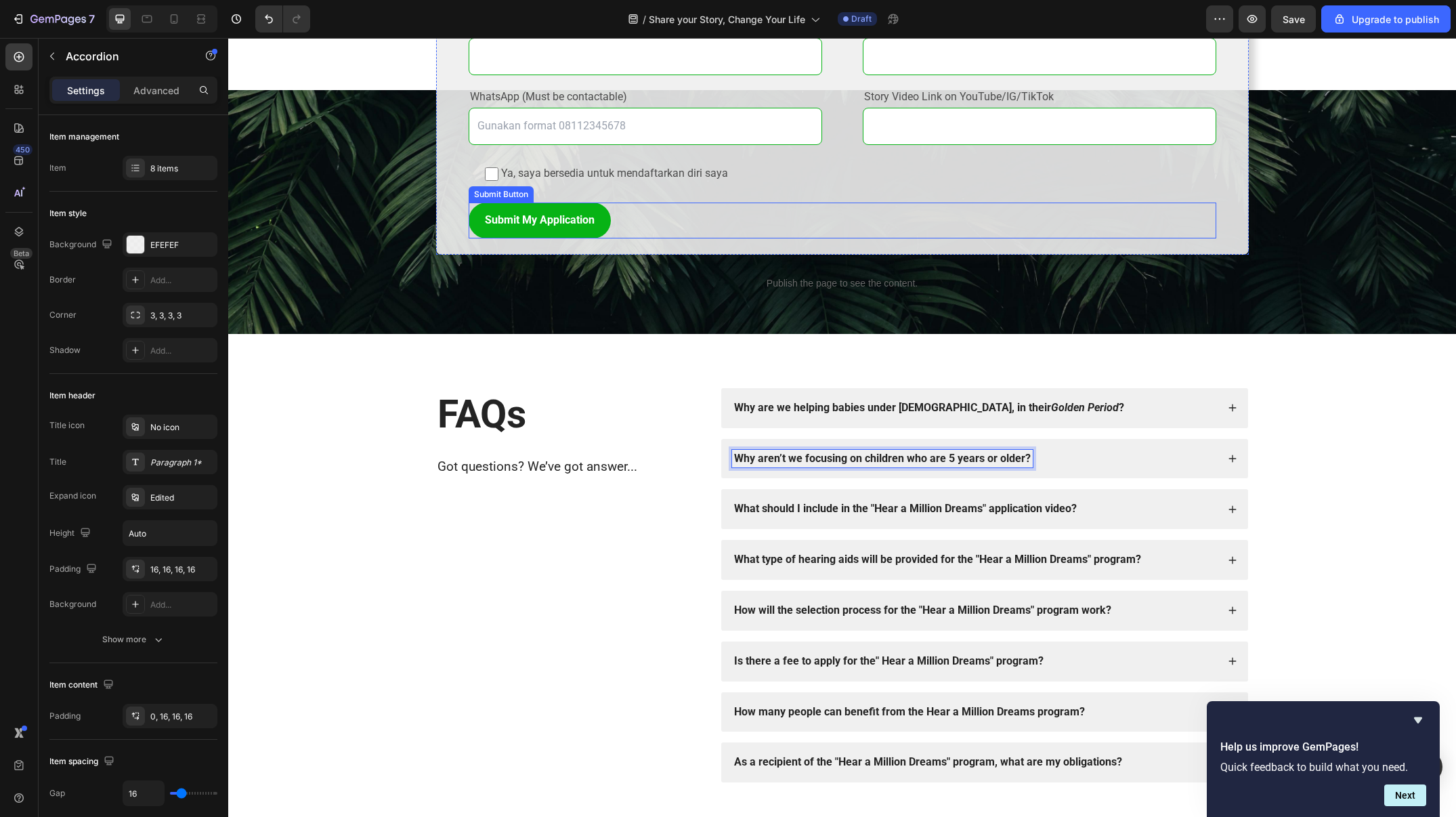
scroll to position [1742, 0]
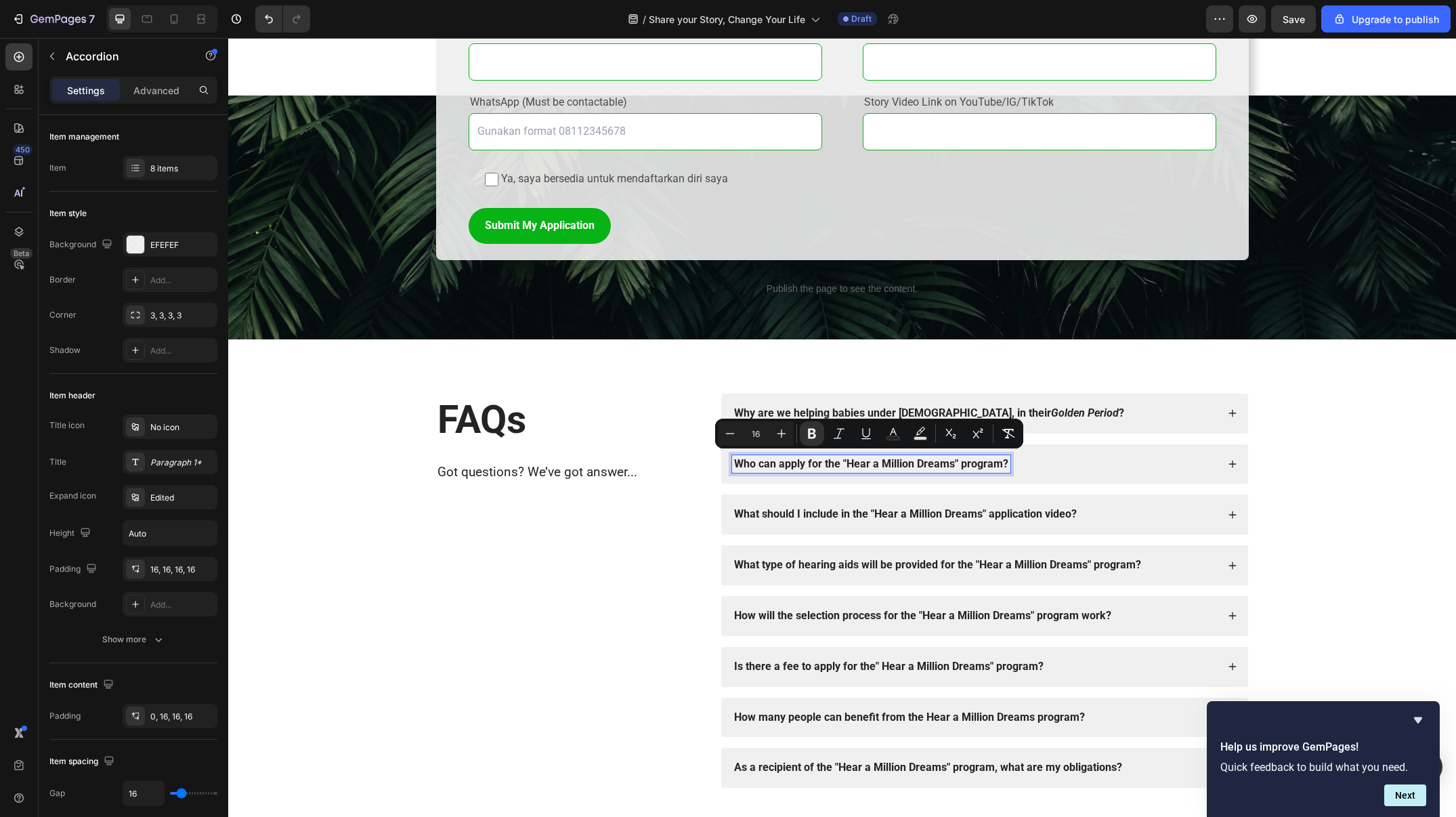
click at [1107, 459] on div "Who can apply for the "Hear a Million Dreams" program?" at bounding box center [975, 464] width 485 height 18
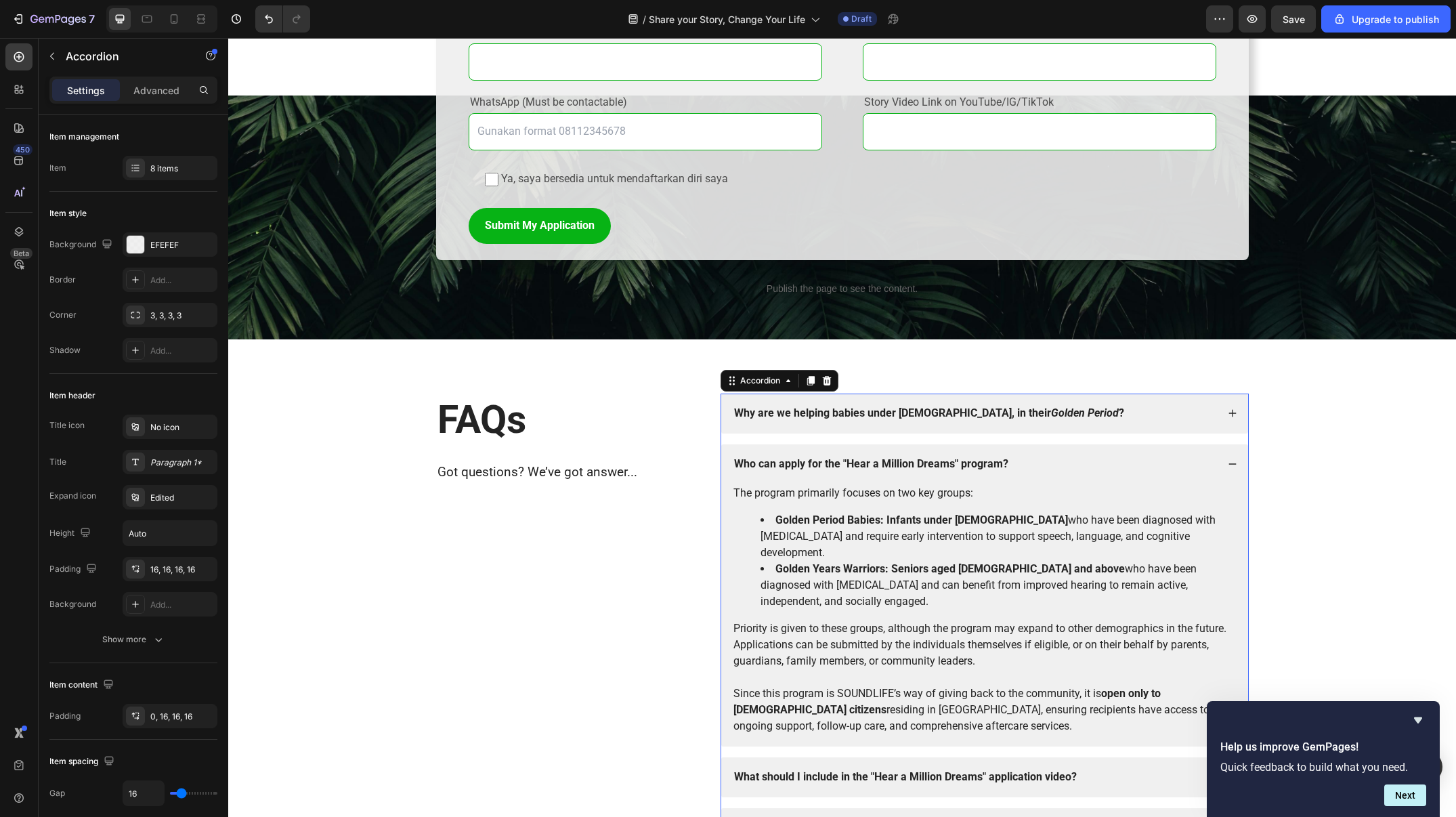
click at [1095, 416] on div "Why are we helping babies under 1 year old, in their Golden Period ?" at bounding box center [975, 413] width 485 height 18
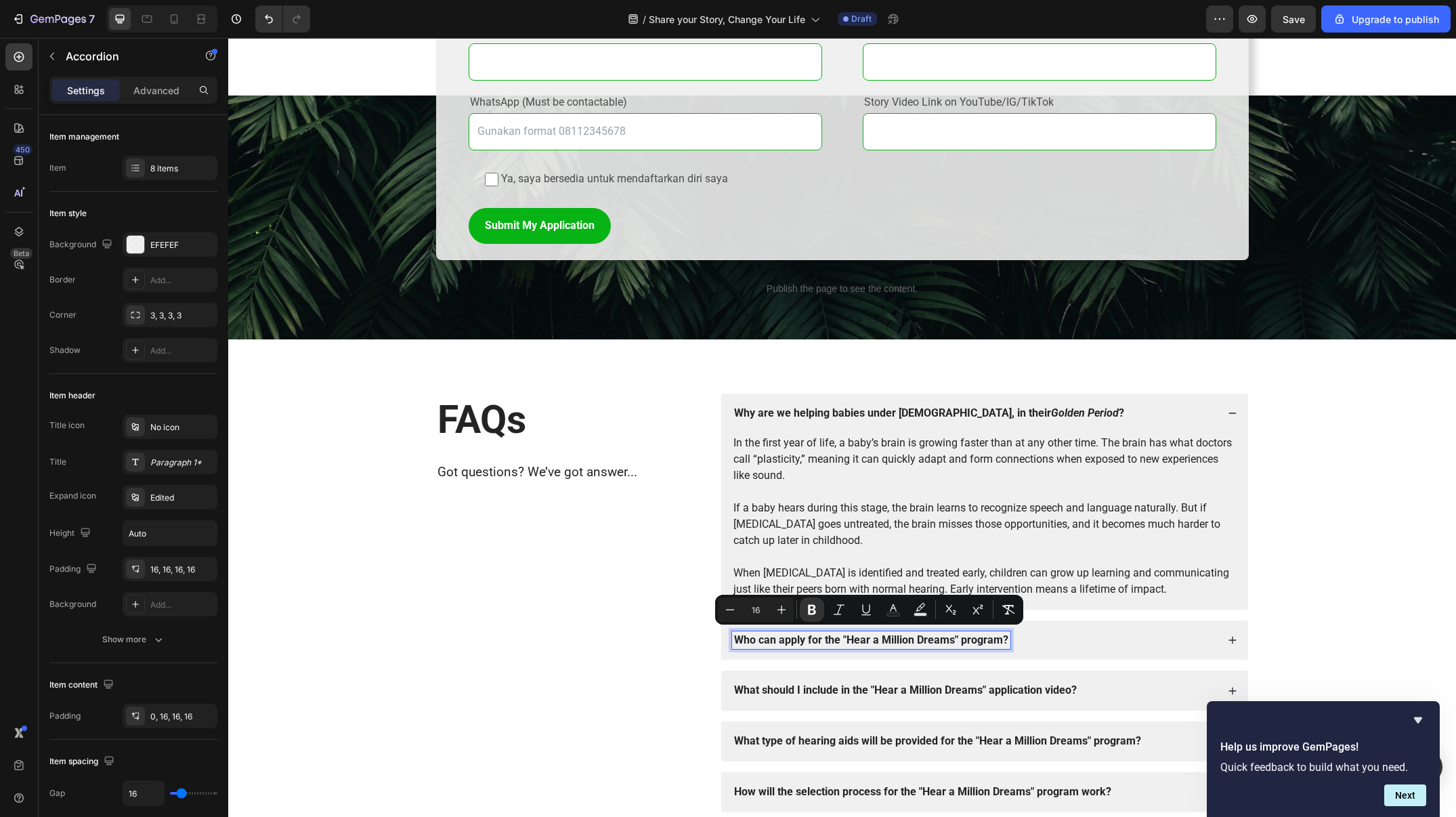
click at [898, 633] on strong "Who can apply for the "Hear a Million Dreams" program?" at bounding box center [871, 640] width 274 height 13
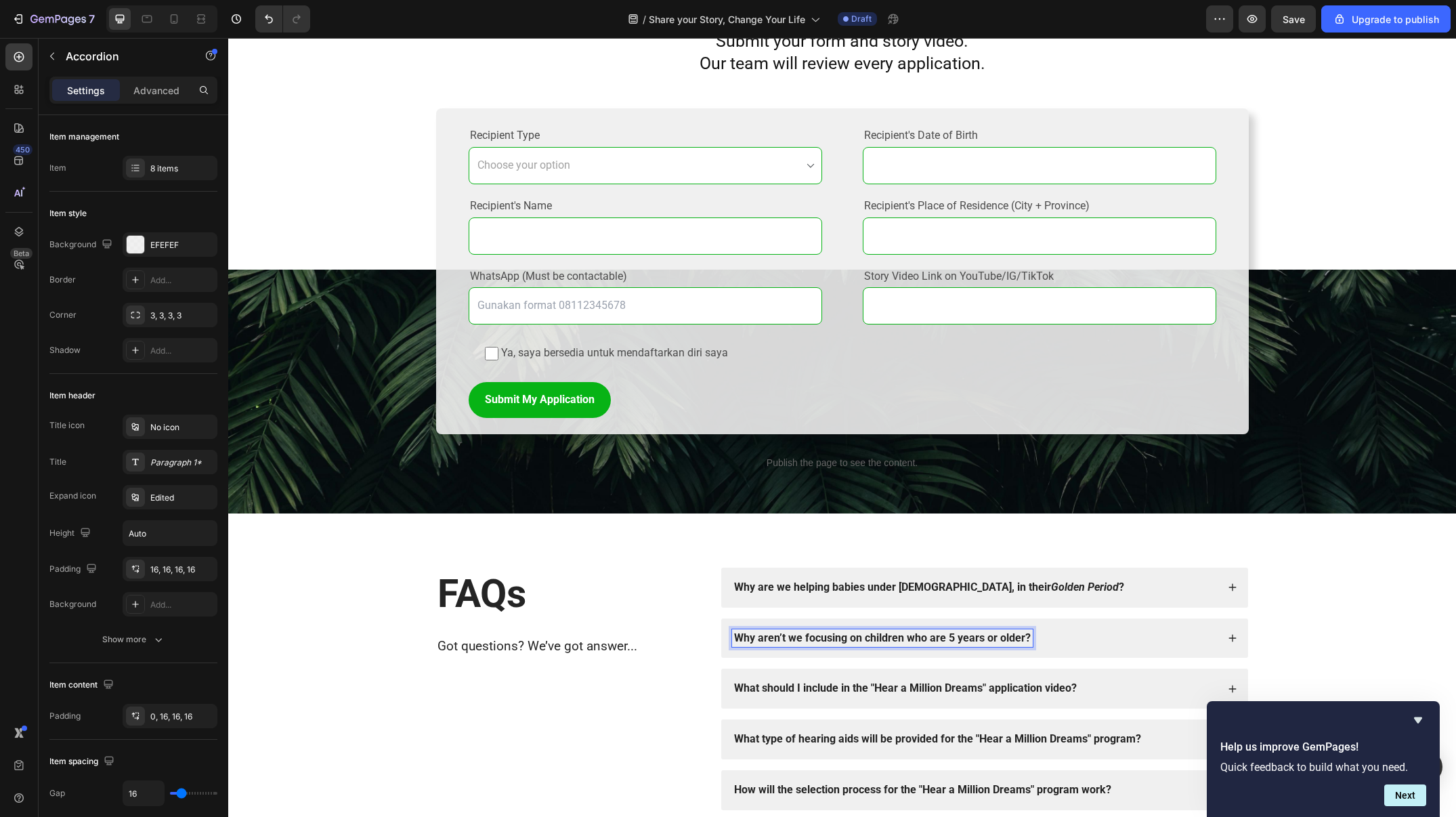
scroll to position [1567, 0]
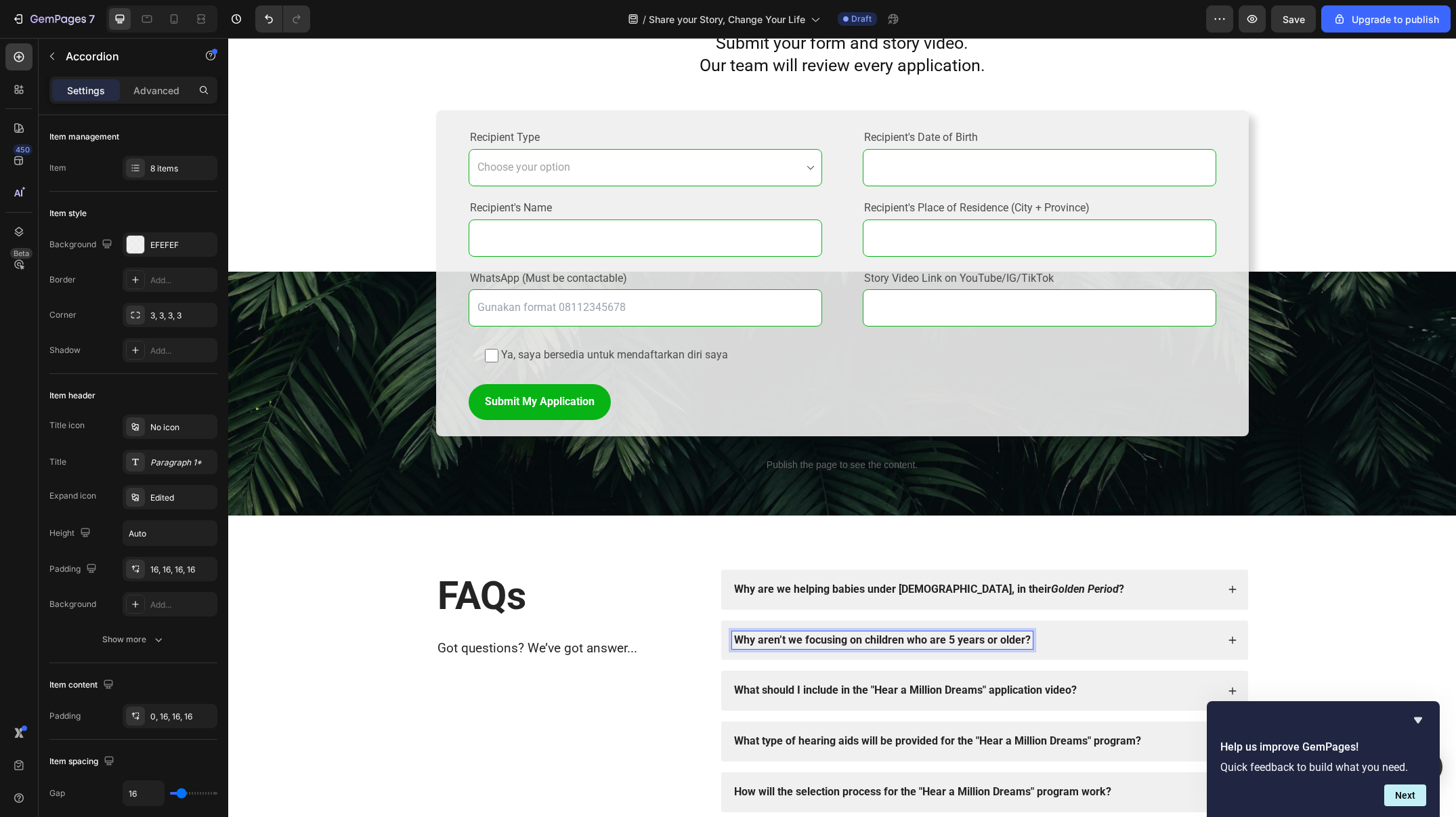
click at [953, 635] on strong "Why aren’t we focusing on children who are 5 years or older?" at bounding box center [883, 640] width 297 height 13
click at [1209, 635] on div "Why aren’t we focusing on children who are 1 year or older?" at bounding box center [975, 640] width 485 height 18
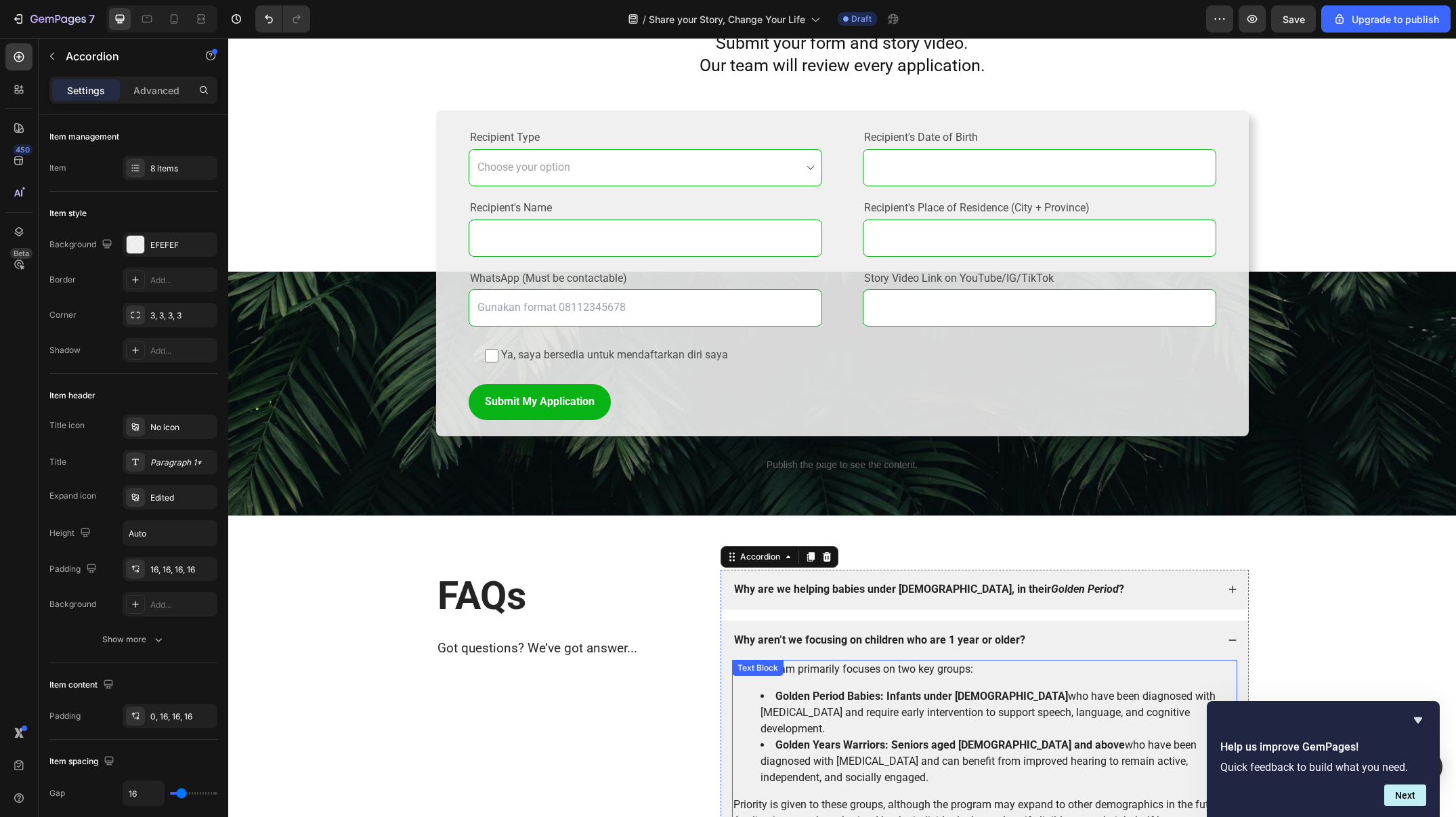
click at [815, 664] on div "The program primarily focuses on two key groups: Golden Period Babies: Infants …" at bounding box center [985, 785] width 505 height 252
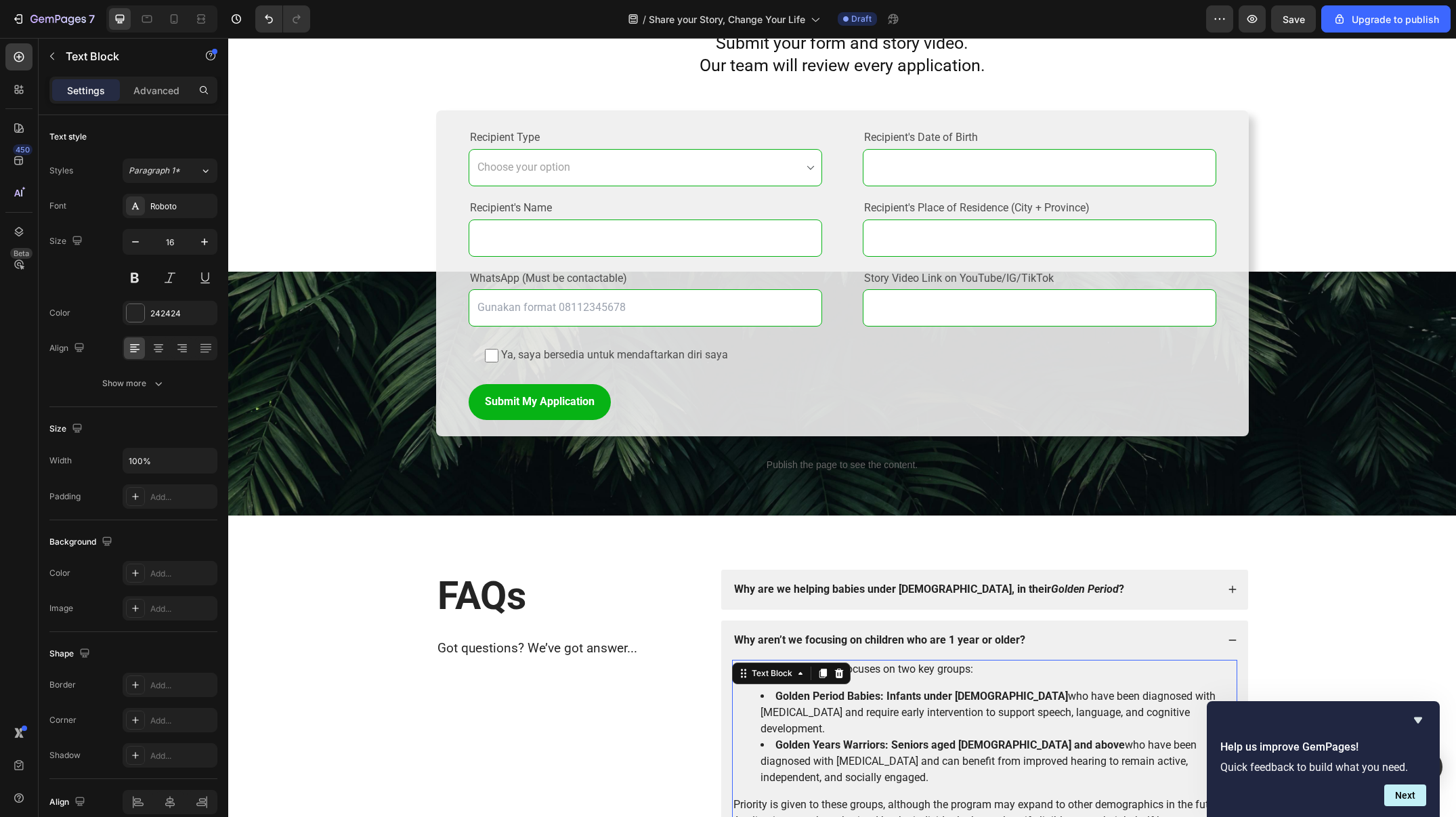
click at [815, 665] on div at bounding box center [824, 673] width 16 height 16
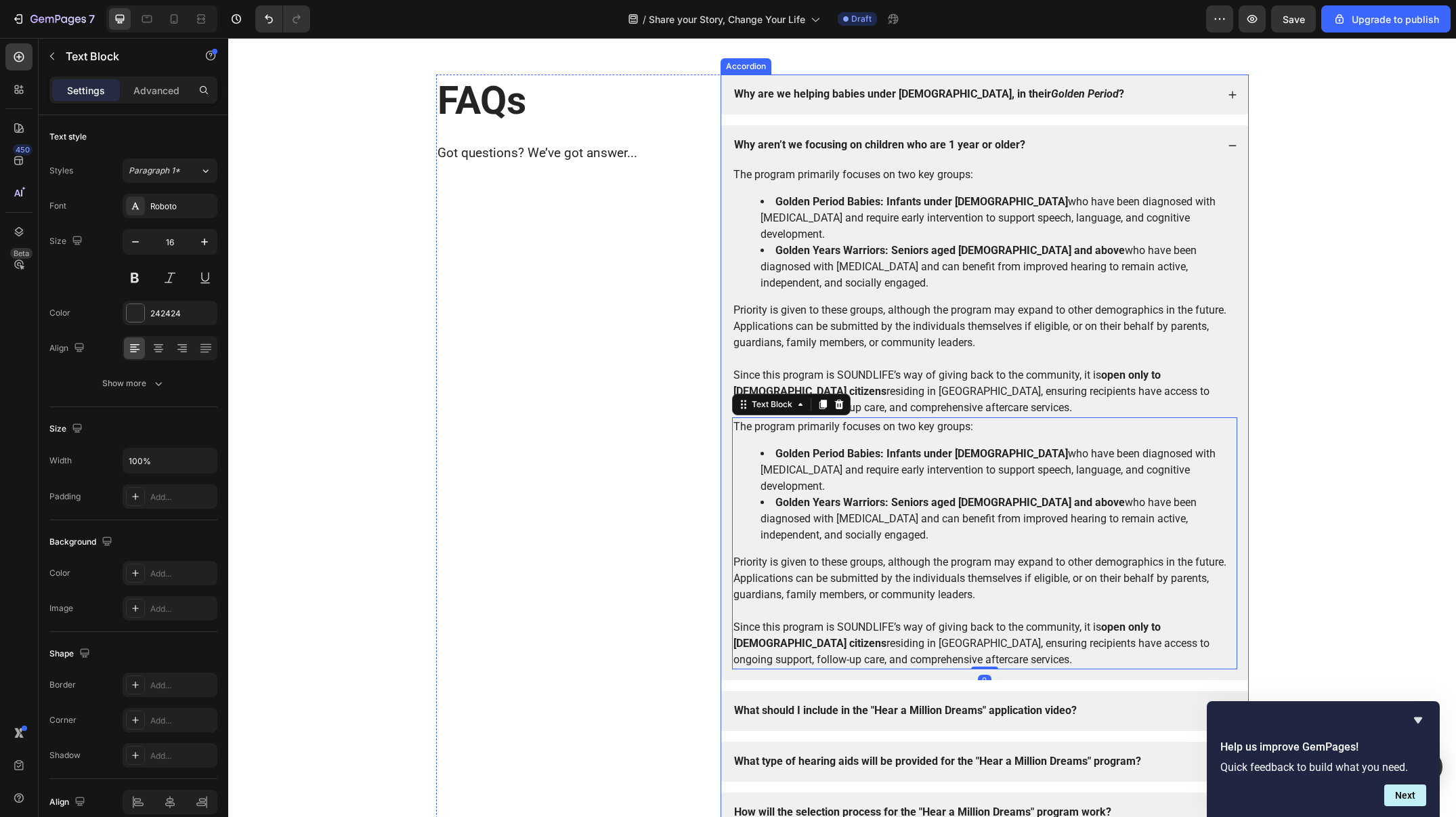
scroll to position [2009, 0]
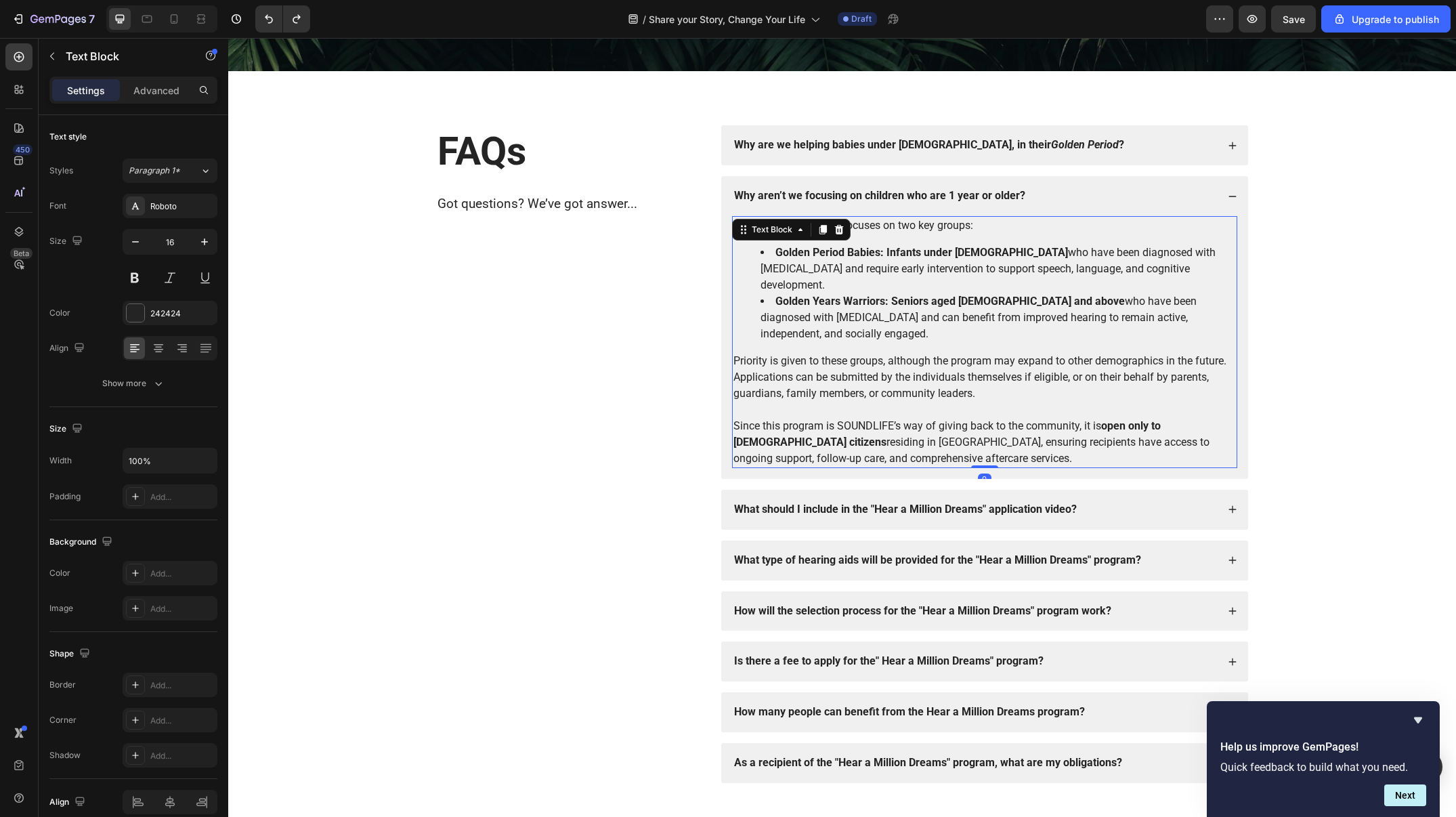
click at [935, 353] on p "Priority is given to these groups, although the program may expand to other dem…" at bounding box center [985, 378] width 502 height 49
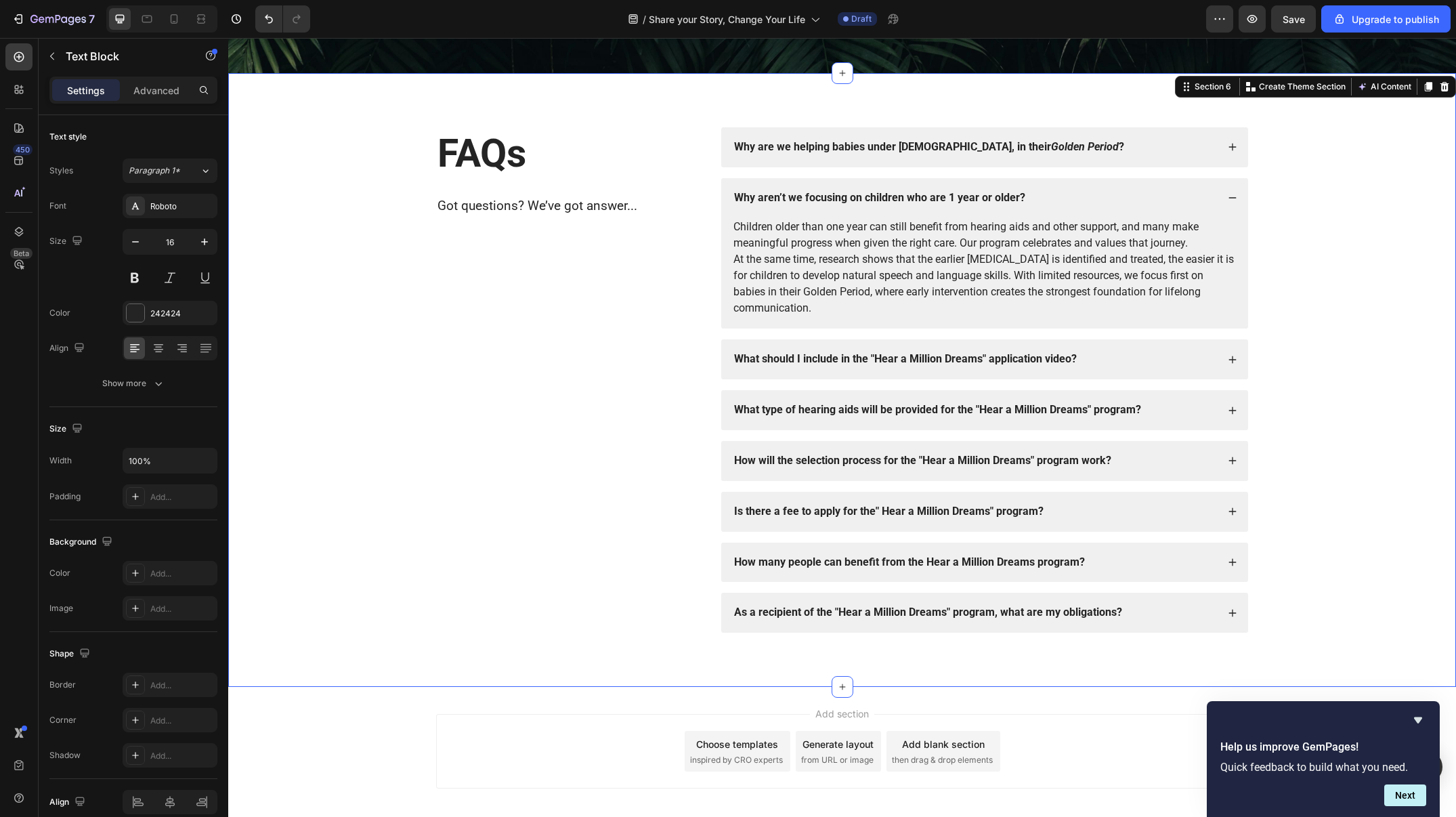
click at [1353, 231] on div "FAQs Heading Got questions? We’ve got answer... Text Block Why are we helping b…" at bounding box center [843, 379] width 1201 height 505
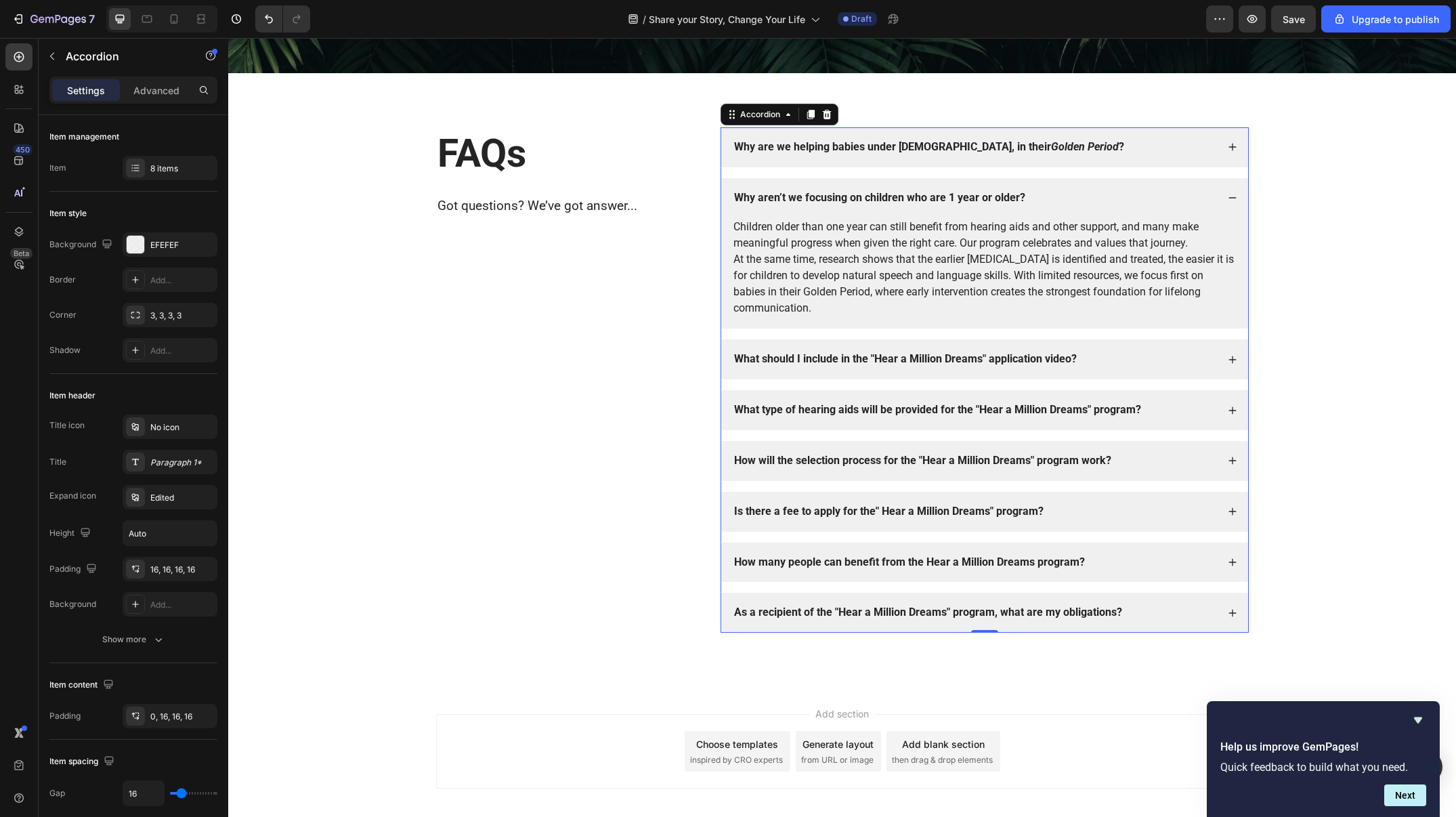
click at [1107, 353] on div "What should I include in the "Hear a Million Dreams" application video?" at bounding box center [975, 359] width 485 height 18
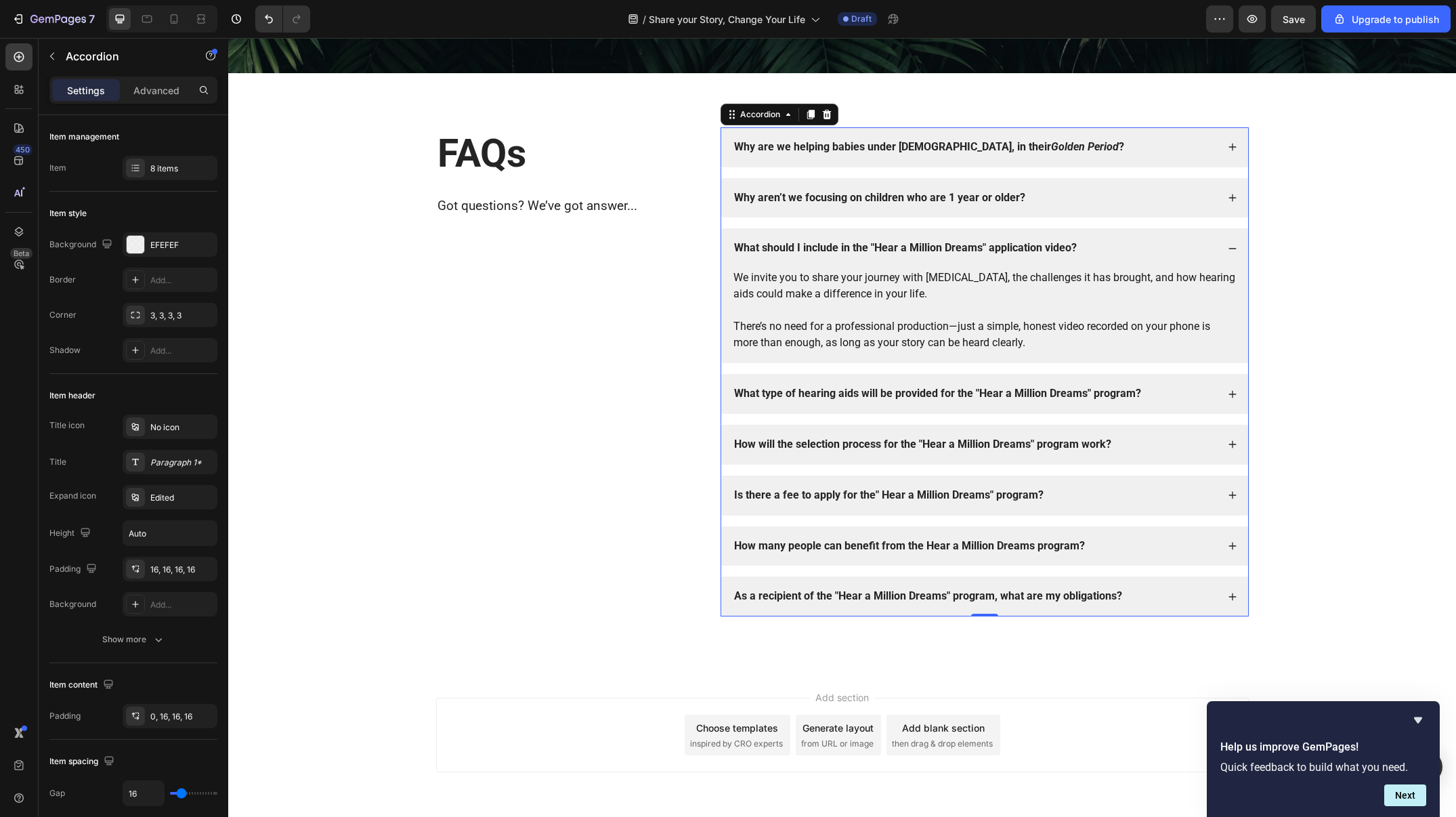
click at [1028, 263] on div "What should I include in the "Hear a Million Dreams" application video?" at bounding box center [985, 248] width 527 height 40
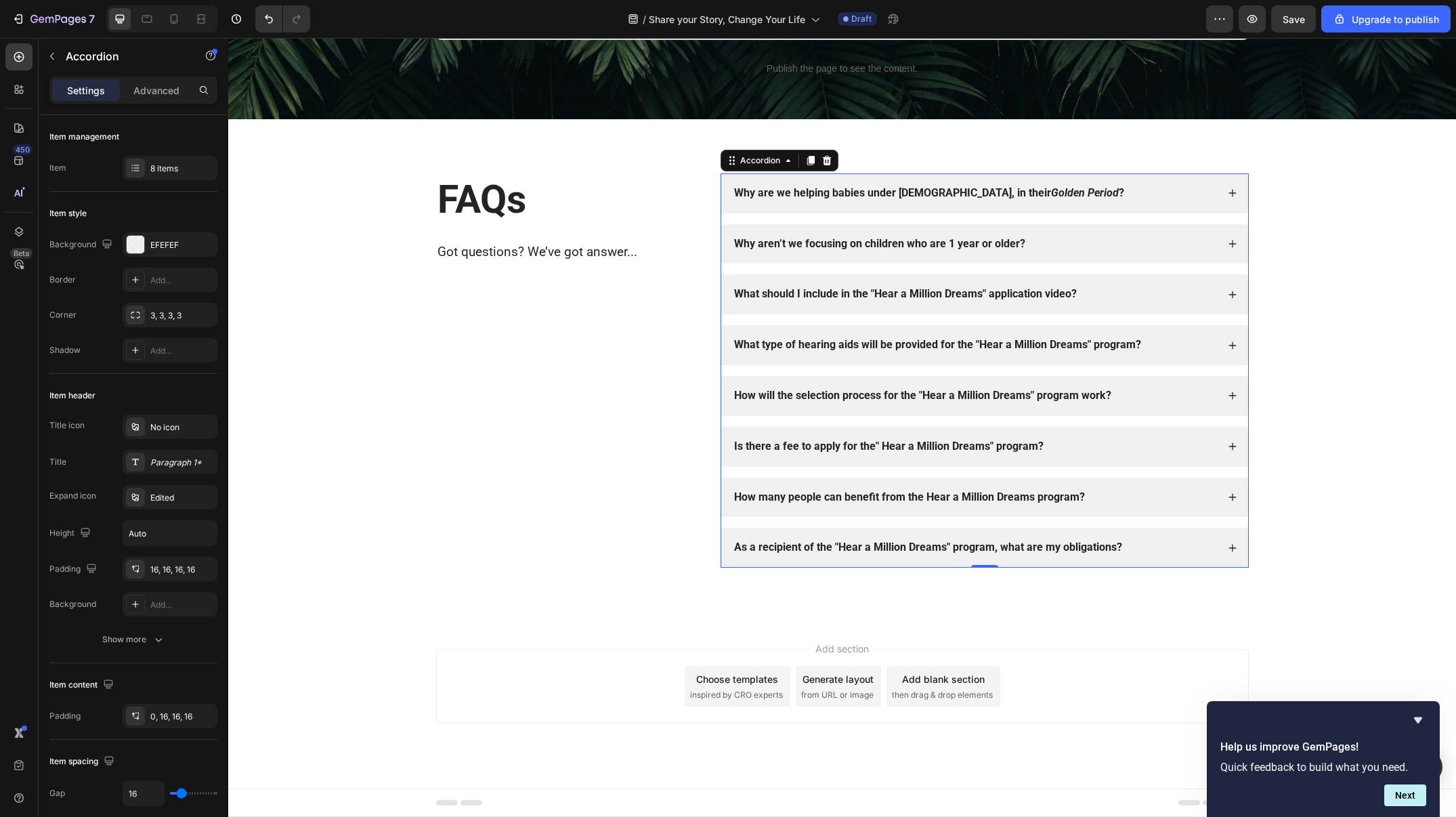
scroll to position [1955, 0]
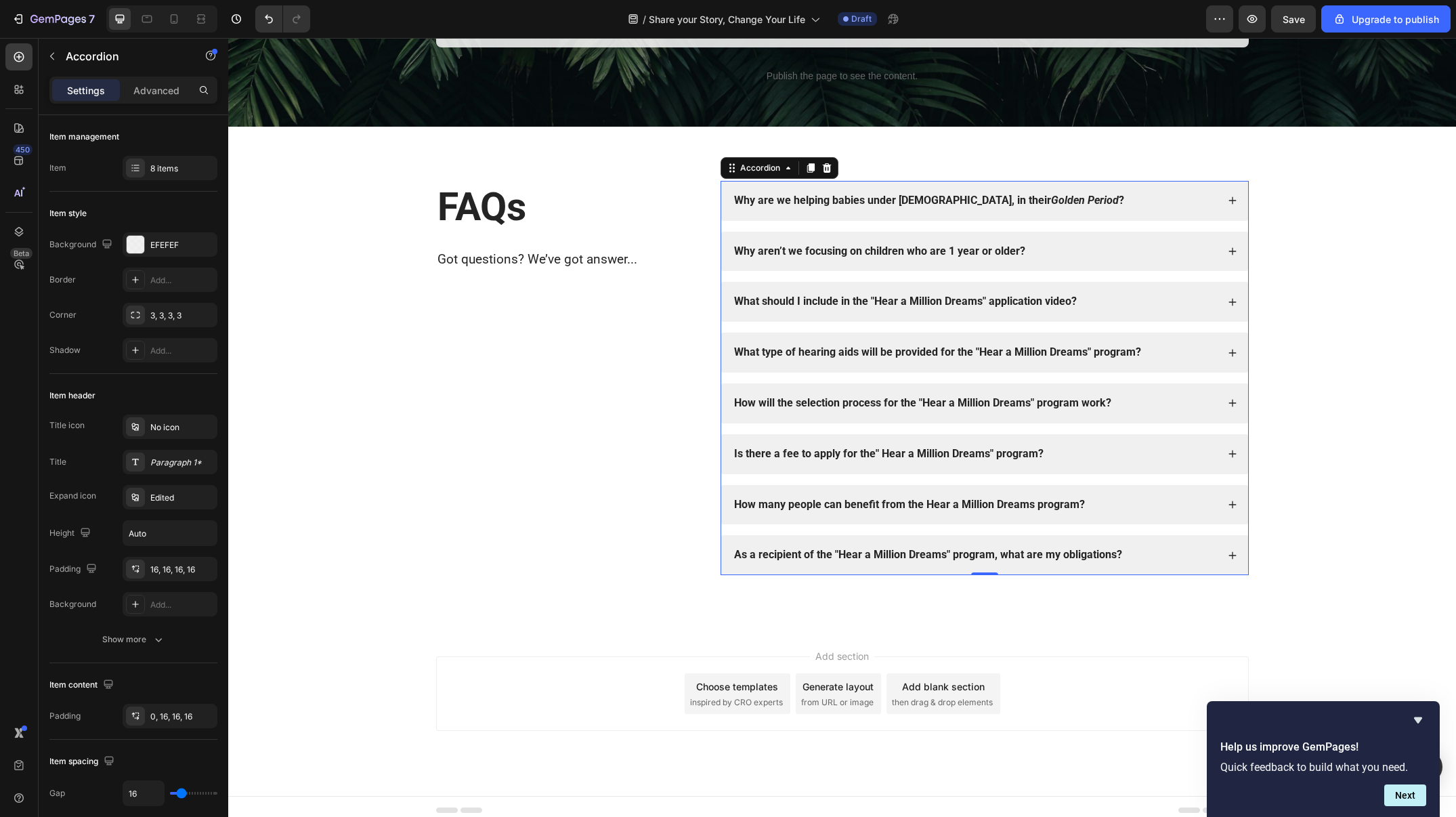
click at [1130, 546] on div "As a recipient of the "Hear a Million Dreams" program, what are my obligations?" at bounding box center [975, 555] width 485 height 18
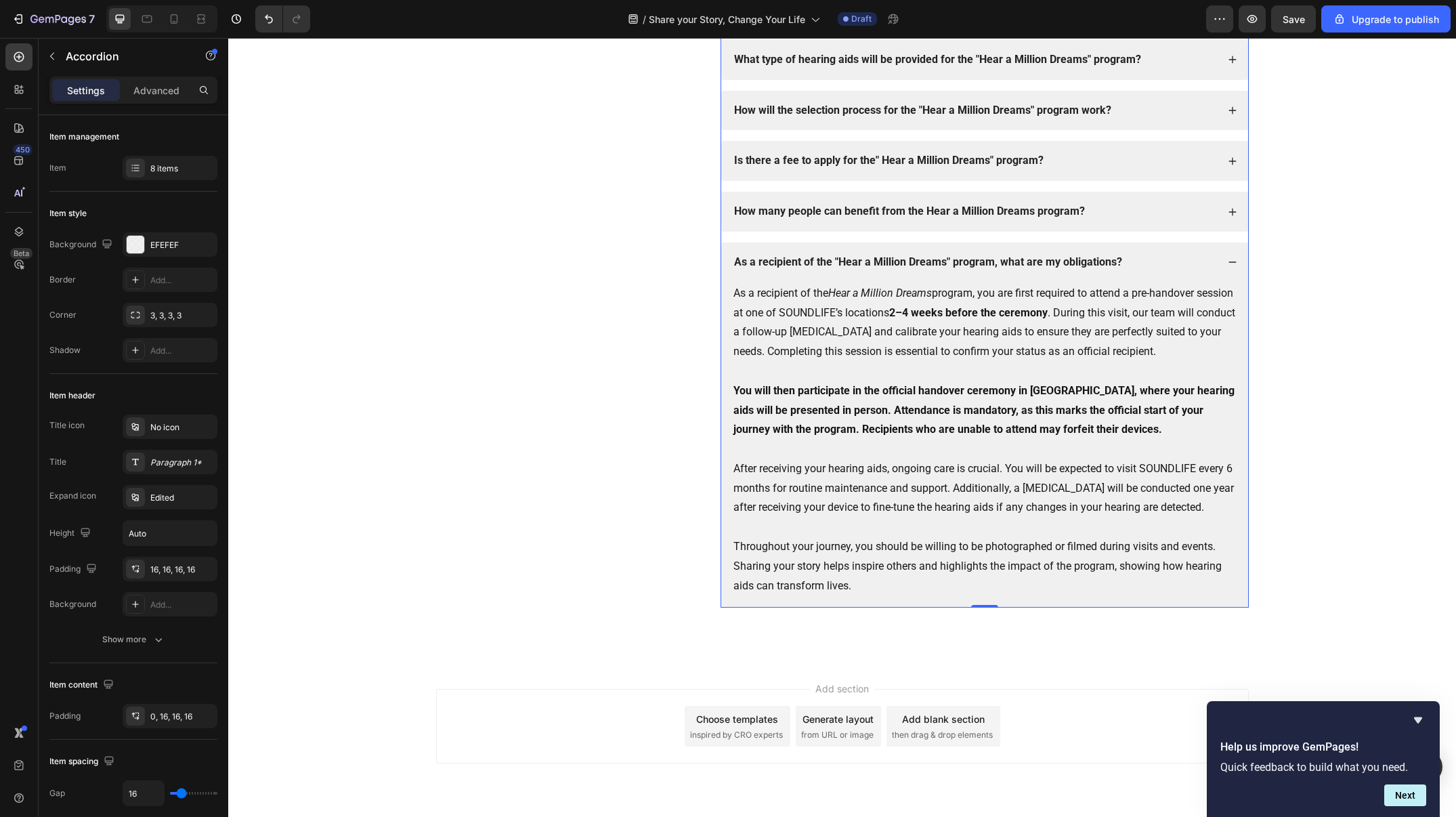
scroll to position [2255, 0]
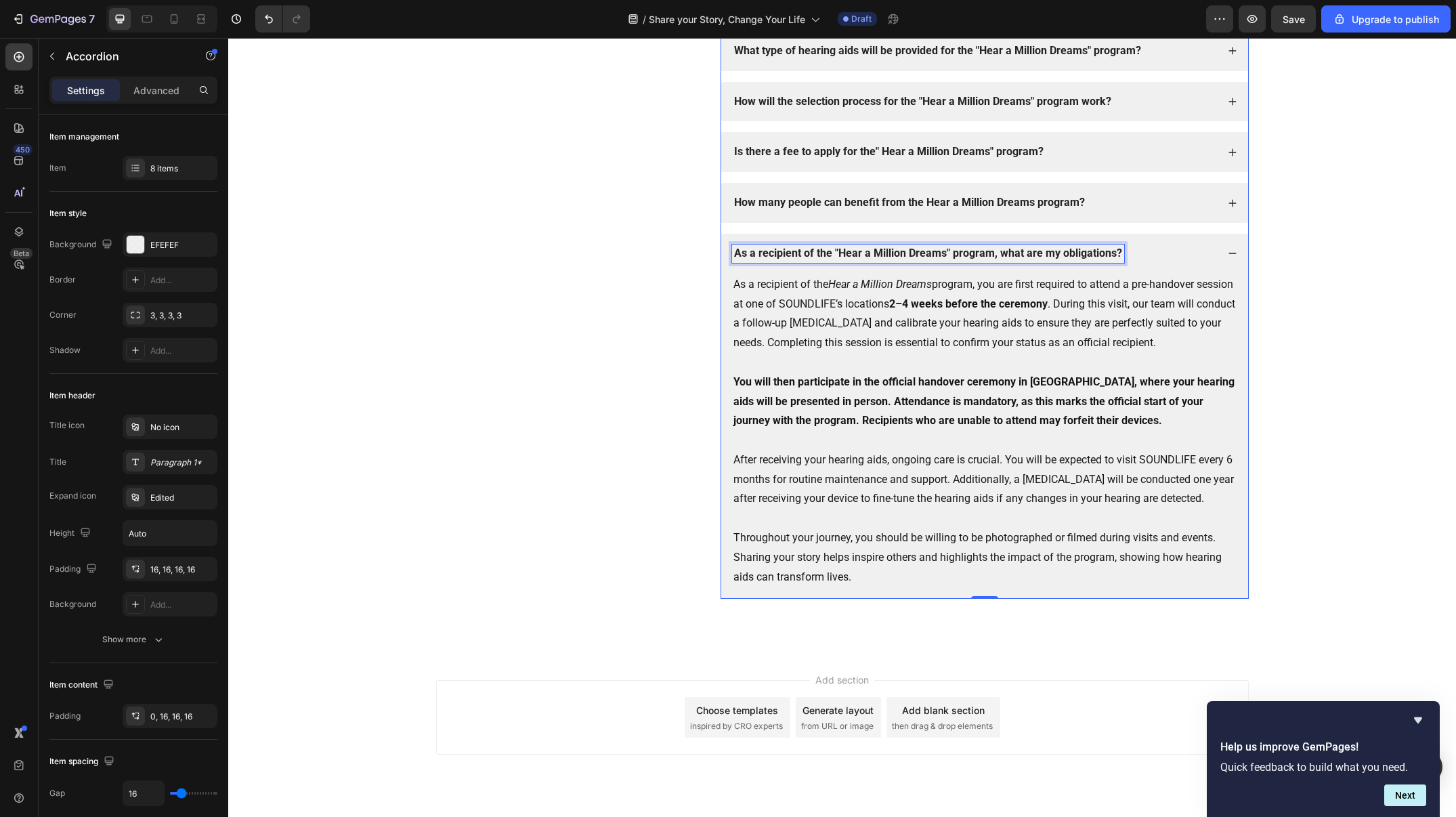
click at [1026, 253] on strong "As a recipient of the "Hear a Million Dreams" program, what are my obligations?" at bounding box center [928, 253] width 389 height 13
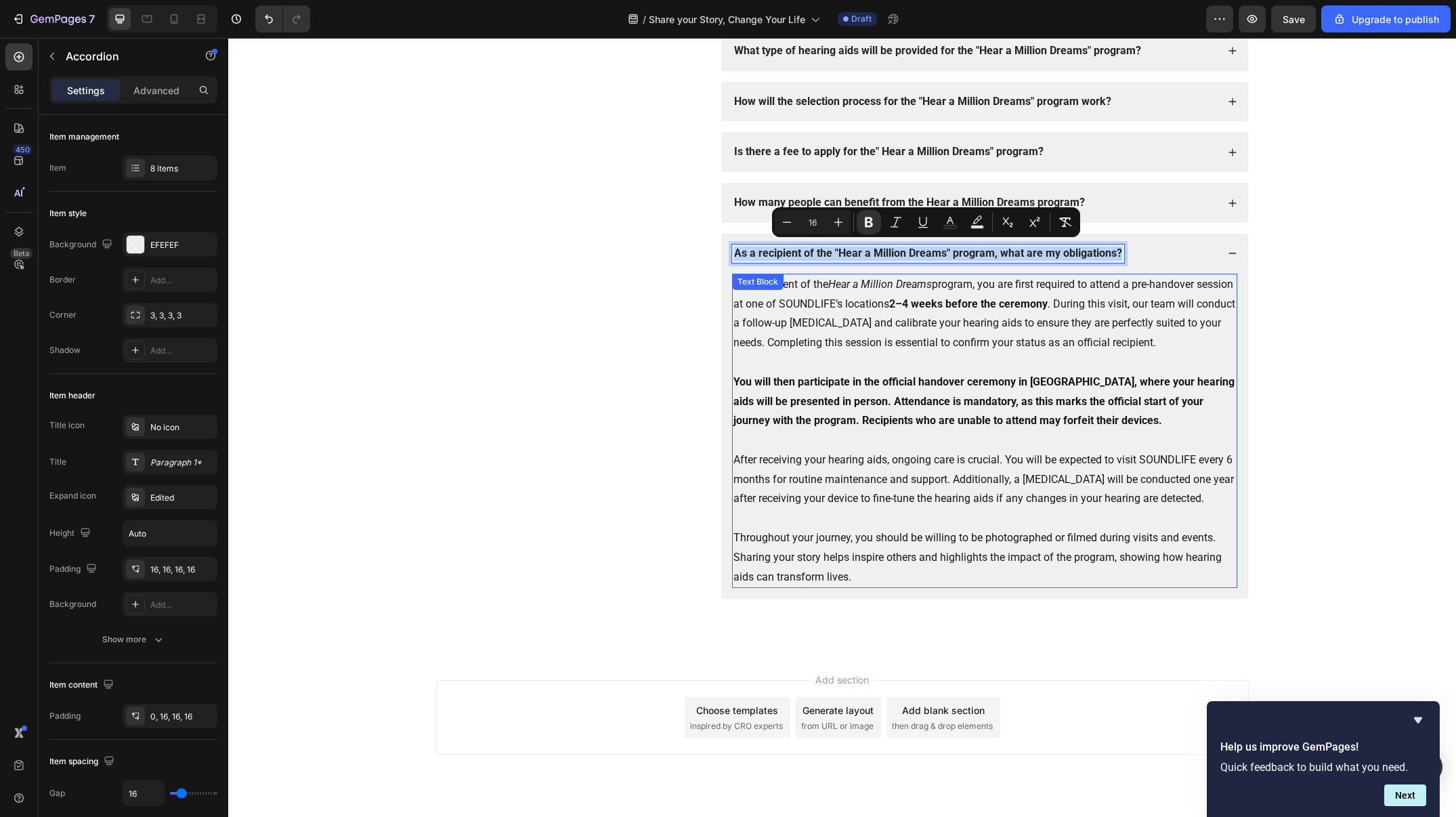
click at [952, 335] on p "As a recipient of the Hear a Million Dreams program, you are first required to …" at bounding box center [985, 314] width 502 height 78
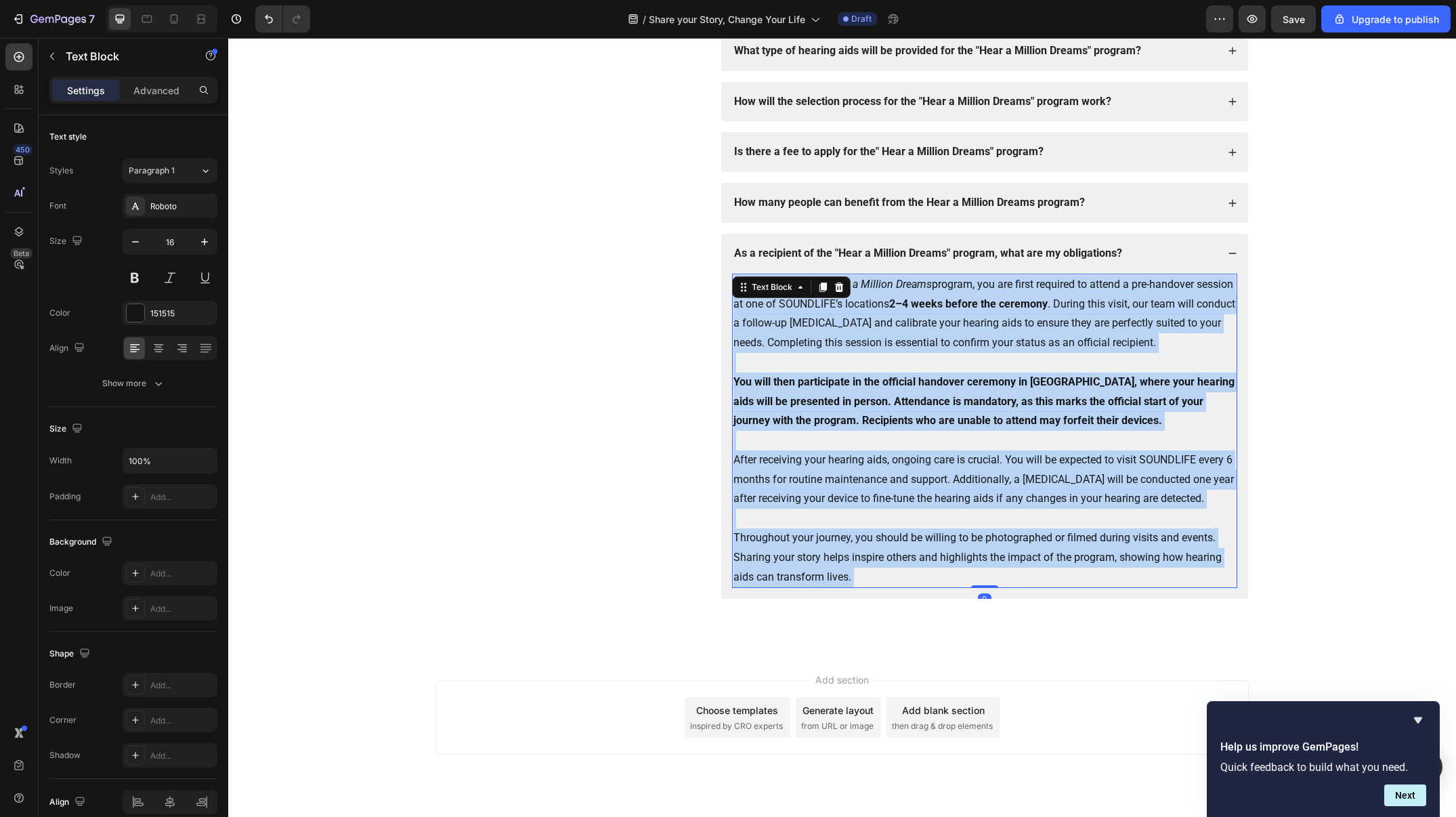
click at [876, 309] on p "As a recipient of the Hear a Million Dreams program, you are first required to …" at bounding box center [985, 314] width 502 height 78
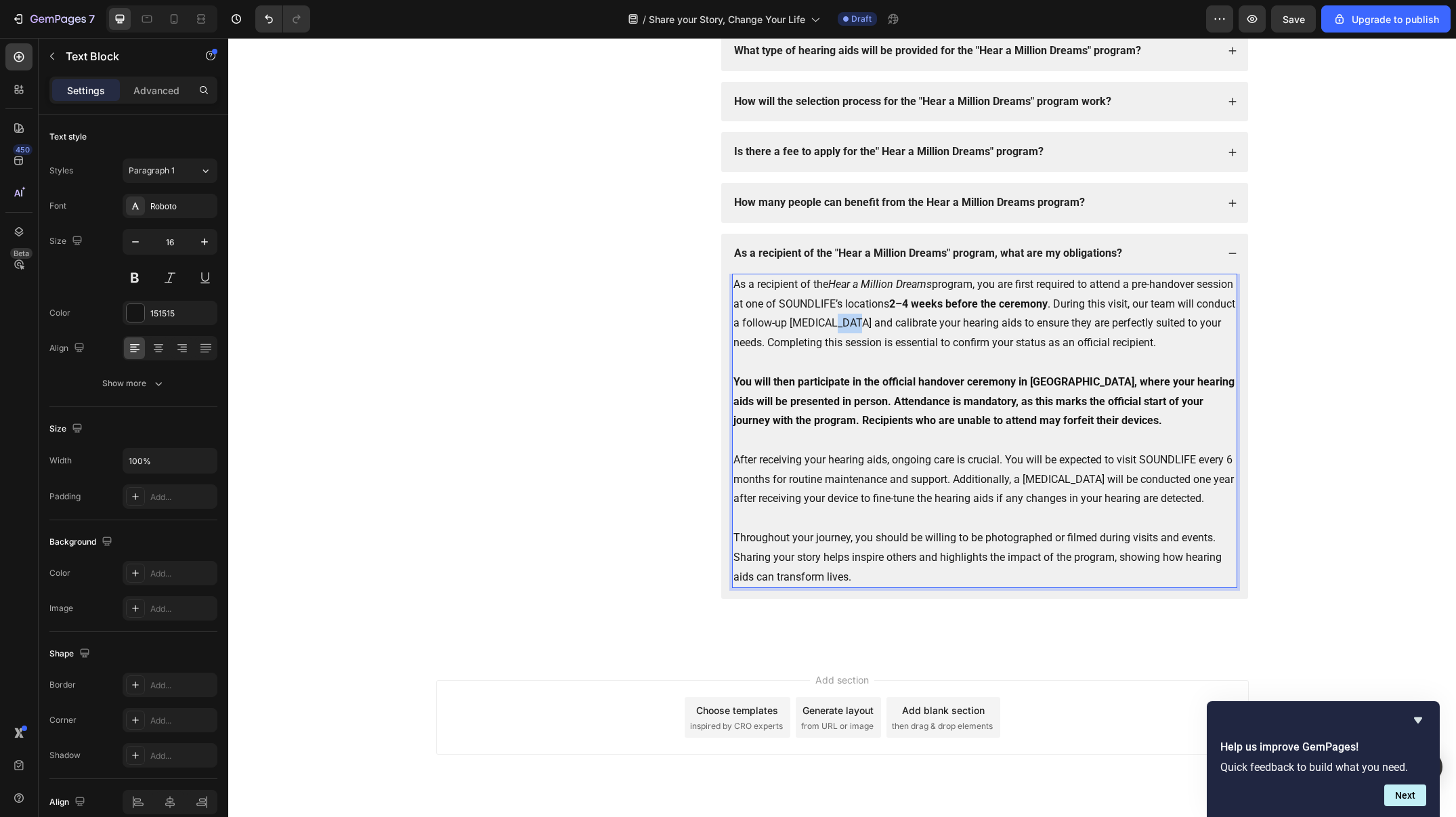
click at [876, 309] on p "As a recipient of the Hear a Million Dreams program, you are first required to …" at bounding box center [985, 314] width 502 height 78
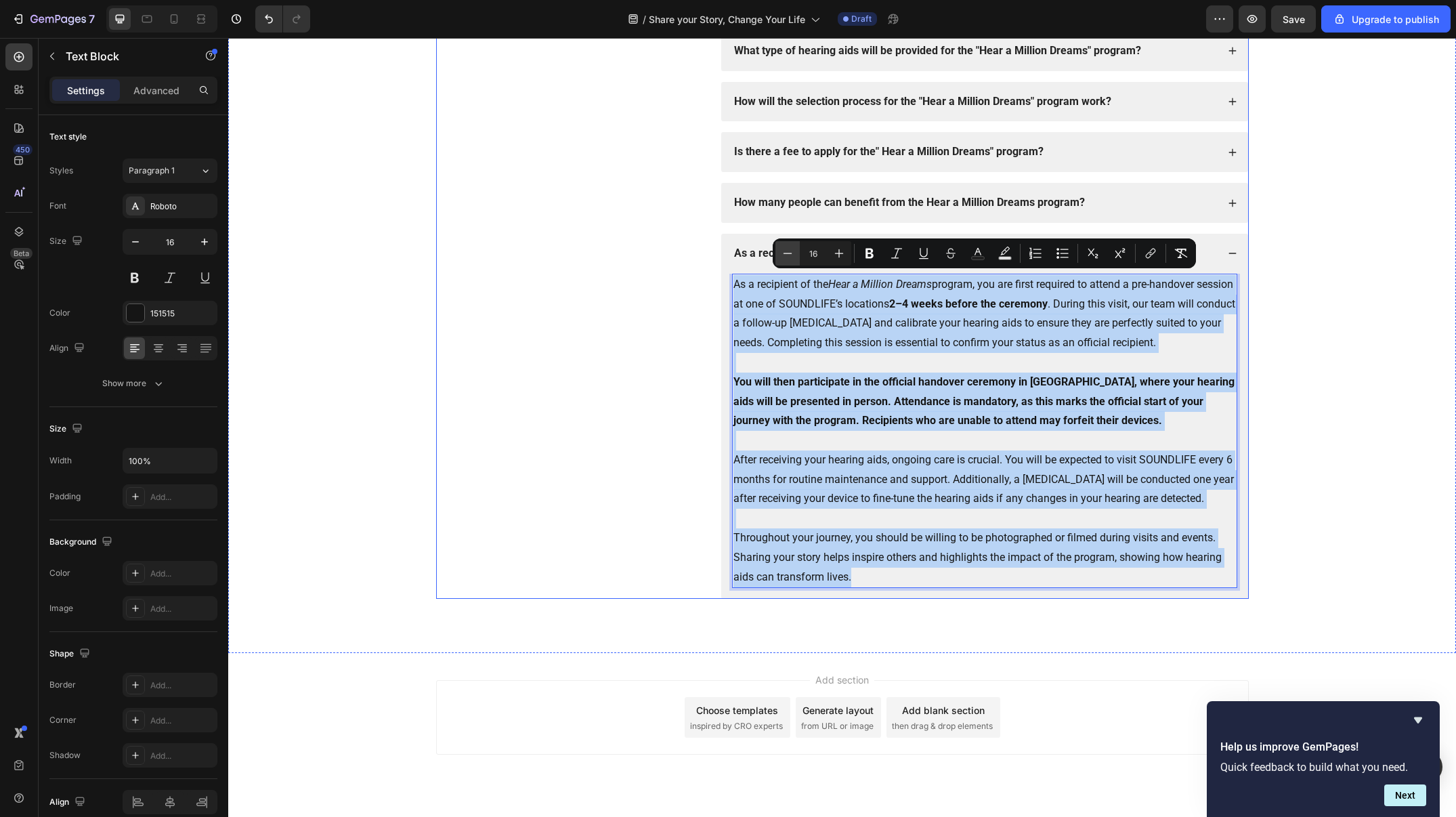
copy div "As a recipient of the Hear a Million Dreams program, you are first required to …"
click at [845, 343] on p "As a recipient of the Hear a Million Dreams program, you are first required to …" at bounding box center [985, 314] width 502 height 78
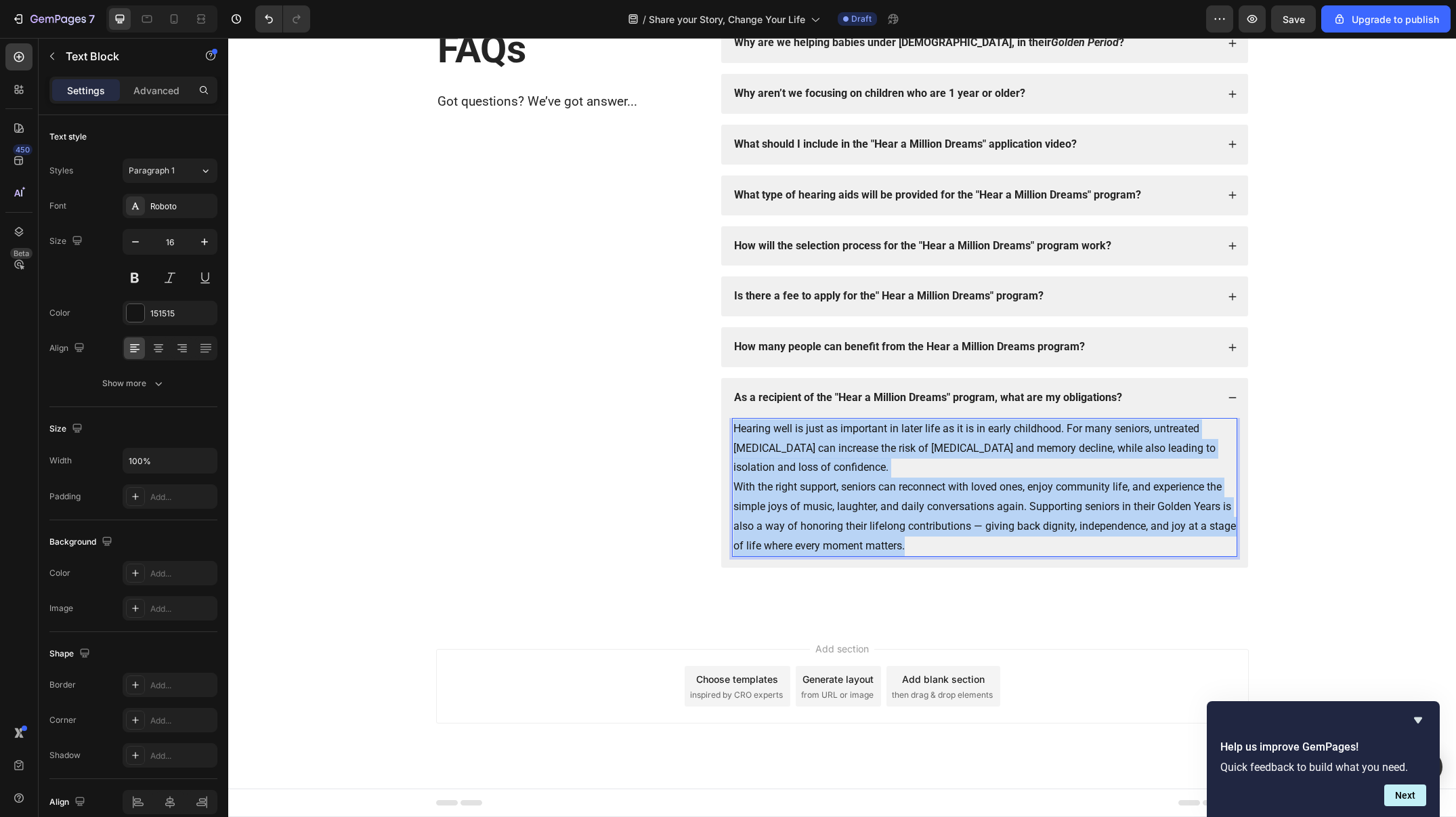
scroll to position [2105, 0]
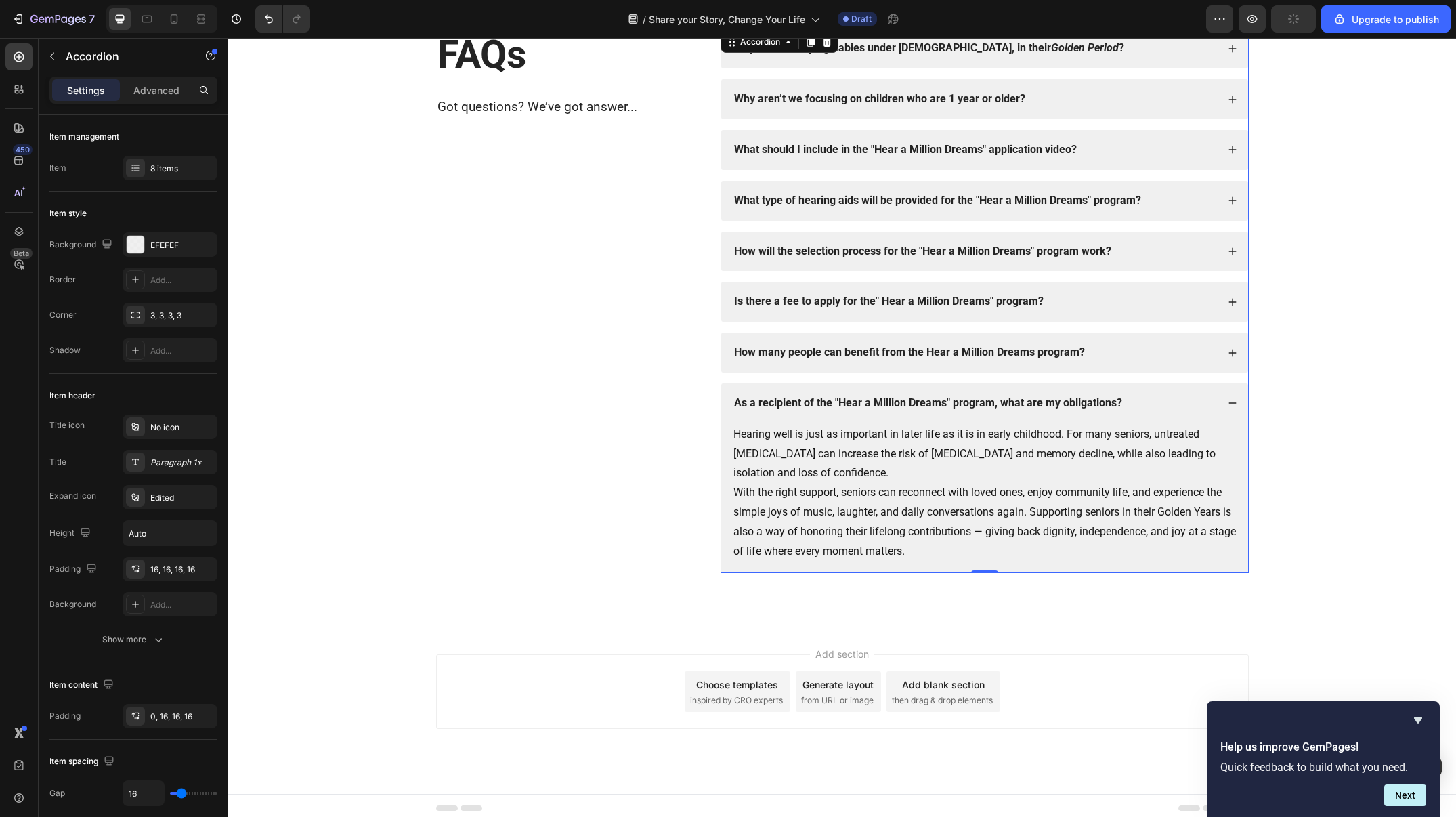
click at [800, 402] on strong "As a recipient of the "Hear a Million Dreams" program, what are my obligations?" at bounding box center [928, 402] width 389 height 13
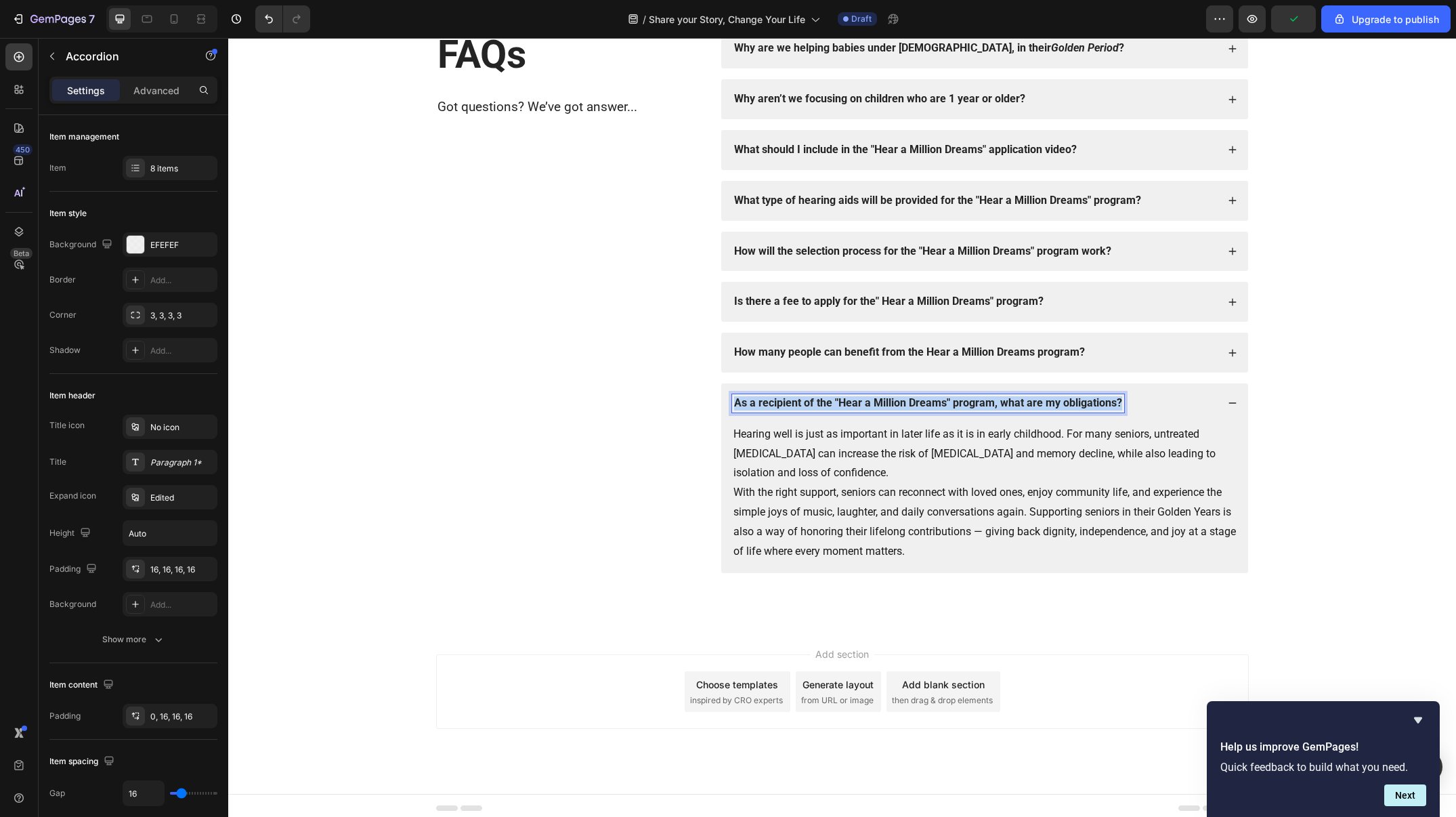
click at [800, 402] on strong "As a recipient of the "Hear a Million Dreams" program, what are my obligations?" at bounding box center [928, 402] width 389 height 13
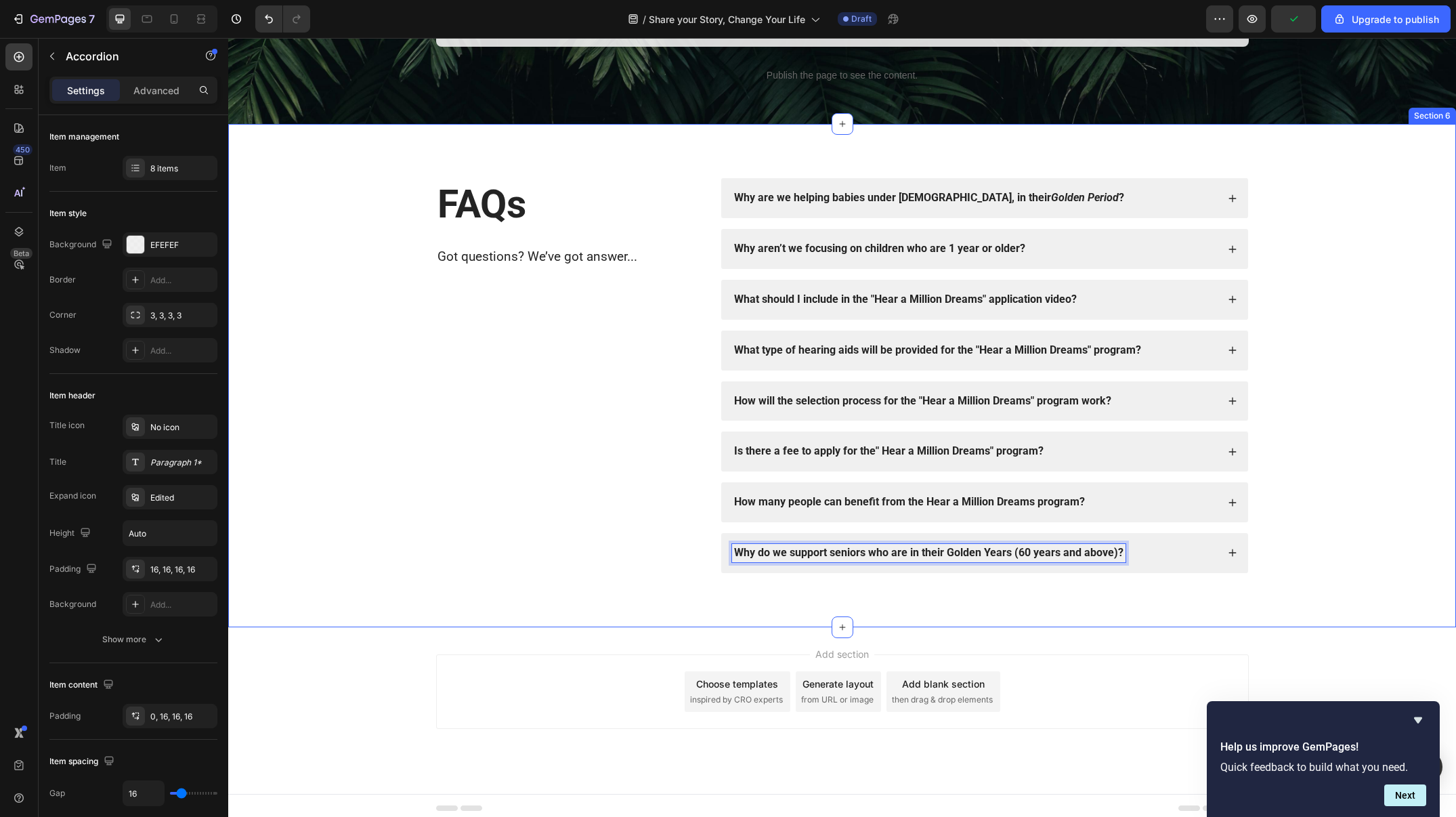
scroll to position [1955, 0]
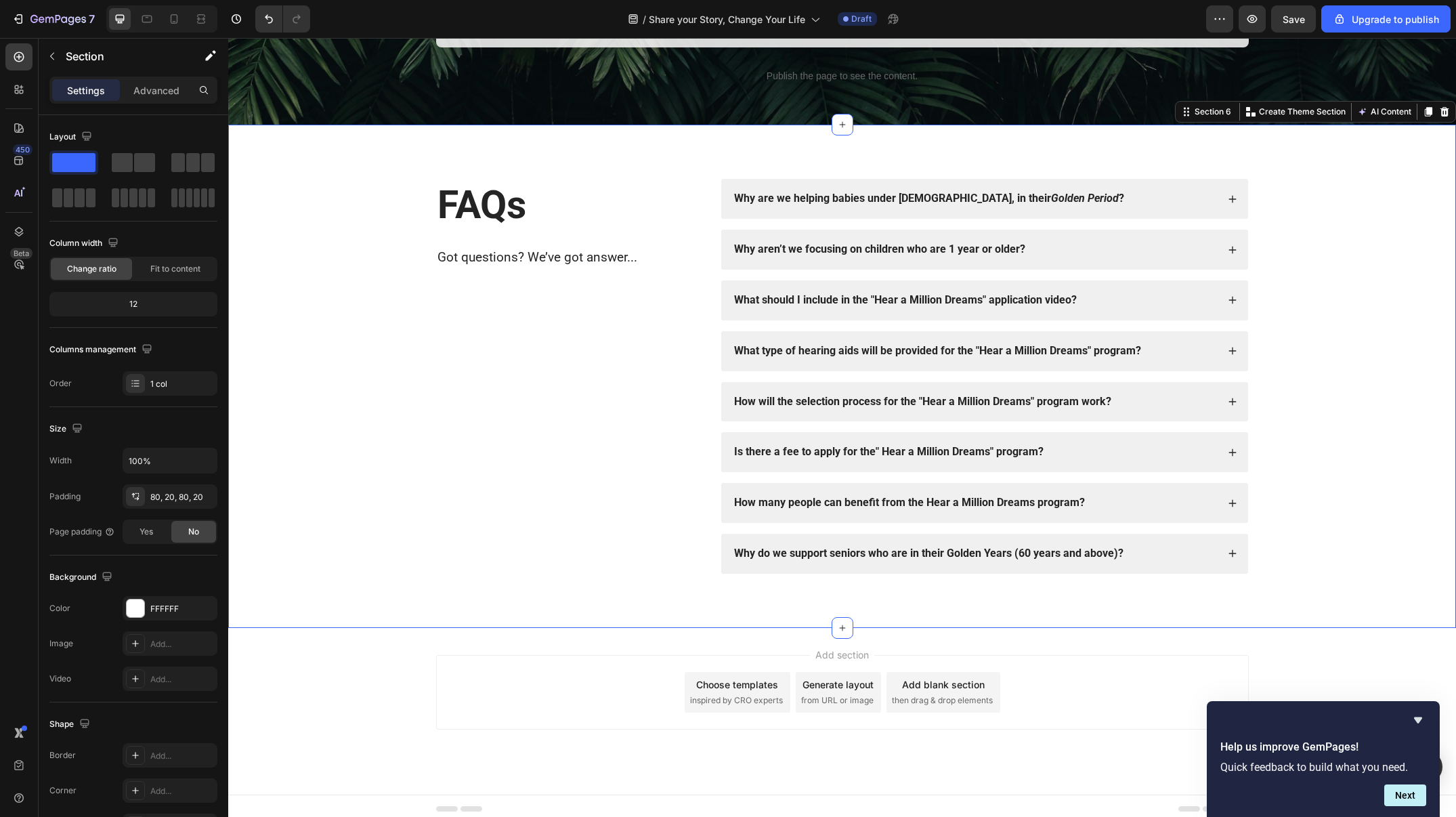
click at [1283, 323] on div "FAQs Heading Got questions? We’ve got answer... Text Block Why are we helping b…" at bounding box center [843, 376] width 1201 height 394
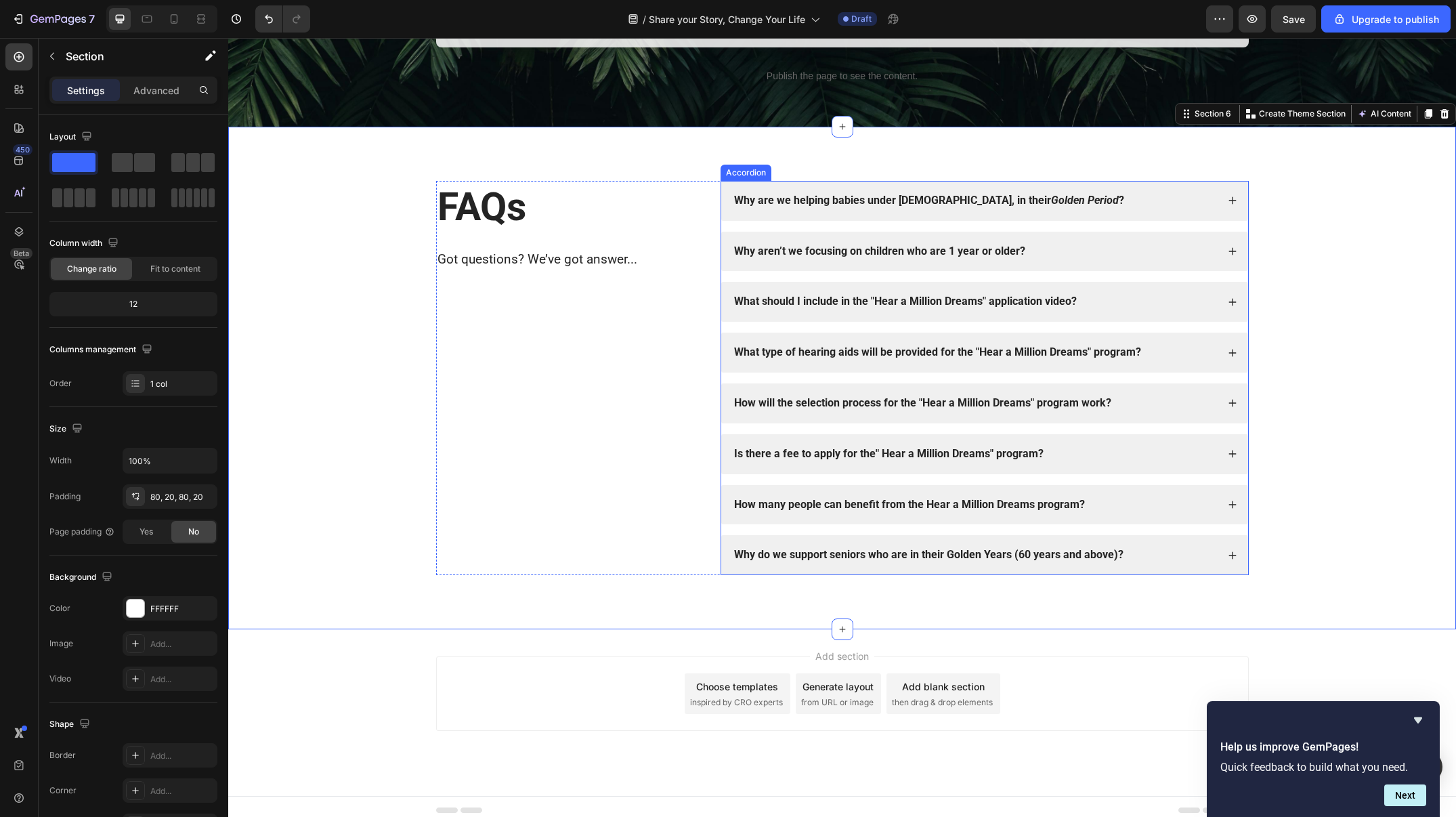
click at [1163, 556] on div "Why do we support seniors who are in their Golden Years (60 years and above)?" at bounding box center [975, 555] width 485 height 18
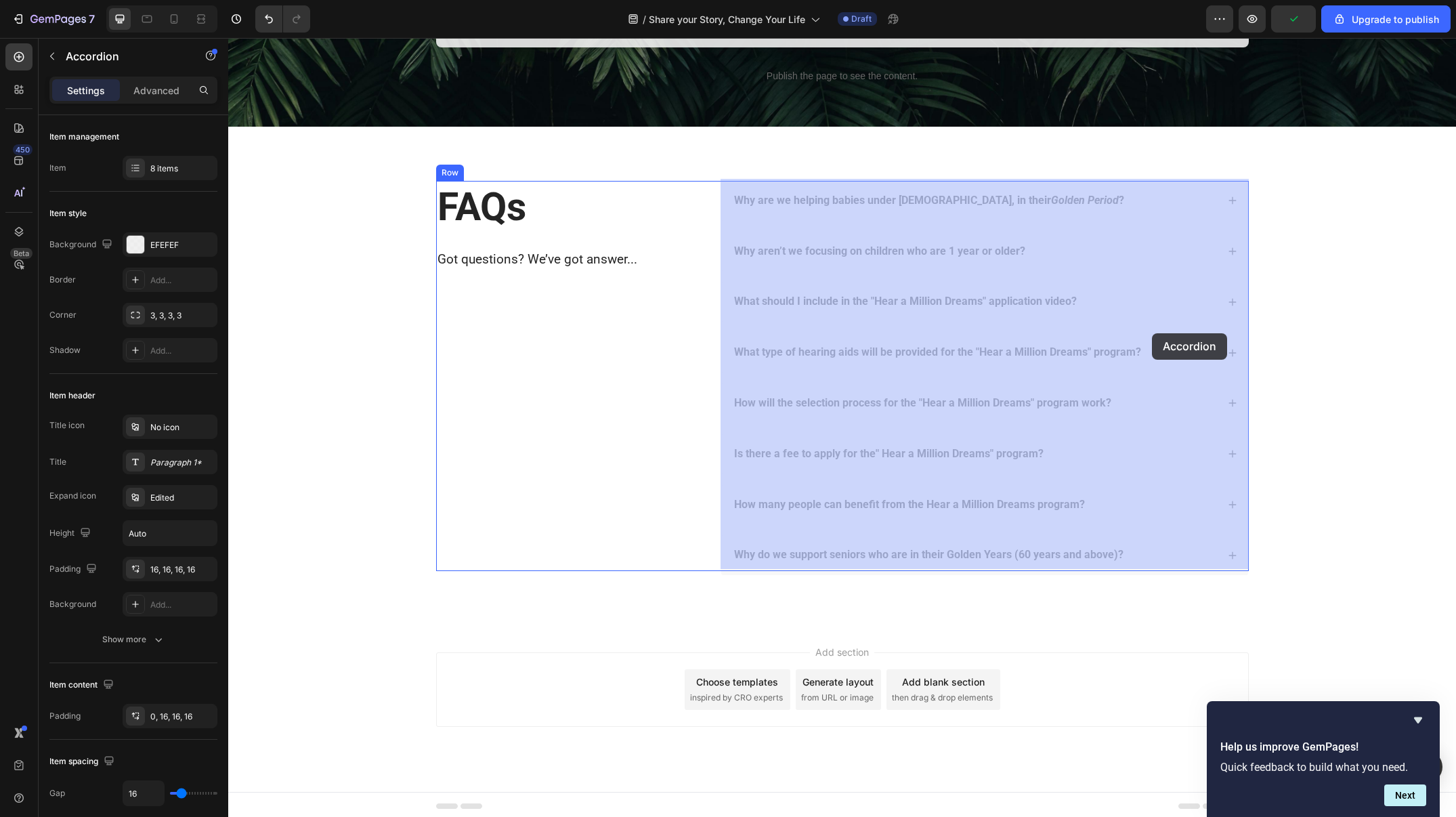
drag, startPoint x: 1162, startPoint y: 550, endPoint x: 1152, endPoint y: 333, distance: 217.2
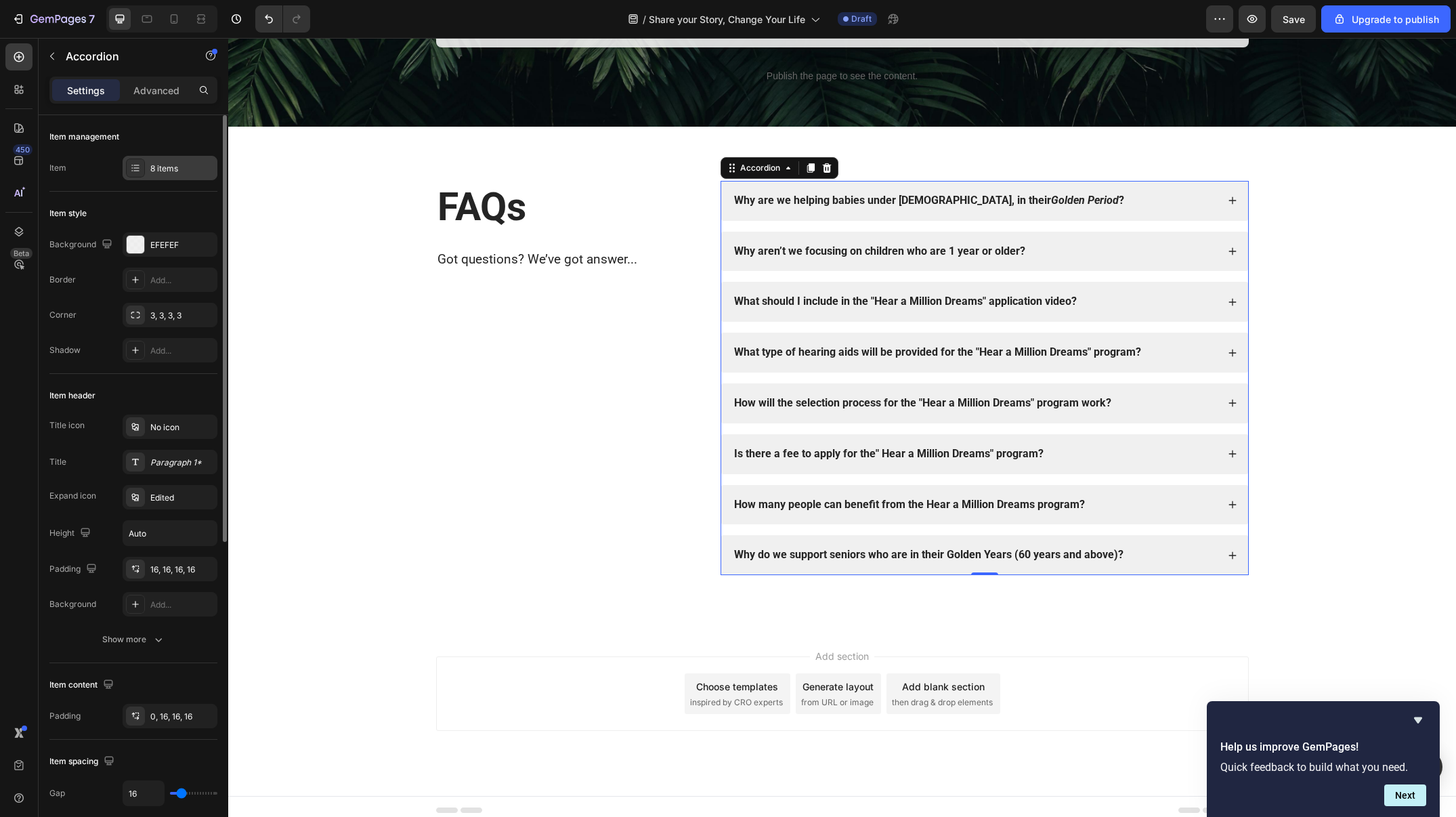
click at [174, 168] on div "8 items" at bounding box center [182, 168] width 64 height 12
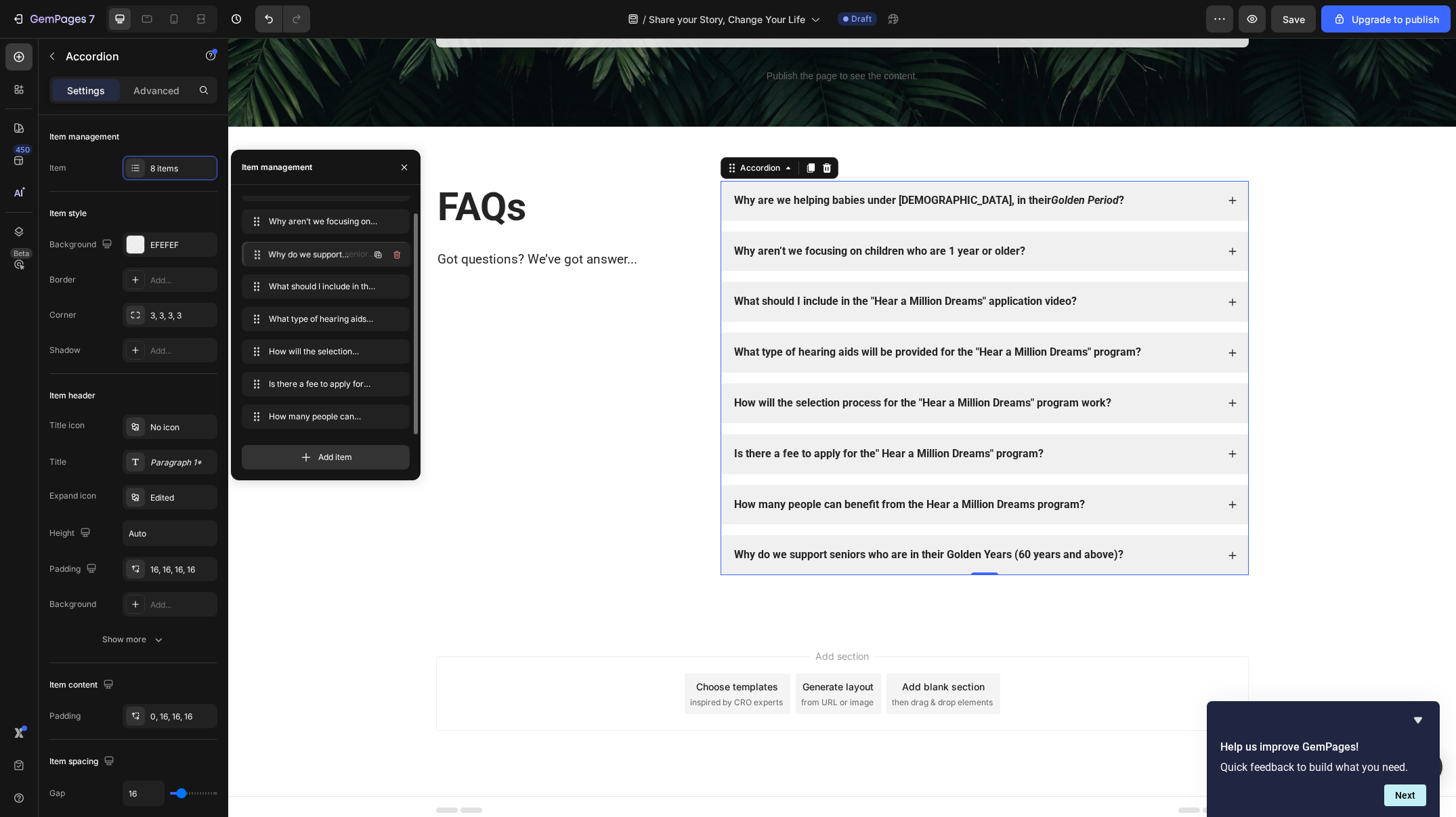
scroll to position [0, 0]
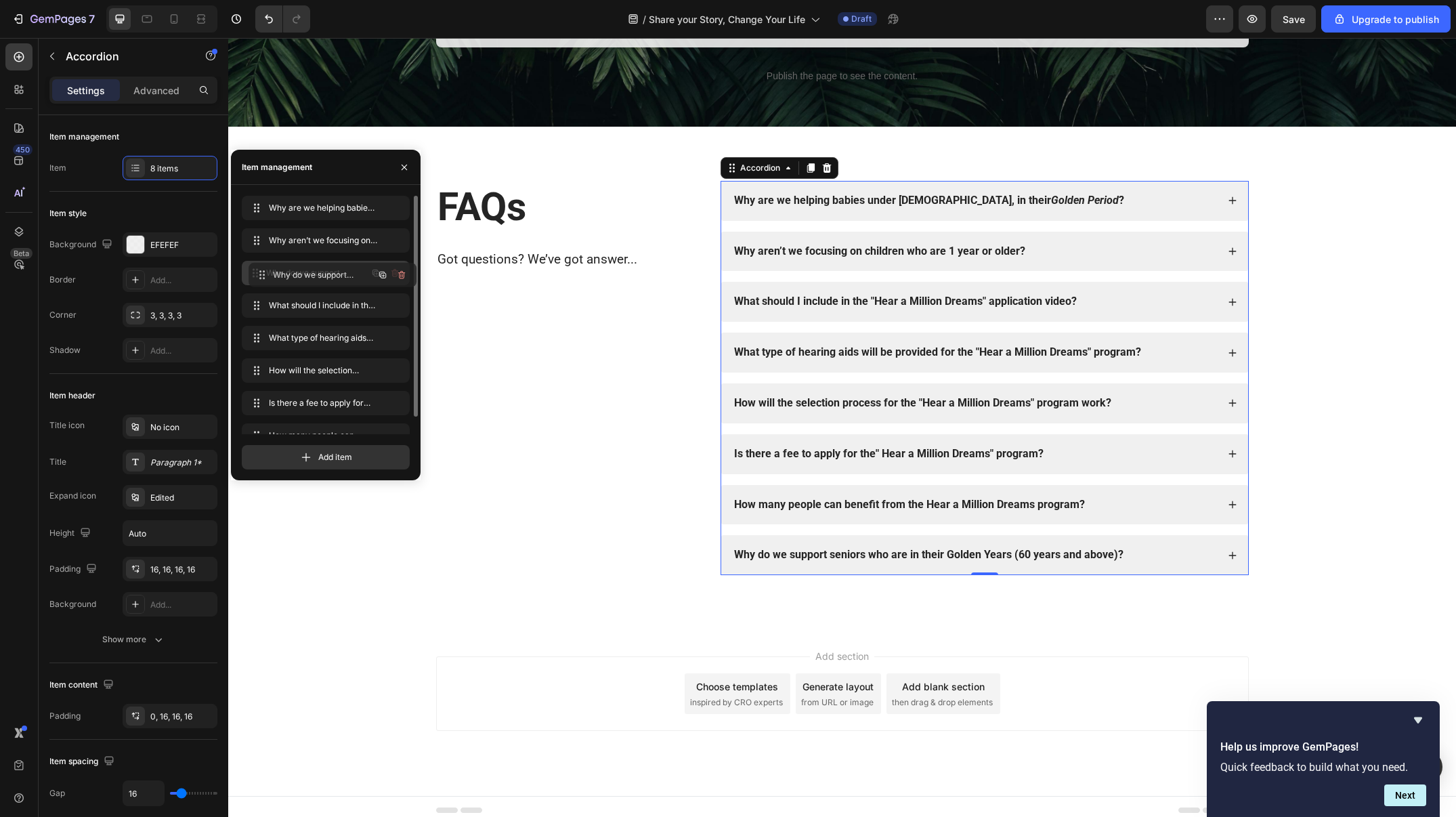
drag, startPoint x: 322, startPoint y: 416, endPoint x: 329, endPoint y: 274, distance: 142.2
click at [616, 362] on div "FAQs Heading Got questions? We’ve got answer... Text Block" at bounding box center [568, 378] width 264 height 394
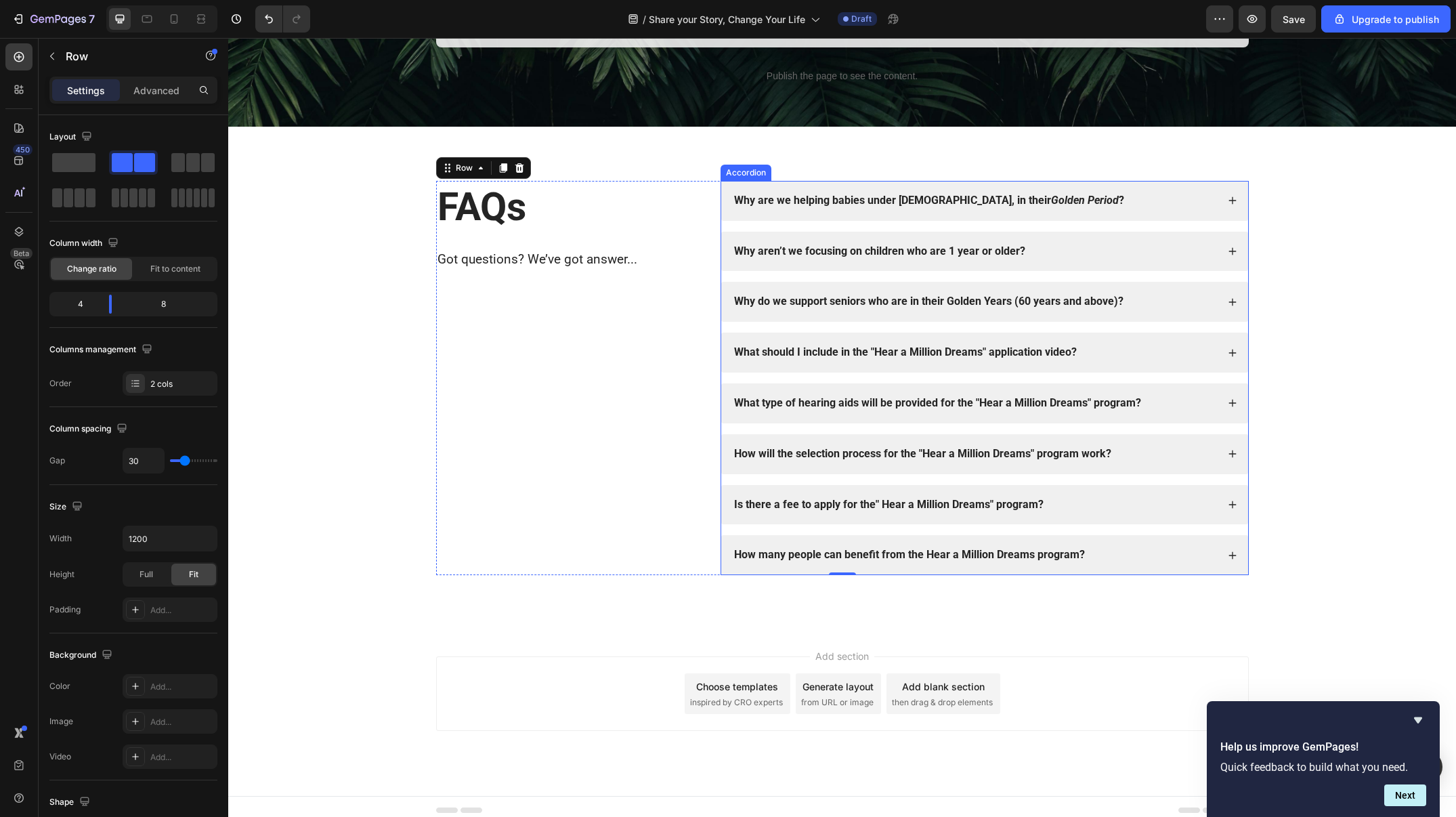
click at [894, 396] on strong "What type of hearing aids will be provided for the "Hear a Million Dreams" prog…" at bounding box center [937, 402] width 407 height 13
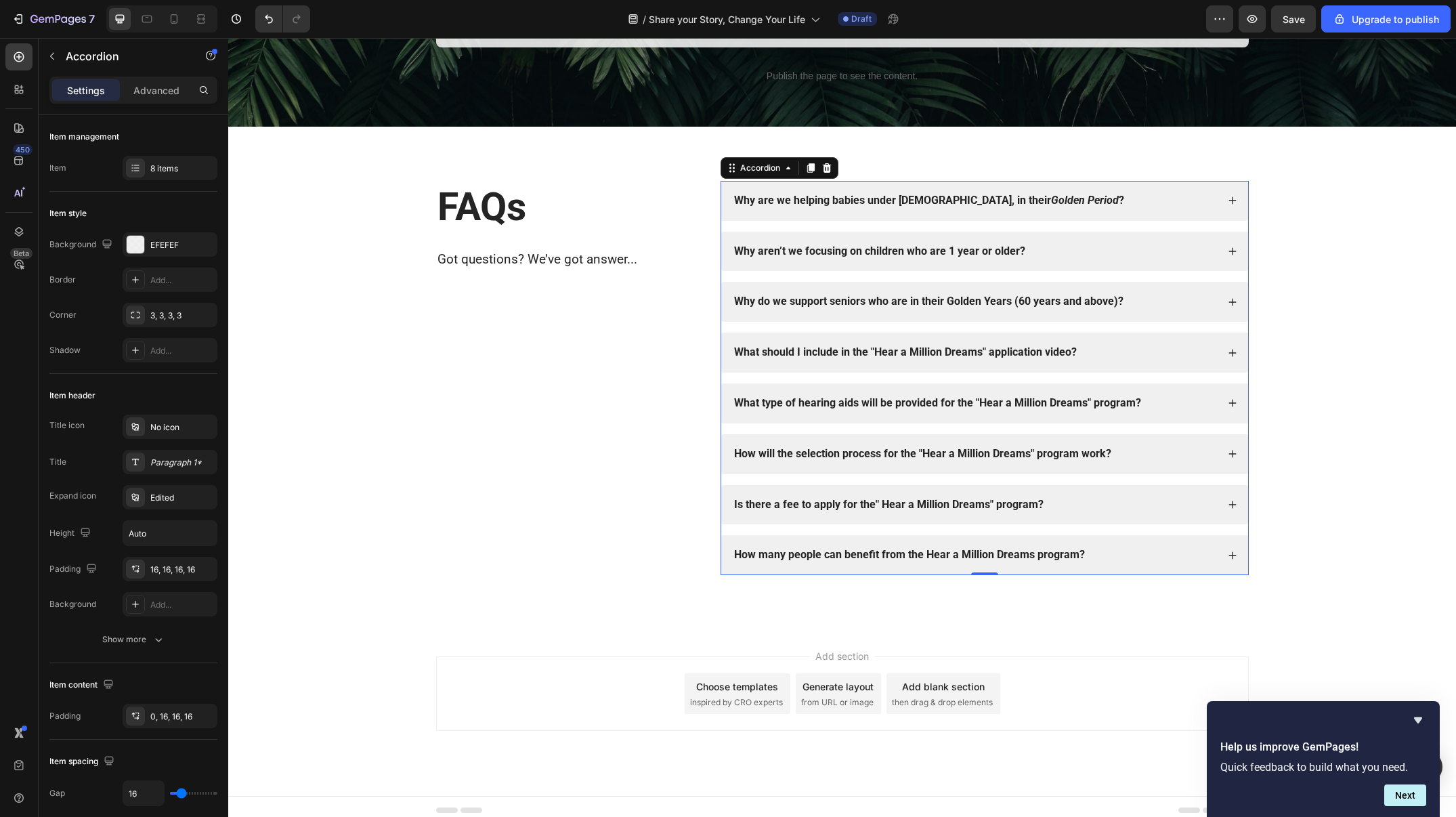
click at [894, 396] on strong "What type of hearing aids will be provided for the "Hear a Million Dreams" prog…" at bounding box center [937, 402] width 407 height 13
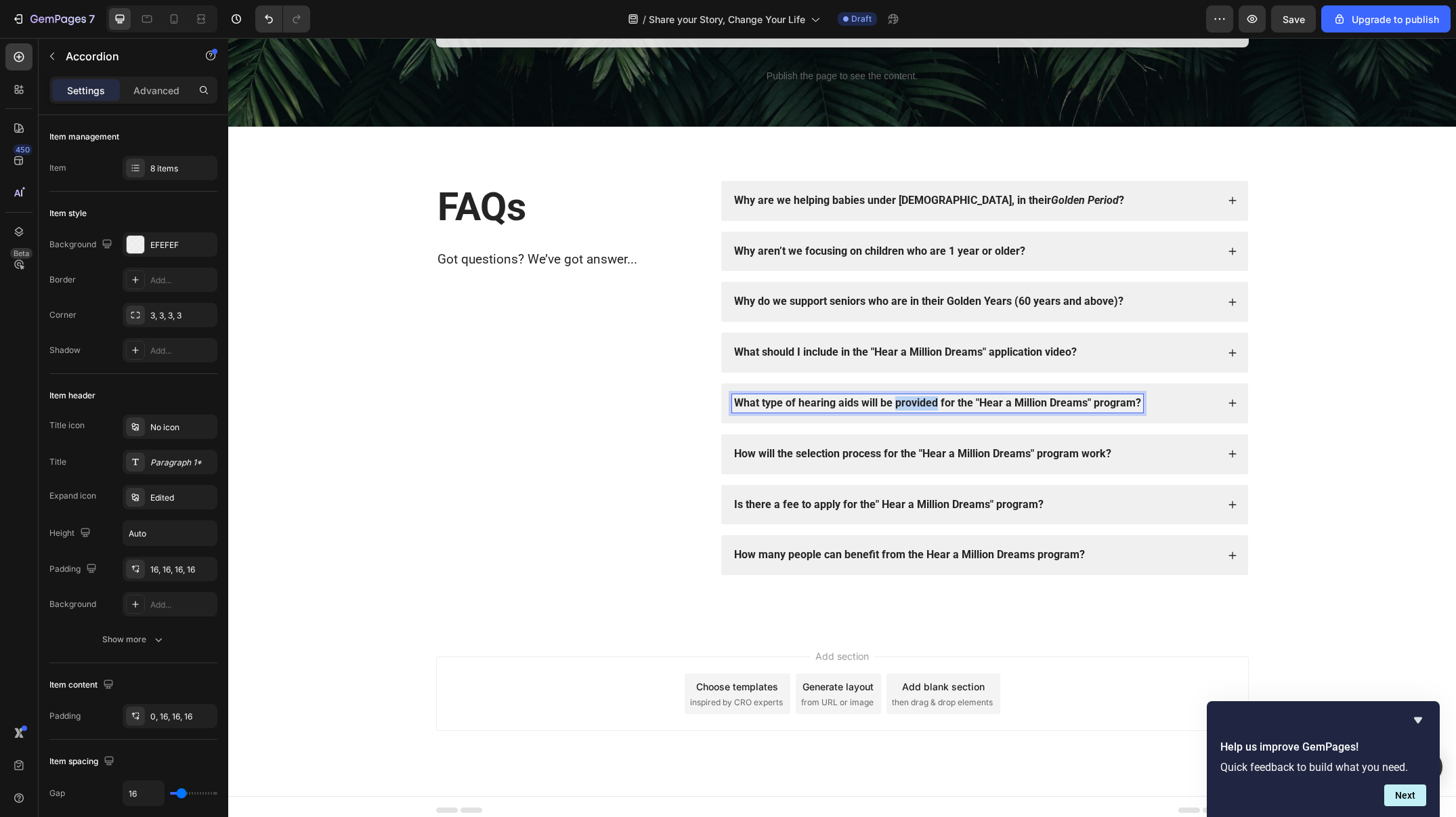
click at [894, 396] on strong "What type of hearing aids will be provided for the "Hear a Million Dreams" prog…" at bounding box center [937, 402] width 407 height 13
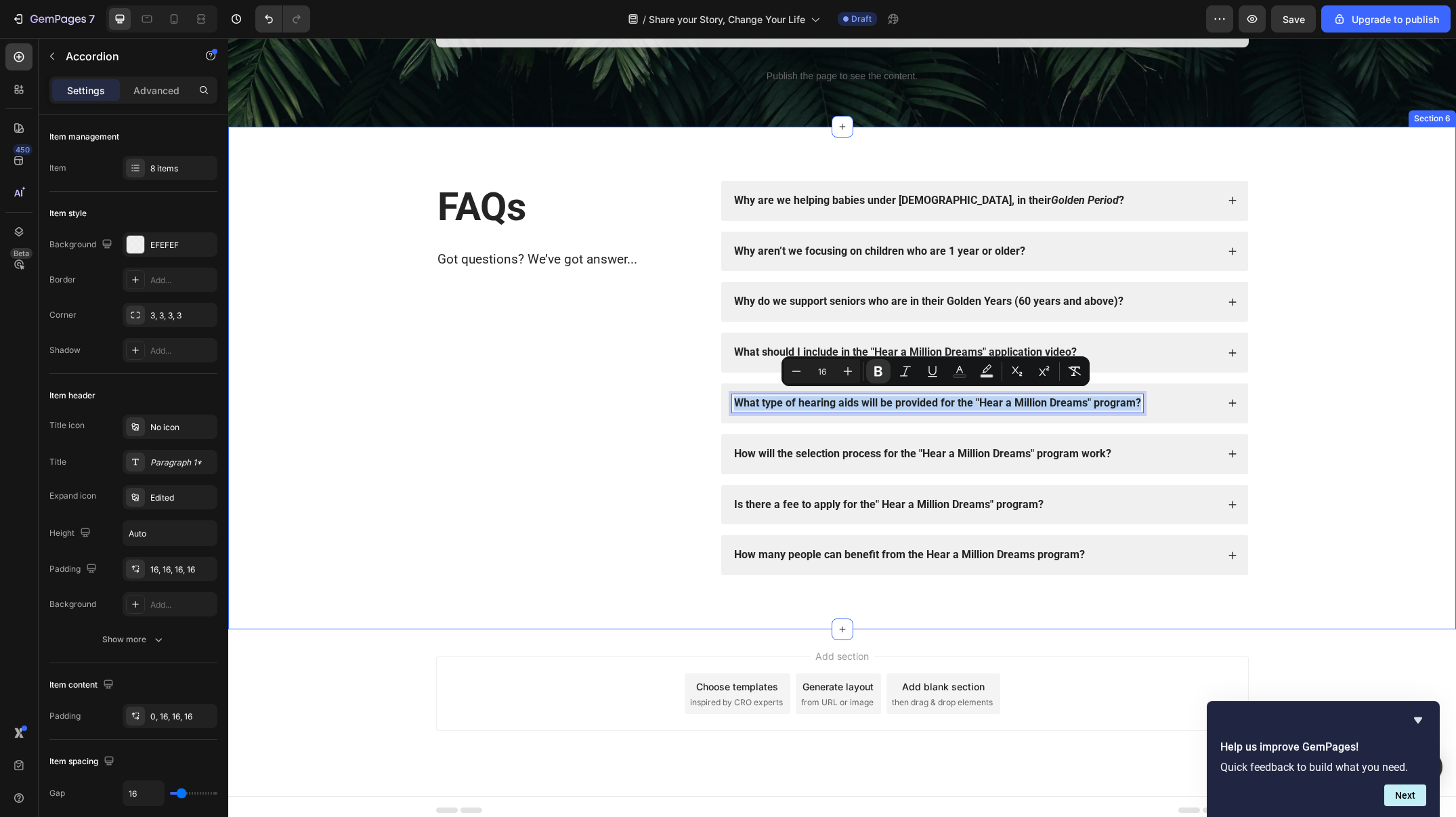
copy strong "What type of hearing aids will be provided for the "Hear a Million Dreams" prog…"
click at [1192, 395] on div "What type of hearing aids will be provided for the "Hear a Million Dreams" prog…" at bounding box center [975, 403] width 485 height 18
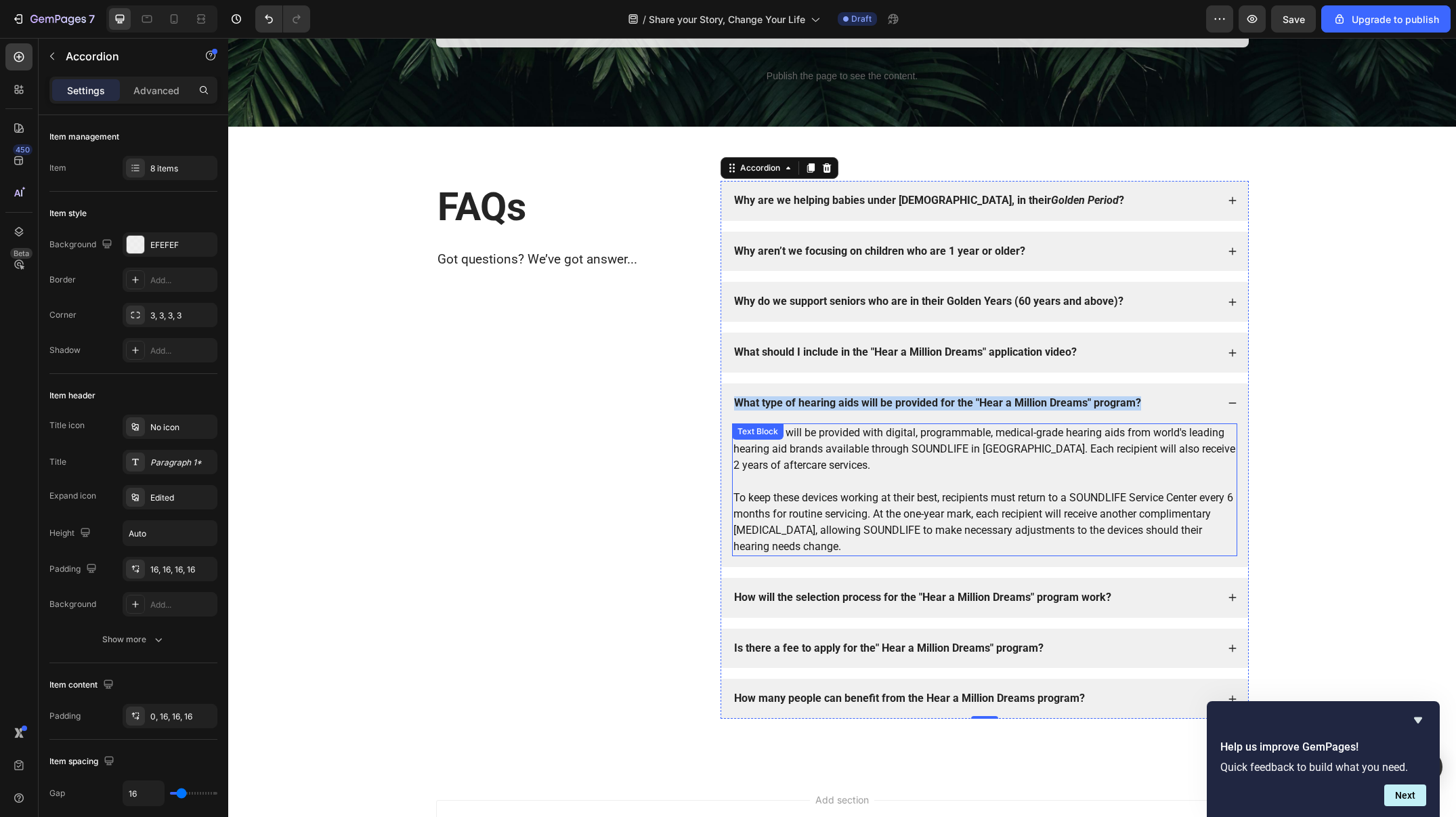
click at [1096, 433] on p "Recipients will be provided with digital, programmable, medical-grade hearing a…" at bounding box center [985, 449] width 502 height 49
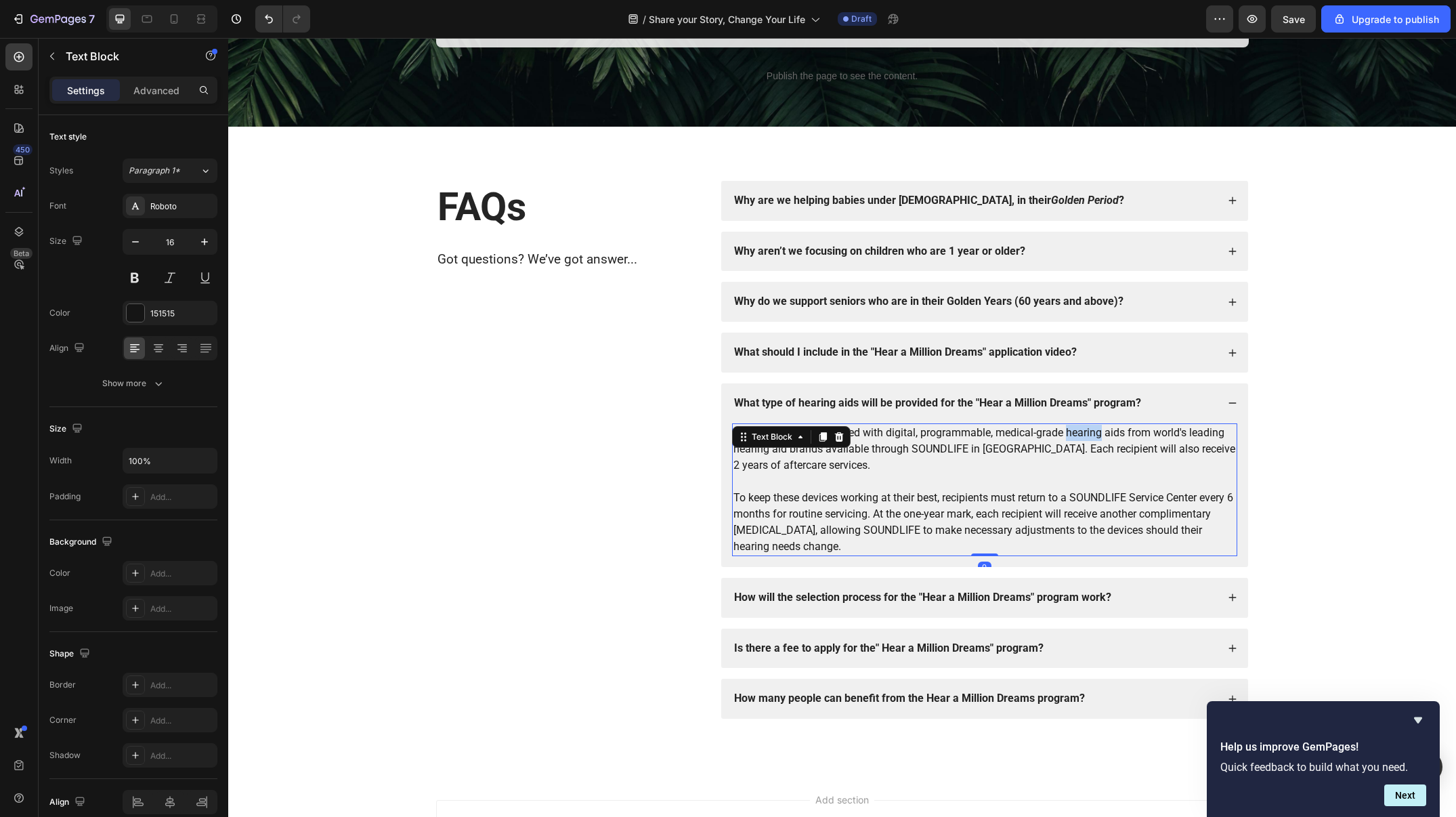
click at [1096, 433] on p "Recipients will be provided with digital, programmable, medical-grade hearing a…" at bounding box center [985, 449] width 502 height 49
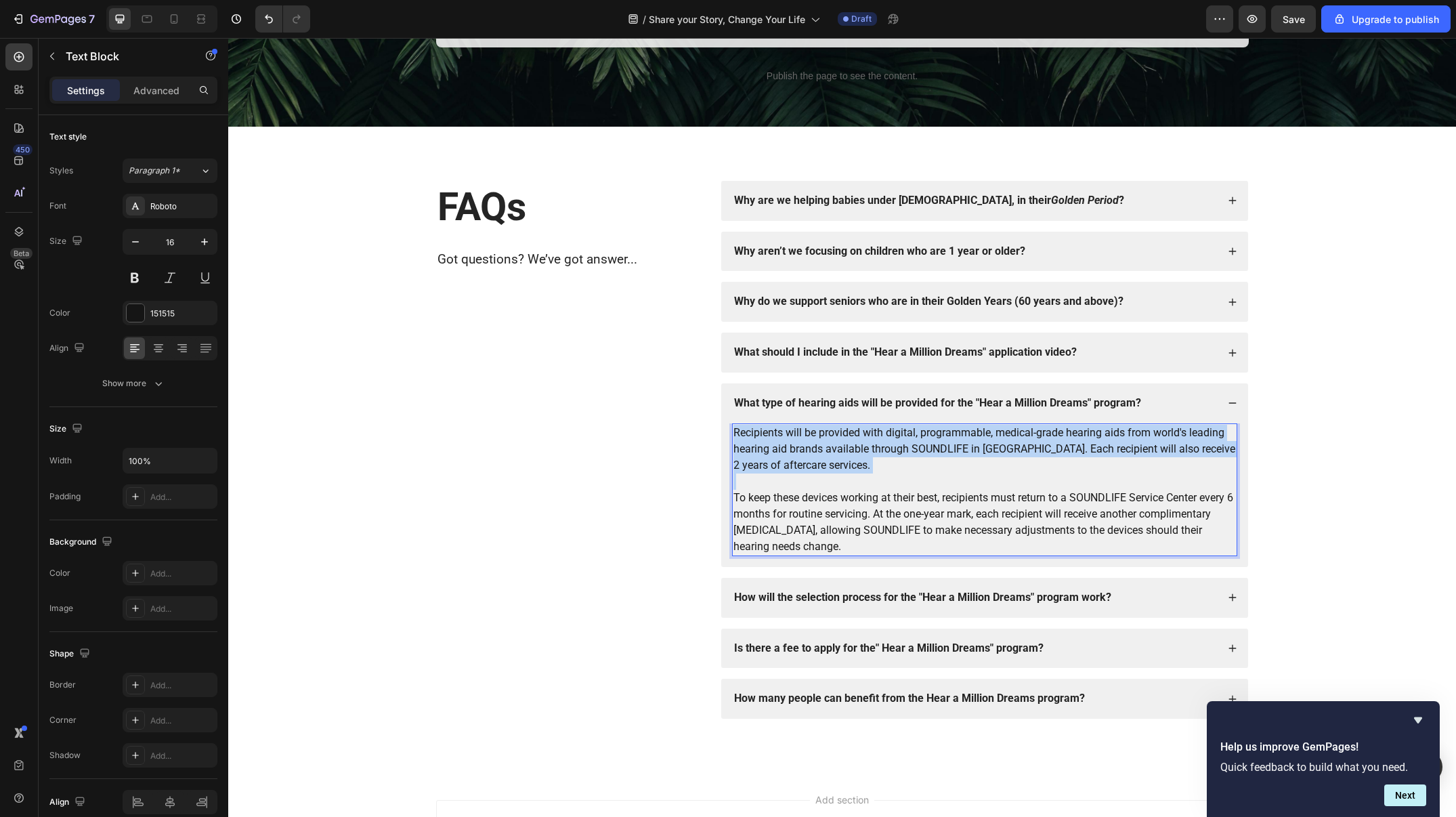
click at [1096, 433] on p "Recipients will be provided with digital, programmable, medical-grade hearing a…" at bounding box center [985, 449] width 502 height 49
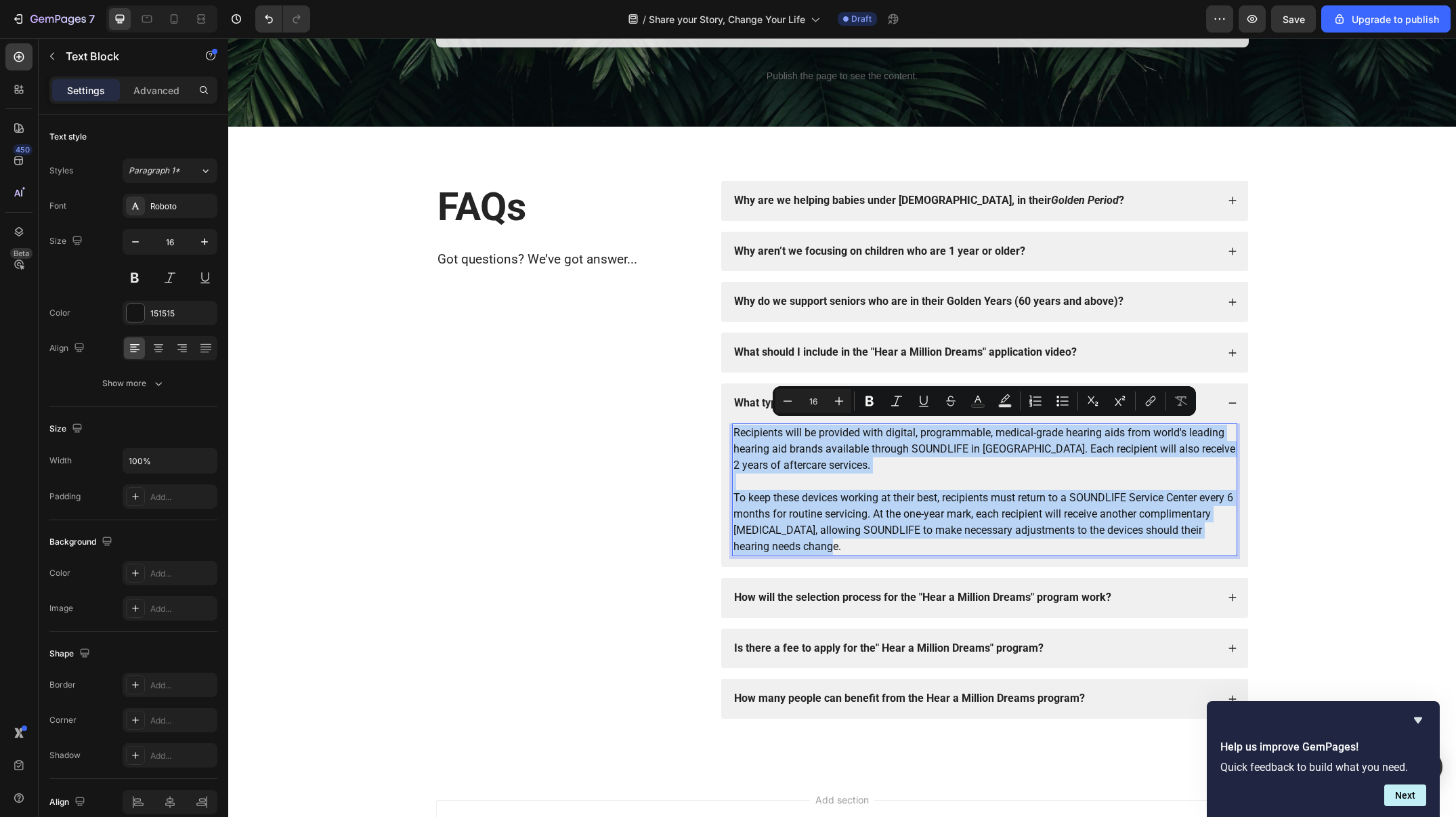
copy div "Recipients will be provided with digital, programmable, medical-grade hearing a…"
click at [1153, 473] on p "Rich Text Editor. Editing area: main" at bounding box center [985, 481] width 502 height 16
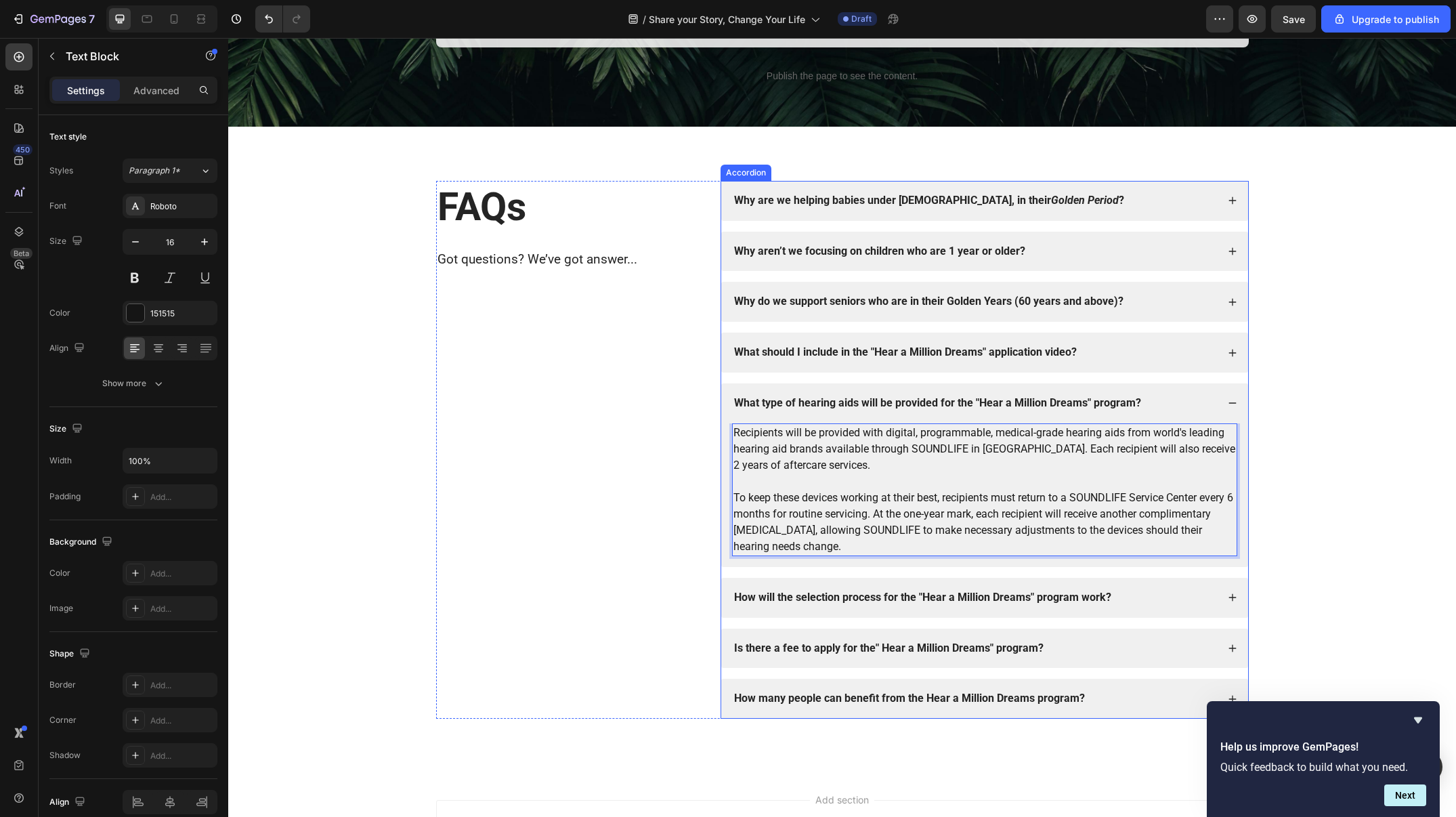
click at [1161, 394] on div "What type of hearing aids will be provided for the "Hear a Million Dreams" prog…" at bounding box center [975, 403] width 485 height 18
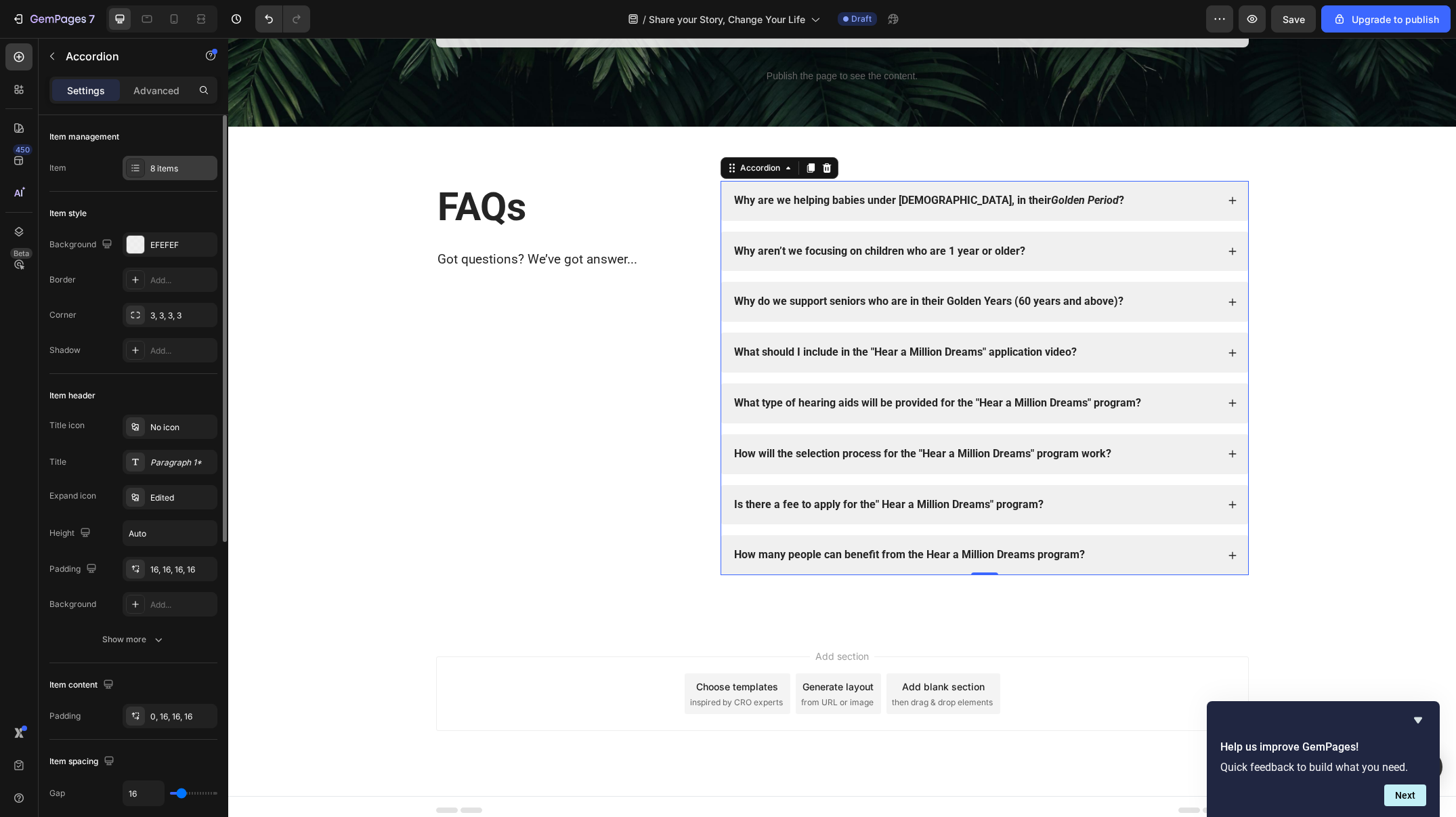
click at [134, 163] on icon at bounding box center [136, 168] width 11 height 11
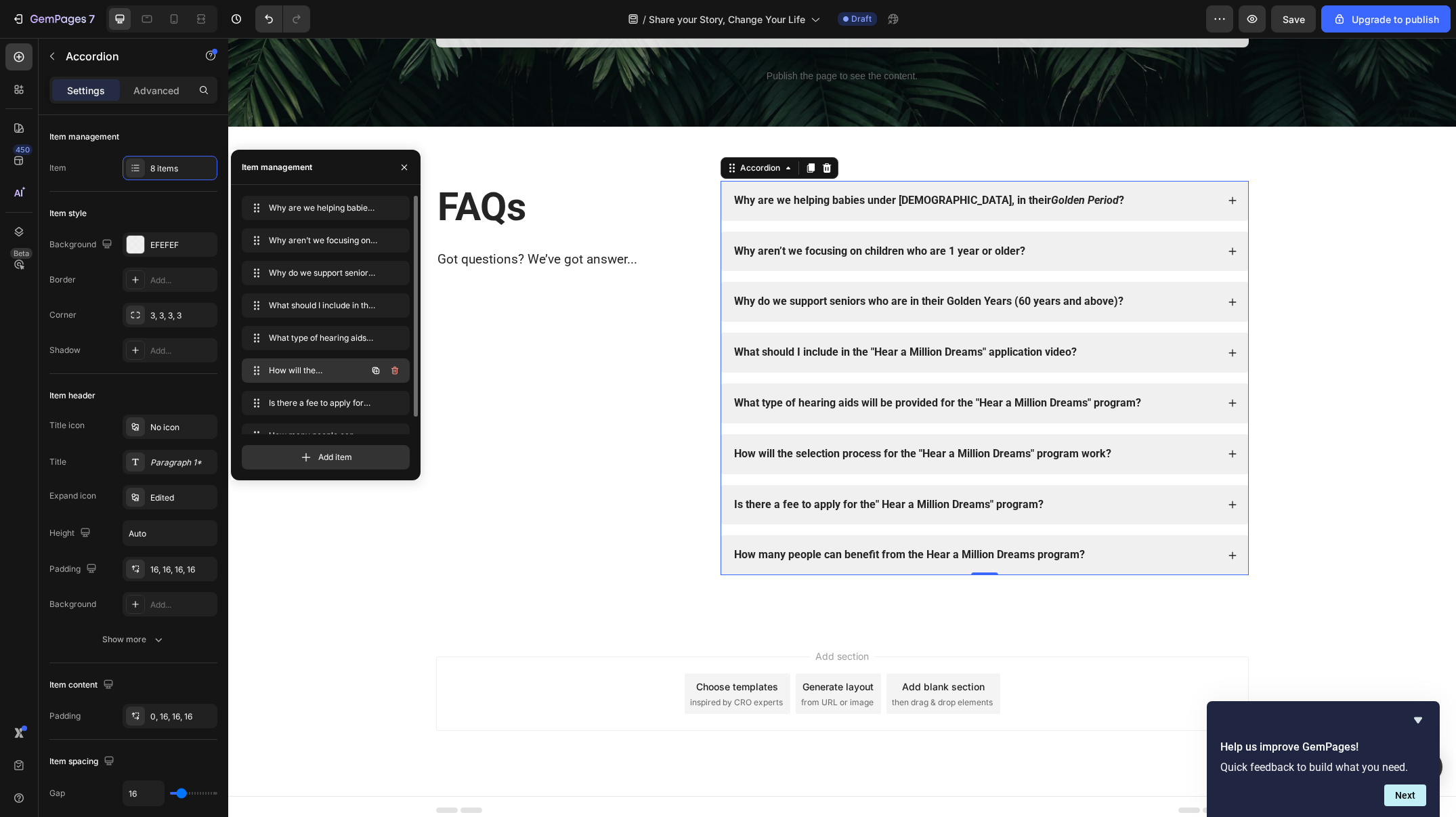
scroll to position [19, 0]
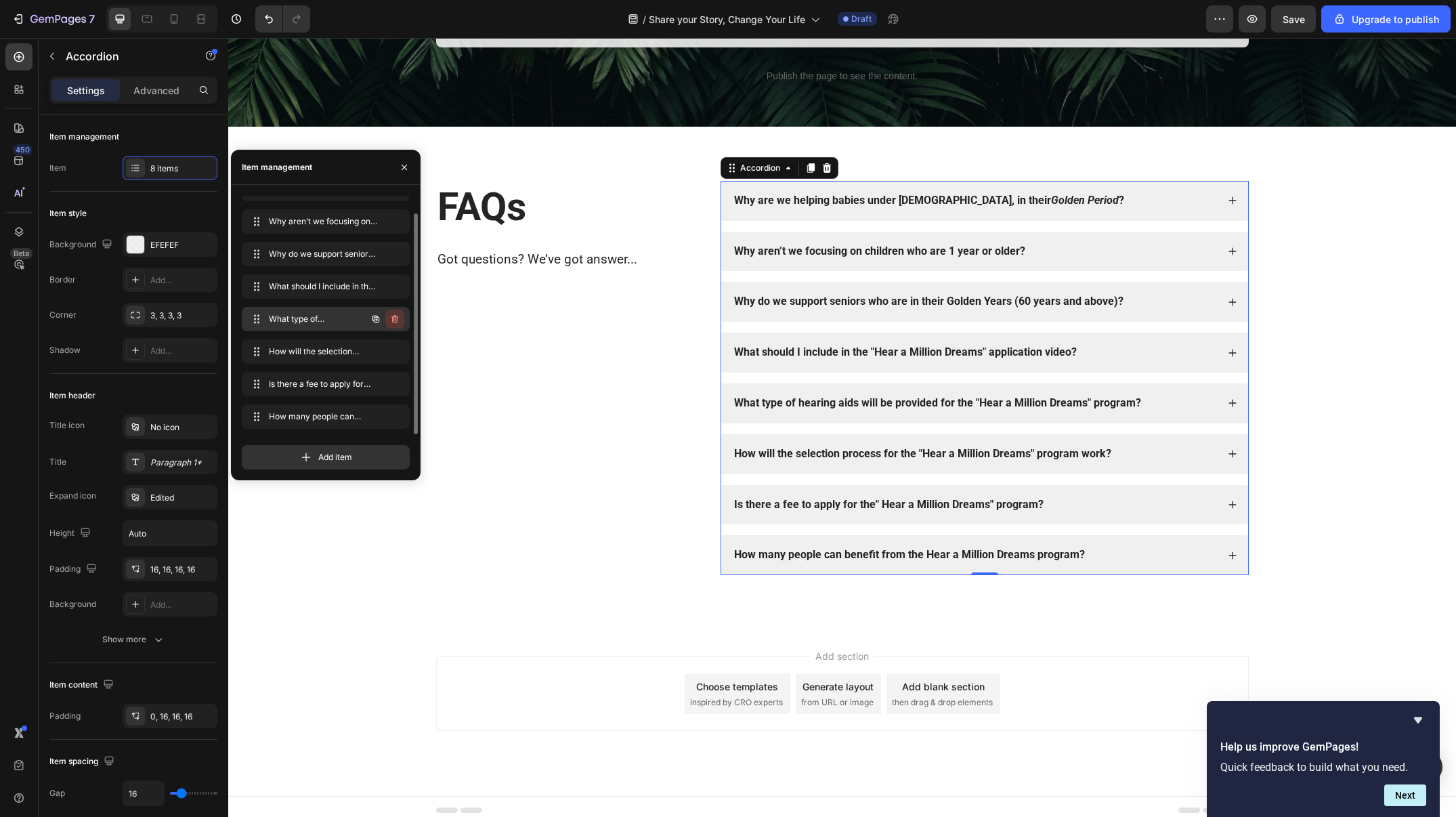
click at [399, 318] on icon "button" at bounding box center [395, 319] width 11 height 11
click at [399, 318] on button "Delete" at bounding box center [385, 318] width 37 height 19
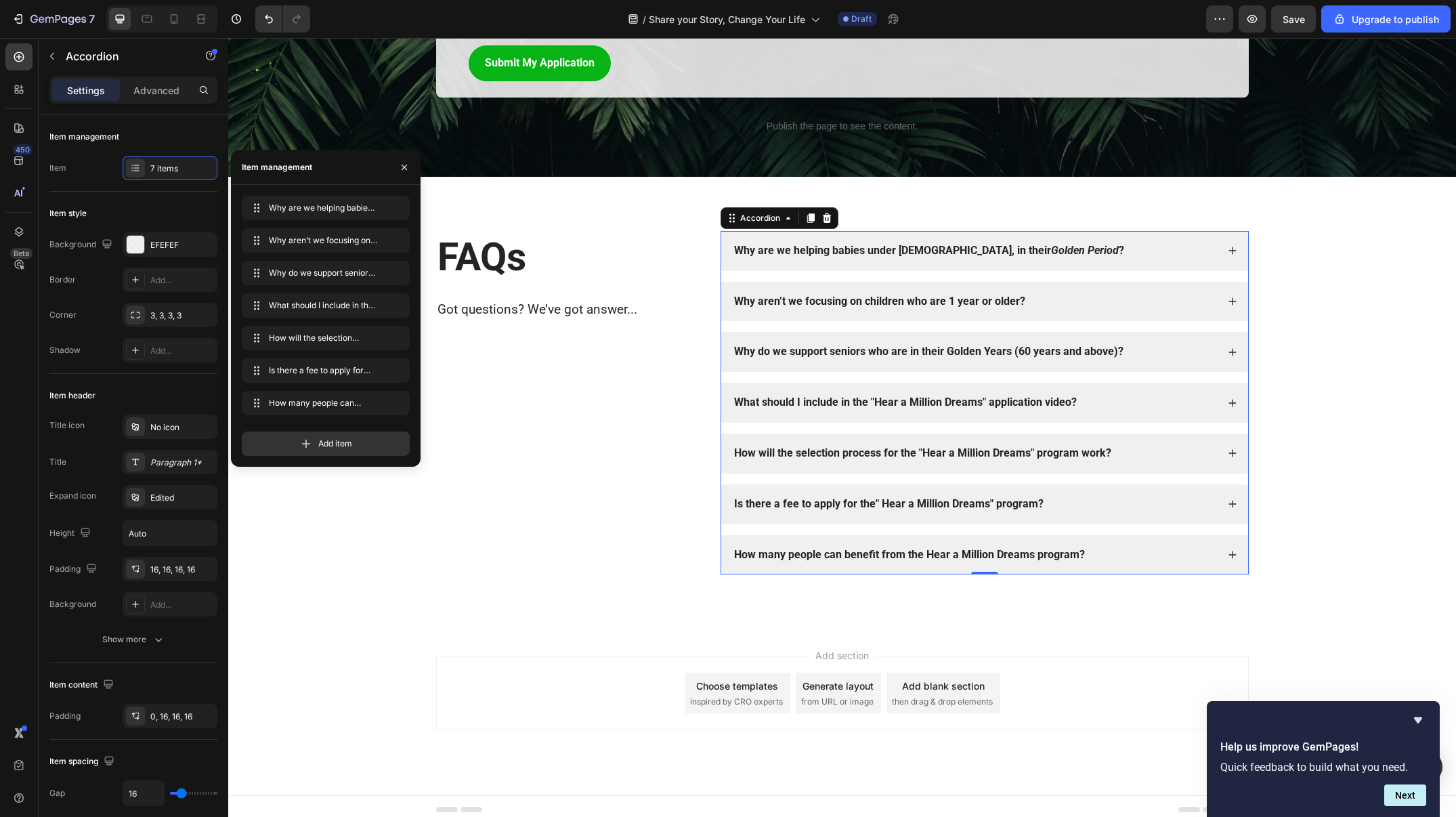
scroll to position [0, 0]
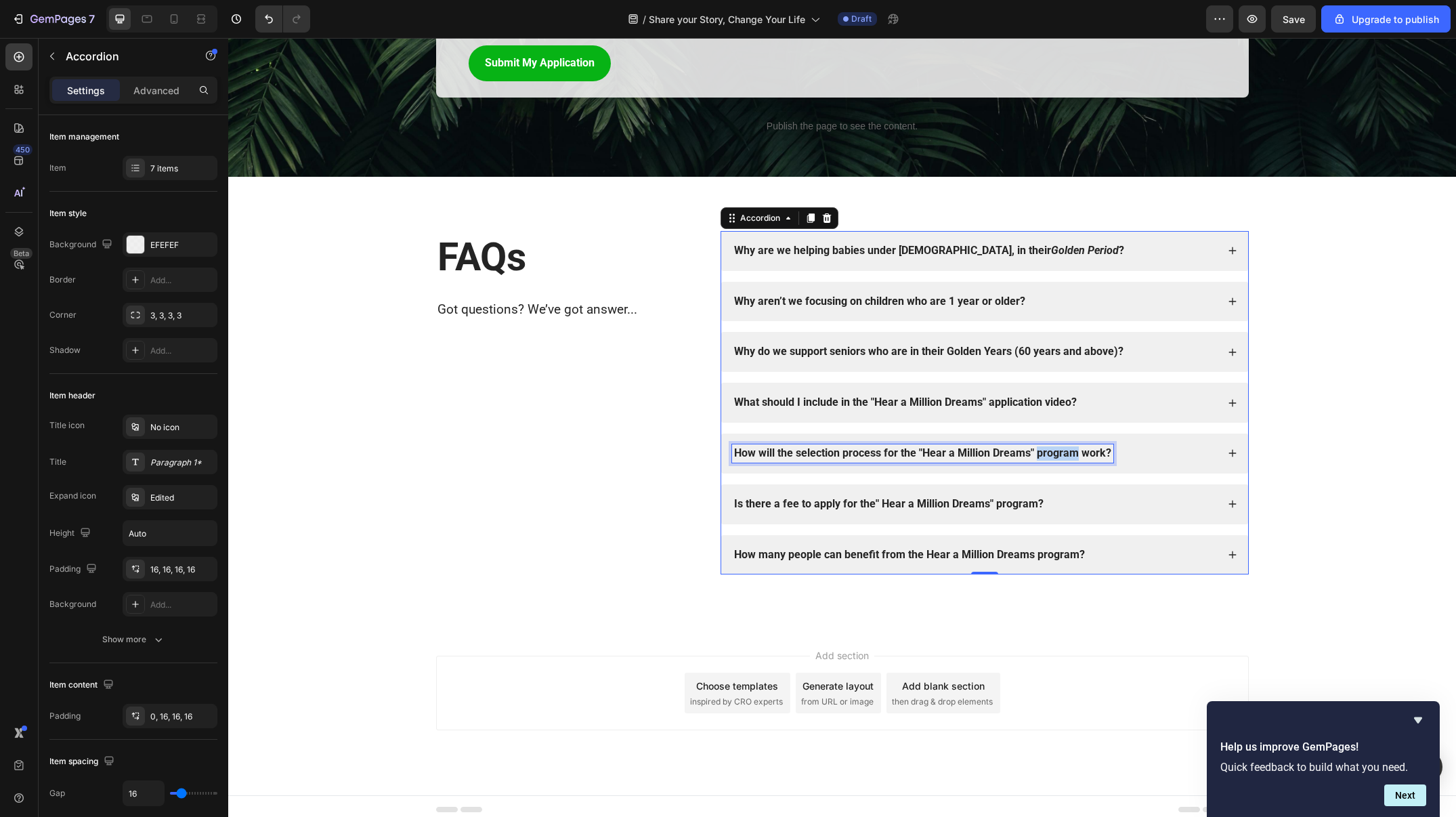
click at [1056, 447] on strong "How will the selection process for the "Hear a Million Dreams" program work?" at bounding box center [923, 453] width 378 height 13
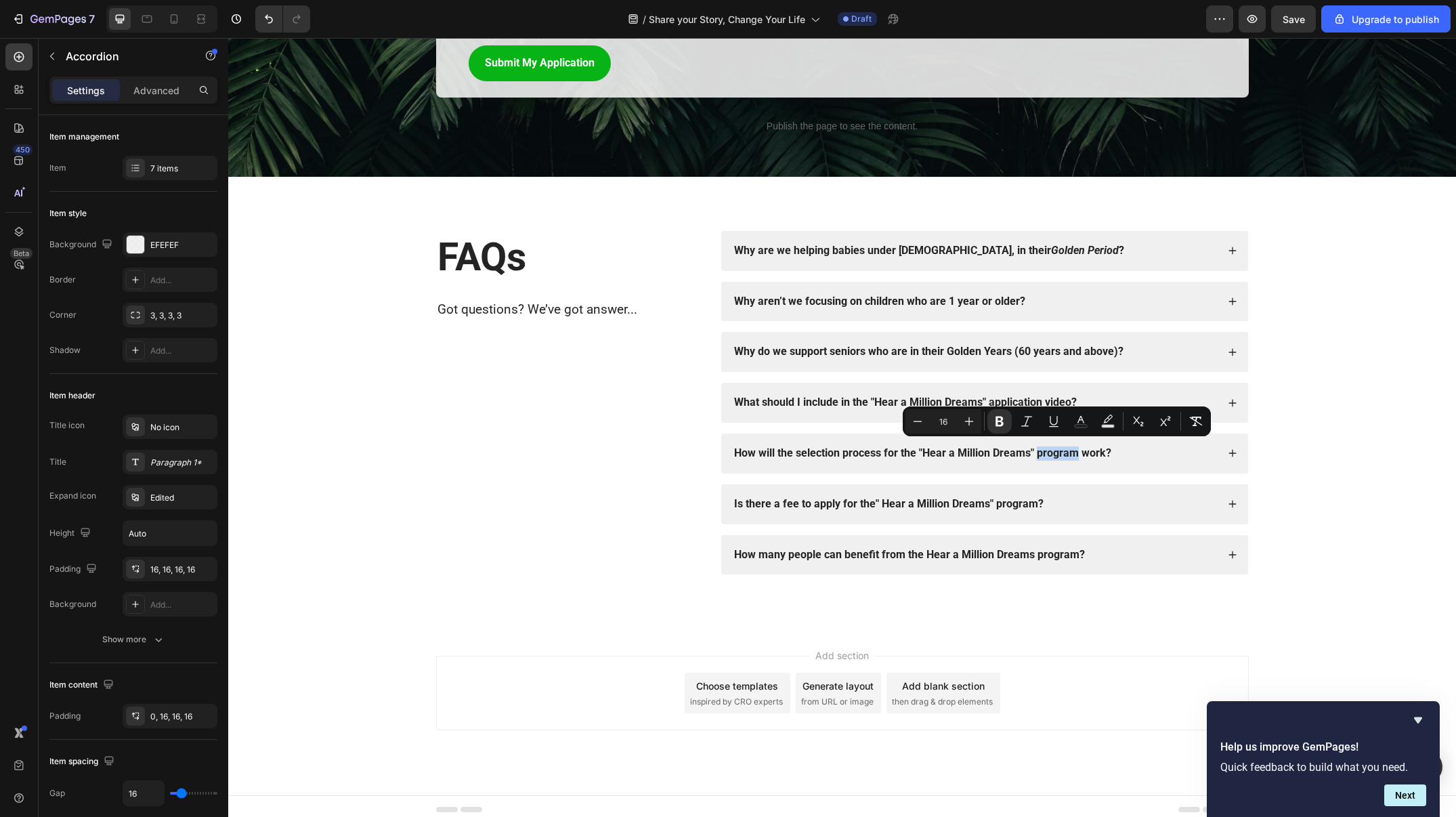
click at [1212, 448] on div "How will the selection process for the "Hear a Million Dreams" program work?" at bounding box center [975, 453] width 485 height 18
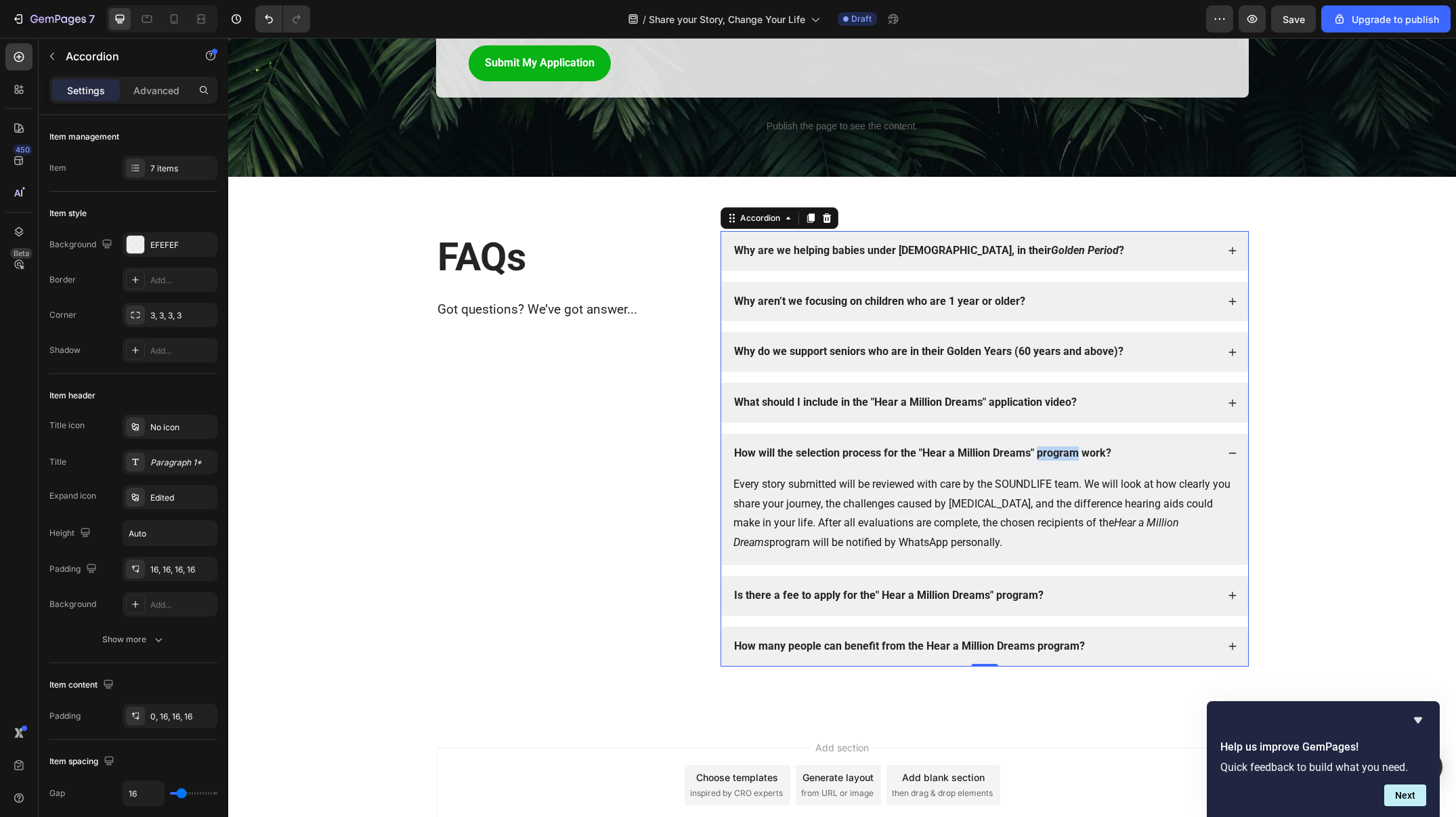
click at [1036, 449] on strong "How will the selection process for the "Hear a Million Dreams" program work?" at bounding box center [923, 453] width 378 height 13
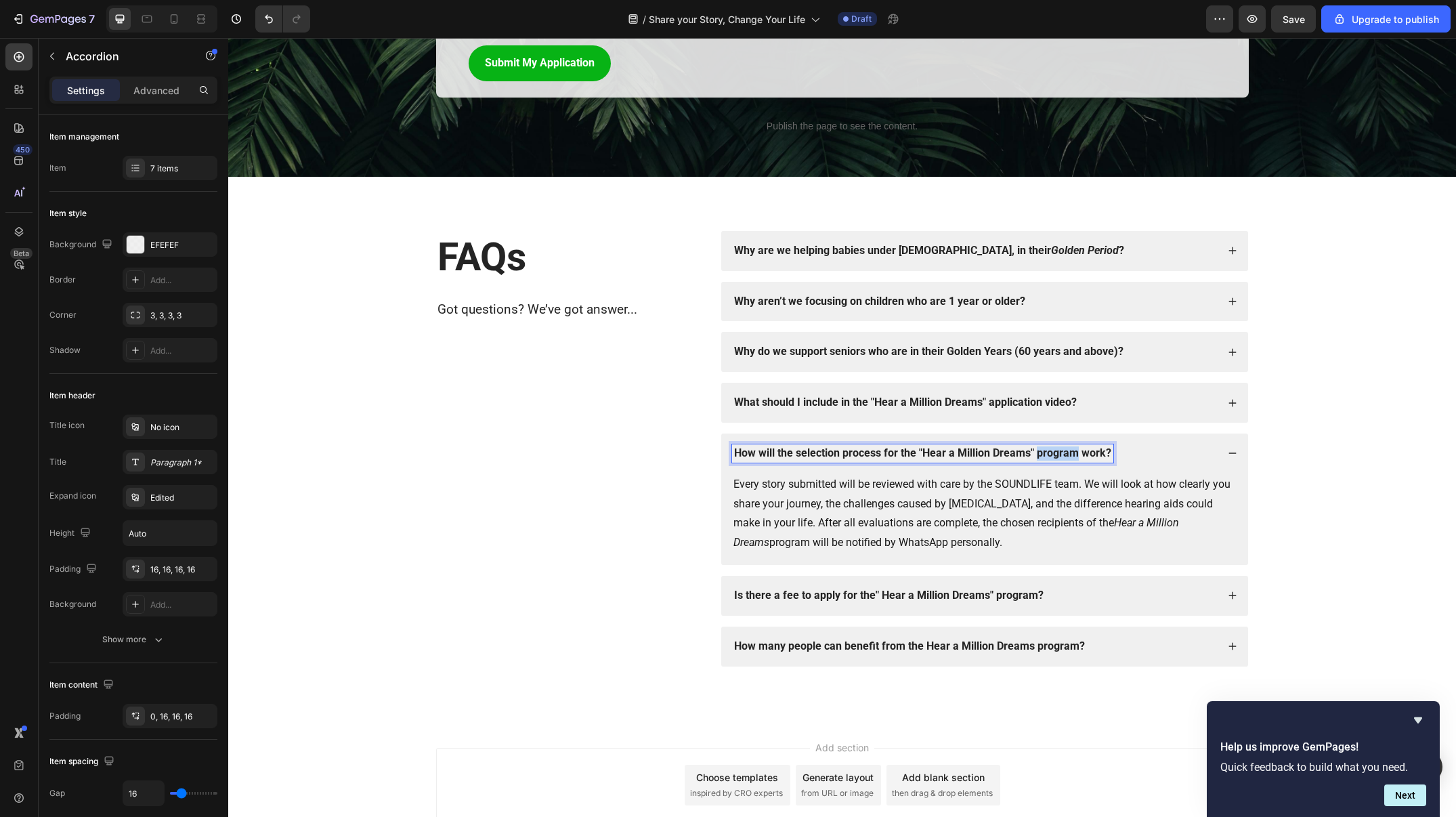
click at [1036, 449] on strong "How will the selection process for the "Hear a Million Dreams" program work?" at bounding box center [923, 453] width 378 height 13
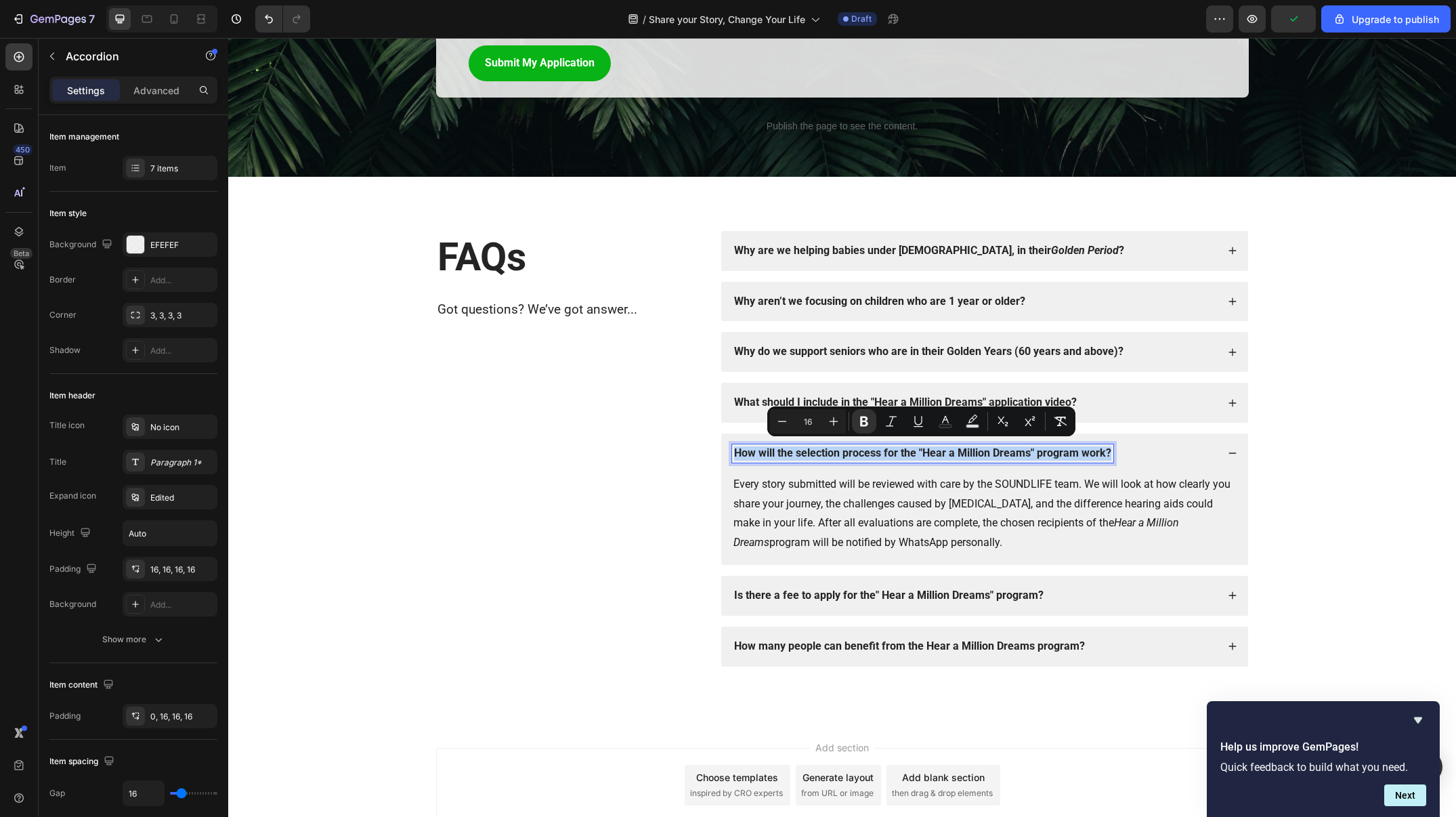
click at [1124, 587] on div "Is there a fee to apply for the" Hear a Million Dreams" program?" at bounding box center [975, 596] width 485 height 18
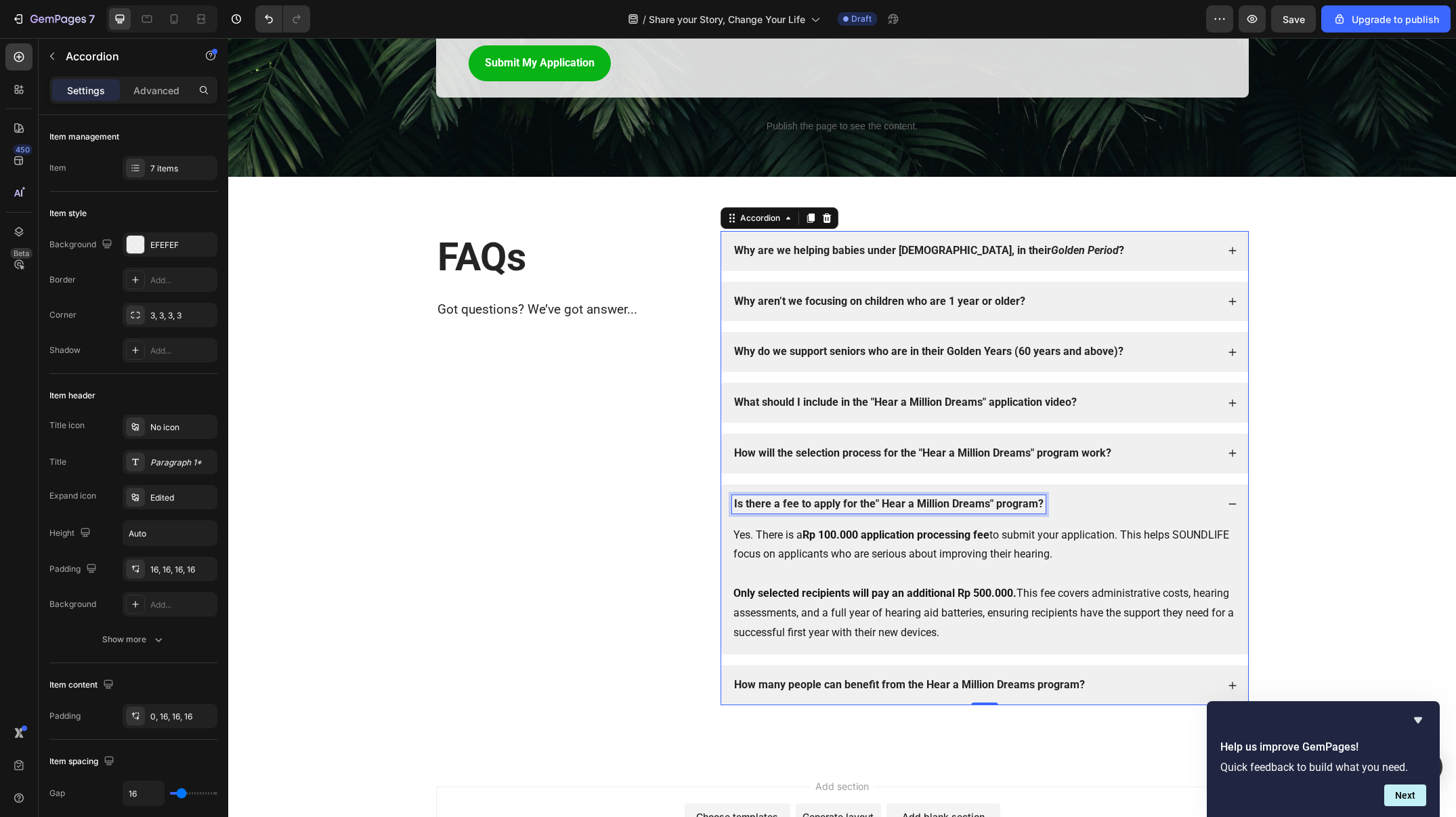
click at [1008, 497] on p "Is there a fee to apply for the" Hear a Million Dreams" program?" at bounding box center [889, 504] width 309 height 15
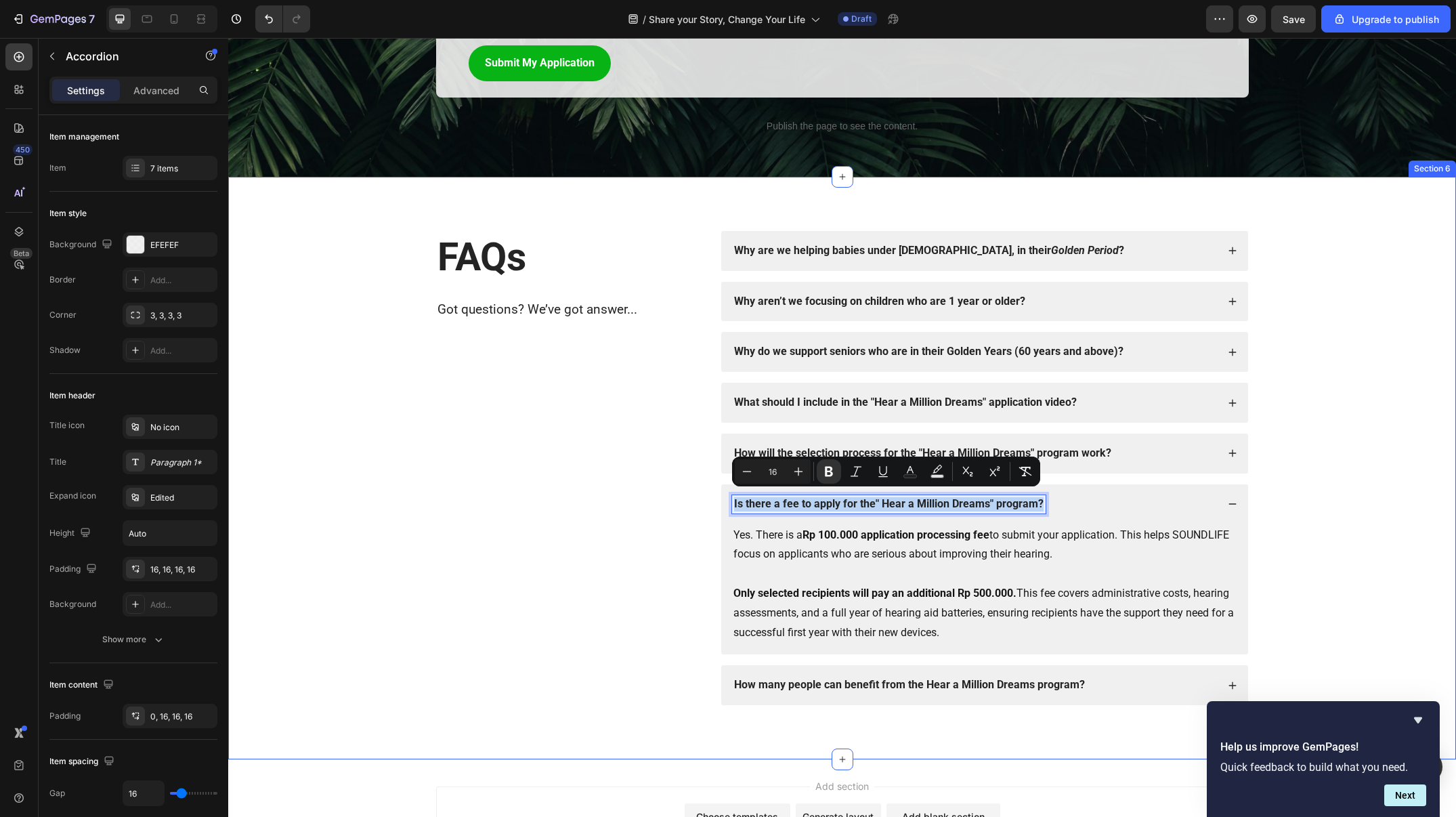
copy strong "Is there a fee to apply for the" Hear a Million Dreams" program?"
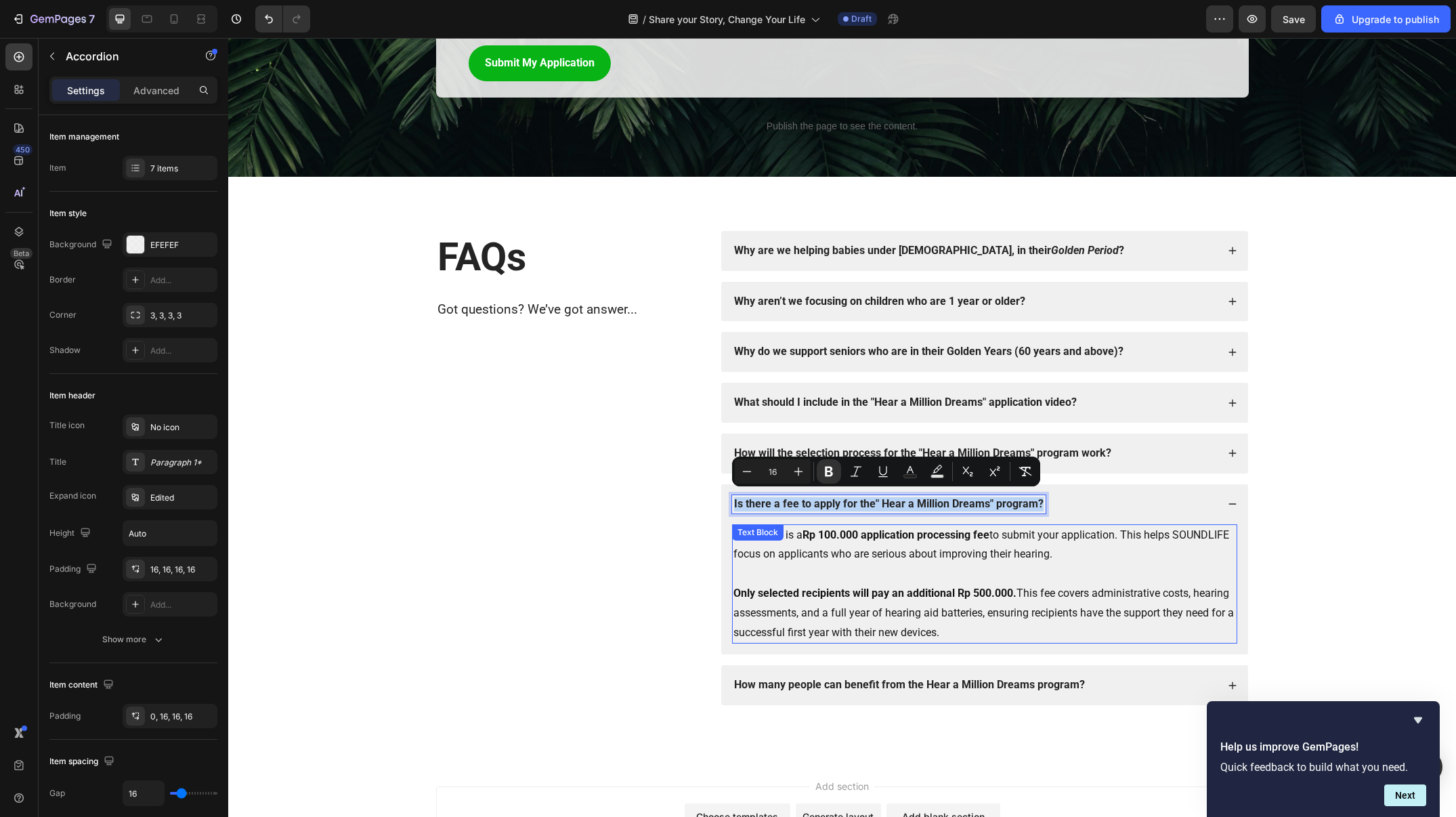
click at [1004, 526] on p "Yes. There is a Rp 100.000 application processing fee to submit your applicatio…" at bounding box center [985, 545] width 502 height 39
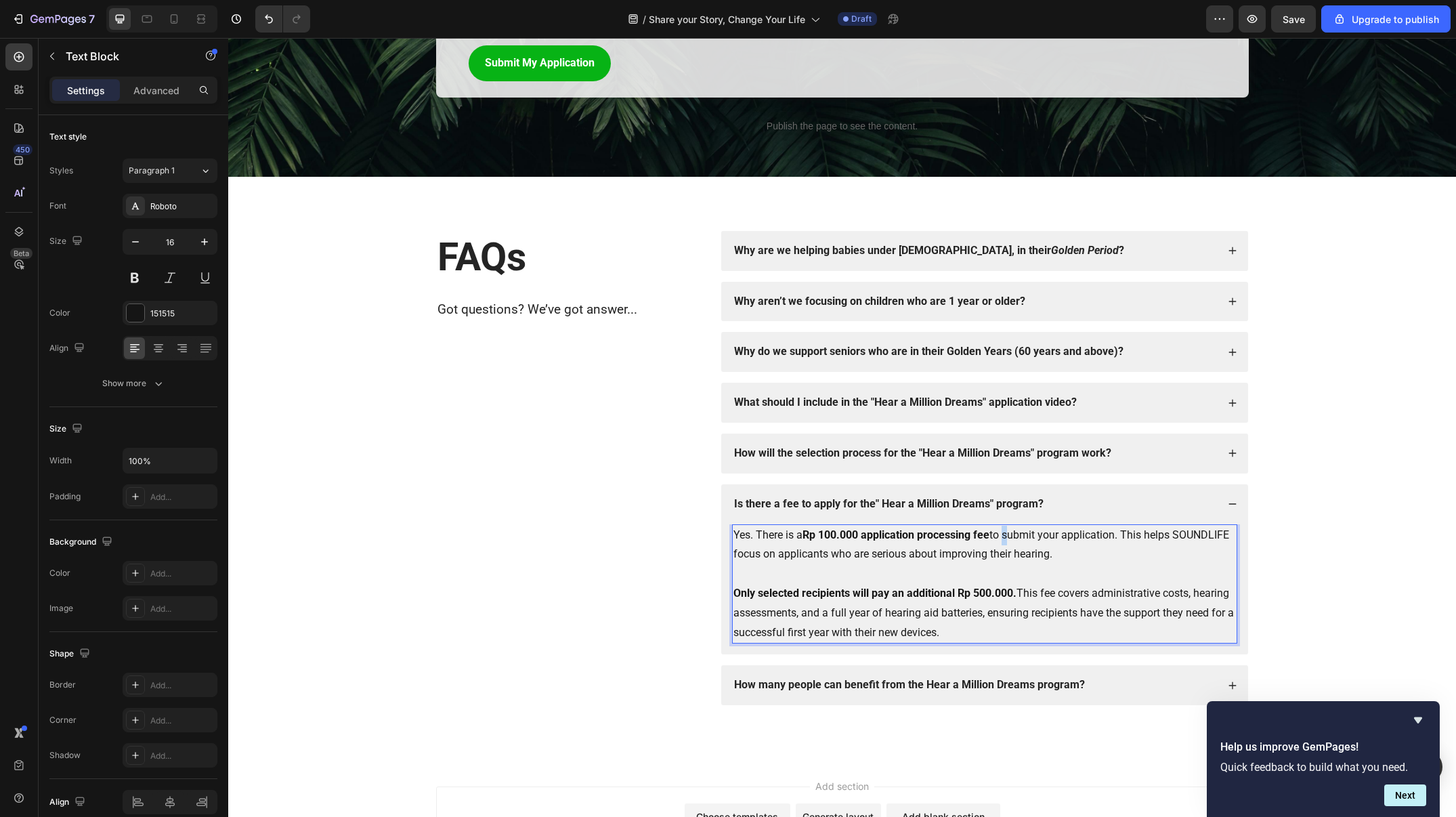
click at [1004, 526] on p "Yes. There is a Rp 100.000 application processing fee to submit your applicatio…" at bounding box center [985, 545] width 502 height 39
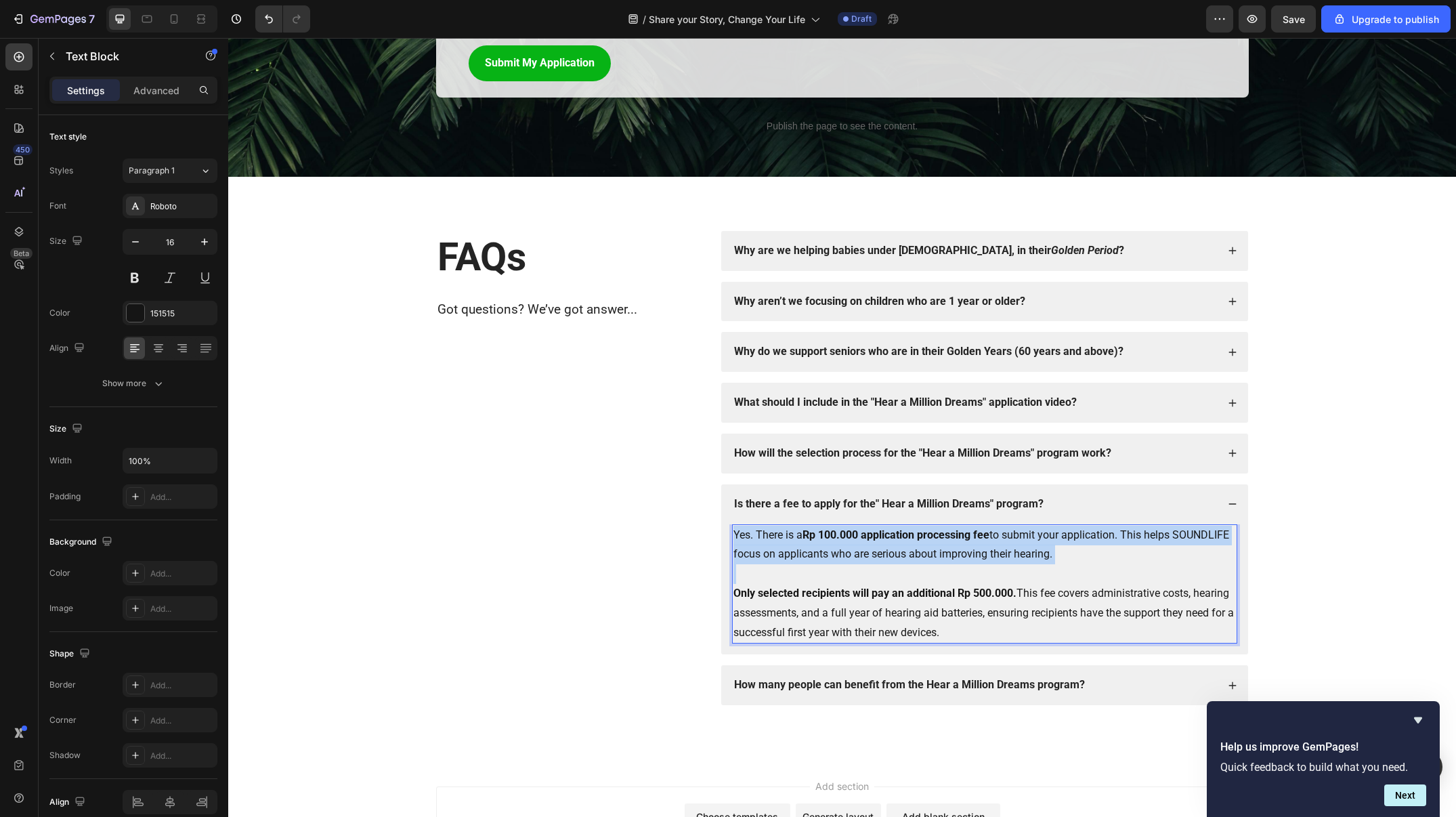
click at [1004, 526] on p "Yes. There is a Rp 100.000 application processing fee to submit your applicatio…" at bounding box center [985, 545] width 502 height 39
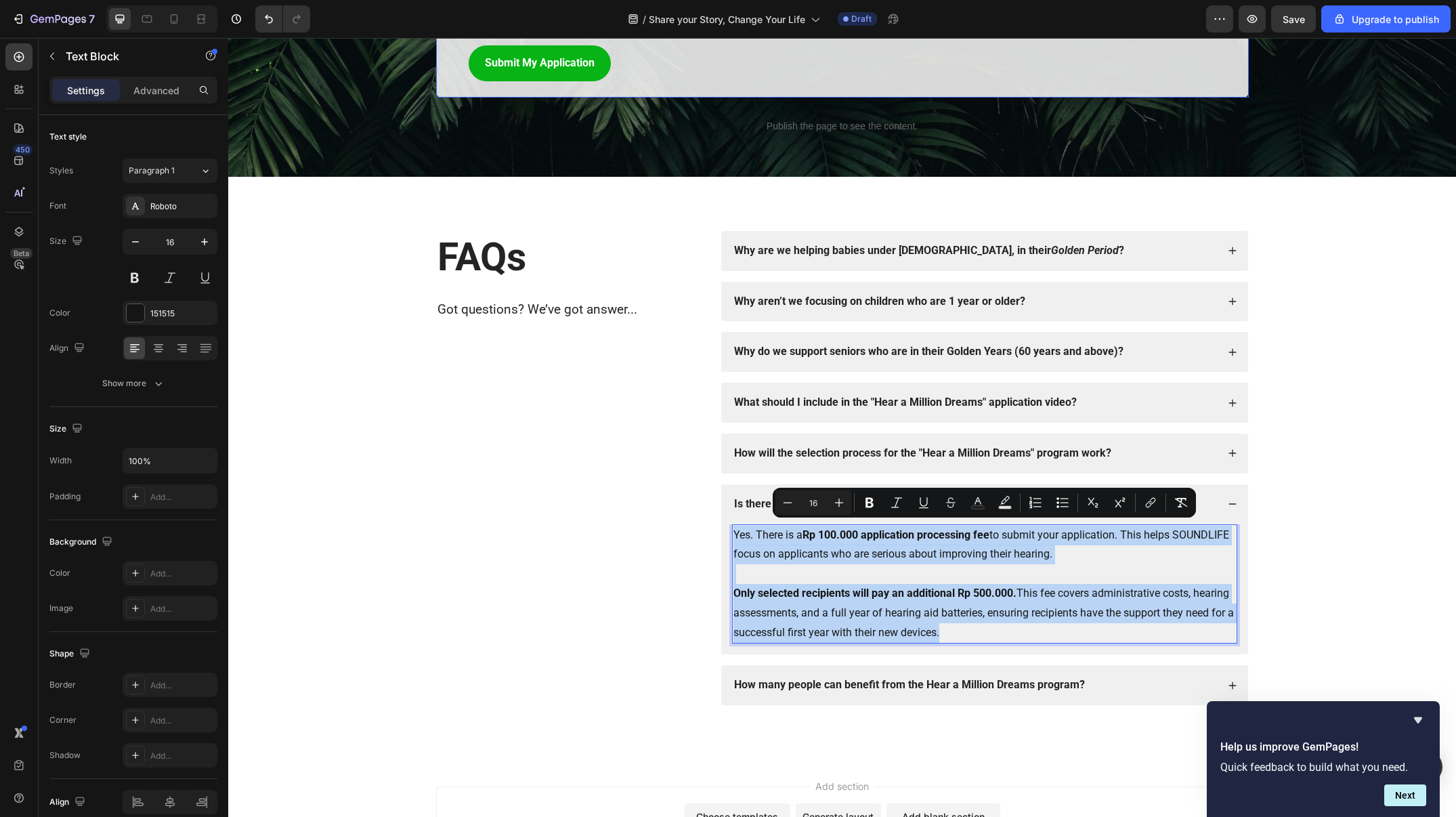
copy div "Yes. There is a Rp 100.000 application processing fee to submit your applicatio…"
click at [1217, 495] on div "Is there a fee to apply for the" Hear a Million Dreams" program?" at bounding box center [975, 504] width 485 height 18
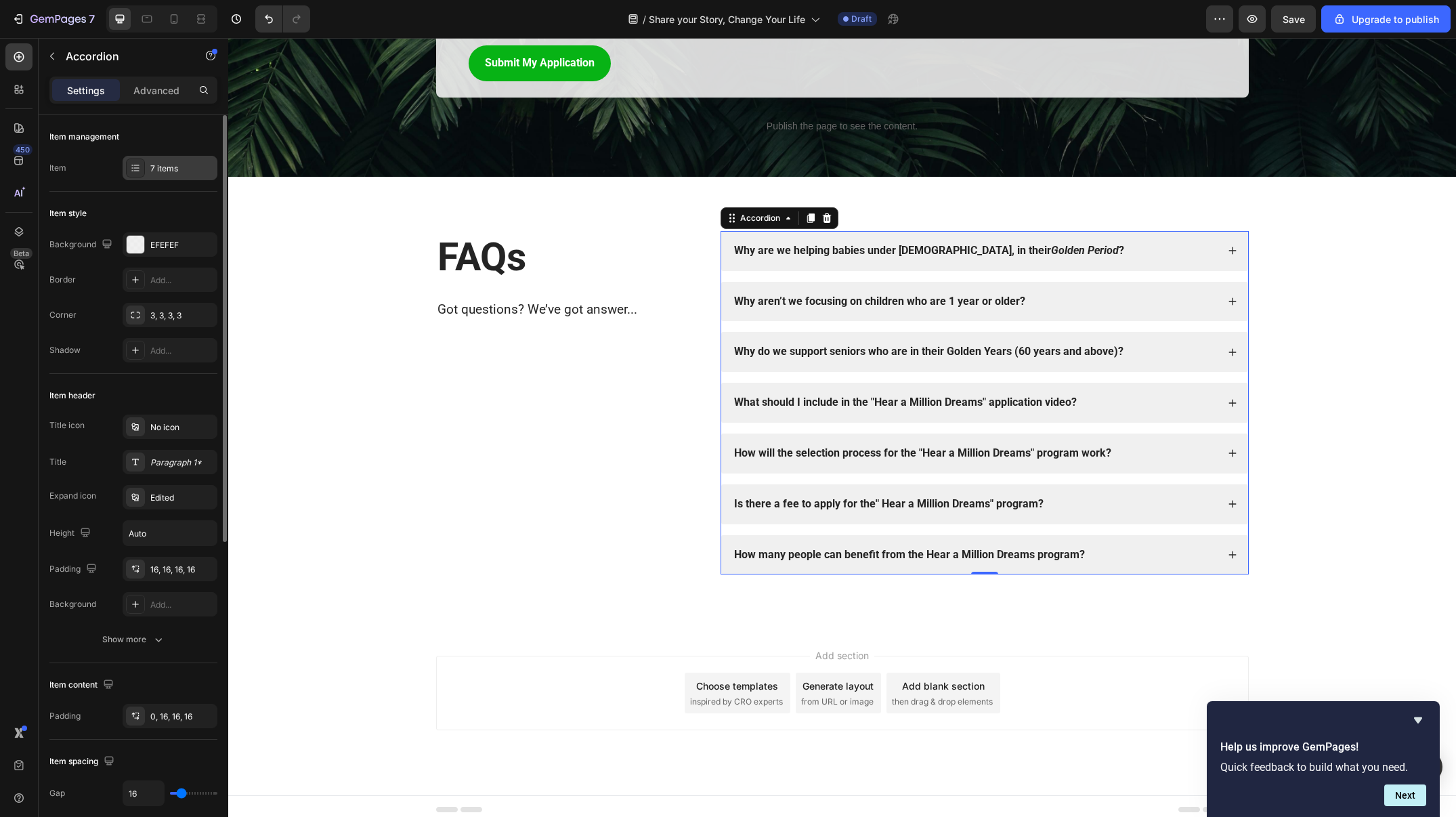
click at [164, 177] on div "7 items" at bounding box center [170, 167] width 95 height 25
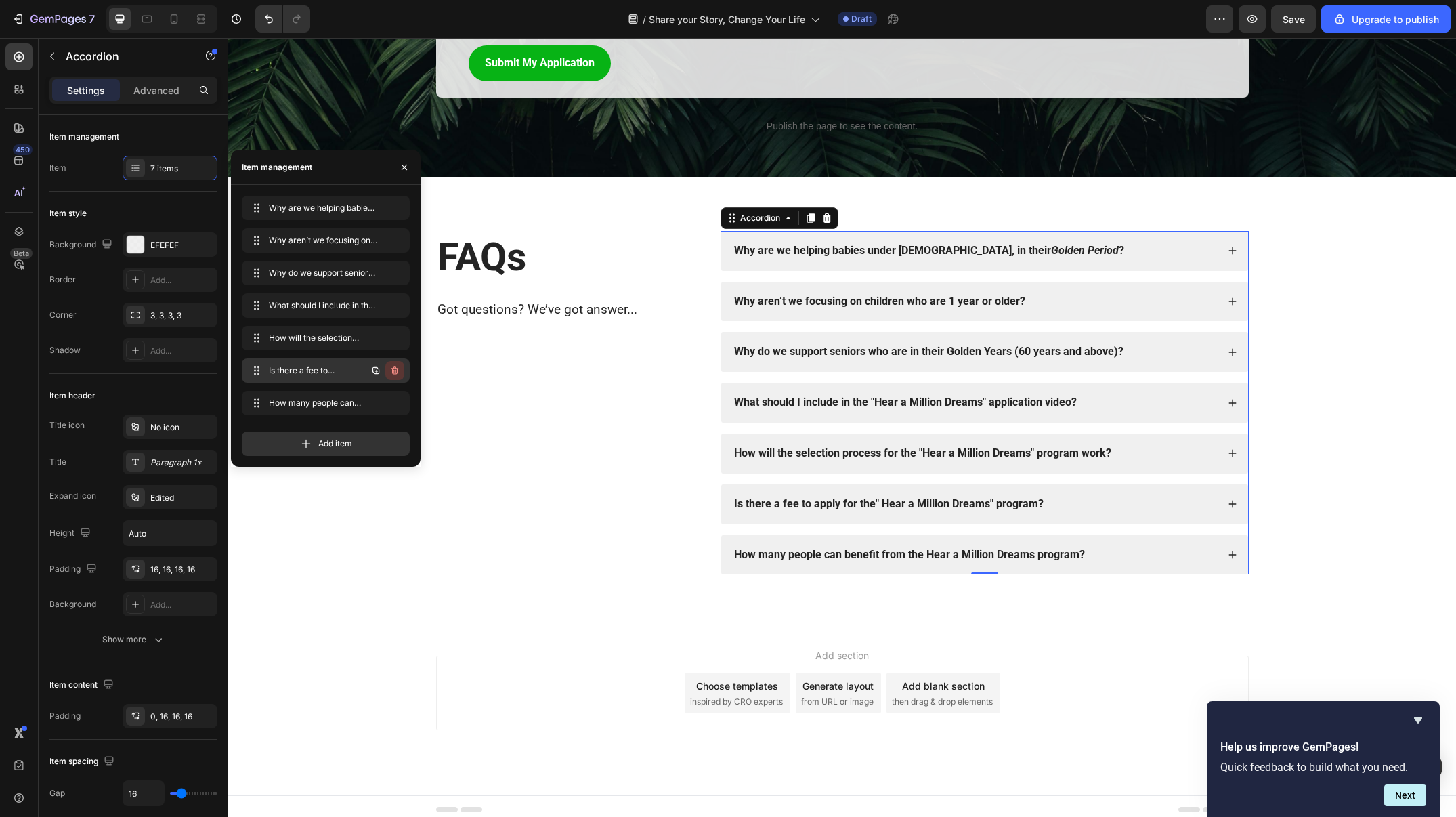
click at [398, 370] on icon "button" at bounding box center [395, 370] width 11 height 11
click at [388, 369] on div "Delete" at bounding box center [386, 369] width 25 height 12
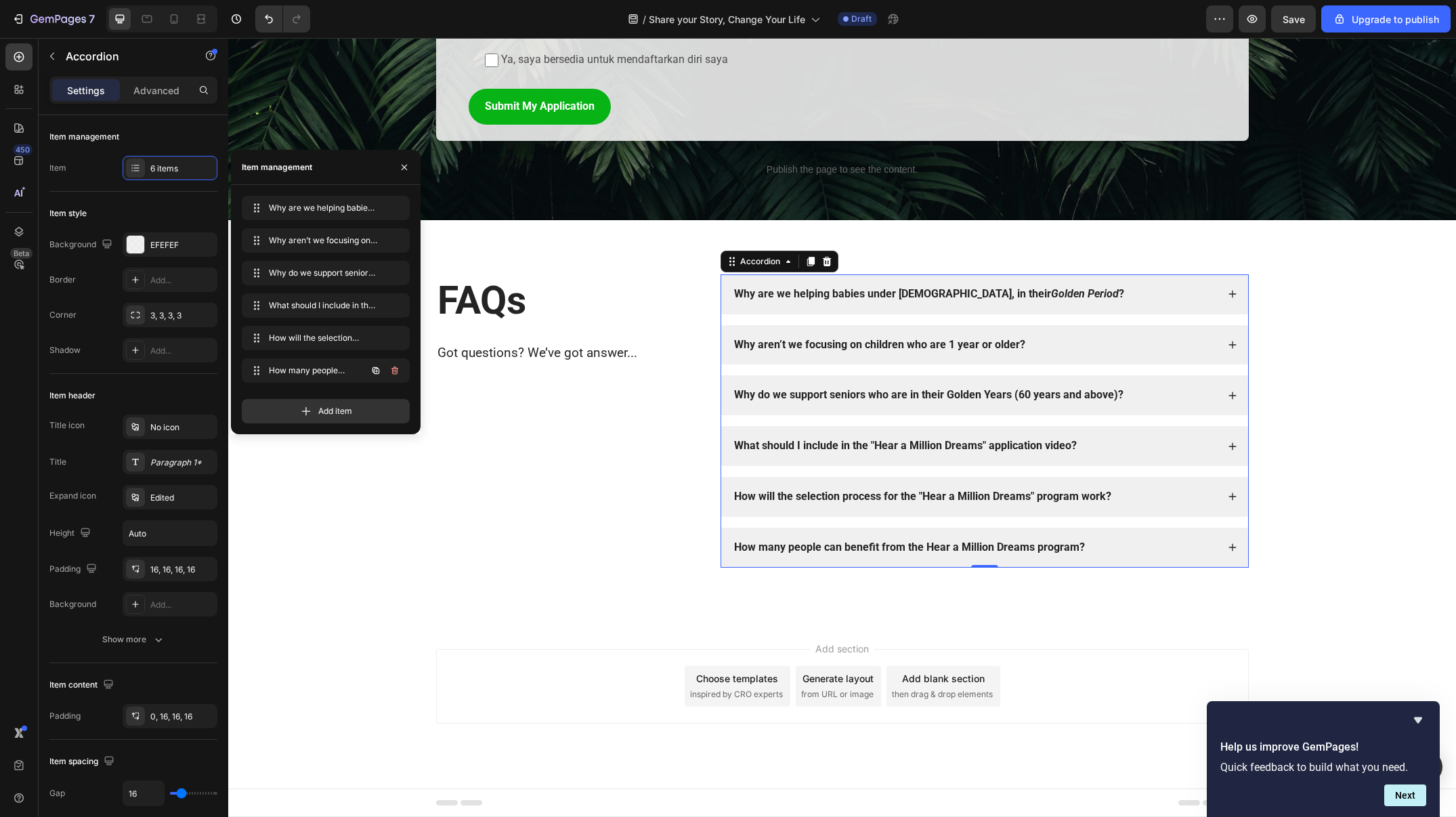
scroll to position [1855, 0]
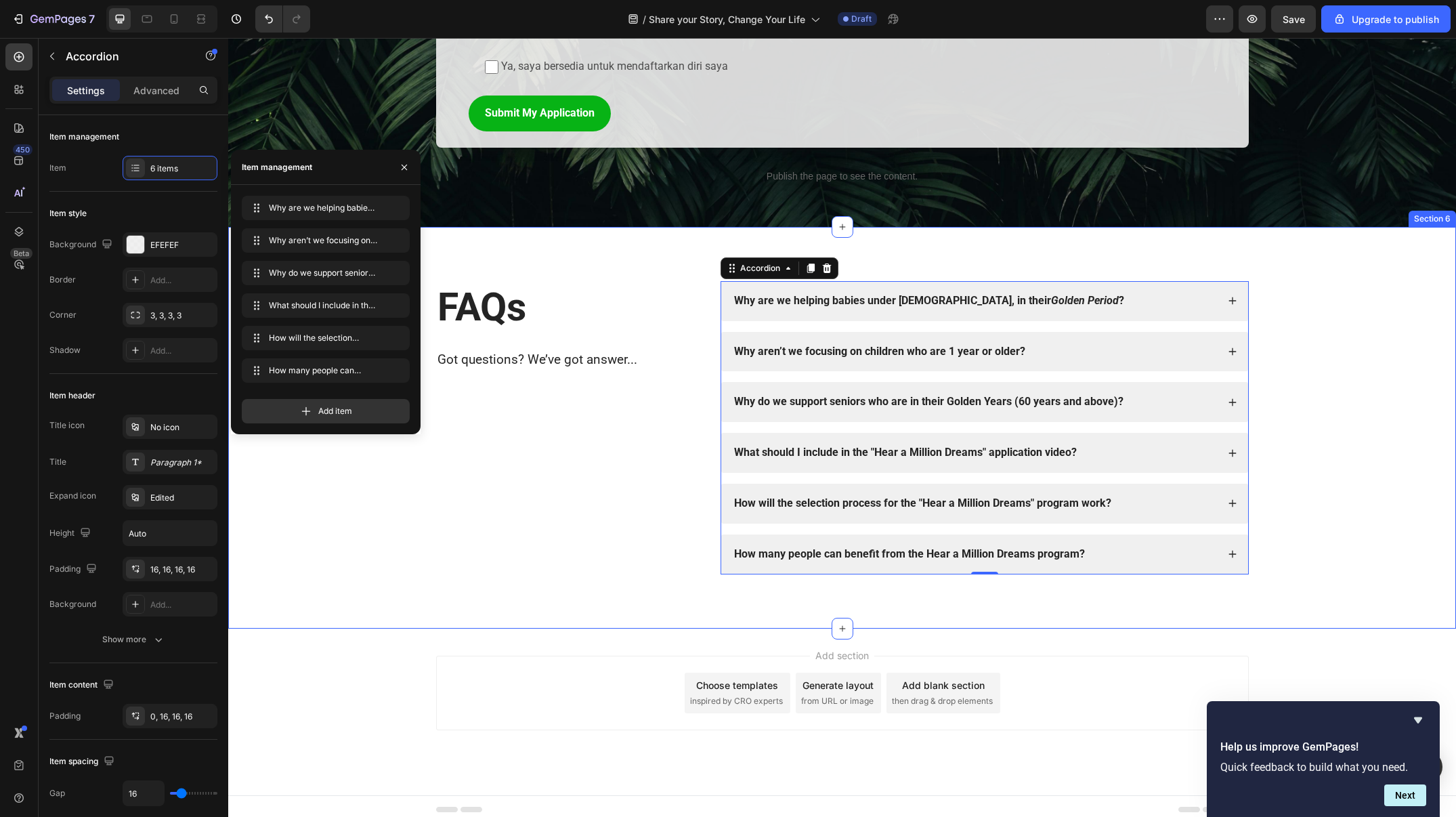
click at [1389, 450] on div "FAQs Heading Got questions? We’ve got answer... Text Block Why are we helping b…" at bounding box center [843, 428] width 1201 height 293
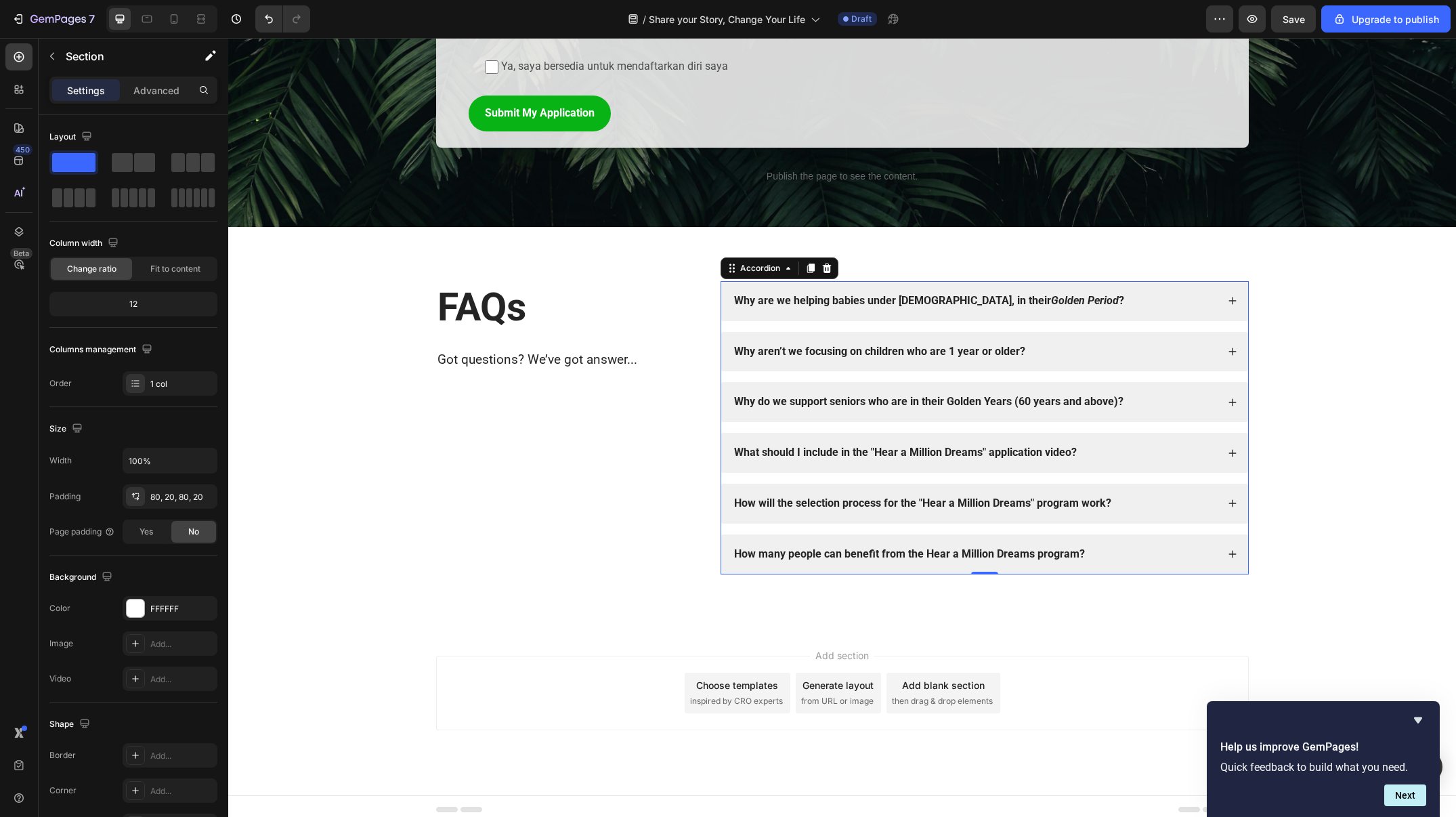
click at [1174, 545] on div "How many people can benefit from the Hear a Million Dreams program?" at bounding box center [975, 554] width 485 height 18
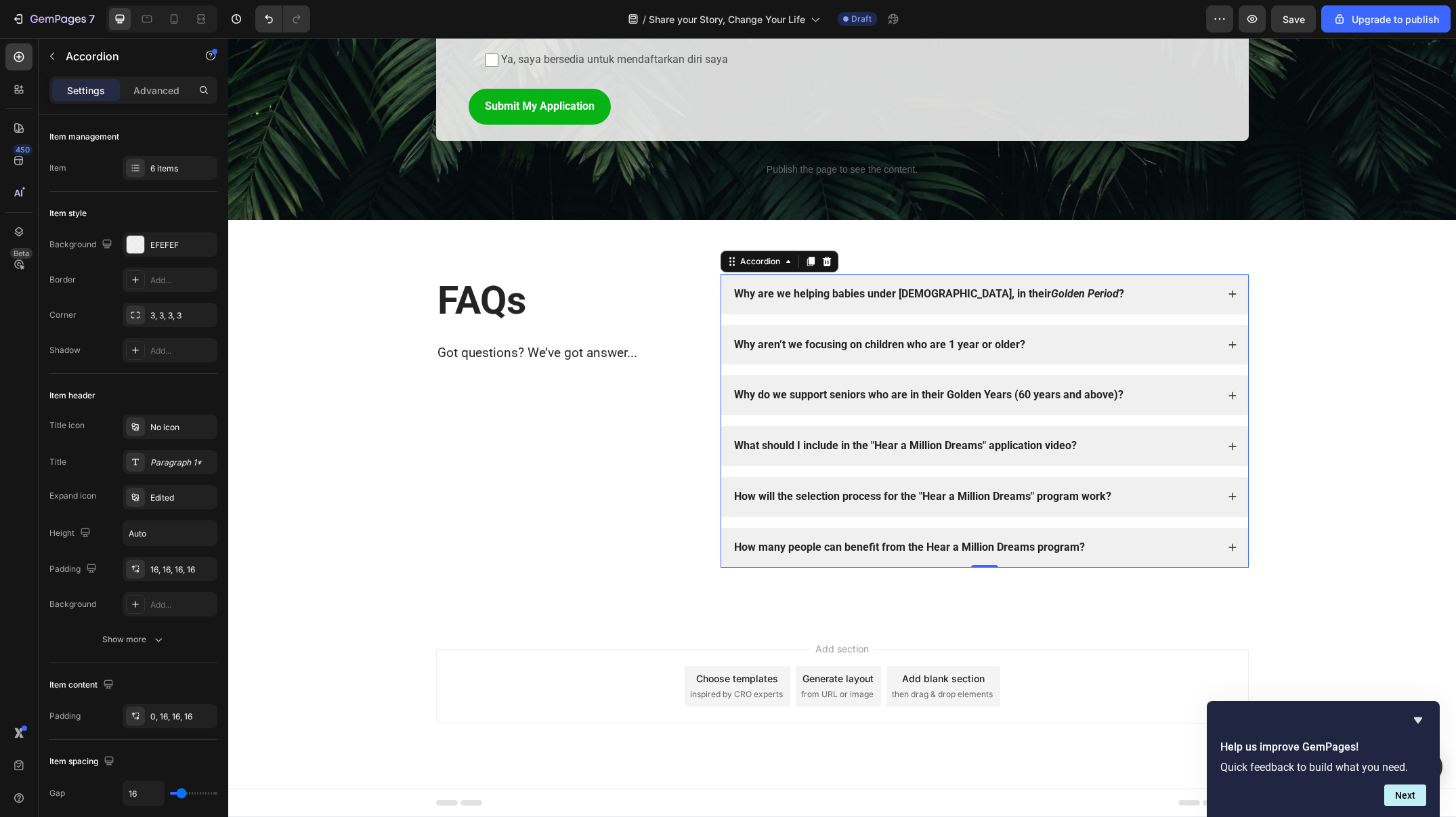
scroll to position [1905, 0]
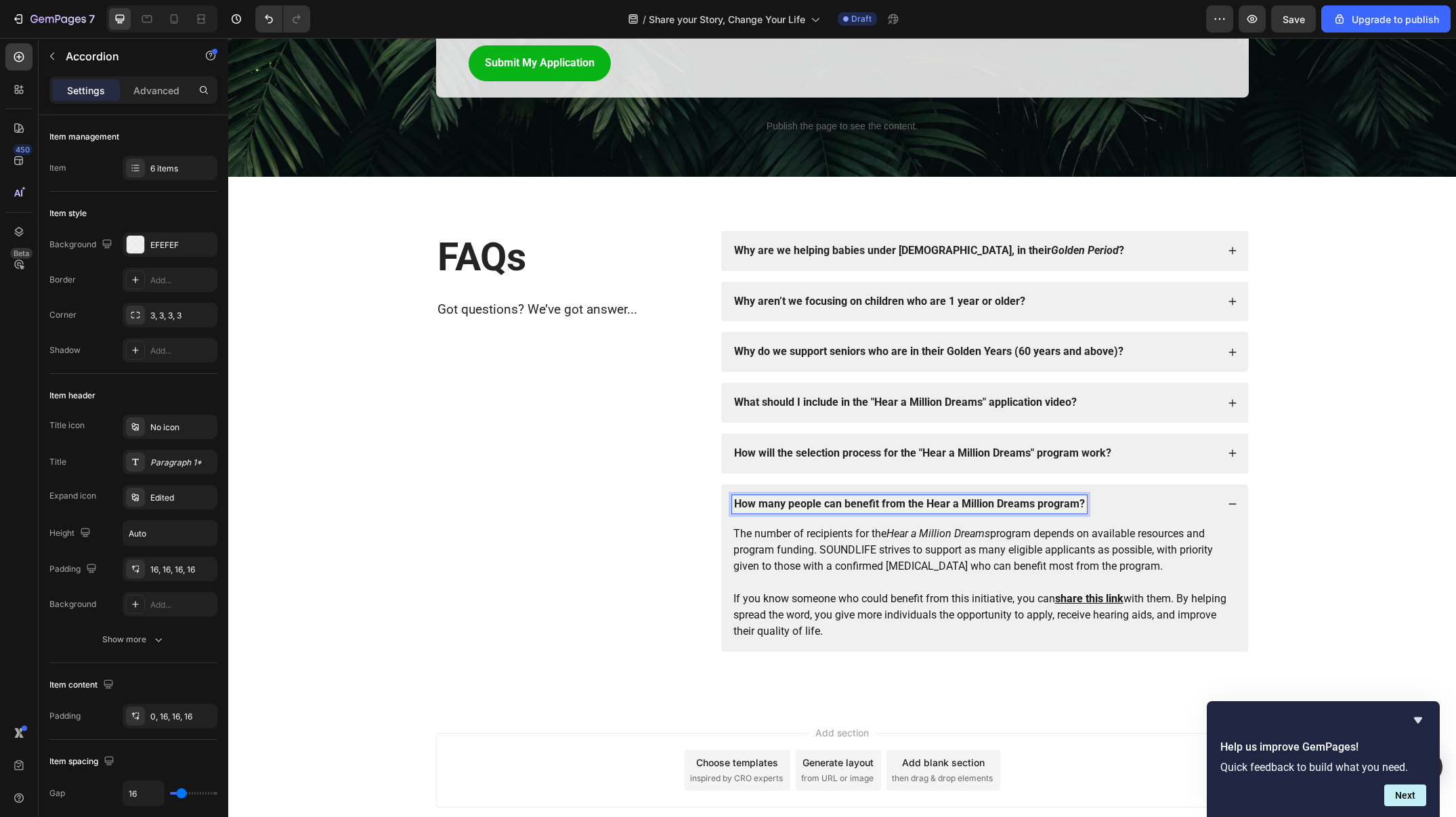
click at [1046, 497] on strong "How many people can benefit from the Hear a Million Dreams program?" at bounding box center [910, 503] width 351 height 13
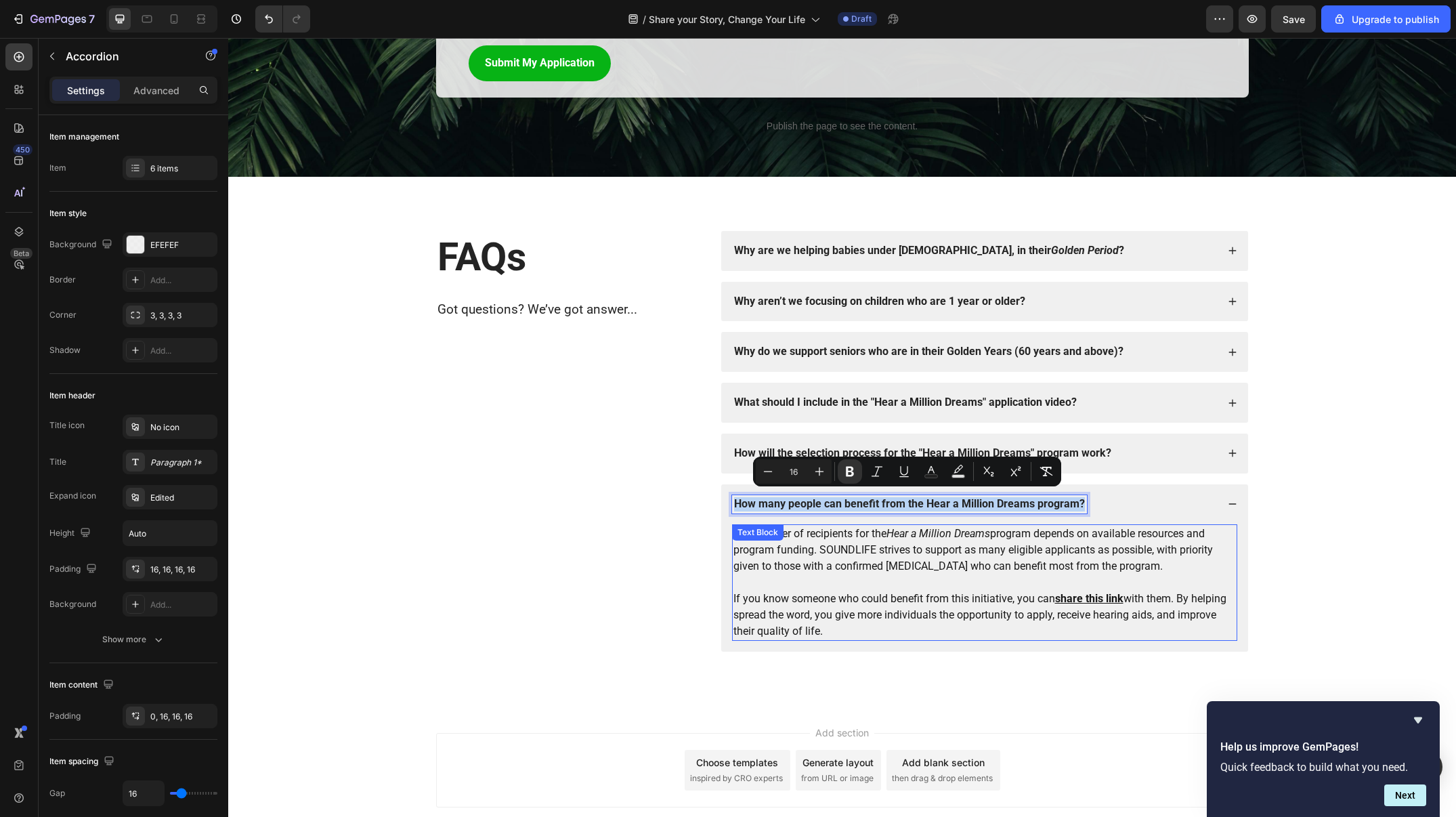
click at [1022, 555] on p "The number of recipients for the Hear a Million Dreams program depends on avail…" at bounding box center [985, 550] width 502 height 49
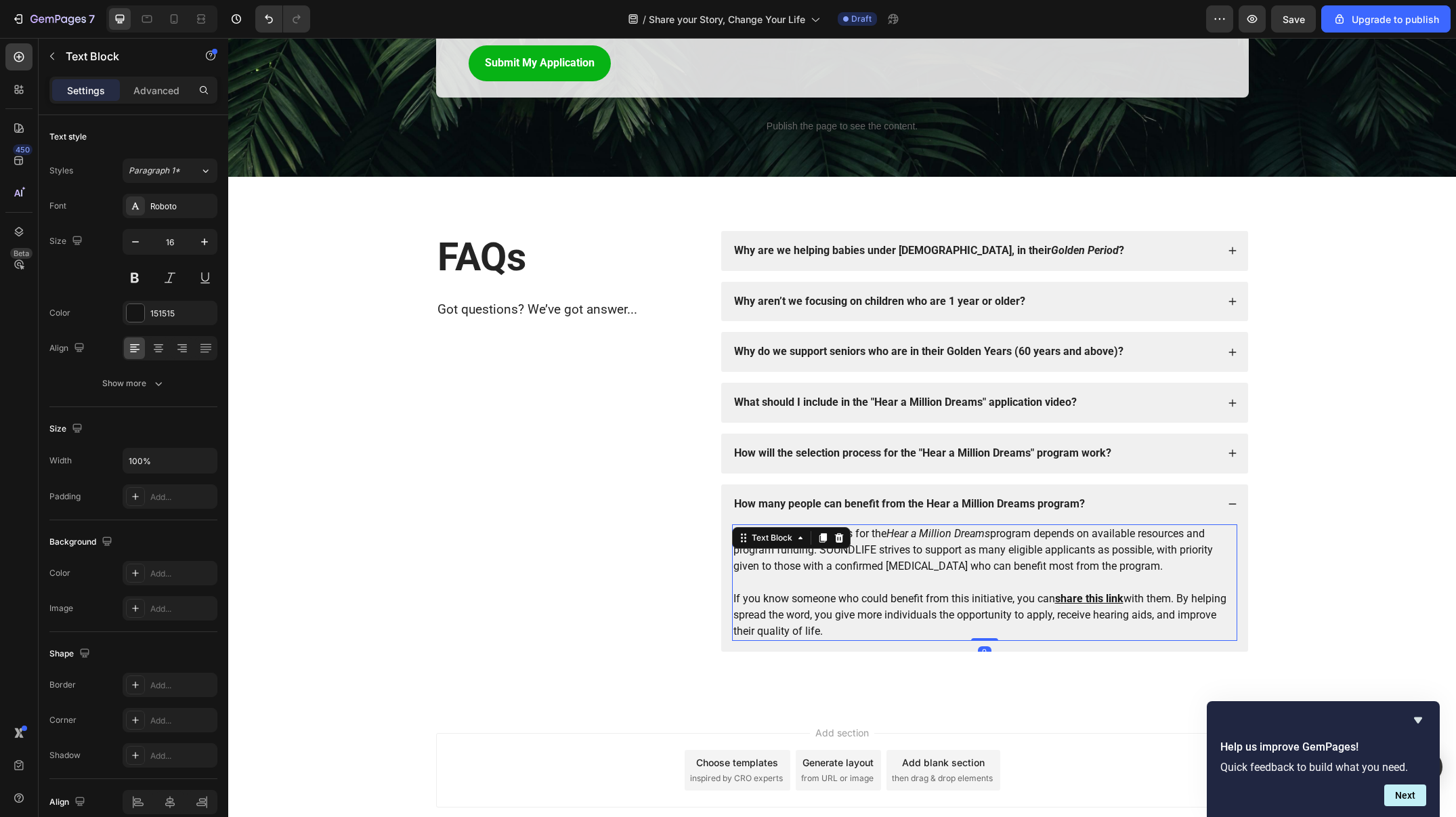
click at [1022, 555] on p "The number of recipients for the Hear a Million Dreams program depends on avail…" at bounding box center [985, 550] width 502 height 49
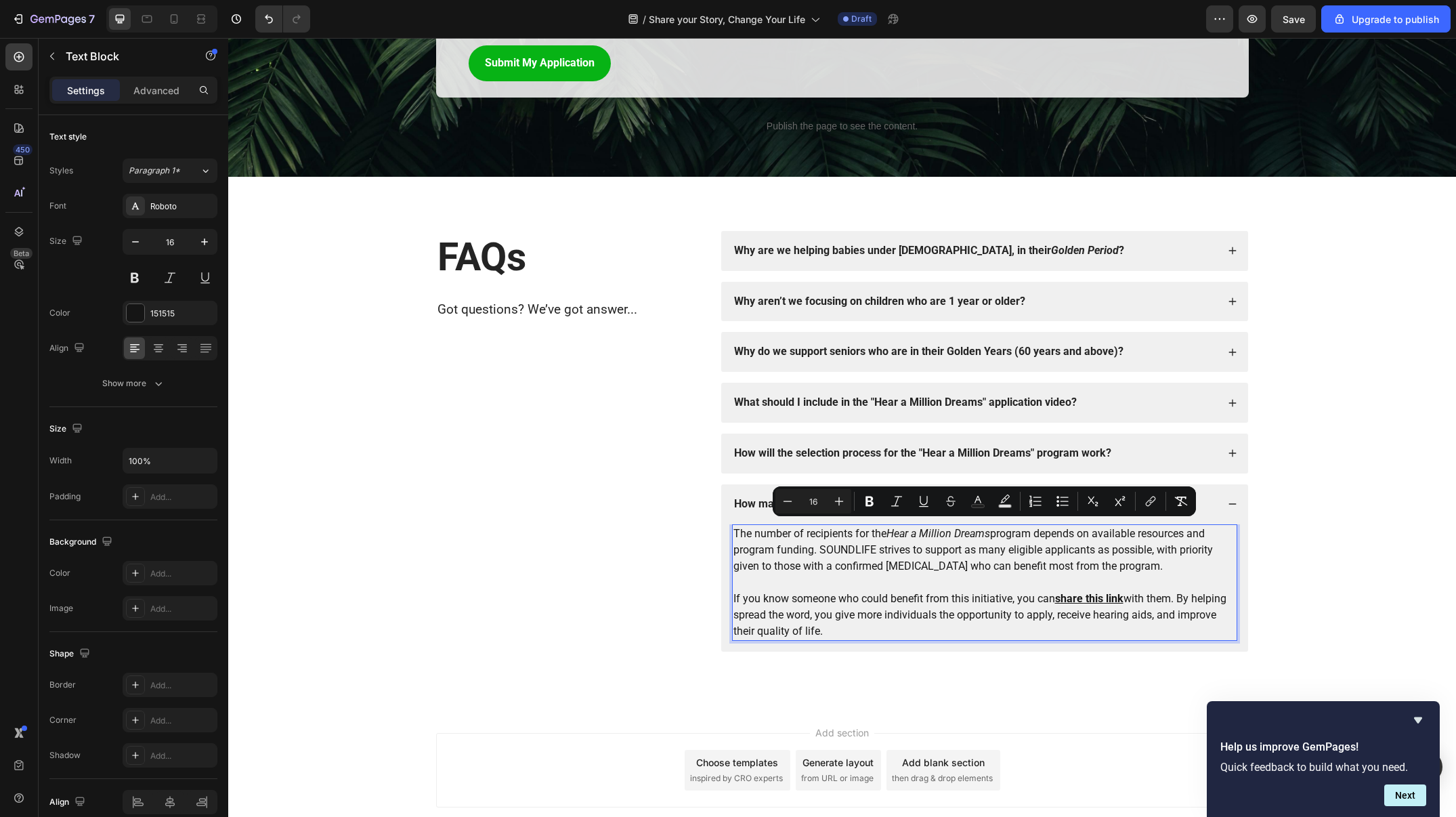
scroll to position [1885, 0]
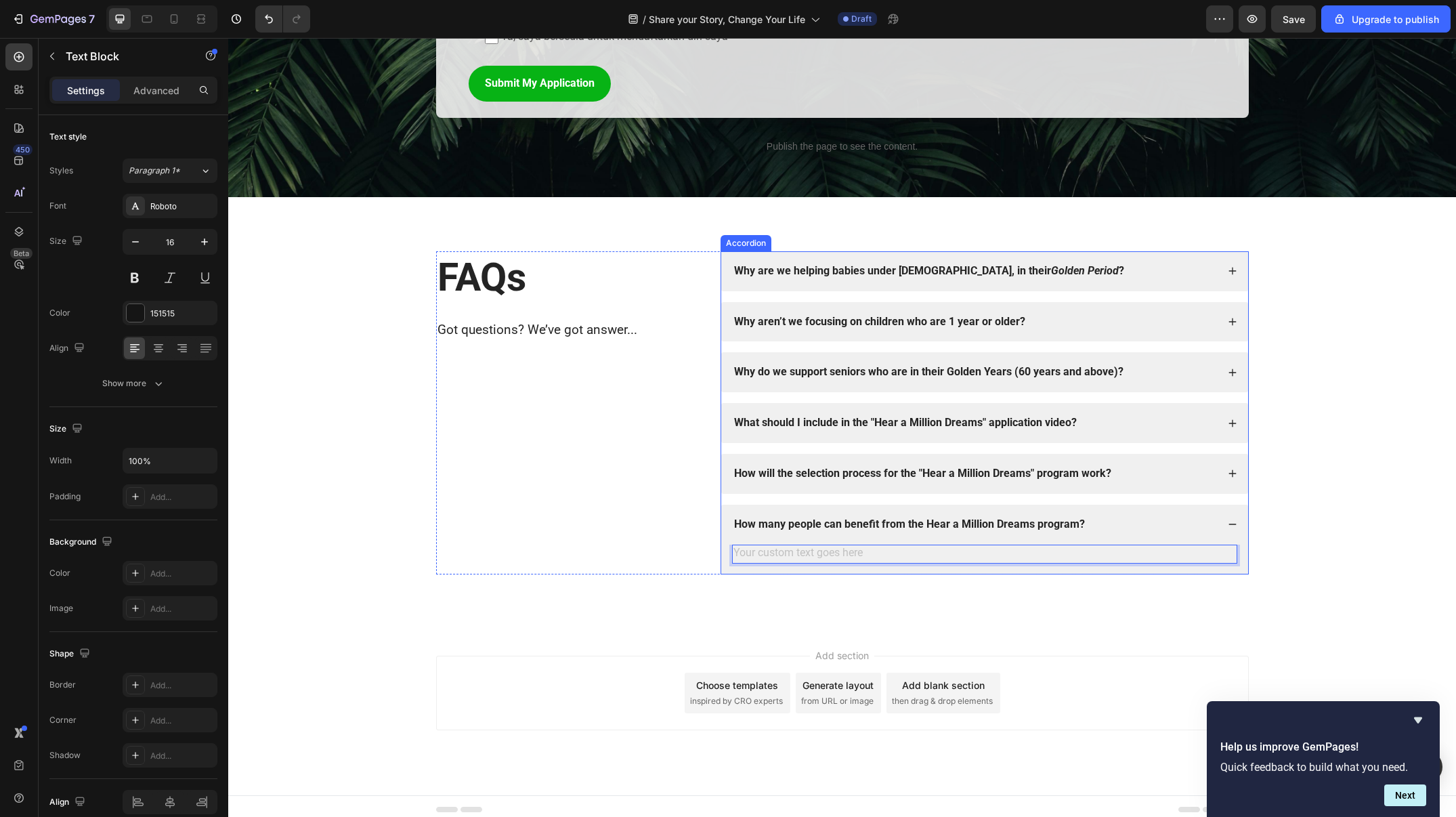
click at [1138, 520] on div "How many people can benefit from the Hear a Million Dreams program?" at bounding box center [975, 524] width 485 height 18
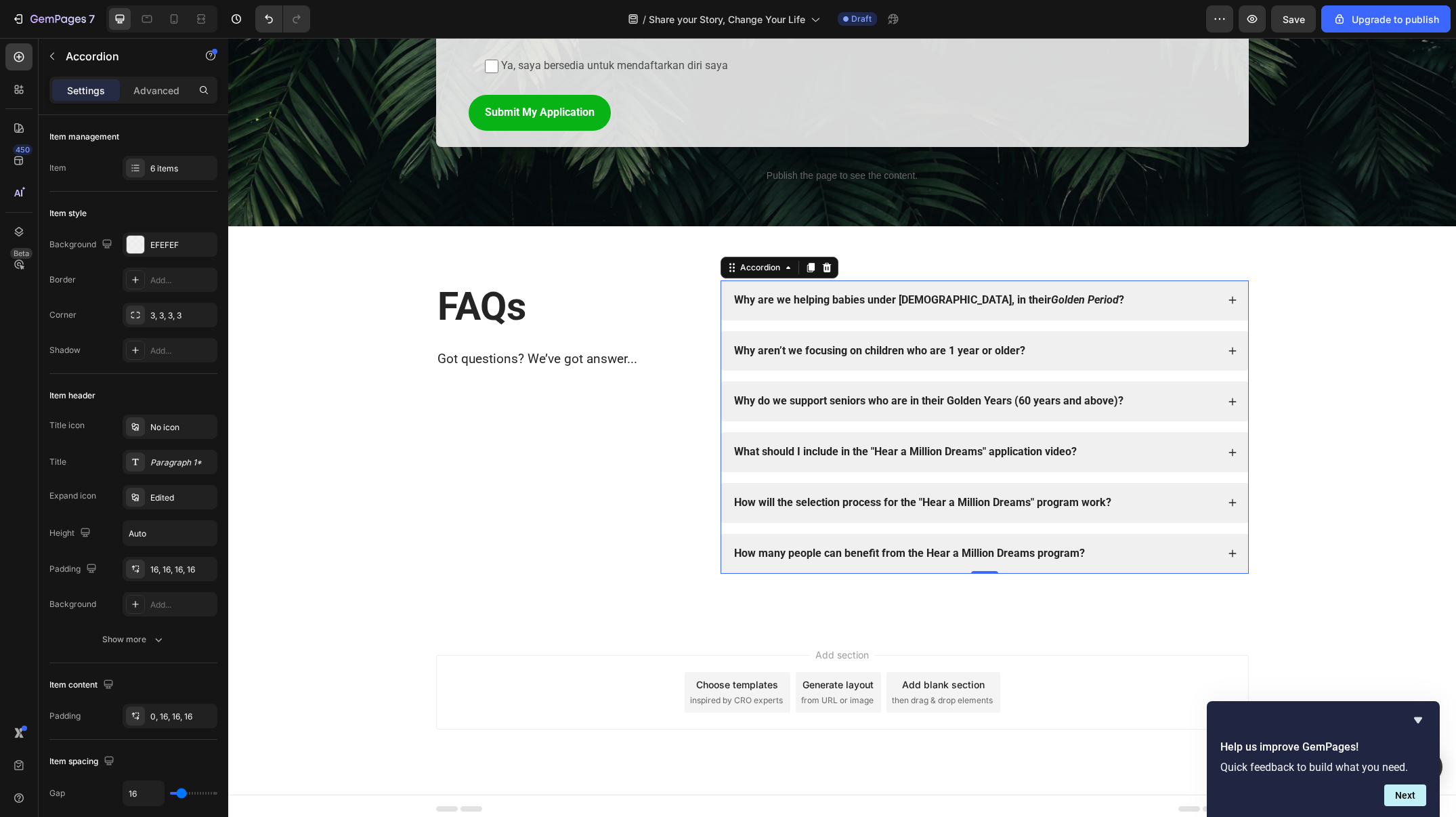
scroll to position [1855, 0]
click at [828, 264] on icon at bounding box center [827, 268] width 9 height 9
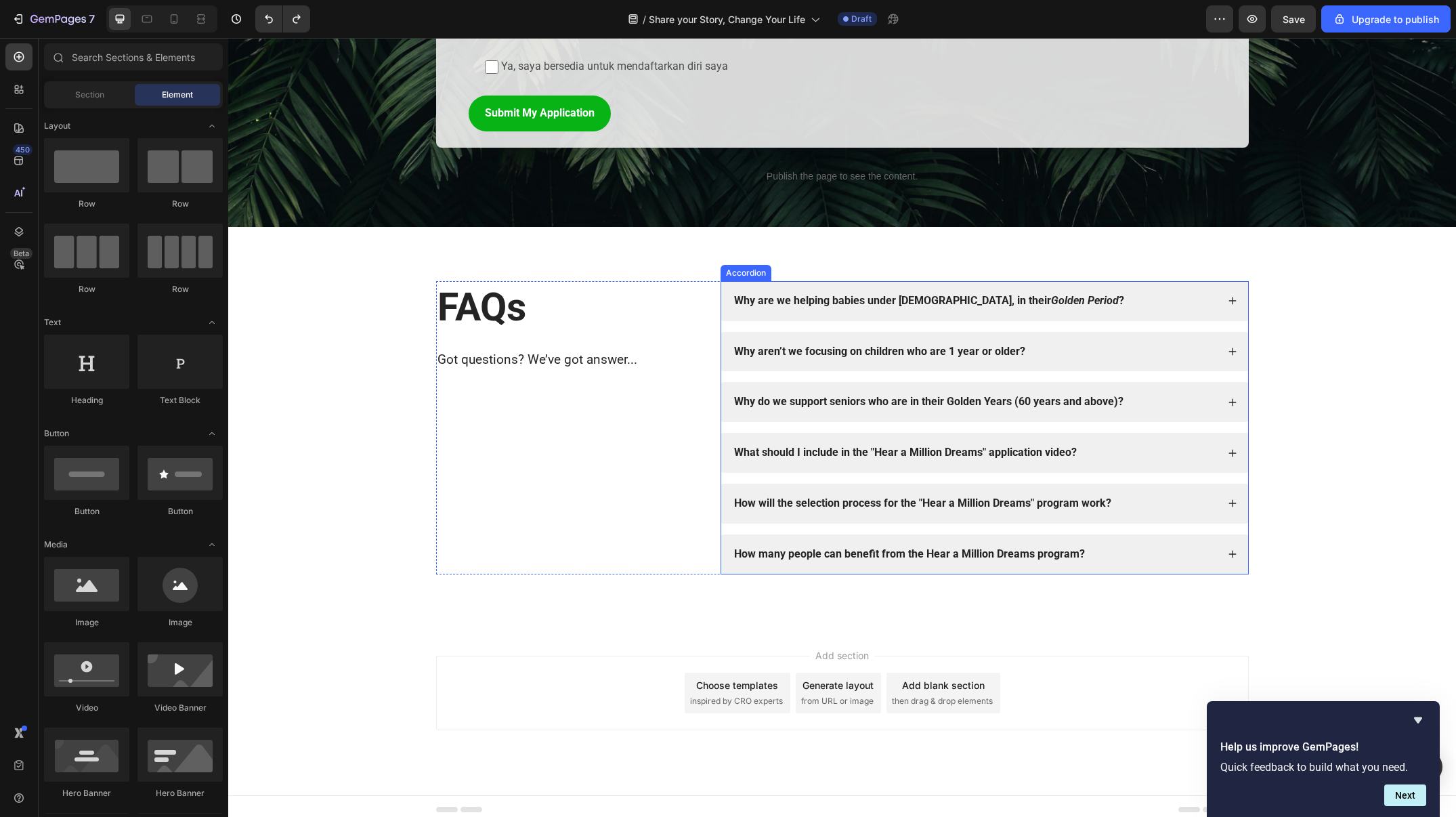
click at [1104, 560] on div "How many people can benefit from the Hear a Million Dreams program?" at bounding box center [985, 554] width 527 height 40
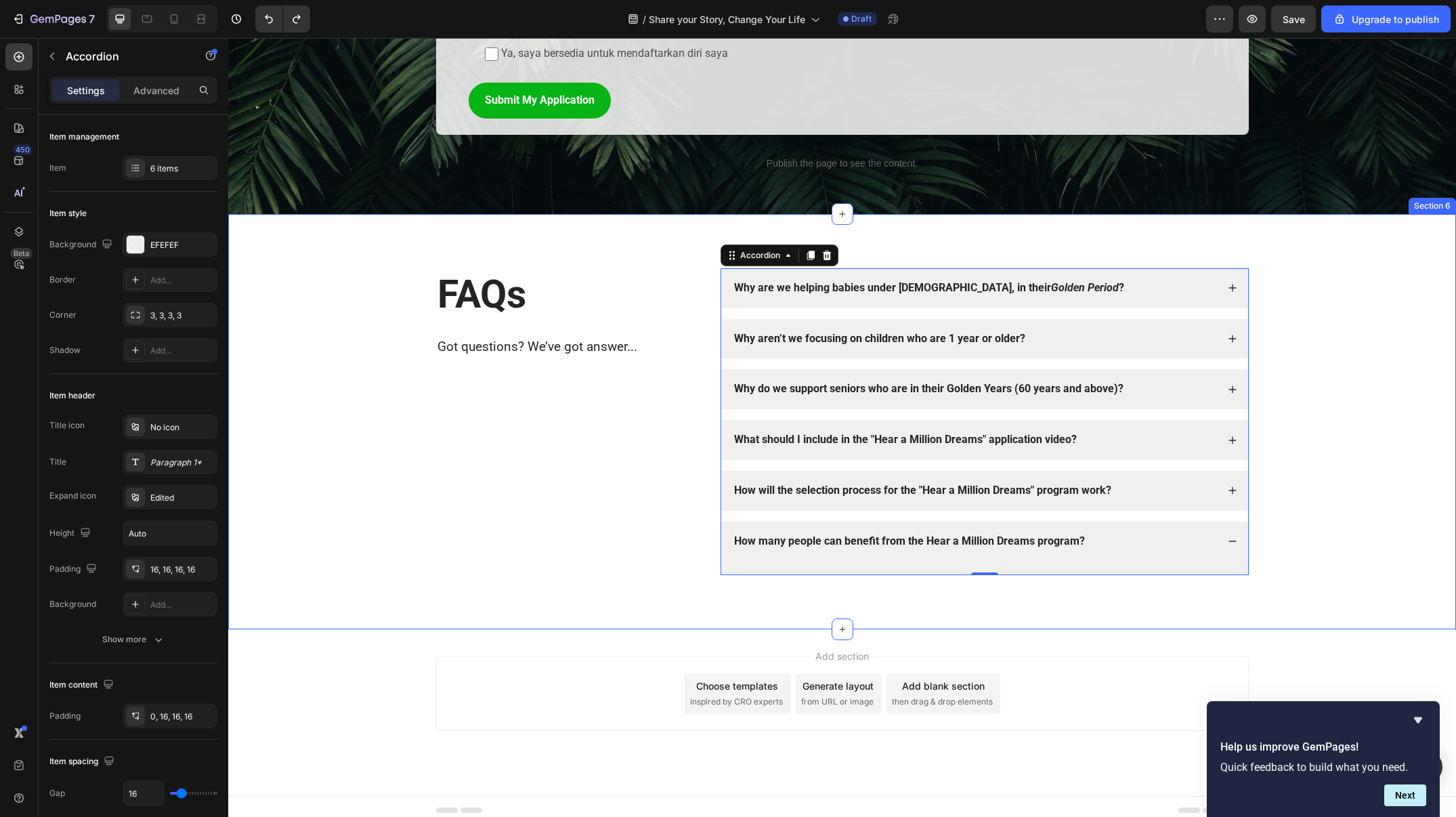
scroll to position [1869, 0]
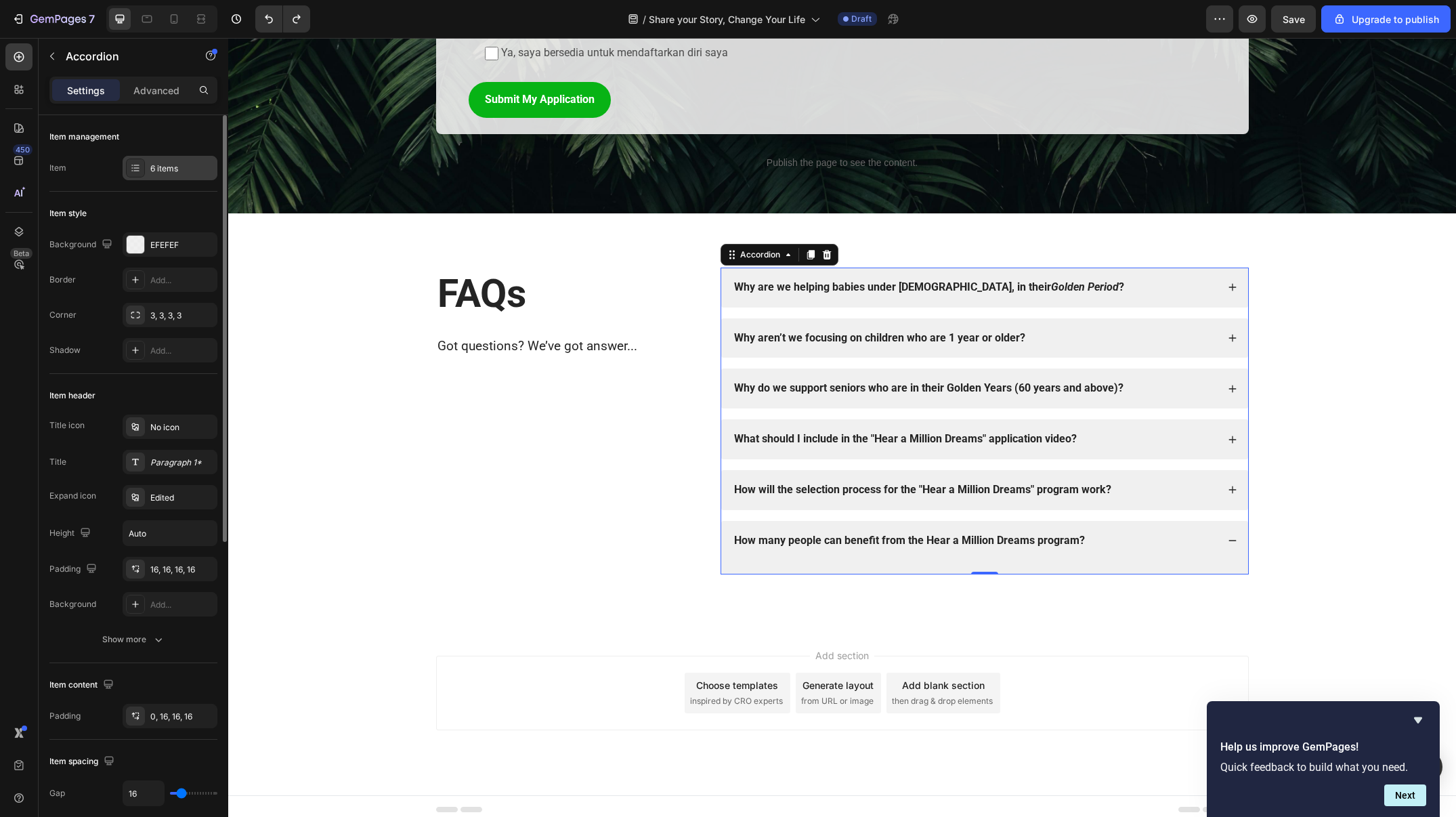
click at [169, 156] on div "6 items" at bounding box center [170, 167] width 95 height 25
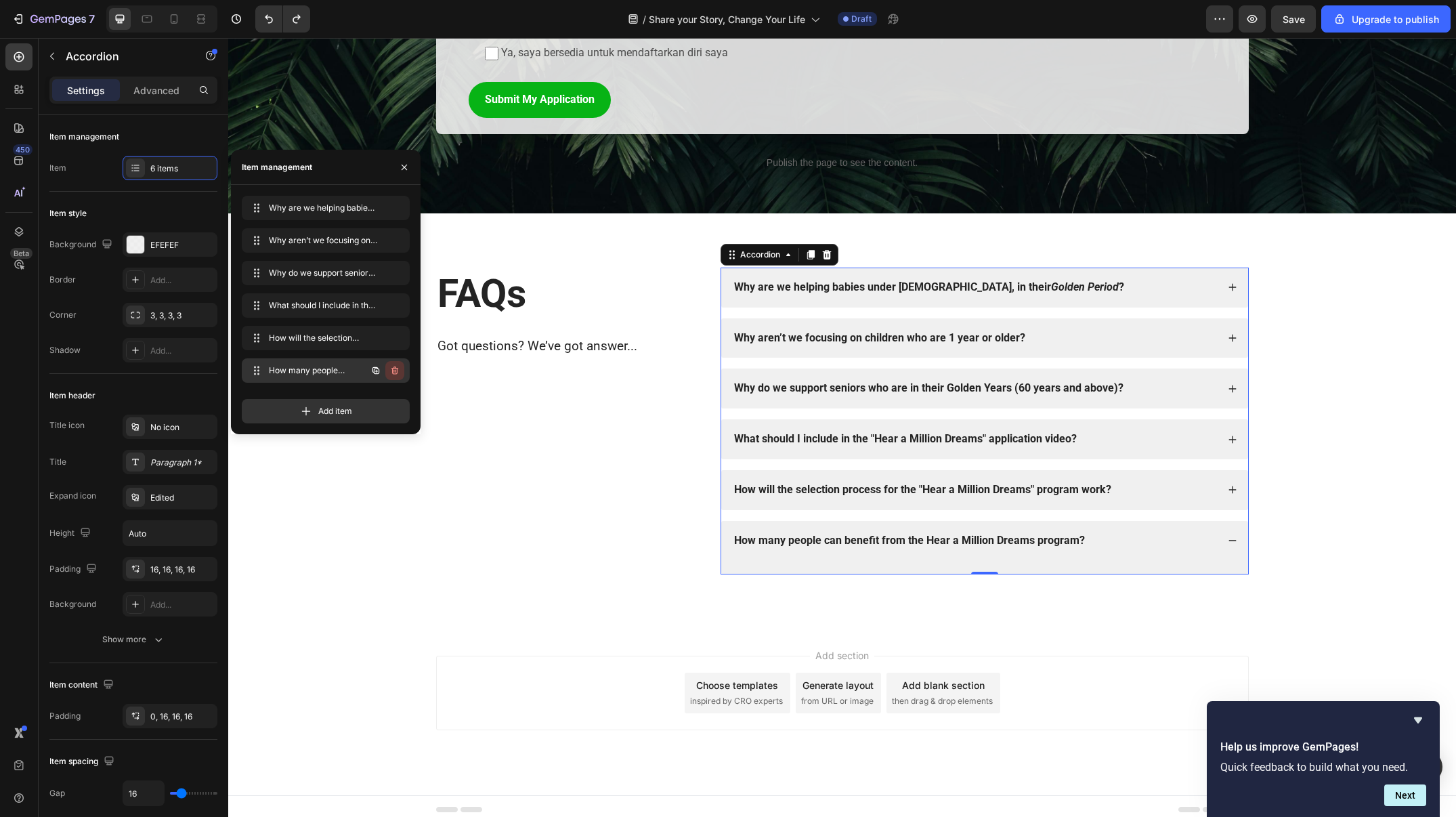
click at [392, 371] on icon "button" at bounding box center [394, 370] width 6 height 8
click at [395, 371] on div "Delete" at bounding box center [386, 369] width 25 height 12
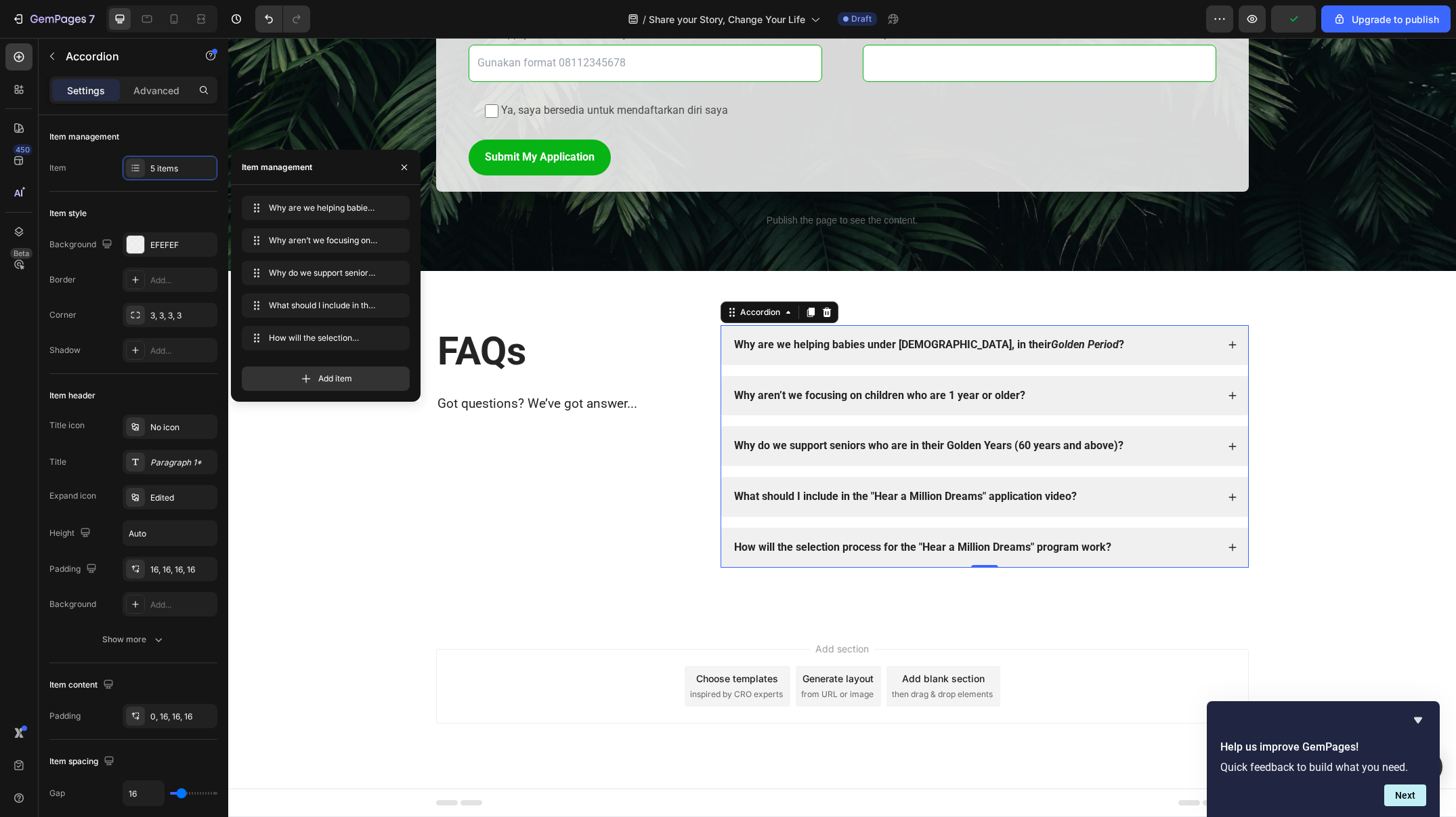
scroll to position [1805, 0]
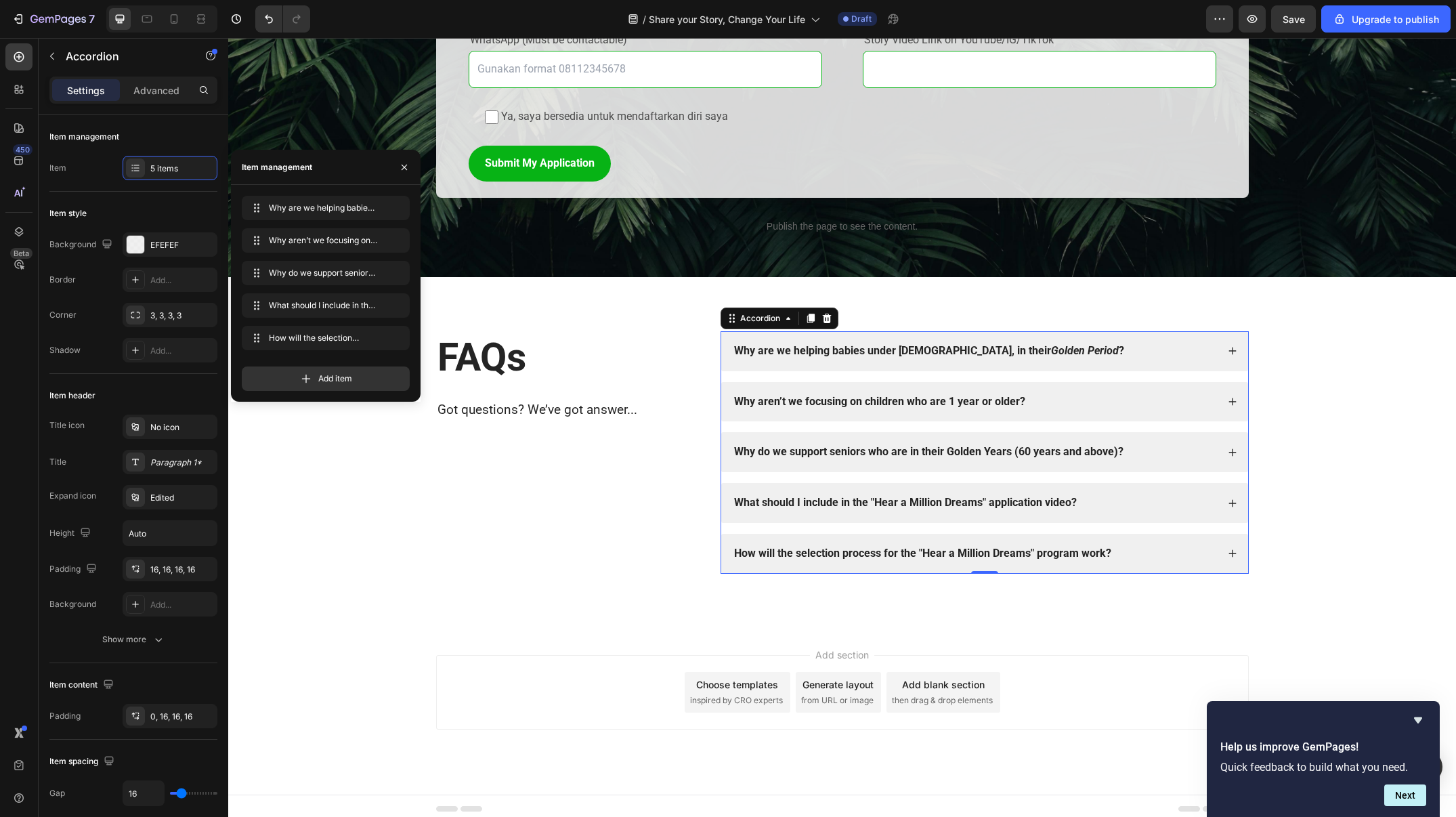
click at [1133, 540] on div "How will the selection process for the "Hear a Million Dreams" program work?" at bounding box center [985, 554] width 527 height 40
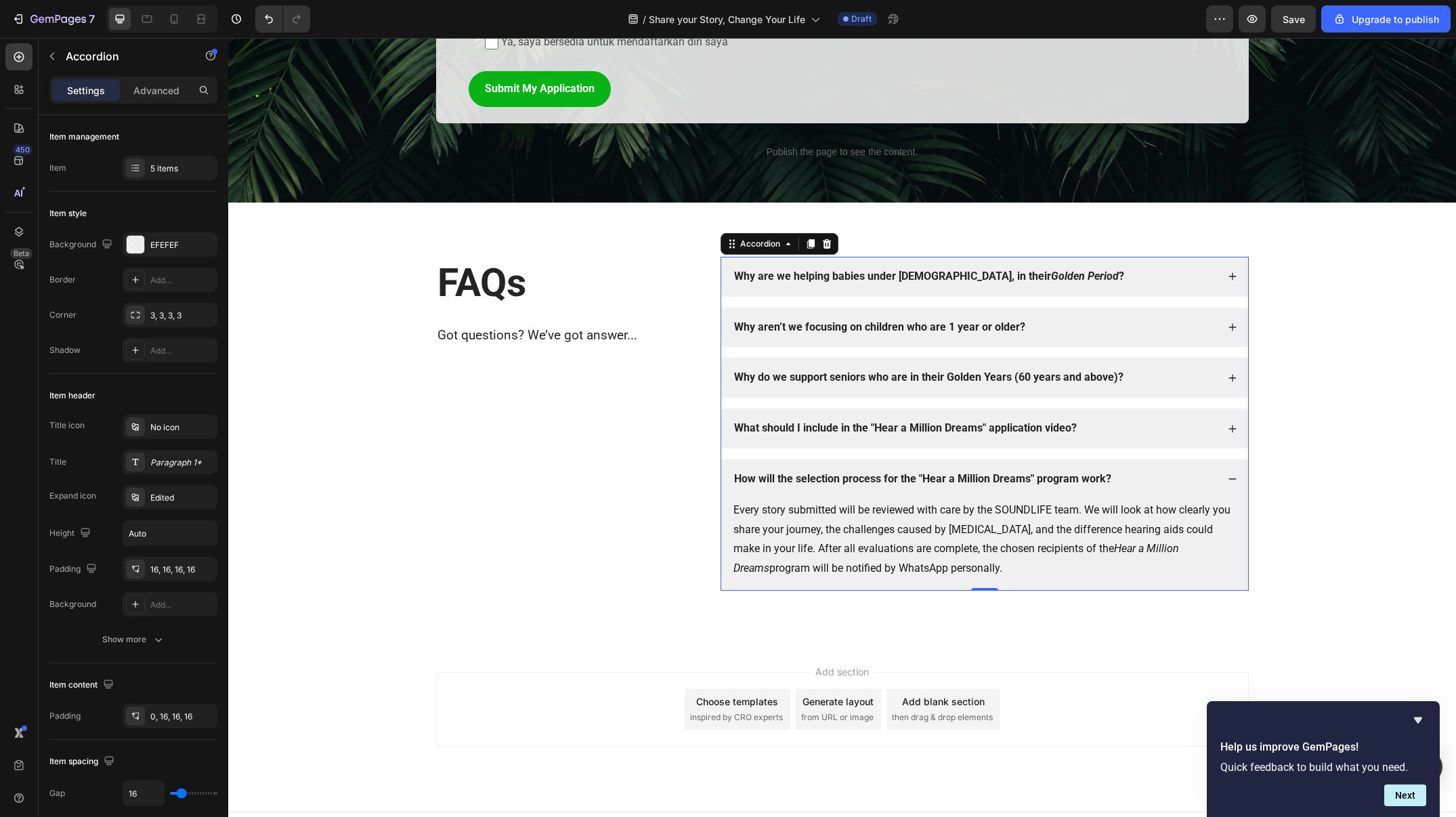
scroll to position [1885, 0]
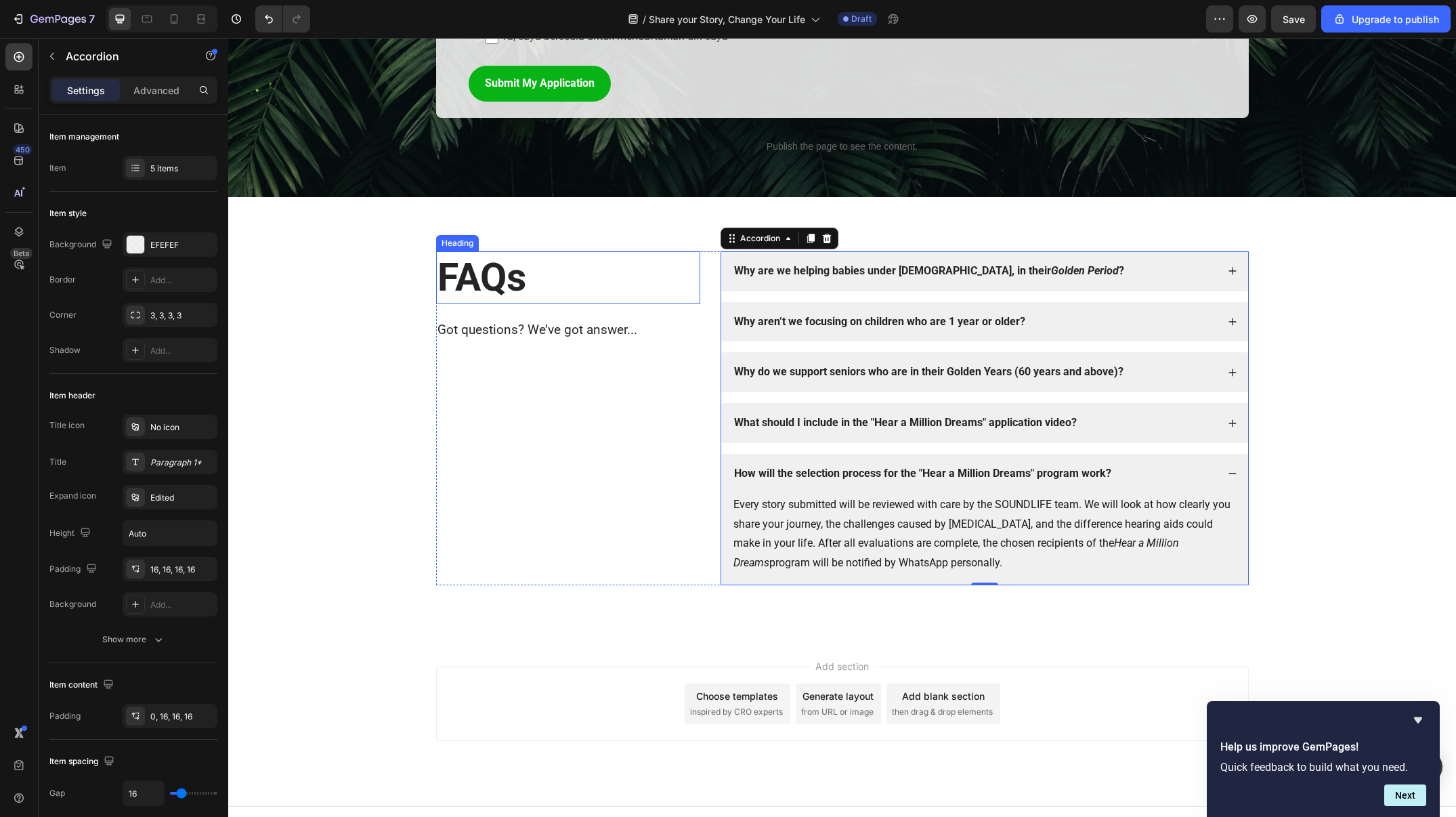
click at [653, 255] on h2 "FAQs" at bounding box center [568, 277] width 264 height 53
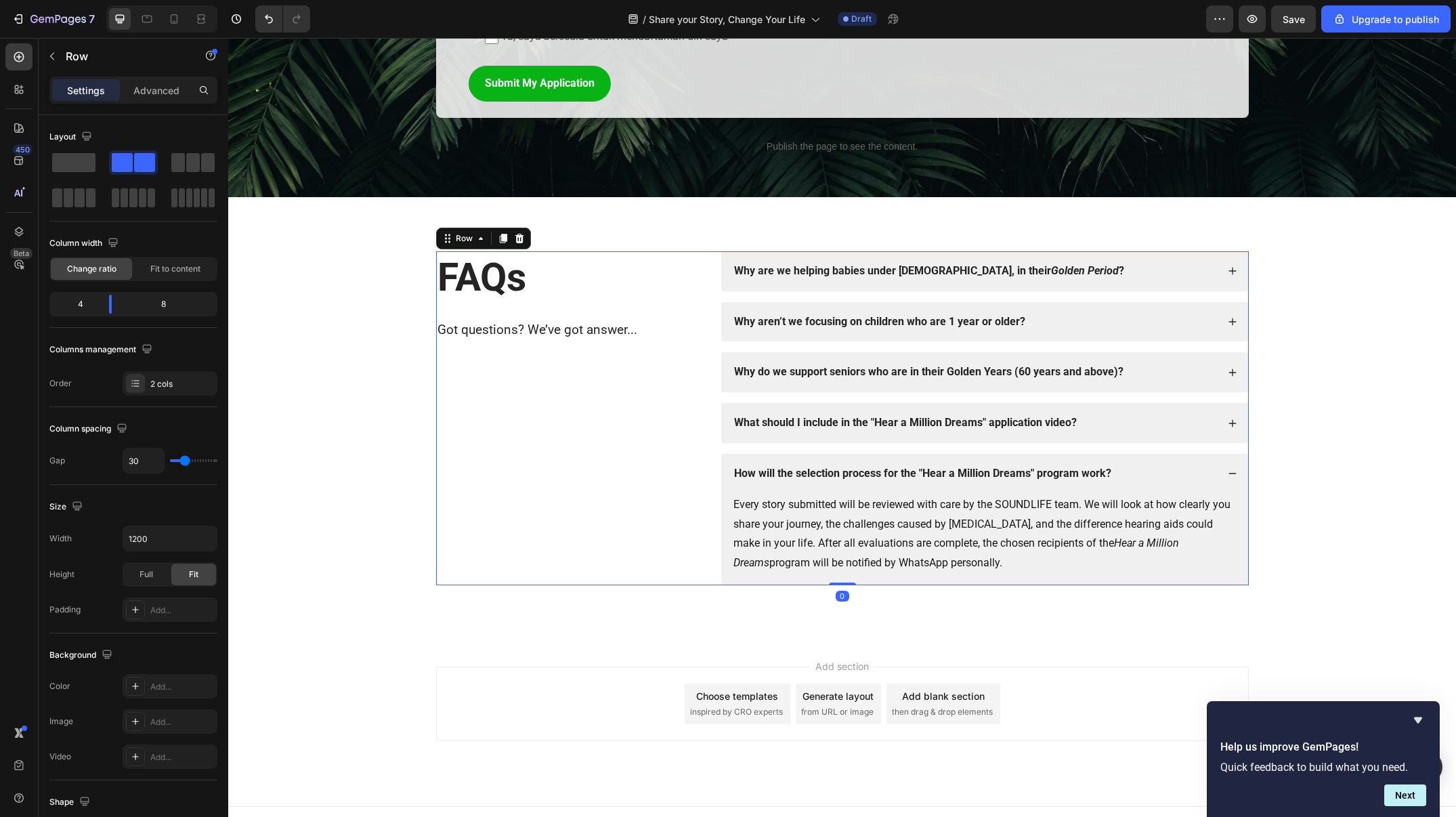
click at [703, 261] on div "FAQs Heading Got questions? We’ve got answer... Text Block Why are we helping b…" at bounding box center [842, 418] width 813 height 334
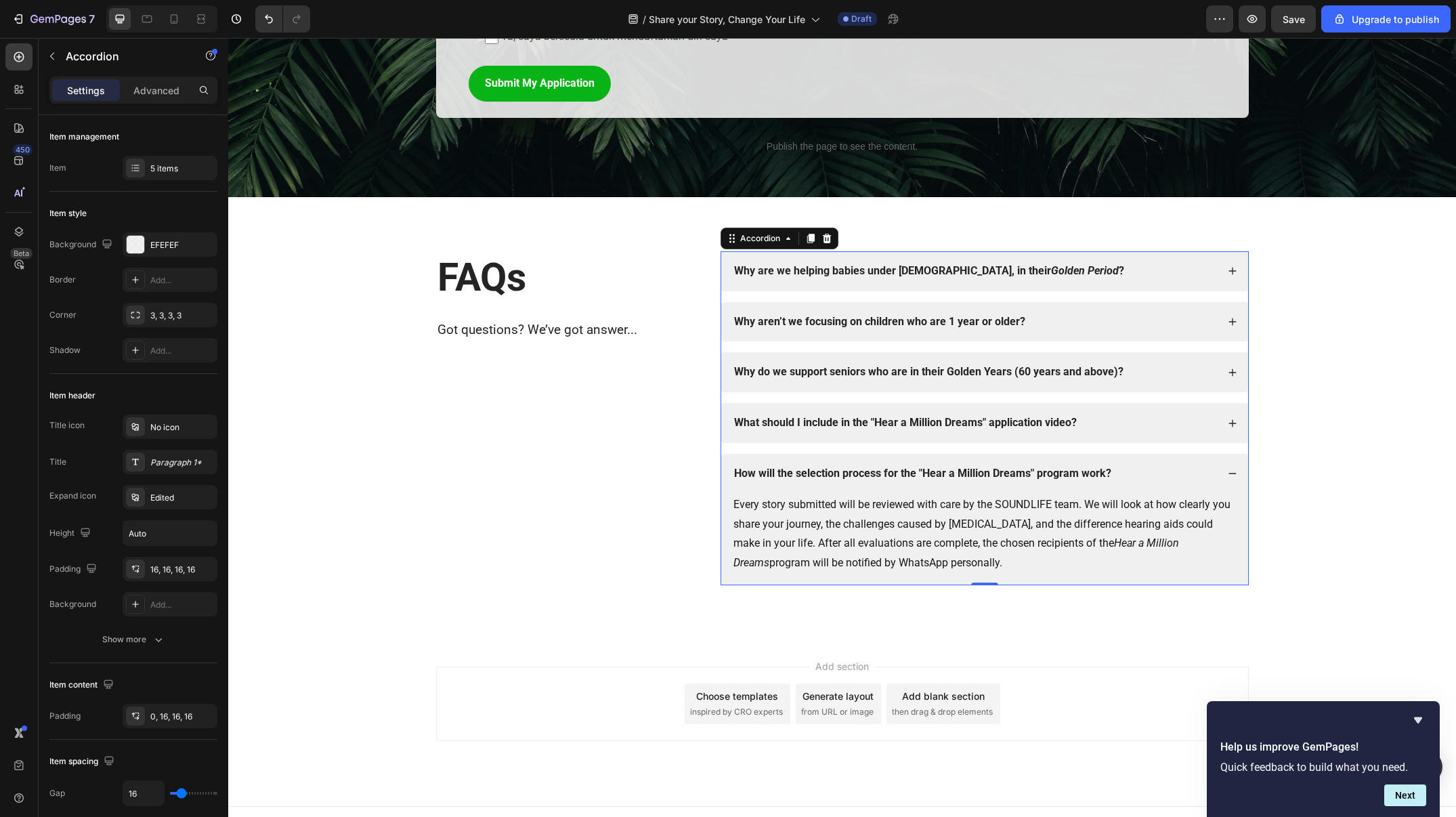
click at [1143, 482] on div "How will the selection process for the "Hear a Million Dreams" program work?" at bounding box center [985, 474] width 527 height 40
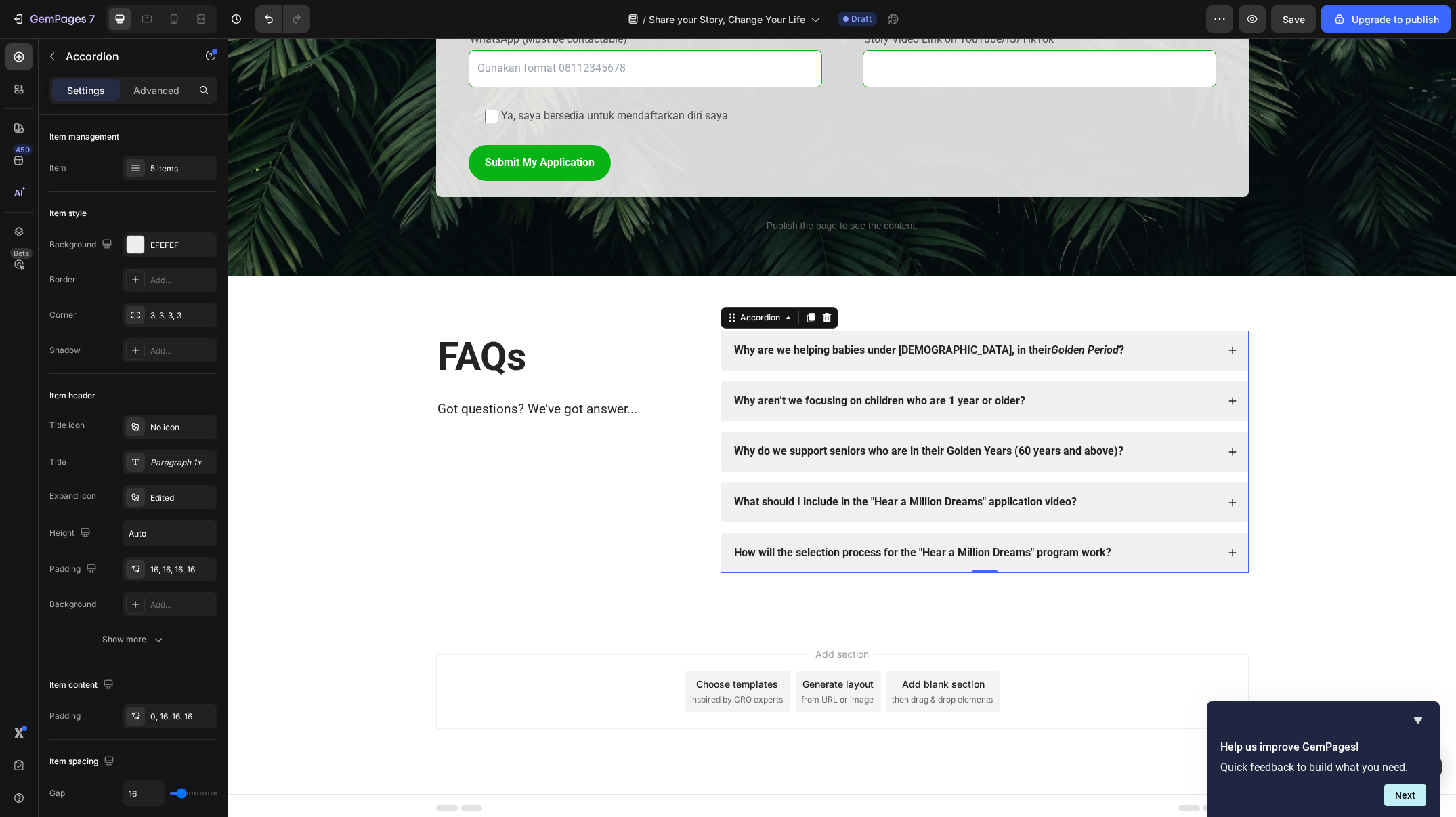
scroll to position [1805, 0]
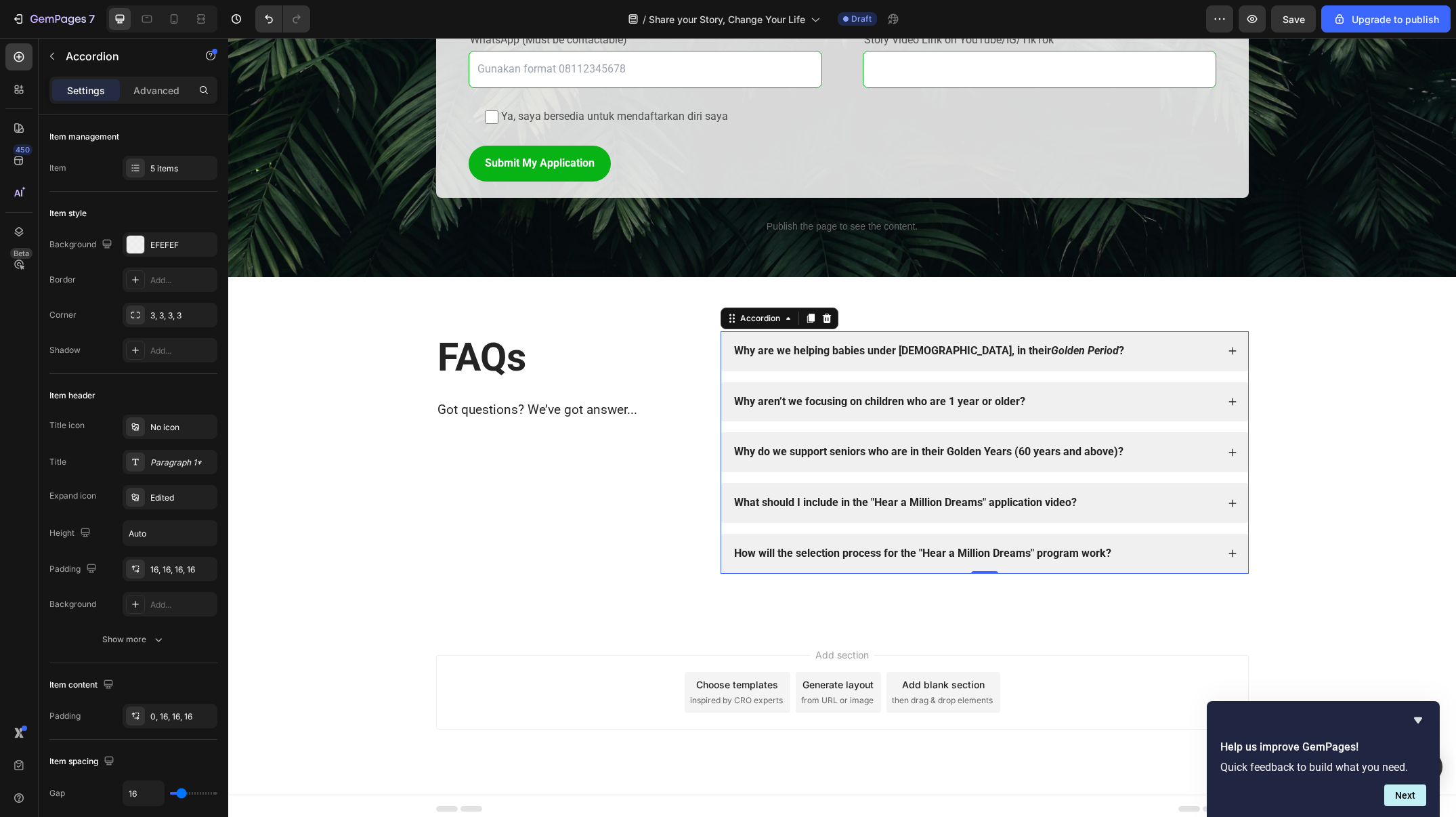
click at [1137, 494] on div "What should I include in the "Hear a Million Dreams" application video?" at bounding box center [975, 503] width 485 height 18
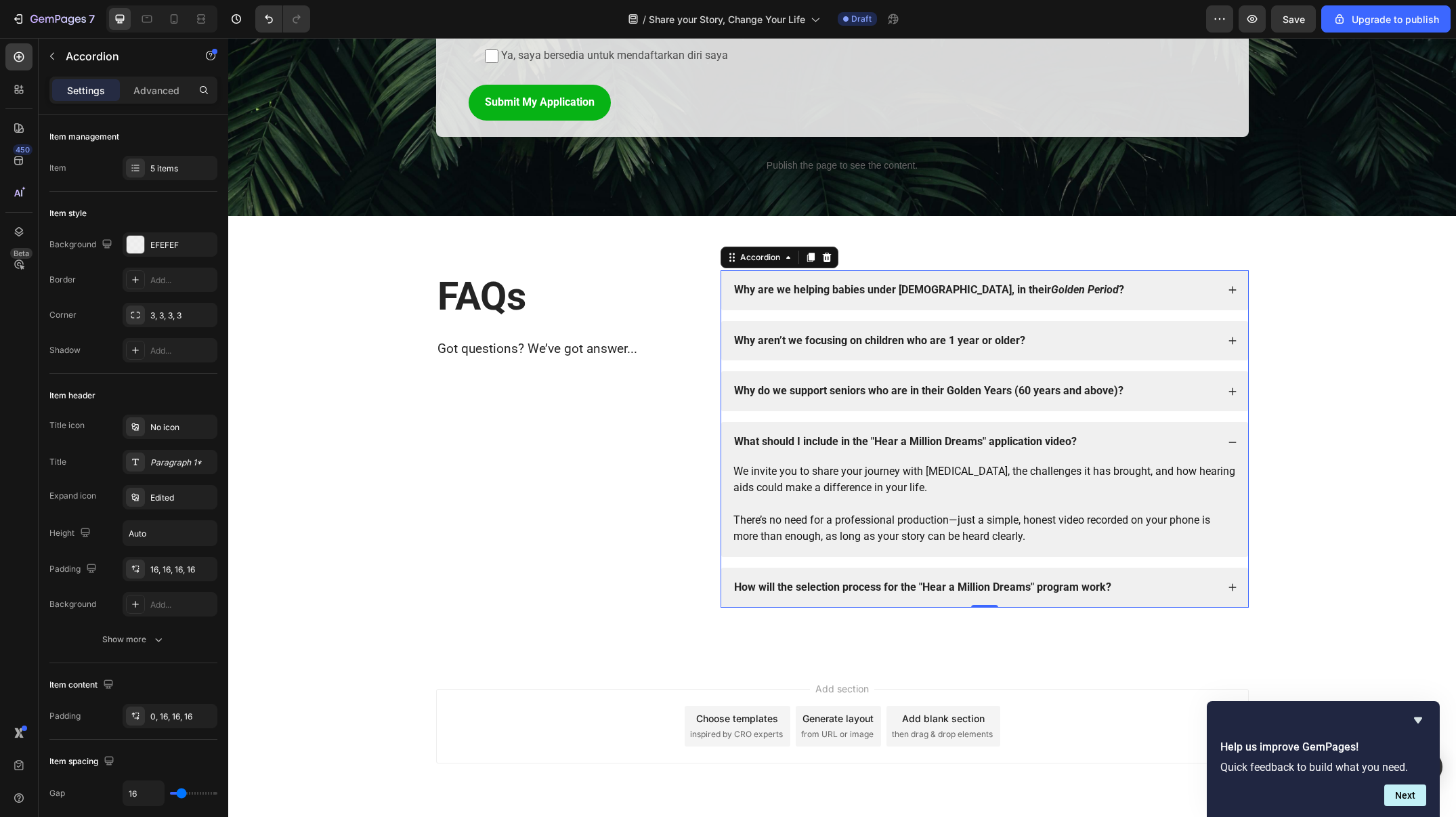
scroll to position [1885, 0]
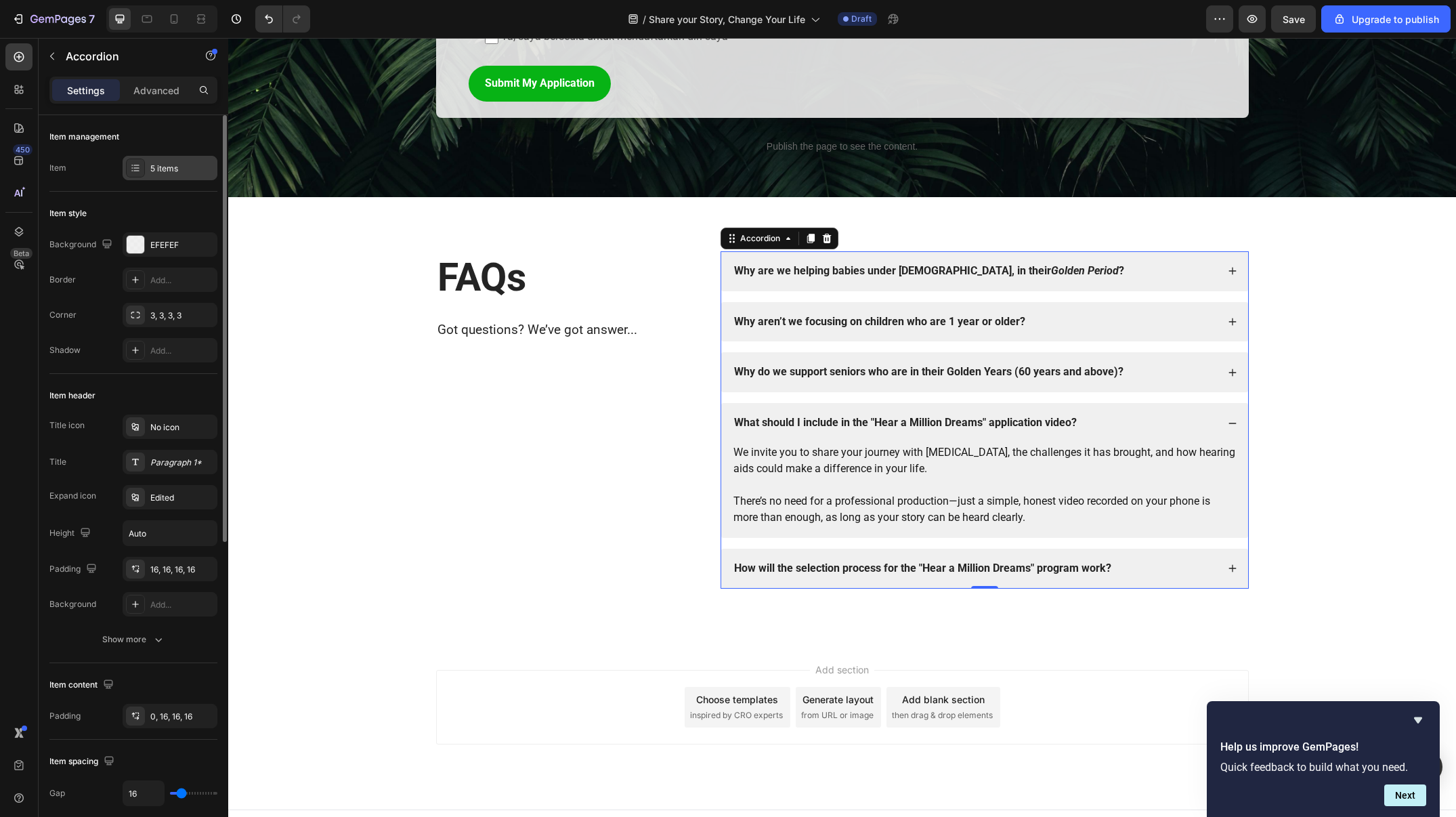
click at [184, 174] on div "5 items" at bounding box center [182, 168] width 64 height 12
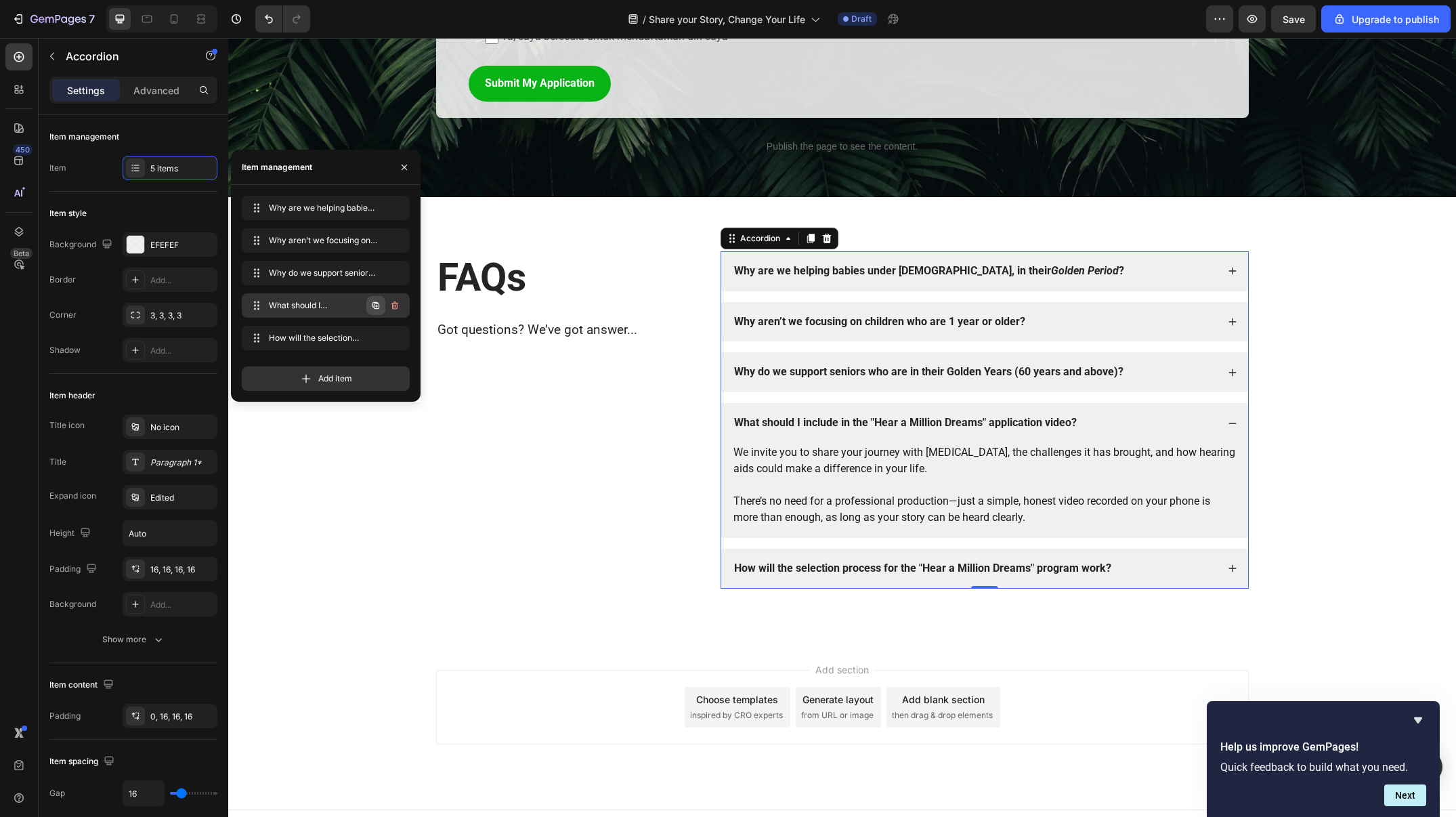
click at [377, 304] on icon "button" at bounding box center [376, 306] width 11 height 11
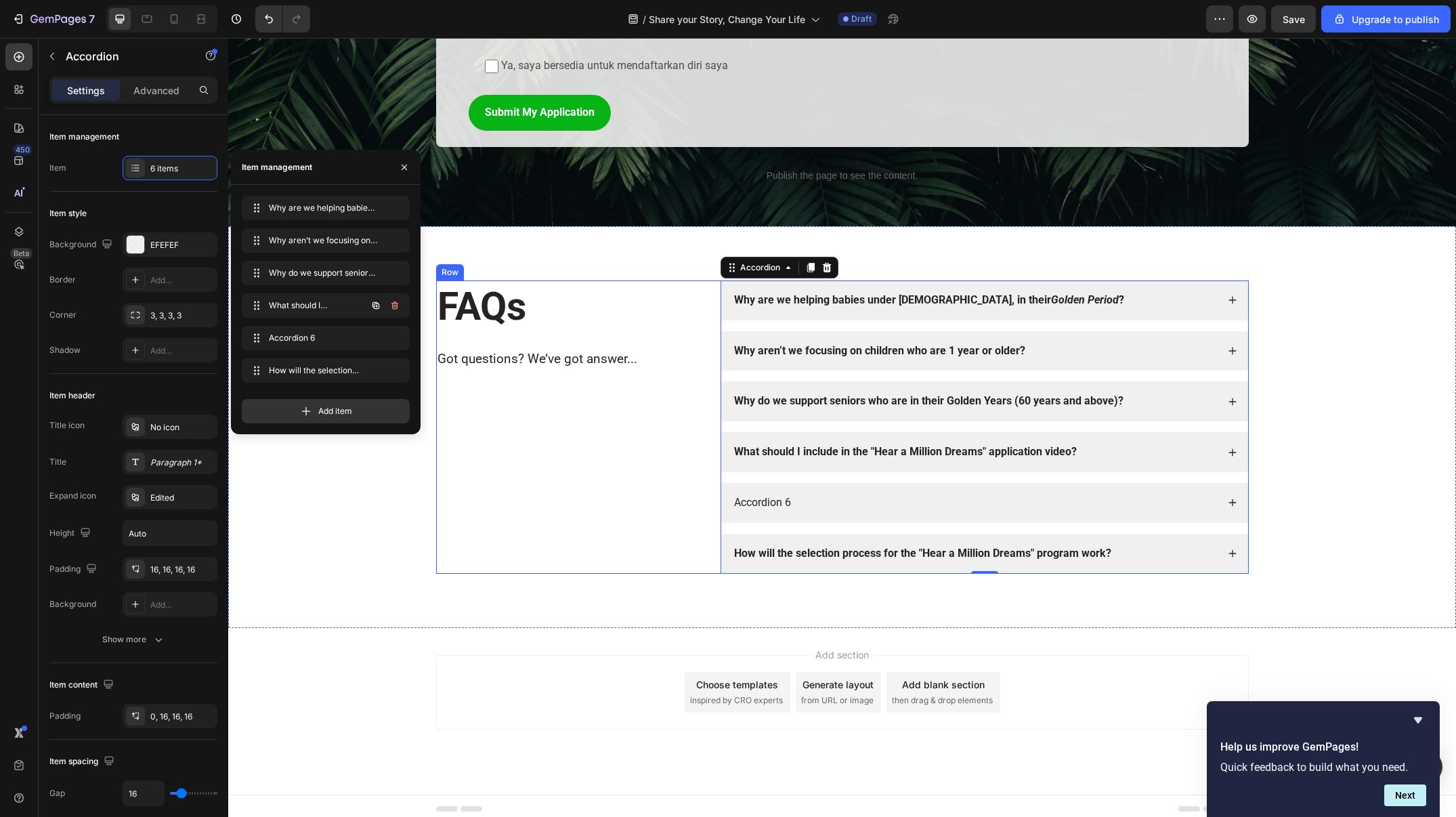
scroll to position [1855, 0]
click at [833, 497] on div "Accordion 6" at bounding box center [975, 503] width 485 height 18
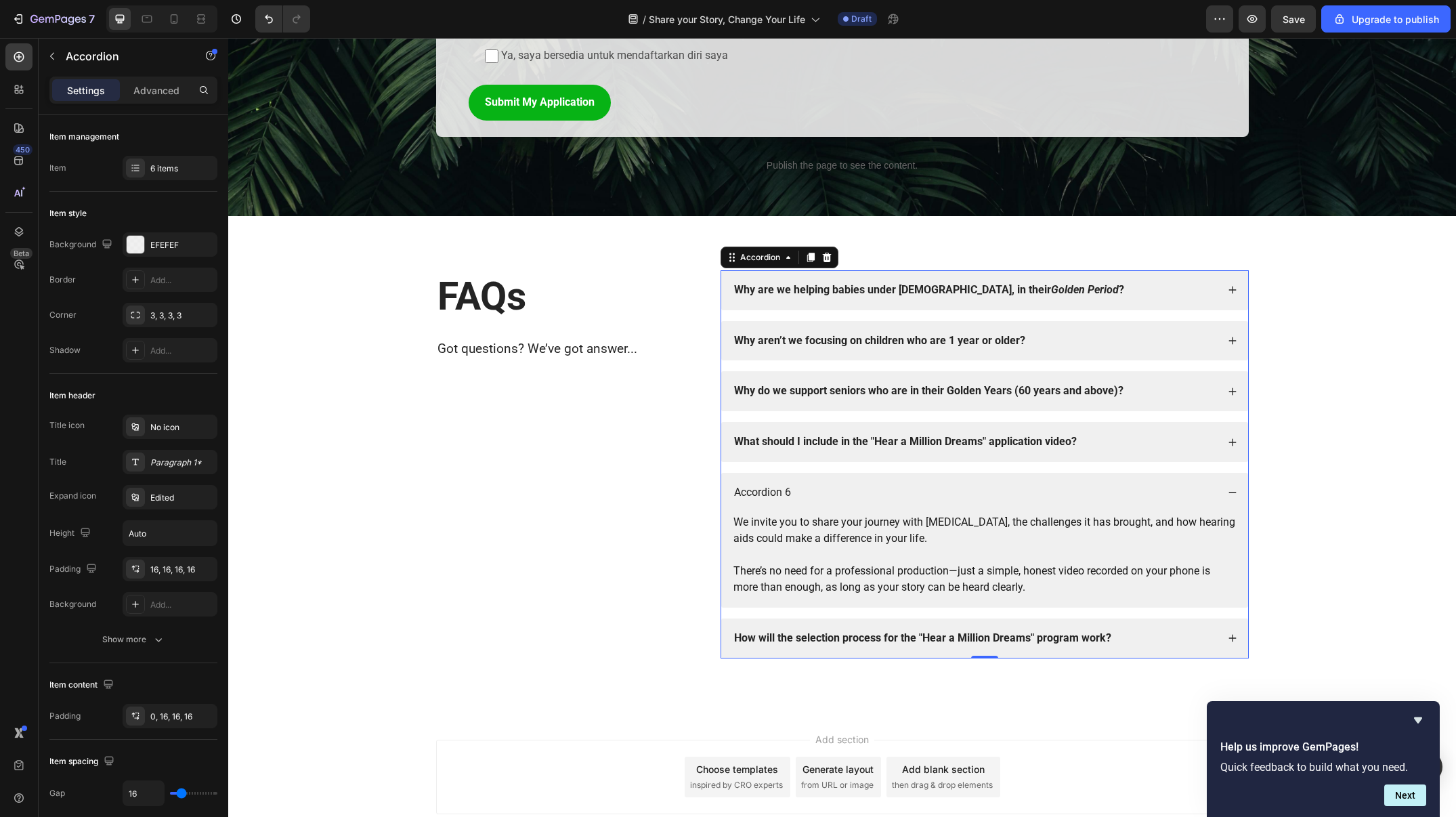
scroll to position [1885, 0]
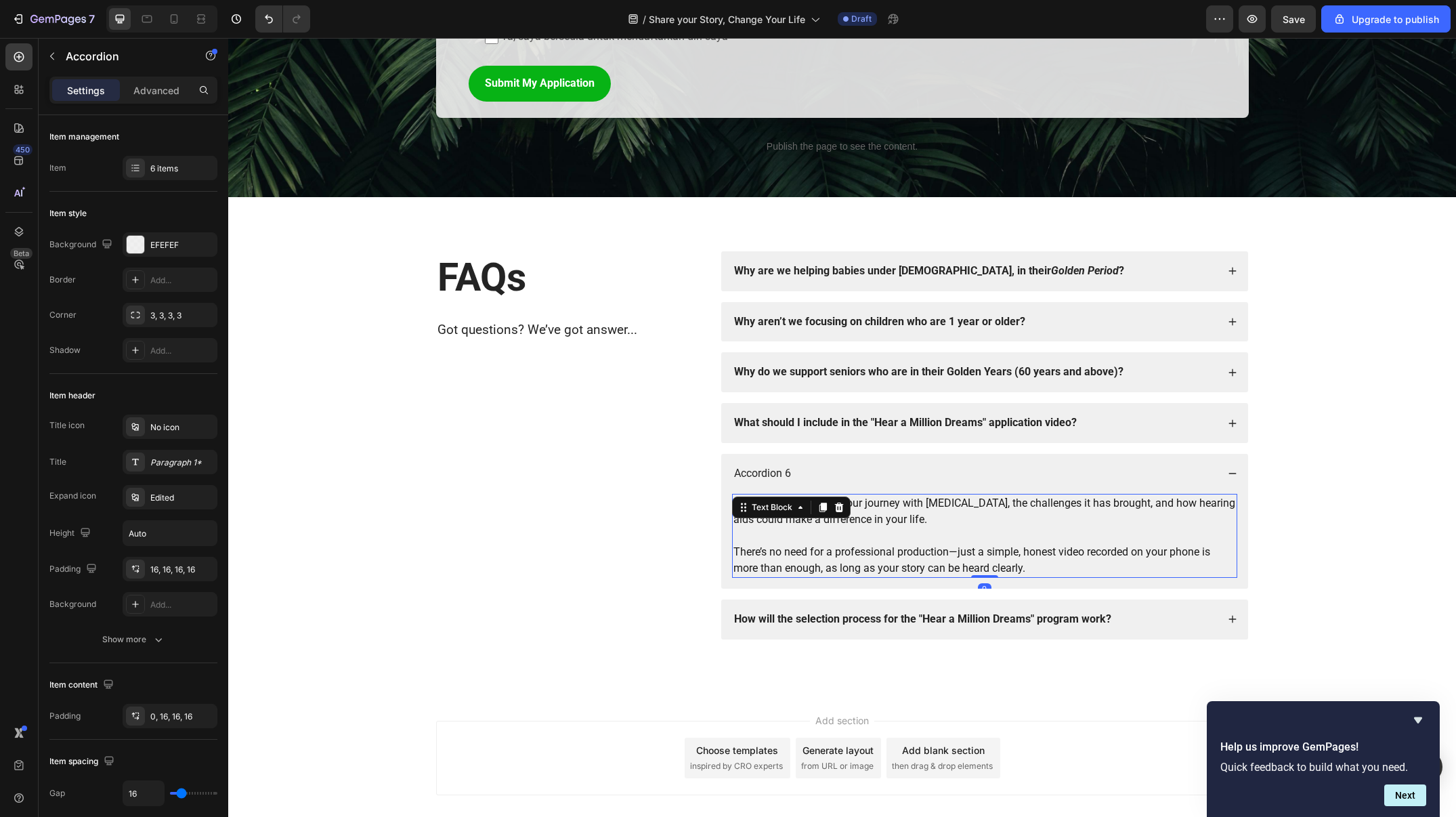
click at [827, 503] on div "We invite you to share your journey with hearing loss, the challenges it has br…" at bounding box center [985, 536] width 505 height 84
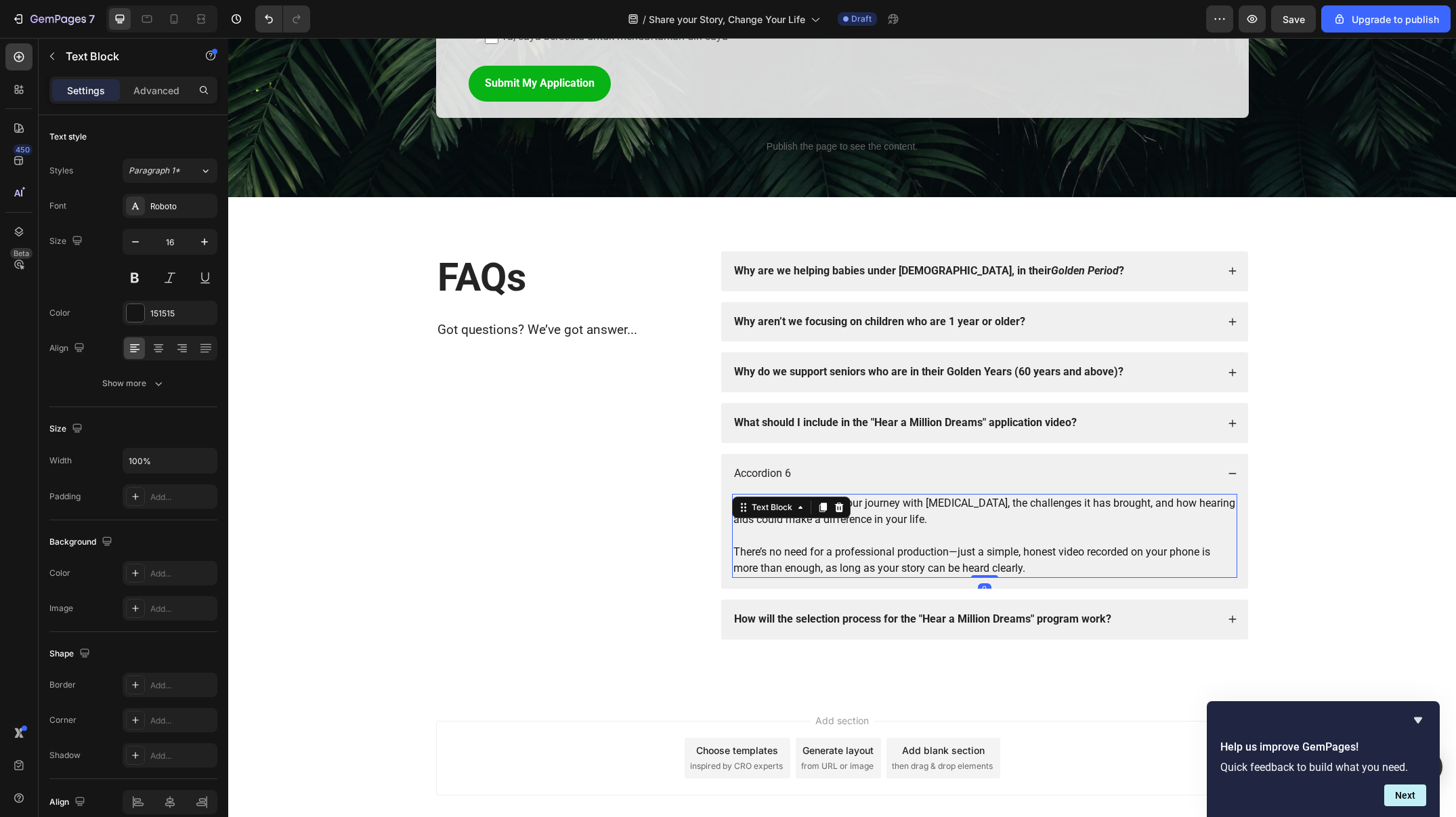
click at [827, 503] on icon at bounding box center [823, 508] width 11 height 11
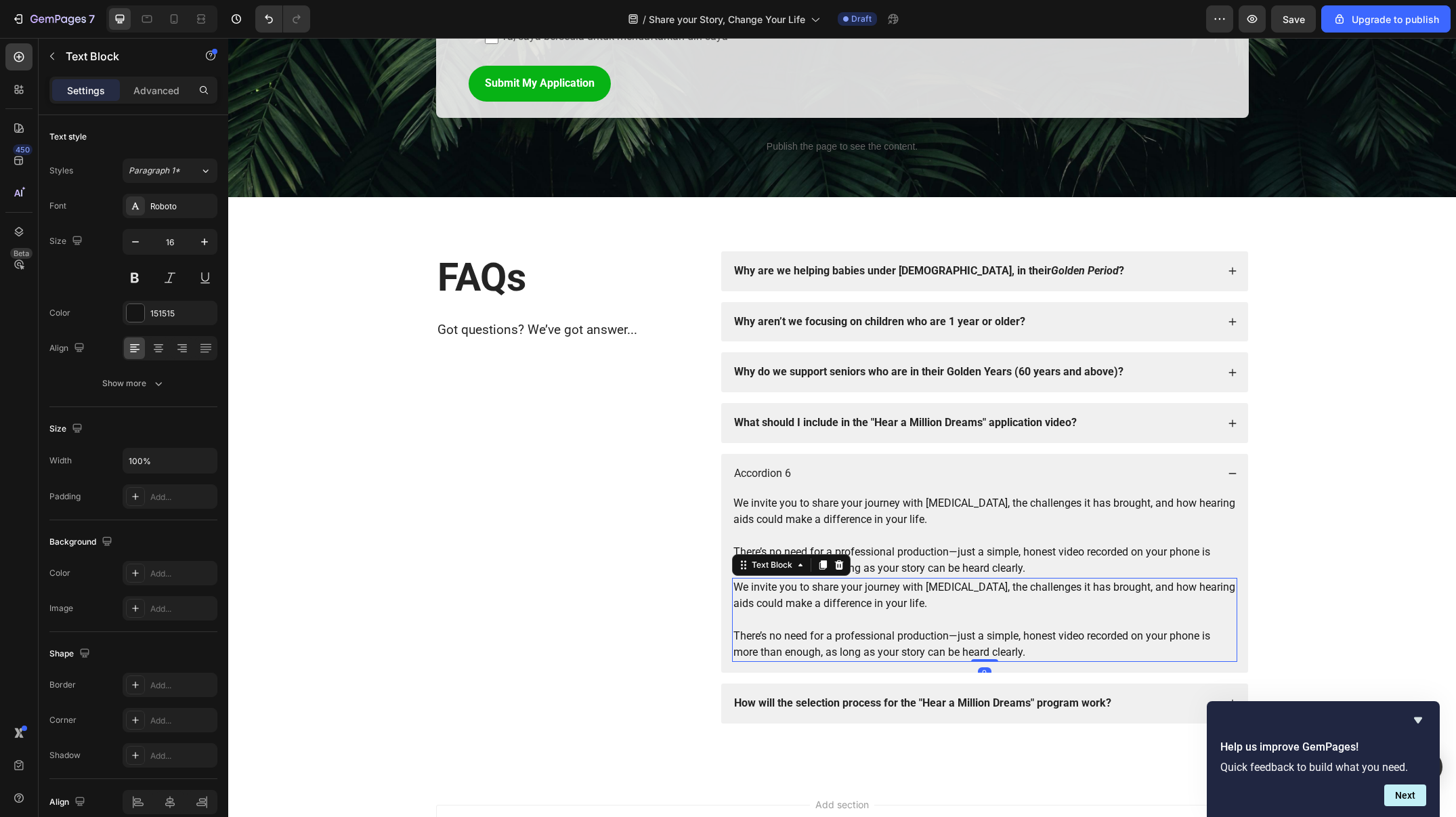
click at [827, 503] on p "We invite you to share your journey with hearing loss, the challenges it has br…" at bounding box center [985, 511] width 502 height 33
click at [845, 580] on p "We invite you to share your journey with hearing loss, the challenges it has br…" at bounding box center [985, 595] width 502 height 33
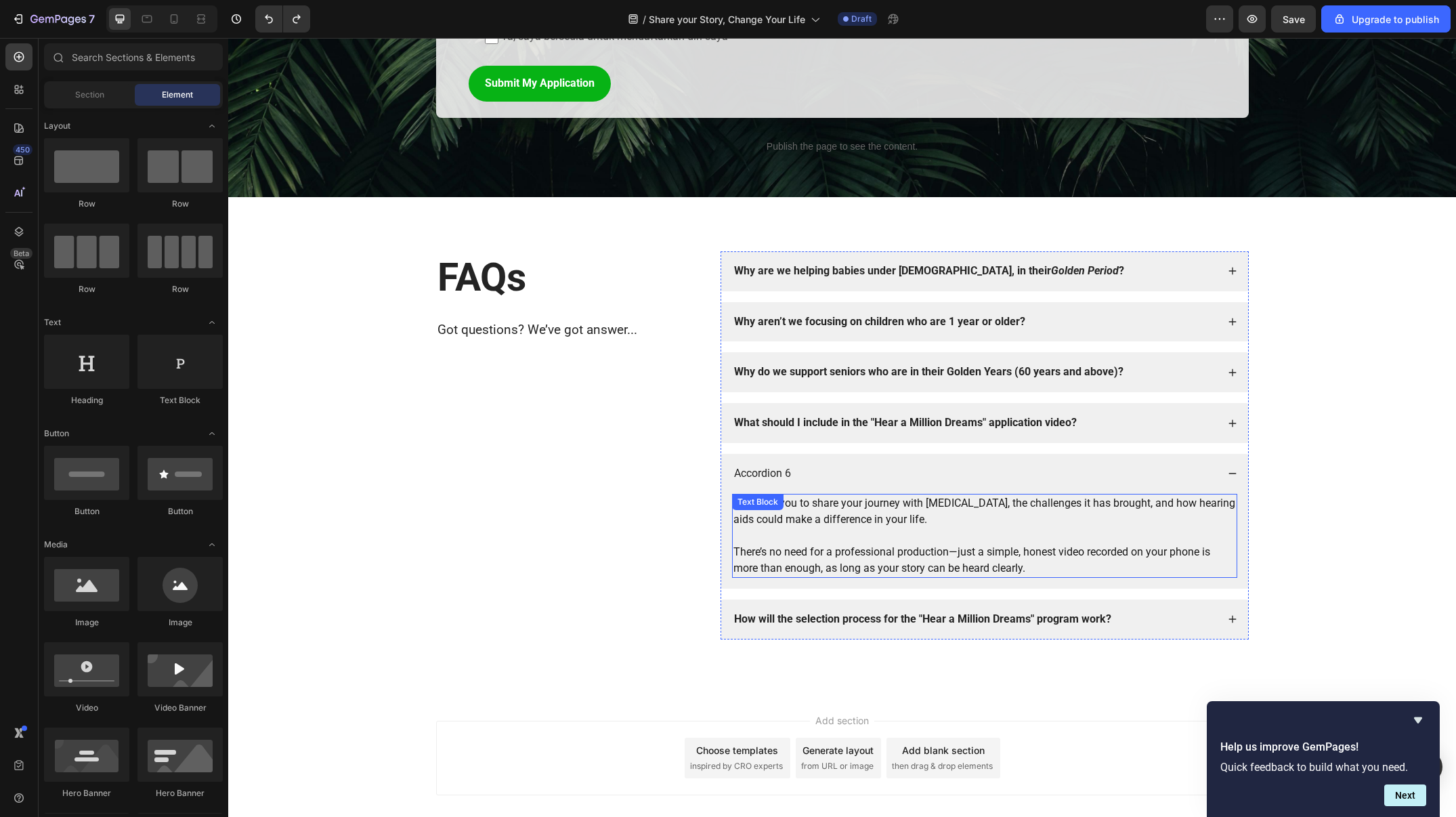
click at [875, 537] on p at bounding box center [985, 536] width 502 height 16
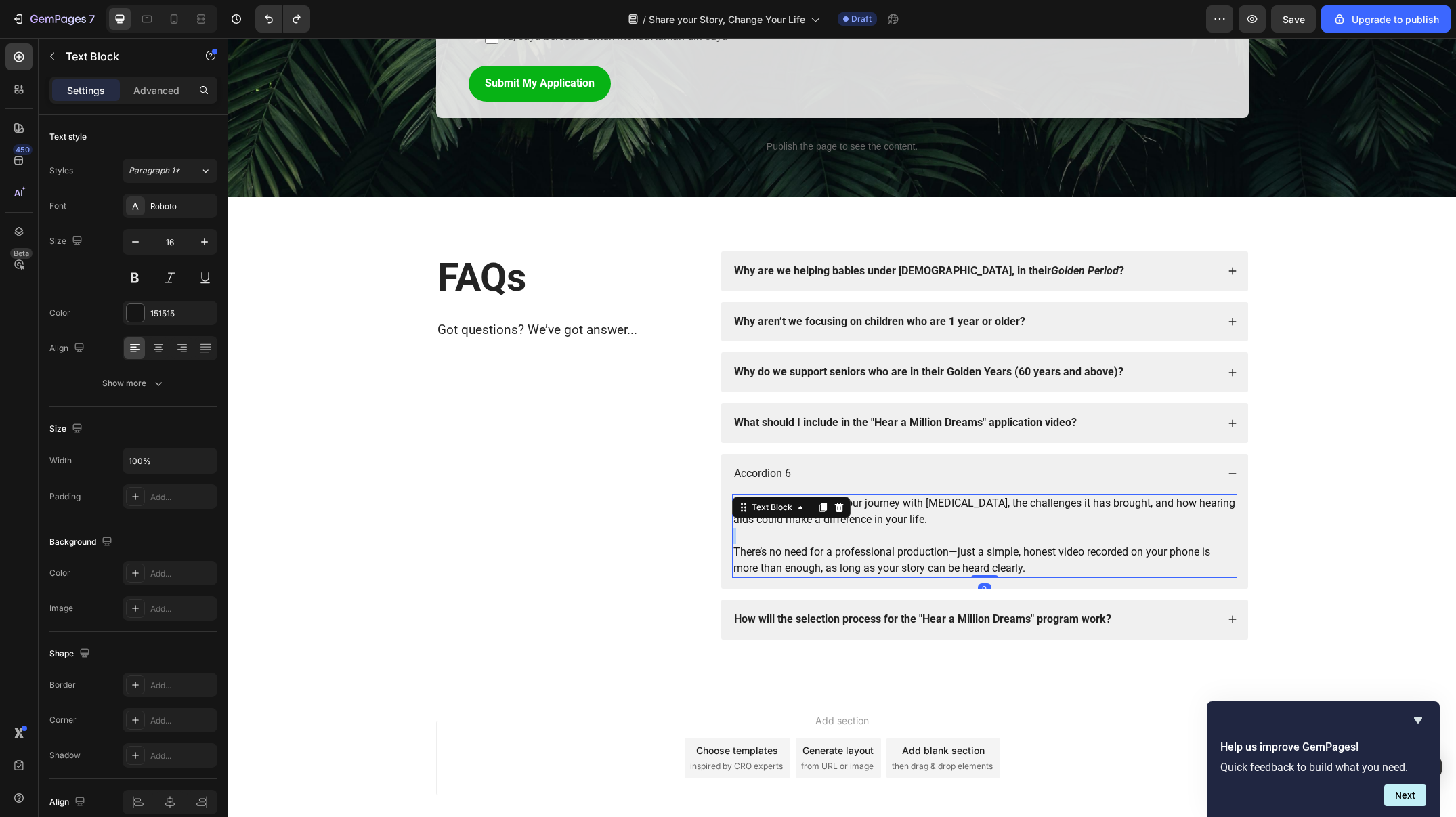
click at [875, 537] on p "Rich Text Editor. Editing area: main" at bounding box center [985, 536] width 502 height 16
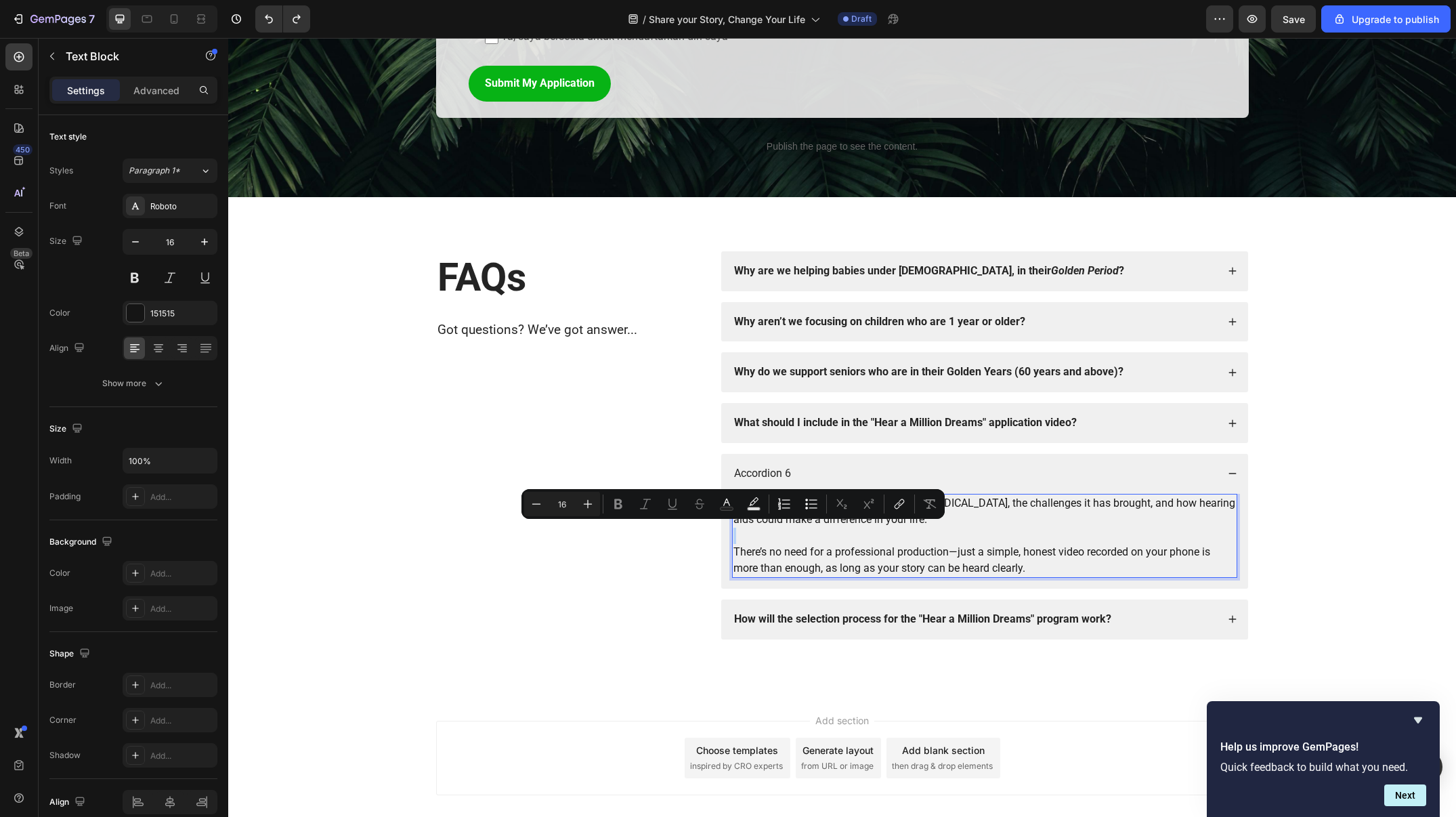
click at [875, 537] on p "Rich Text Editor. Editing area: main" at bounding box center [985, 536] width 502 height 16
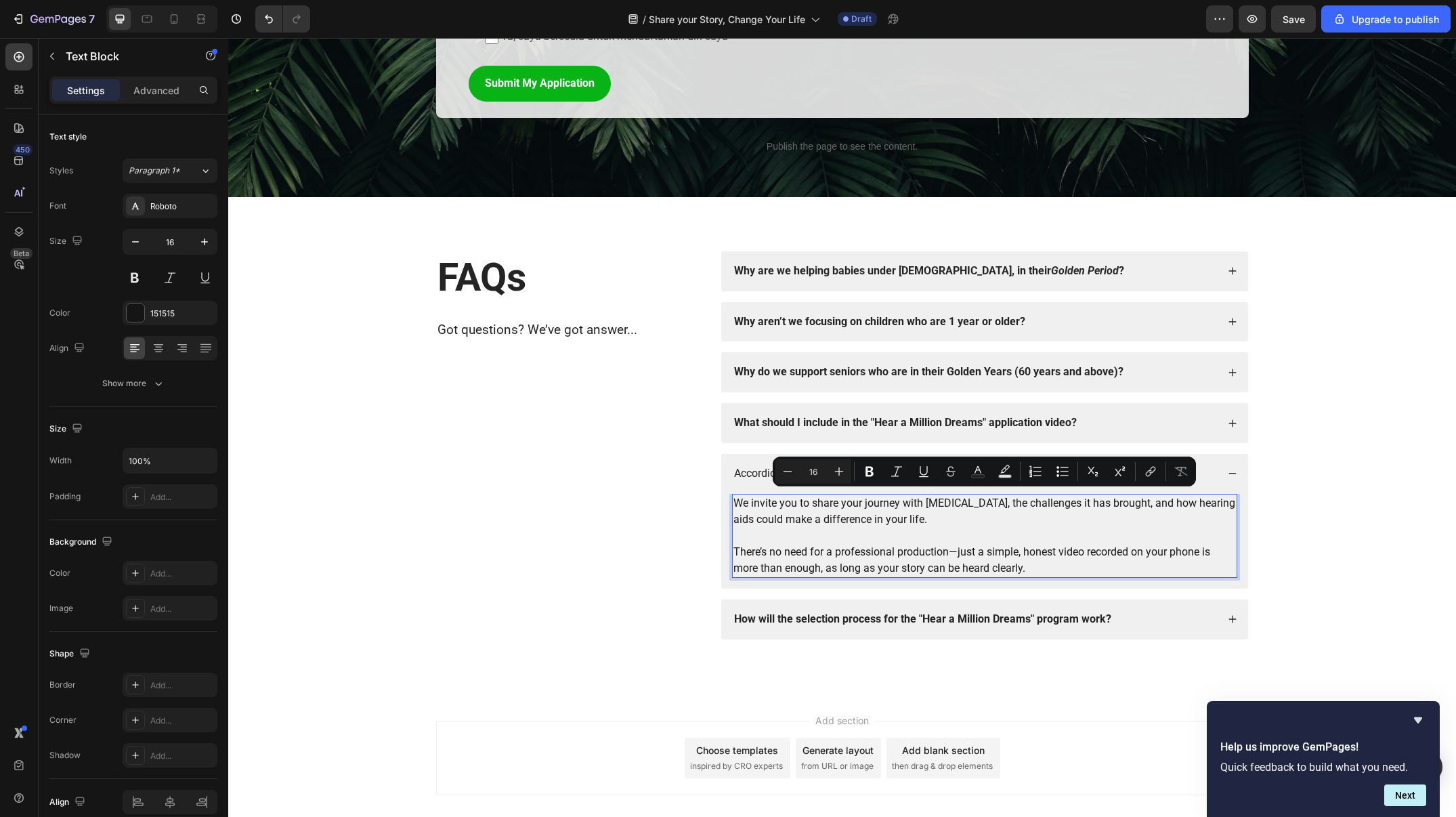
click at [786, 469] on icon "Editor contextual toolbar" at bounding box center [787, 471] width 14 height 14
type input "15"
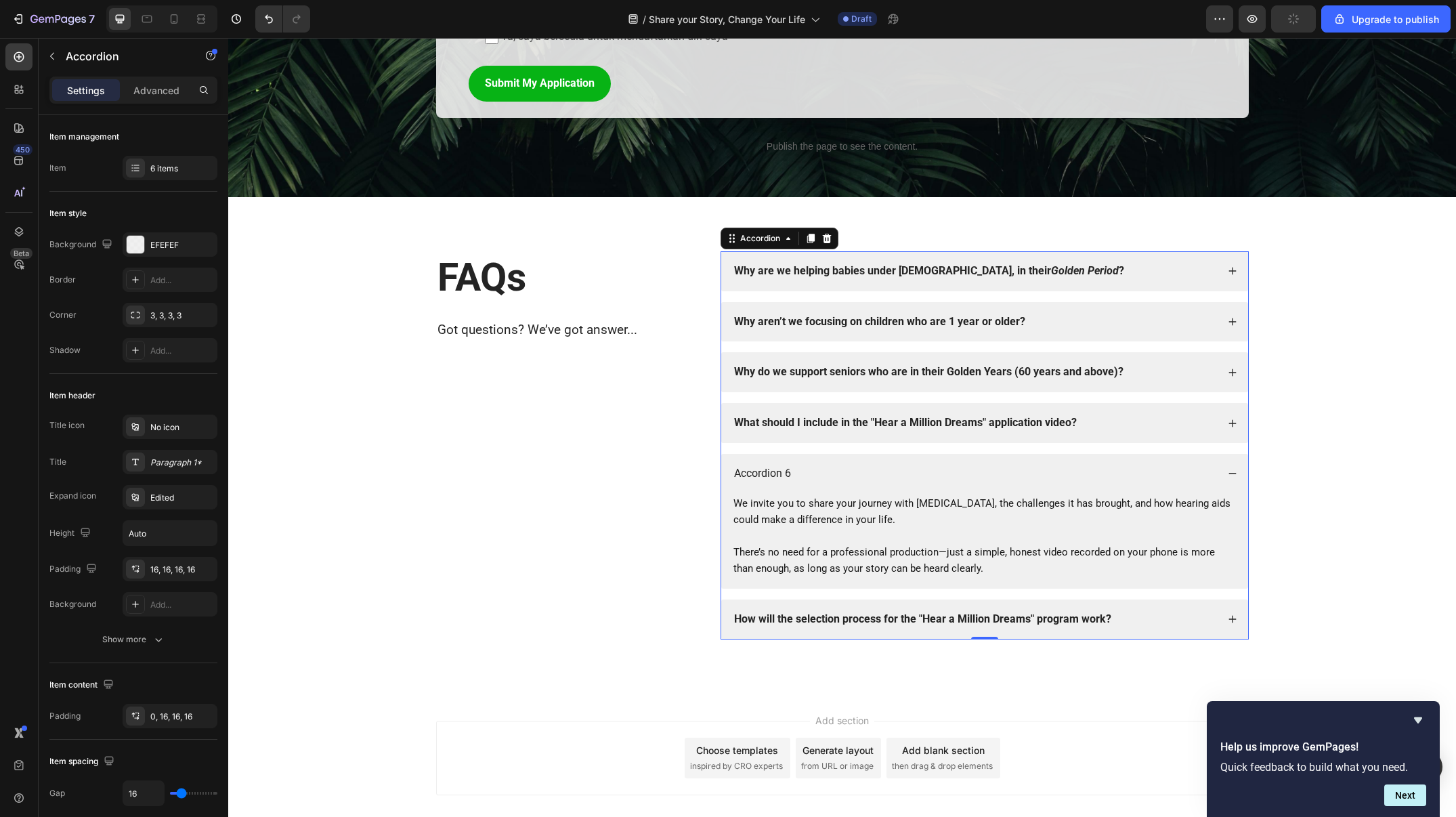
click at [754, 468] on div "Accordion 6" at bounding box center [763, 474] width 61 height 18
click at [754, 468] on p "Accordion 6" at bounding box center [763, 474] width 57 height 15
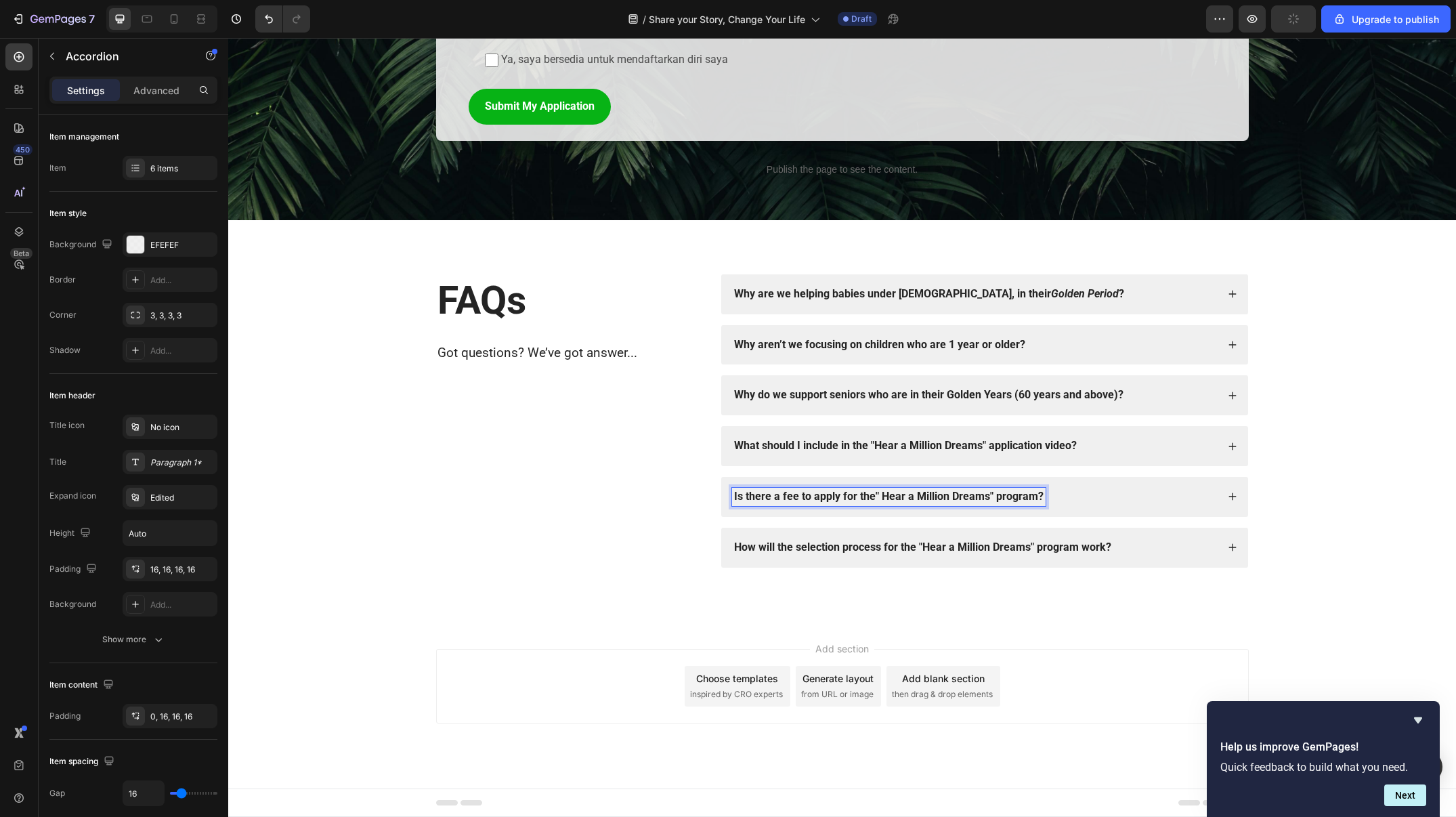
click at [832, 517] on div "We invite you to share your journey with hearing loss, the challenges it has br…" at bounding box center [985, 559] width 505 height 84
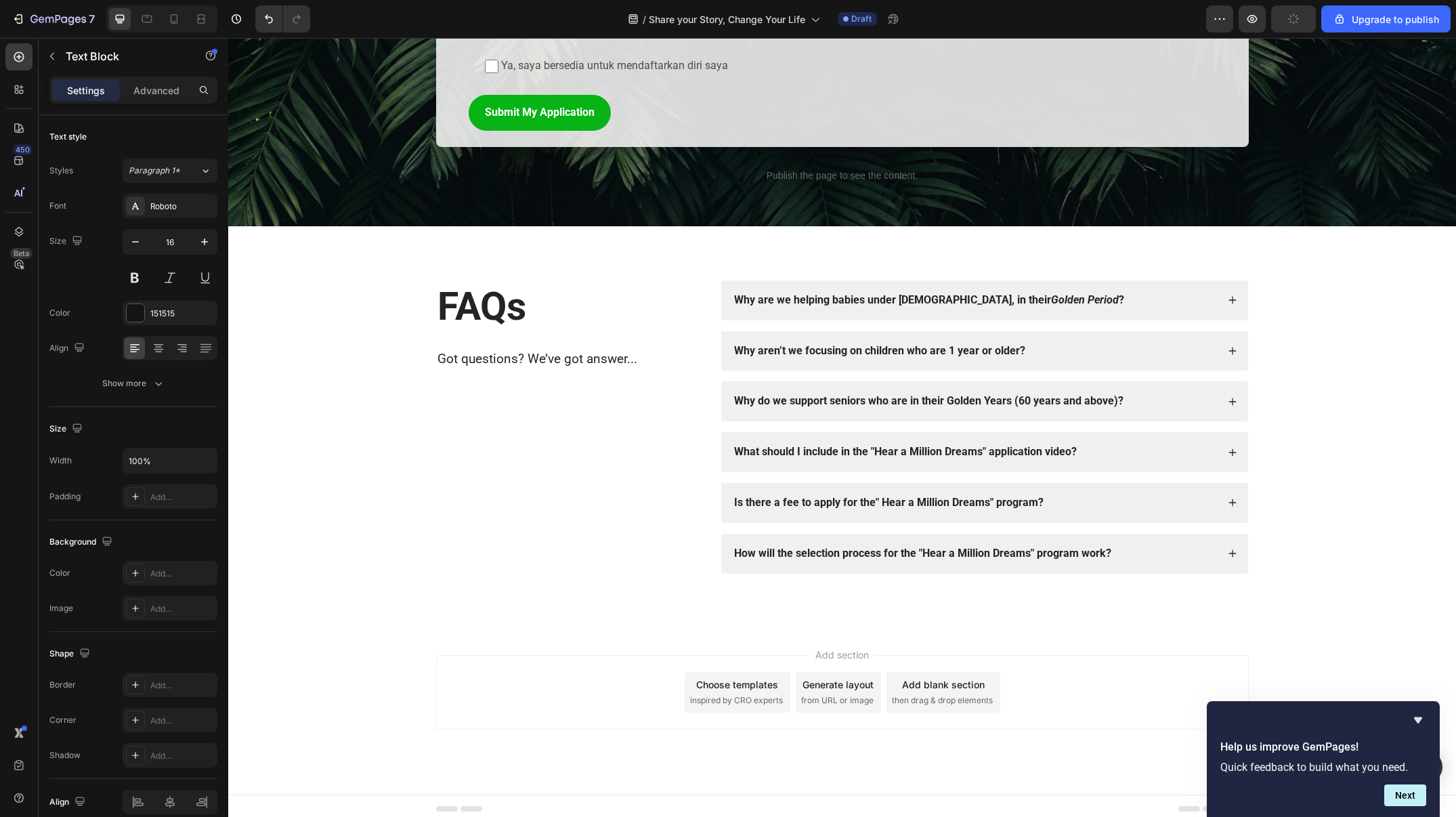
scroll to position [1855, 0]
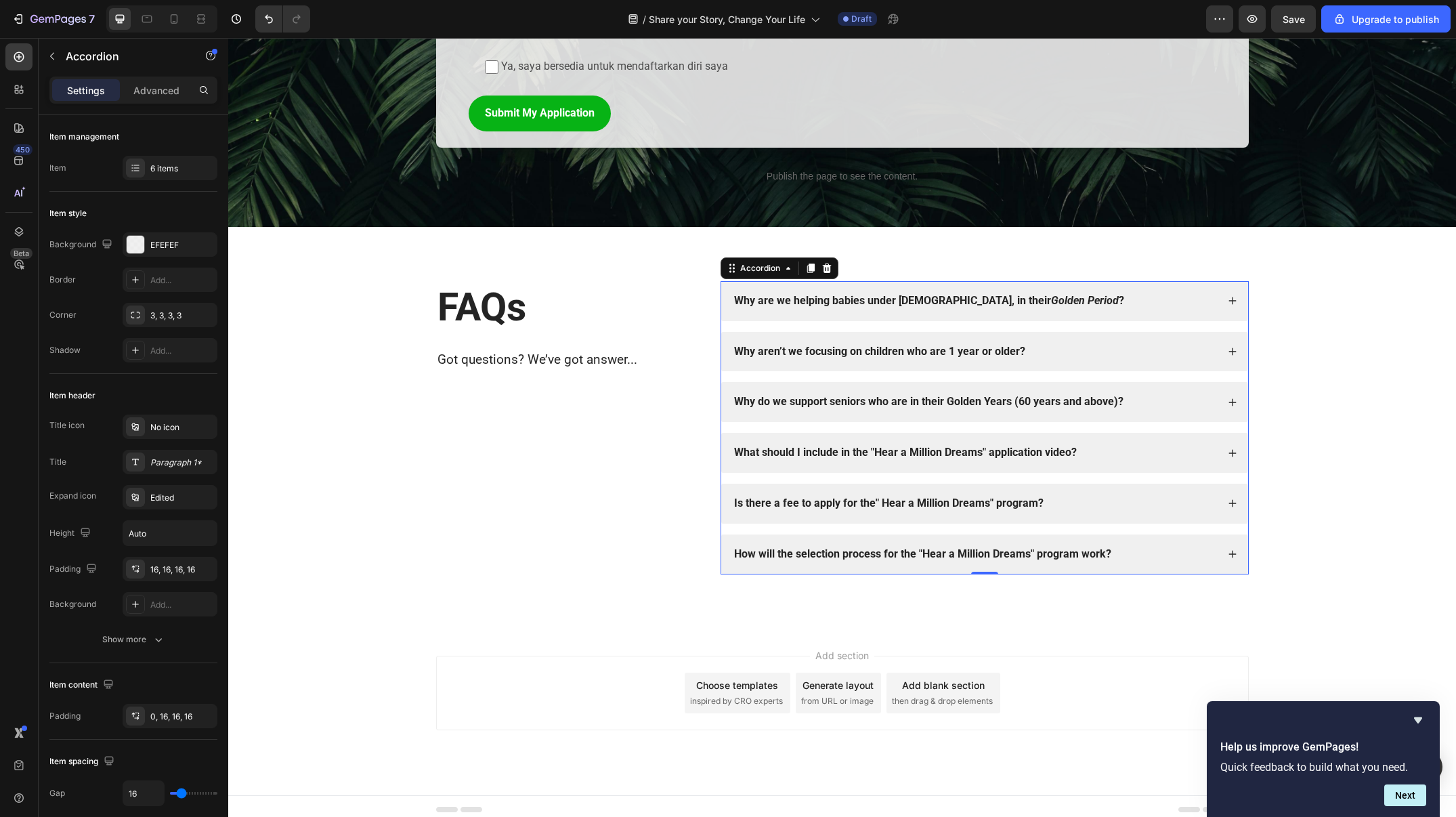
click at [887, 497] on strong "Is there a fee to apply for the" Hear a Million Dreams" program?" at bounding box center [889, 503] width 309 height 13
click at [1047, 494] on div "Is there a fee to apply for the" Hear a Million Dreams" program?" at bounding box center [975, 503] width 485 height 18
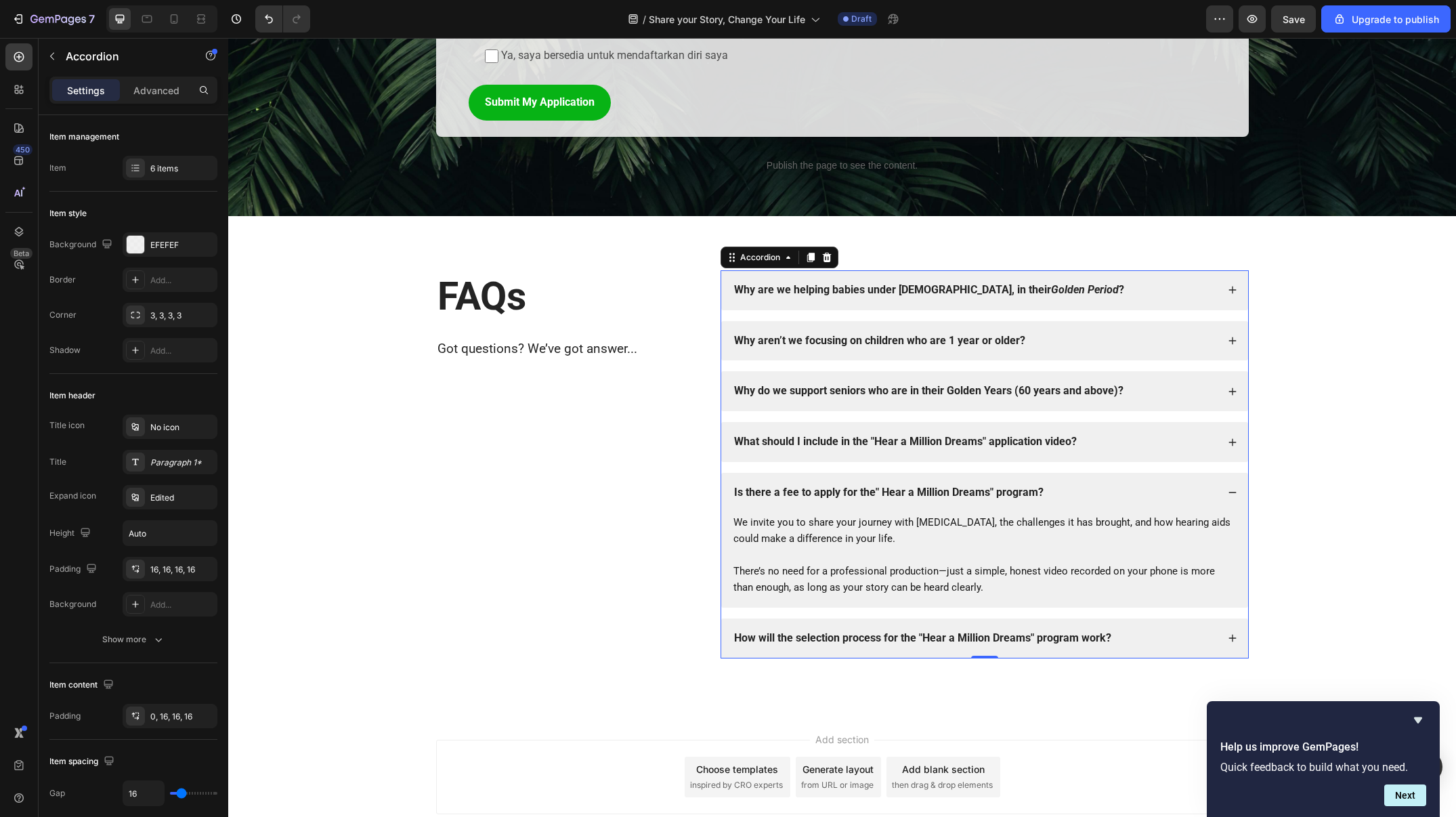
scroll to position [1885, 0]
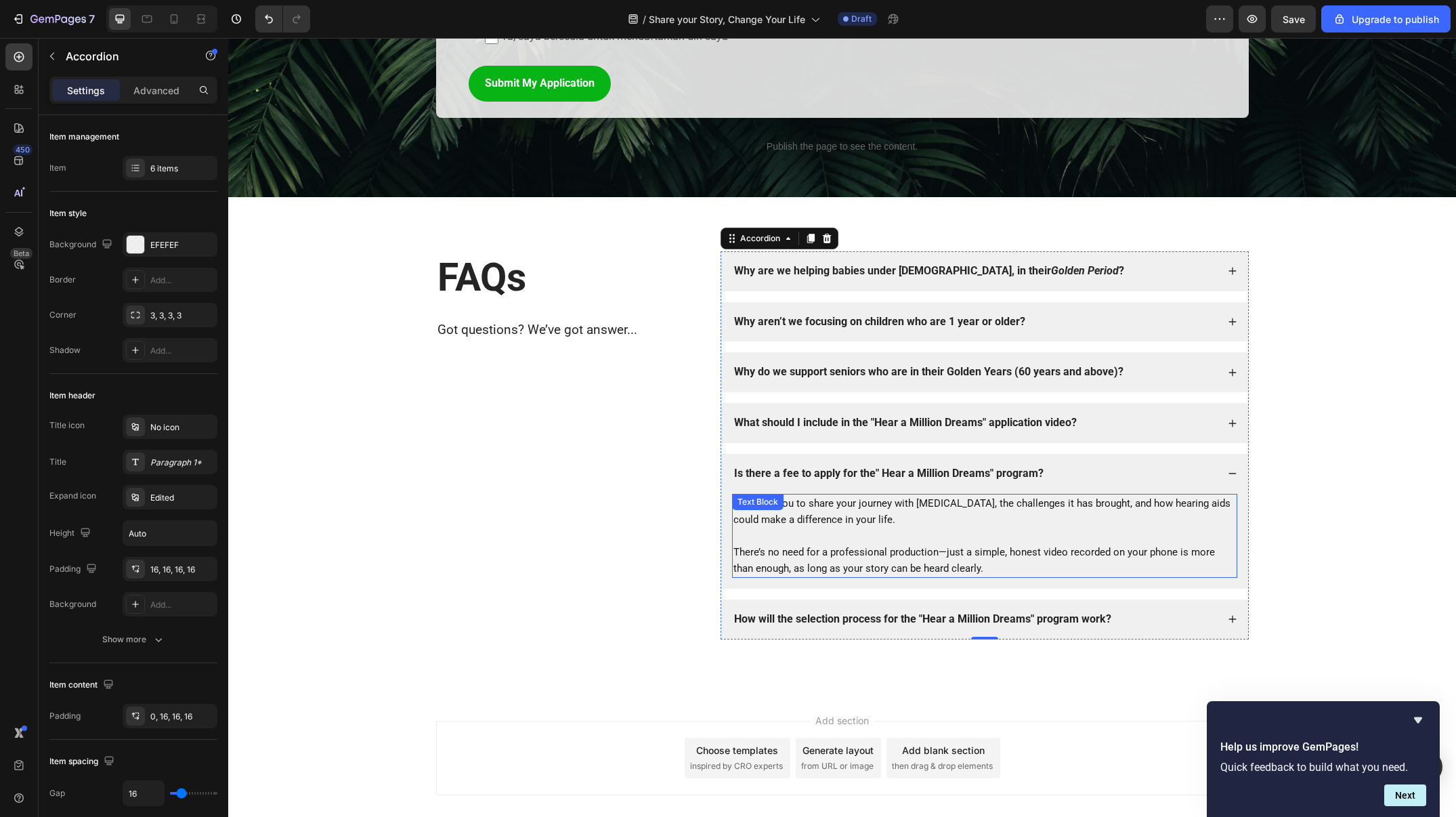
click at [976, 498] on span "We invite you to share your journey with hearing loss, the challenges it has br…" at bounding box center [982, 510] width 497 height 28
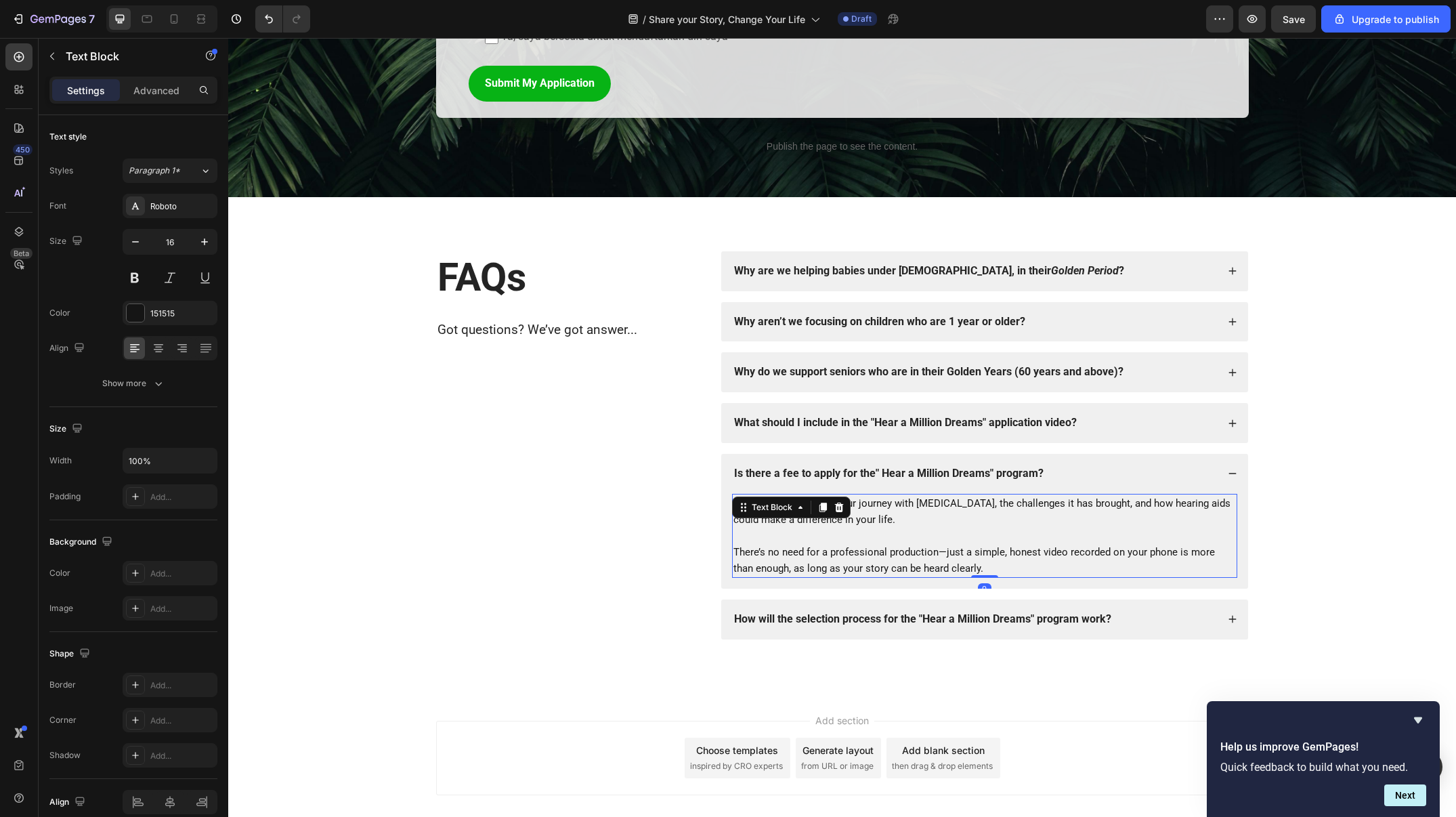
click at [976, 498] on span "We invite you to share your journey with hearing loss, the challenges it has br…" at bounding box center [982, 510] width 497 height 28
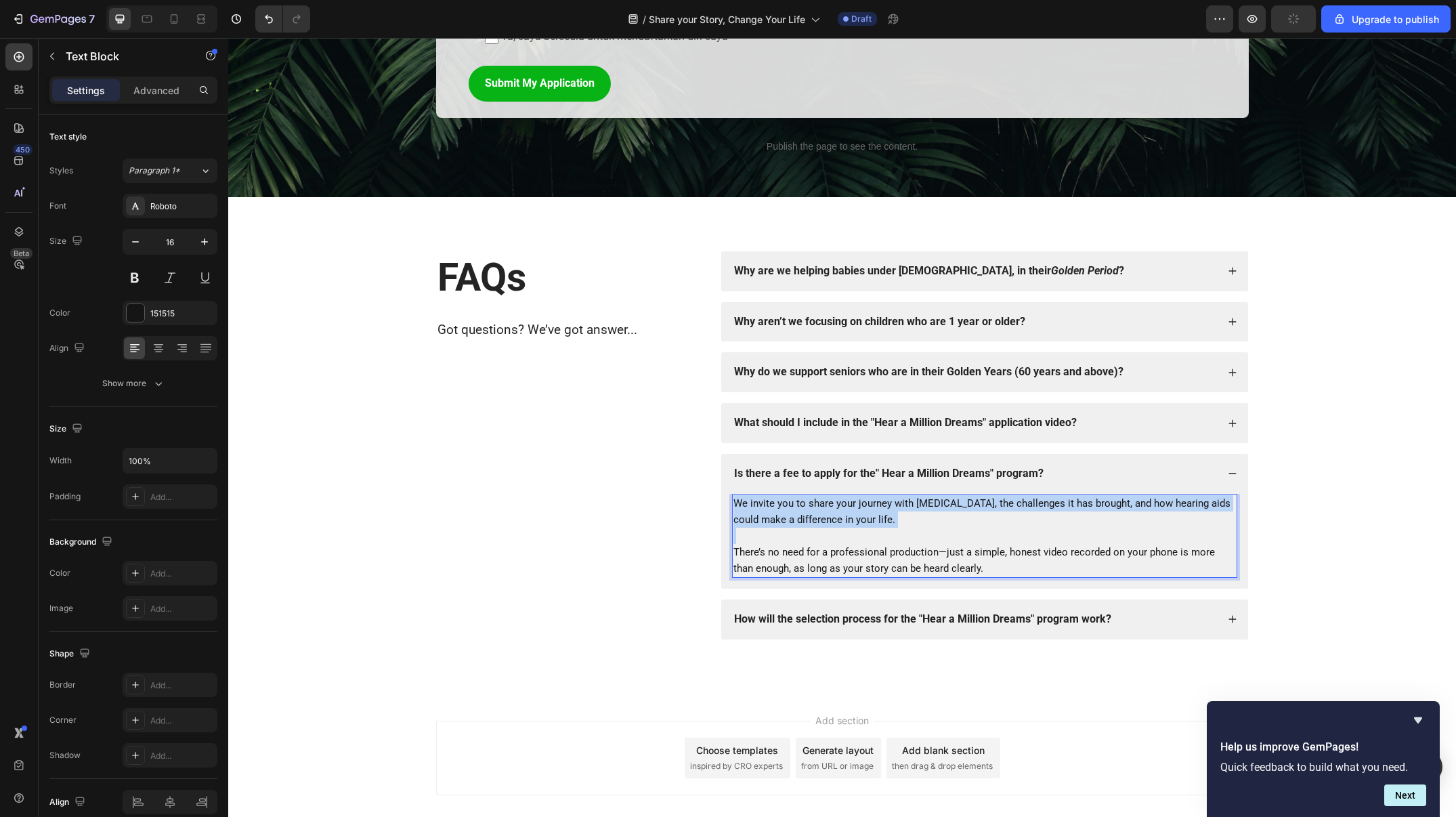
click at [976, 498] on span "We invite you to share your journey with hearing loss, the challenges it has br…" at bounding box center [982, 510] width 497 height 28
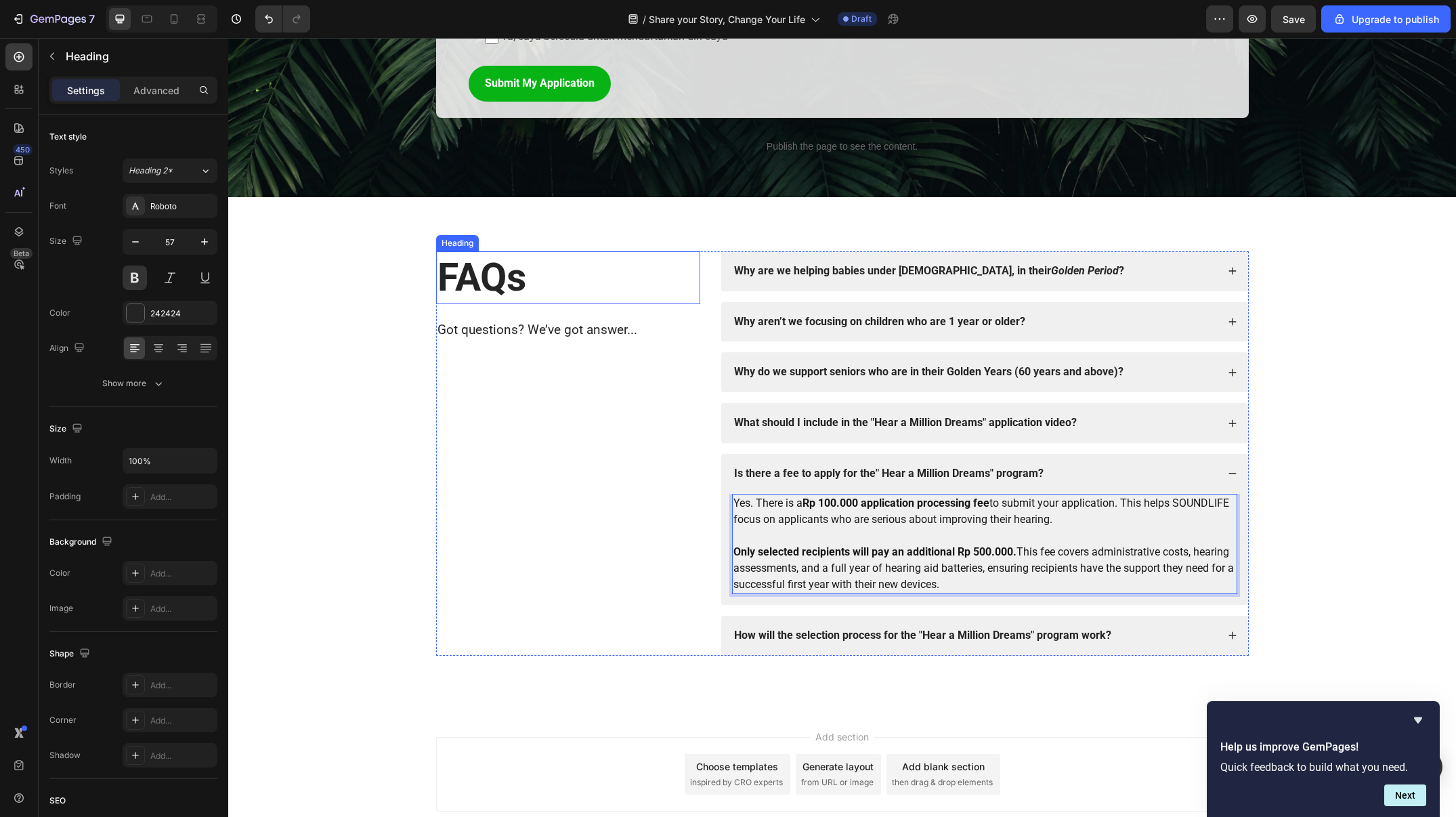
click at [629, 252] on h2 "FAQs" at bounding box center [568, 277] width 264 height 53
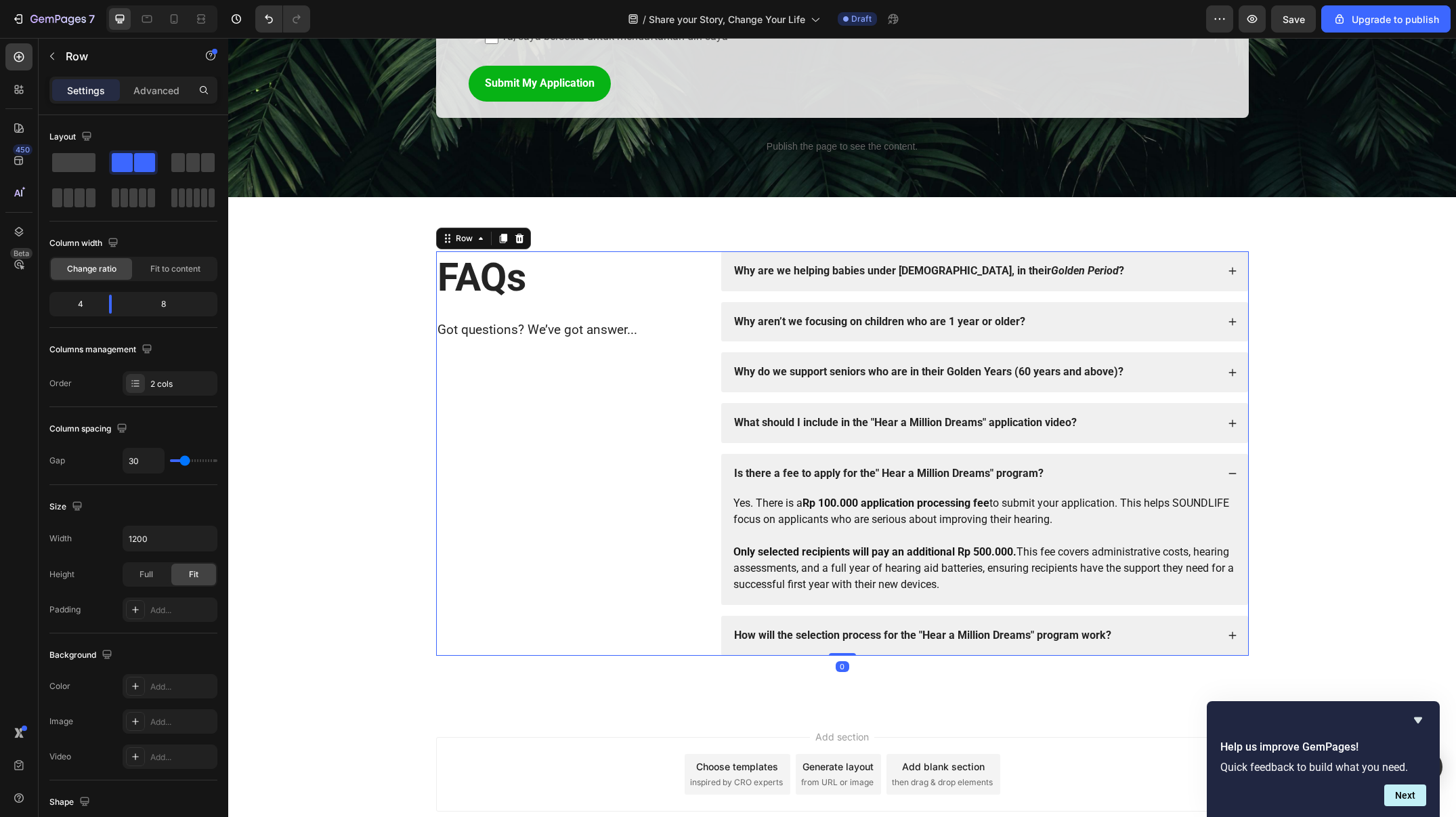
click at [713, 270] on div "FAQs Heading Got questions? We’ve got answer... Text Block Why are we helping b…" at bounding box center [842, 453] width 813 height 404
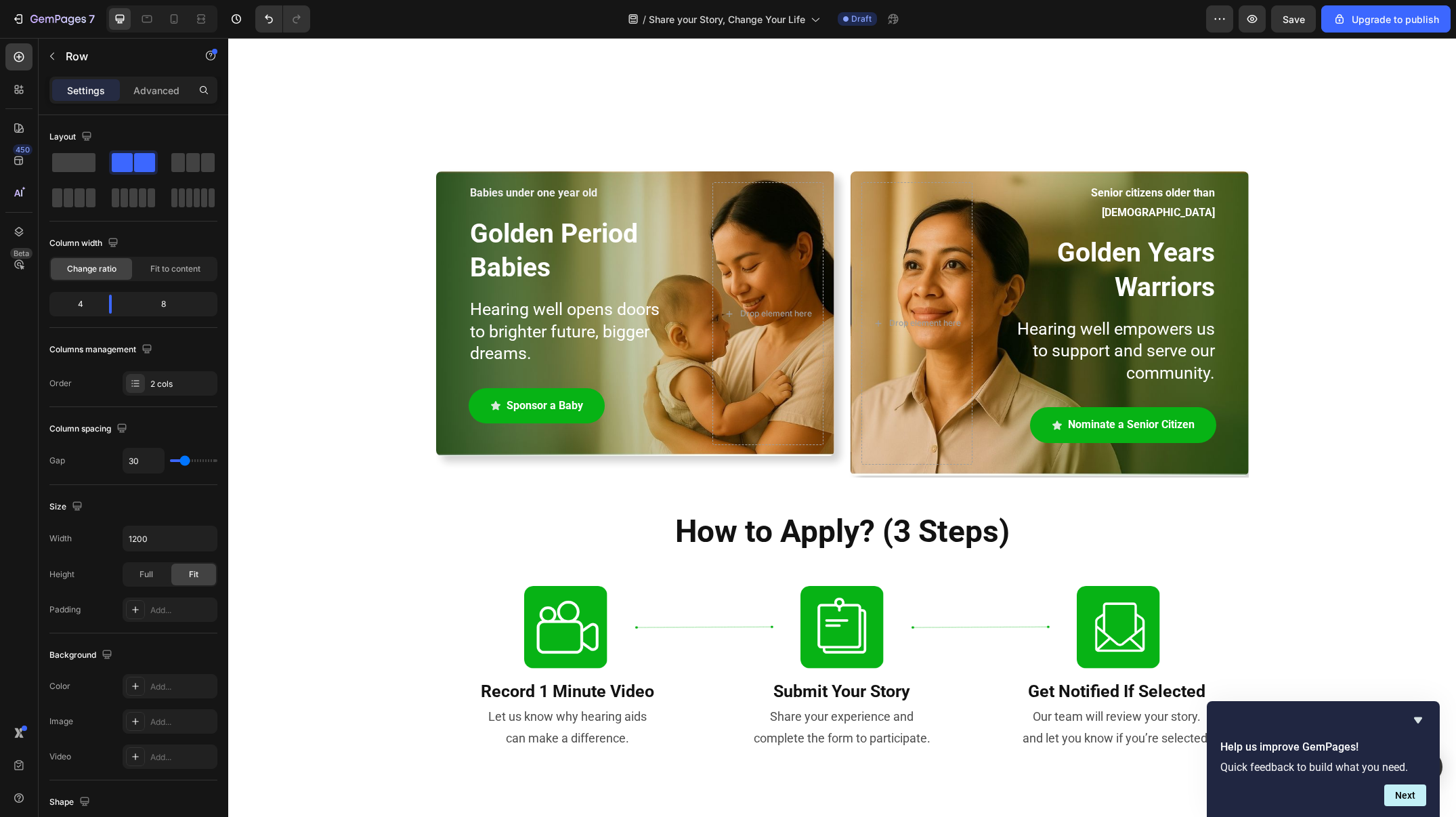
scroll to position [966, 0]
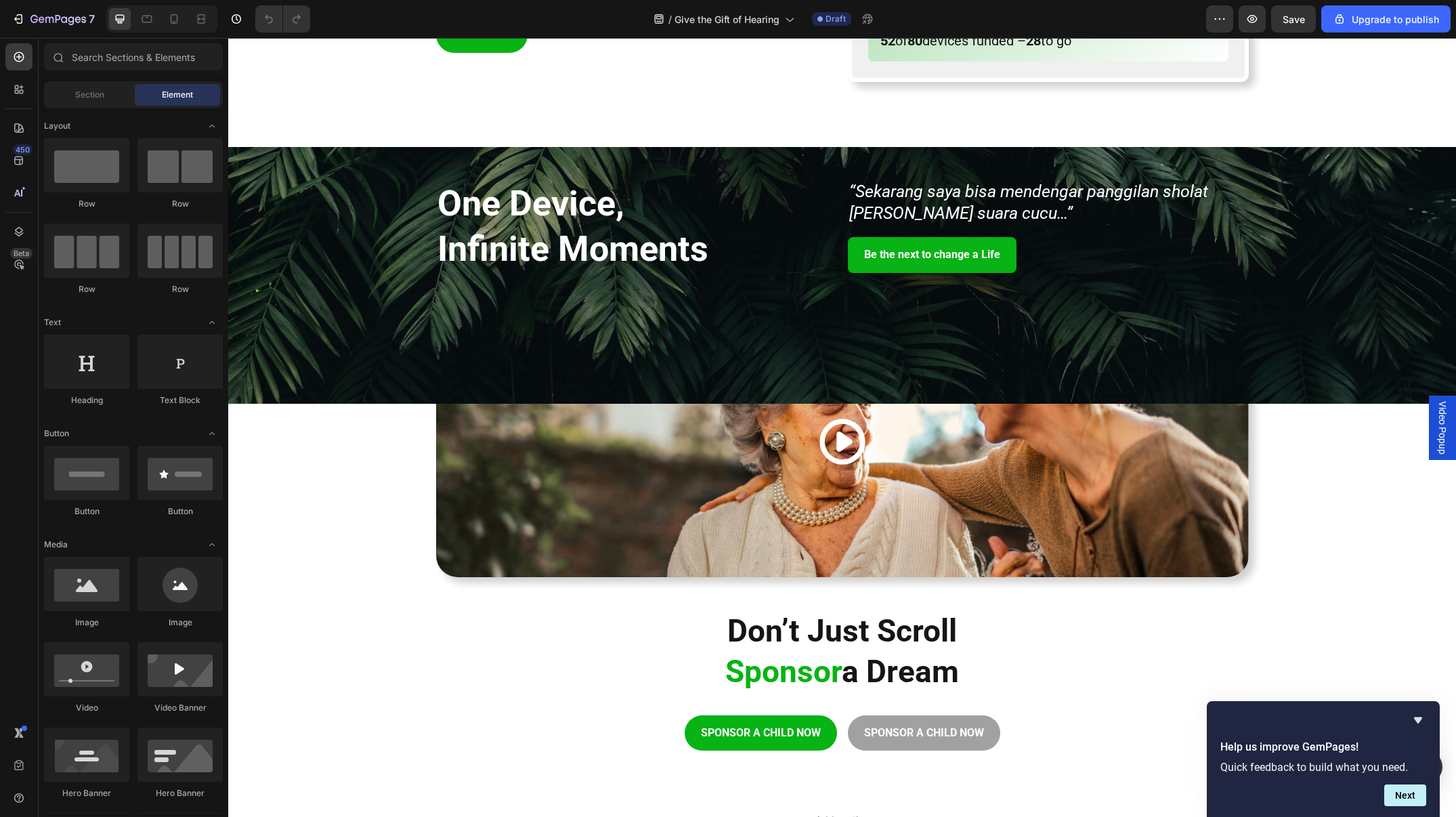
scroll to position [1980, 0]
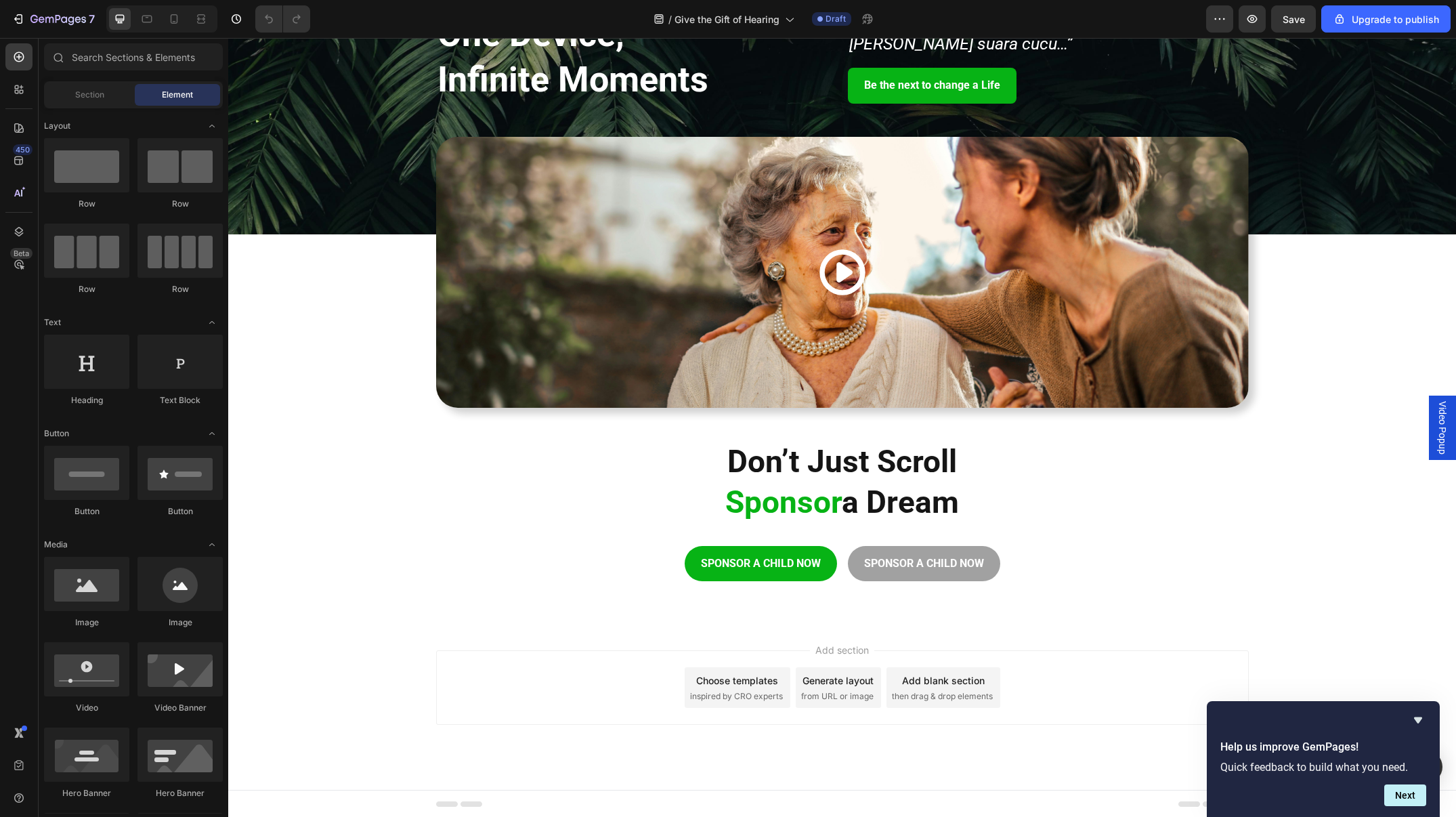
click at [849, 652] on span "Add section" at bounding box center [842, 650] width 65 height 15
click at [842, 731] on div "Add section Choose templates inspired by CRO experts Generate layout from URL o…" at bounding box center [843, 706] width 1228 height 166
click at [1095, 682] on div "Add section Choose templates inspired by CRO experts Generate layout from URL o…" at bounding box center [842, 688] width 813 height 75
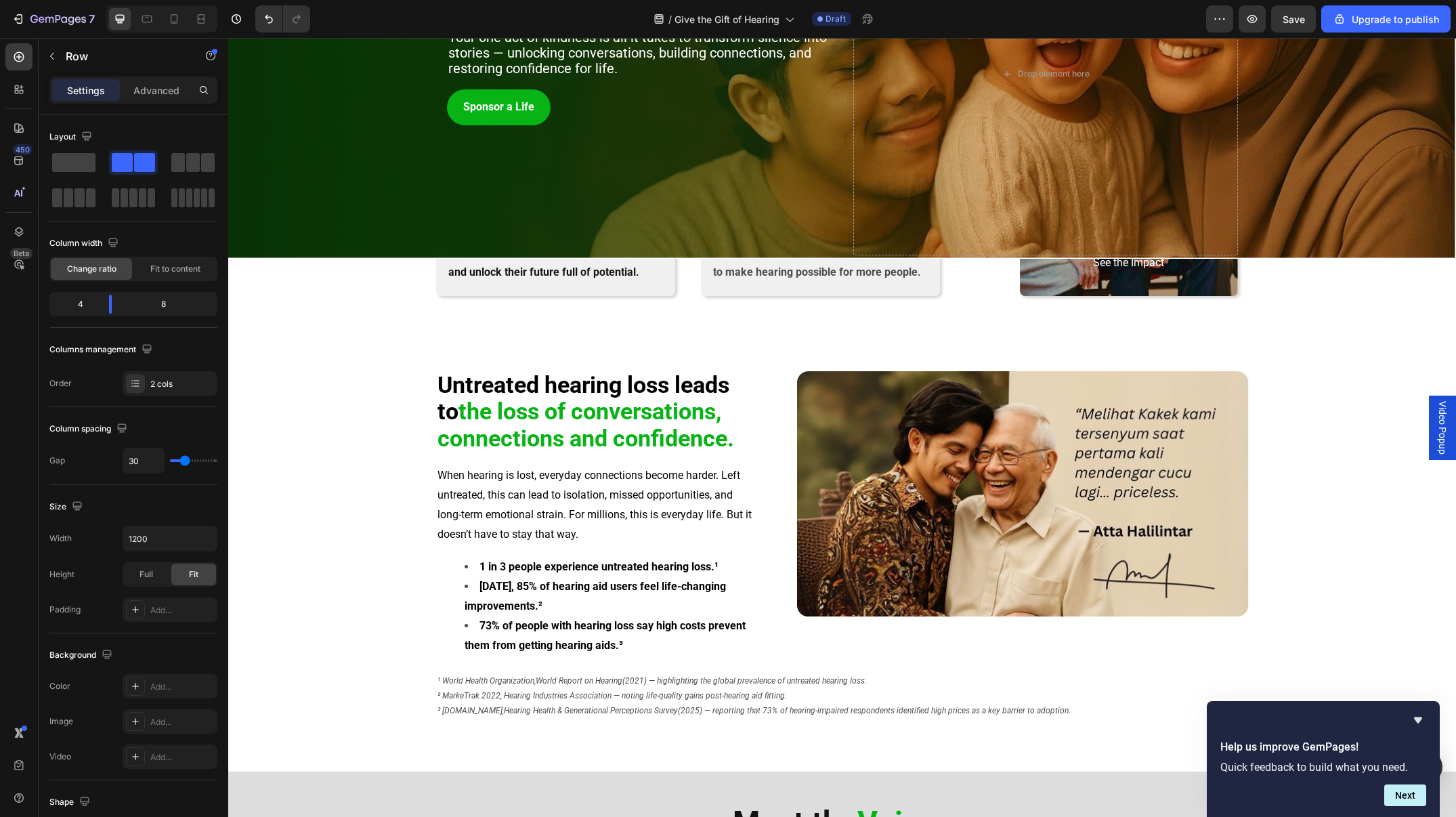
scroll to position [0, 0]
